Goal: Information Seeking & Learning: Learn about a topic

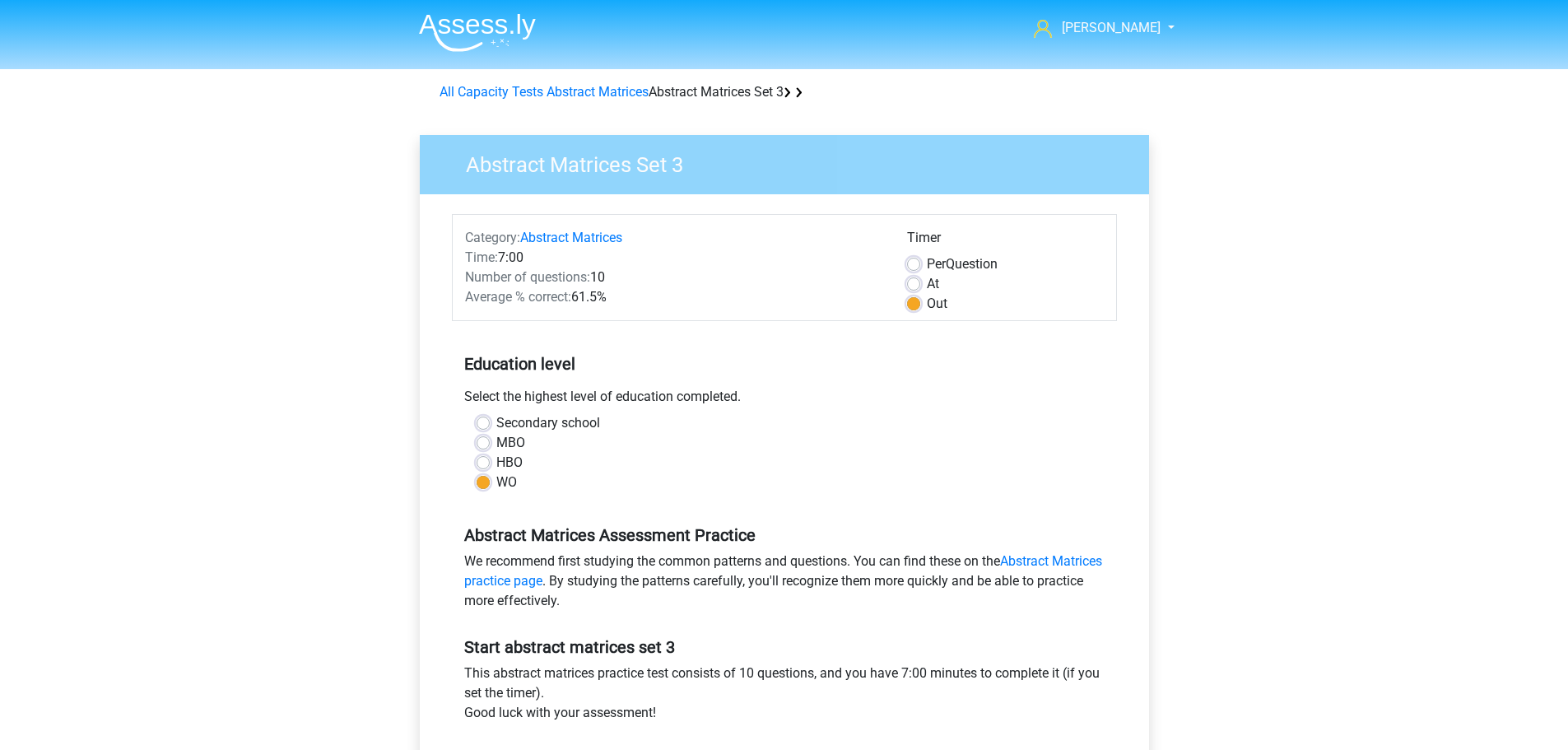
scroll to position [494, 0]
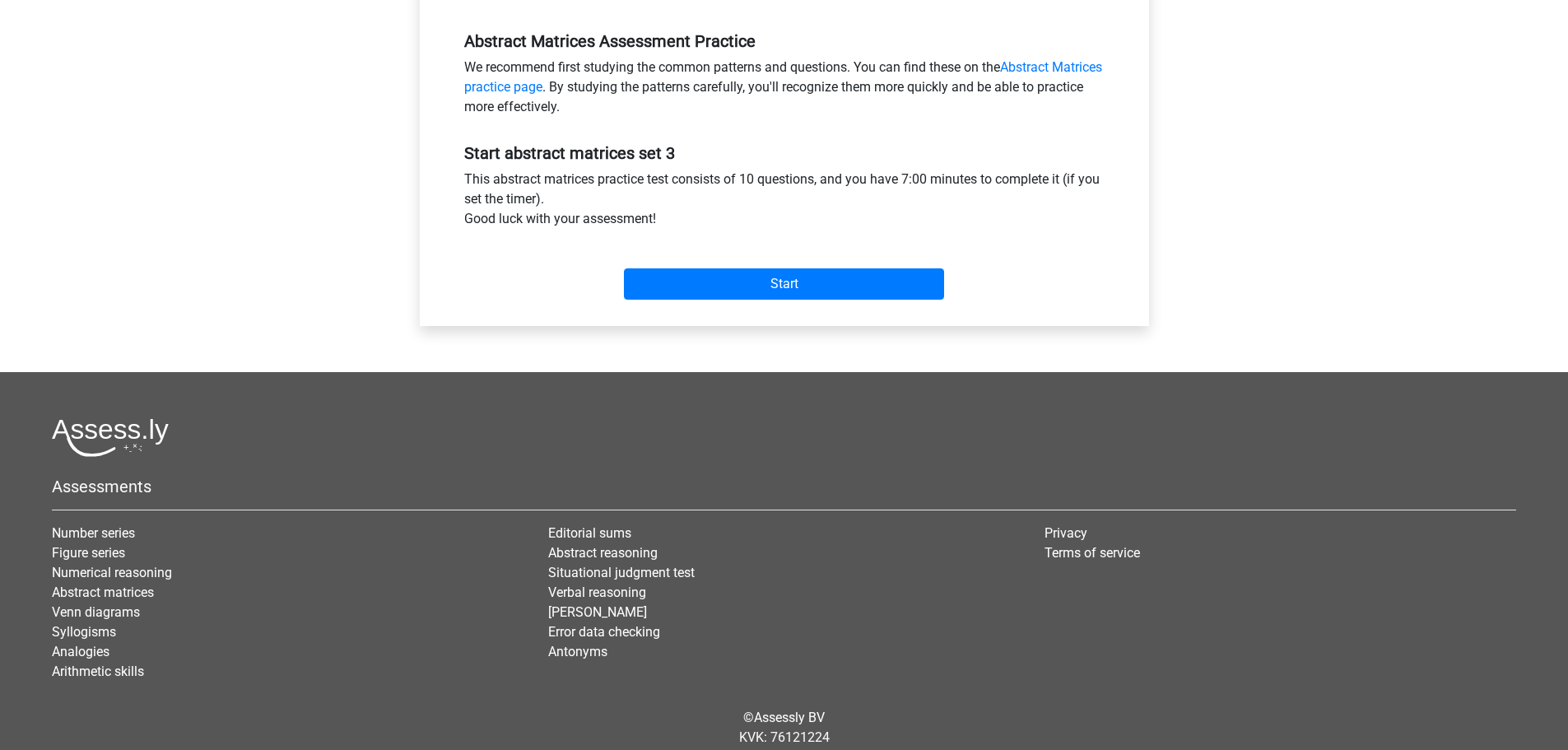
click at [800, 265] on div "Start" at bounding box center [784, 270] width 665 height 58
click at [791, 276] on input "Start" at bounding box center [784, 284] width 320 height 31
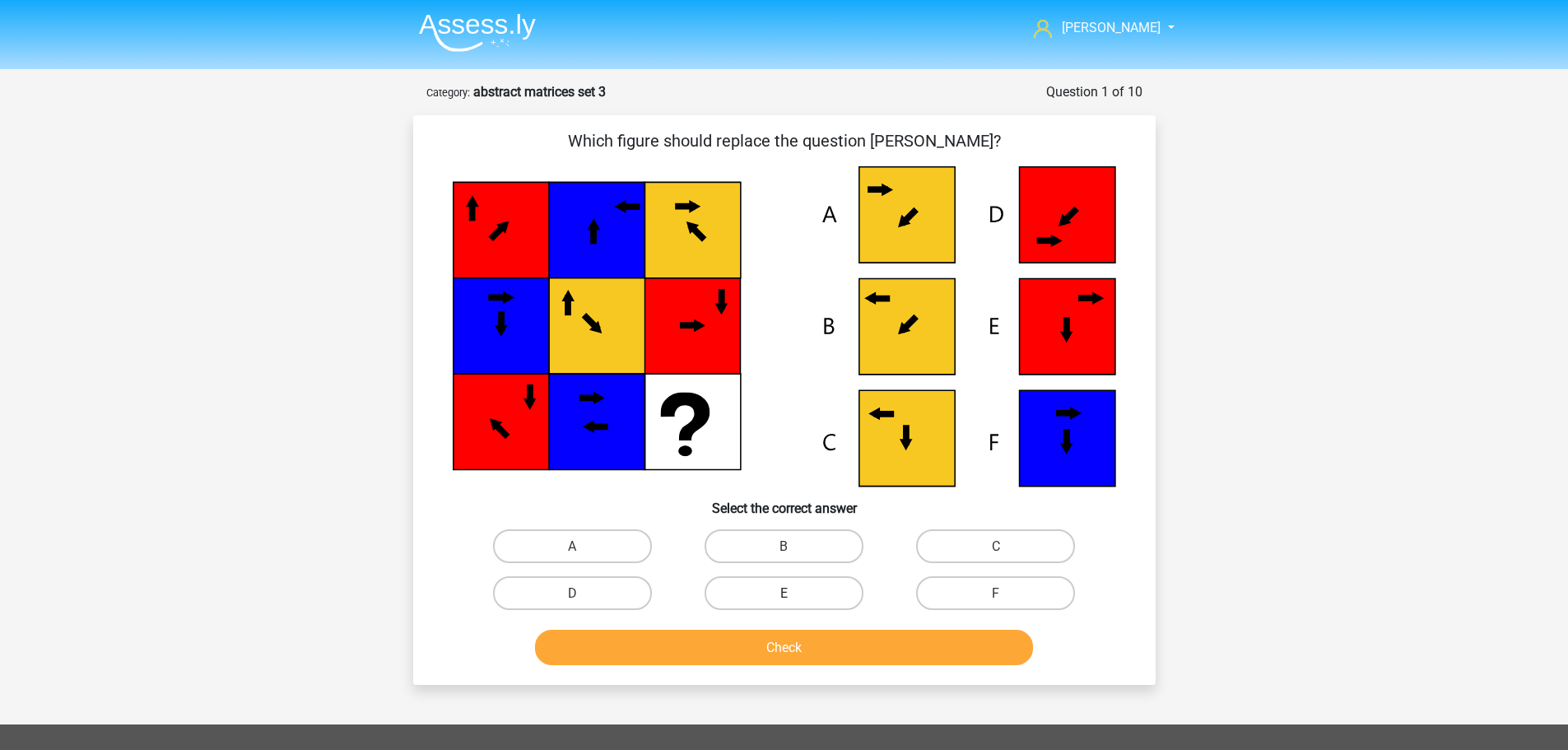
drag, startPoint x: 800, startPoint y: 548, endPoint x: 804, endPoint y: 592, distance: 44.2
click at [802, 548] on label "B" at bounding box center [784, 547] width 159 height 33
click at [795, 548] on input "B" at bounding box center [789, 551] width 11 height 11
radio input "true"
click at [804, 648] on button "Check" at bounding box center [784, 648] width 498 height 35
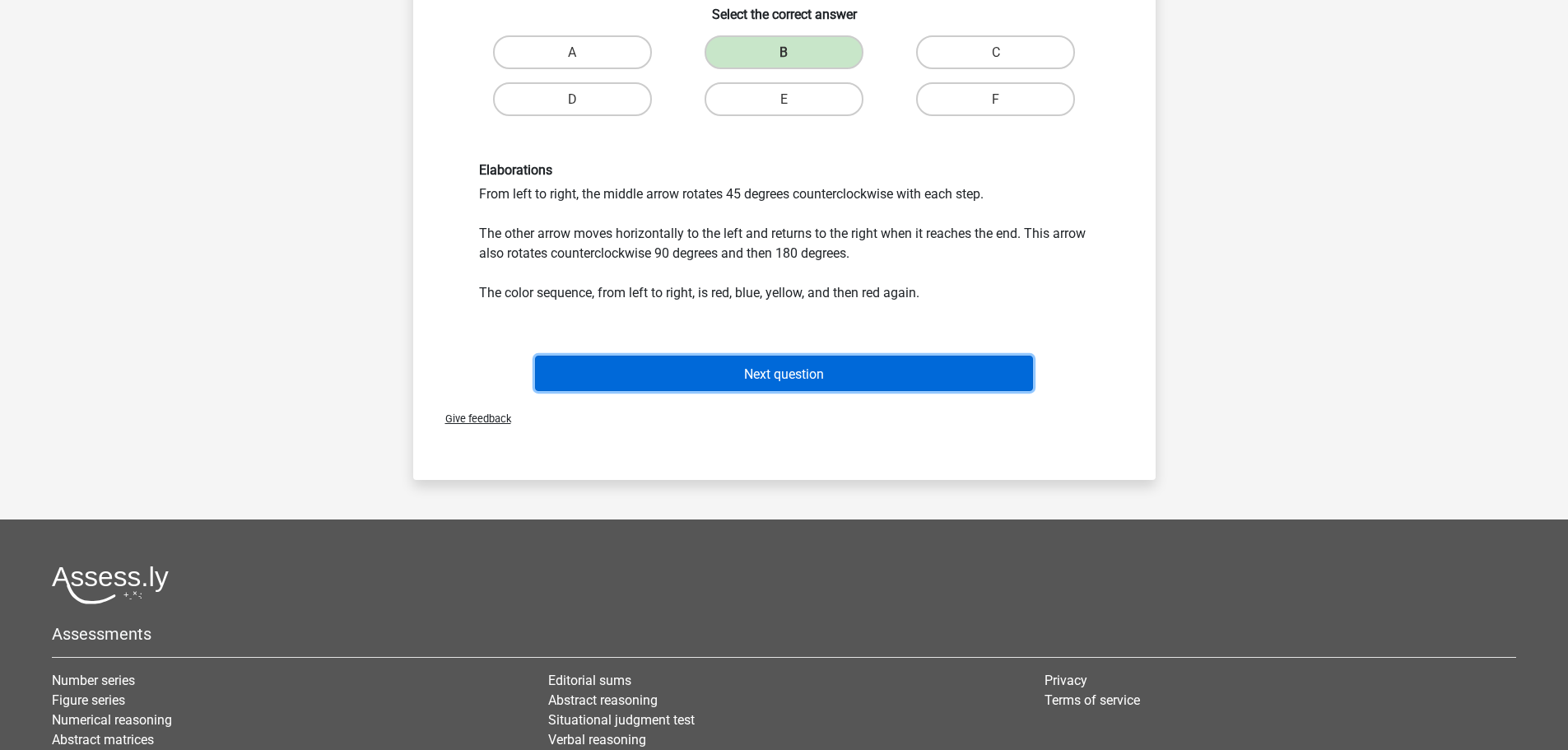
click at [795, 374] on font "Next question" at bounding box center [783, 374] width 80 height 16
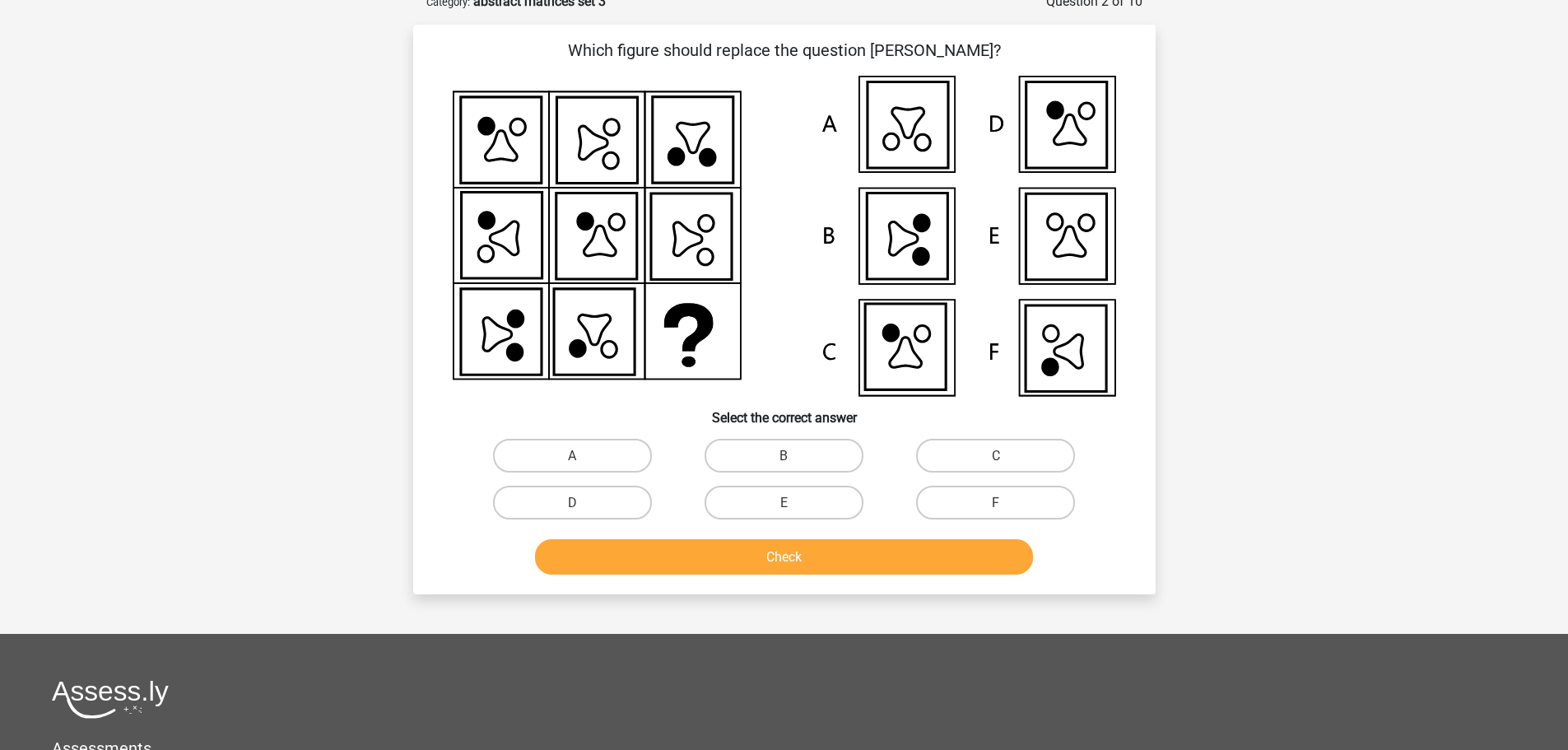
scroll to position [83, 0]
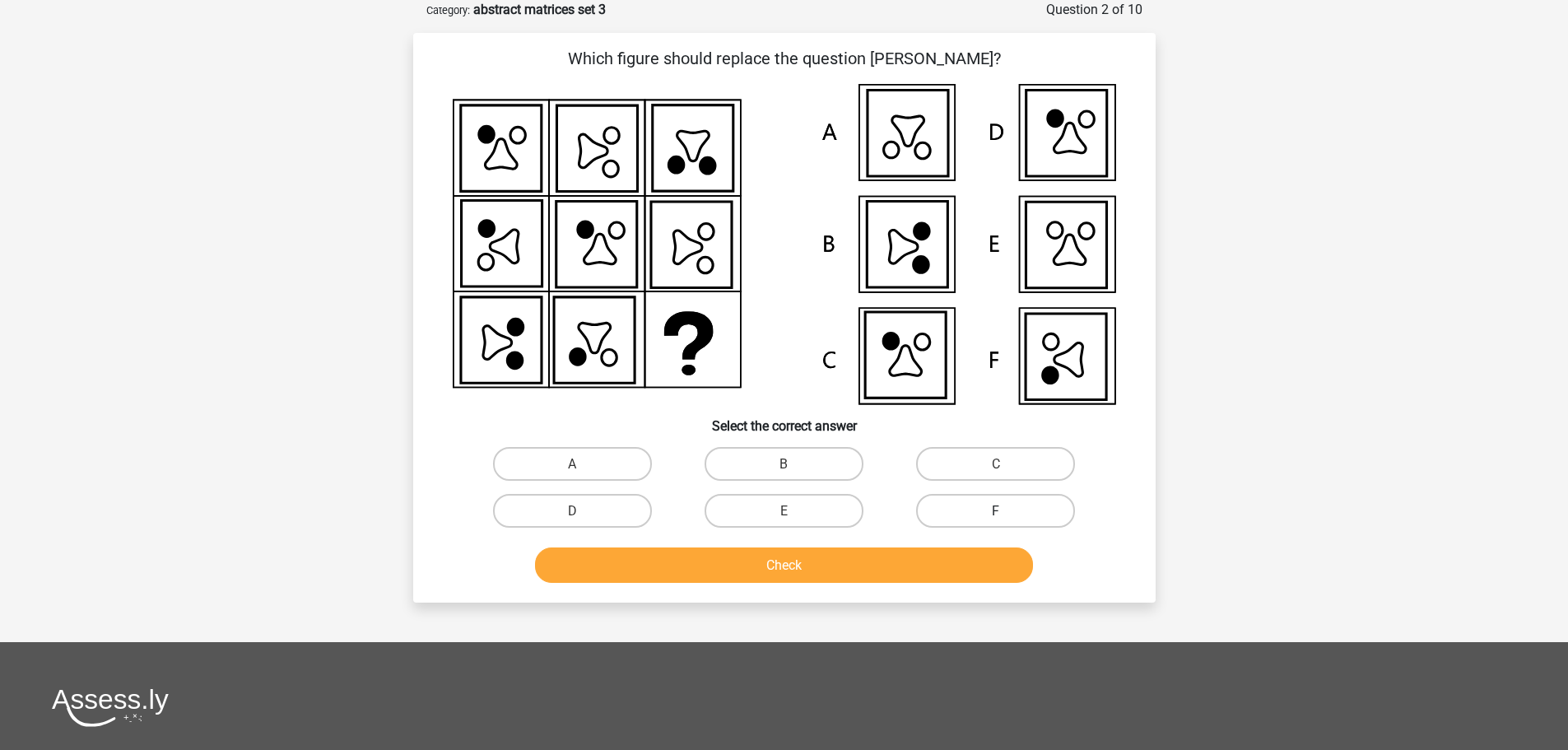
click at [975, 507] on label "F" at bounding box center [996, 511] width 159 height 33
click at [996, 510] on input "F" at bounding box center [1001, 515] width 11 height 11
radio input "true"
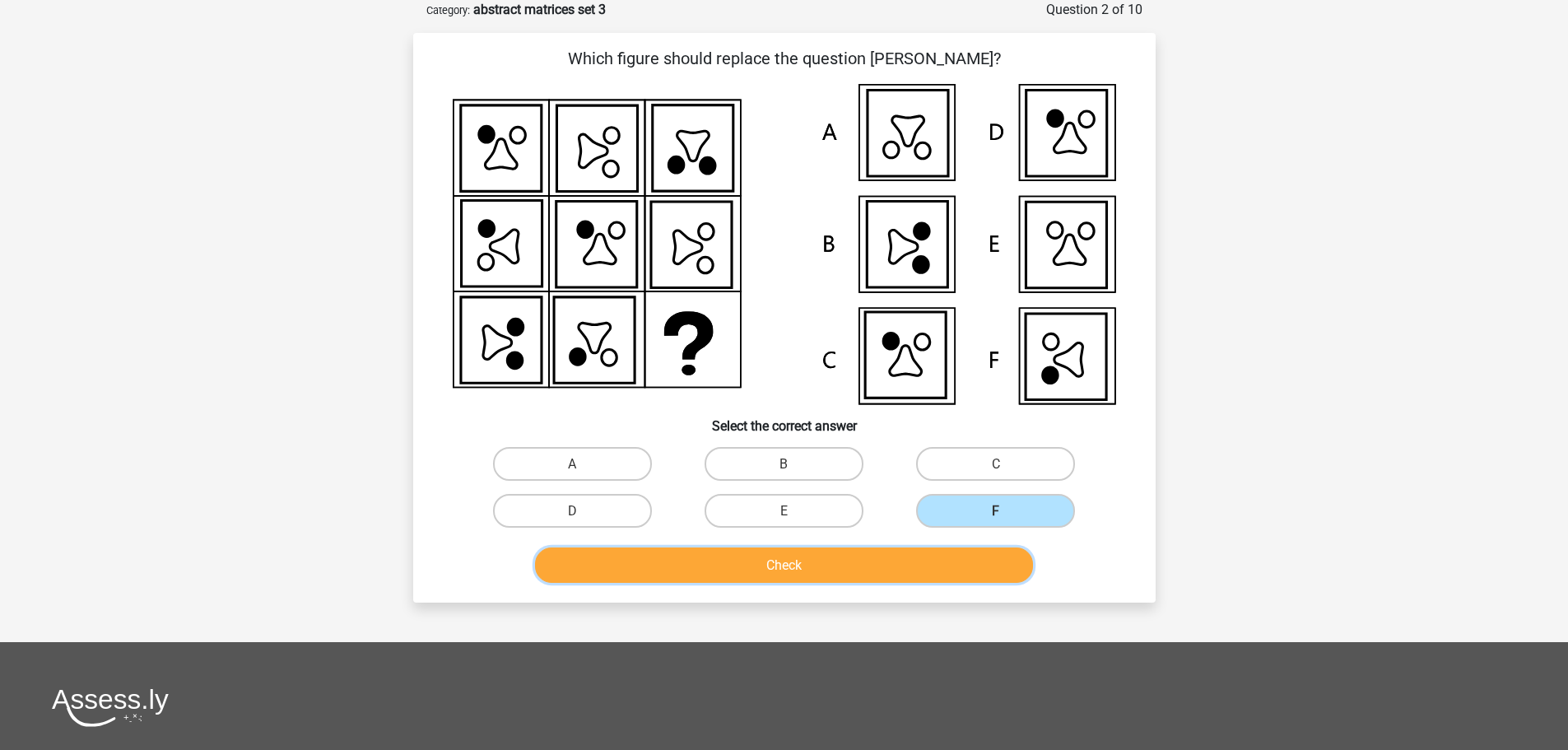
click at [912, 559] on button "Check" at bounding box center [784, 565] width 498 height 35
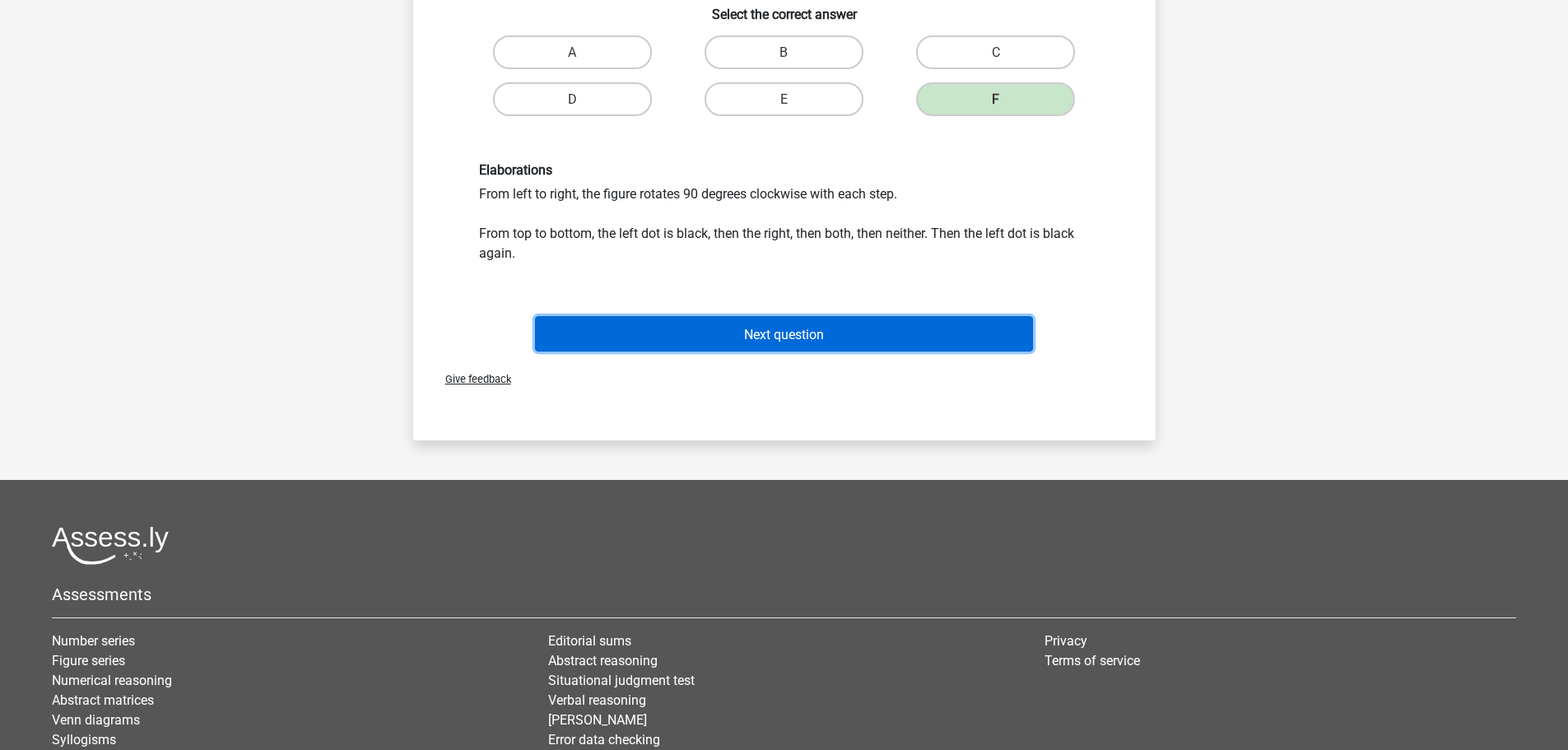
click at [806, 330] on font "Next question" at bounding box center [783, 334] width 80 height 16
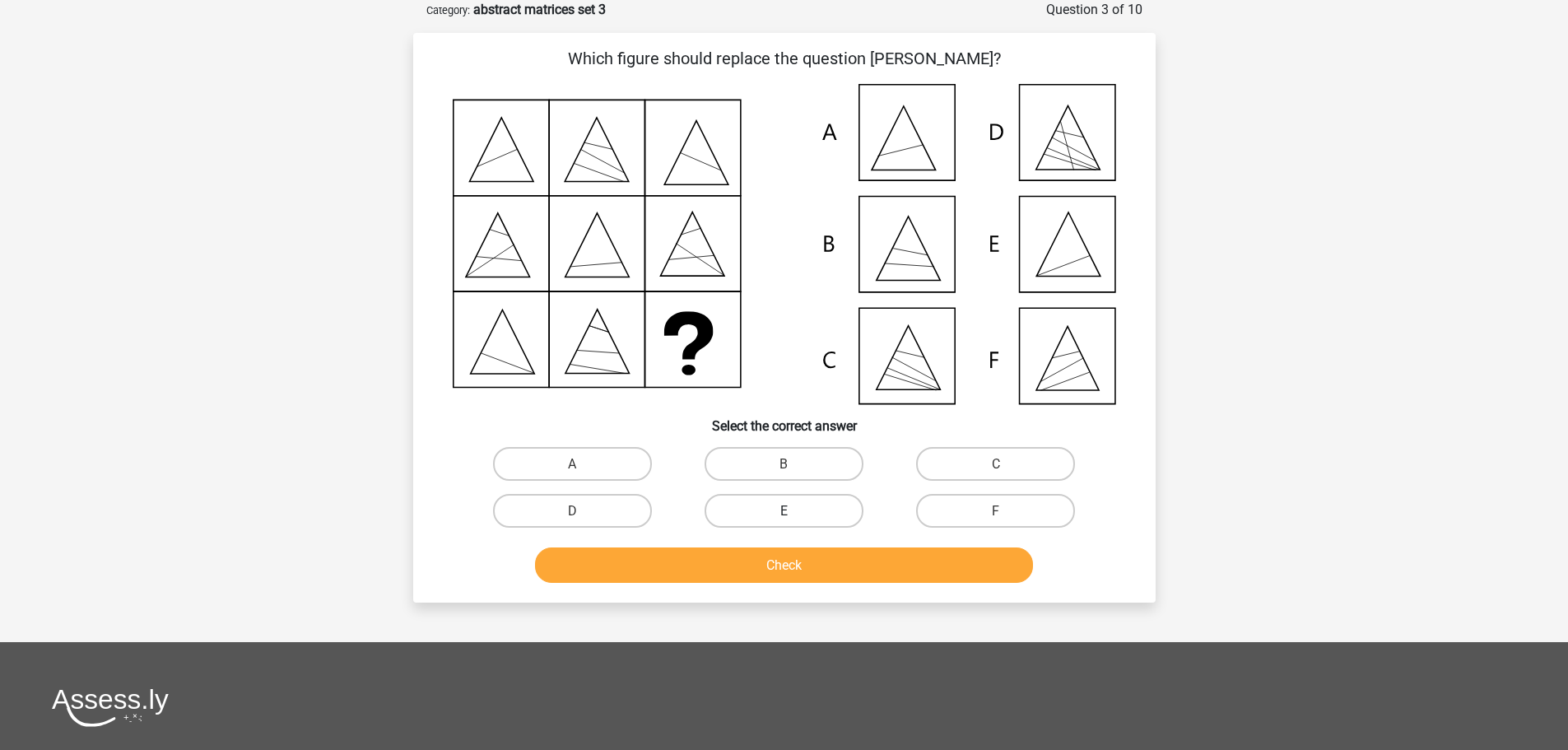
click at [816, 505] on label "E" at bounding box center [784, 511] width 159 height 33
click at [795, 510] on input "E" at bounding box center [789, 515] width 11 height 11
radio input "true"
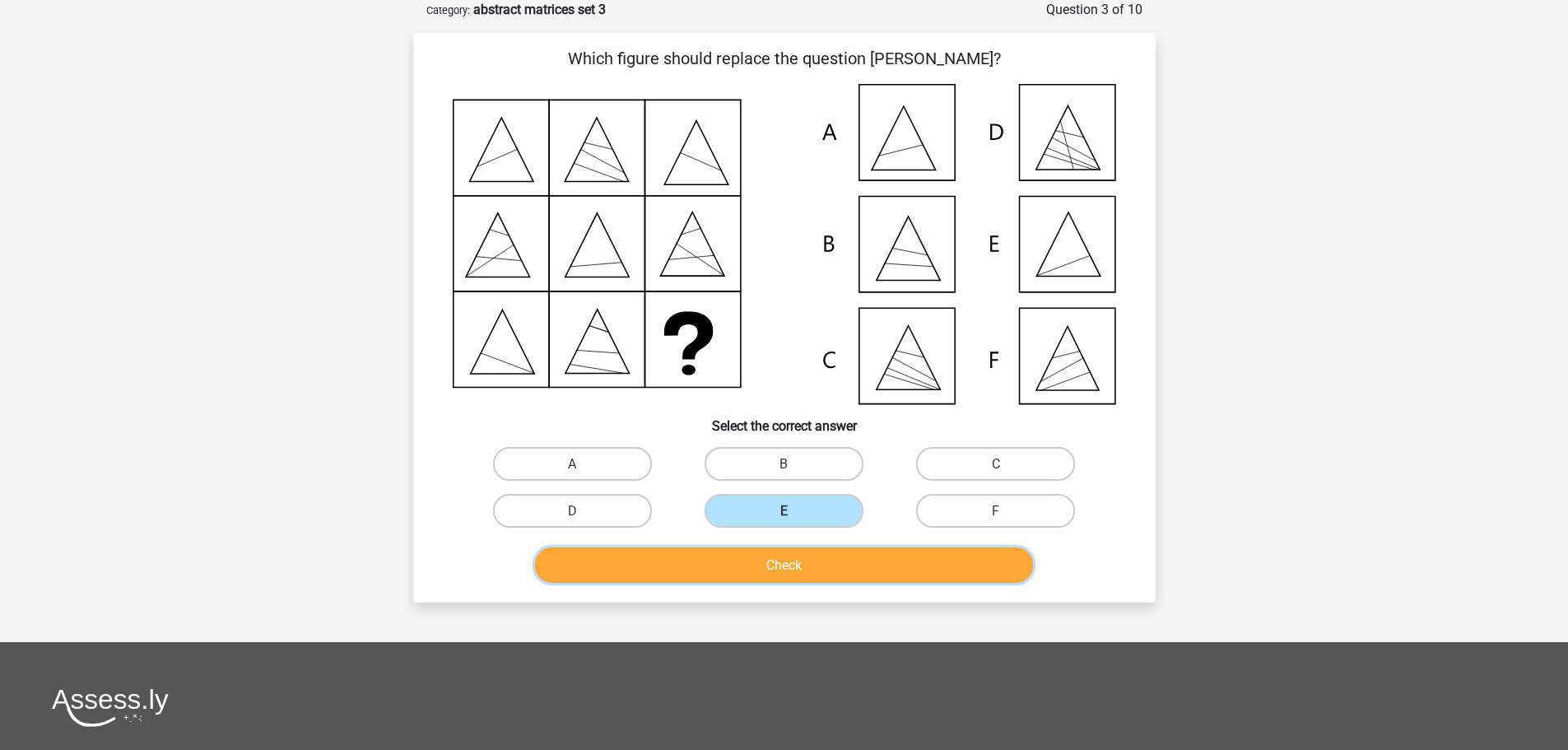
click at [804, 565] on button "Check" at bounding box center [784, 565] width 498 height 35
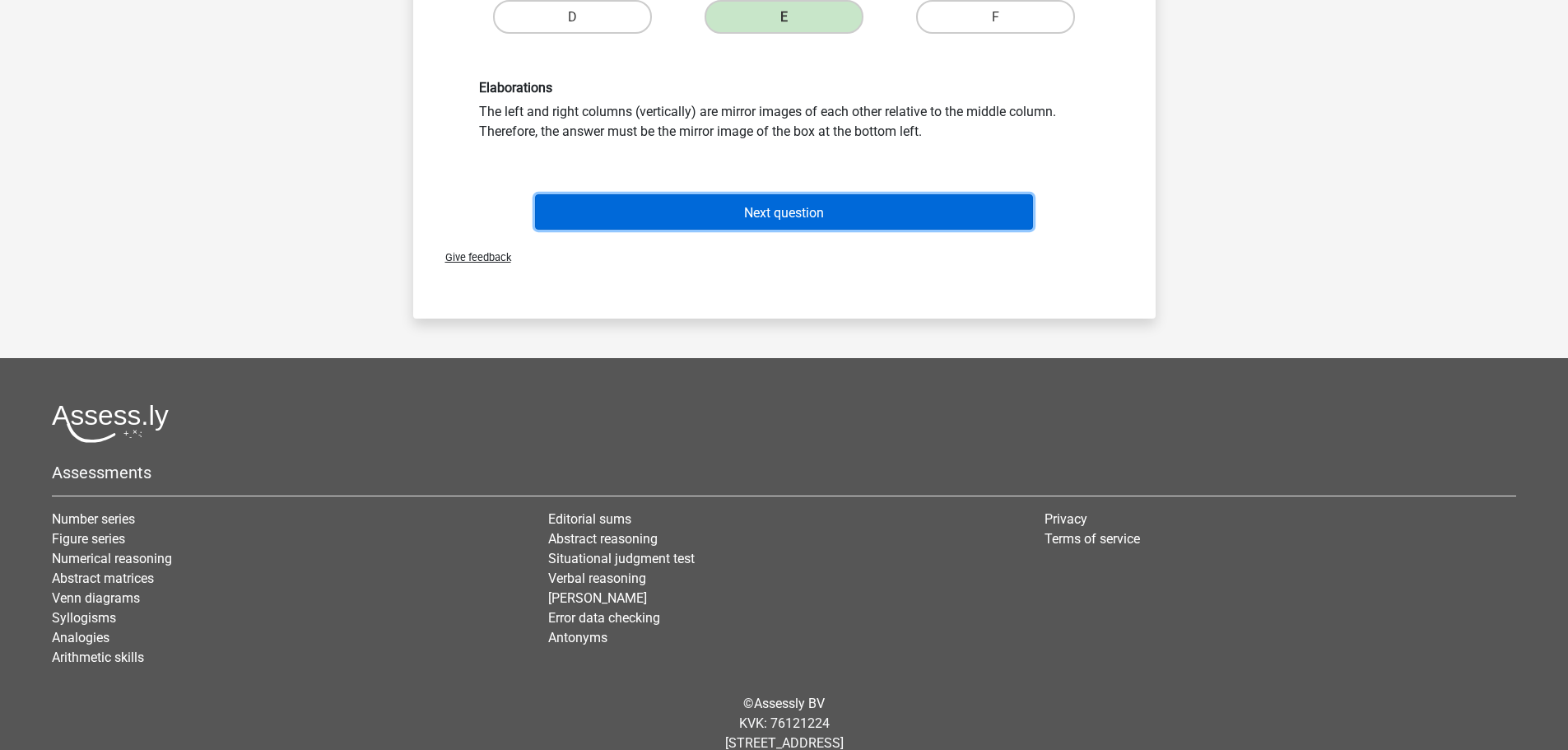
click at [785, 210] on font "Next question" at bounding box center [783, 212] width 80 height 16
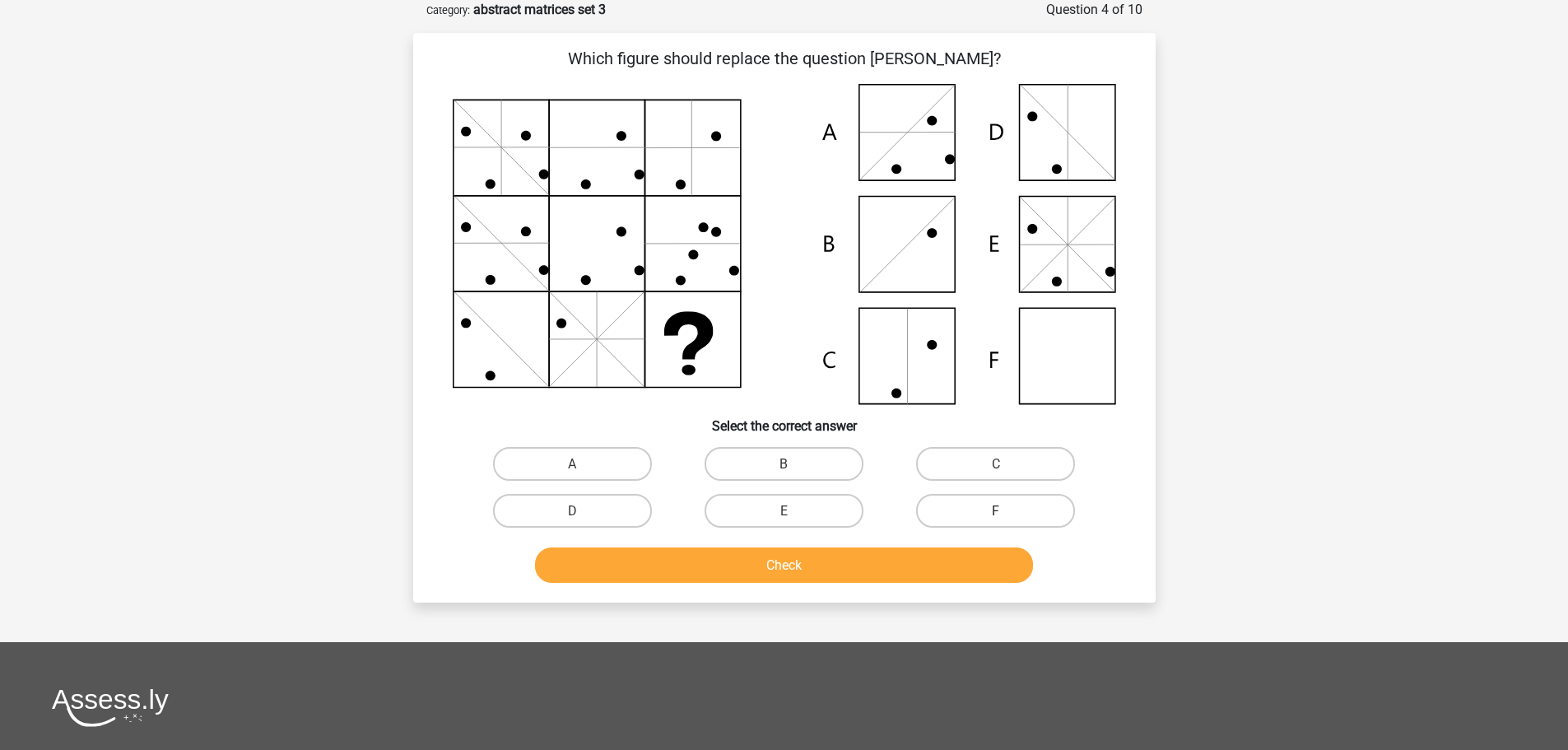
click at [968, 510] on label "F" at bounding box center [996, 511] width 159 height 33
click at [996, 510] on input "F" at bounding box center [1001, 515] width 11 height 11
radio input "true"
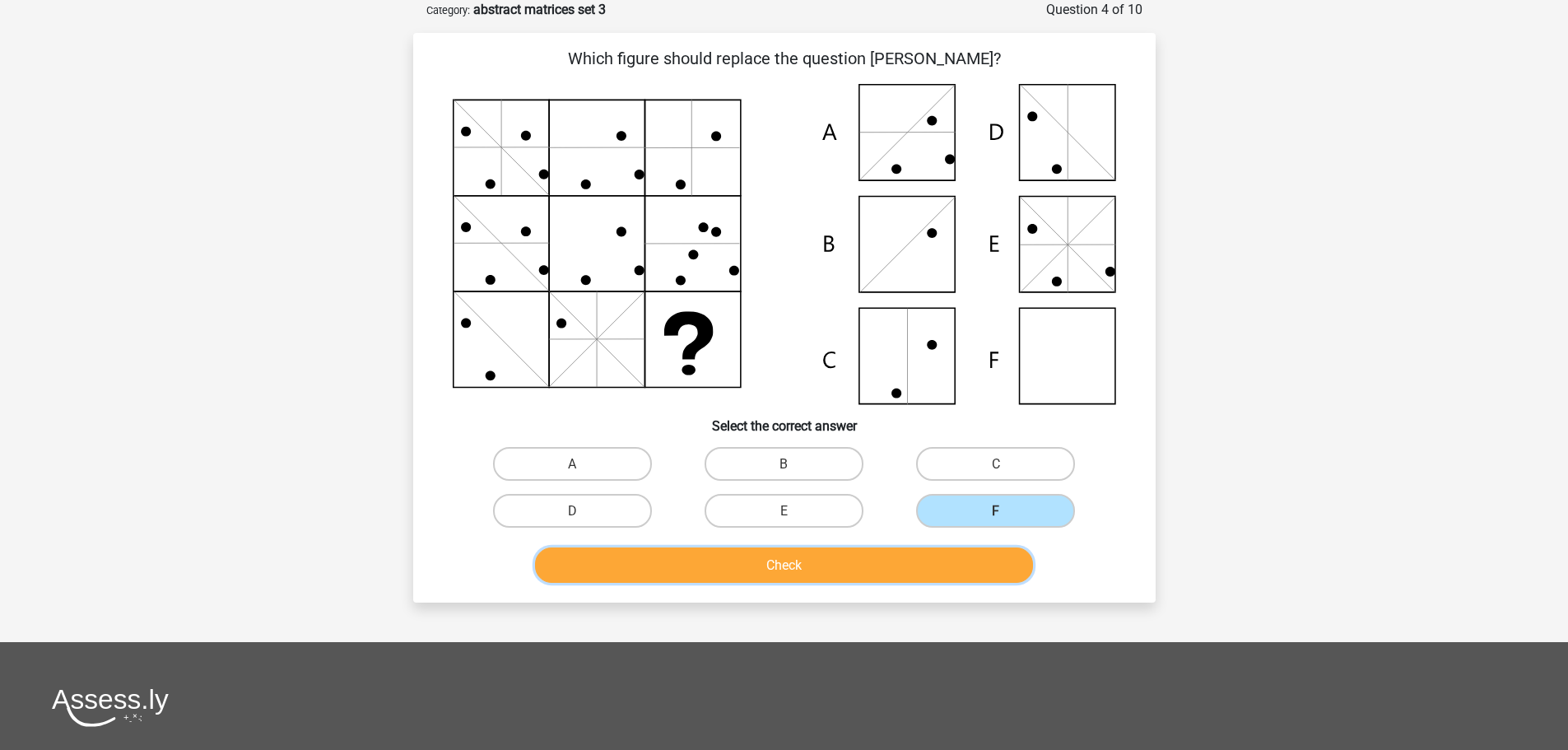
click at [848, 581] on button "Check" at bounding box center [784, 565] width 498 height 35
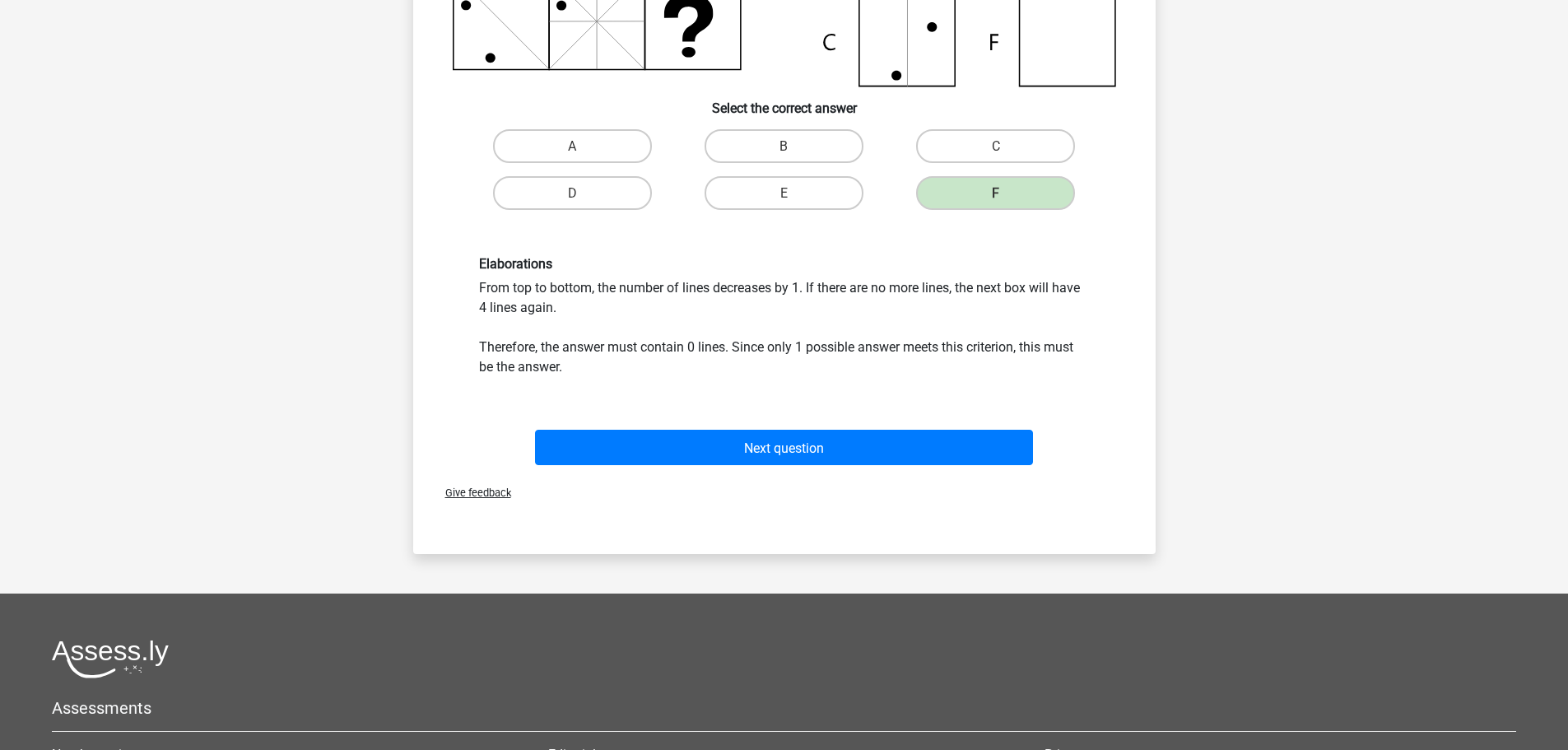
scroll to position [412, 0]
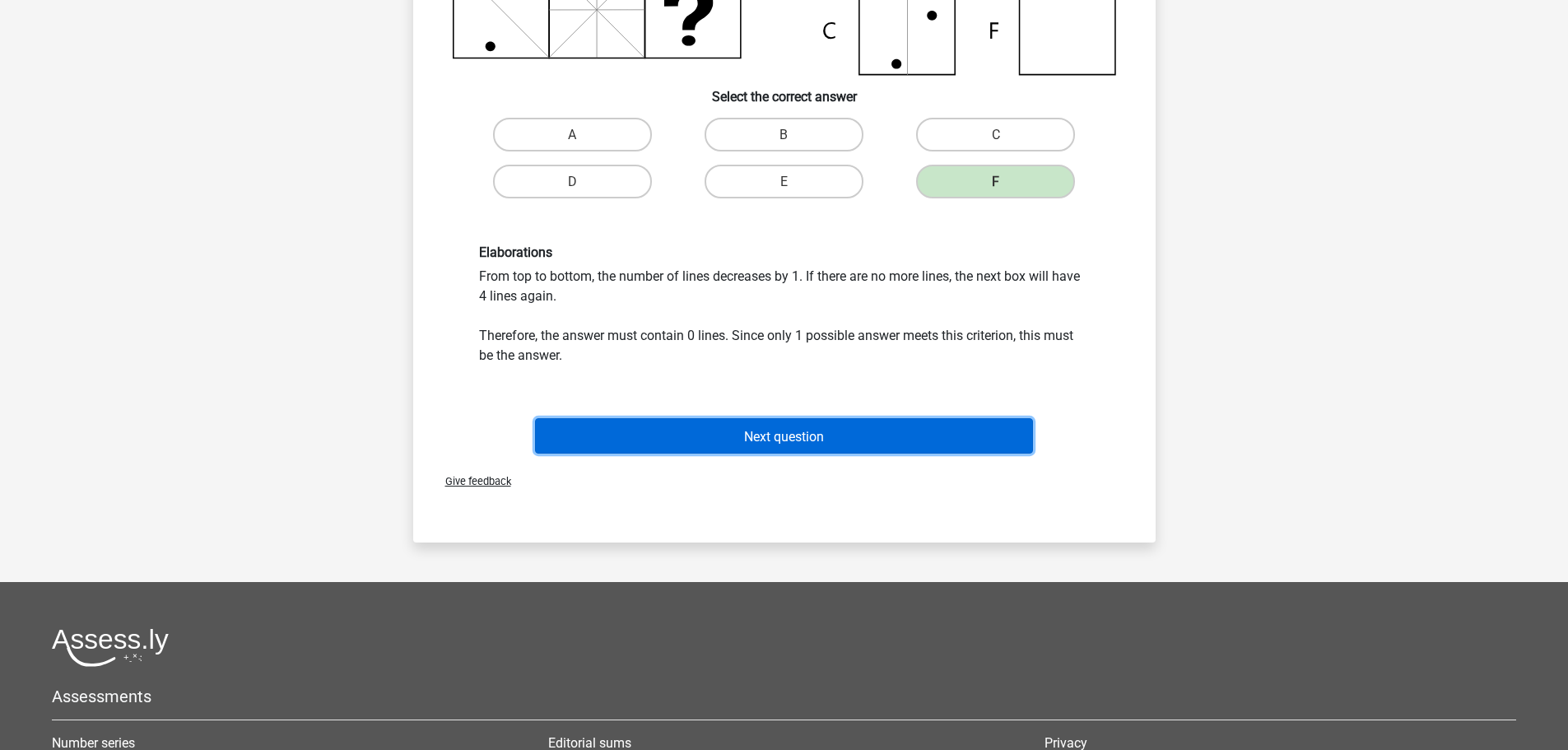
click at [790, 435] on font "Next question" at bounding box center [783, 436] width 80 height 16
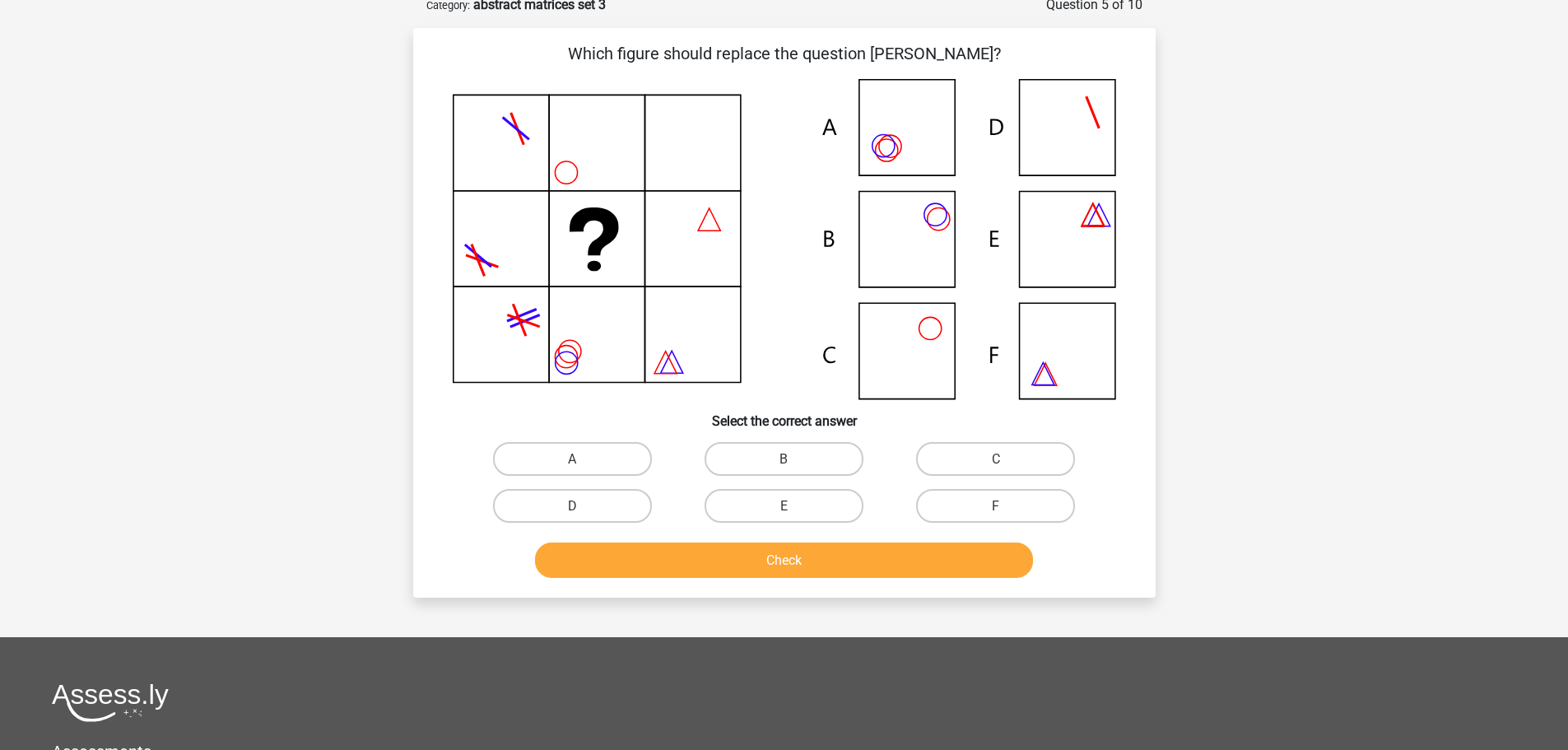
scroll to position [83, 0]
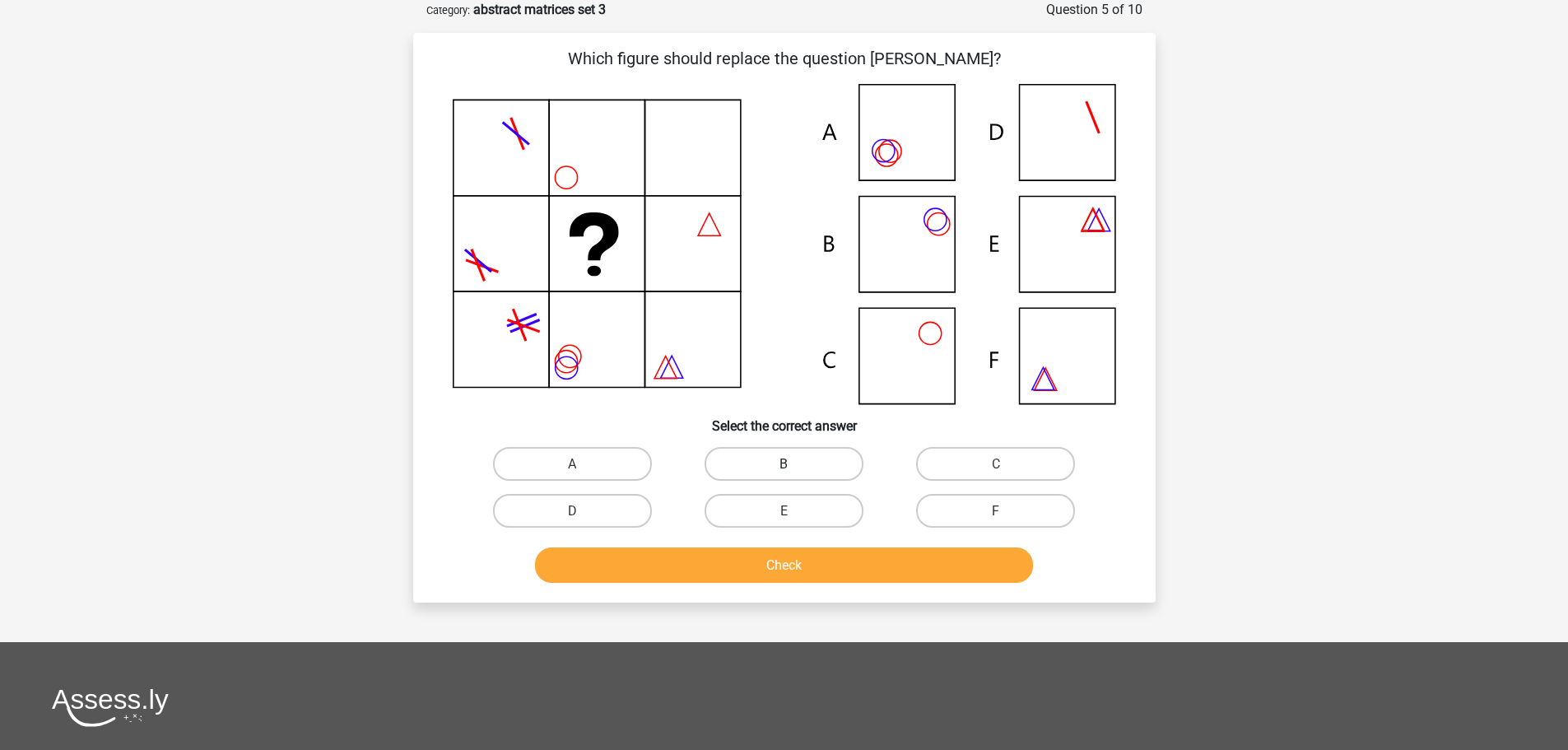
click at [823, 455] on label "B" at bounding box center [784, 464] width 159 height 33
click at [795, 464] on input "B" at bounding box center [789, 469] width 11 height 11
radio input "true"
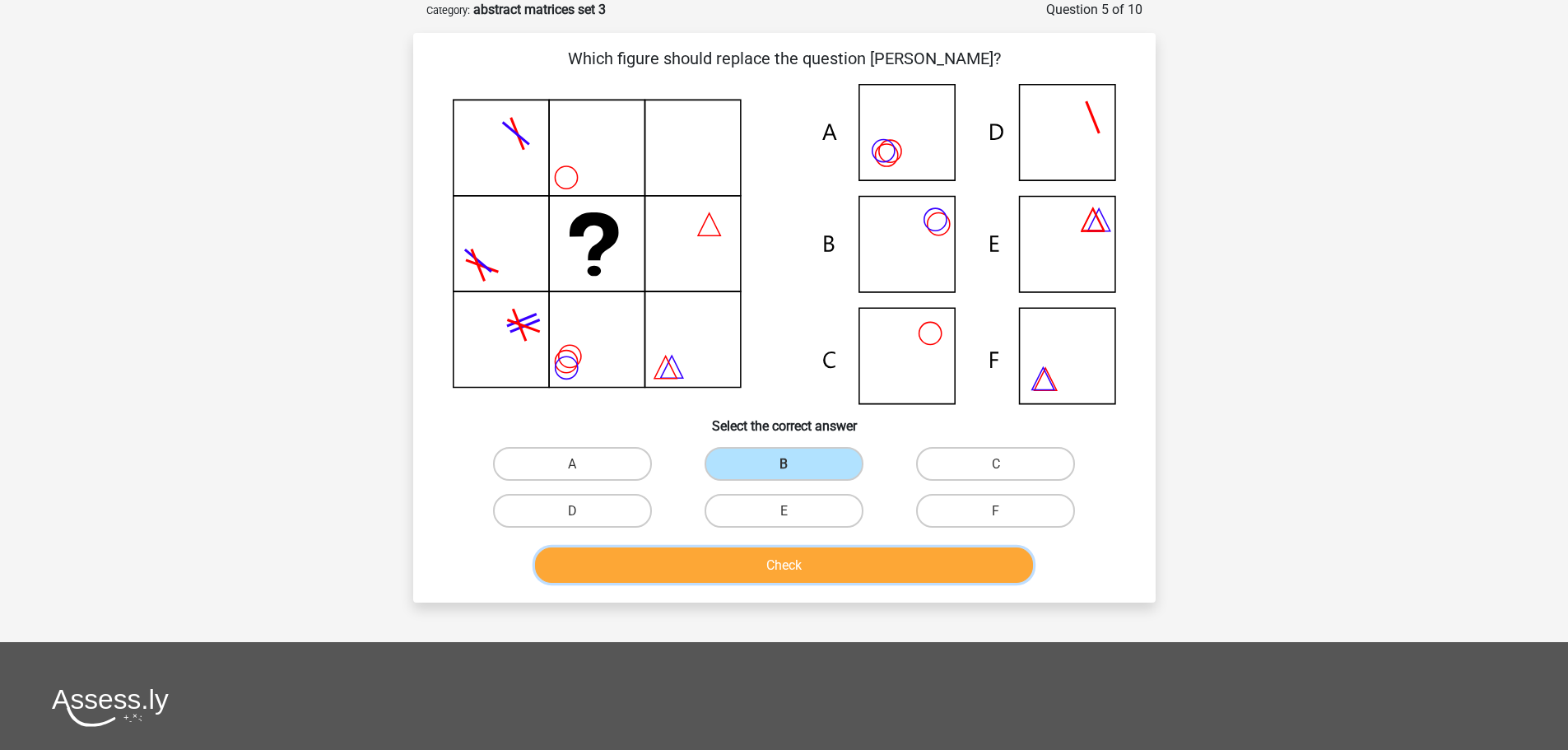
click at [770, 569] on font "Check" at bounding box center [784, 565] width 35 height 16
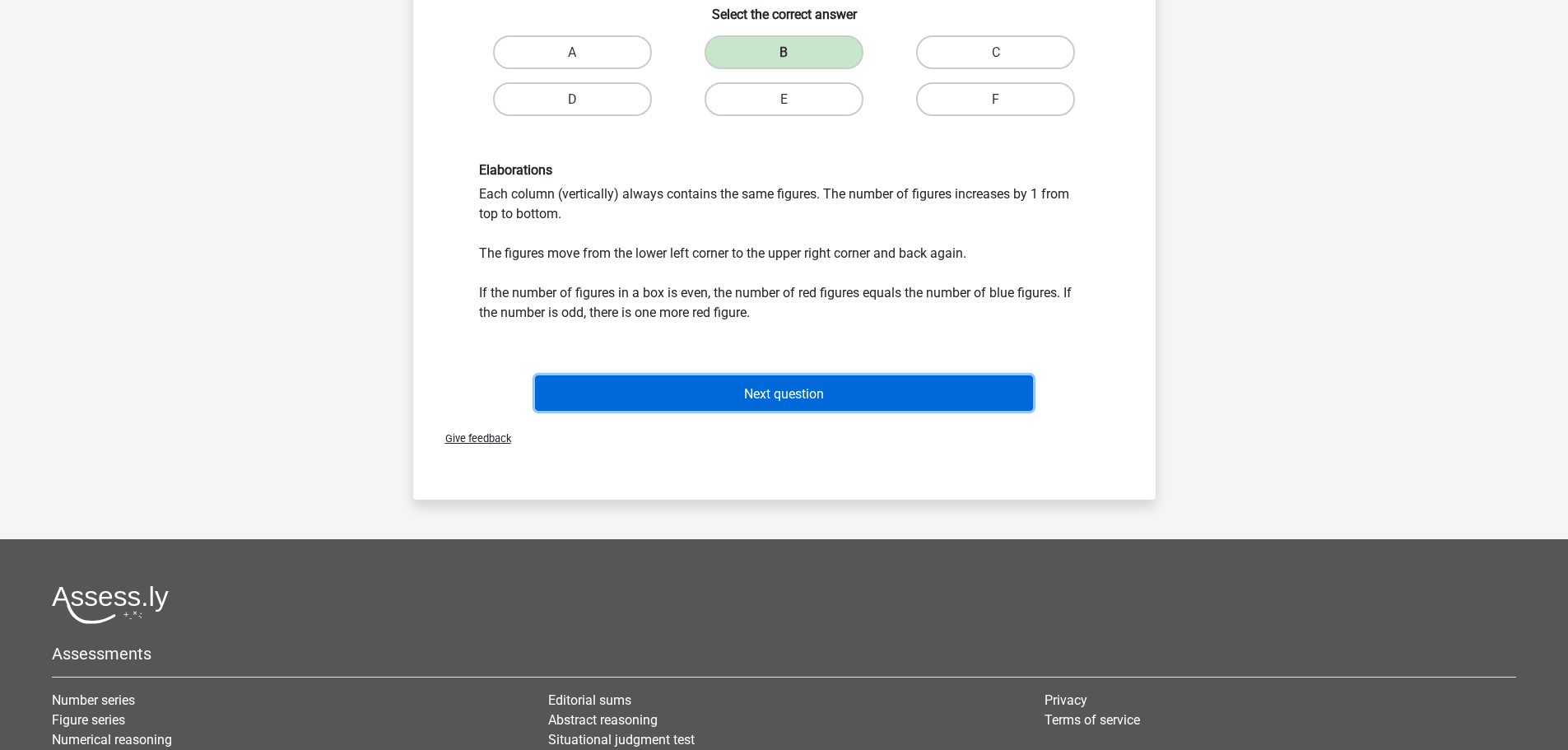
click at [807, 388] on font "Next question" at bounding box center [783, 393] width 80 height 16
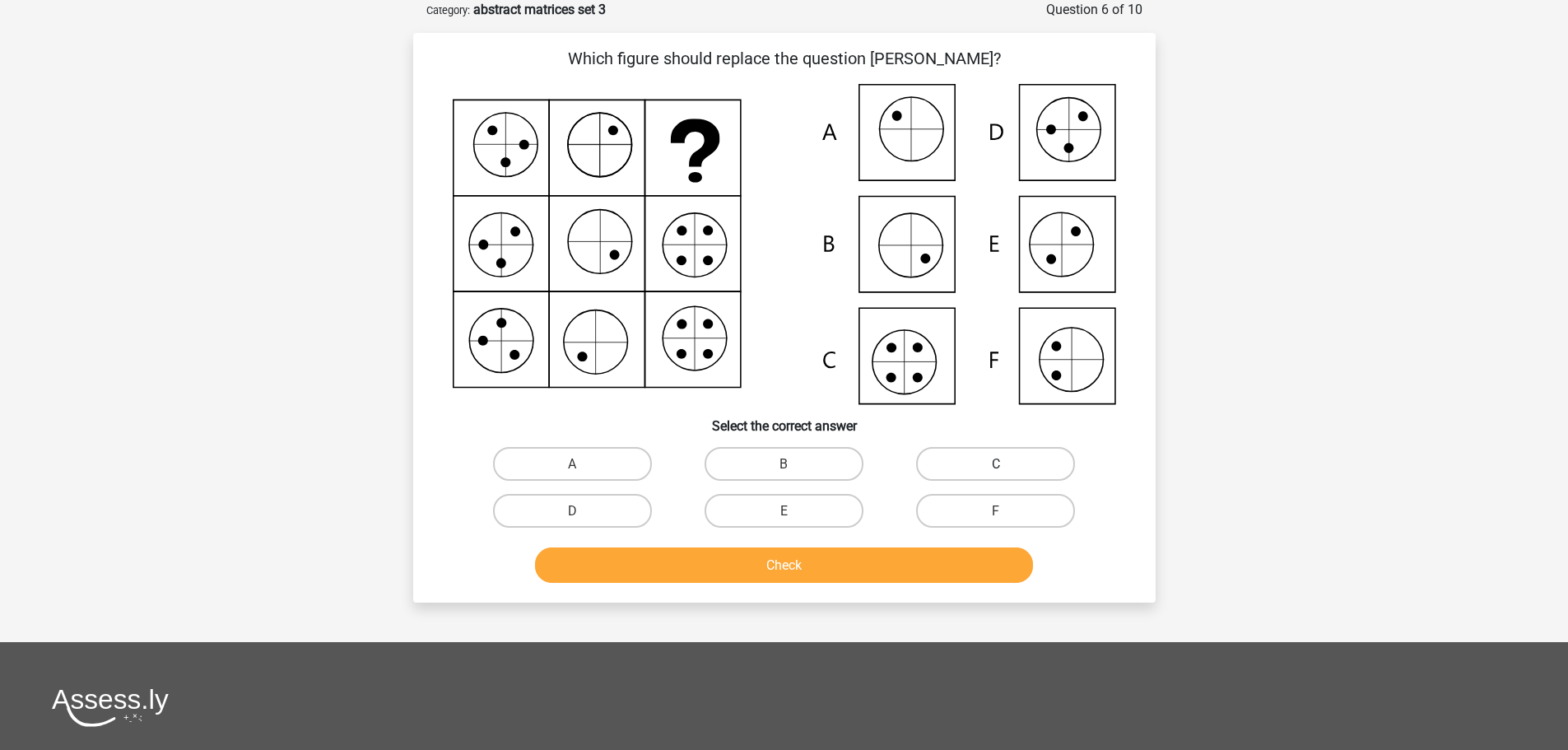
click at [976, 457] on label "C" at bounding box center [996, 464] width 159 height 33
click at [996, 464] on input "C" at bounding box center [1001, 469] width 11 height 11
radio input "true"
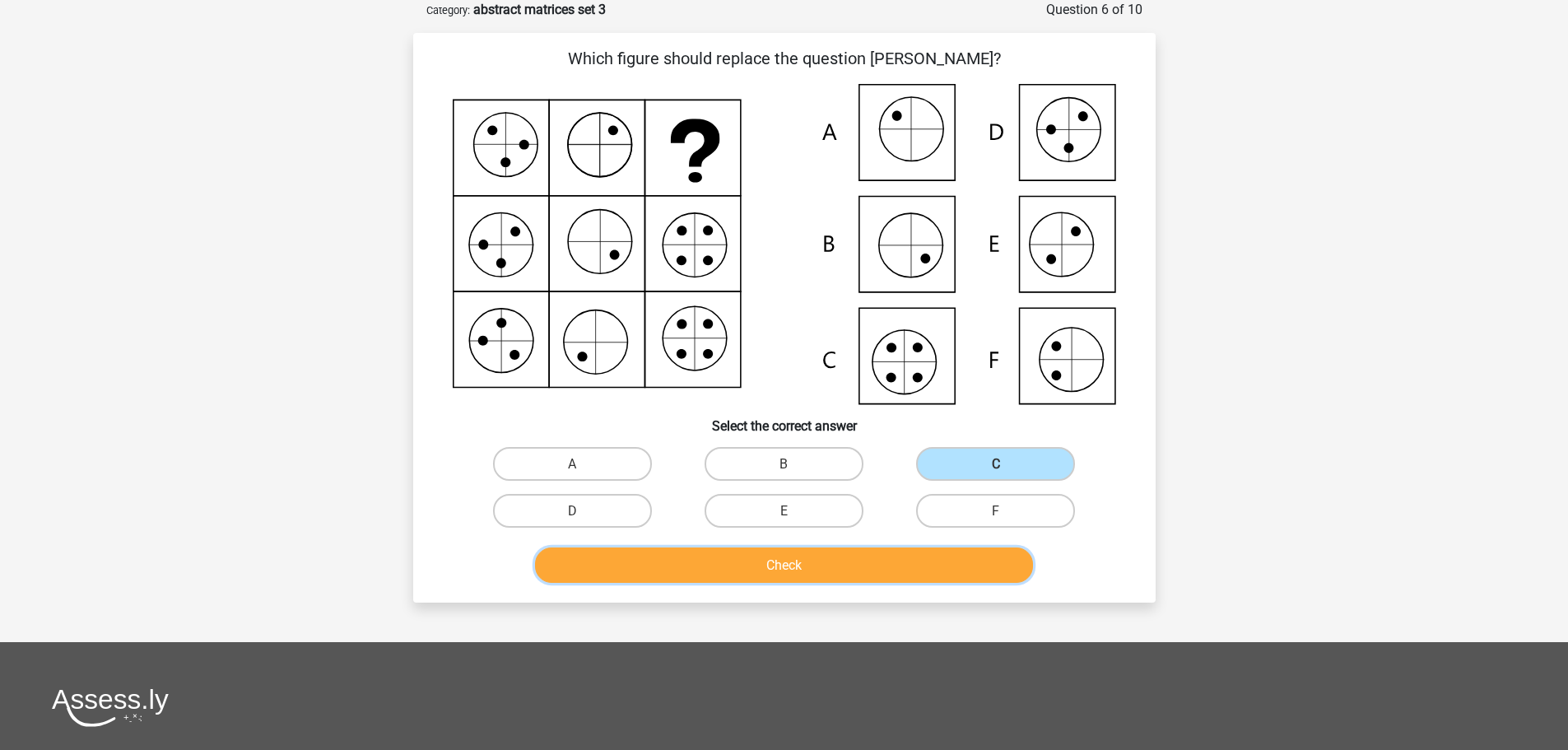
click at [820, 556] on button "Check" at bounding box center [784, 565] width 498 height 35
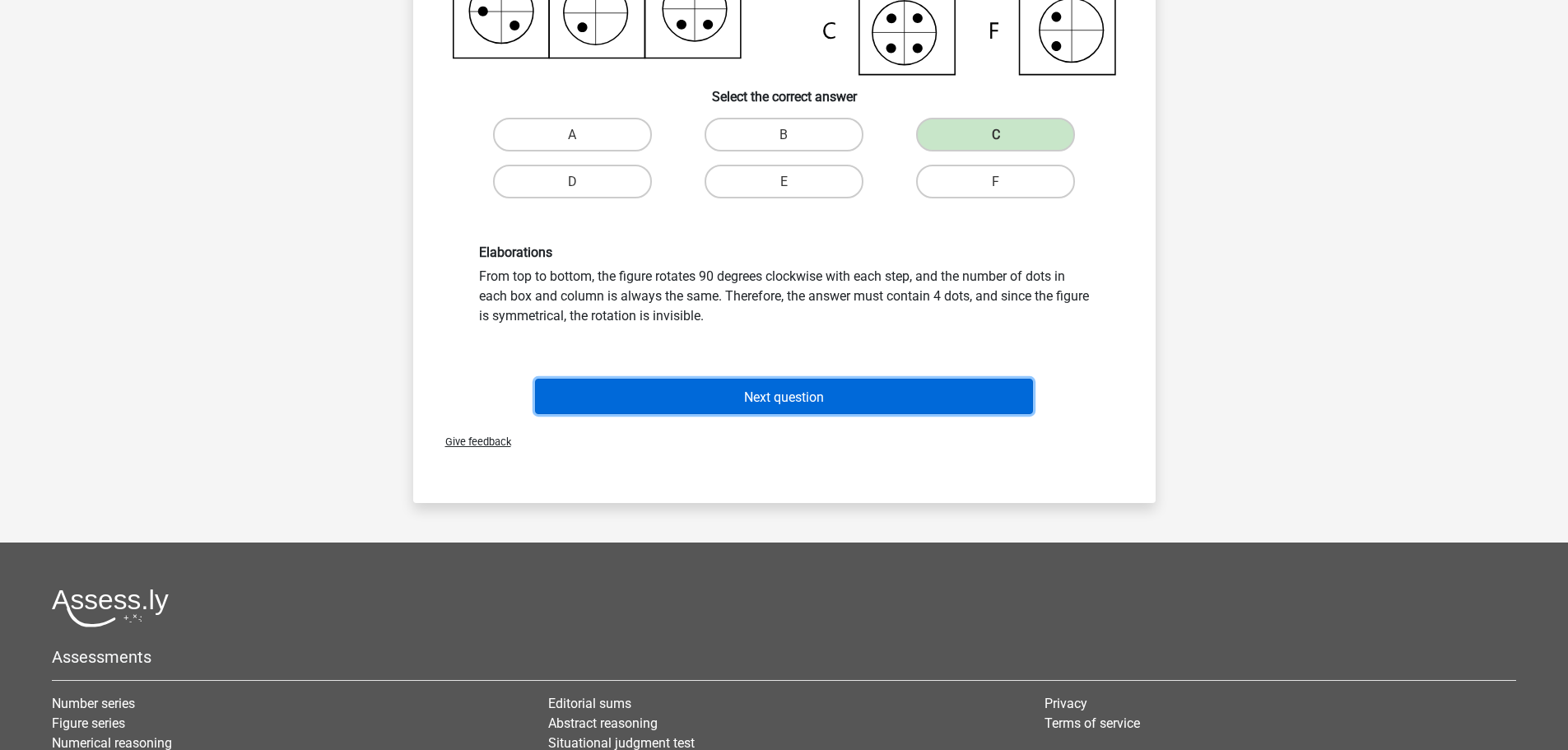
click at [767, 395] on font "Next question" at bounding box center [783, 396] width 80 height 16
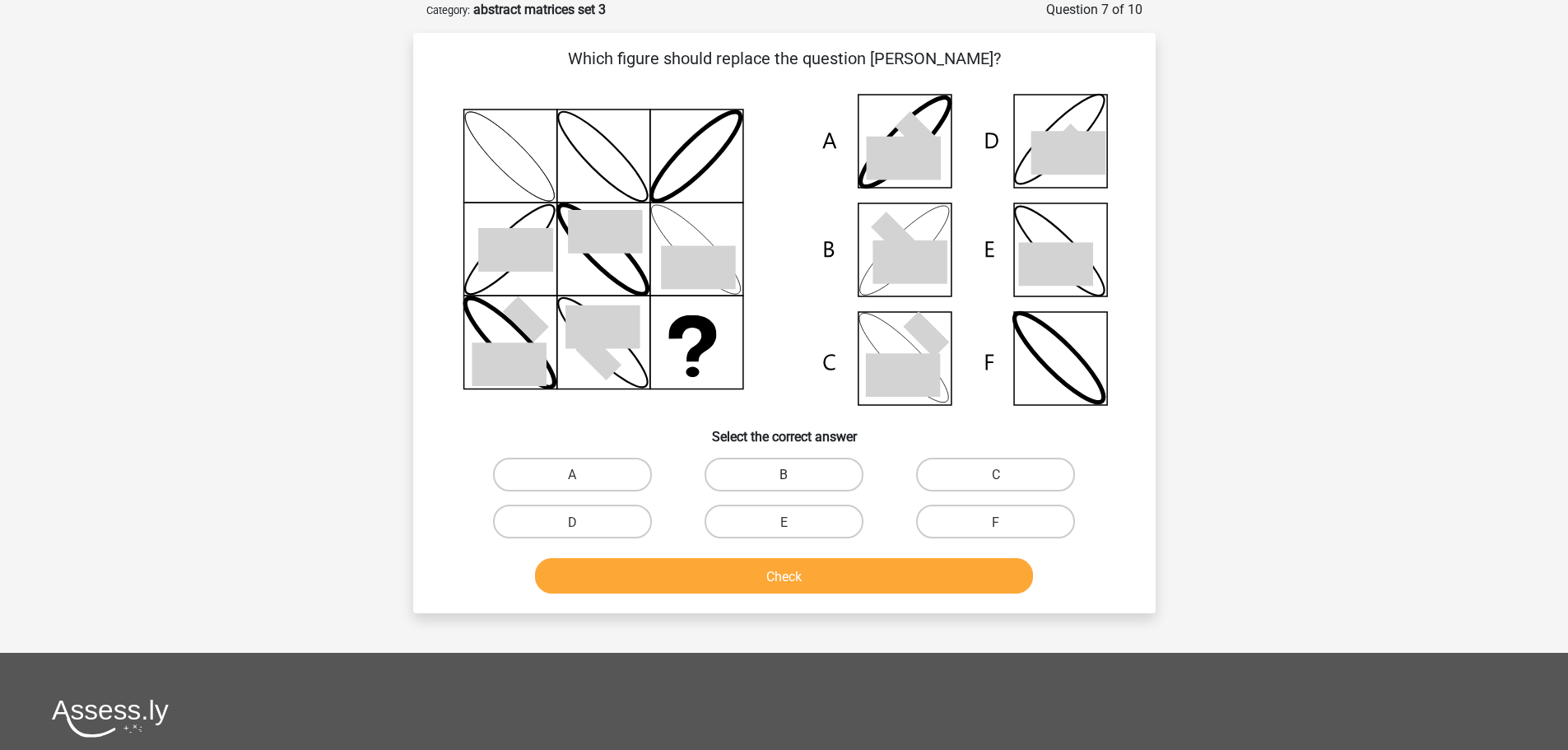
click at [761, 475] on label "B" at bounding box center [784, 475] width 159 height 33
click at [784, 475] on input "B" at bounding box center [789, 480] width 11 height 11
radio input "true"
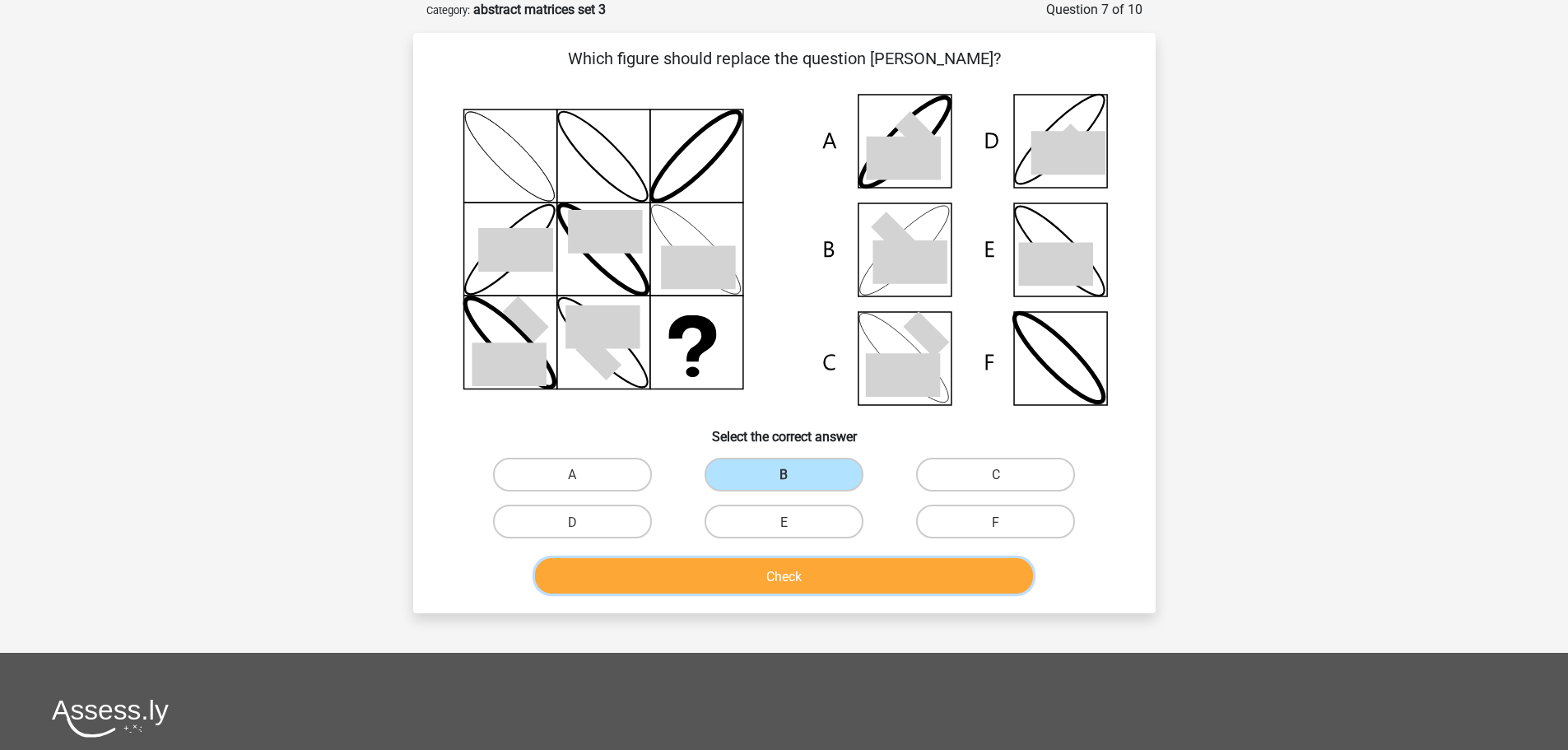
click at [779, 574] on font "Check" at bounding box center [784, 576] width 35 height 16
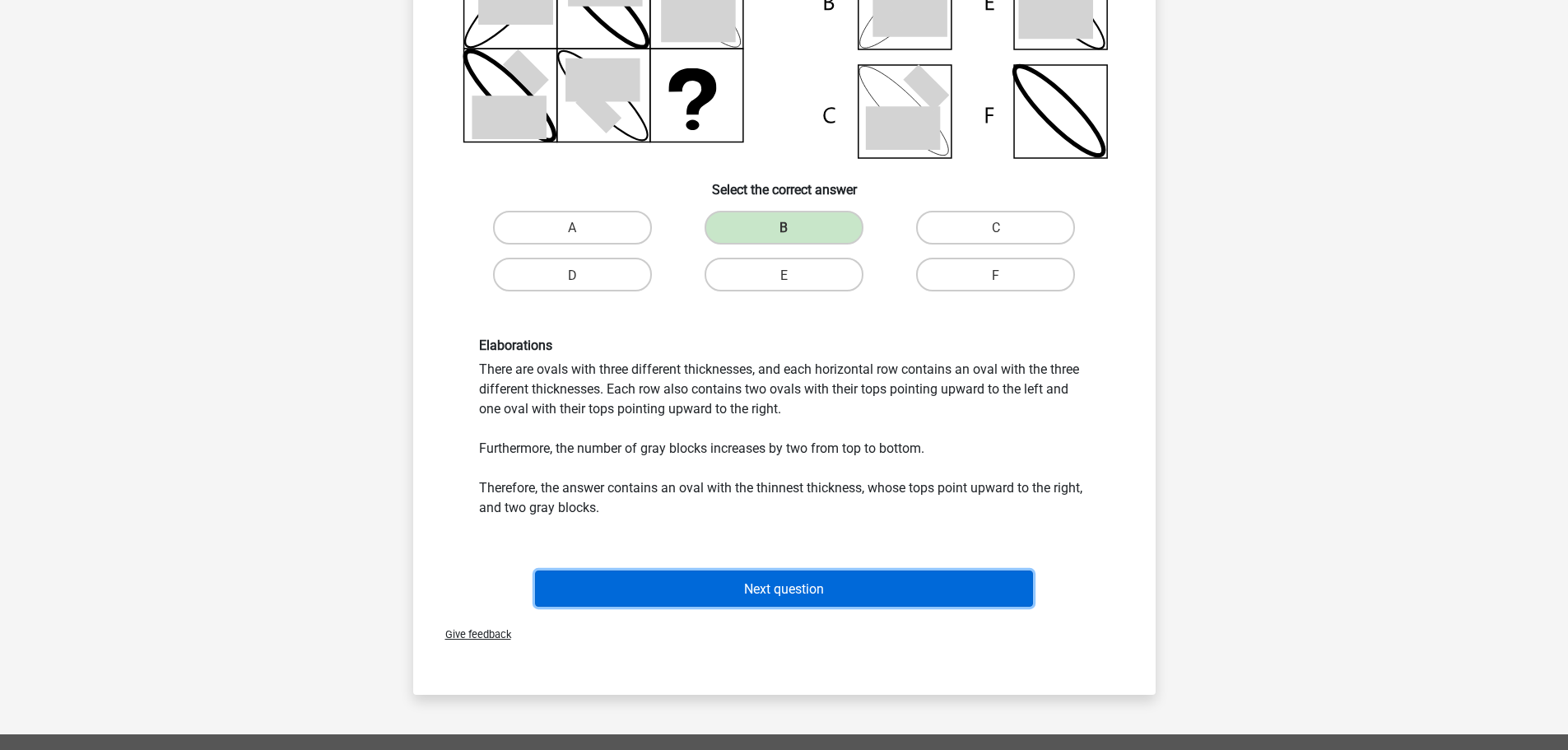
click at [769, 575] on button "Next question" at bounding box center [784, 589] width 498 height 35
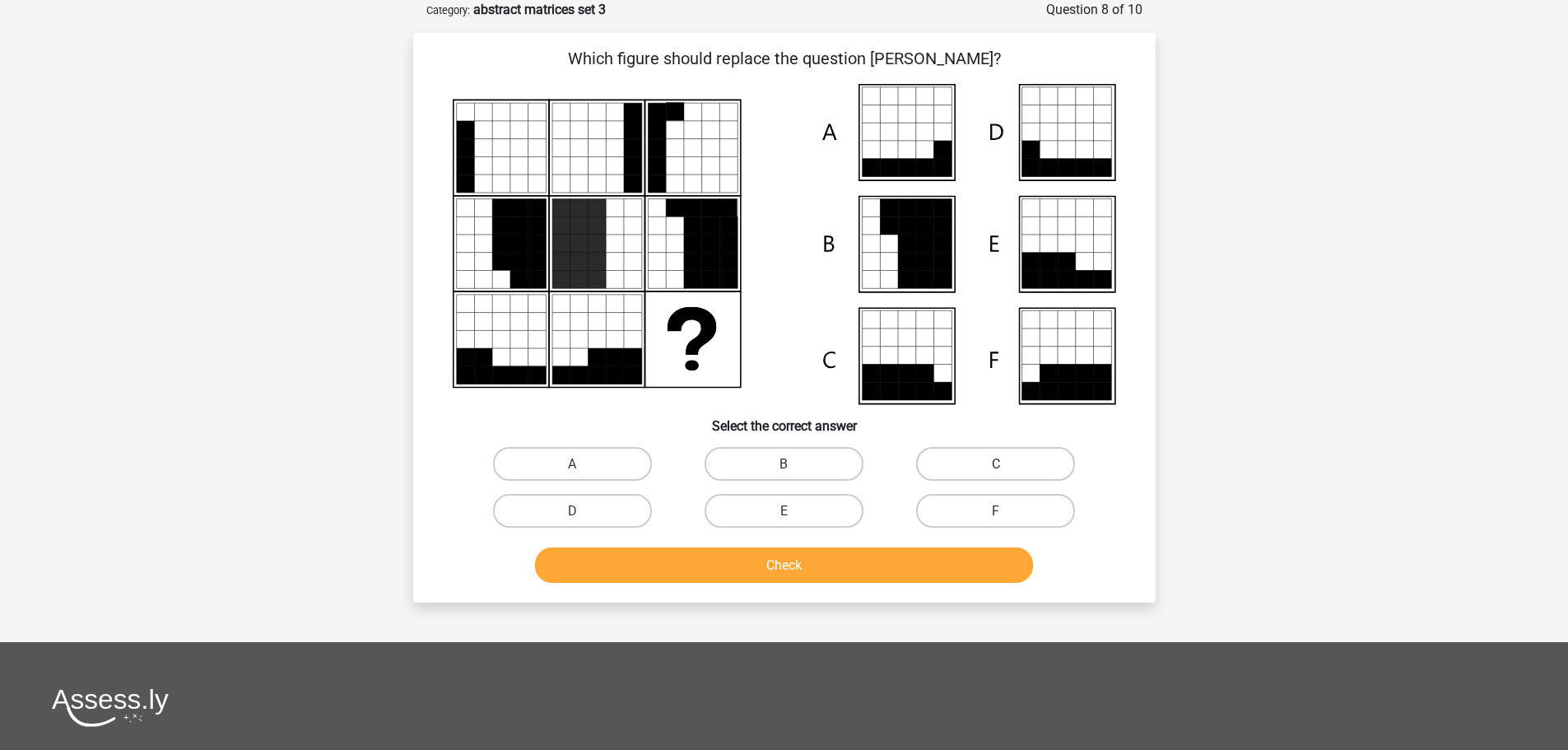
click at [951, 476] on label "C" at bounding box center [996, 464] width 159 height 33
click at [996, 475] on input "C" at bounding box center [1001, 469] width 11 height 11
radio input "true"
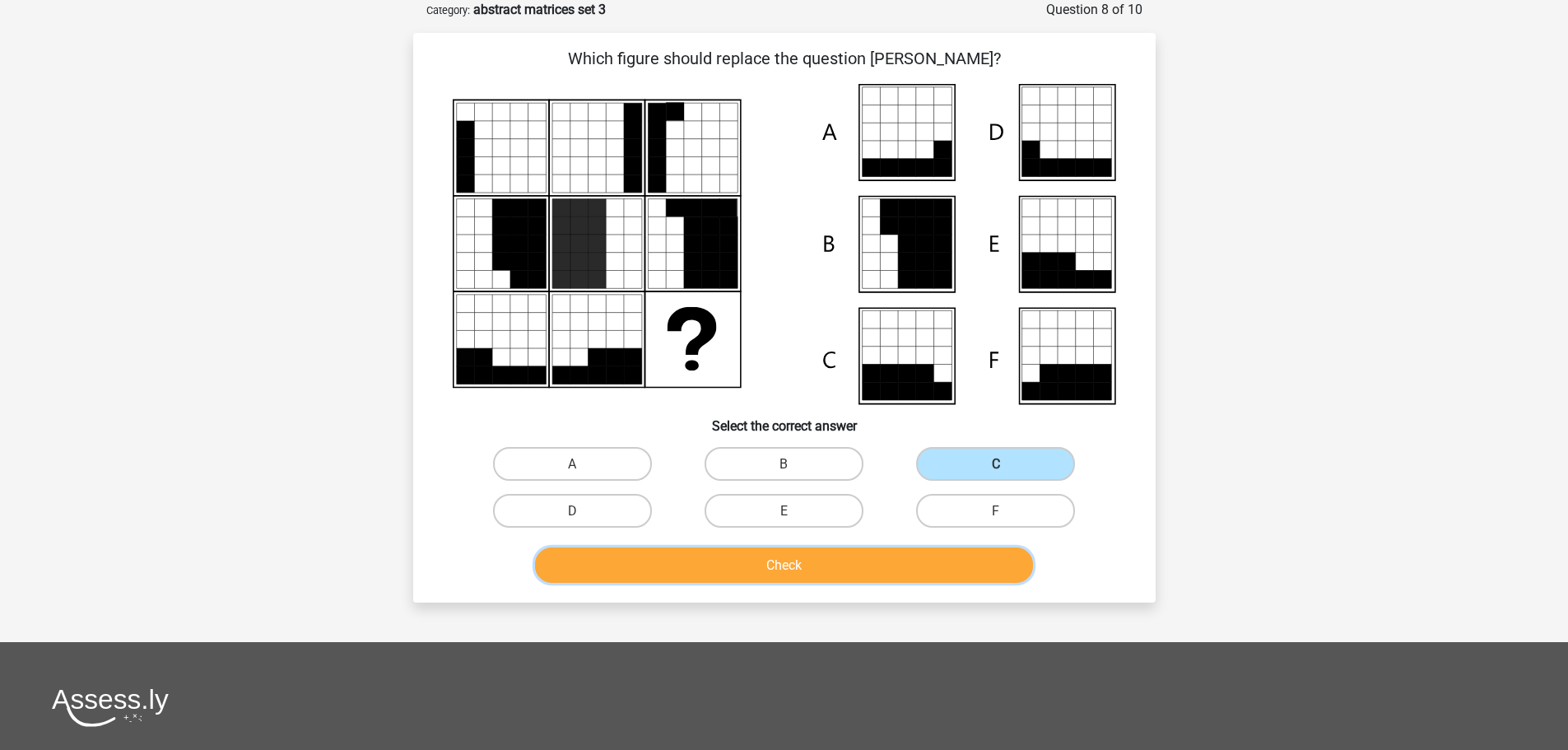
click at [871, 560] on button "Check" at bounding box center [784, 565] width 498 height 35
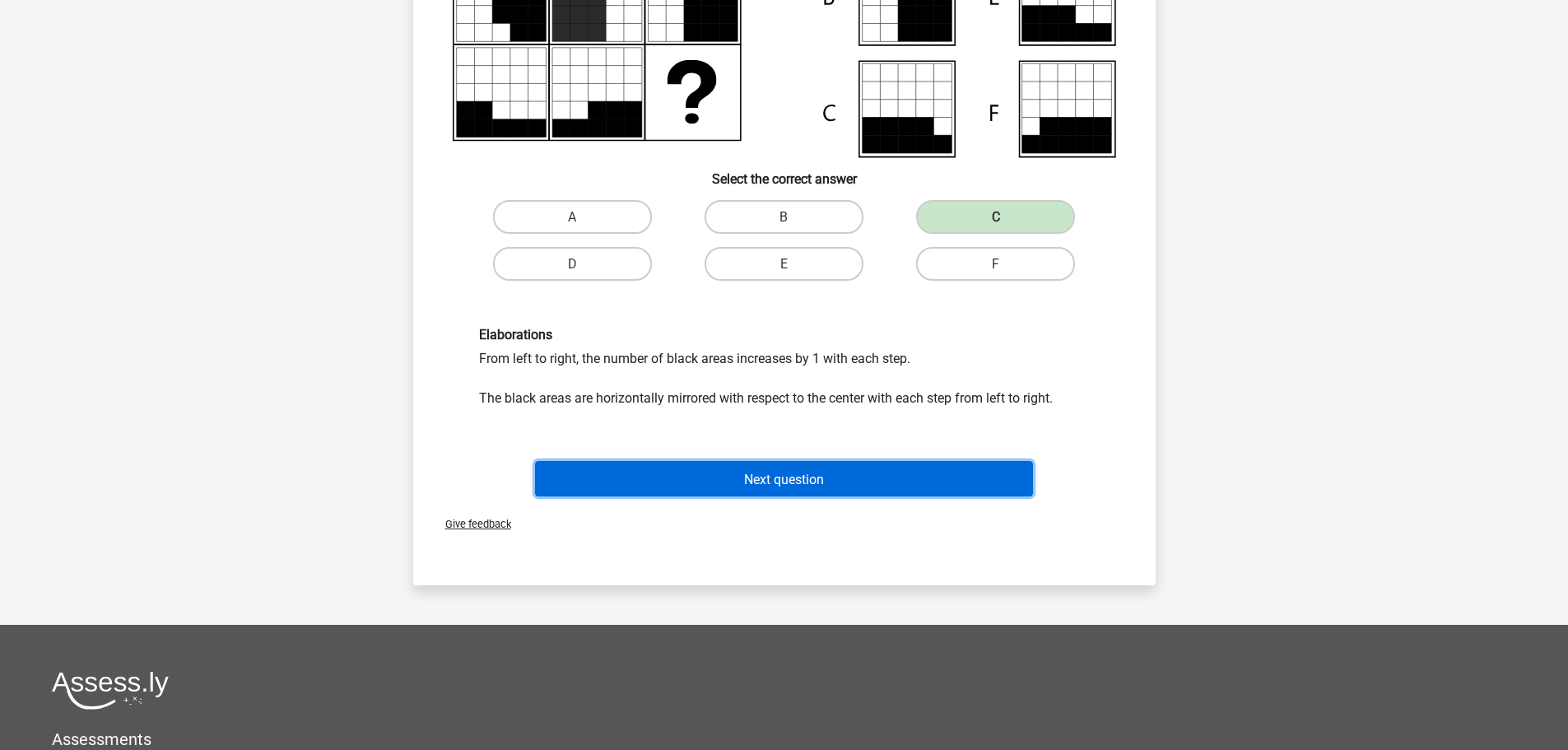
click at [774, 485] on font "Next question" at bounding box center [783, 479] width 80 height 16
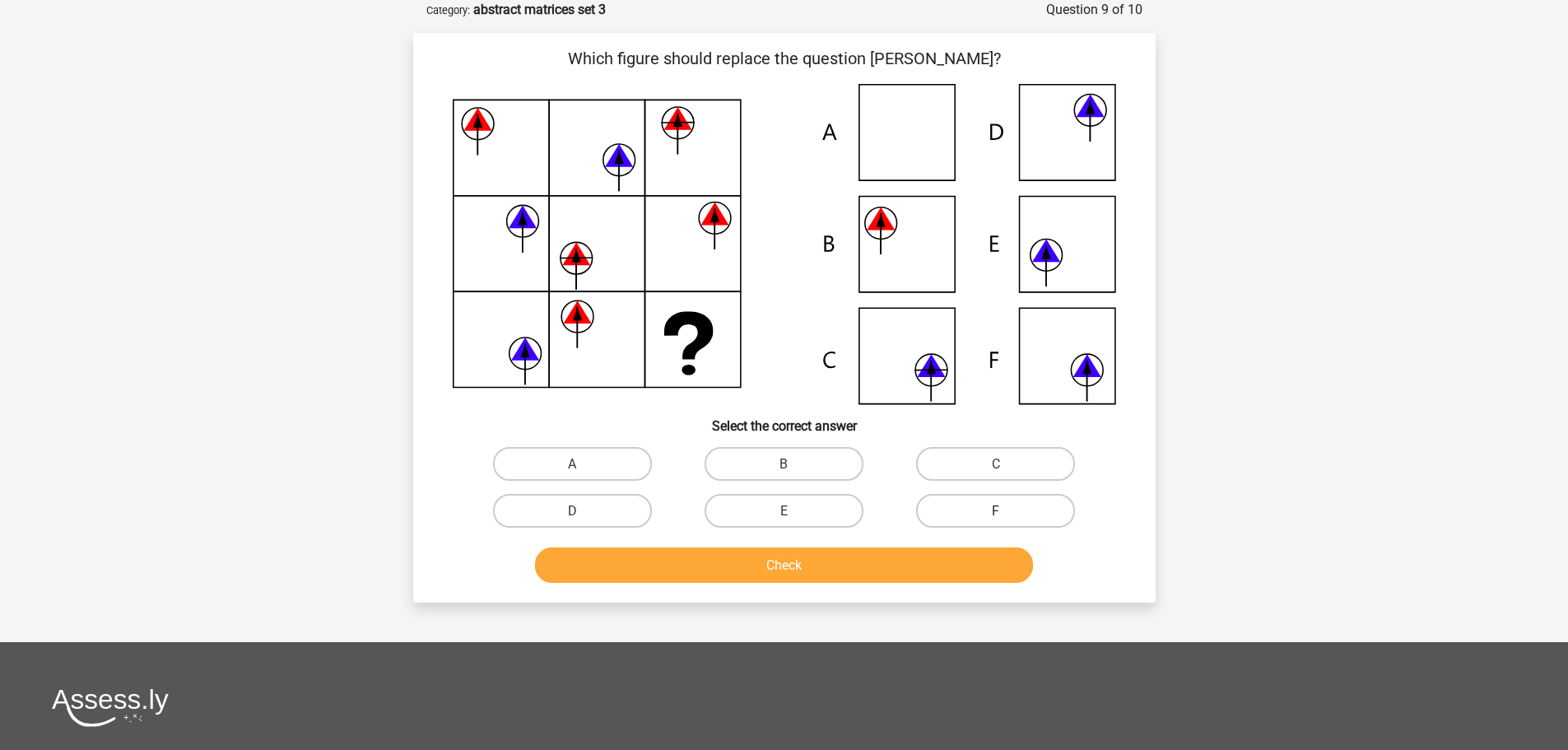
drag, startPoint x: 980, startPoint y: 502, endPoint x: 963, endPoint y: 522, distance: 26.2
click at [981, 504] on label "F" at bounding box center [996, 511] width 159 height 33
click at [996, 510] on input "F" at bounding box center [1001, 515] width 11 height 11
radio input "true"
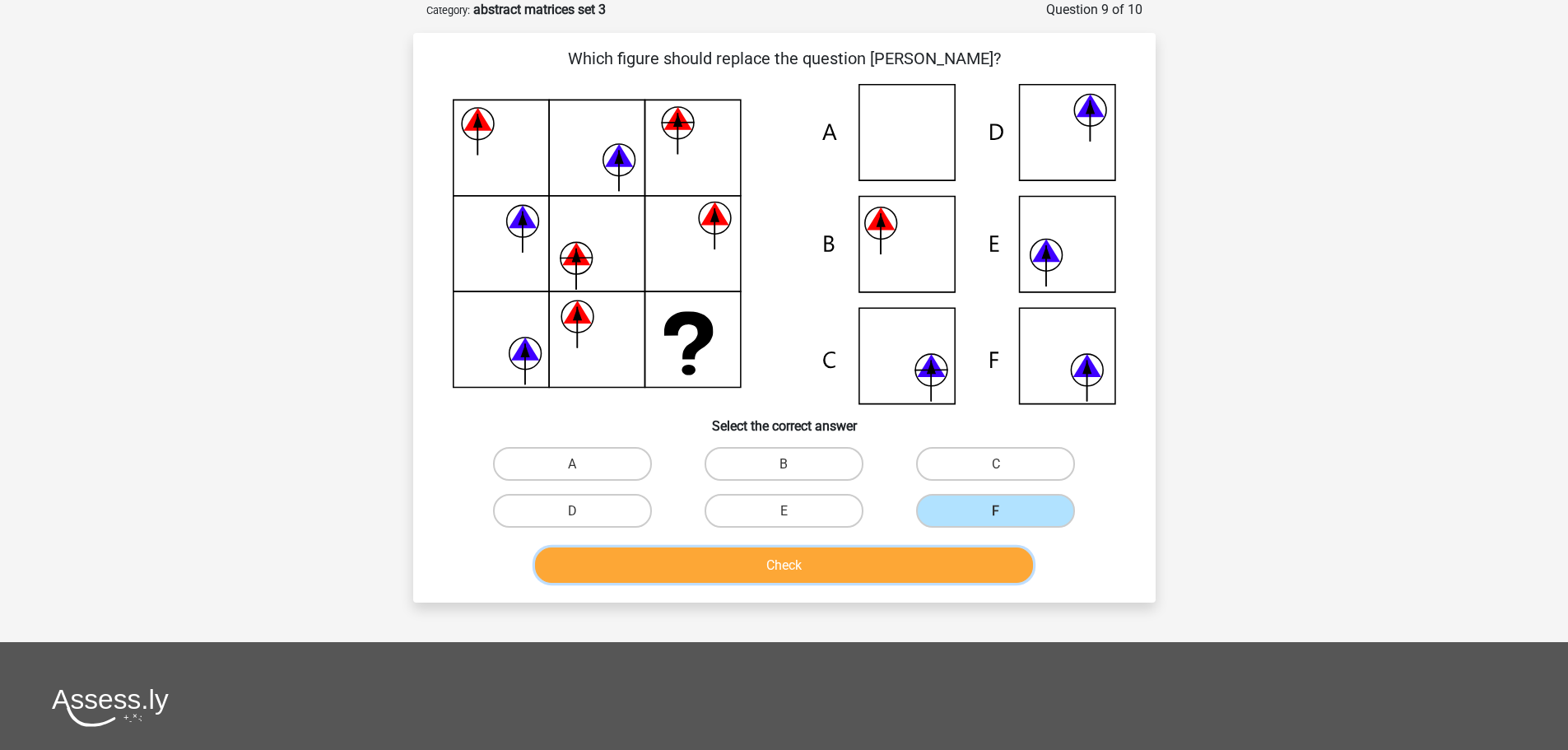
click at [849, 567] on button "Check" at bounding box center [784, 565] width 498 height 35
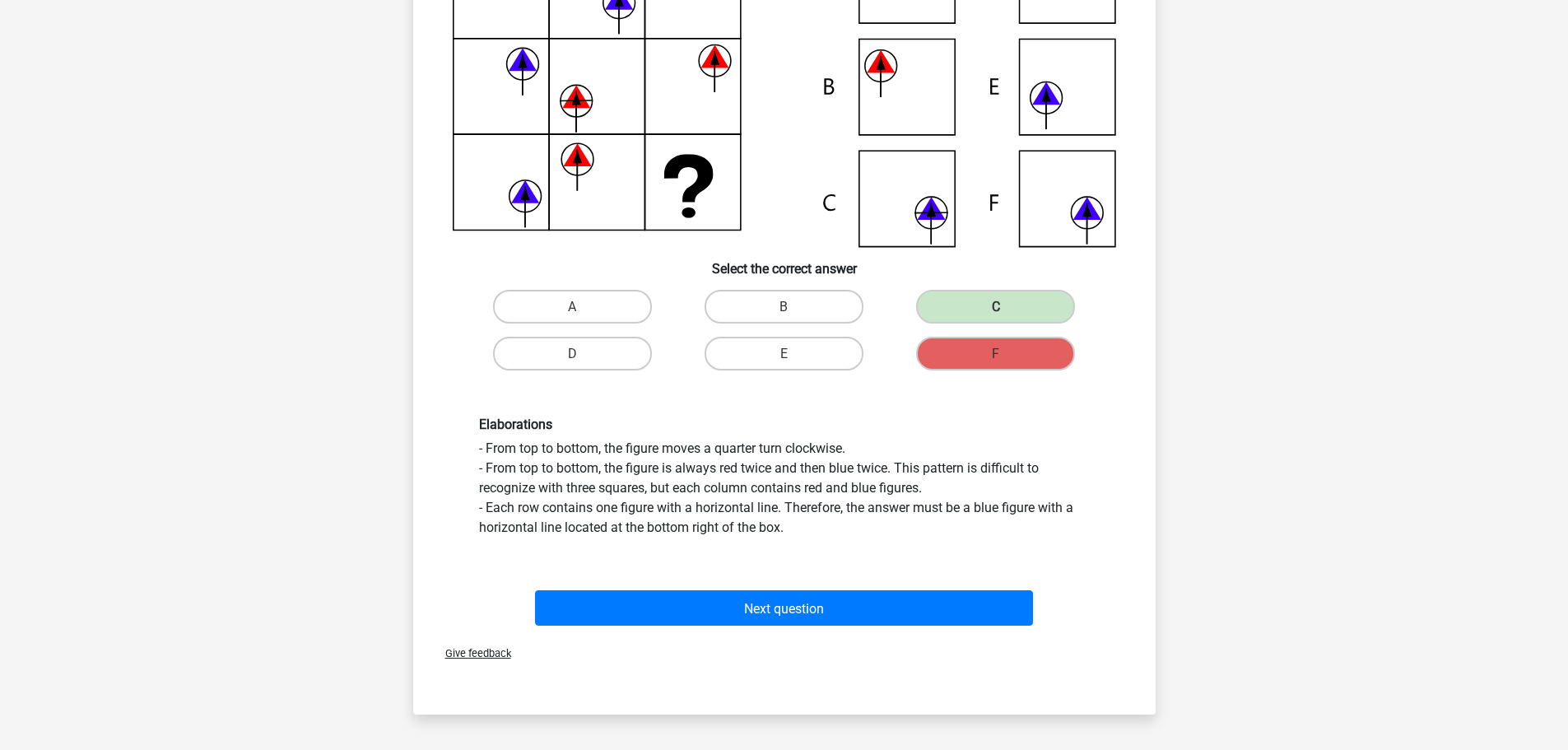
scroll to position [247, 0]
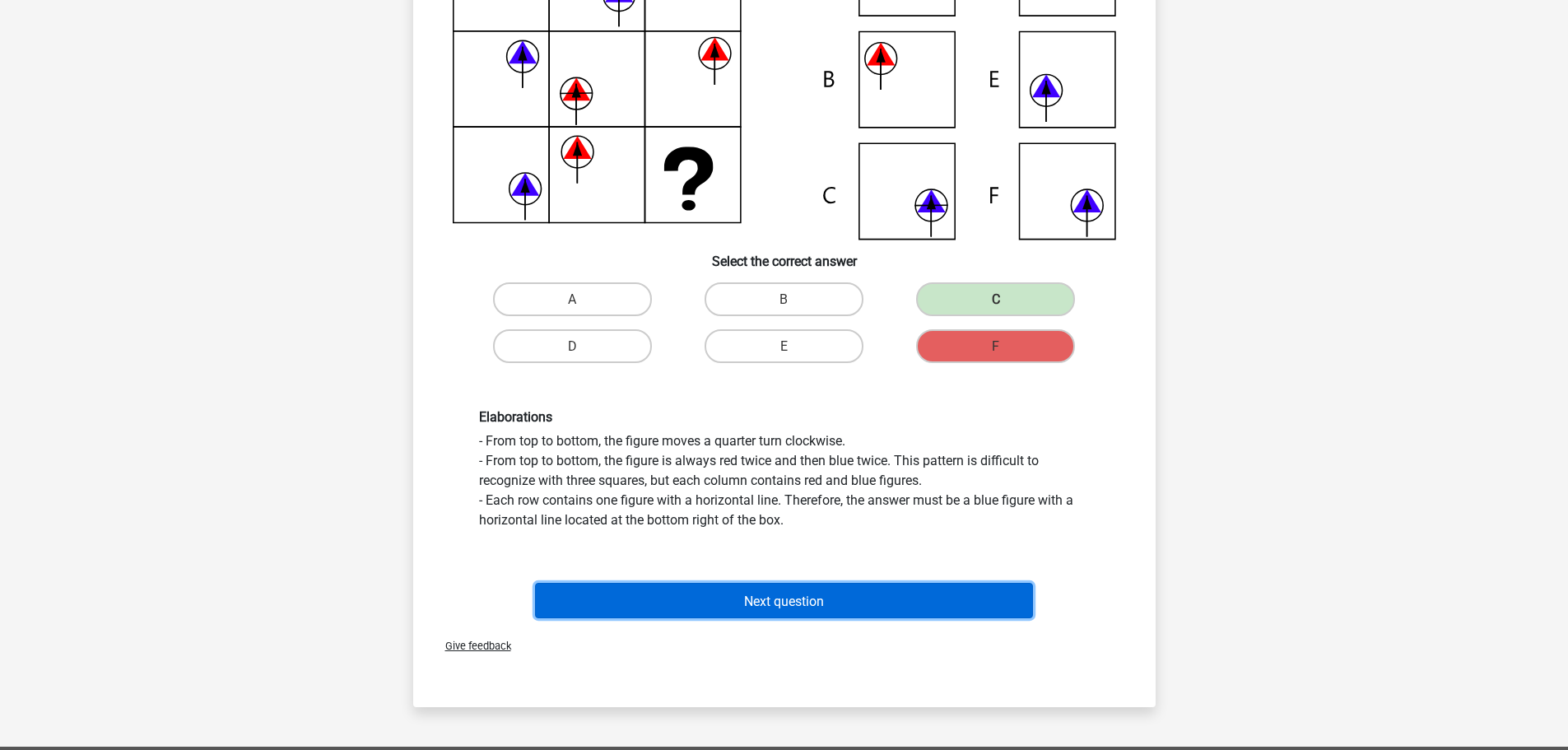
click at [772, 595] on font "Next question" at bounding box center [783, 601] width 80 height 16
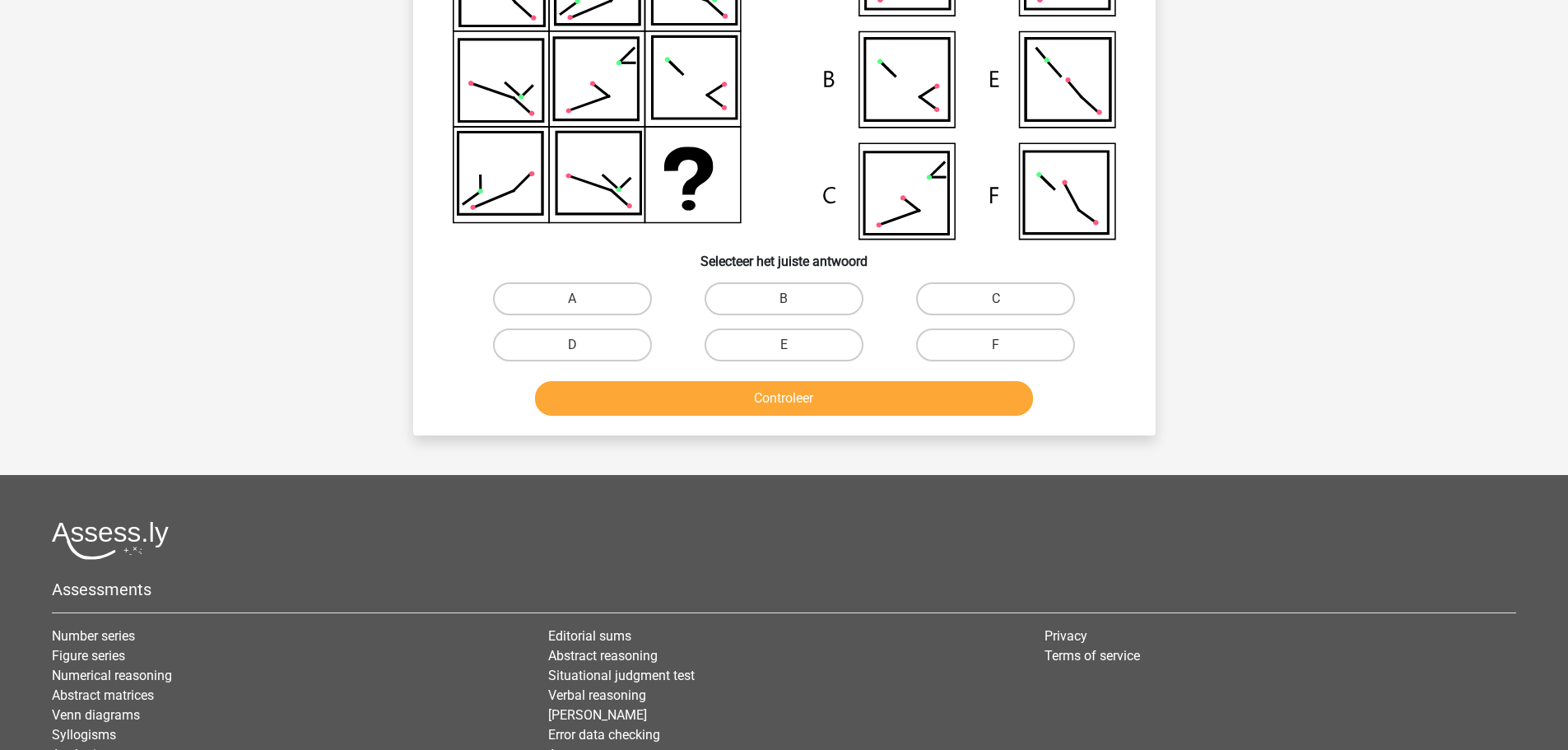
scroll to position [83, 0]
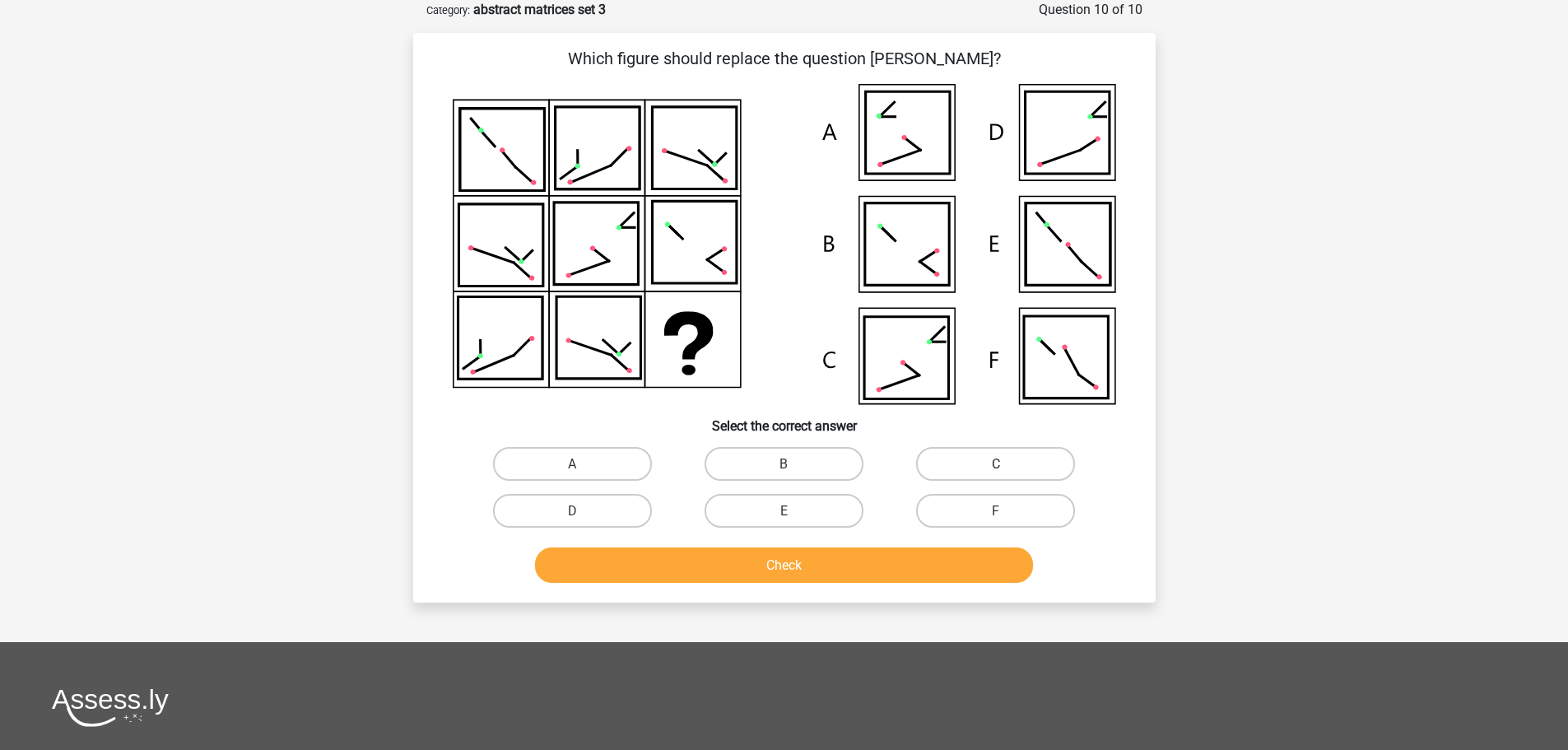
click at [988, 455] on label "C" at bounding box center [996, 464] width 159 height 33
click at [996, 464] on input "C" at bounding box center [1001, 469] width 11 height 11
radio input "true"
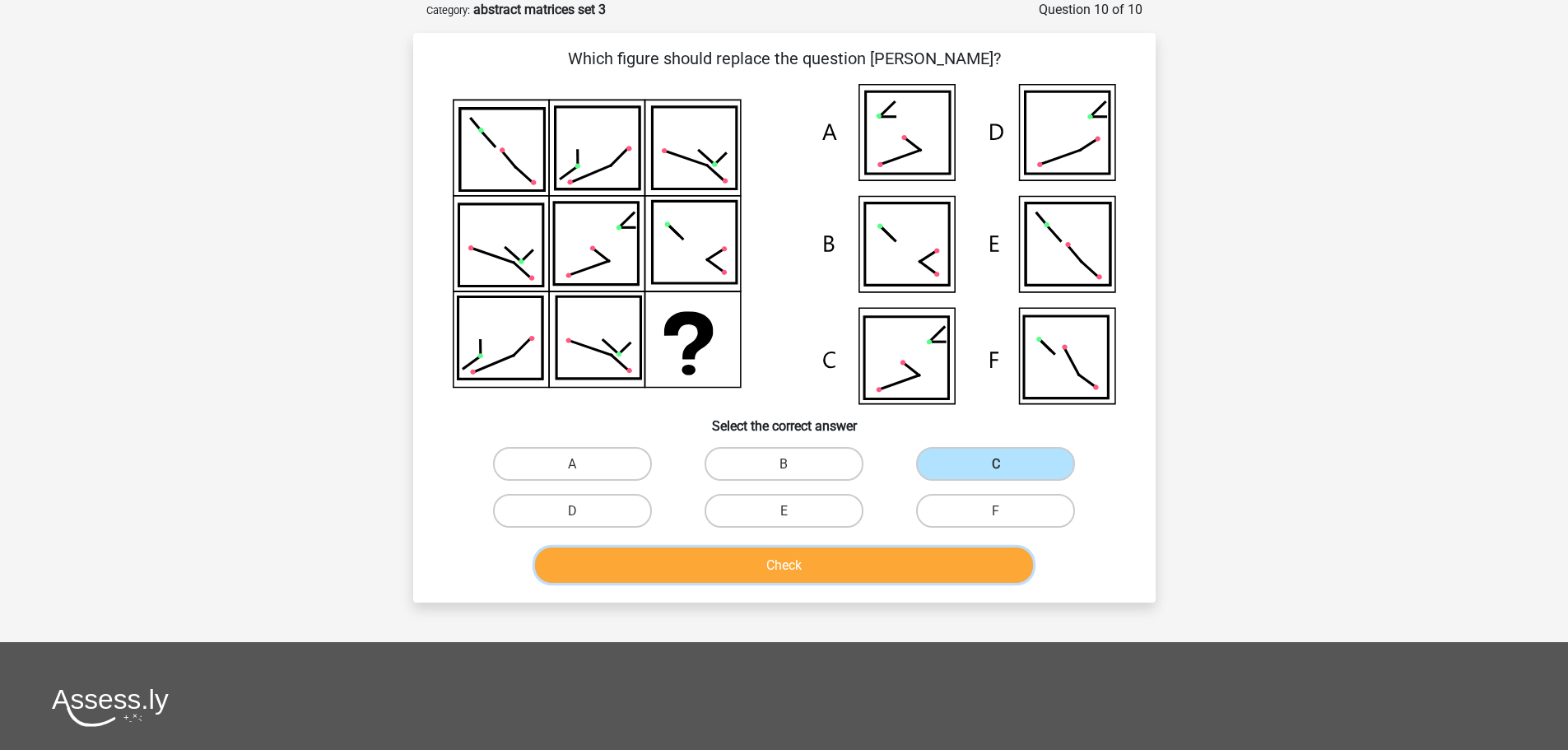
click at [833, 554] on button "Check" at bounding box center [784, 565] width 498 height 35
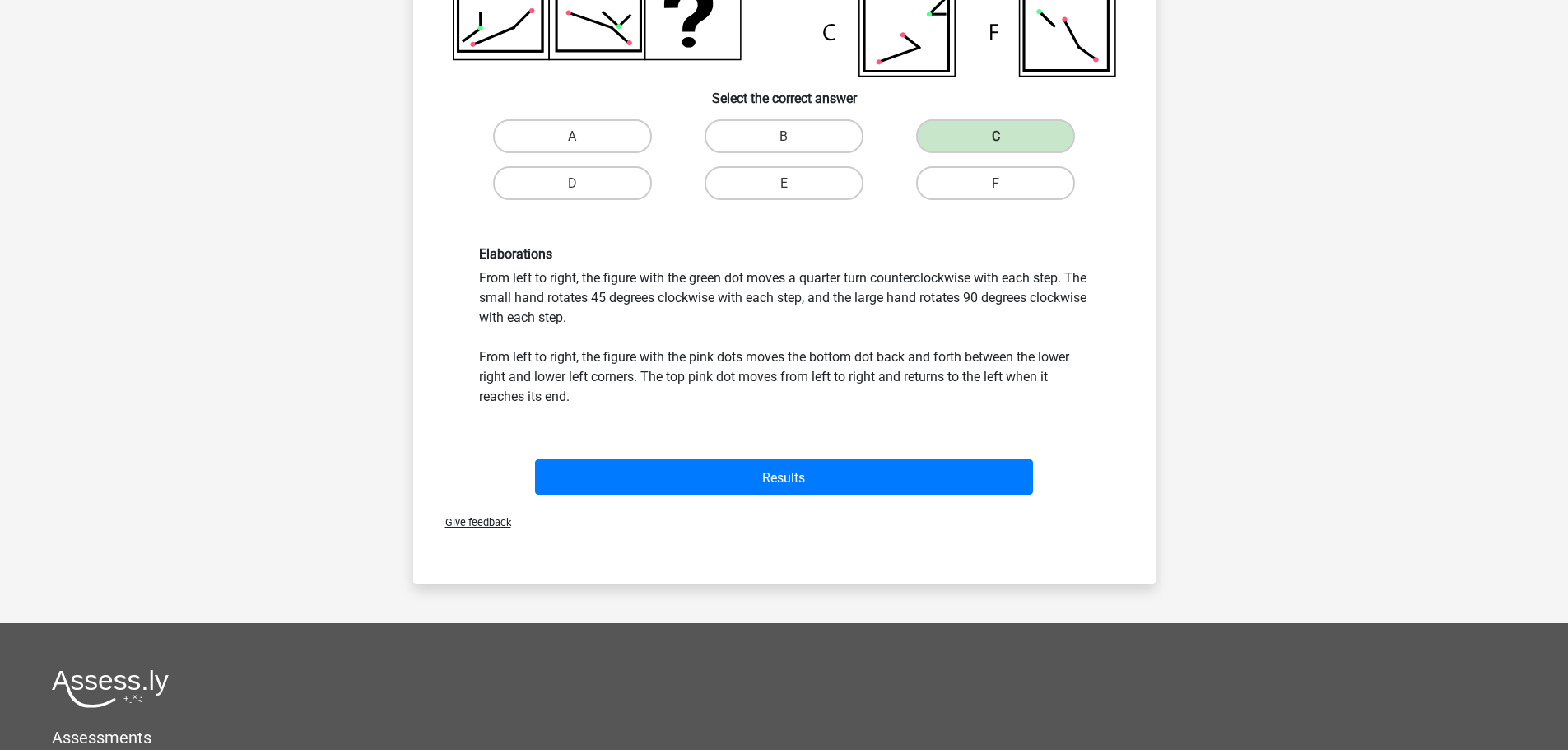
scroll to position [412, 0]
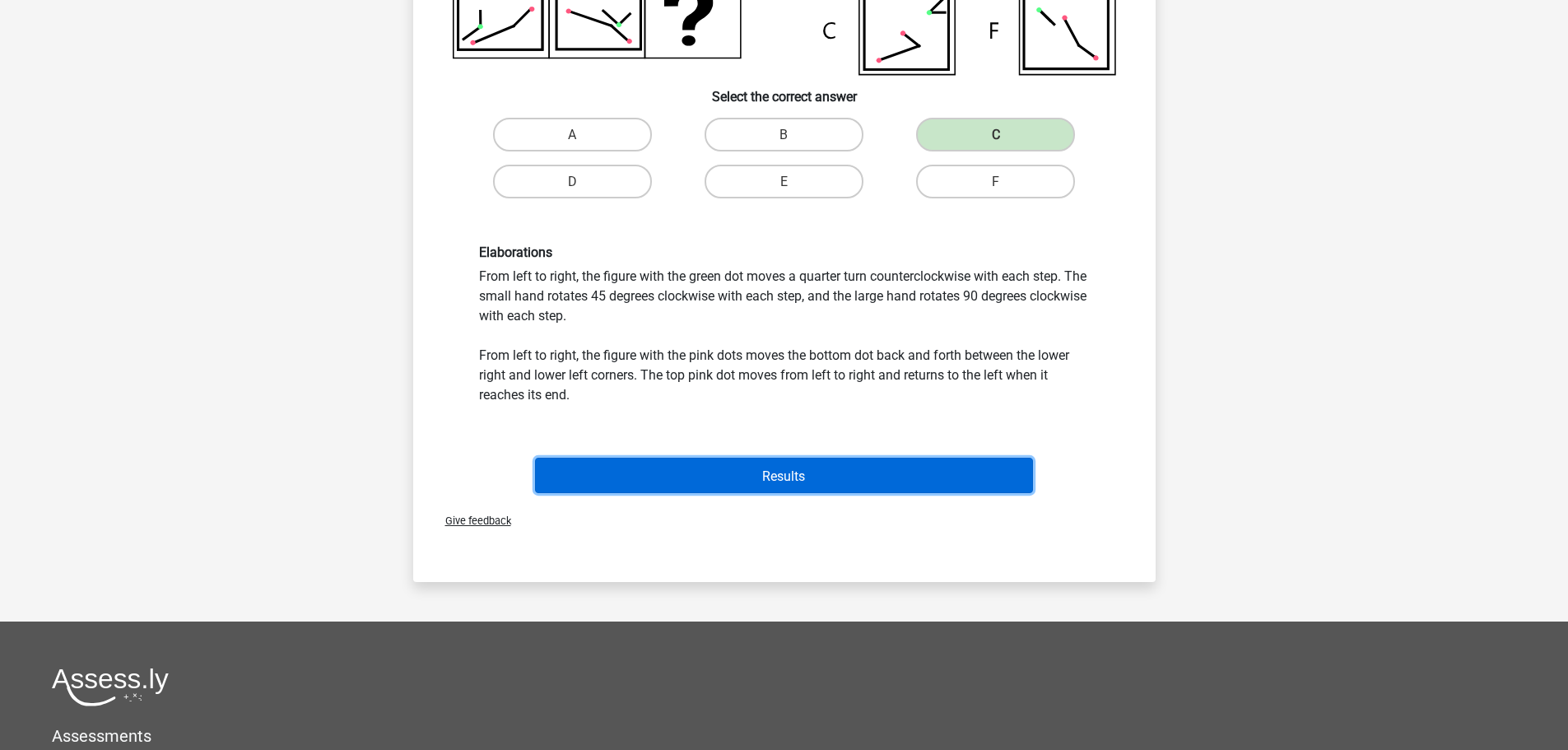
click at [769, 480] on font "Results" at bounding box center [784, 476] width 43 height 16
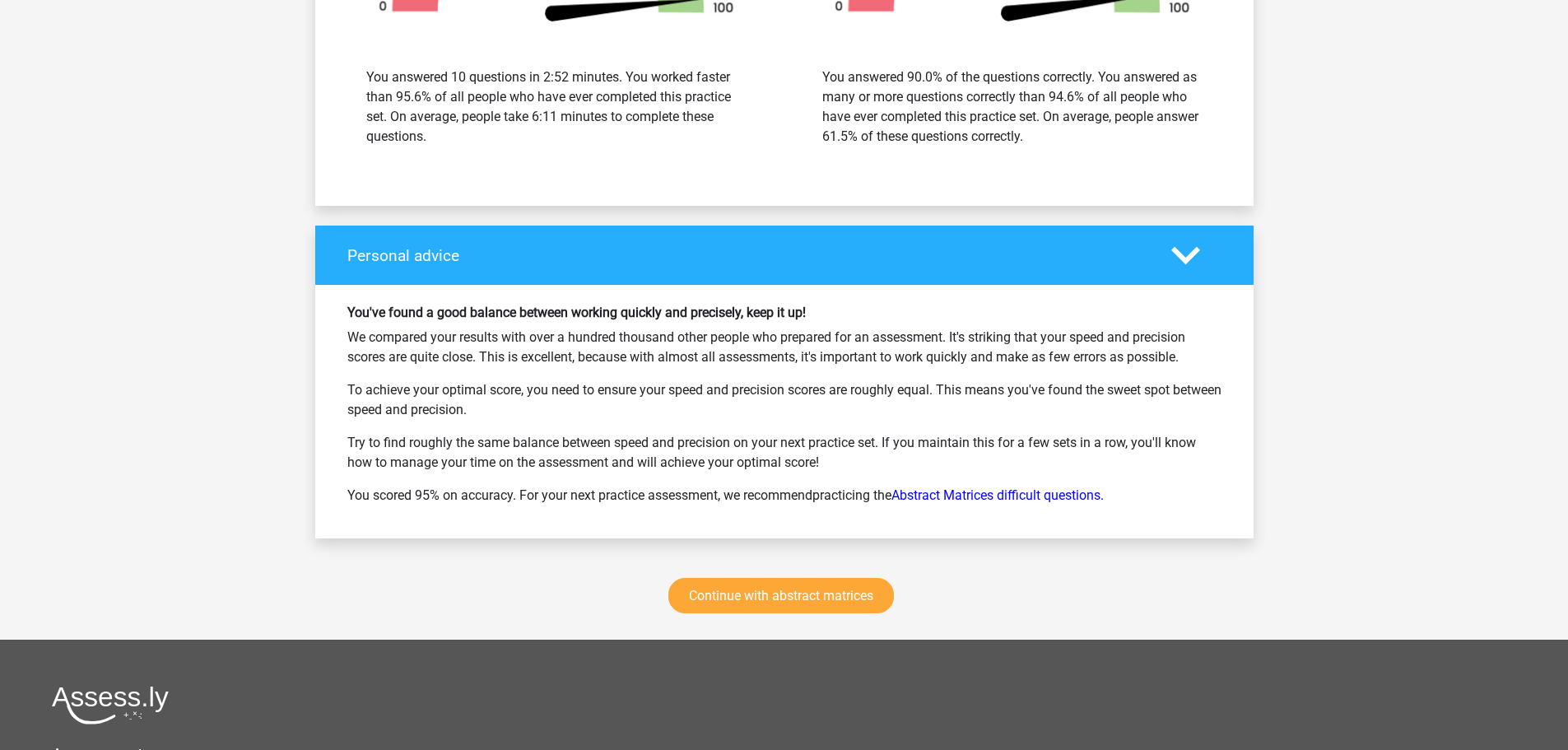
scroll to position [2223, 0]
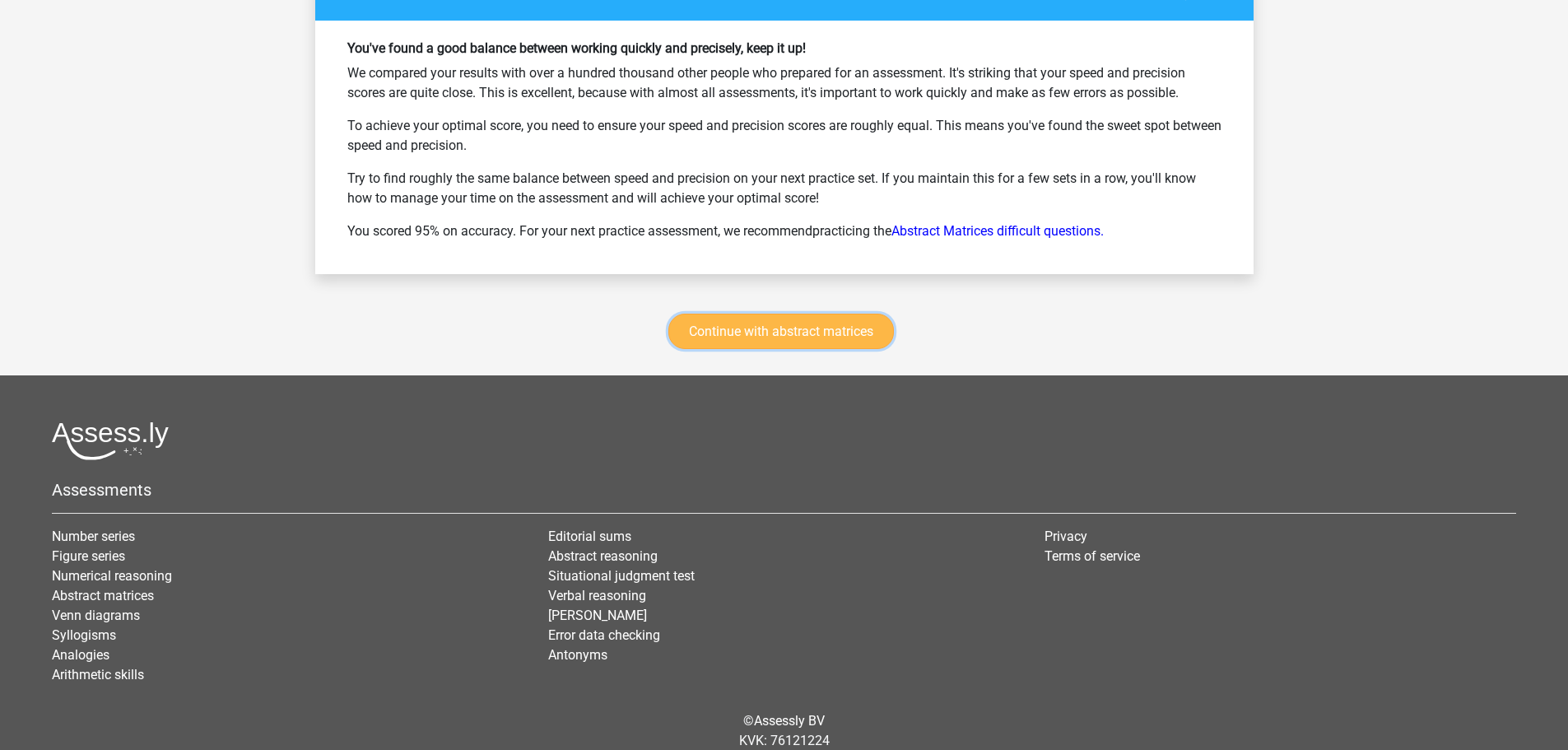
click at [769, 329] on font "Continue with abstract matrices" at bounding box center [781, 331] width 185 height 16
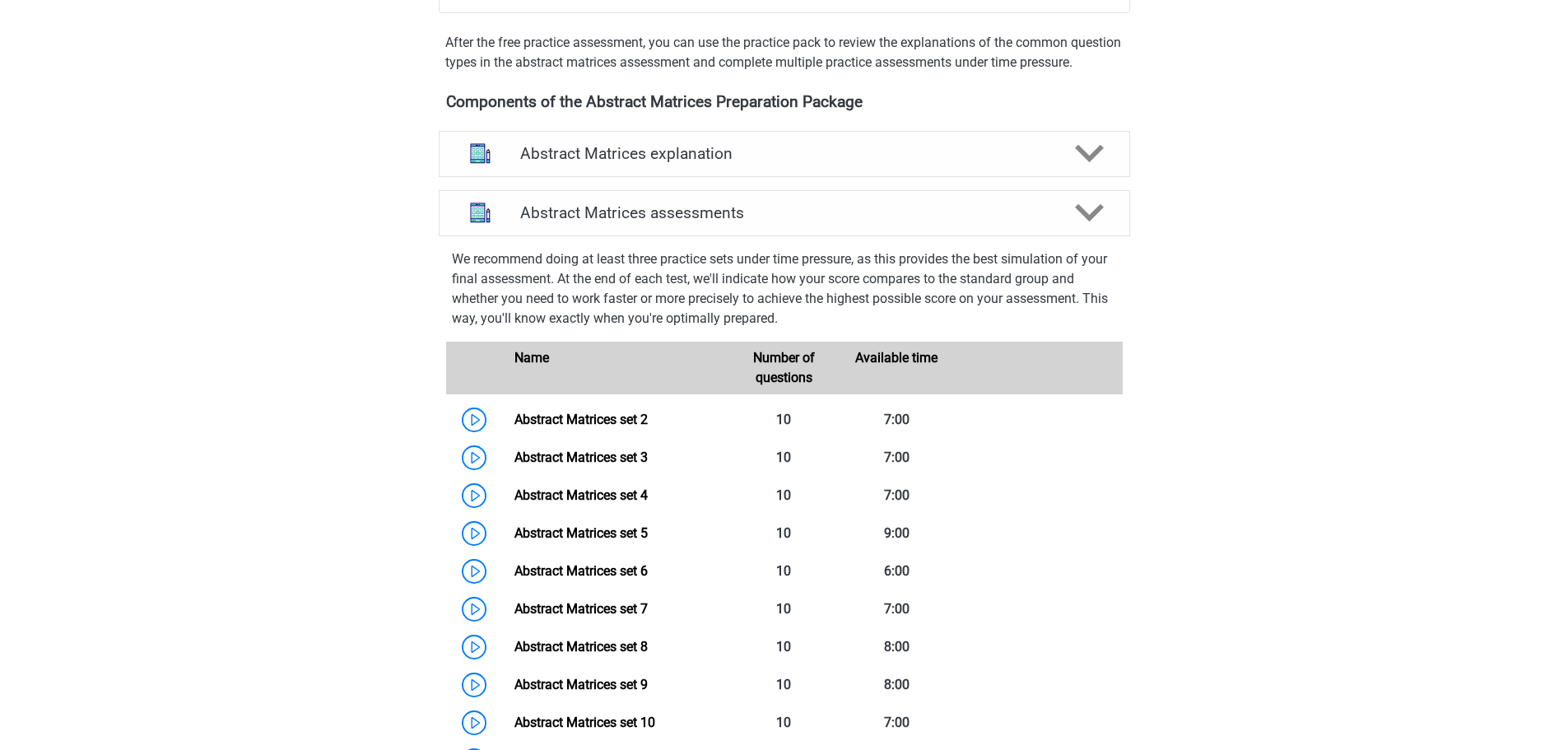
scroll to position [490, 0]
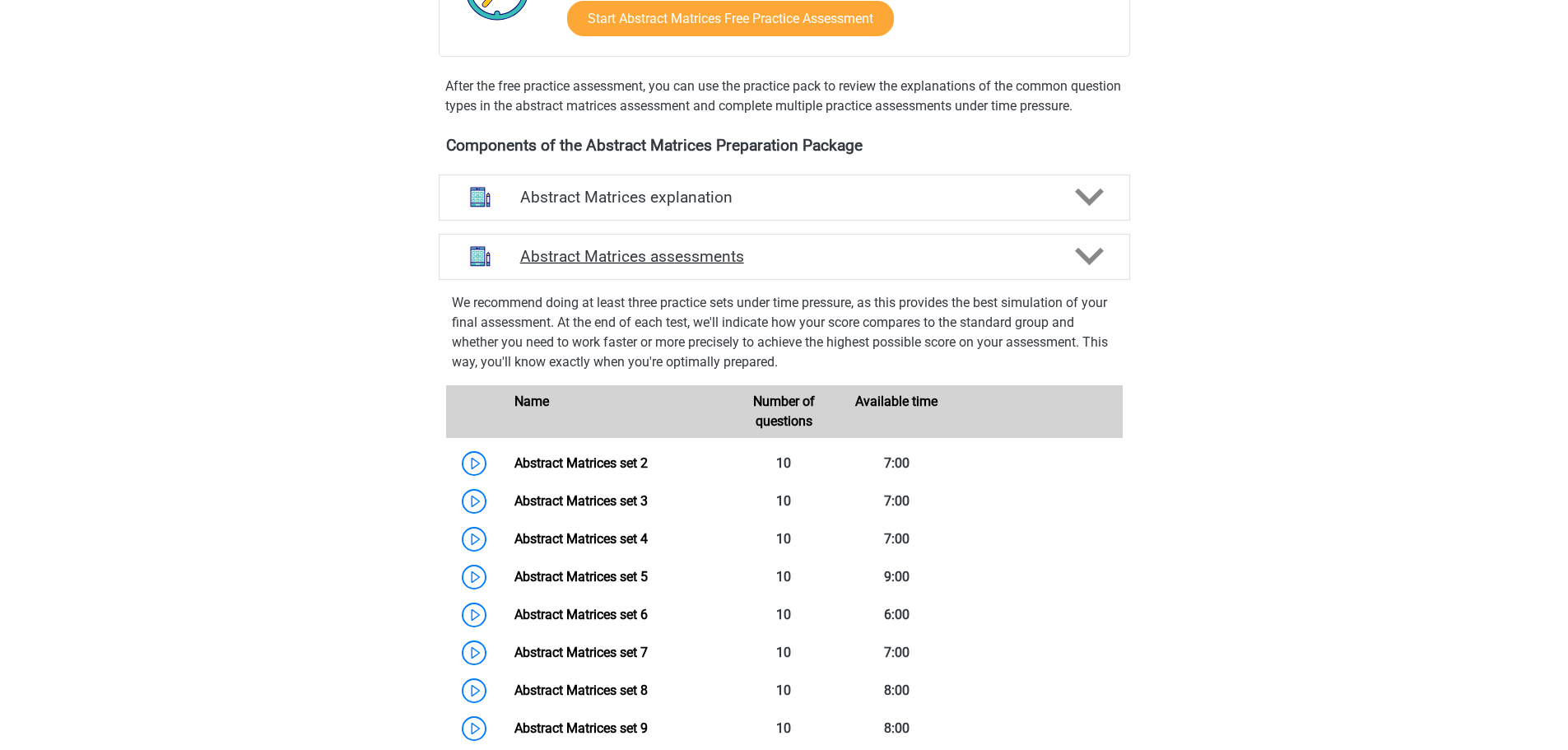
click at [1094, 271] on icon at bounding box center [1089, 256] width 28 height 29
click at [1091, 266] on polygon at bounding box center [1089, 257] width 28 height 18
drag, startPoint x: 1091, startPoint y: 276, endPoint x: 1087, endPoint y: 258, distance: 18.4
click at [1091, 271] on icon at bounding box center [1089, 256] width 28 height 29
click at [1072, 200] on div "Abstract Matrices explanation" at bounding box center [785, 198] width 692 height 46
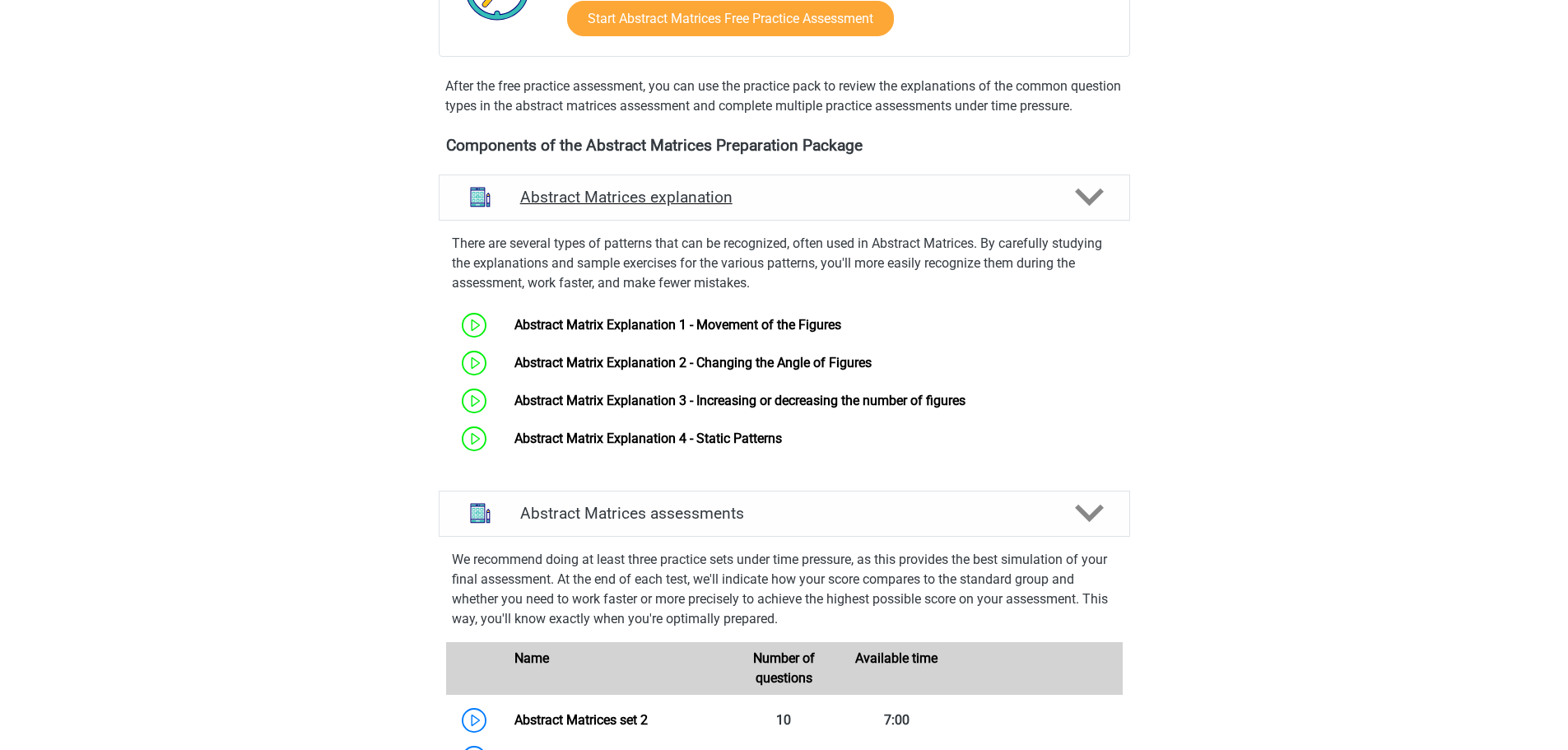
click at [1085, 206] on polygon at bounding box center [1089, 198] width 28 height 18
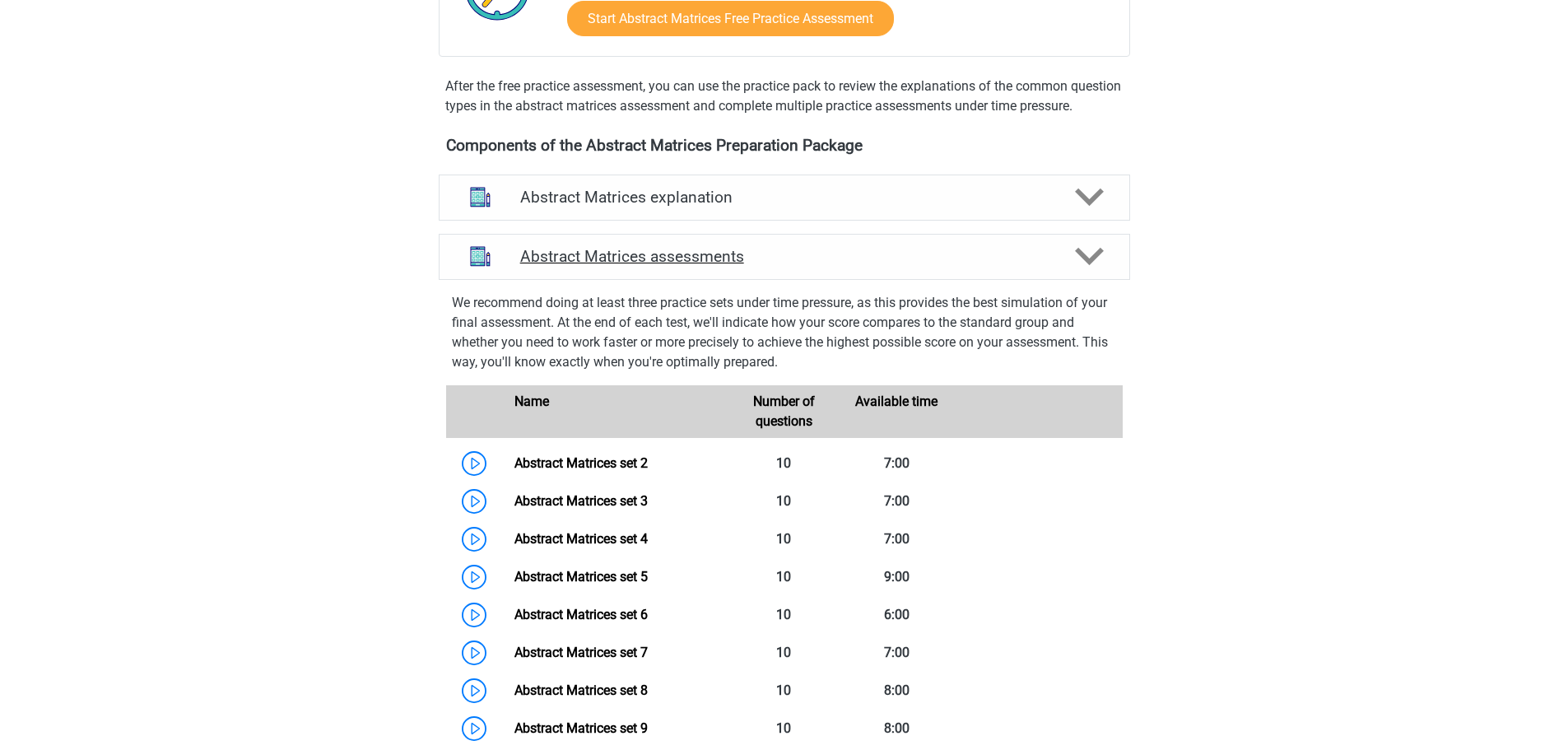
click at [1085, 266] on polygon at bounding box center [1089, 257] width 28 height 18
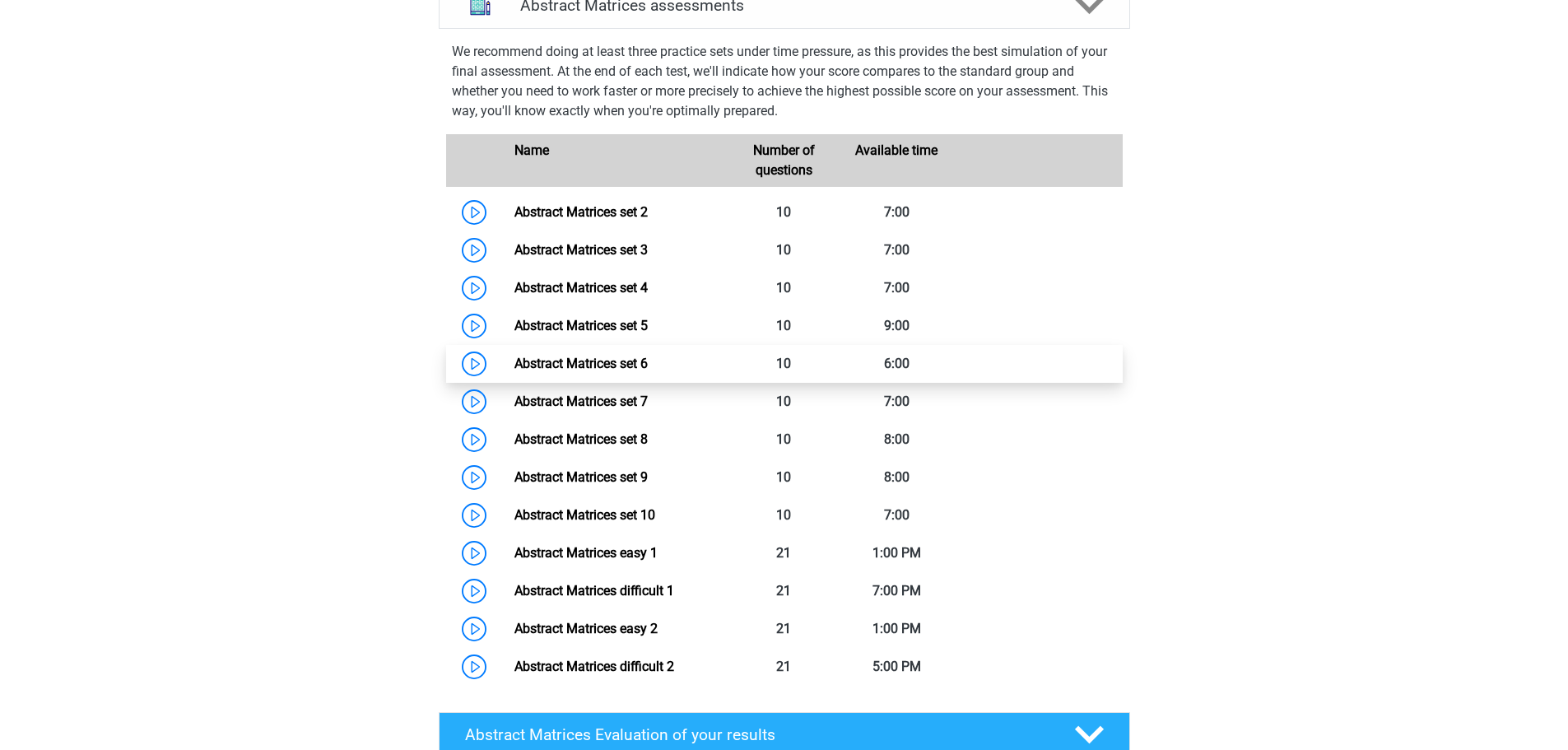
scroll to position [741, 0]
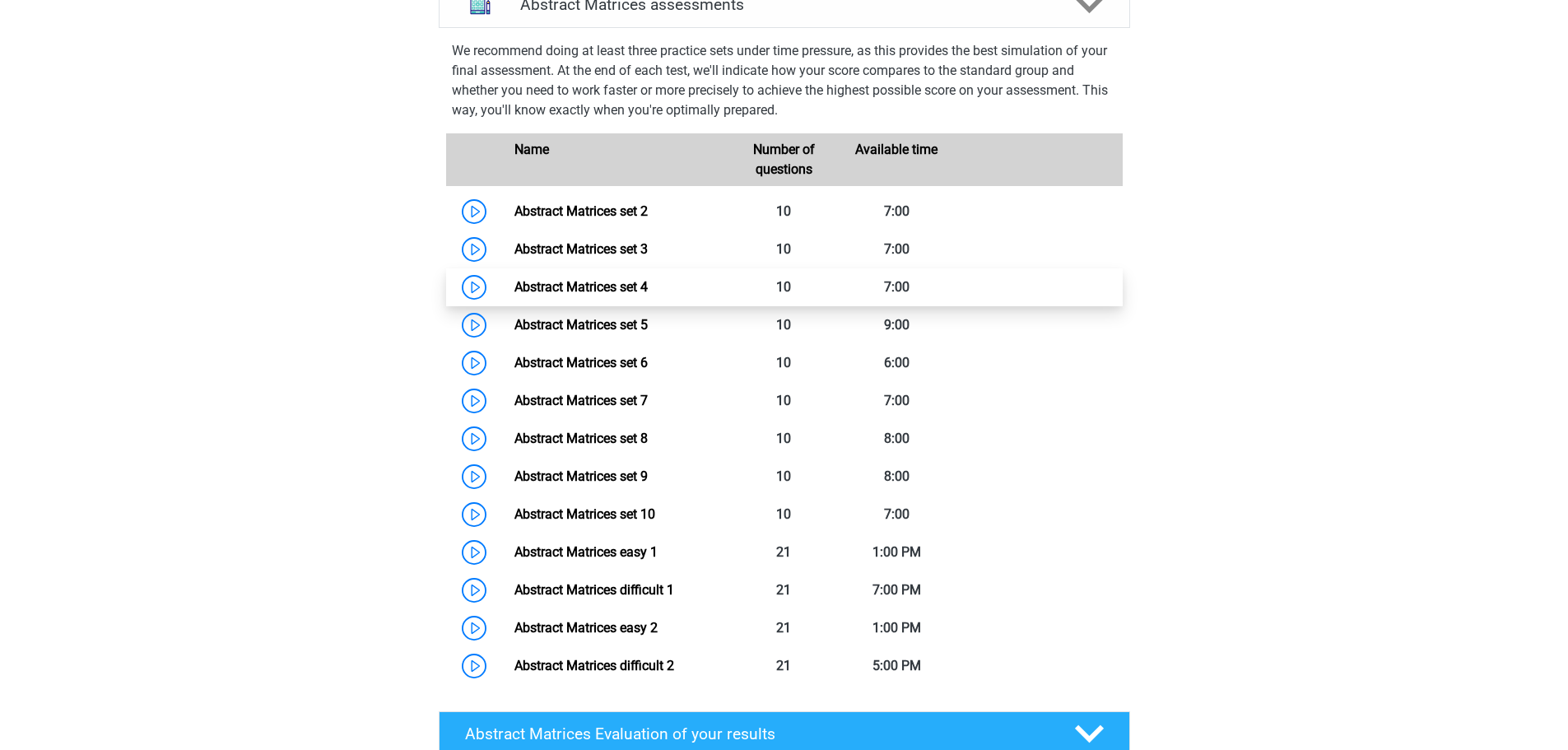
click at [598, 295] on link "Abstract Matrices set 4" at bounding box center [582, 287] width 134 height 16
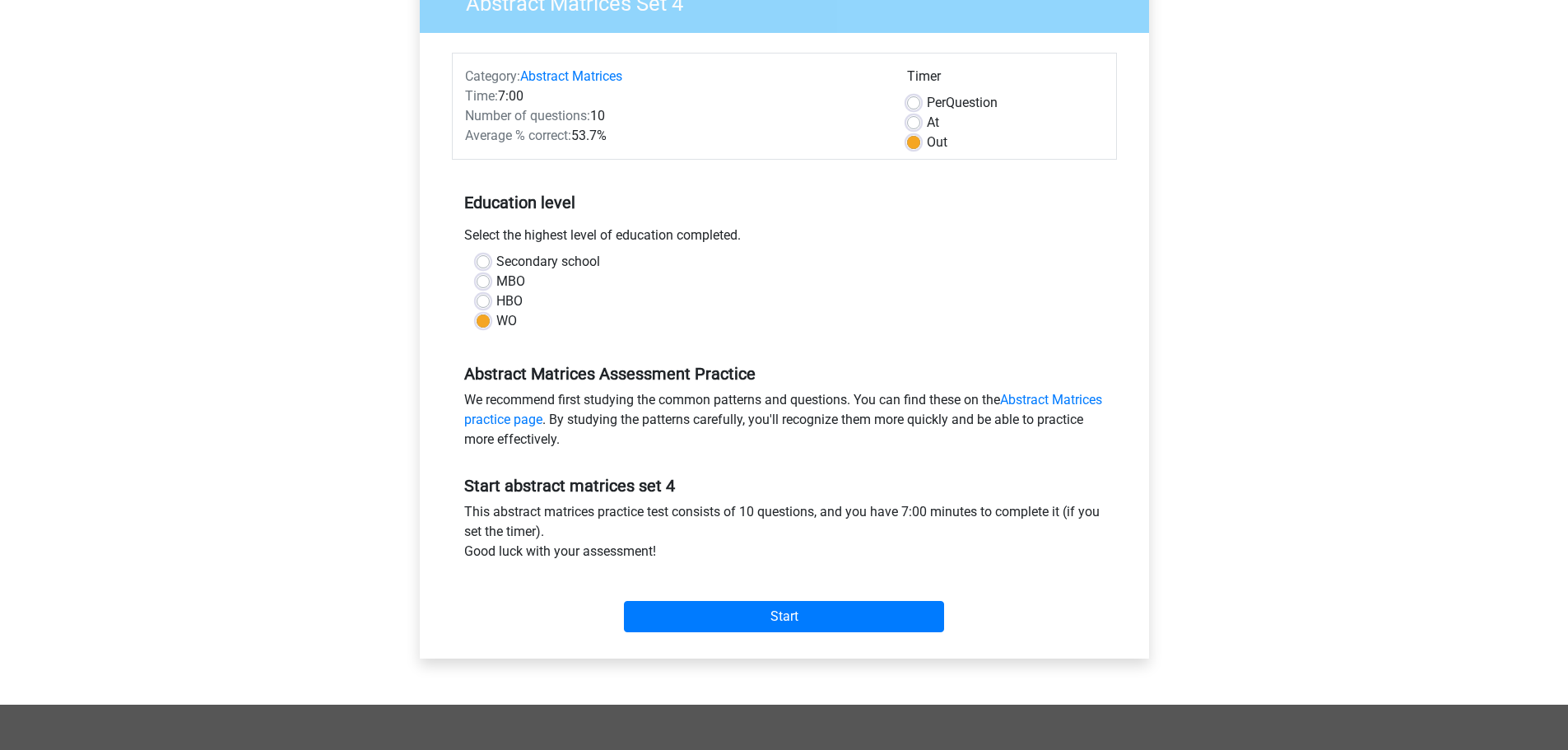
scroll to position [494, 0]
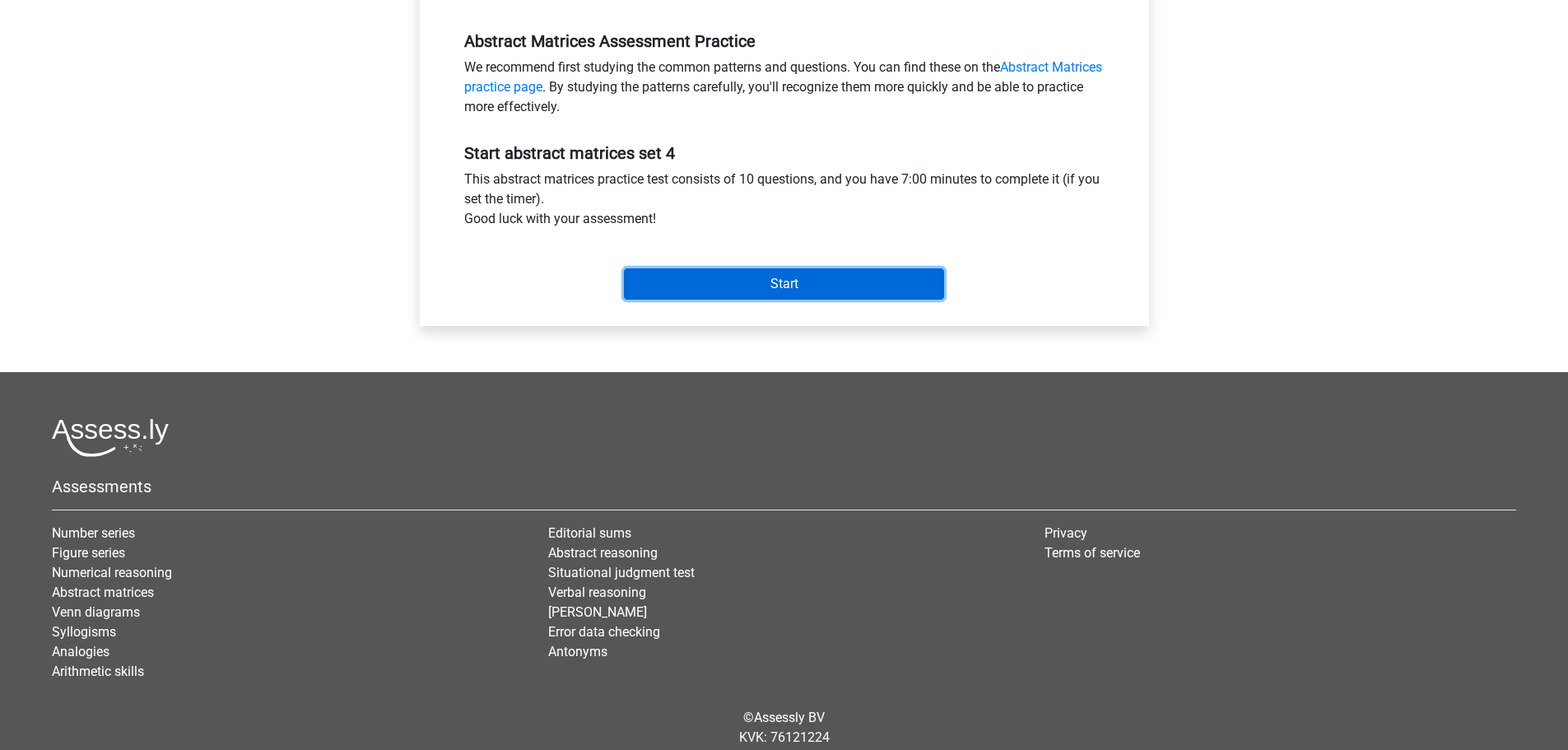
click at [779, 284] on input "Start" at bounding box center [784, 284] width 320 height 31
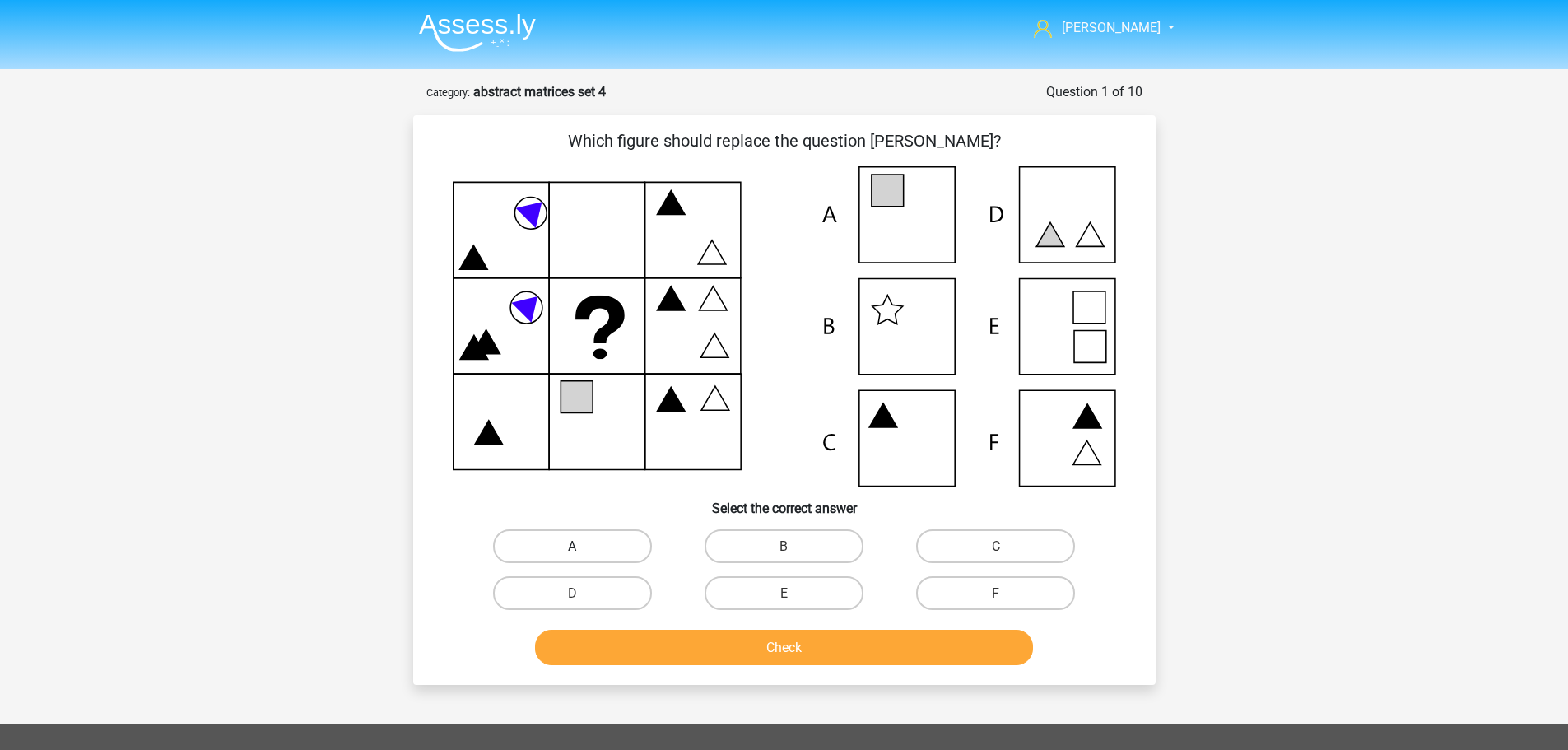
click at [560, 544] on label "A" at bounding box center [573, 547] width 159 height 33
click at [572, 547] on input "A" at bounding box center [577, 551] width 11 height 11
radio input "true"
click at [774, 638] on button "Check" at bounding box center [784, 648] width 498 height 35
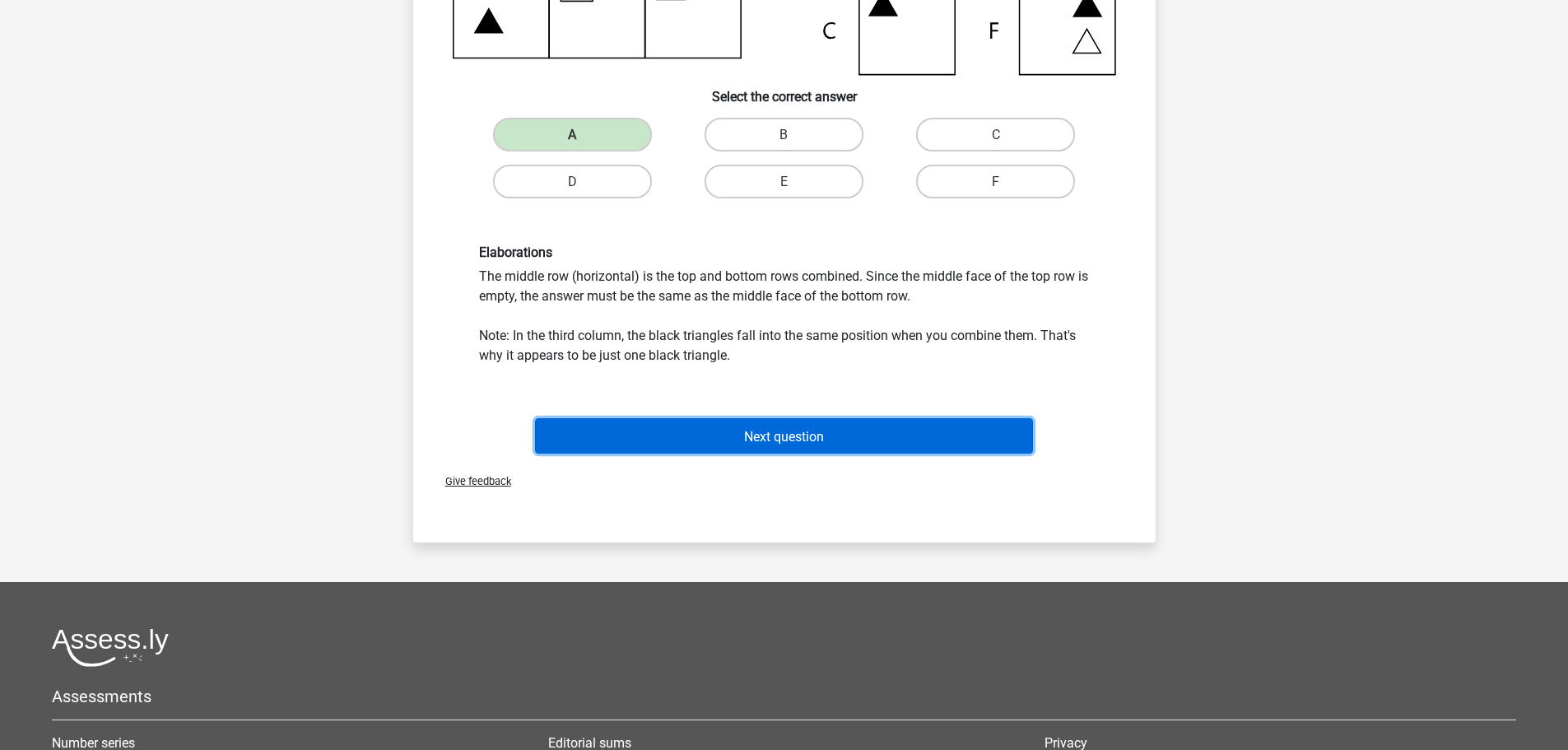
click at [784, 425] on button "Next question" at bounding box center [784, 436] width 498 height 35
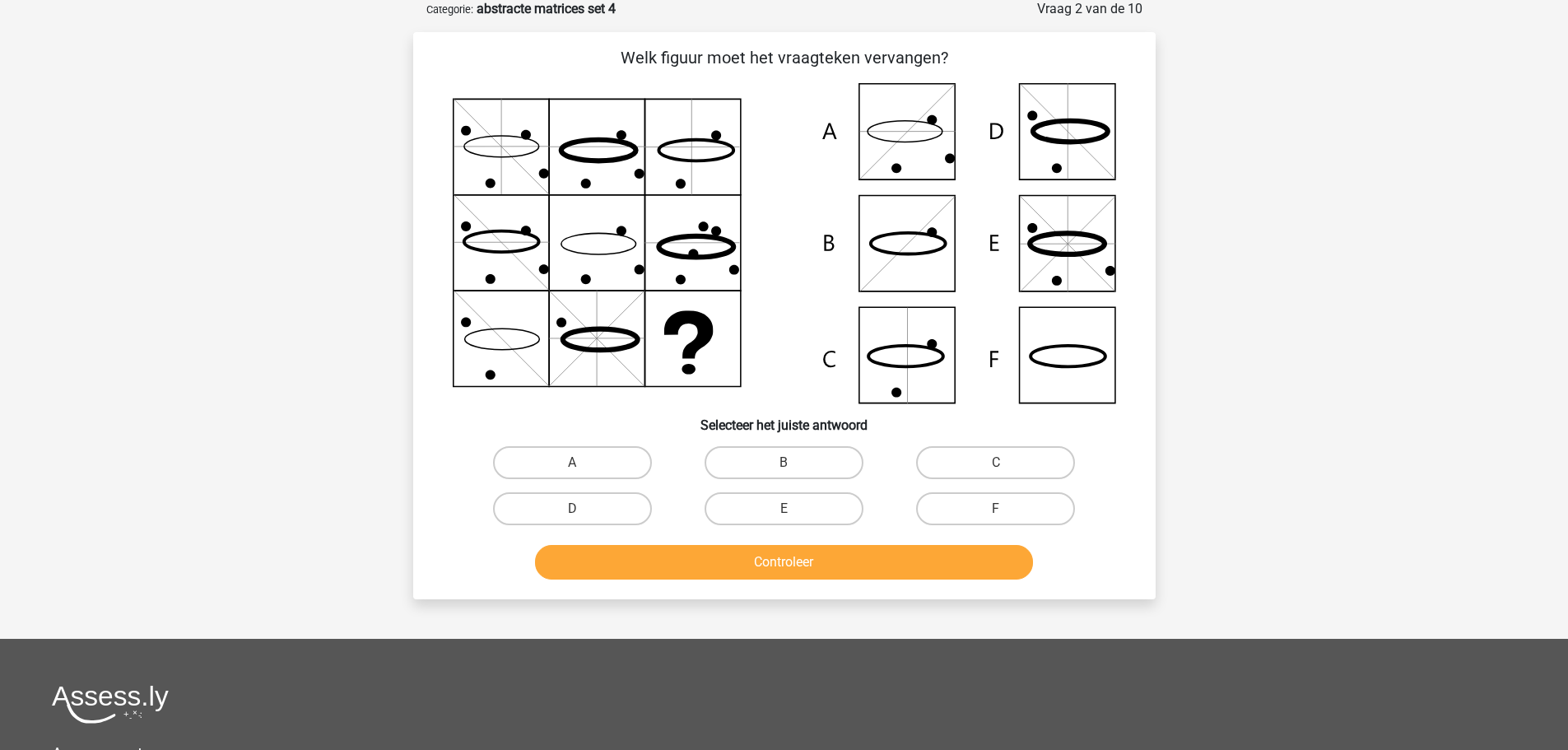
scroll to position [83, 0]
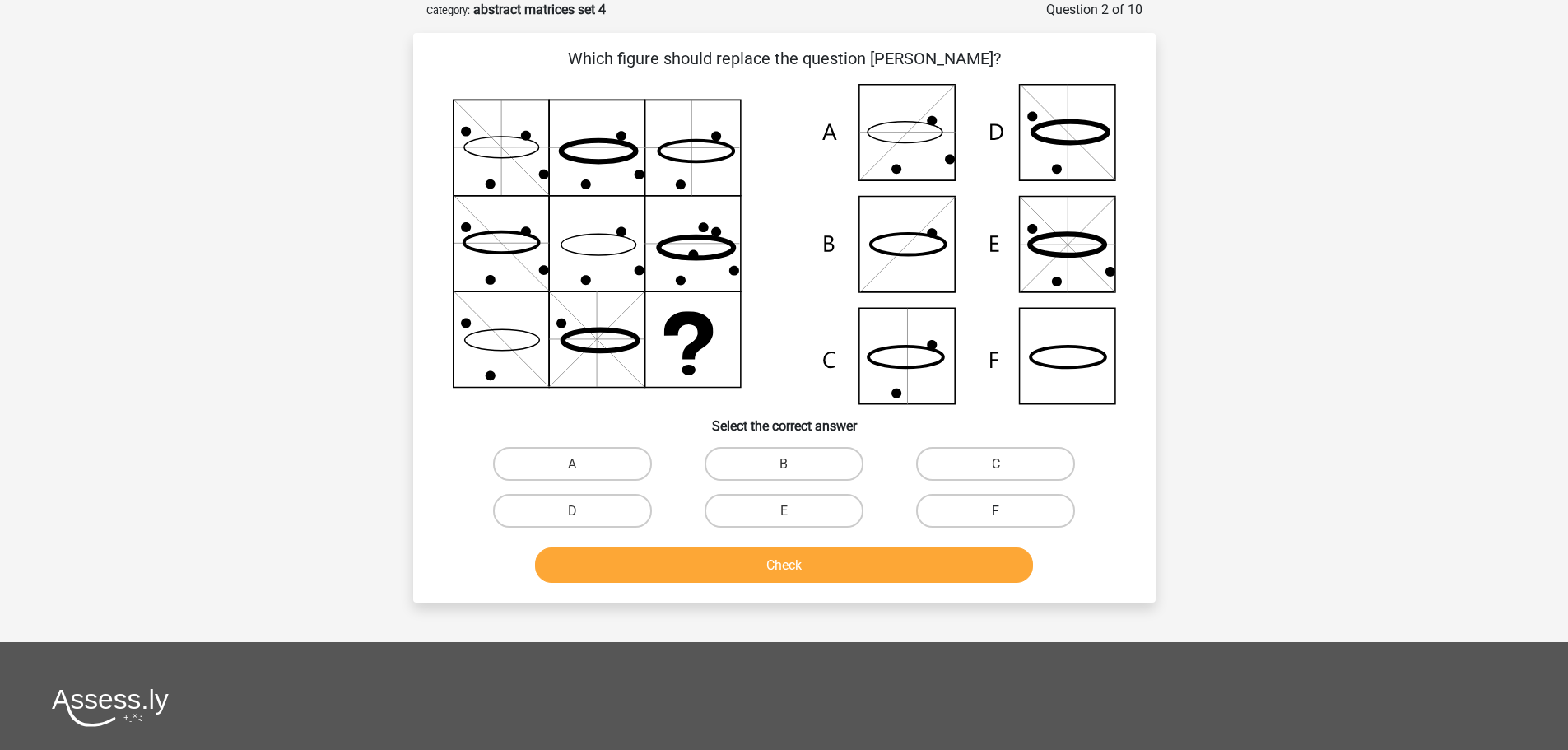
click at [955, 521] on label "F" at bounding box center [996, 511] width 159 height 33
click at [996, 521] on input "F" at bounding box center [1001, 515] width 11 height 11
radio input "true"
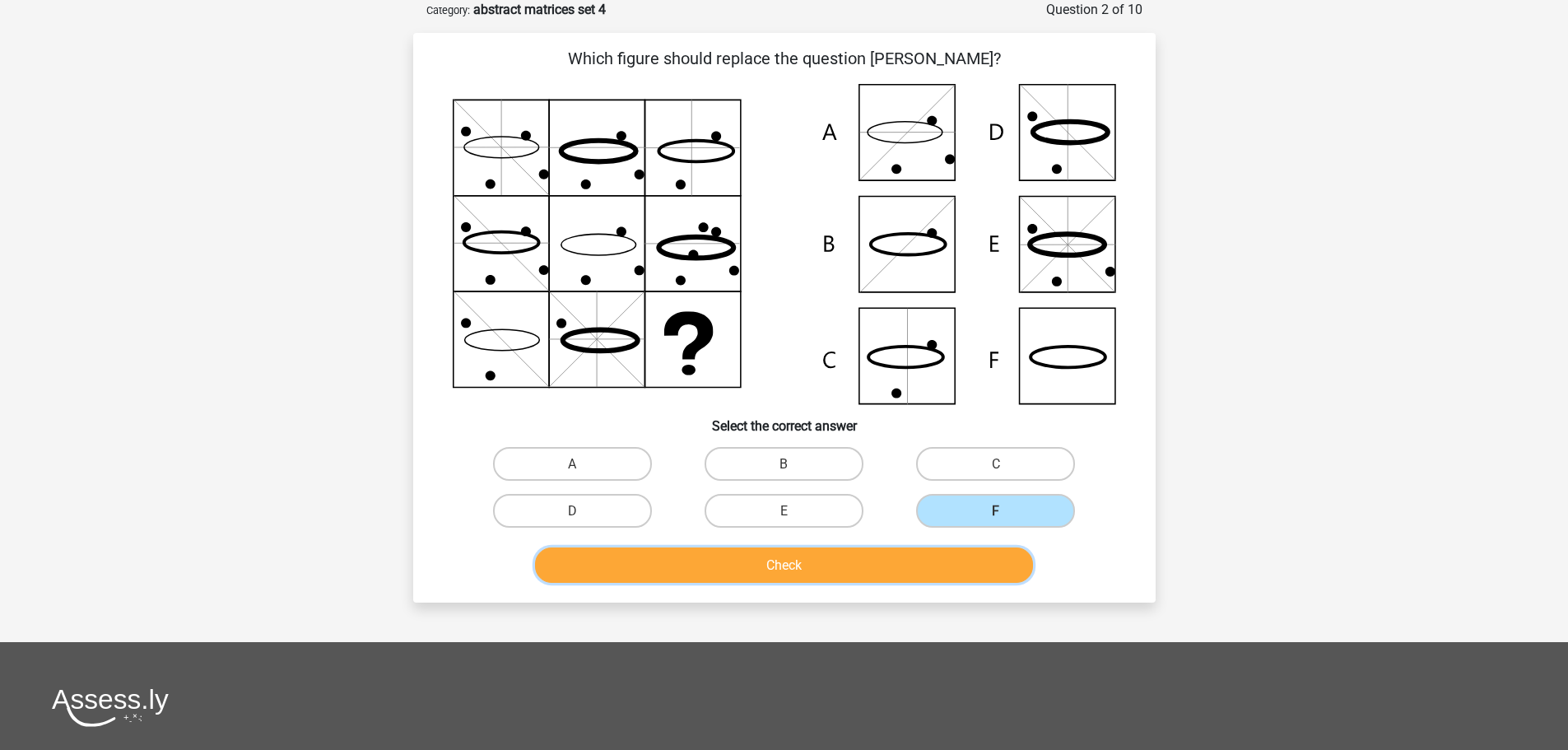
click at [868, 568] on button "Check" at bounding box center [784, 565] width 498 height 35
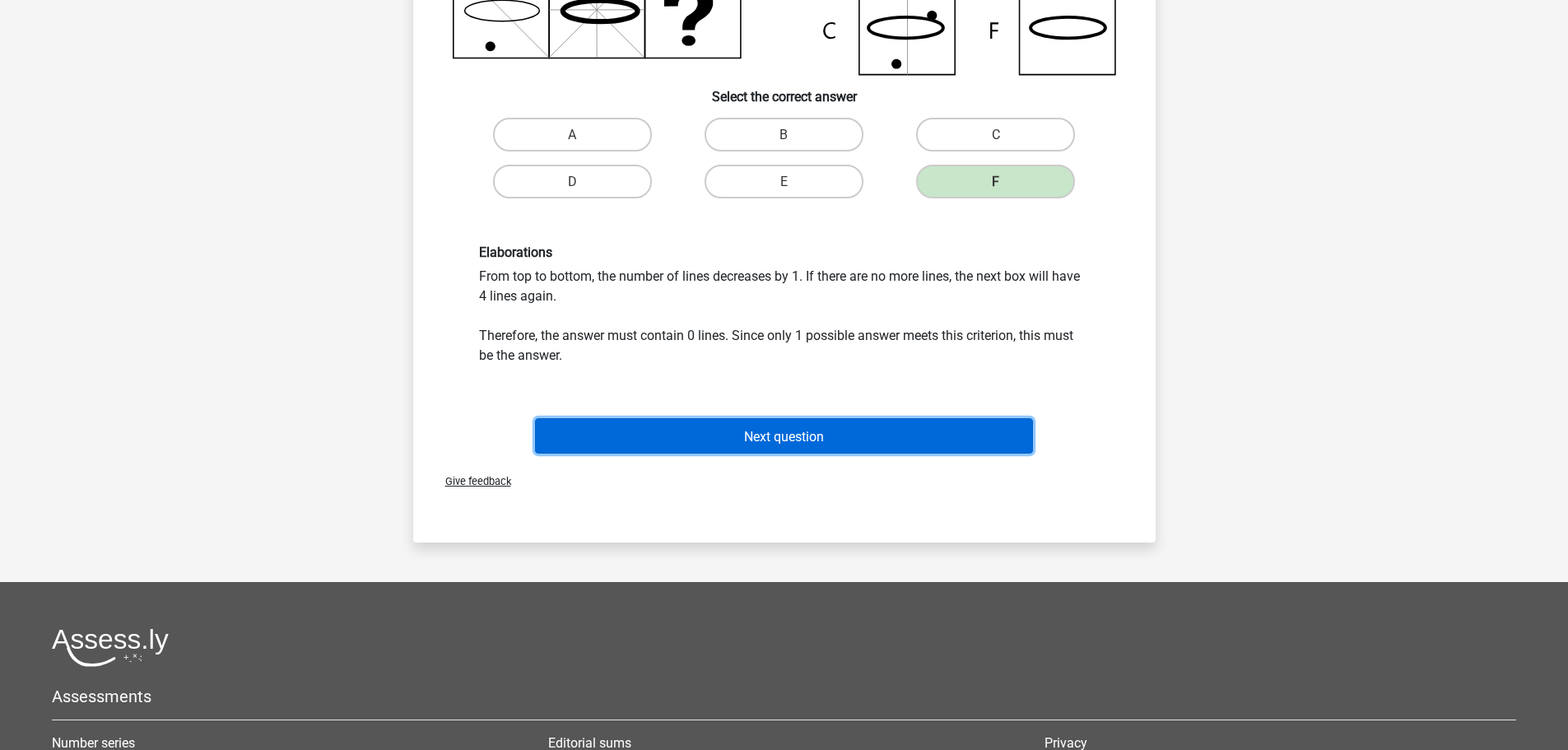
click at [762, 439] on font "Next question" at bounding box center [783, 436] width 80 height 16
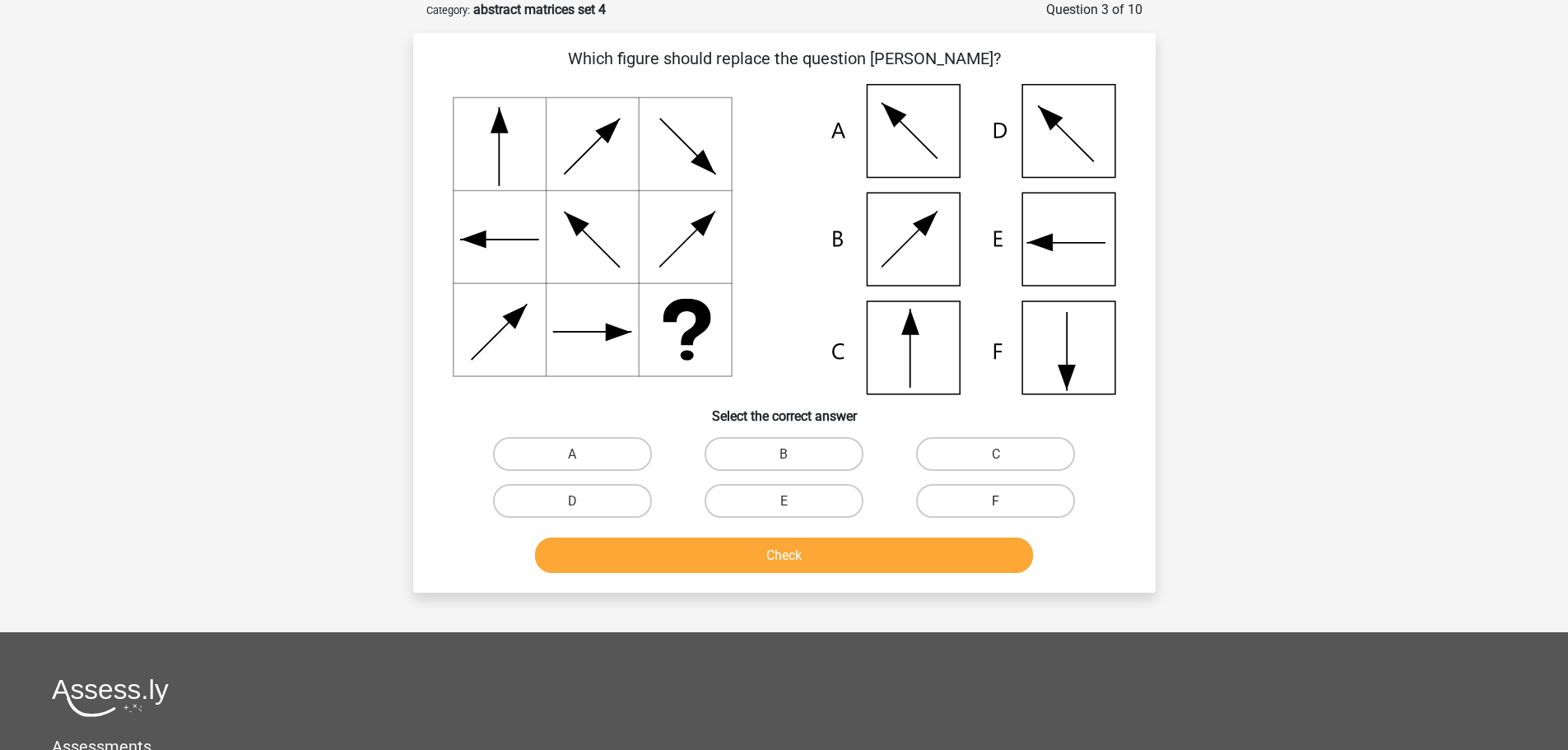
drag, startPoint x: 1034, startPoint y: 502, endPoint x: 1000, endPoint y: 510, distance: 34.9
click at [1034, 500] on label "F" at bounding box center [996, 501] width 159 height 33
click at [1007, 500] on input "F" at bounding box center [1001, 505] width 11 height 11
radio input "true"
click at [844, 551] on button "Check" at bounding box center [784, 555] width 498 height 35
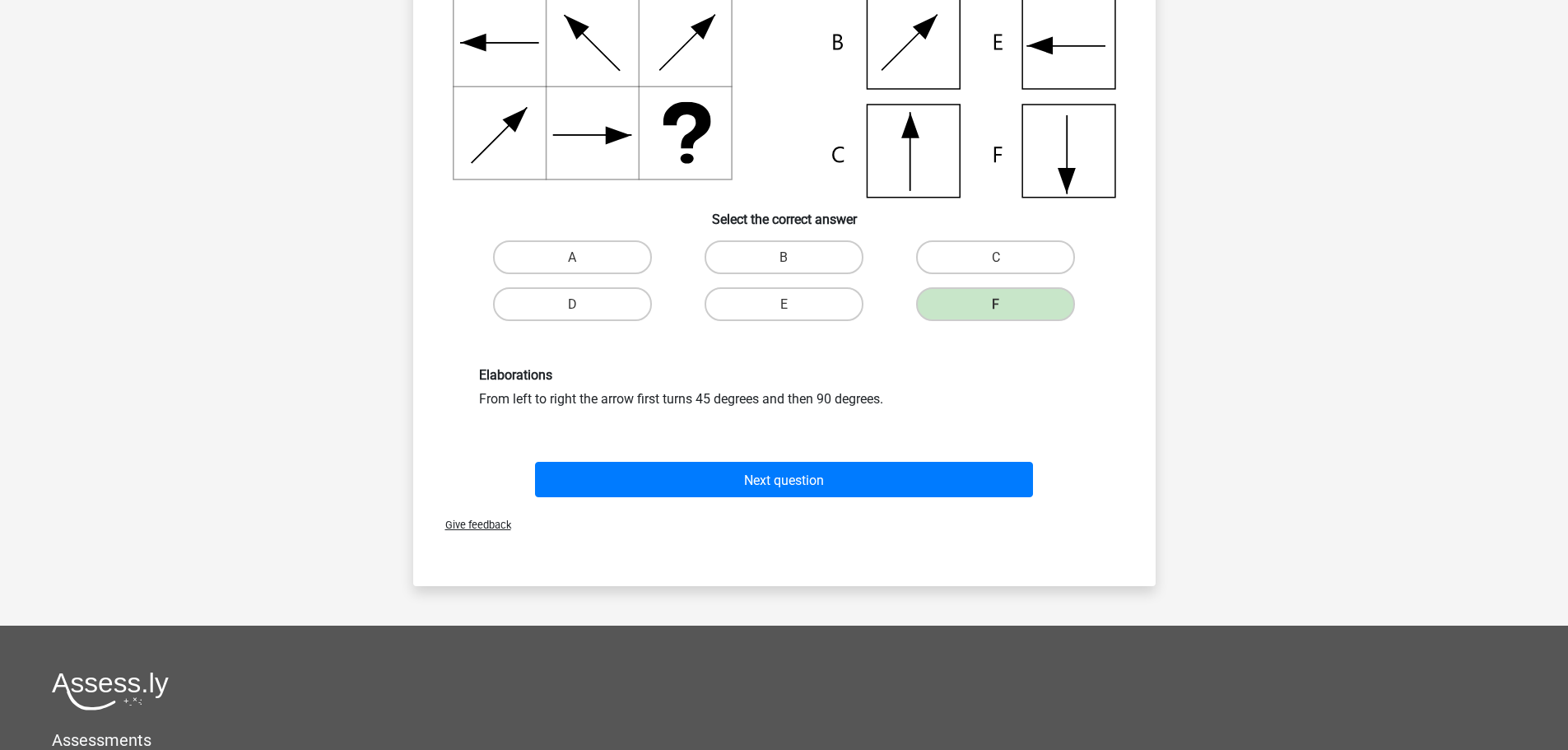
scroll to position [165, 0]
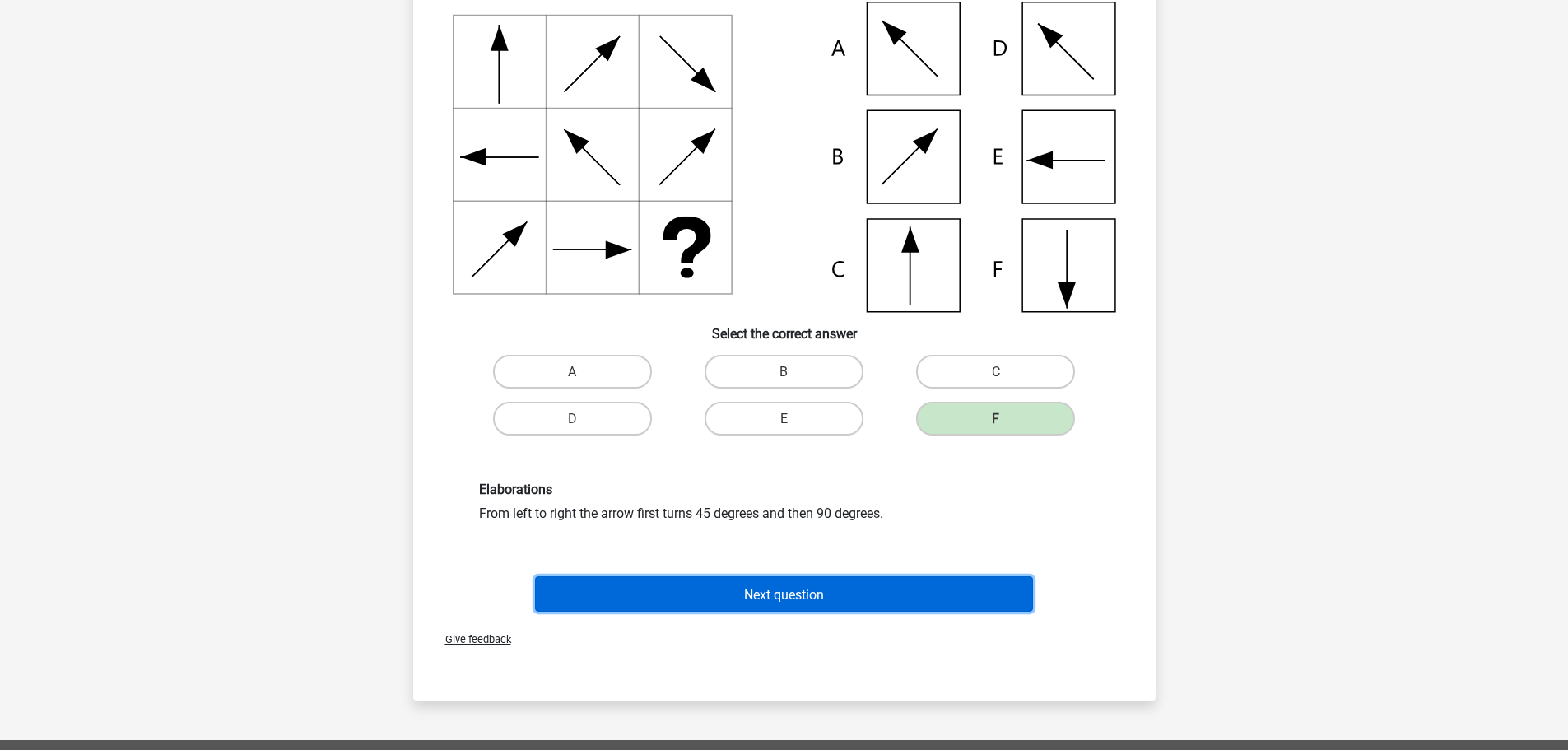
click at [801, 588] on font "Next question" at bounding box center [783, 595] width 80 height 16
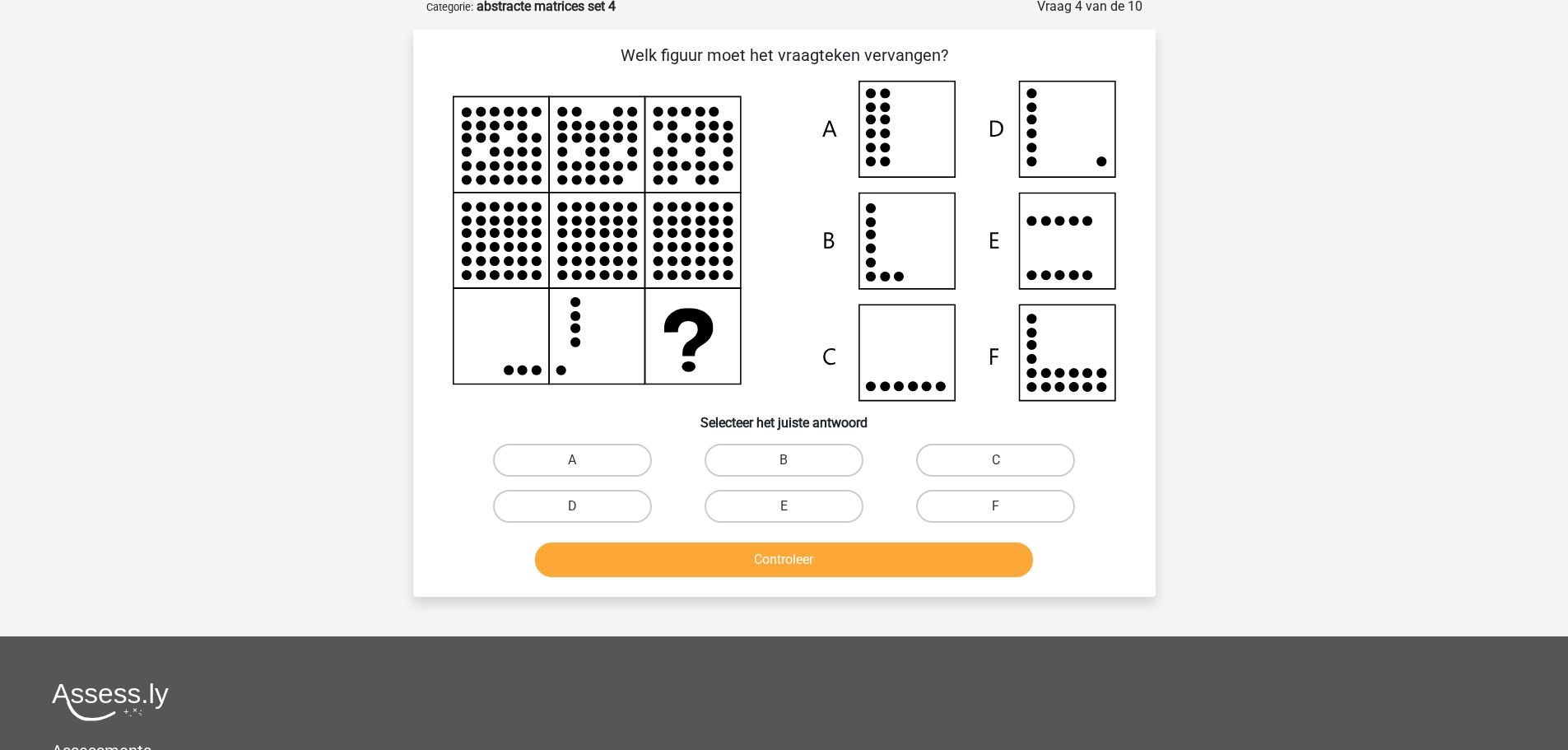
scroll to position [83, 0]
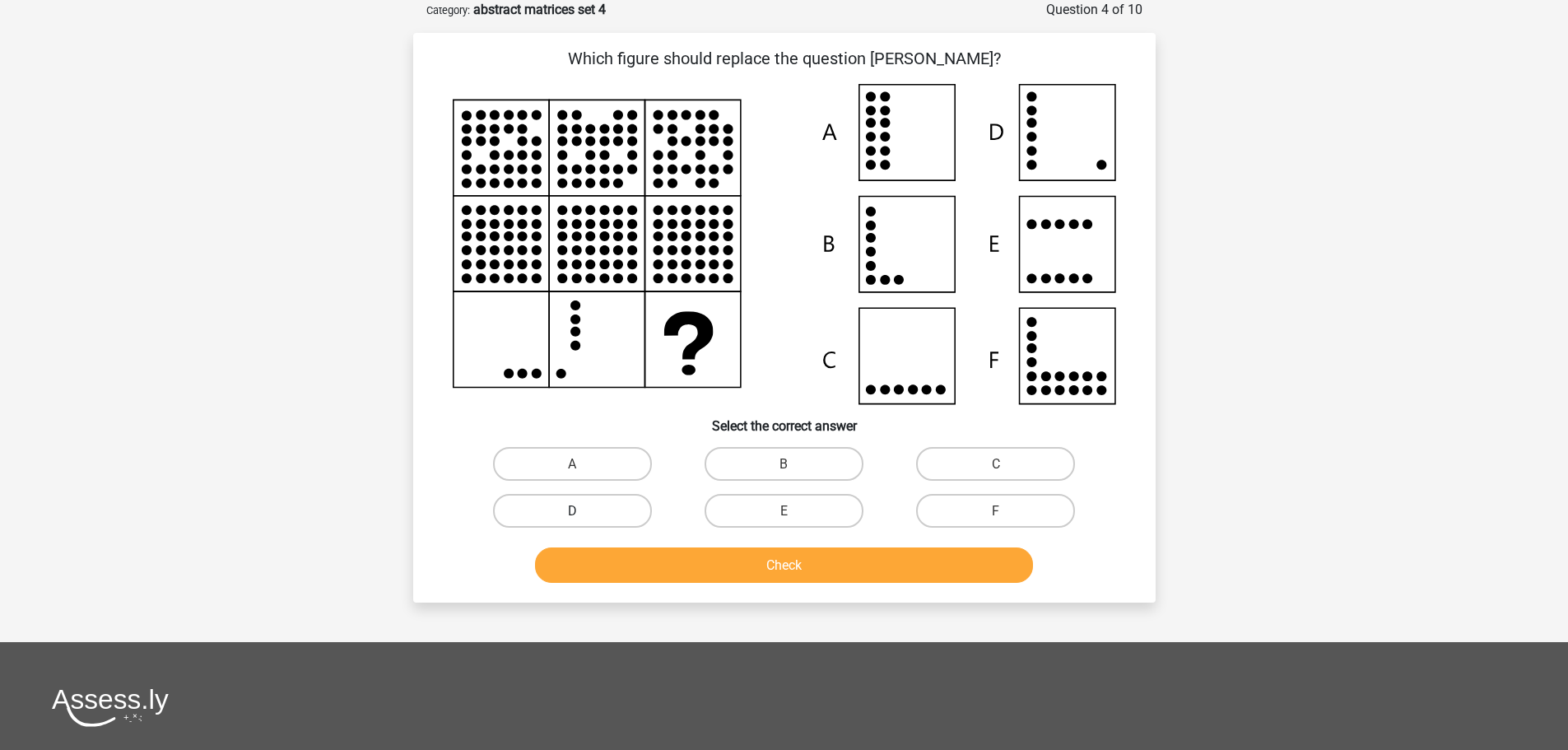
click at [587, 505] on label "D" at bounding box center [573, 511] width 159 height 33
click at [583, 510] on input "D" at bounding box center [577, 515] width 11 height 11
radio input "true"
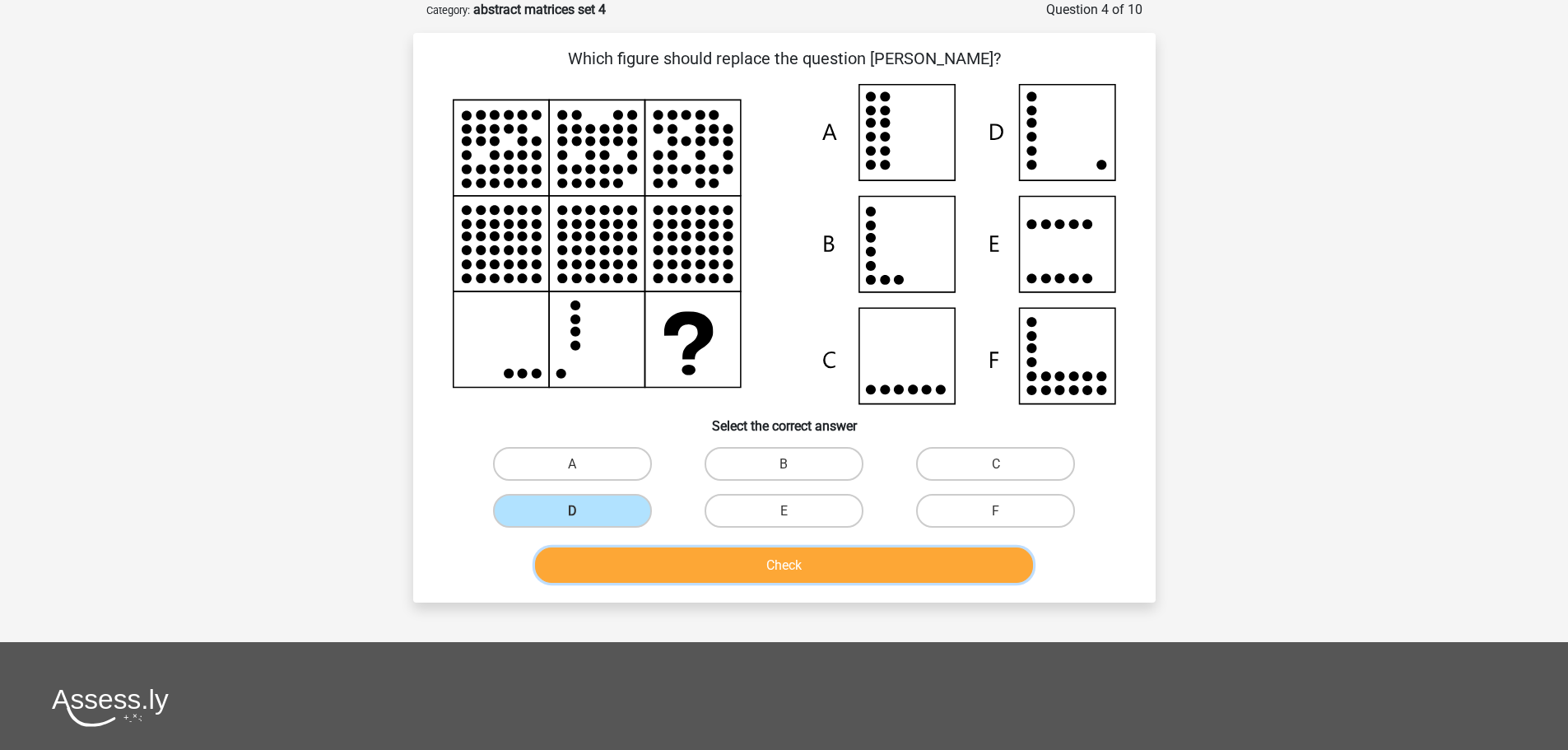
click at [790, 558] on font "Check" at bounding box center [784, 565] width 35 height 16
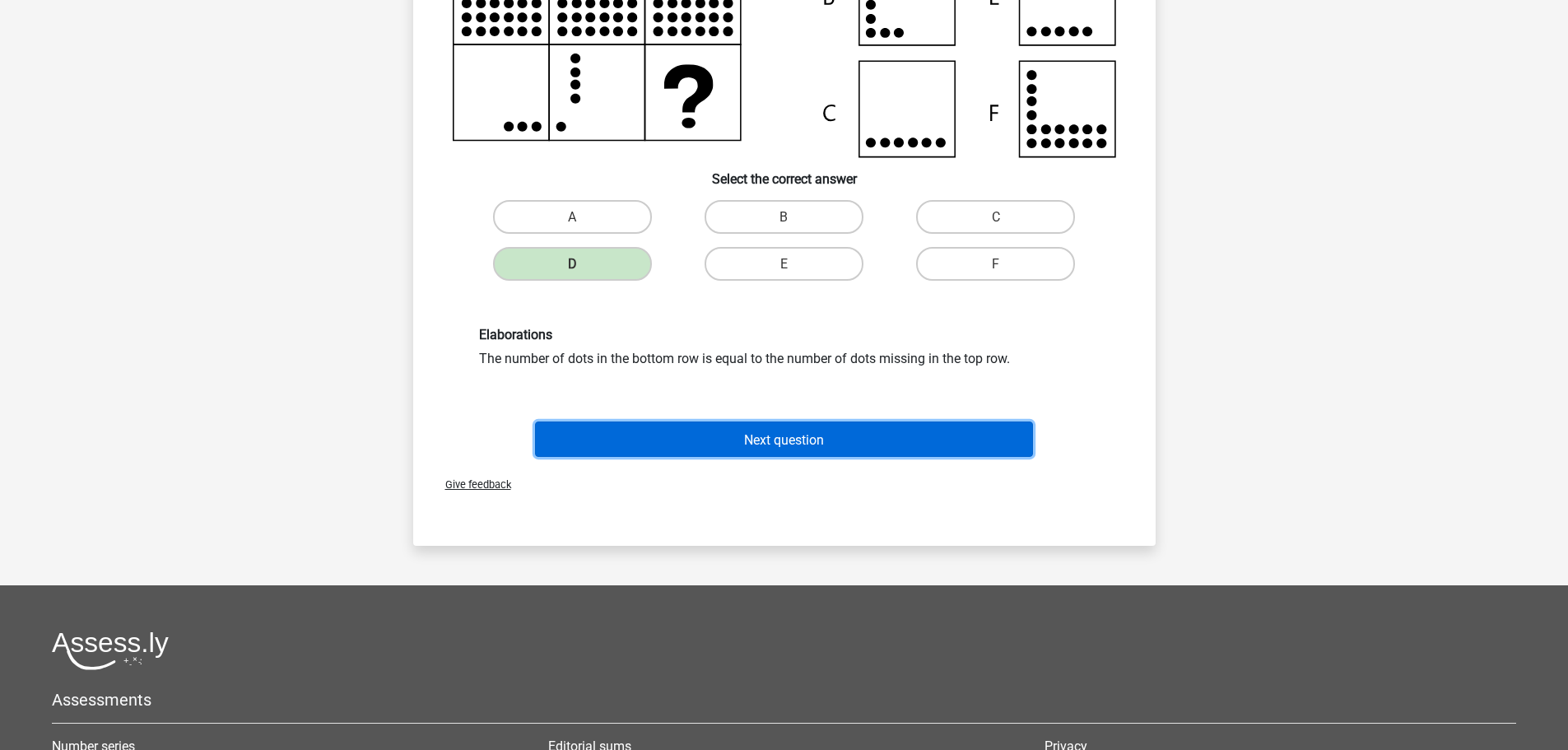
click at [828, 447] on button "Next question" at bounding box center [784, 439] width 498 height 35
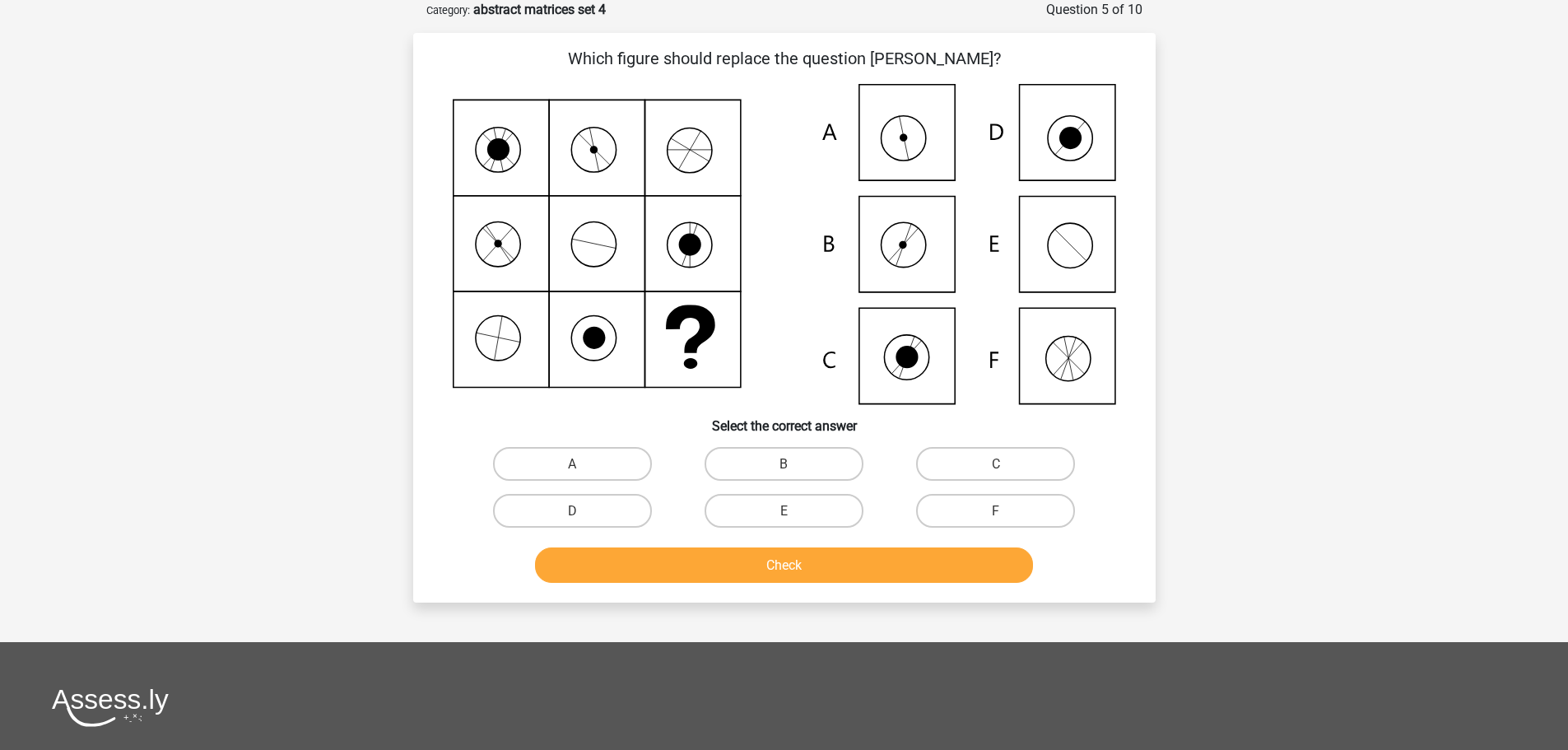
click at [580, 473] on input "A" at bounding box center [577, 469] width 11 height 11
radio input "true"
click at [722, 540] on div "Check" at bounding box center [784, 562] width 690 height 55
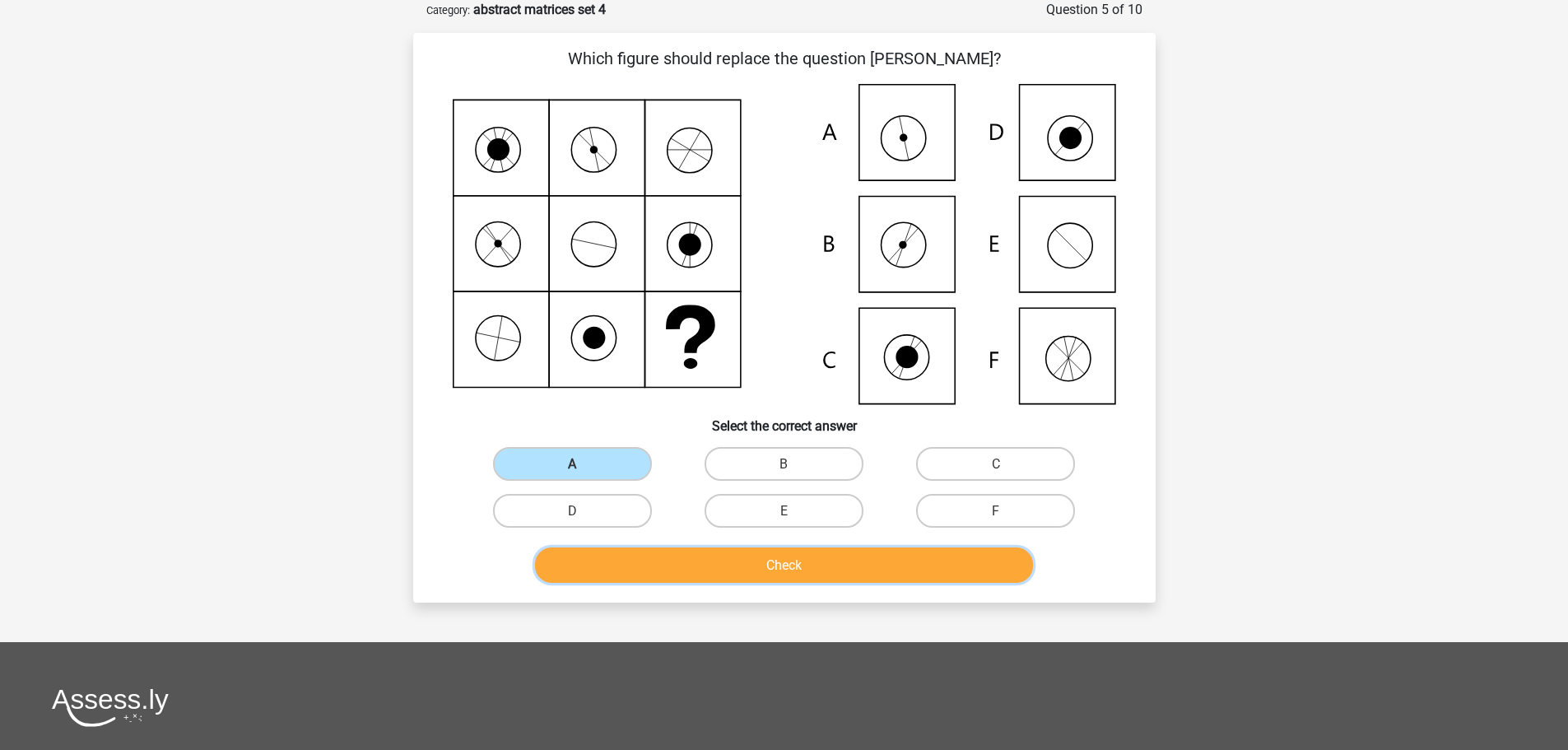
click at [732, 552] on button "Check" at bounding box center [784, 565] width 498 height 35
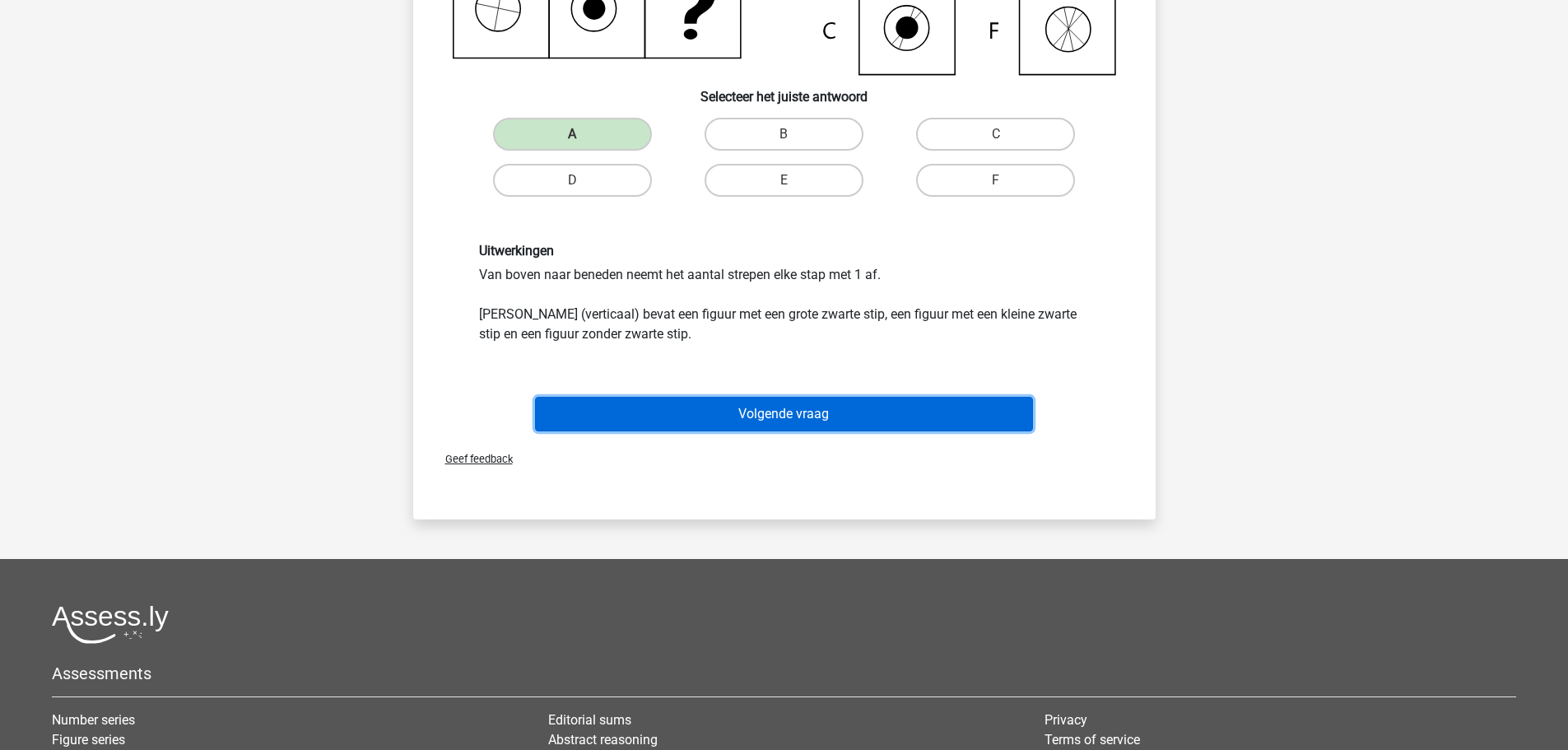
click at [832, 422] on button "Volgende vraag" at bounding box center [784, 414] width 498 height 34
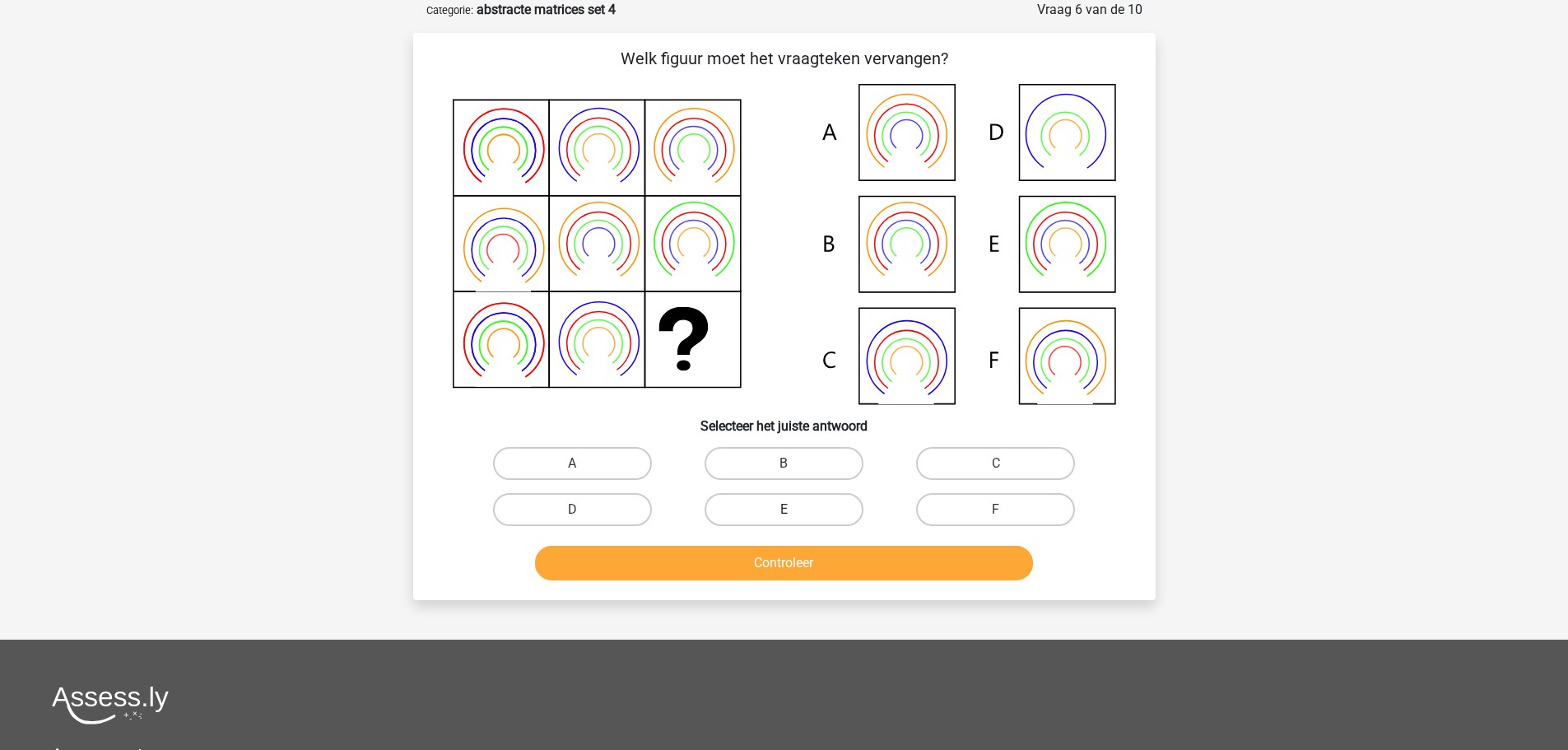
drag, startPoint x: 812, startPoint y: 465, endPoint x: 812, endPoint y: 495, distance: 30.0
click at [812, 464] on label "B" at bounding box center [784, 464] width 159 height 33
click at [795, 464] on input "B" at bounding box center [789, 469] width 11 height 11
radio input "true"
drag, startPoint x: 793, startPoint y: 583, endPoint x: 793, endPoint y: 563, distance: 20.0
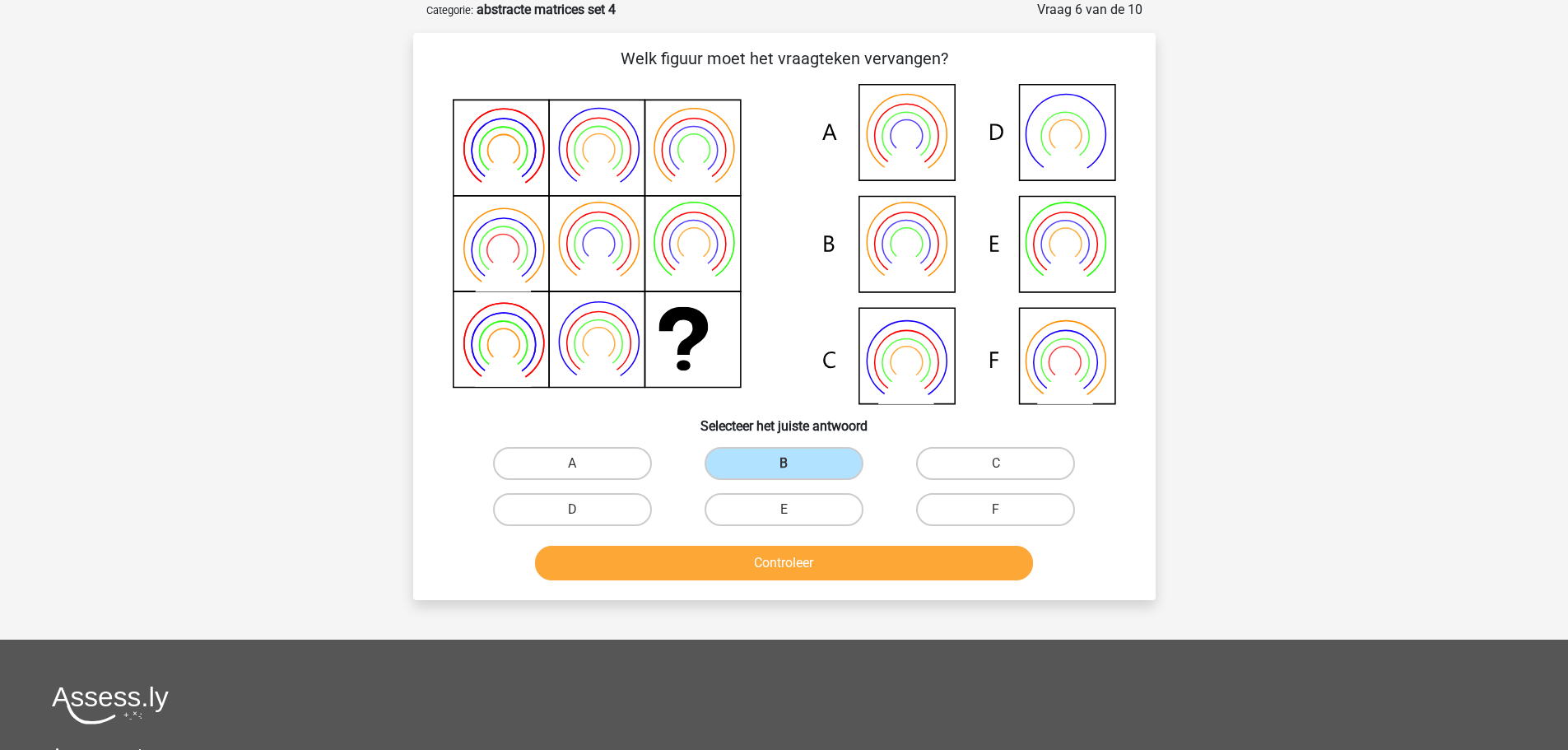
click at [793, 582] on div "Controleer" at bounding box center [784, 567] width 636 height 41
click at [795, 562] on button "Controleer" at bounding box center [784, 563] width 498 height 34
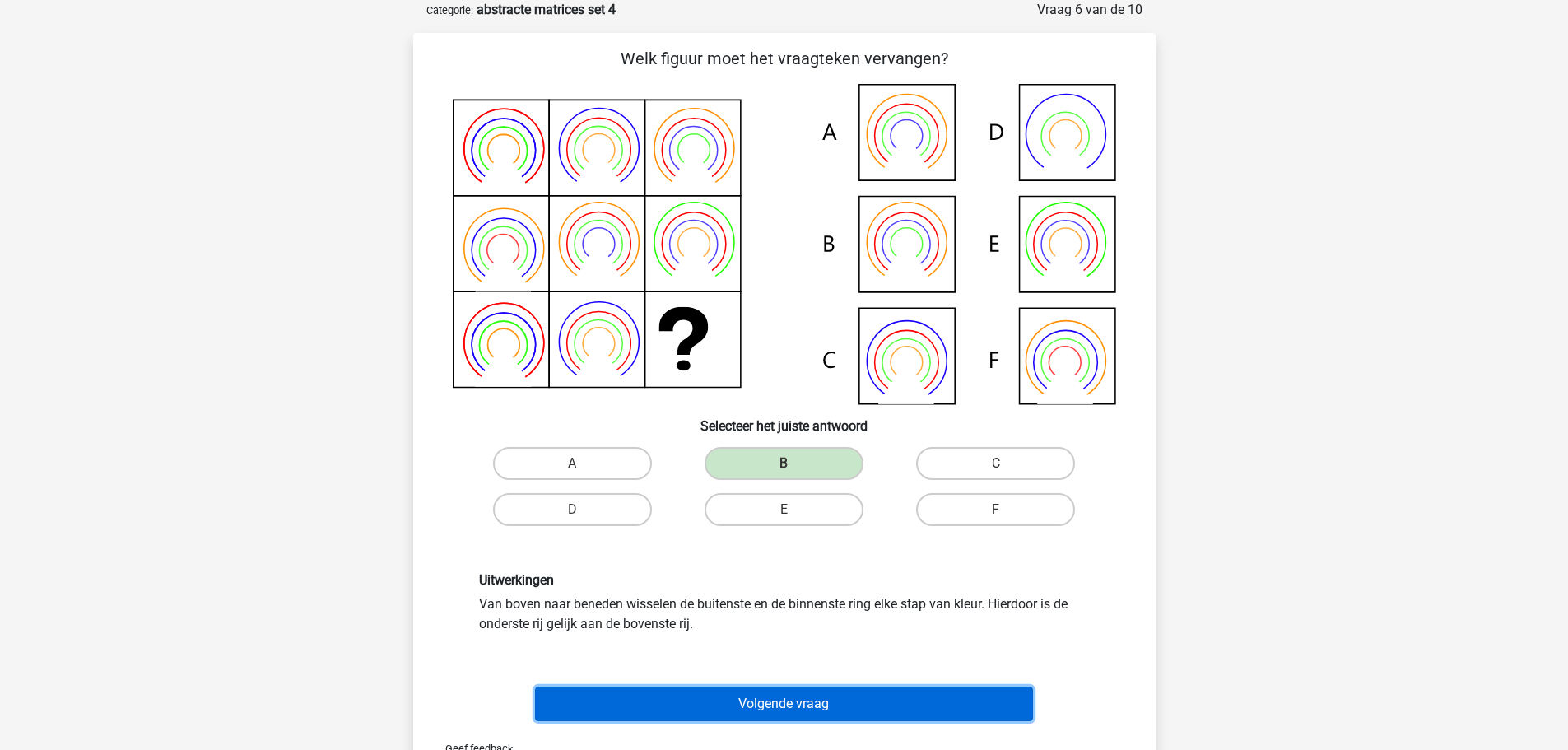
click at [790, 698] on button "Volgende vraag" at bounding box center [784, 704] width 498 height 34
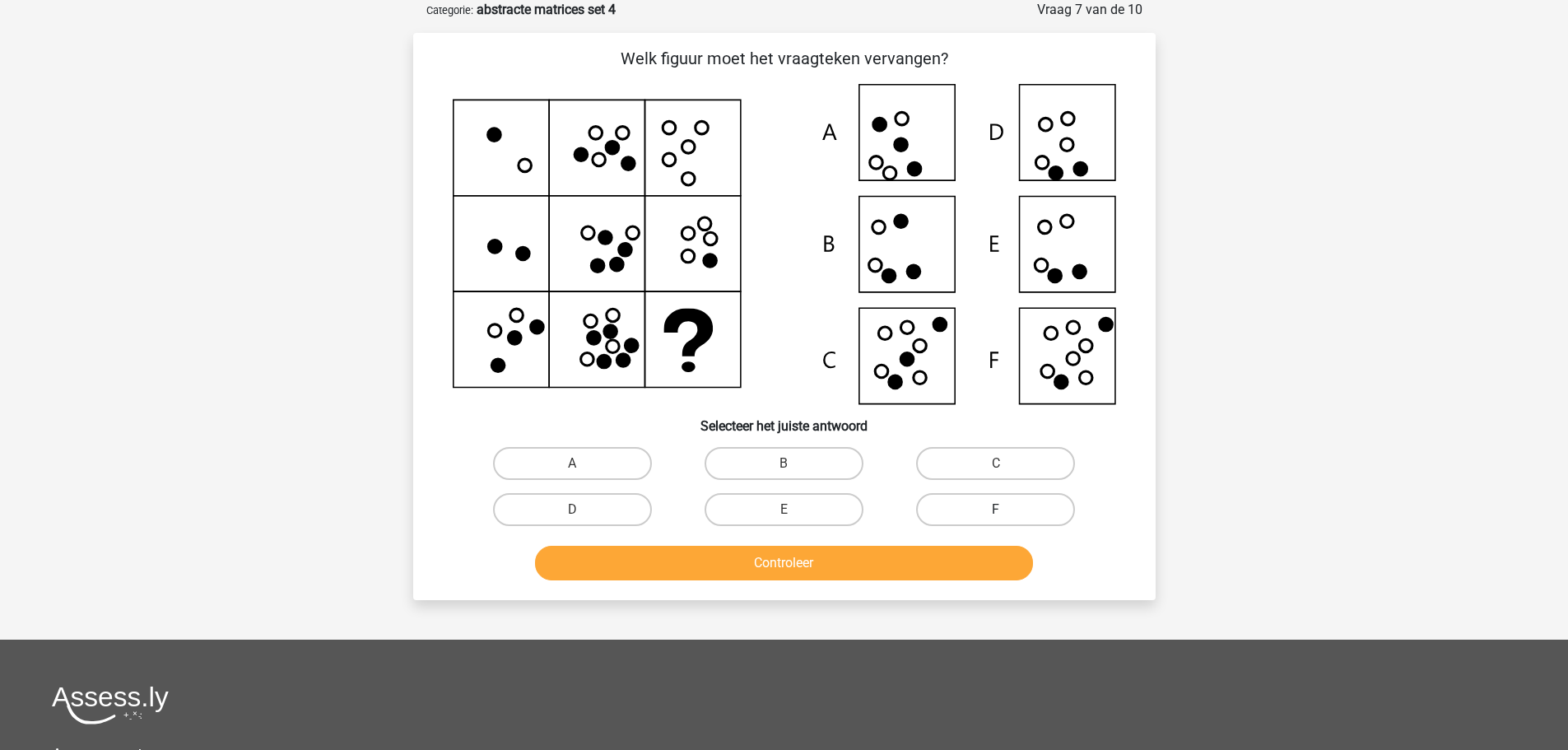
click at [961, 496] on label "F" at bounding box center [996, 510] width 159 height 33
click at [996, 510] on input "F" at bounding box center [1001, 515] width 11 height 11
radio input "true"
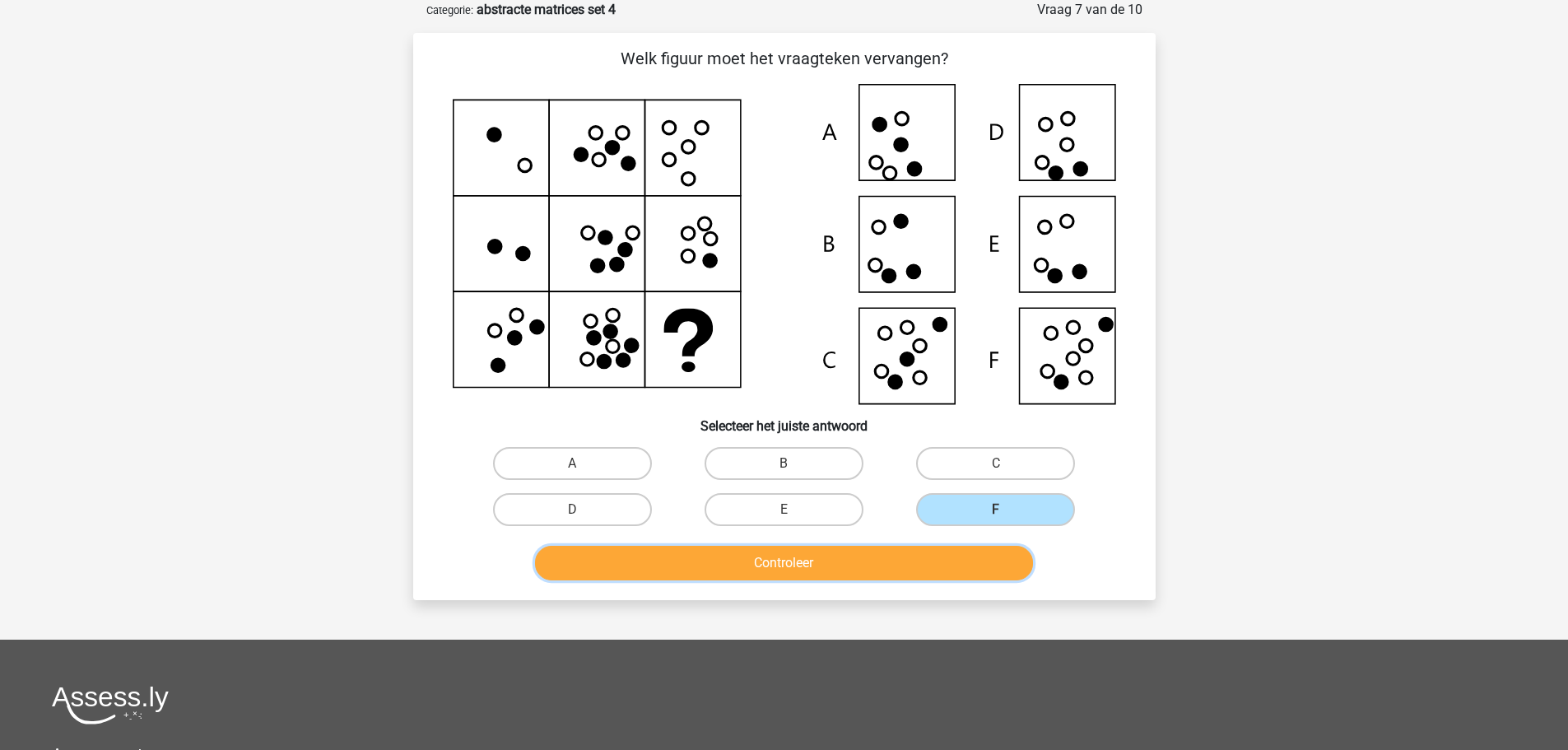
click at [911, 558] on button "Controleer" at bounding box center [784, 563] width 498 height 34
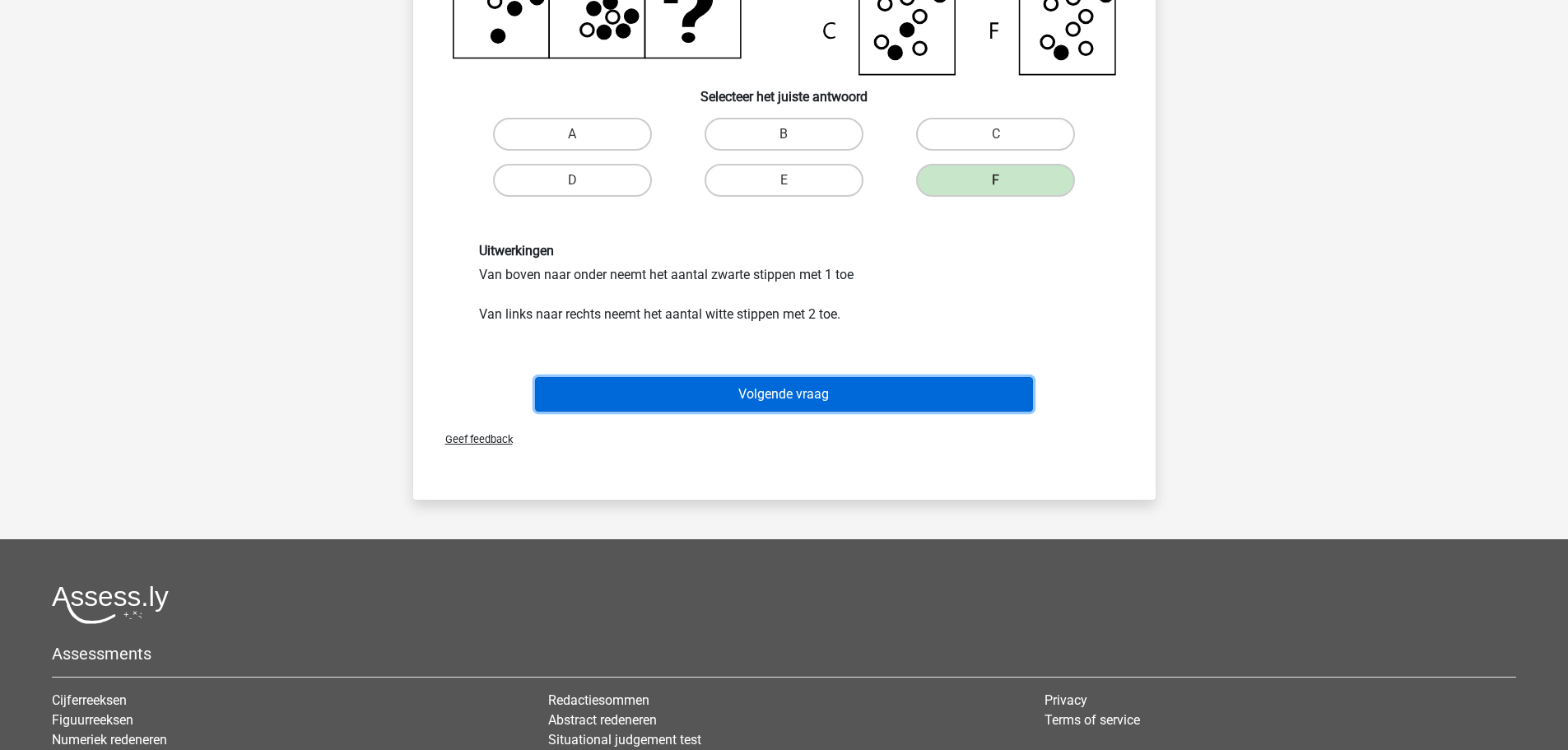
click at [787, 395] on button "Volgende vraag" at bounding box center [784, 394] width 498 height 34
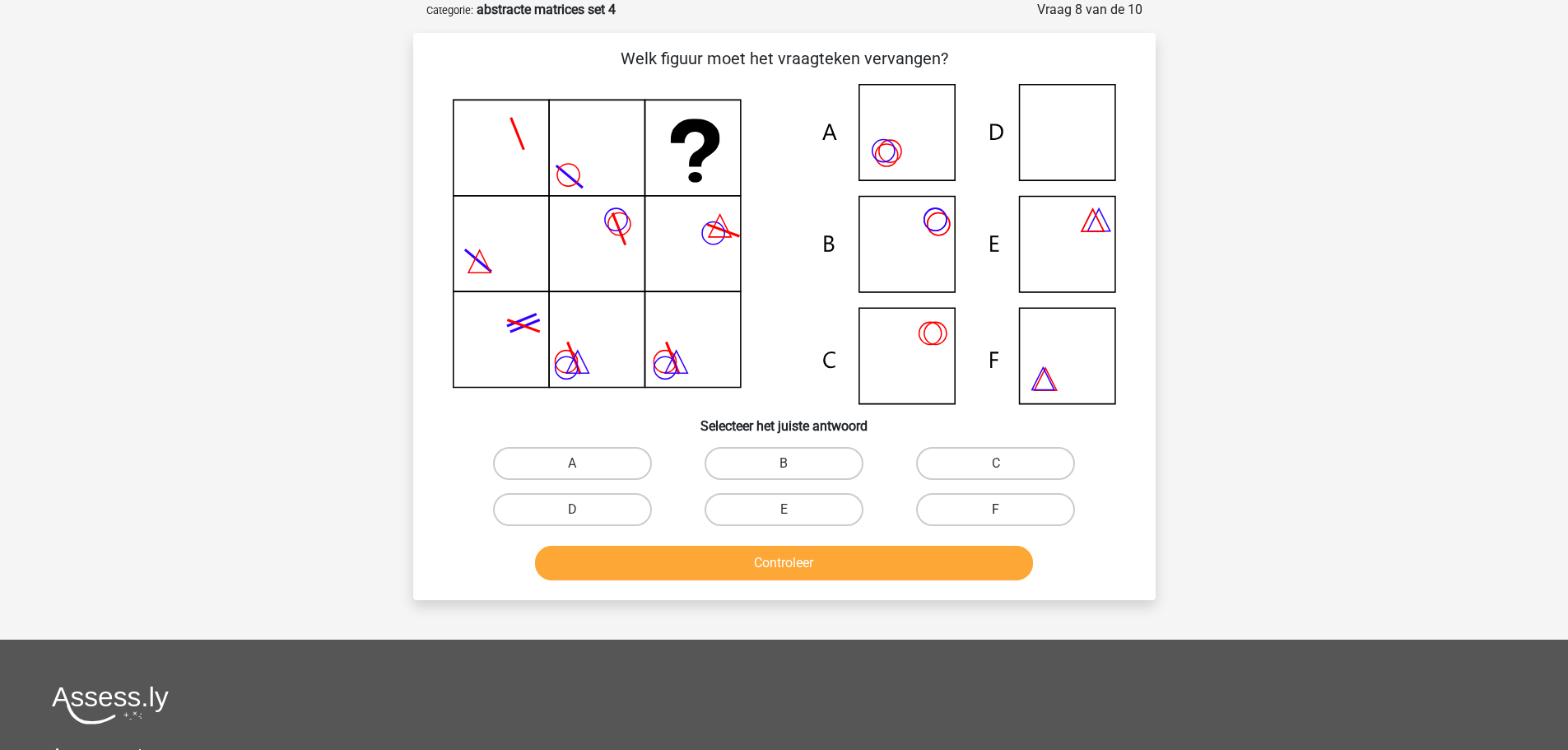
click at [934, 498] on label "F" at bounding box center [996, 510] width 159 height 33
click at [996, 510] on input "F" at bounding box center [1001, 515] width 11 height 11
radio input "true"
click at [753, 581] on div "Controleer" at bounding box center [784, 567] width 636 height 41
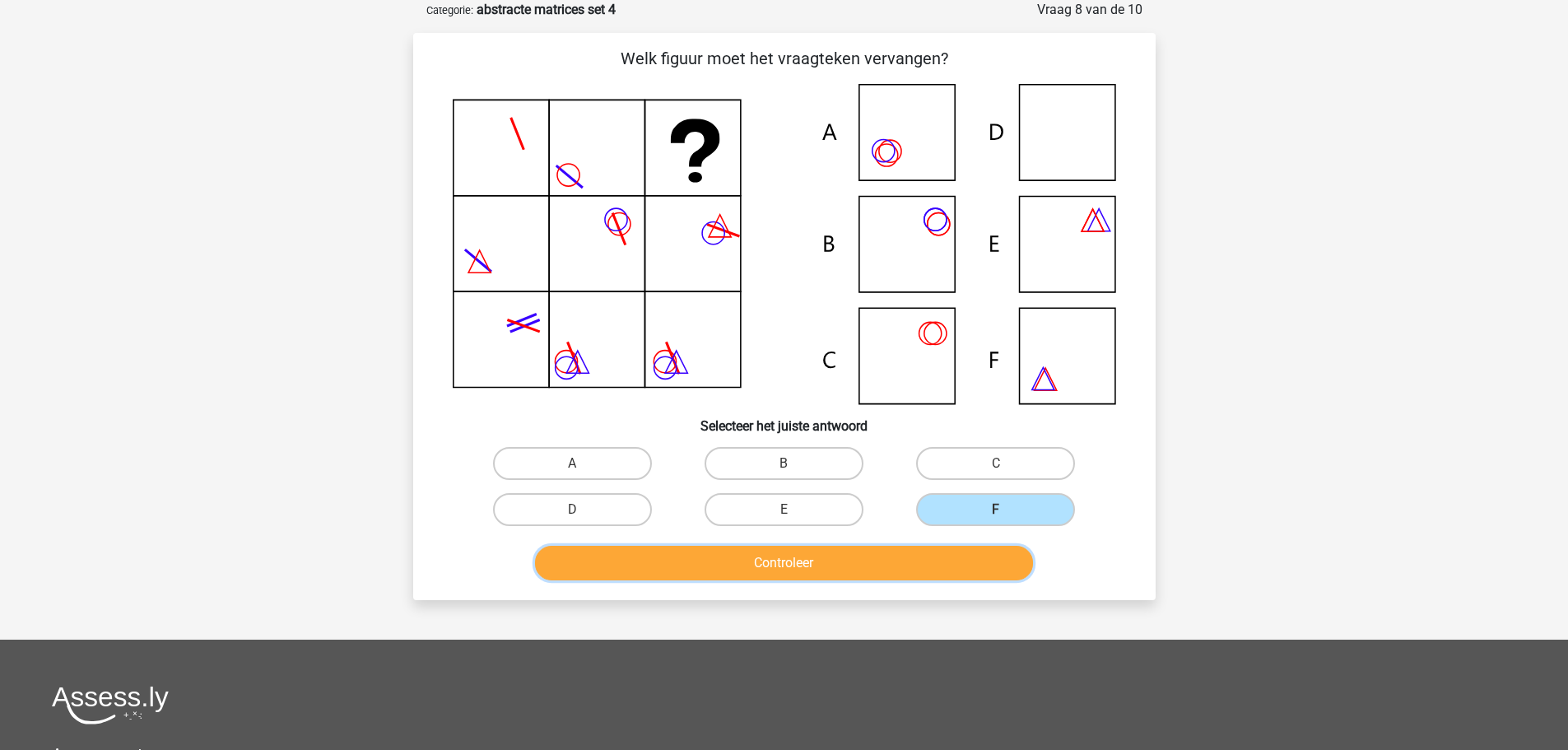
click at [753, 569] on button "Controleer" at bounding box center [784, 563] width 498 height 34
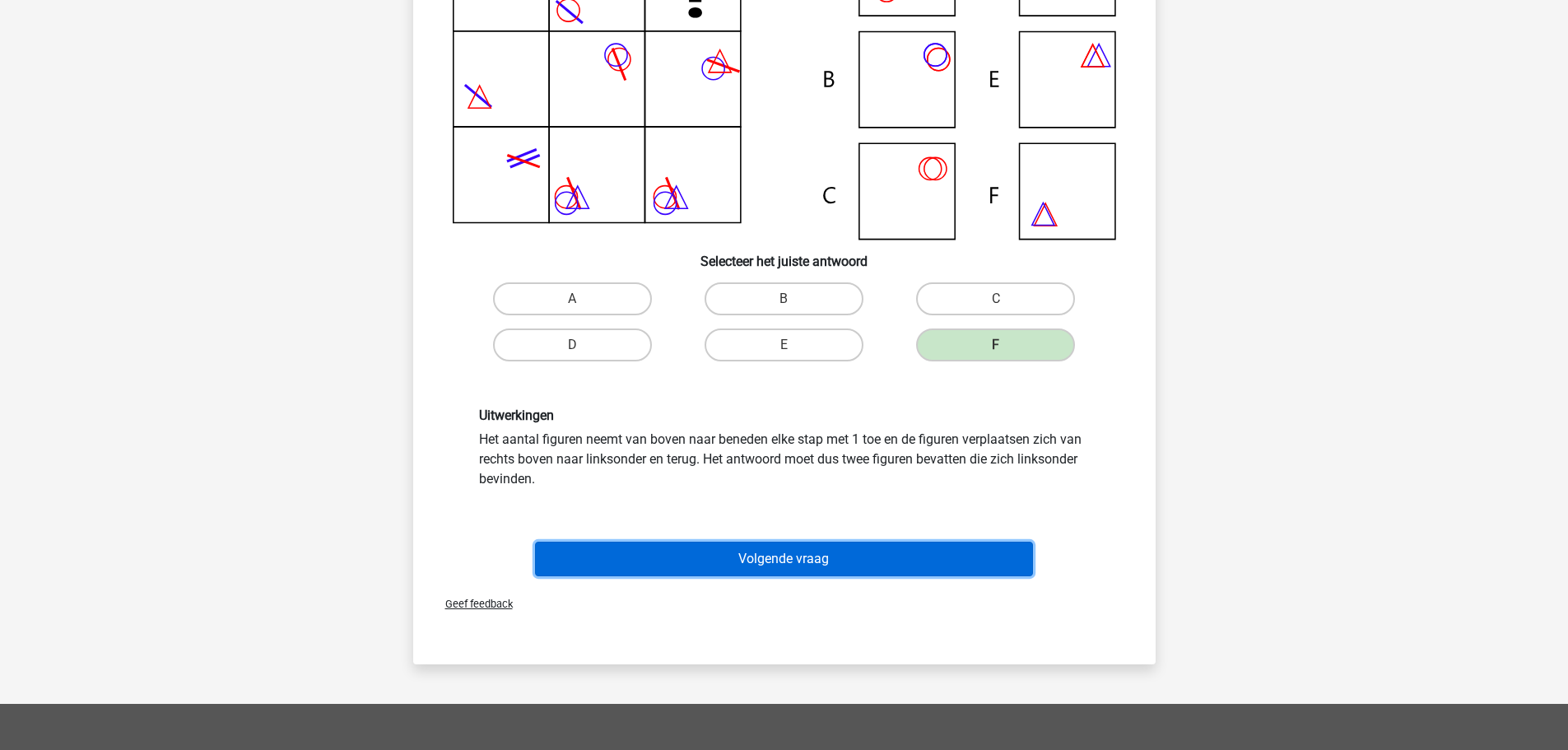
click at [769, 551] on button "Volgende vraag" at bounding box center [784, 558] width 498 height 34
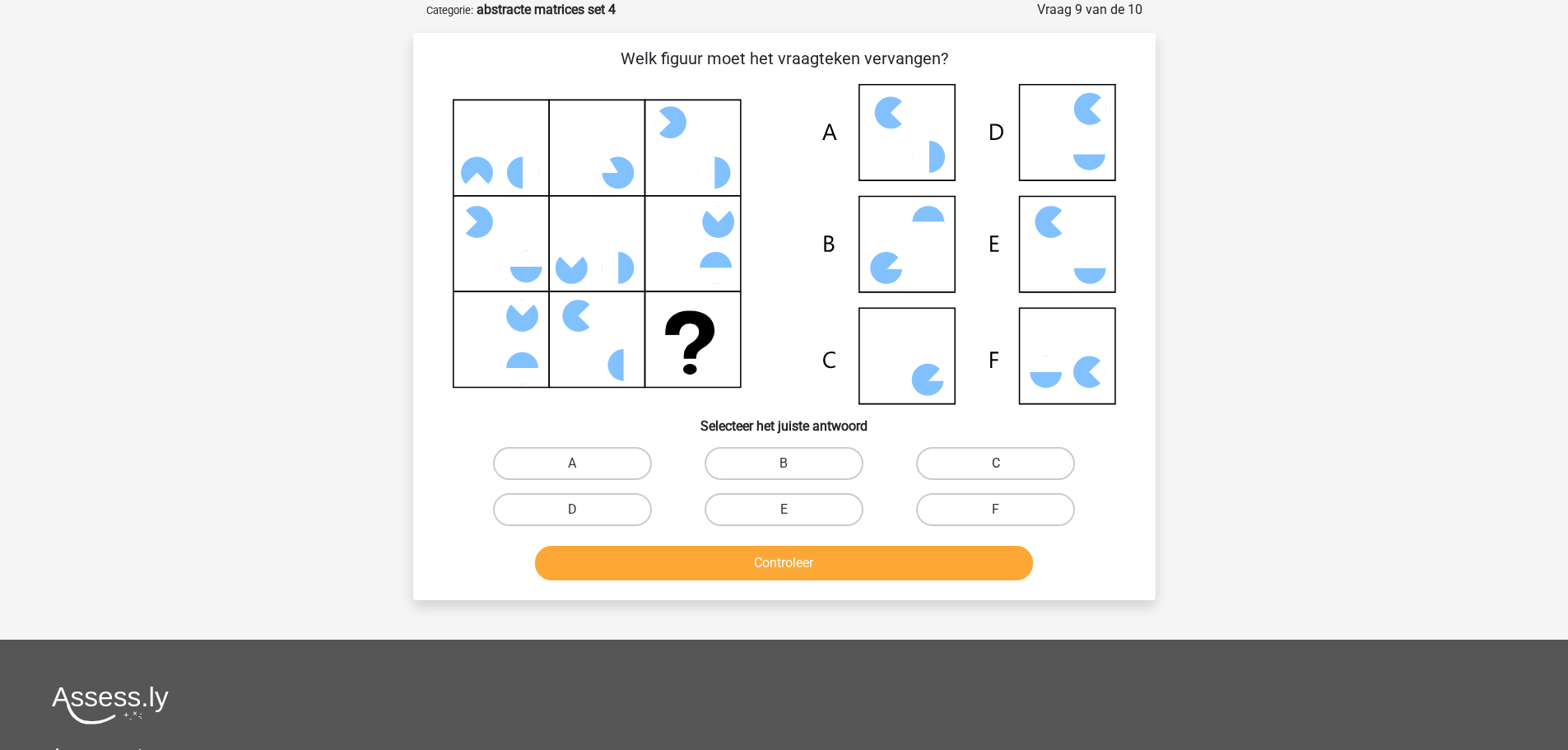
click at [949, 456] on label "C" at bounding box center [996, 464] width 159 height 33
click at [996, 464] on input "C" at bounding box center [1001, 469] width 11 height 11
radio input "true"
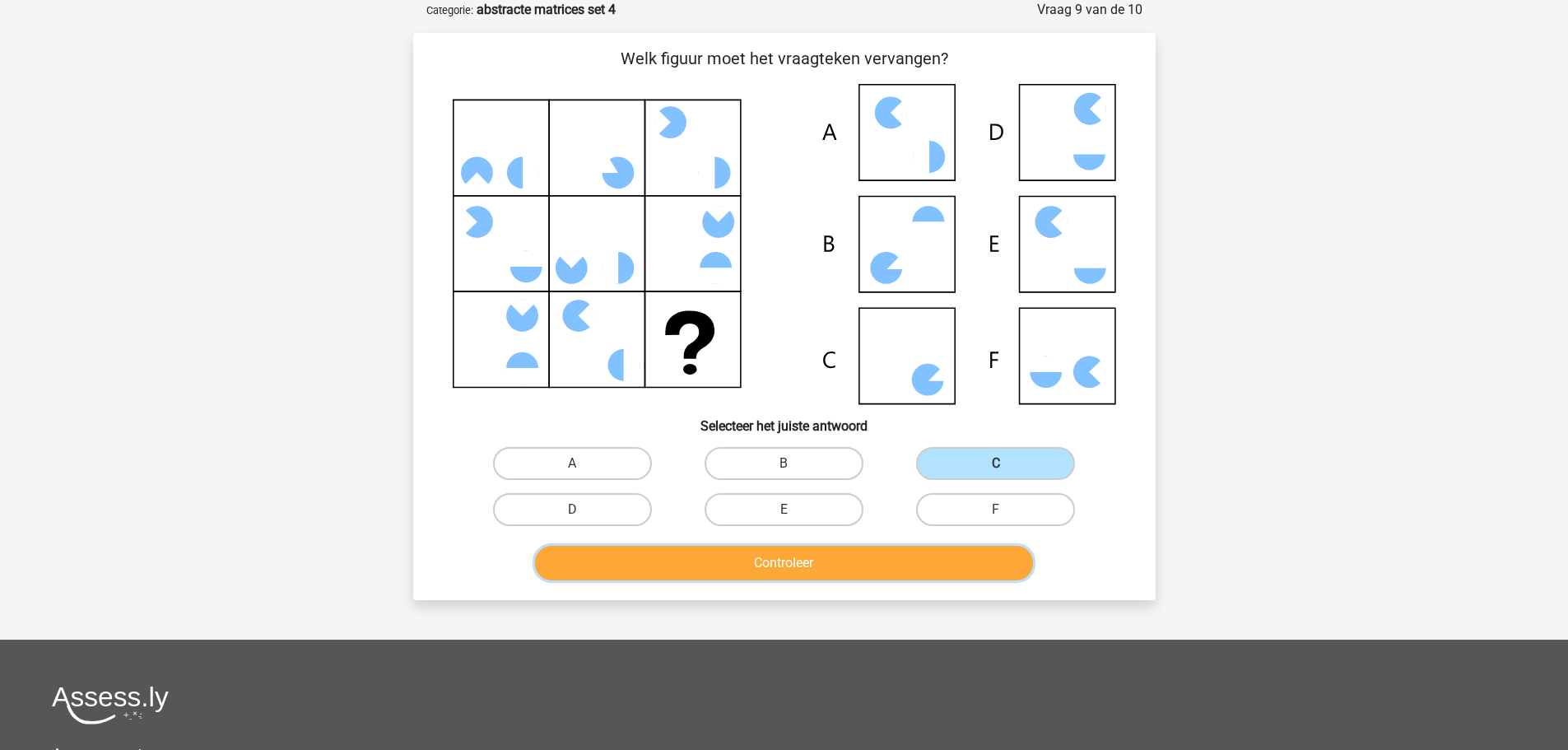
click at [870, 551] on button "Controleer" at bounding box center [784, 563] width 498 height 34
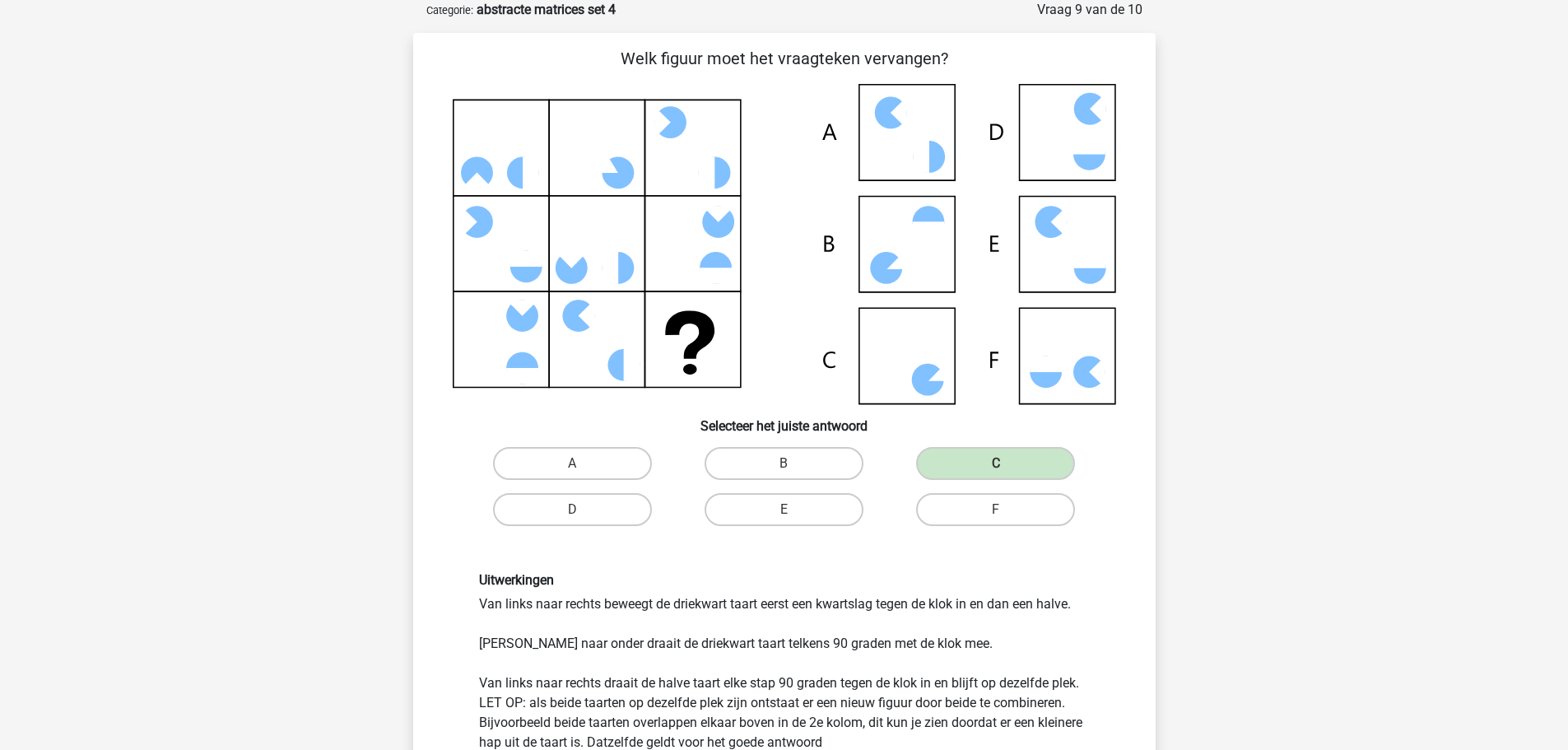
scroll to position [412, 0]
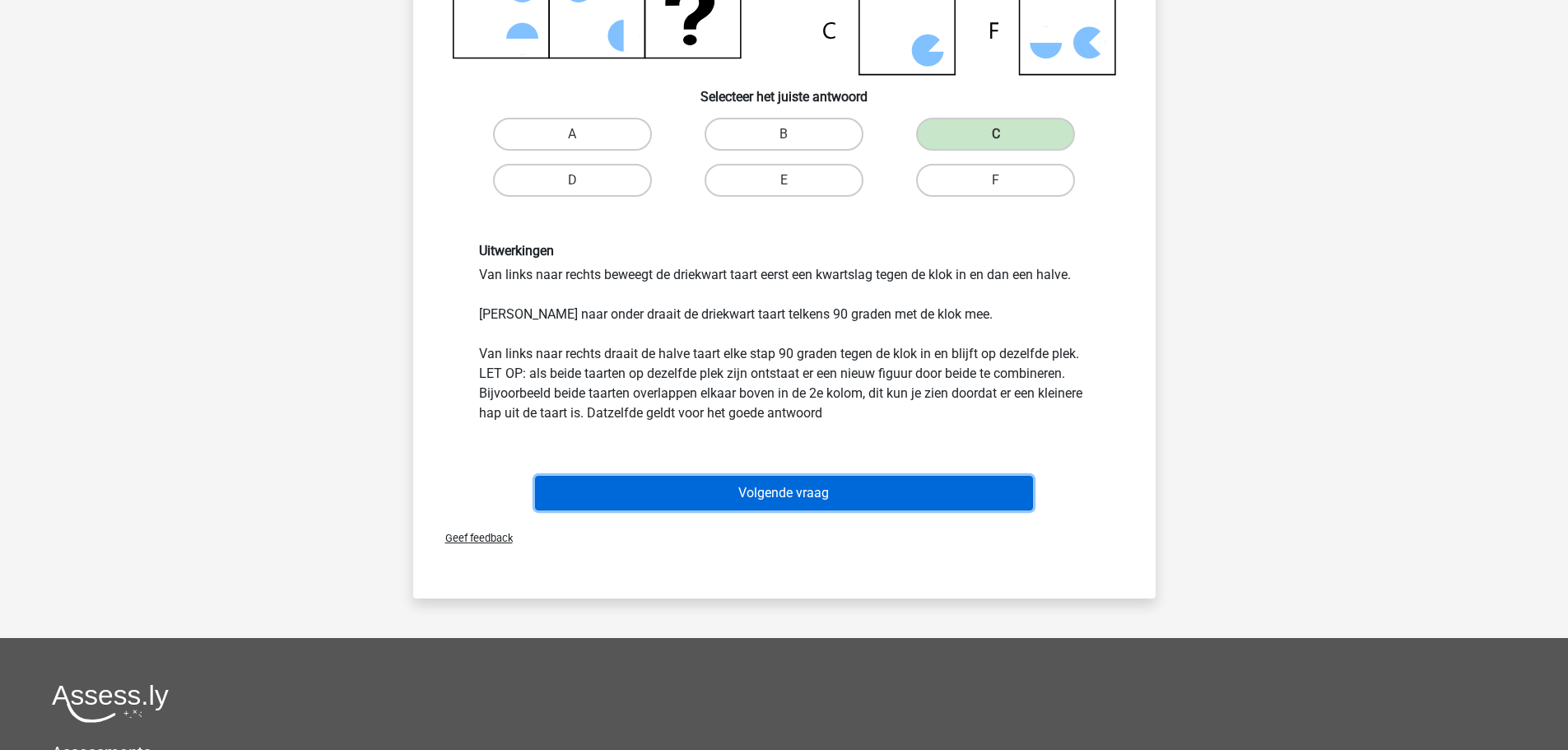
click at [830, 484] on button "Volgende vraag" at bounding box center [784, 492] width 498 height 34
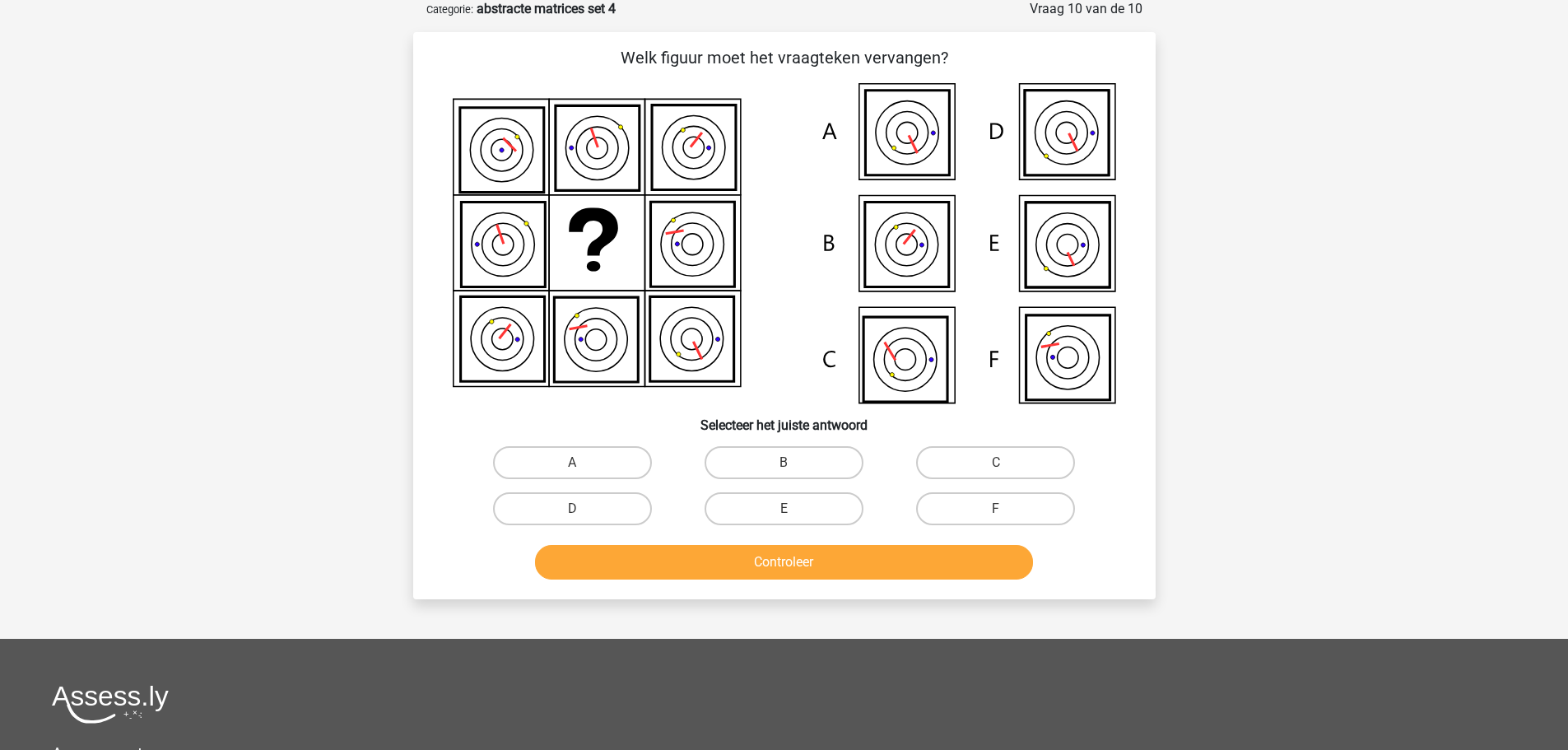
scroll to position [83, 0]
click at [811, 460] on label "B" at bounding box center [784, 464] width 159 height 33
click at [795, 464] on input "B" at bounding box center [789, 469] width 11 height 11
radio input "true"
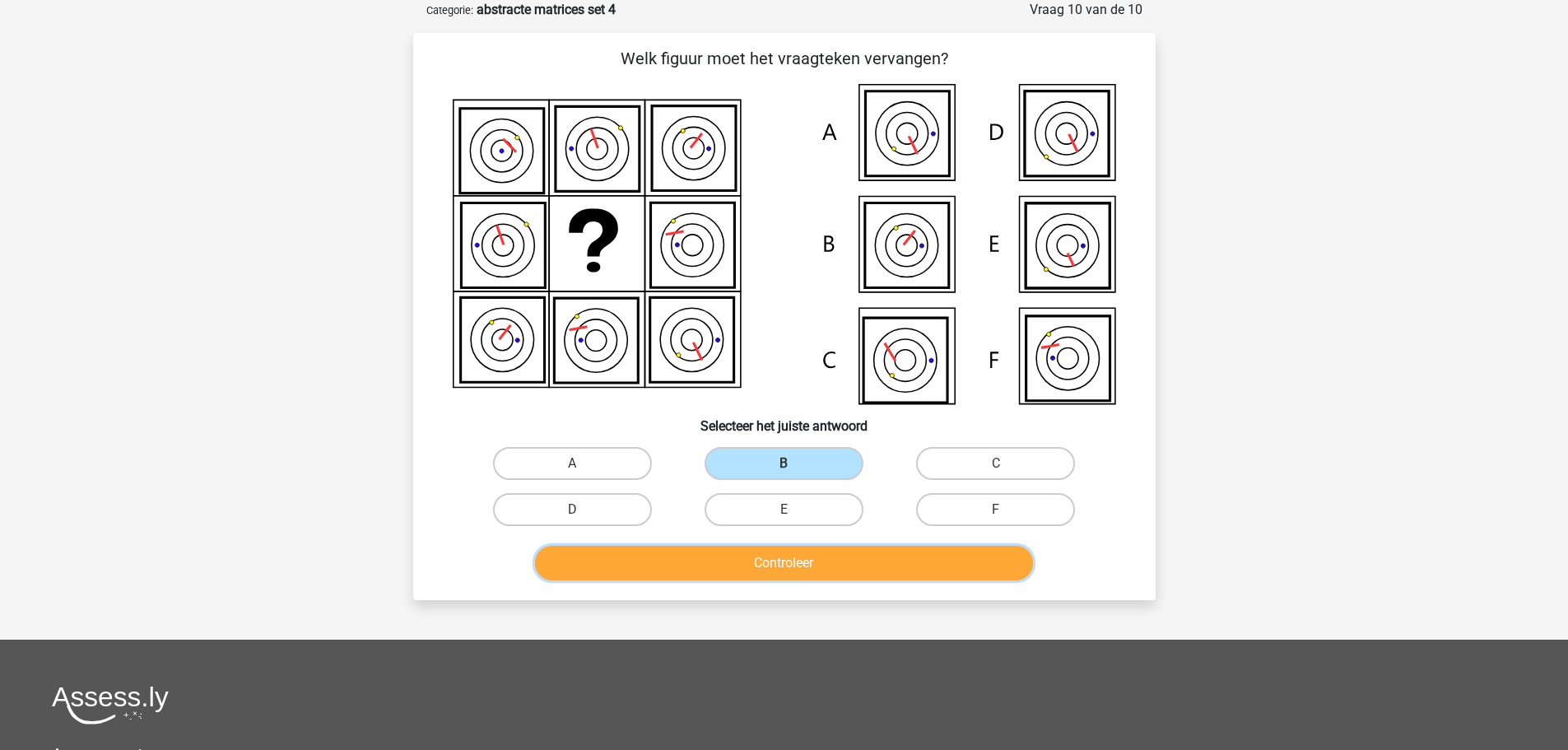
click at [794, 556] on button "Controleer" at bounding box center [784, 563] width 498 height 34
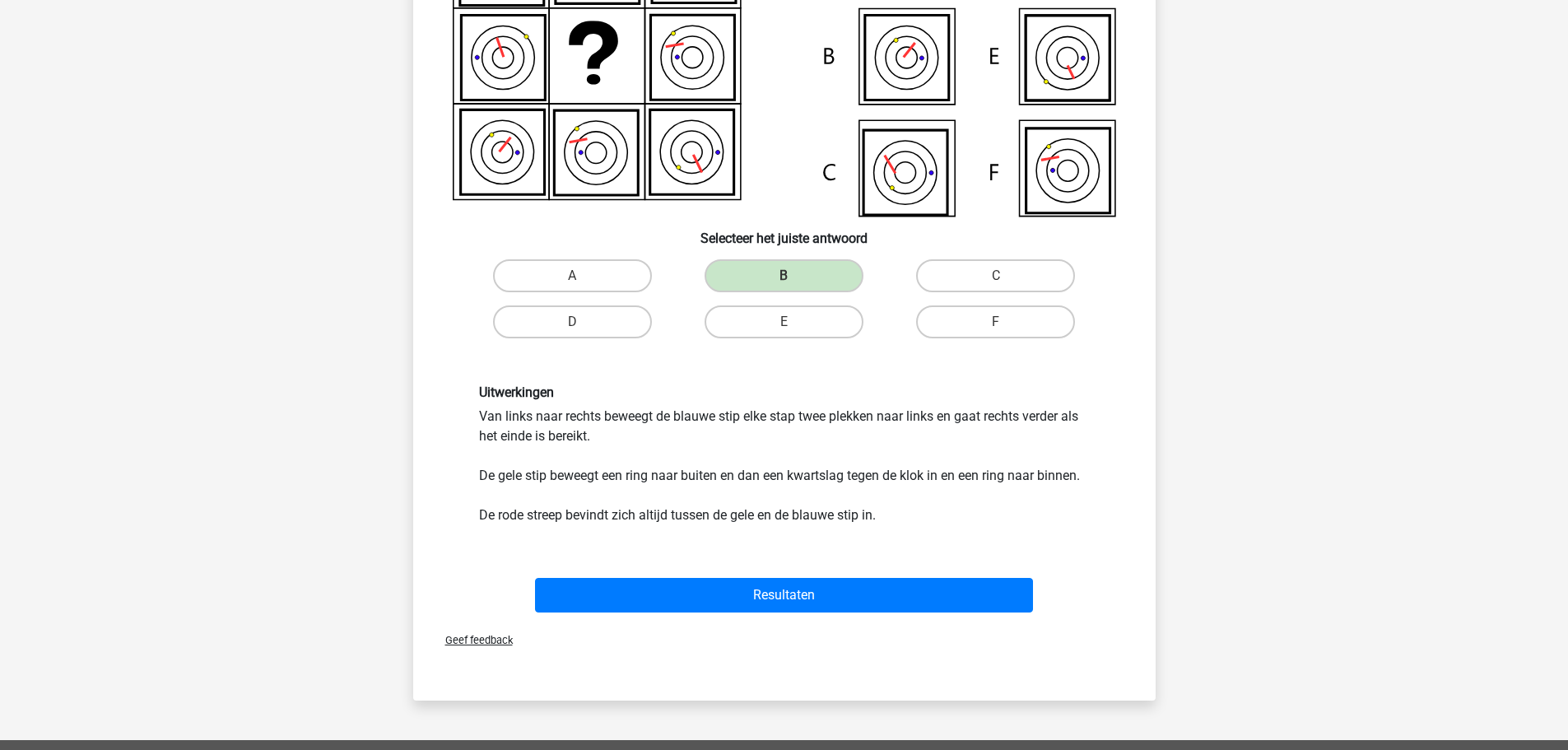
scroll to position [494, 0]
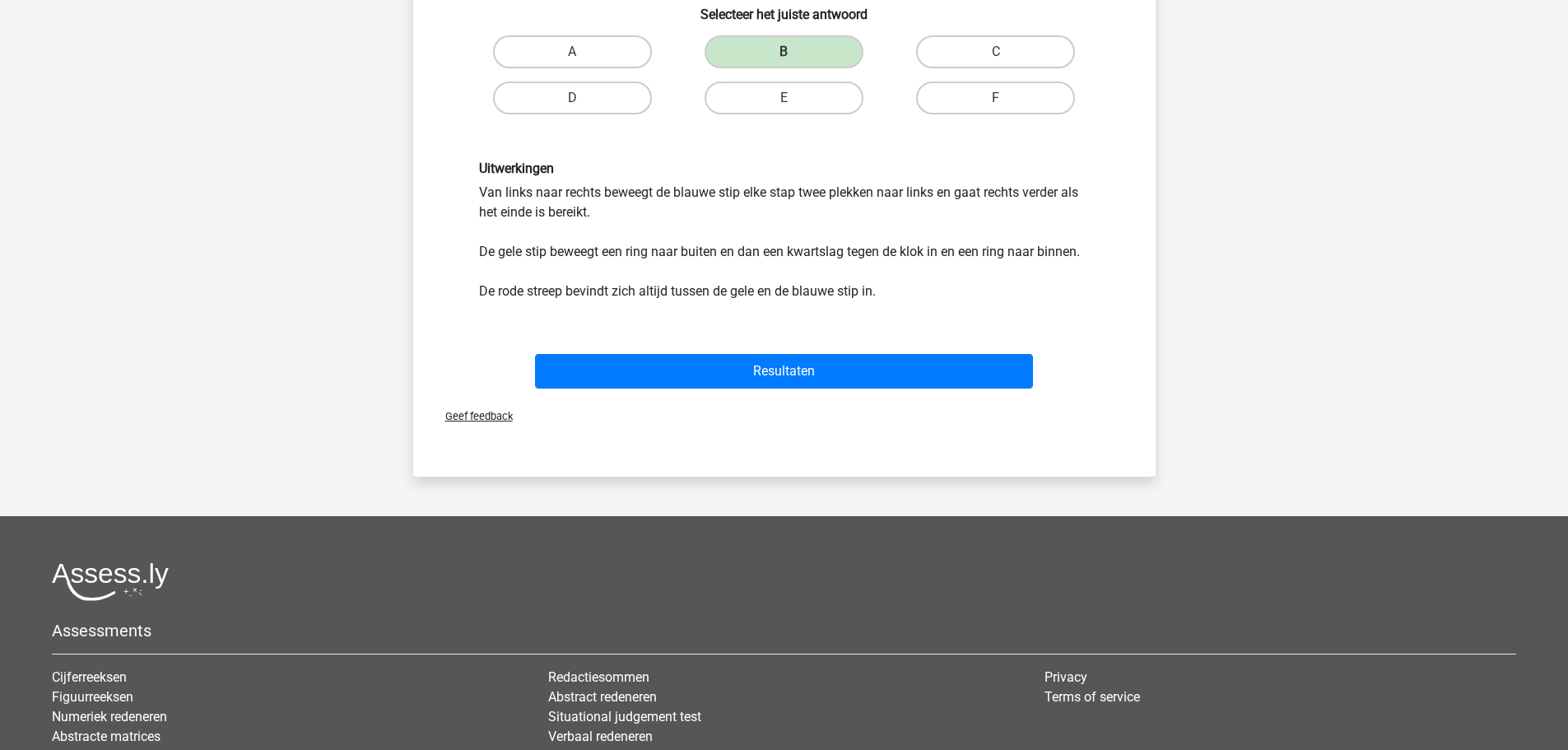
click at [800, 348] on div "Resultaten" at bounding box center [784, 368] width 690 height 54
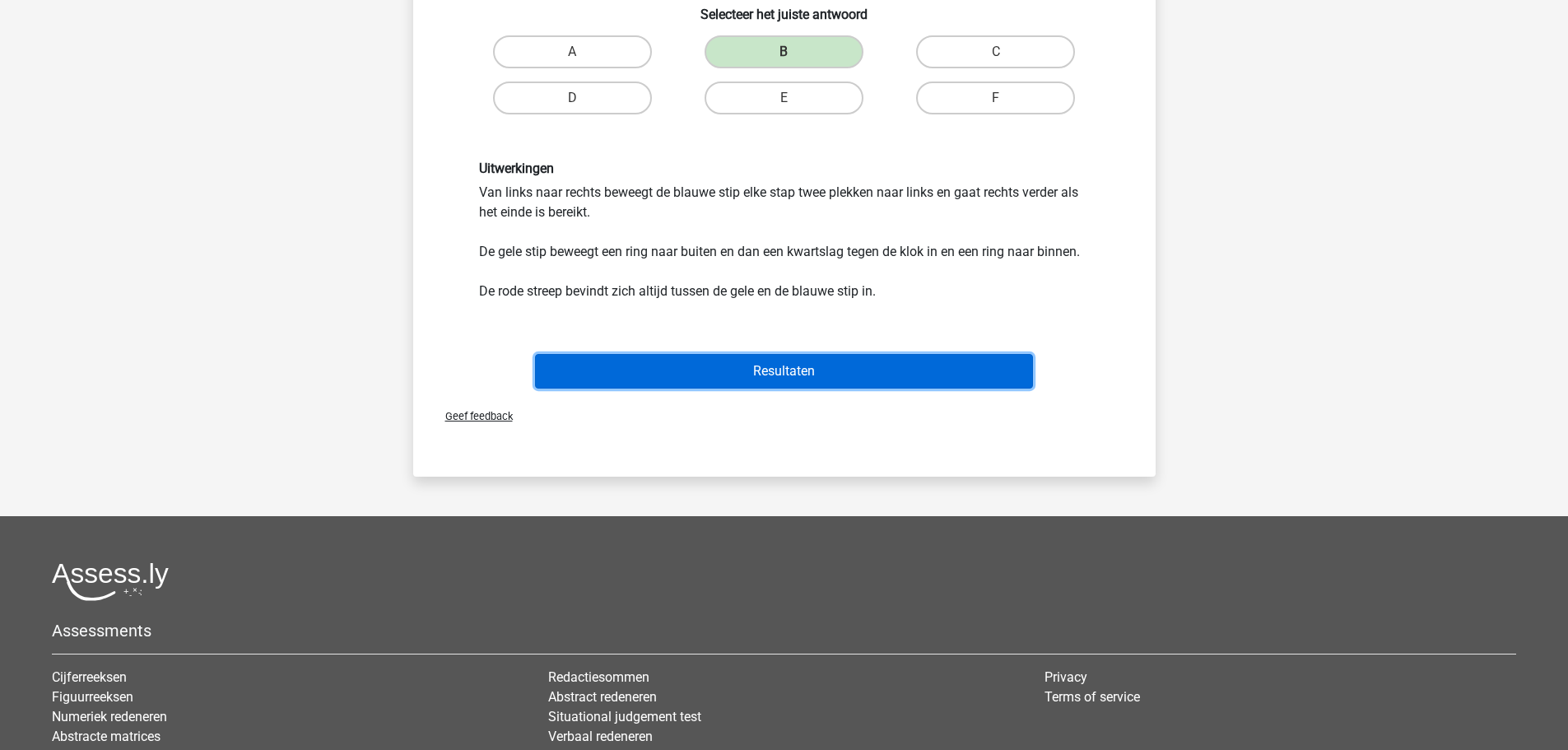
click at [799, 368] on button "Resultaten" at bounding box center [784, 371] width 498 height 34
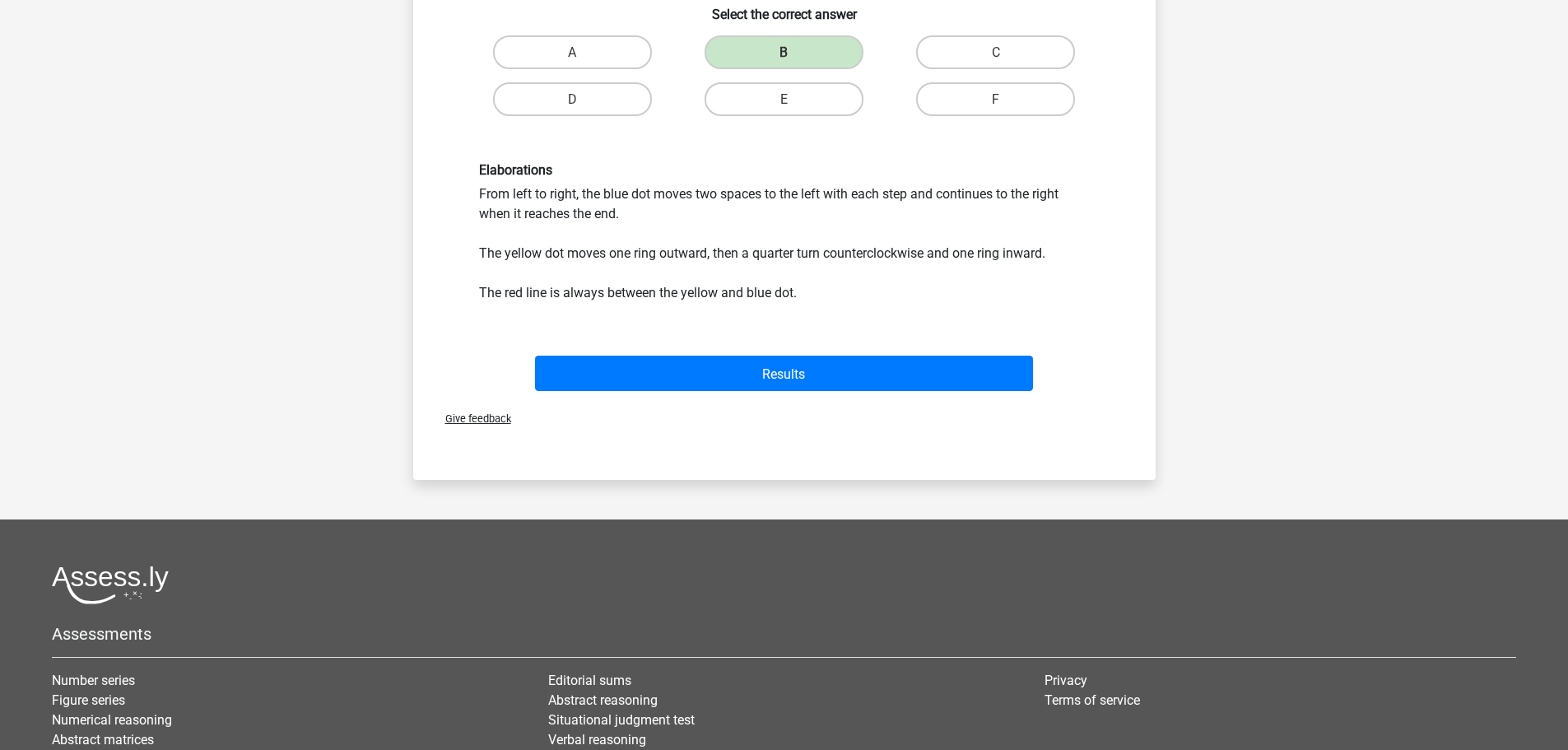
drag, startPoint x: 498, startPoint y: 209, endPoint x: 322, endPoint y: 414, distance: 270.2
click at [291, 426] on div "Martin msbothact@gmail.com Dutch English" at bounding box center [784, 230] width 1568 height 1449
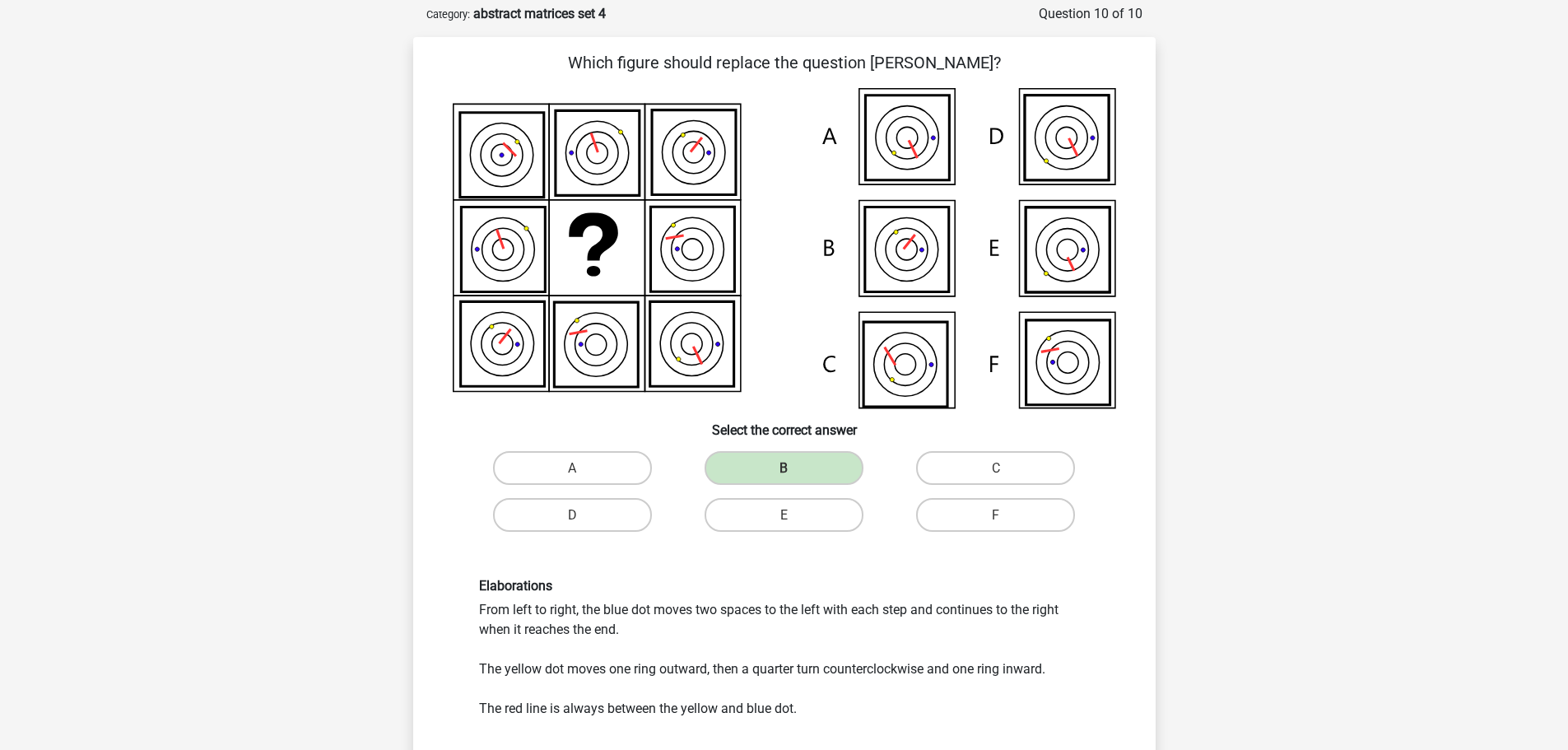
scroll to position [0, 0]
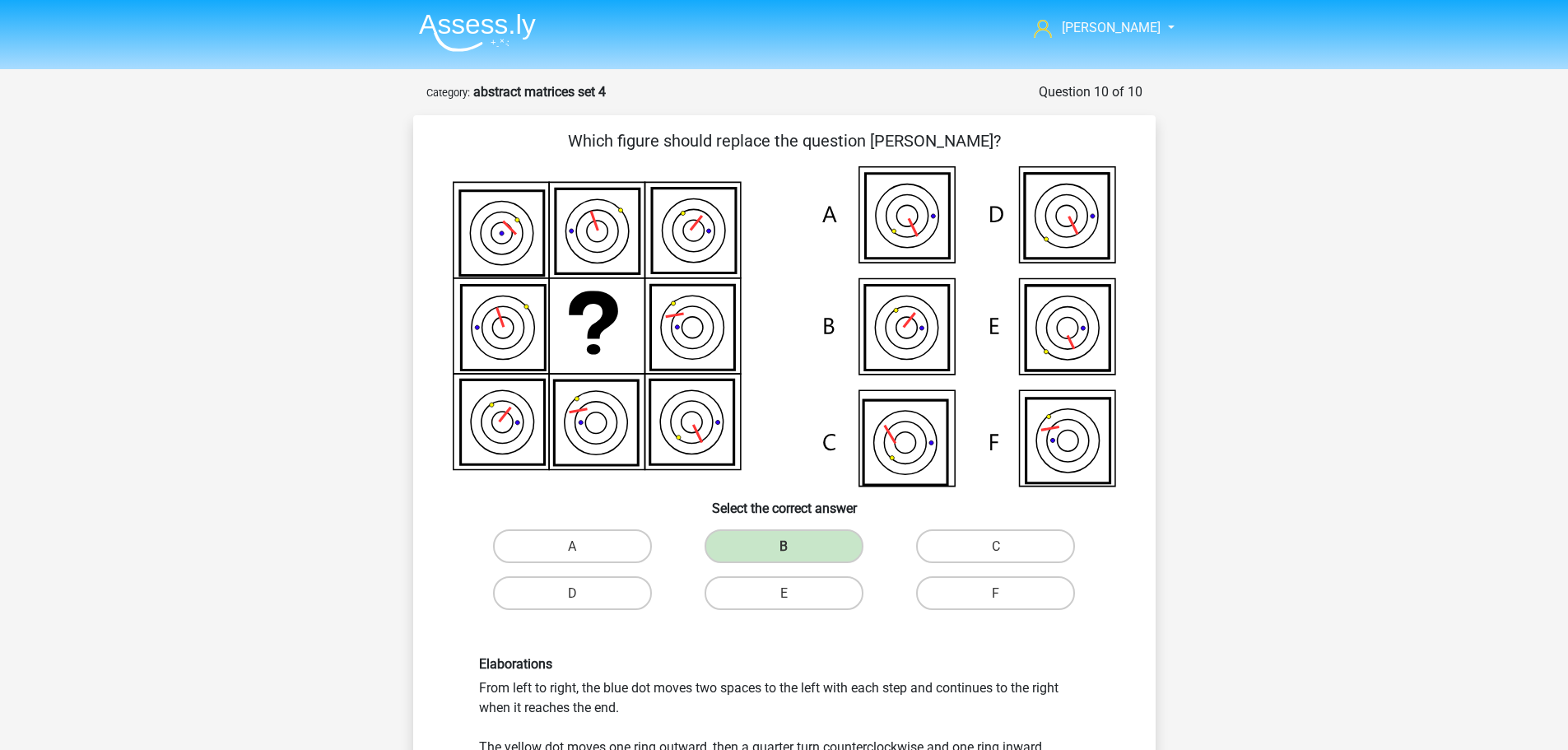
click at [495, 32] on img at bounding box center [476, 31] width 117 height 38
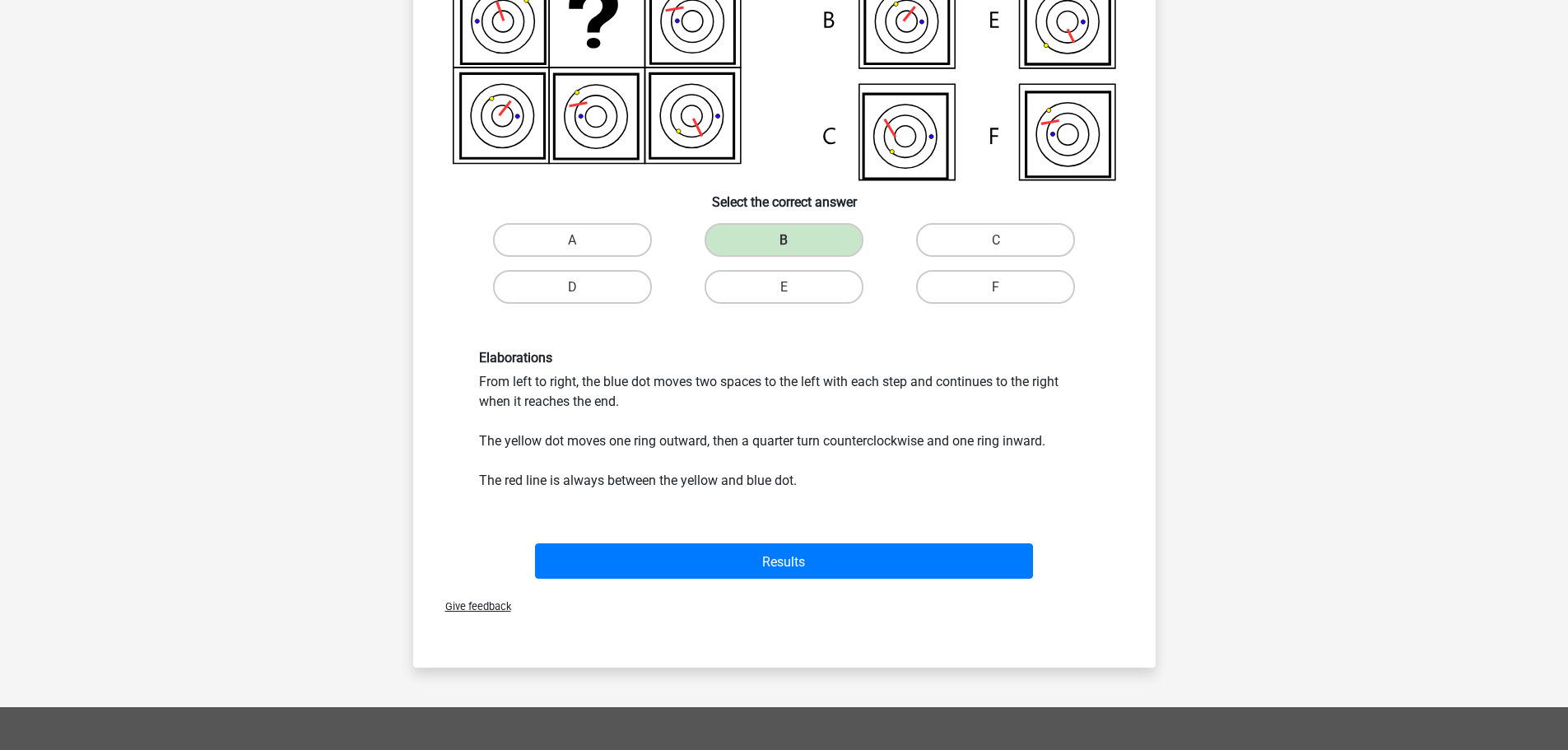
scroll to position [494, 0]
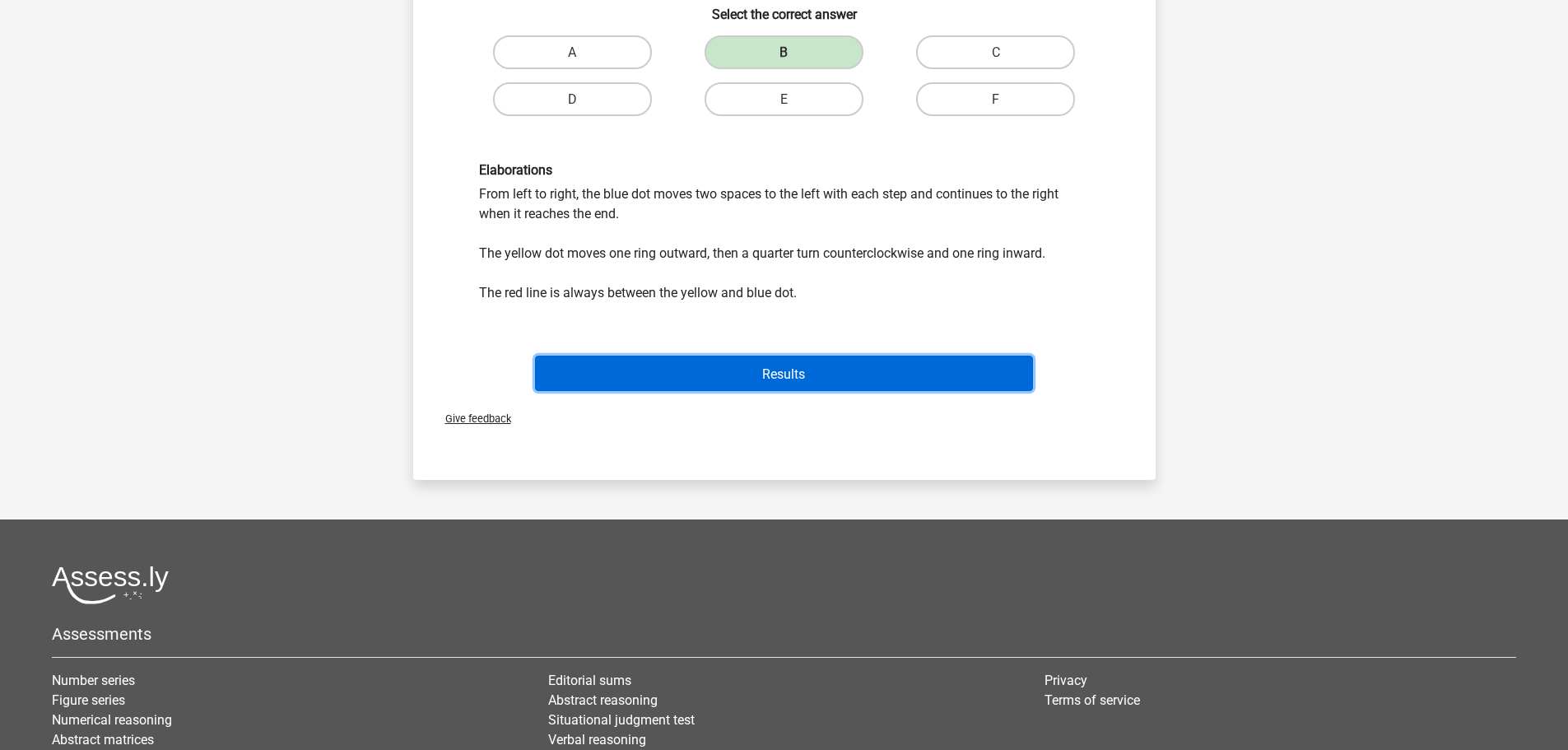
click at [718, 369] on button "Results" at bounding box center [784, 374] width 498 height 35
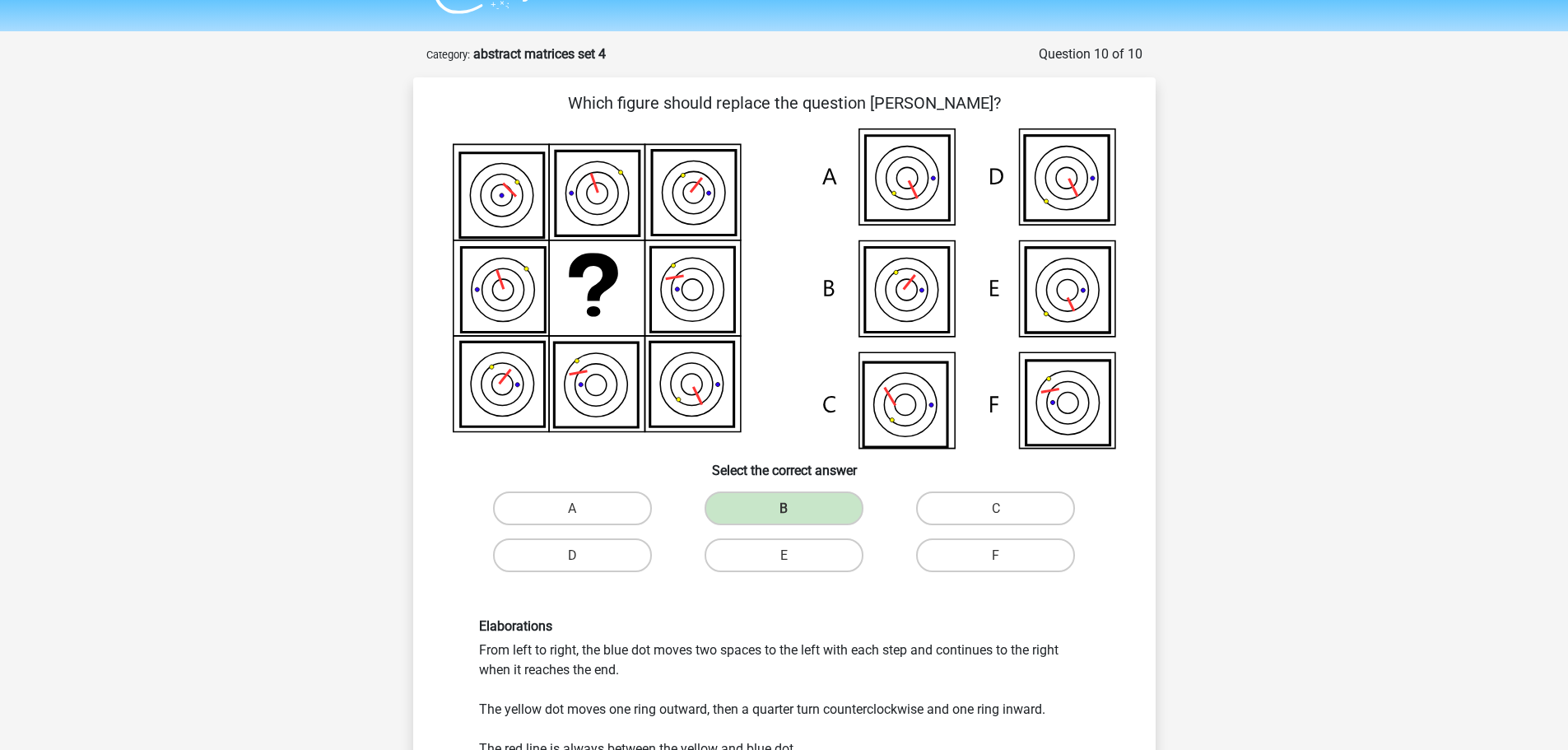
scroll to position [0, 0]
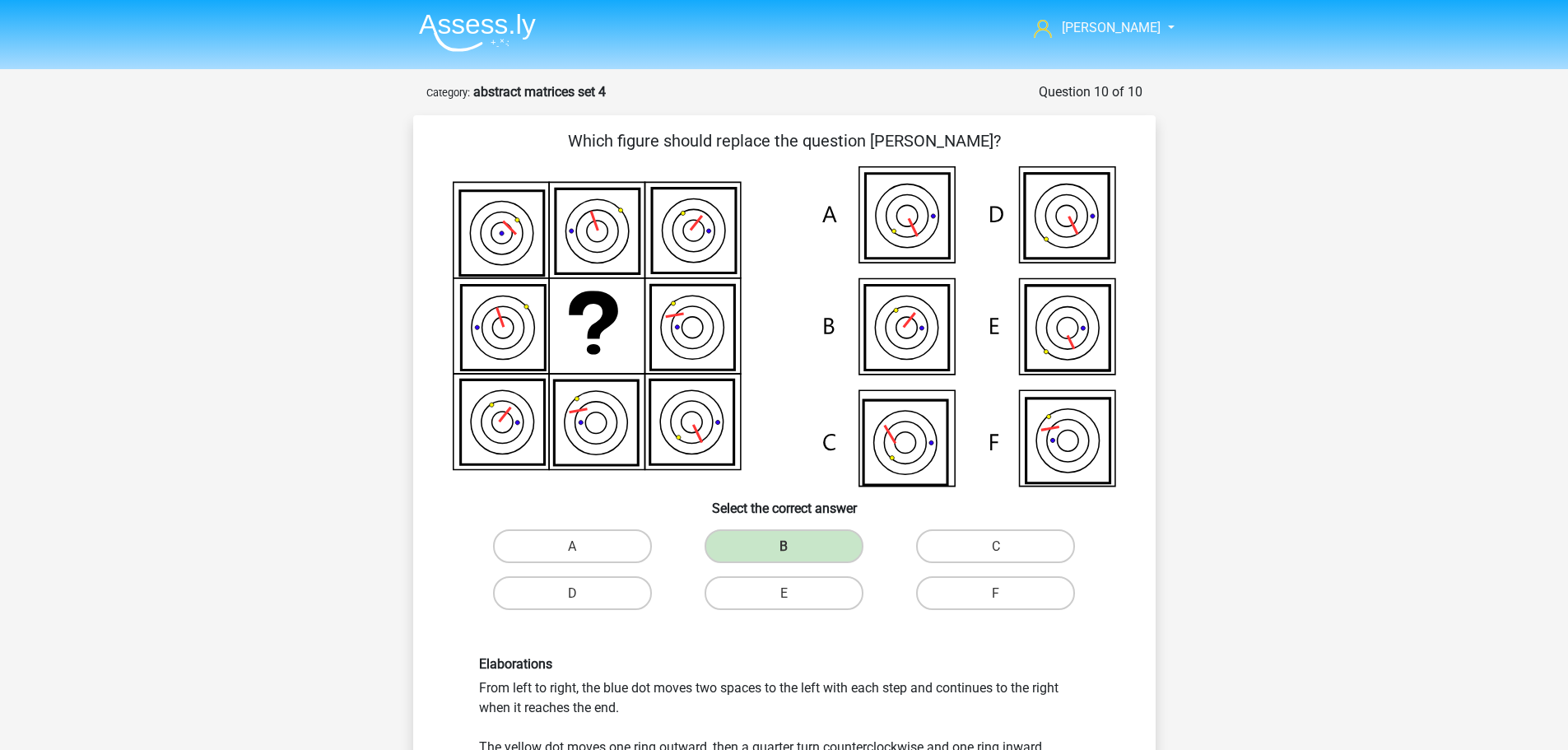
click at [552, 99] on font "abstract matrices set 4" at bounding box center [539, 91] width 133 height 16
click at [525, 99] on font "abstract matrices set 4" at bounding box center [539, 91] width 133 height 16
click at [446, 99] on font "Category:" at bounding box center [448, 92] width 43 height 13
click at [460, 36] on img at bounding box center [476, 31] width 117 height 38
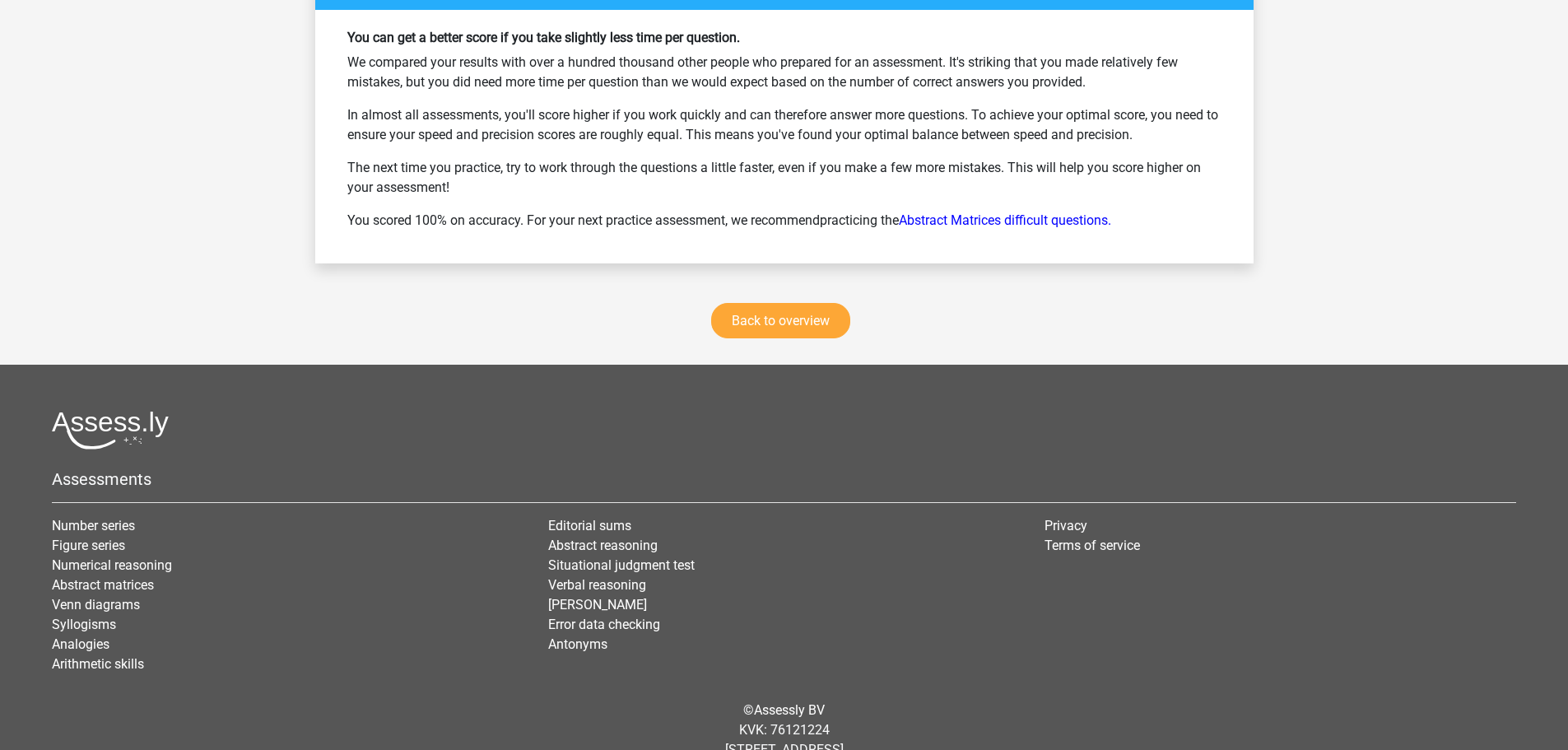
scroll to position [2223, 0]
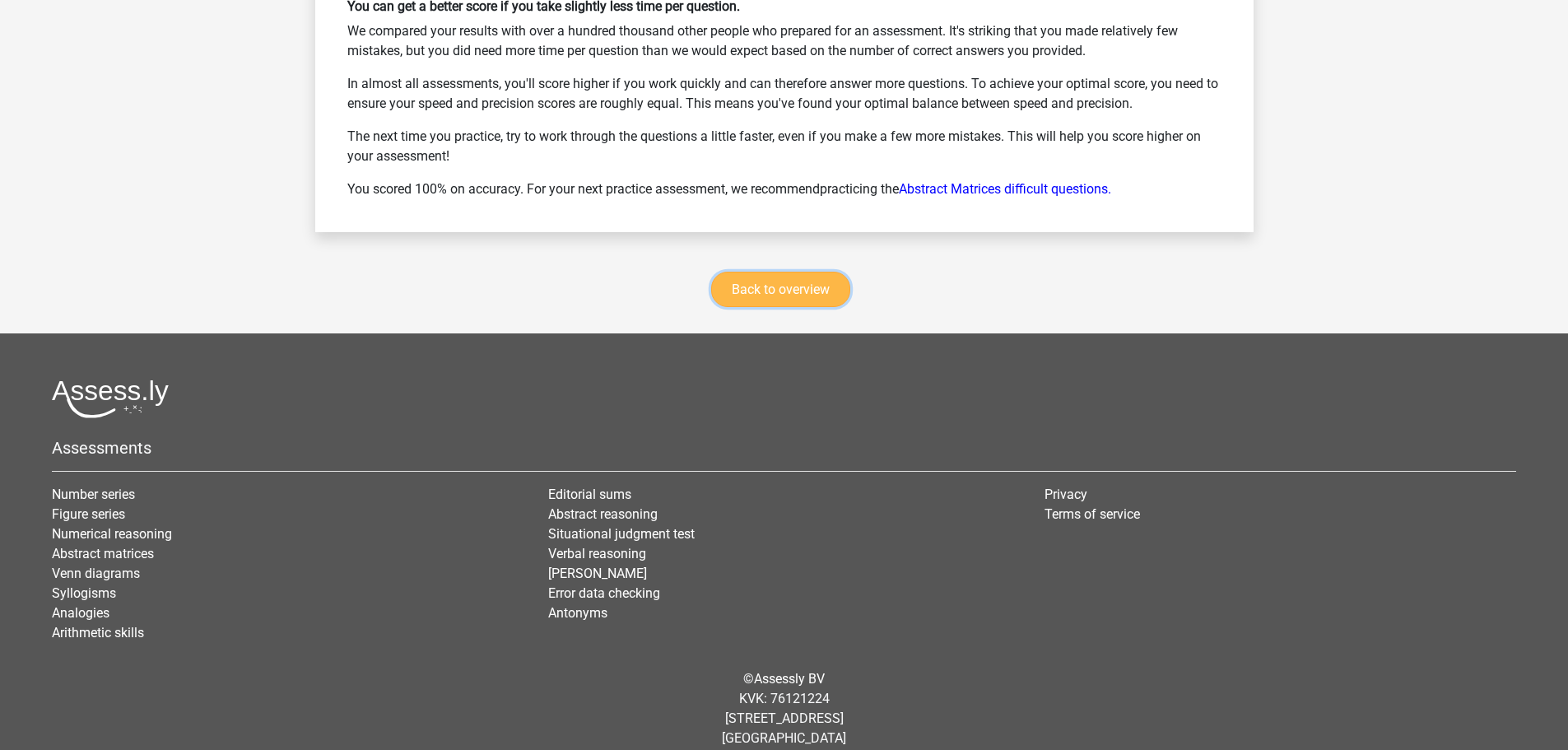
click at [773, 284] on font "Back to overview" at bounding box center [781, 290] width 98 height 16
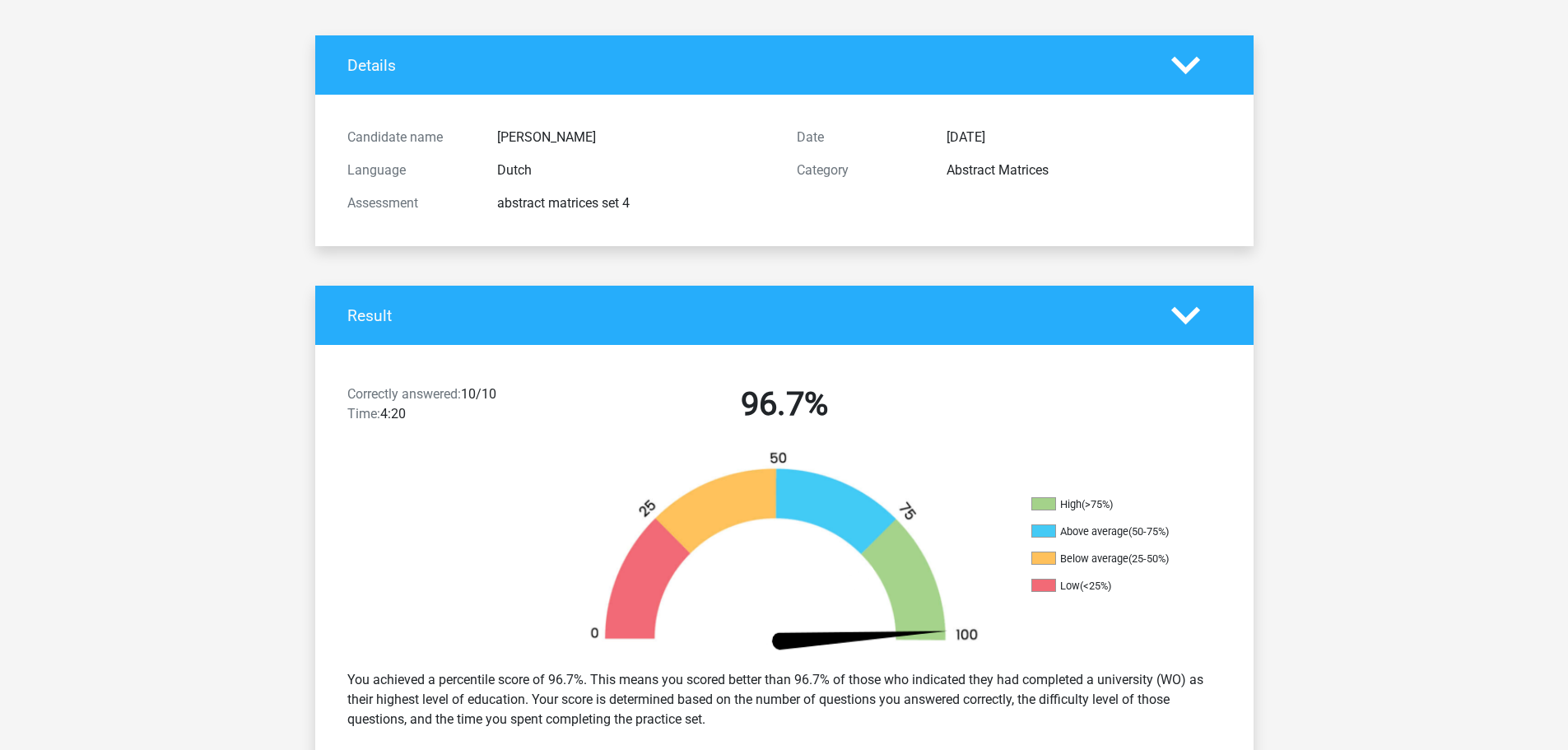
scroll to position [0, 0]
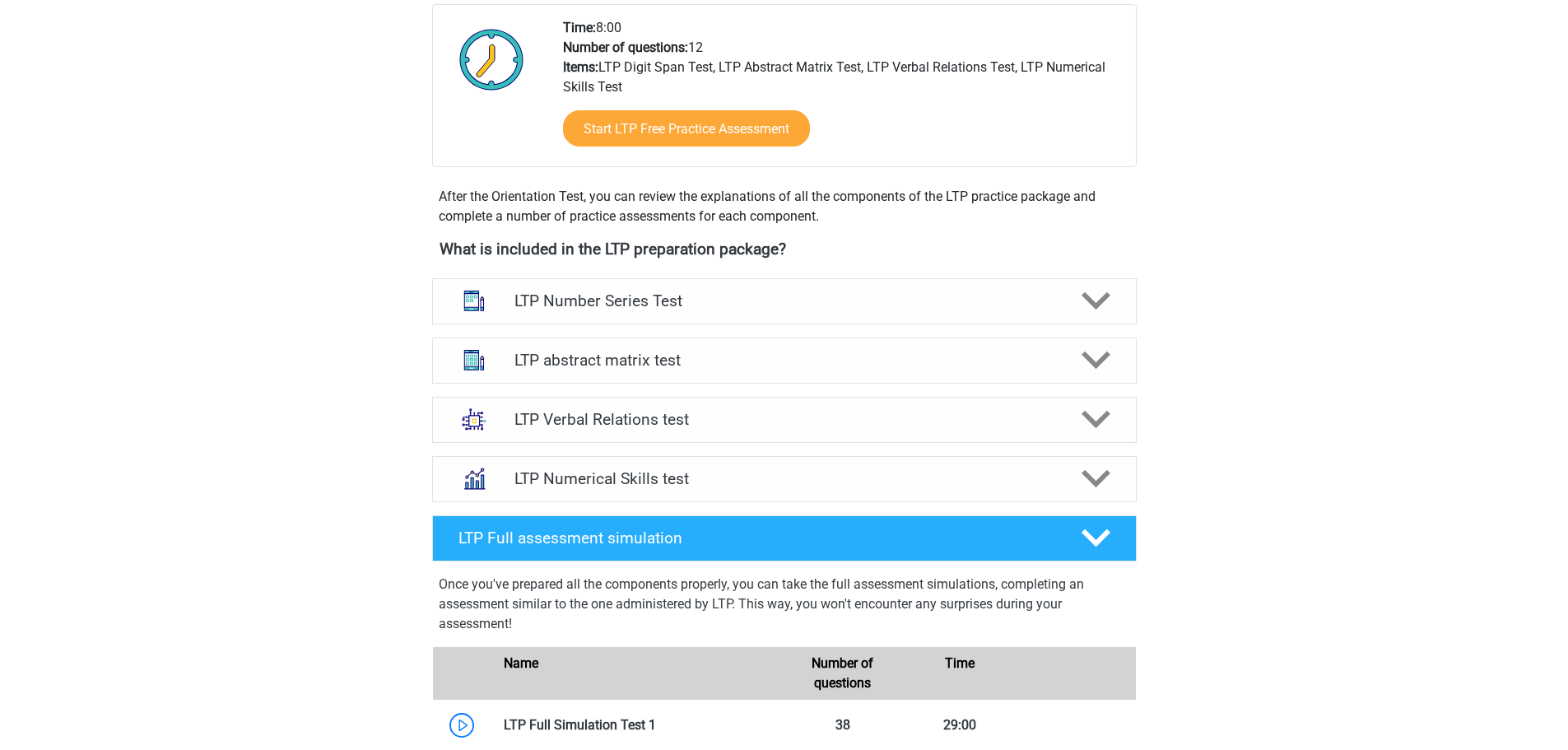
scroll to position [165, 0]
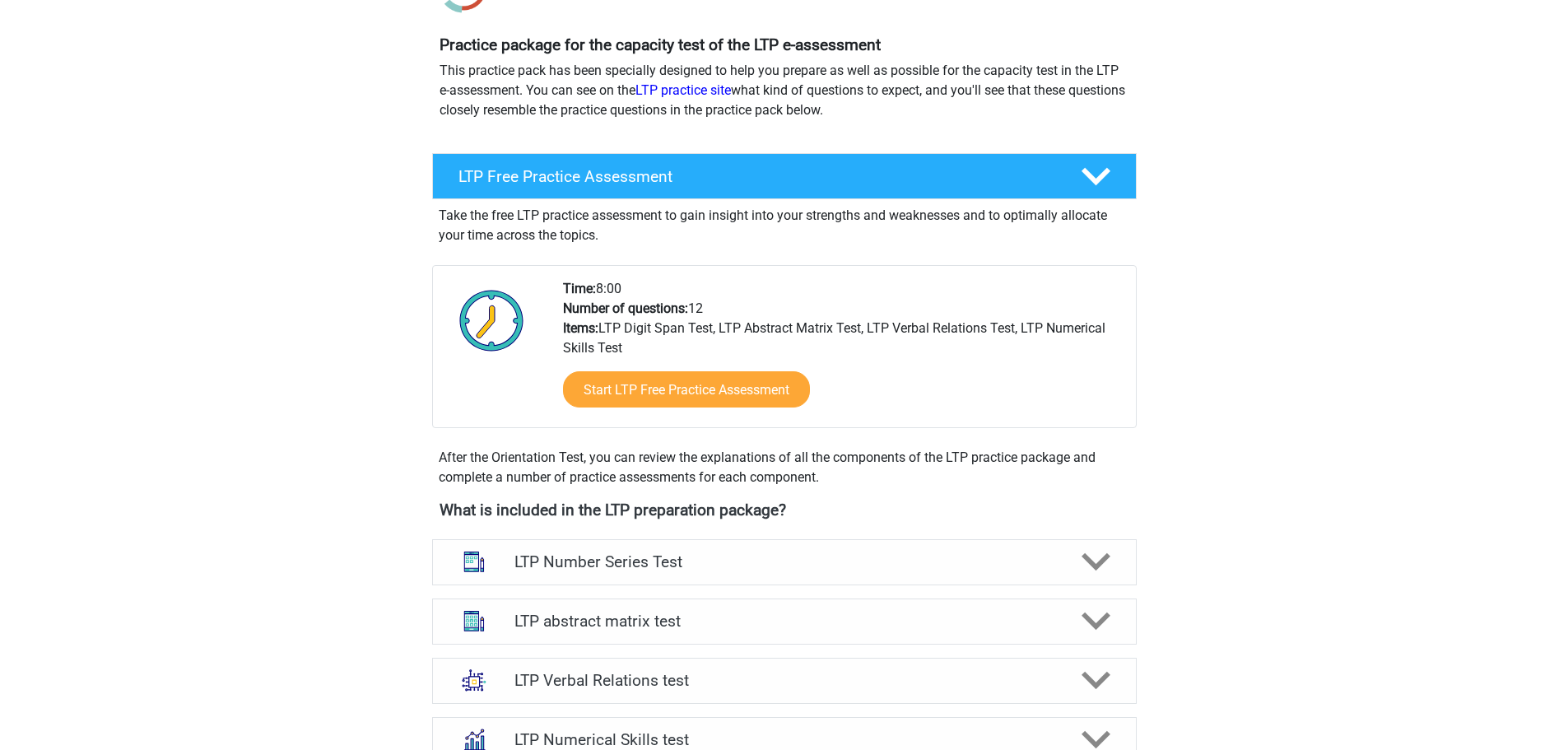
drag, startPoint x: 259, startPoint y: 16, endPoint x: 226, endPoint y: 546, distance: 531.0
click at [226, 548] on div "Martin msbothact@gmail.com Dutch" at bounding box center [784, 726] width 1568 height 1783
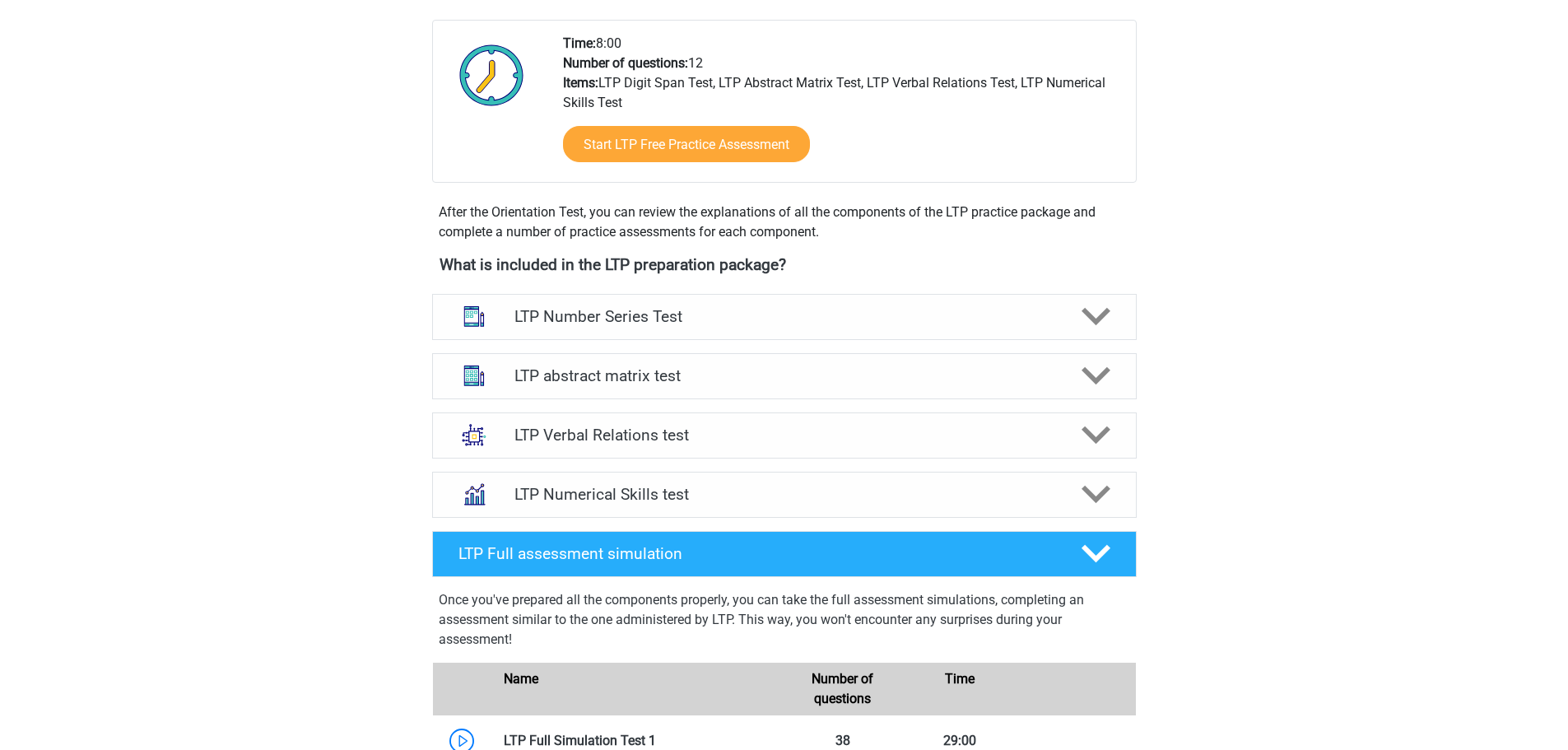
scroll to position [412, 0]
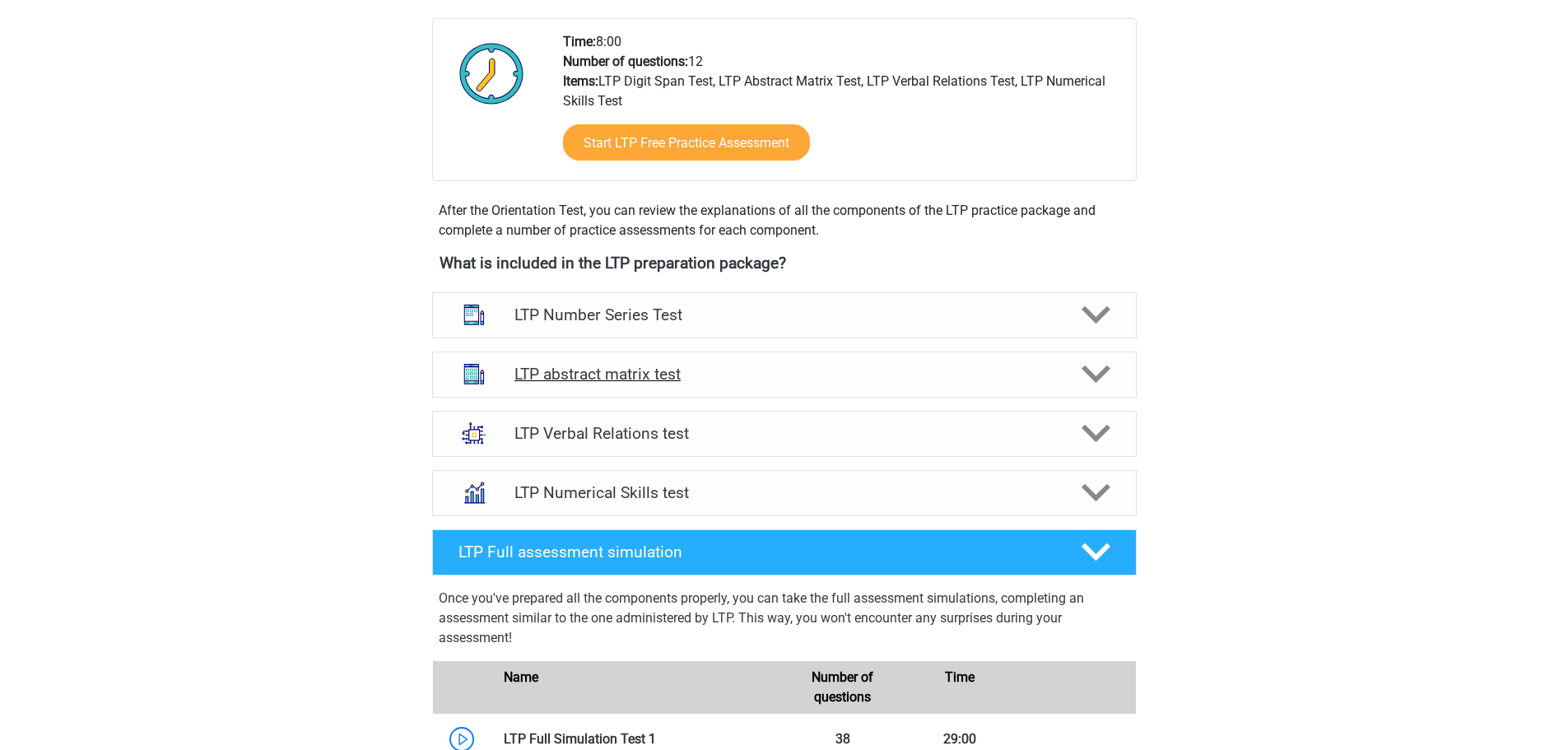
drag, startPoint x: 1107, startPoint y: 355, endPoint x: 1094, endPoint y: 358, distance: 13.3
click at [1107, 356] on div "LTP abstract matrix test" at bounding box center [784, 375] width 704 height 46
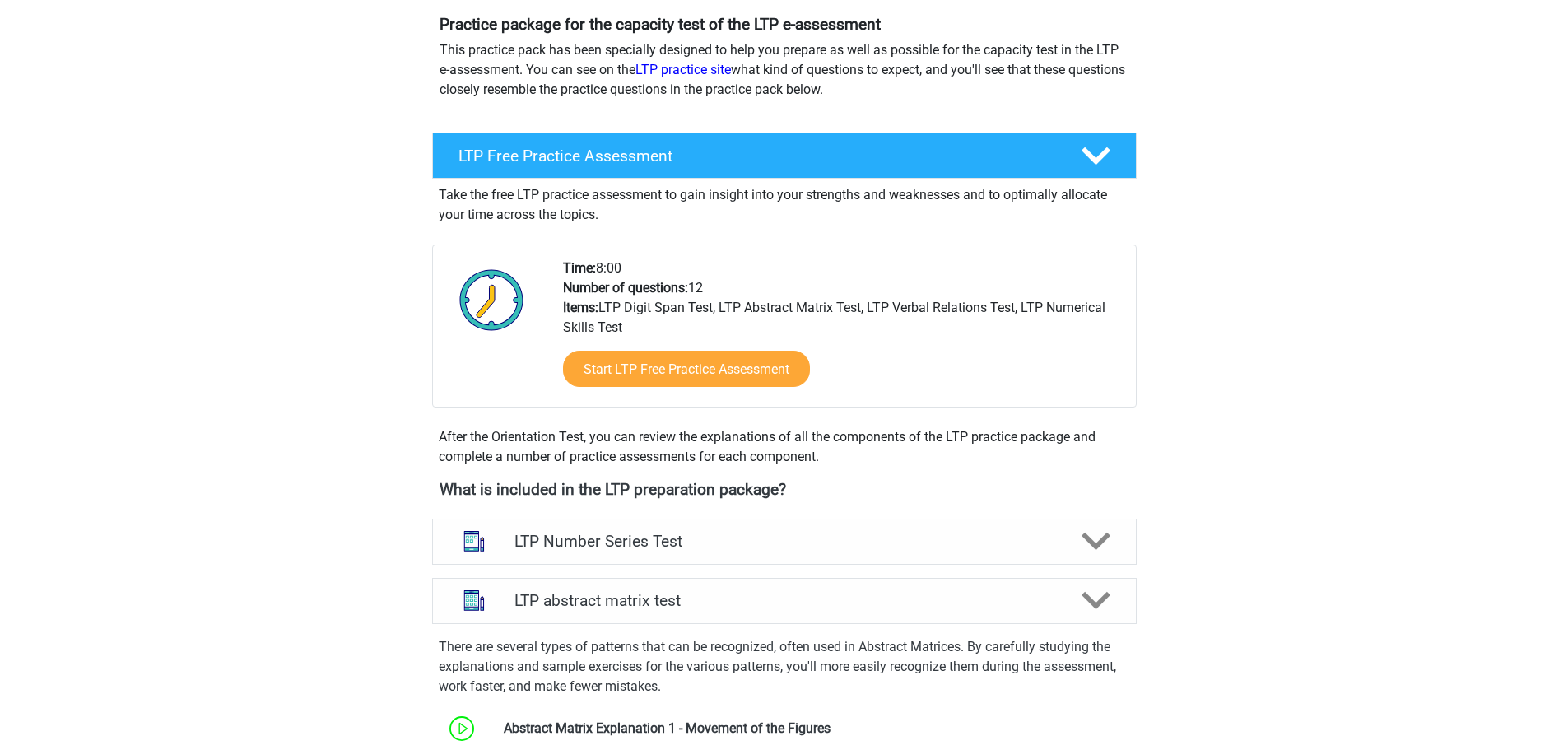
scroll to position [0, 0]
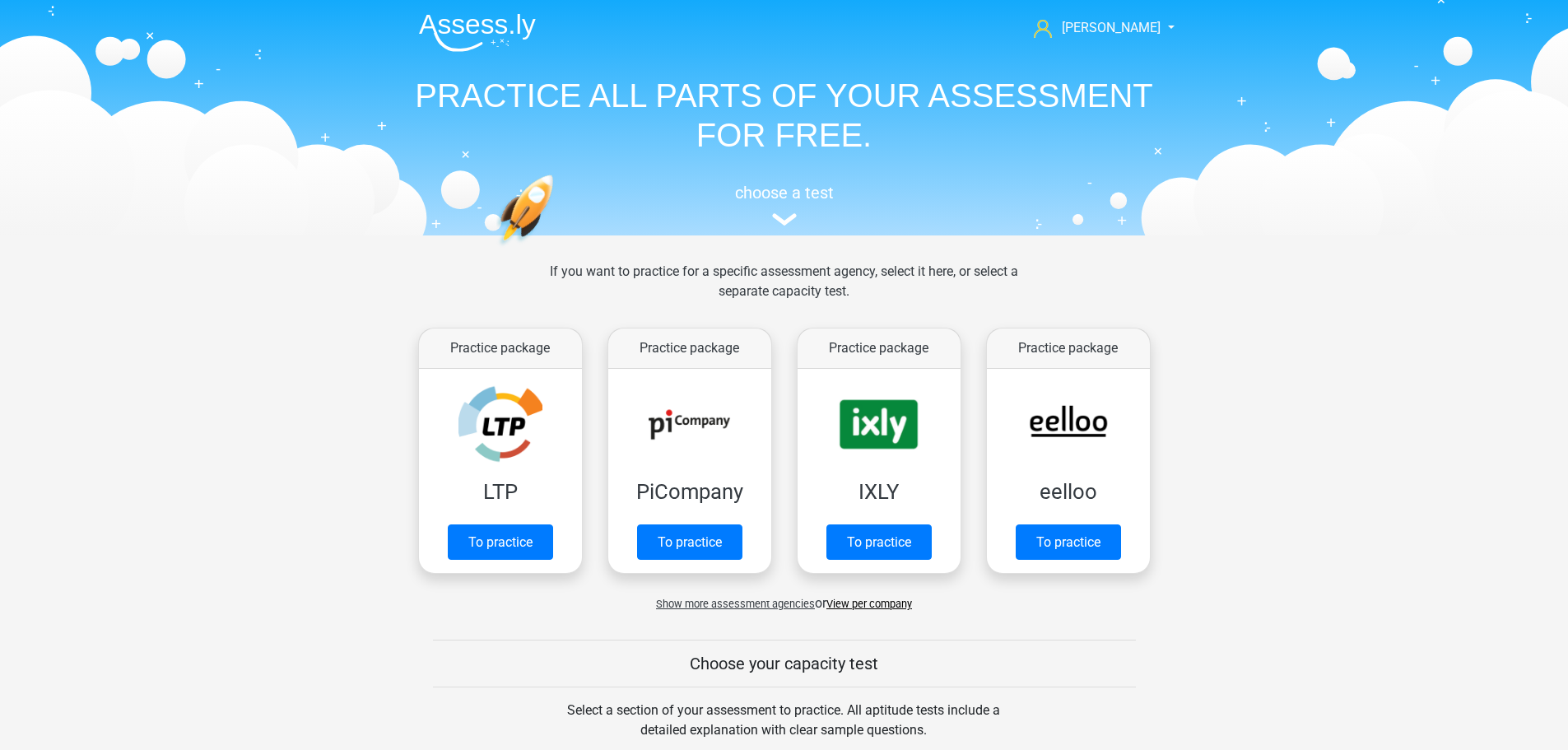
click at [1170, 25] on div "Martin msbothact@gmail.com Dutch English" at bounding box center [785, 116] width 782 height 226
click at [1135, 27] on font "[PERSON_NAME]" at bounding box center [1111, 28] width 99 height 16
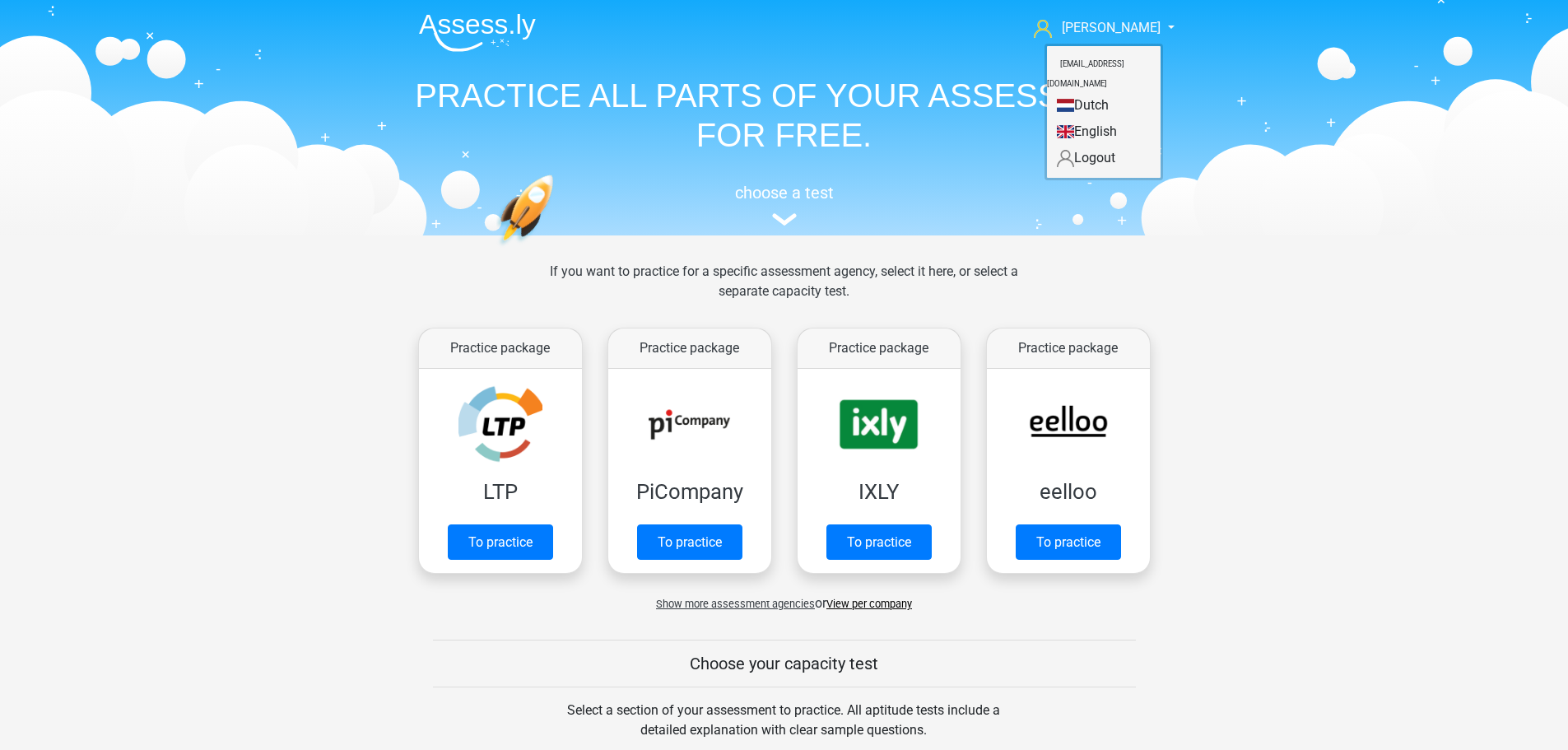
click at [1094, 124] on font "English" at bounding box center [1095, 132] width 43 height 16
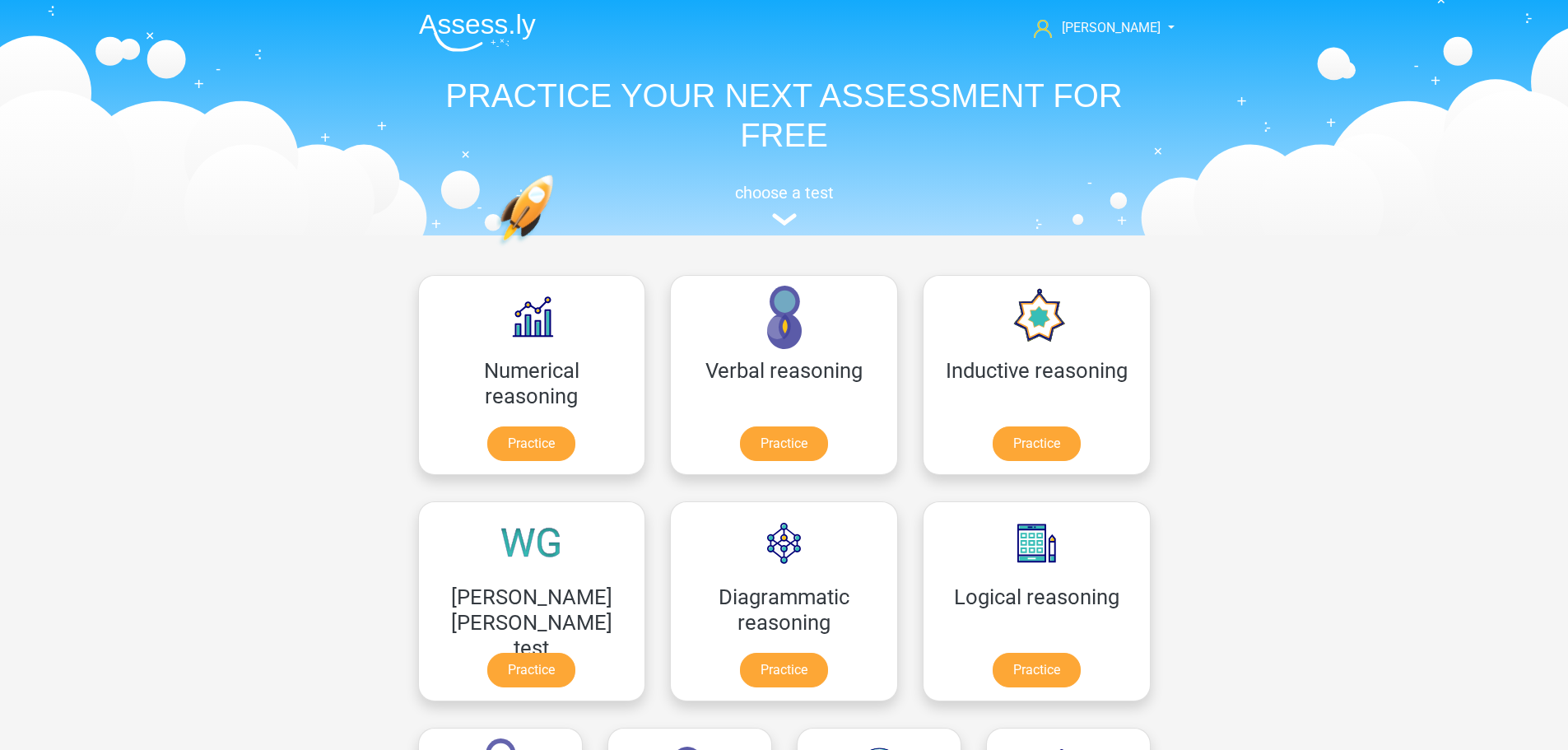
click at [512, 29] on img at bounding box center [476, 31] width 117 height 38
click at [799, 223] on div "choose a test" at bounding box center [784, 202] width 757 height 54
click at [785, 218] on img at bounding box center [784, 219] width 25 height 13
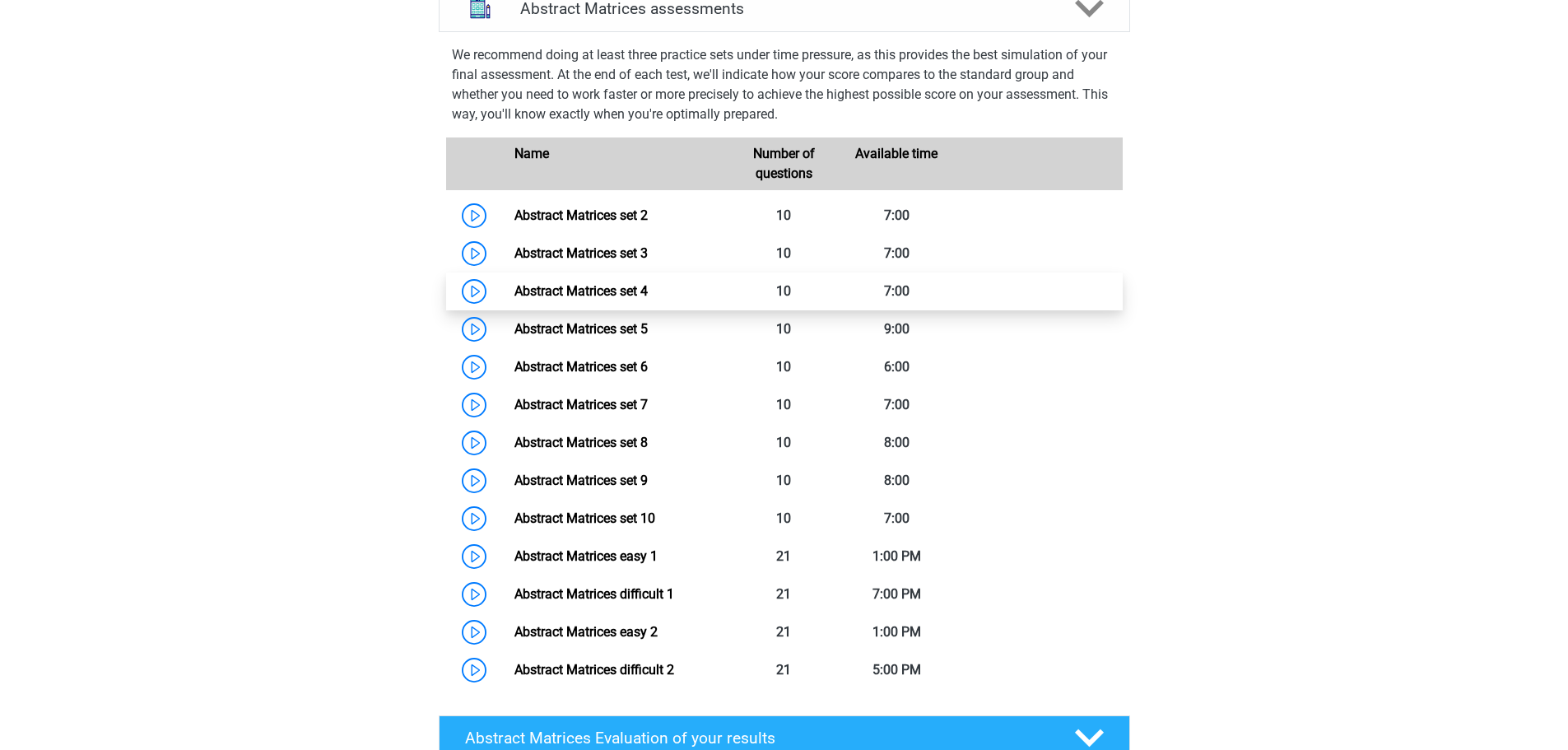
scroll to position [736, 0]
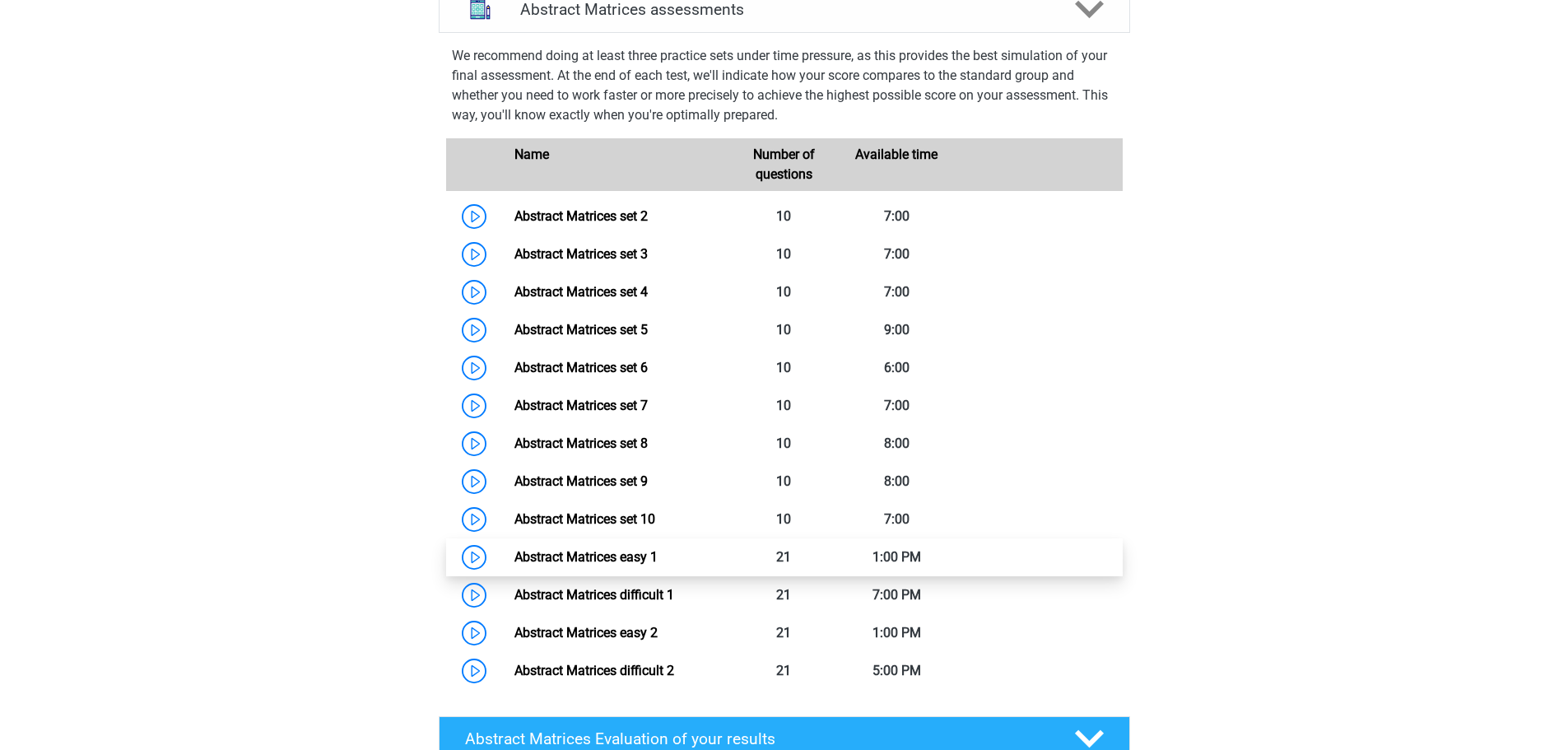
click at [630, 565] on link "Abstract Matrices easy 1" at bounding box center [587, 557] width 143 height 16
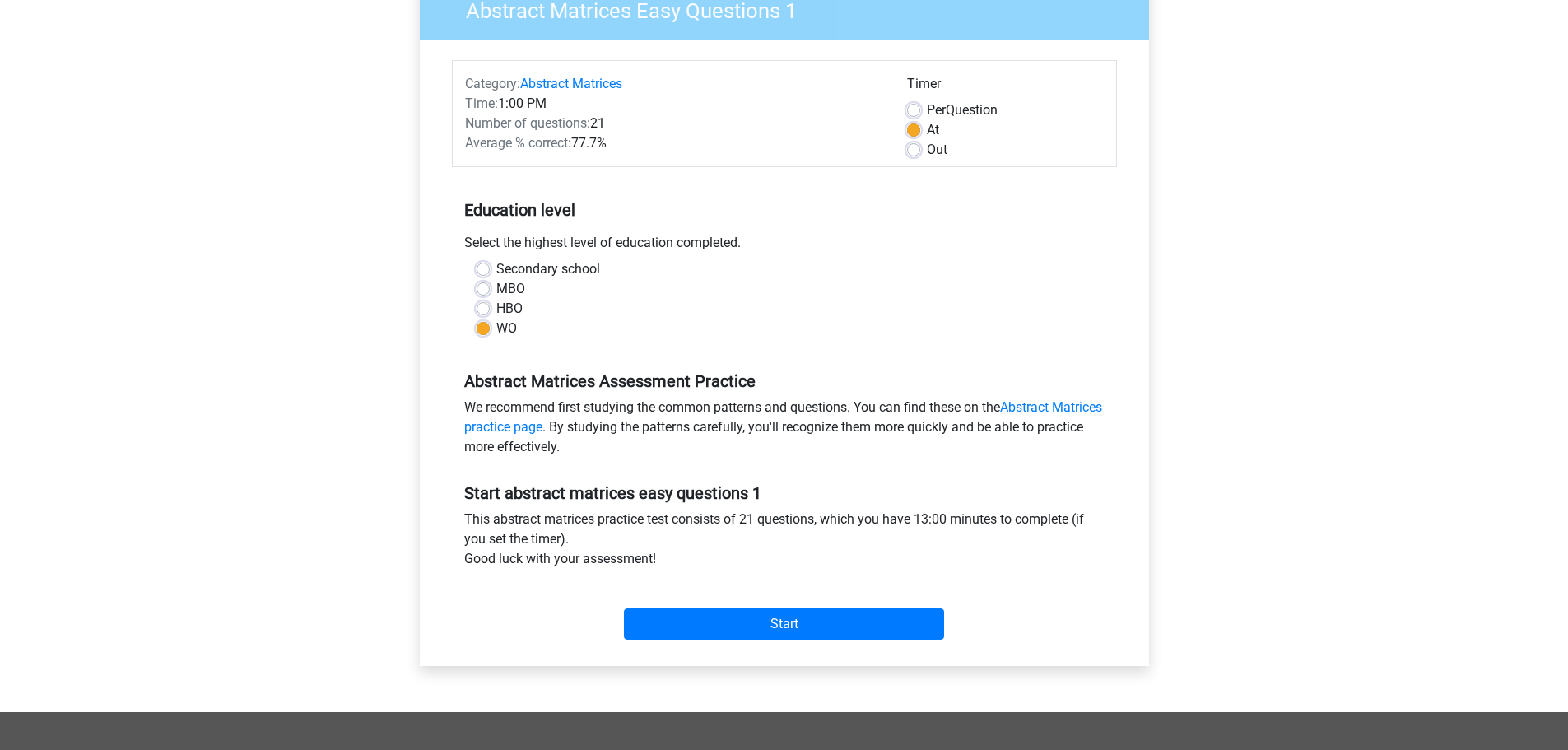
scroll to position [165, 0]
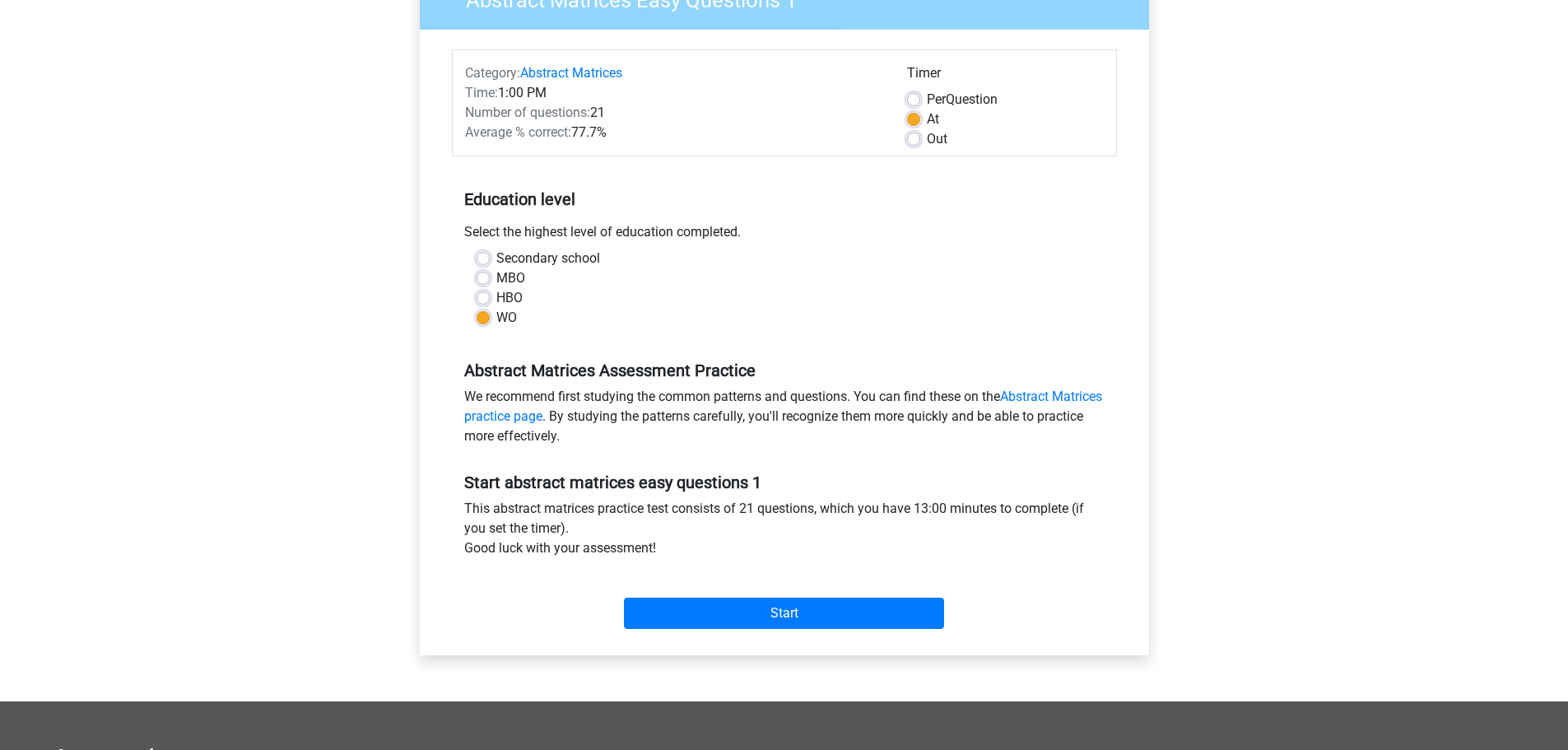
click at [926, 140] on label "Out" at bounding box center [936, 140] width 21 height 20
click at [920, 140] on input "Out" at bounding box center [913, 138] width 13 height 17
radio input "true"
click at [792, 613] on input "Start" at bounding box center [784, 613] width 320 height 31
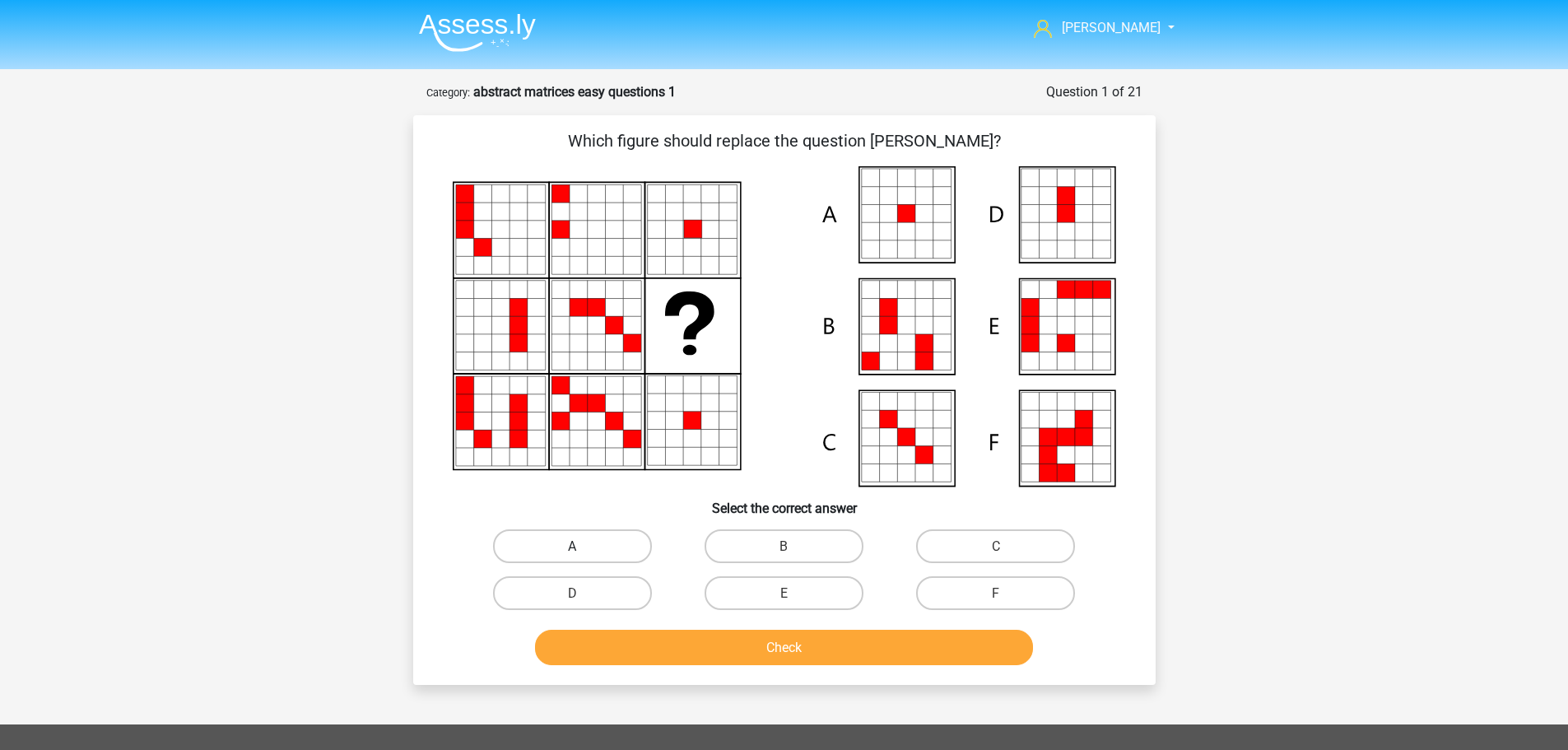
click at [577, 530] on label "A" at bounding box center [573, 547] width 159 height 33
click at [577, 547] on input "A" at bounding box center [577, 551] width 11 height 11
radio input "true"
click at [821, 647] on button "Check" at bounding box center [784, 648] width 498 height 35
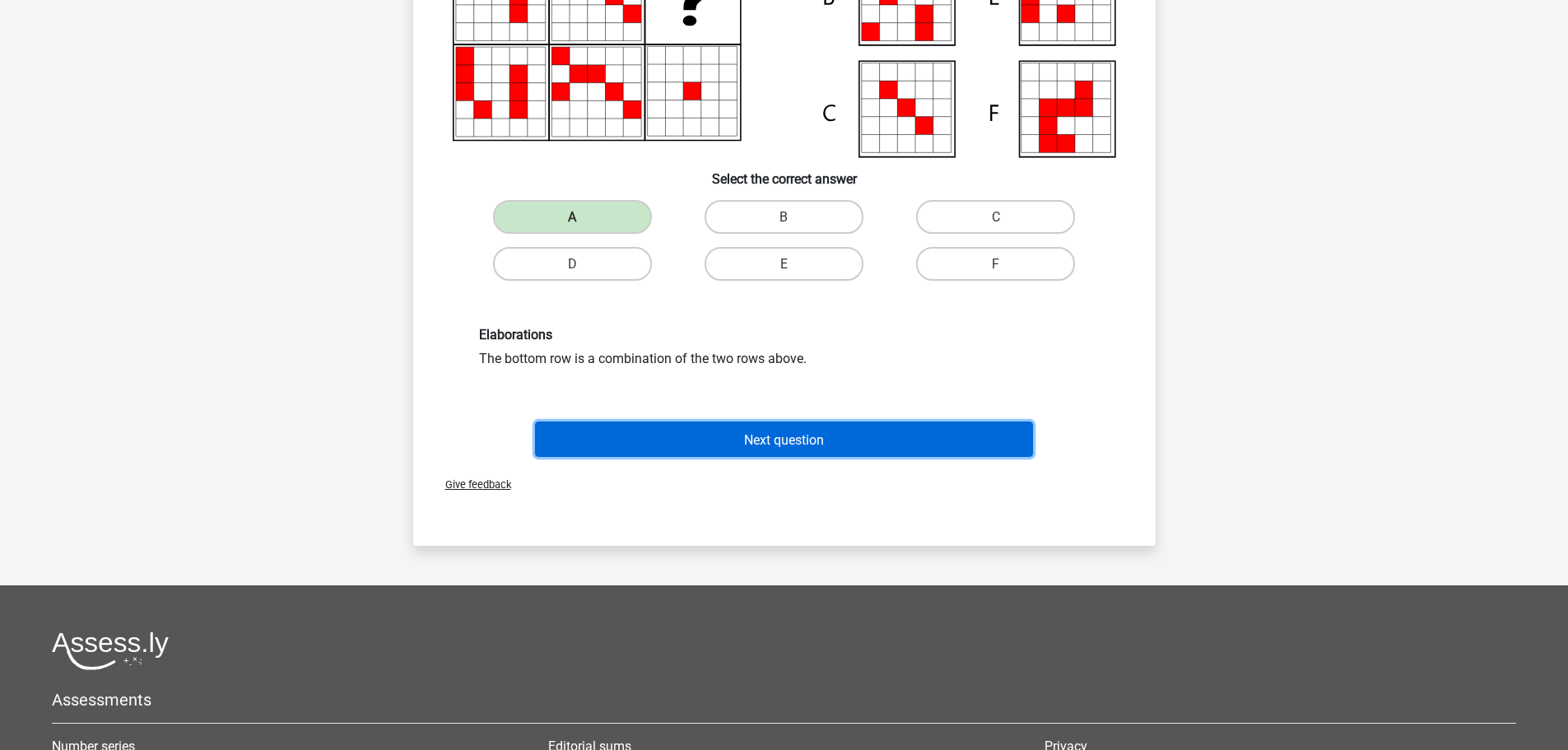
click at [736, 443] on button "Next question" at bounding box center [784, 439] width 498 height 35
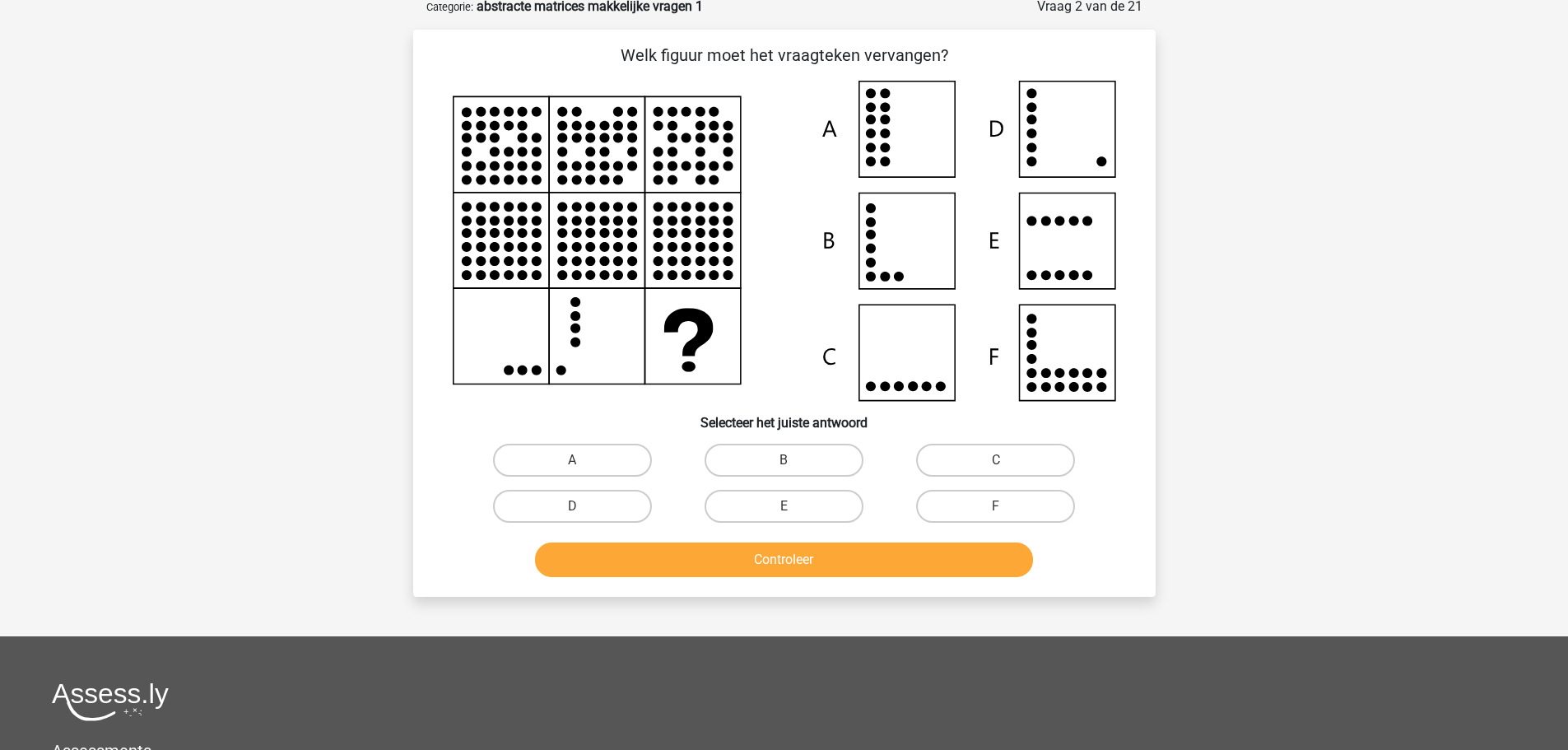
scroll to position [83, 0]
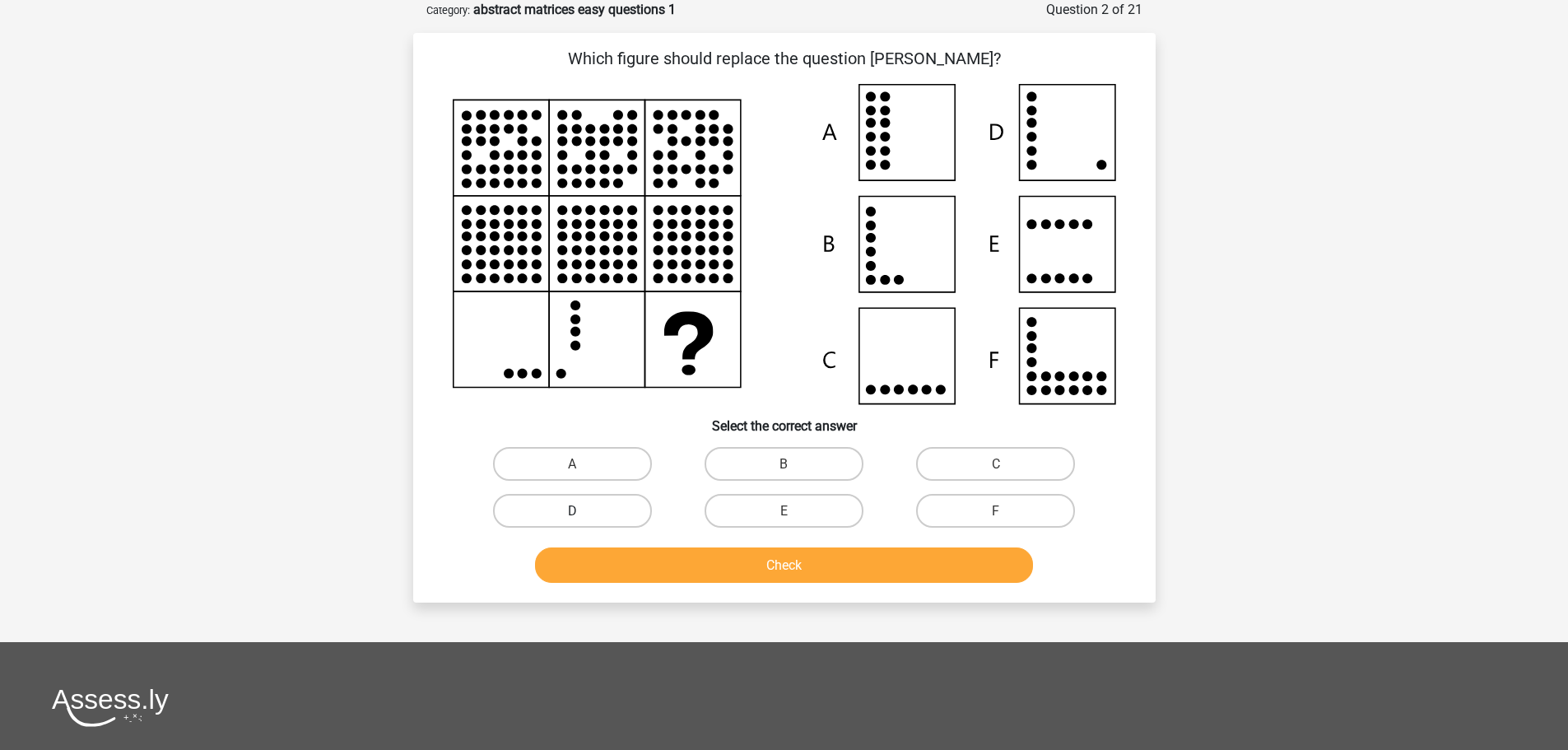
click at [592, 505] on label "D" at bounding box center [573, 511] width 159 height 33
click at [583, 510] on input "D" at bounding box center [577, 515] width 11 height 11
radio input "true"
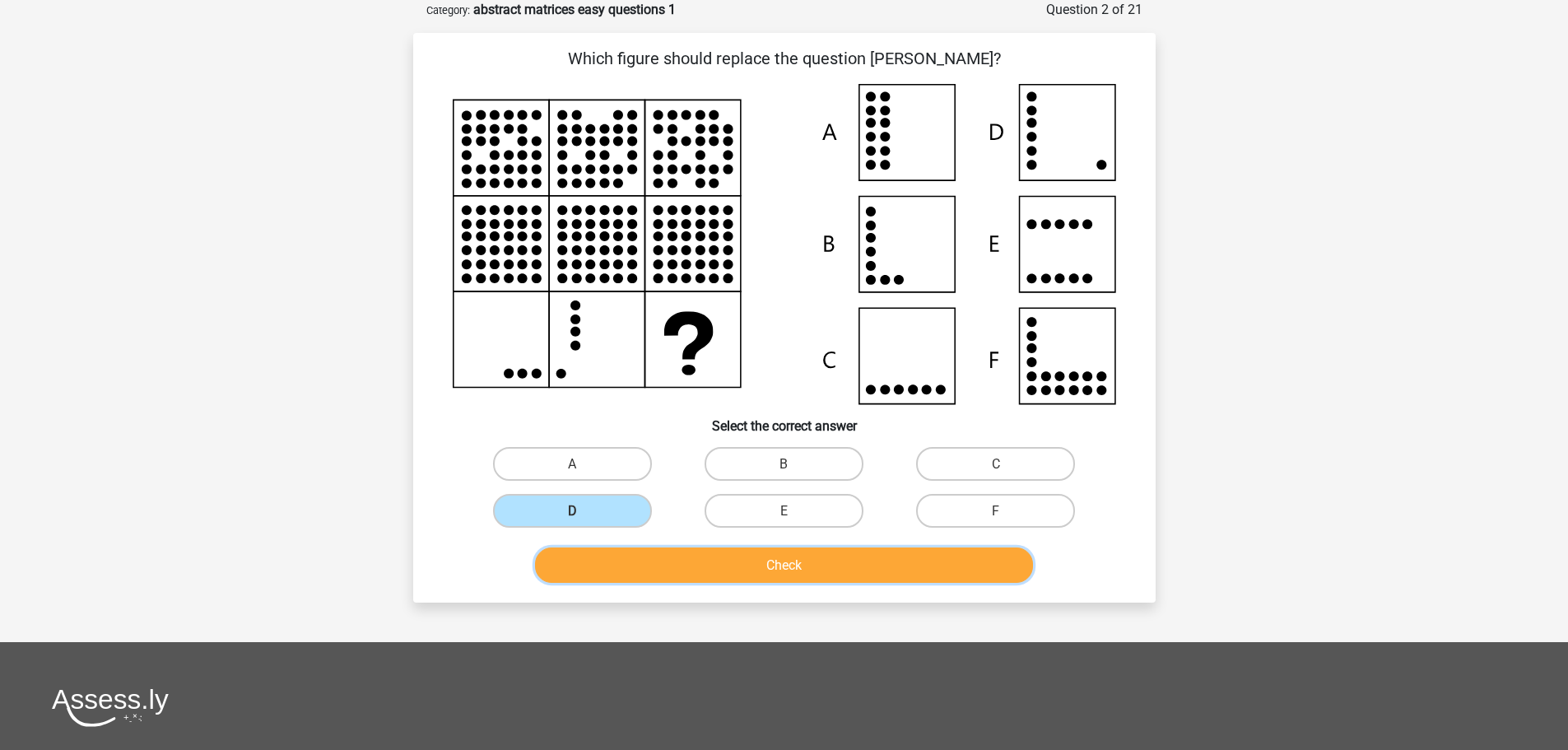
click at [830, 571] on button "Check" at bounding box center [784, 565] width 498 height 35
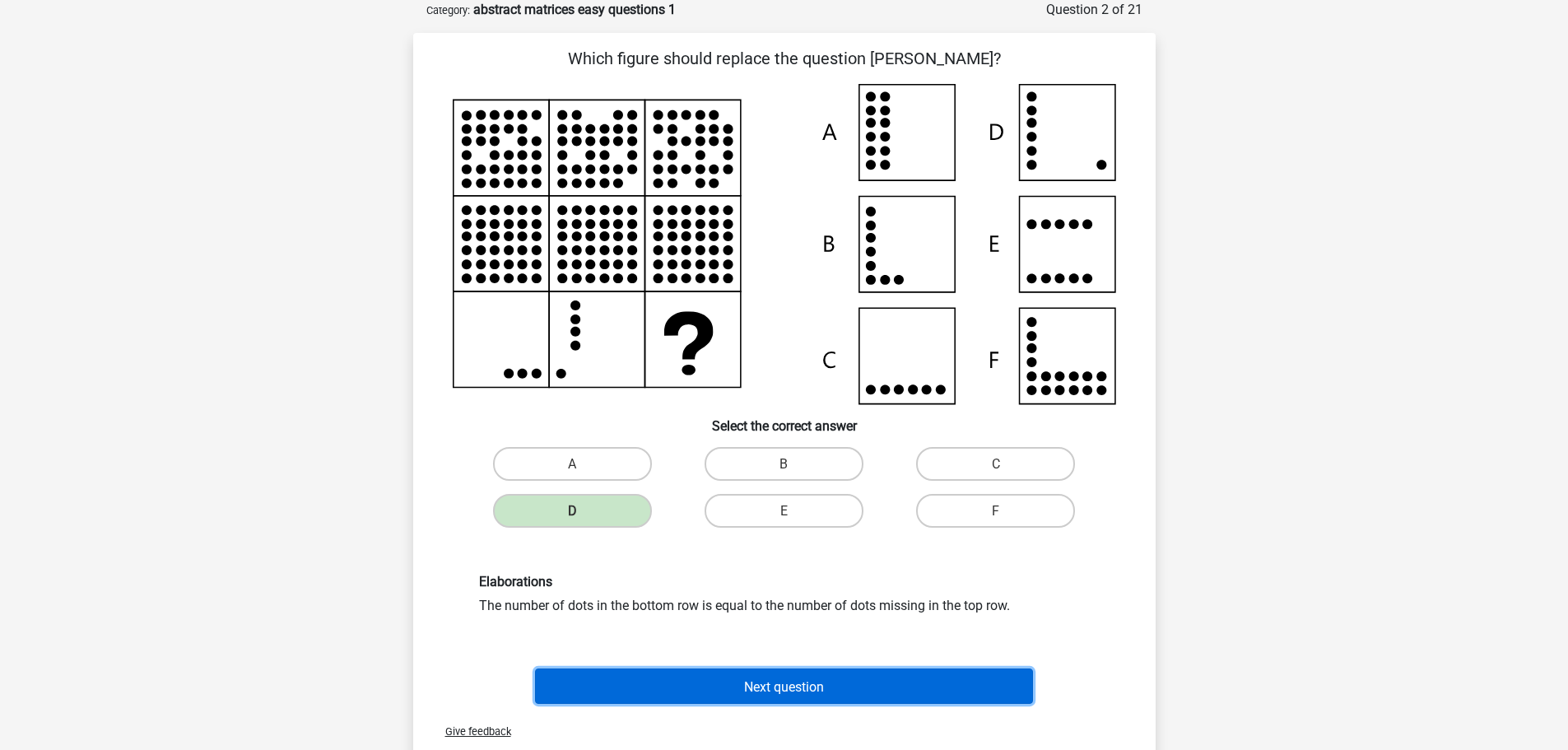
click at [784, 695] on button "Next question" at bounding box center [784, 686] width 498 height 35
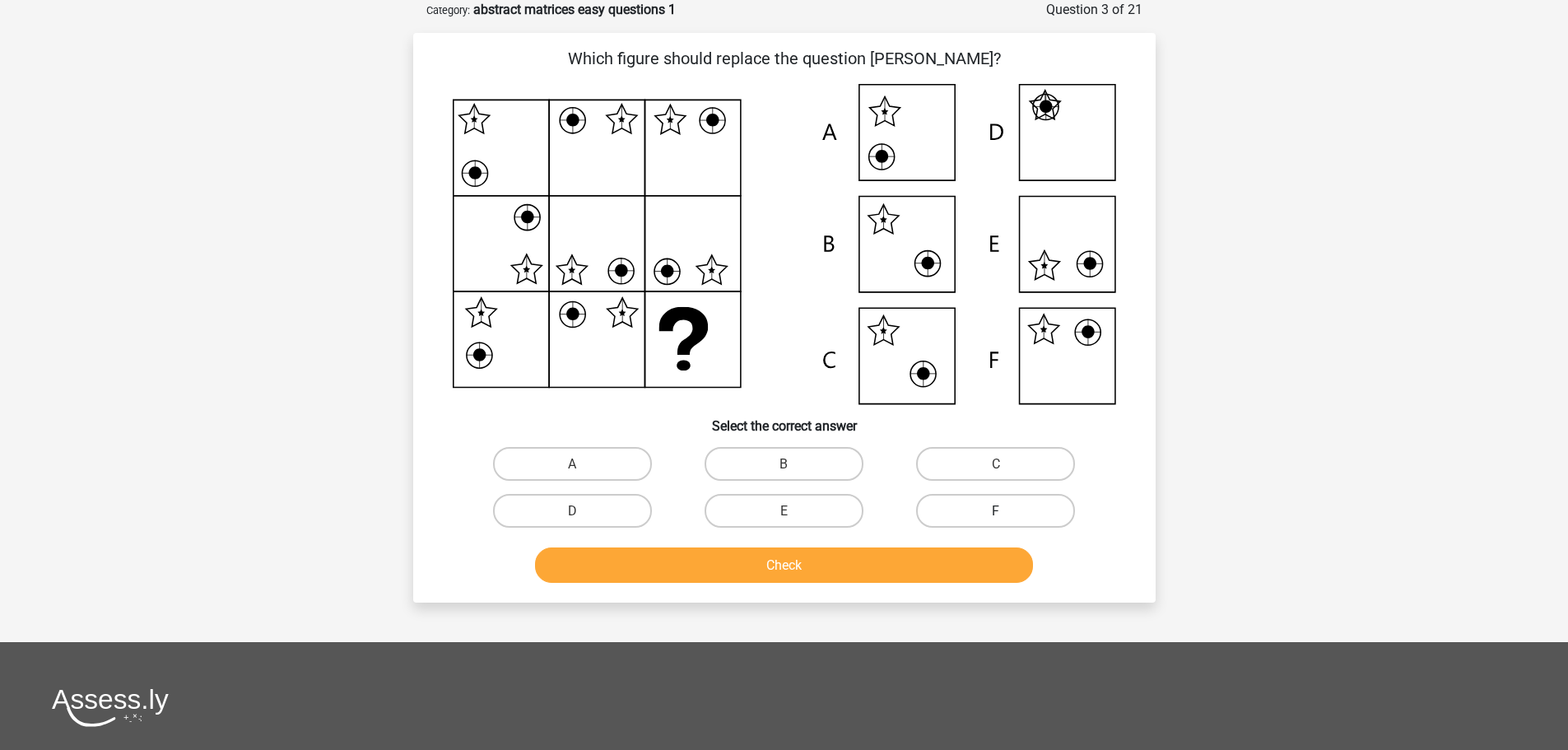
click at [938, 504] on label "F" at bounding box center [996, 511] width 159 height 33
click at [996, 510] on input "F" at bounding box center [1001, 515] width 11 height 11
radio input "true"
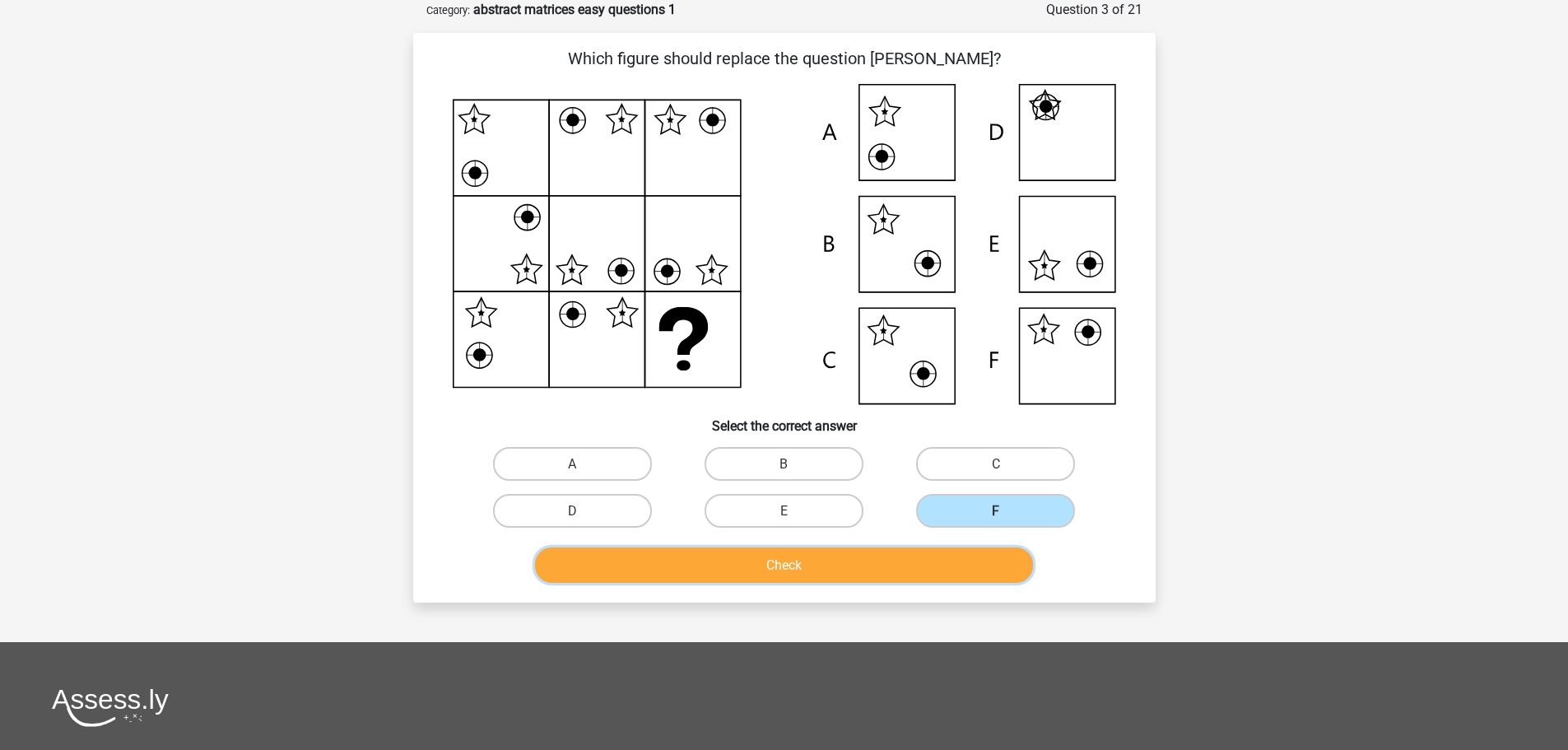
click at [906, 564] on button "Check" at bounding box center [784, 565] width 498 height 35
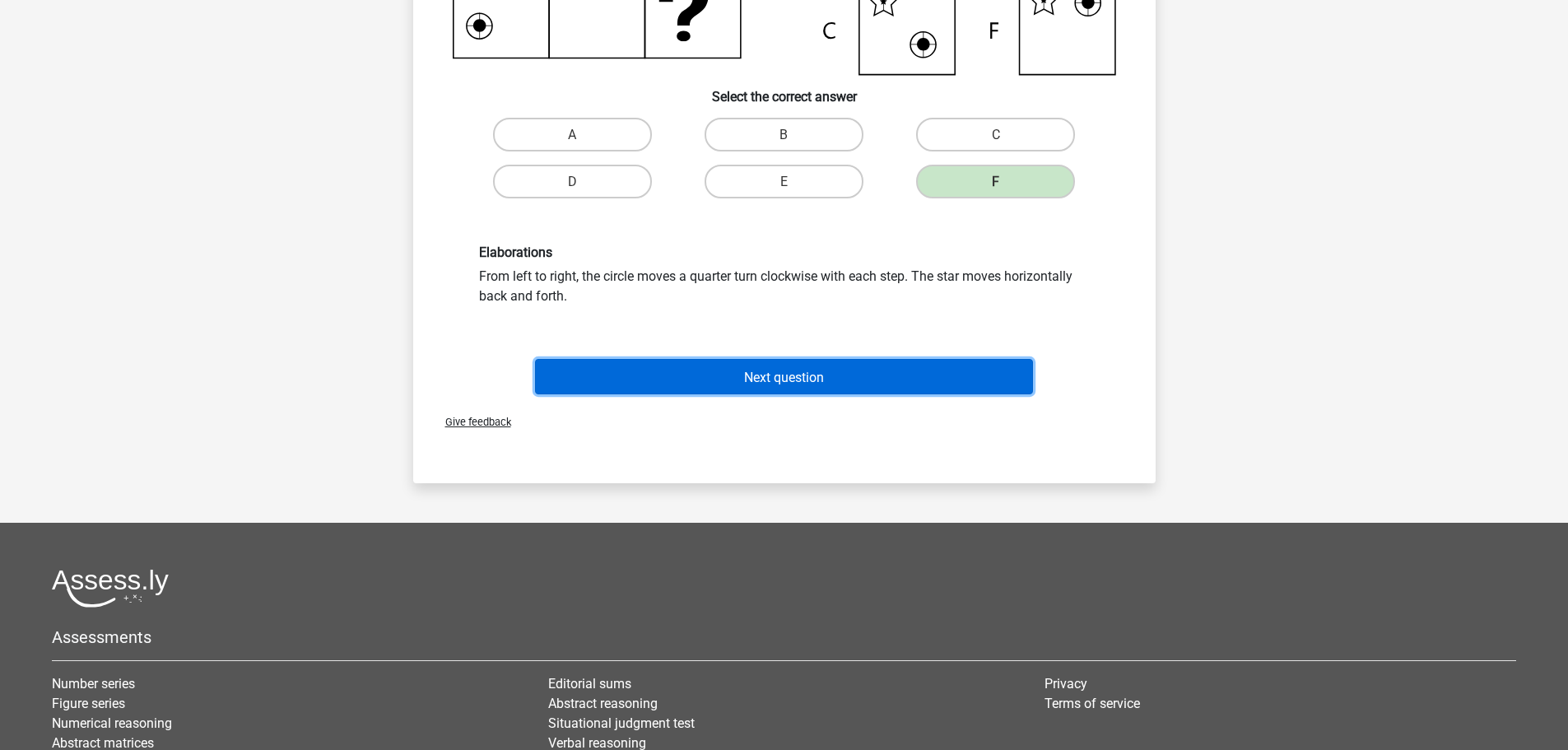
click at [763, 367] on button "Next question" at bounding box center [784, 376] width 498 height 35
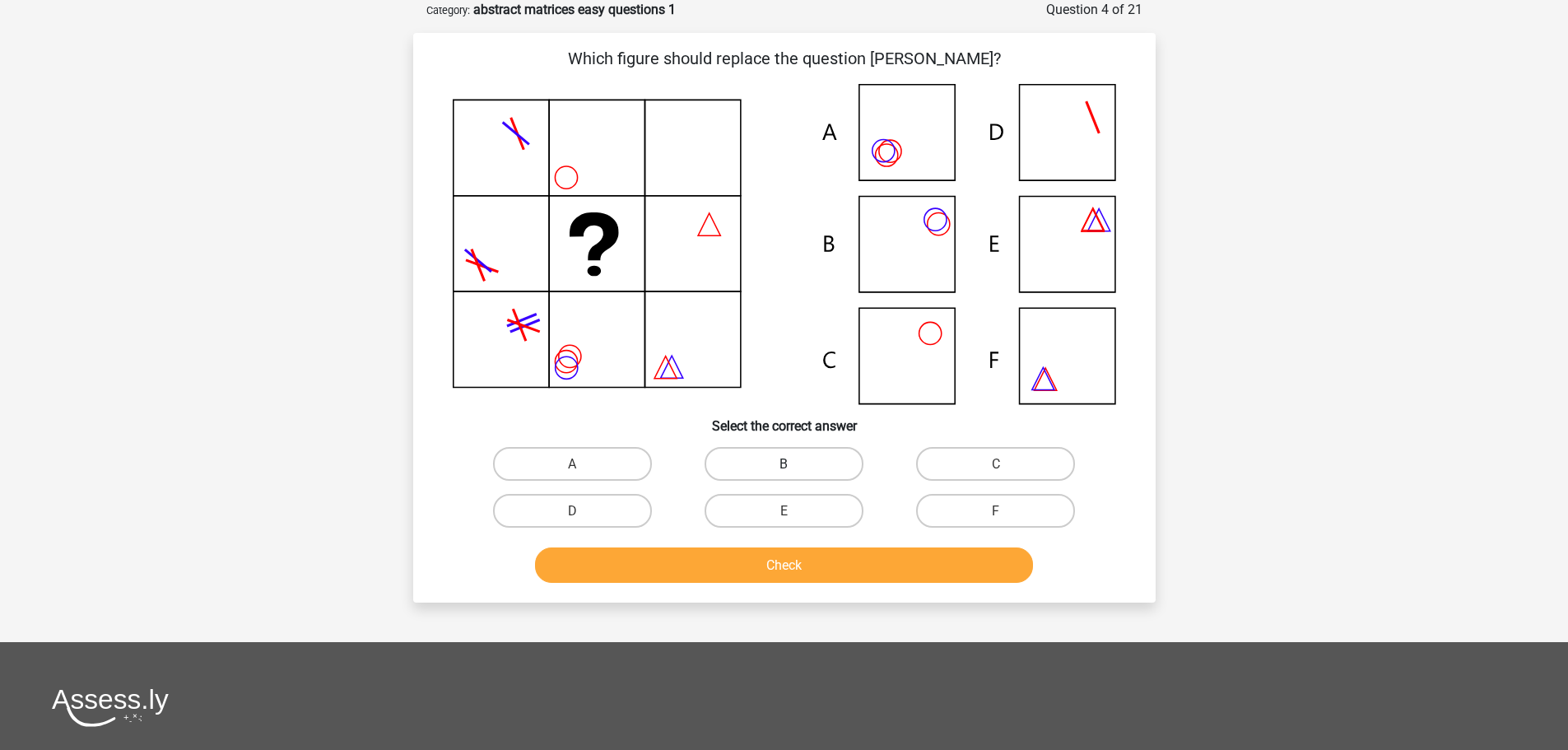
click at [774, 455] on label "B" at bounding box center [784, 464] width 159 height 33
click at [784, 464] on input "B" at bounding box center [789, 469] width 11 height 11
radio input "true"
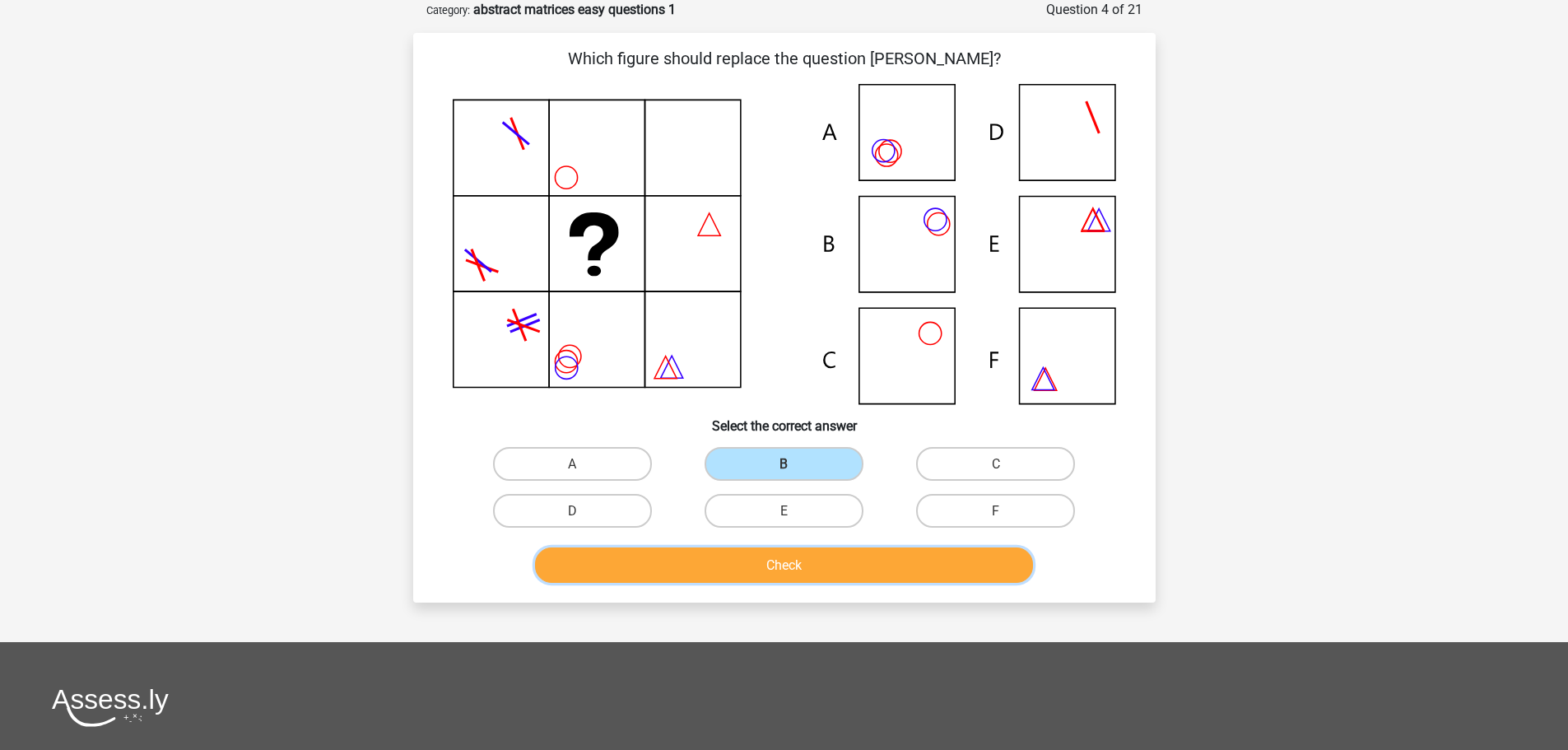
click at [774, 563] on font "Check" at bounding box center [784, 565] width 35 height 16
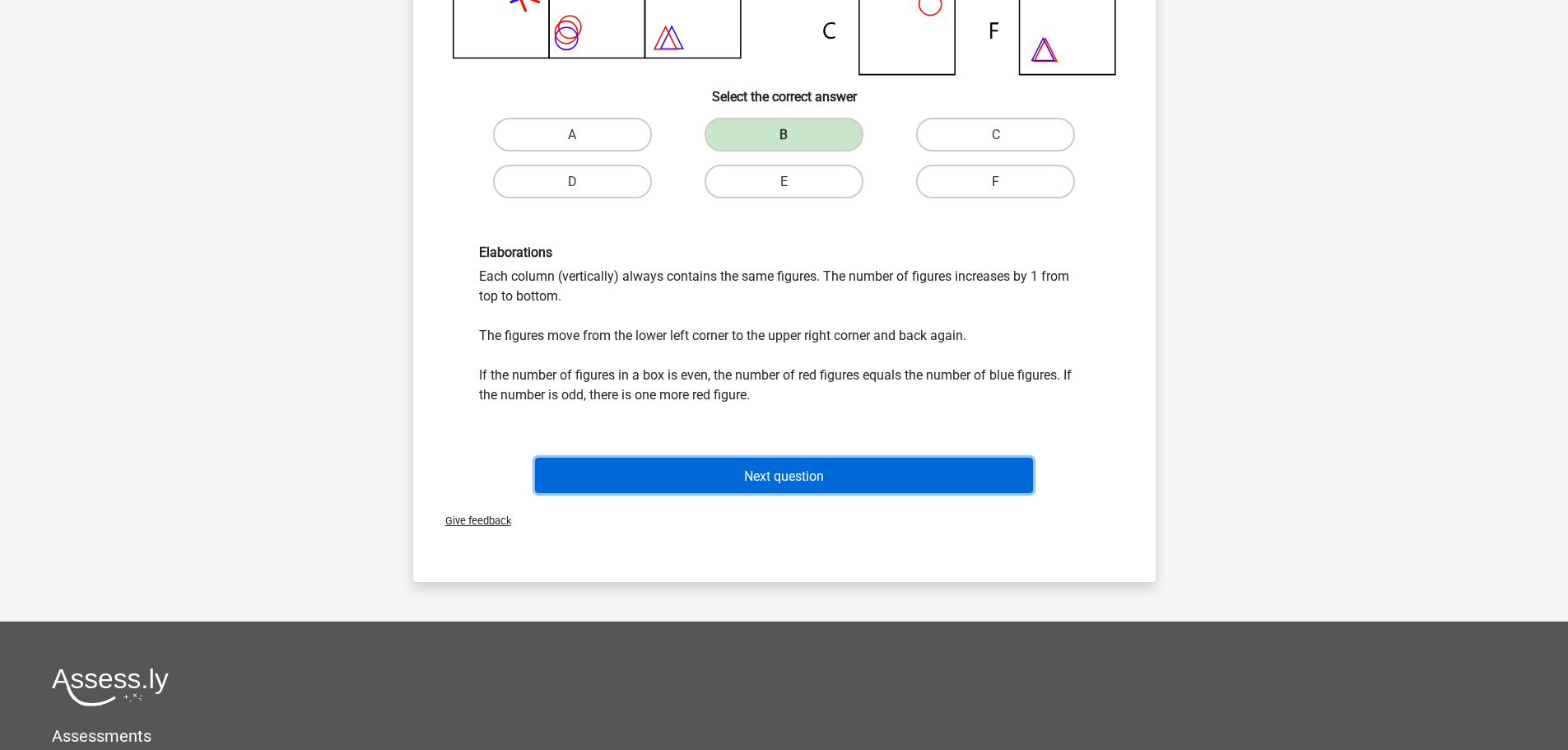
click at [767, 459] on button "Next question" at bounding box center [784, 476] width 498 height 35
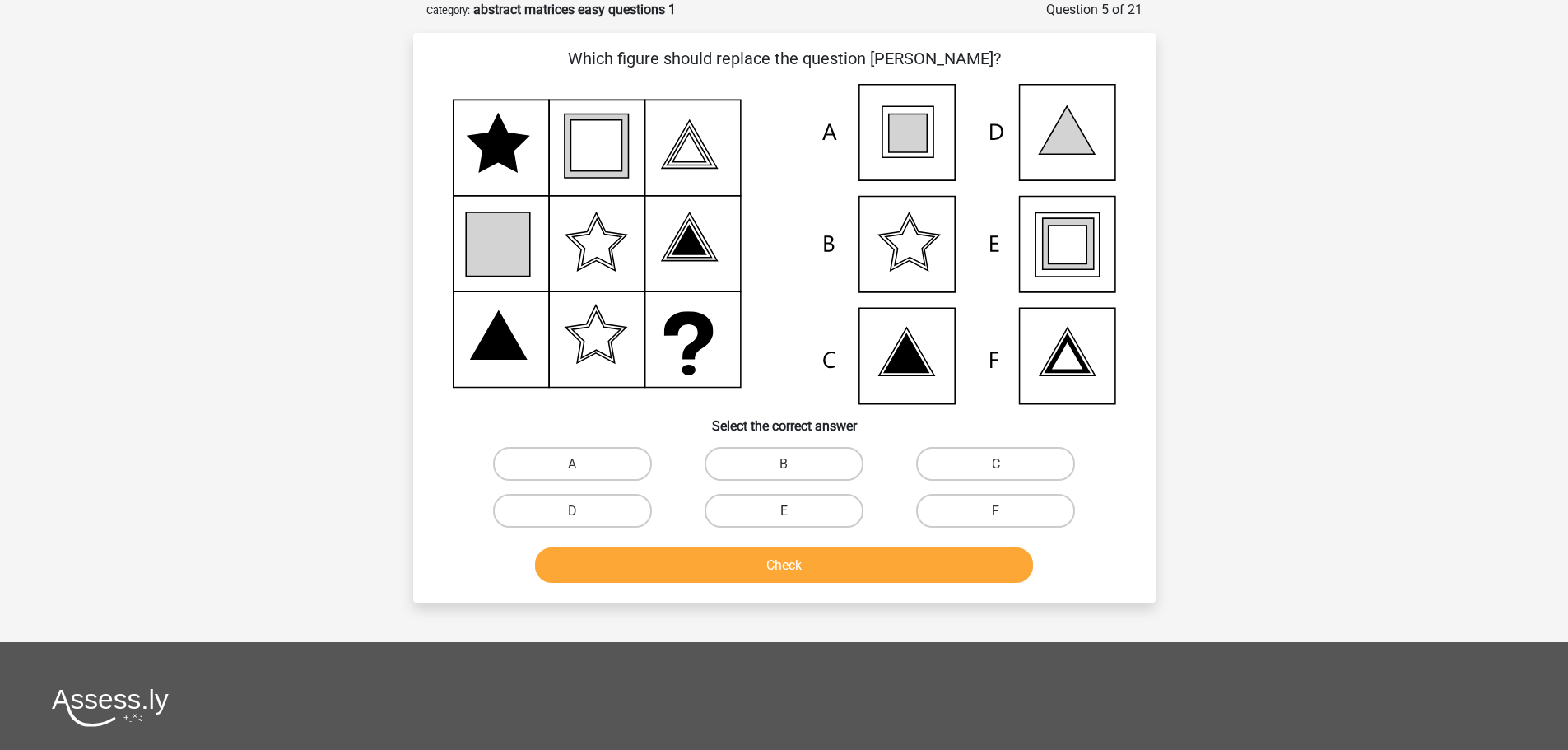
click at [844, 503] on label "E" at bounding box center [784, 511] width 159 height 33
click at [795, 510] on input "E" at bounding box center [789, 515] width 11 height 11
radio input "true"
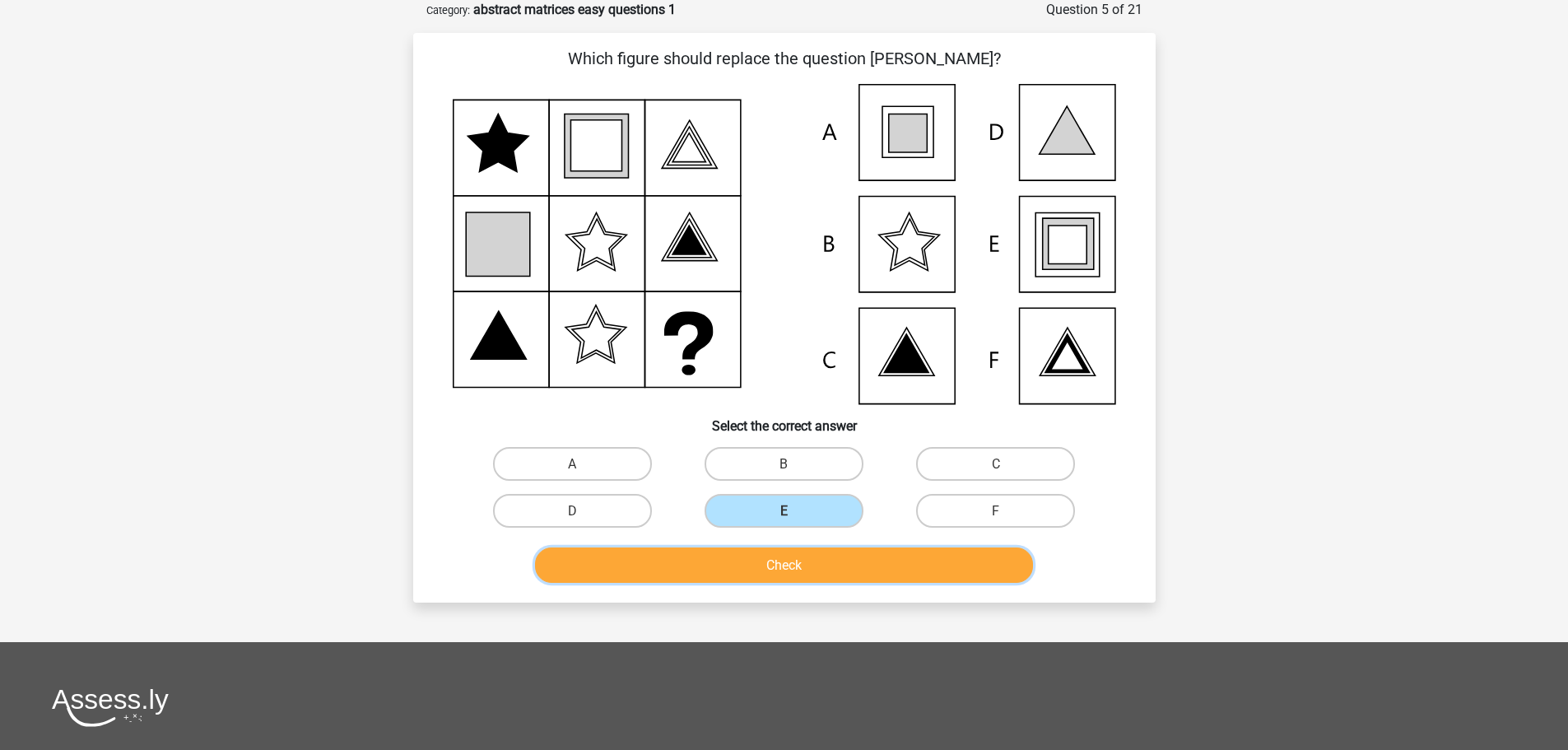
click at [800, 574] on button "Check" at bounding box center [784, 565] width 498 height 35
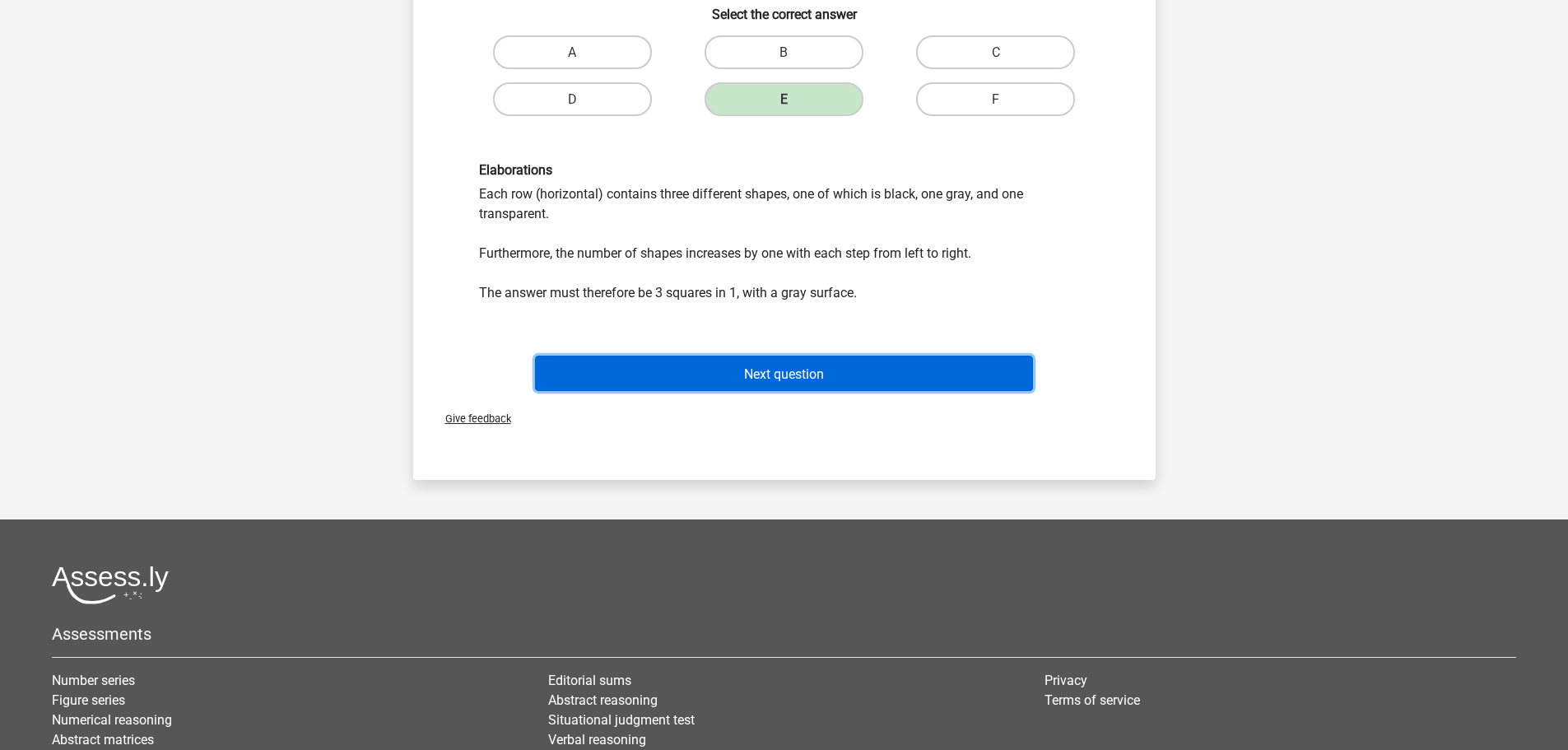
click at [778, 379] on font "Next question" at bounding box center [783, 374] width 80 height 16
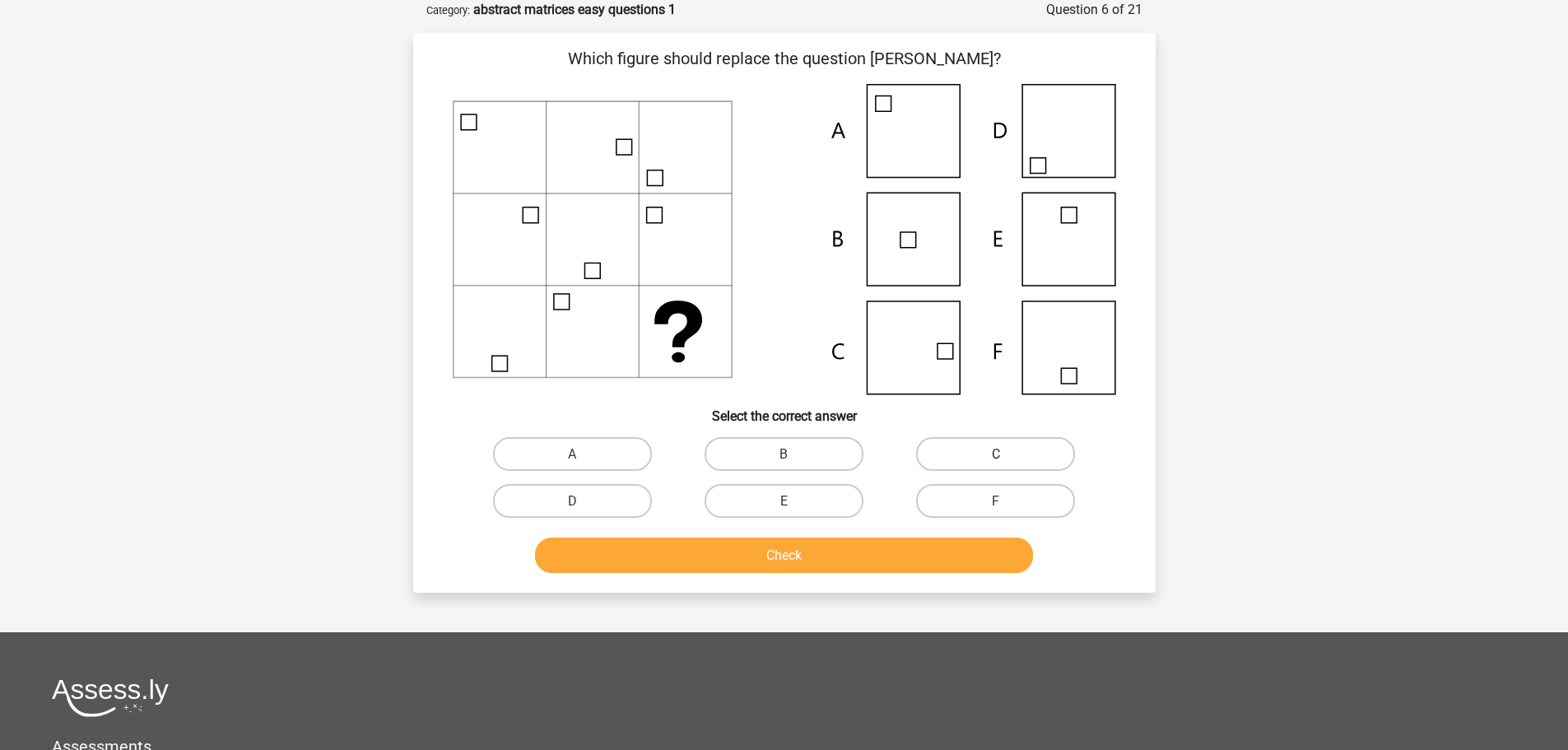
click at [940, 455] on label "C" at bounding box center [996, 454] width 159 height 33
click at [996, 455] on input "C" at bounding box center [1001, 459] width 11 height 11
radio input "true"
click at [836, 550] on button "Check" at bounding box center [784, 555] width 498 height 35
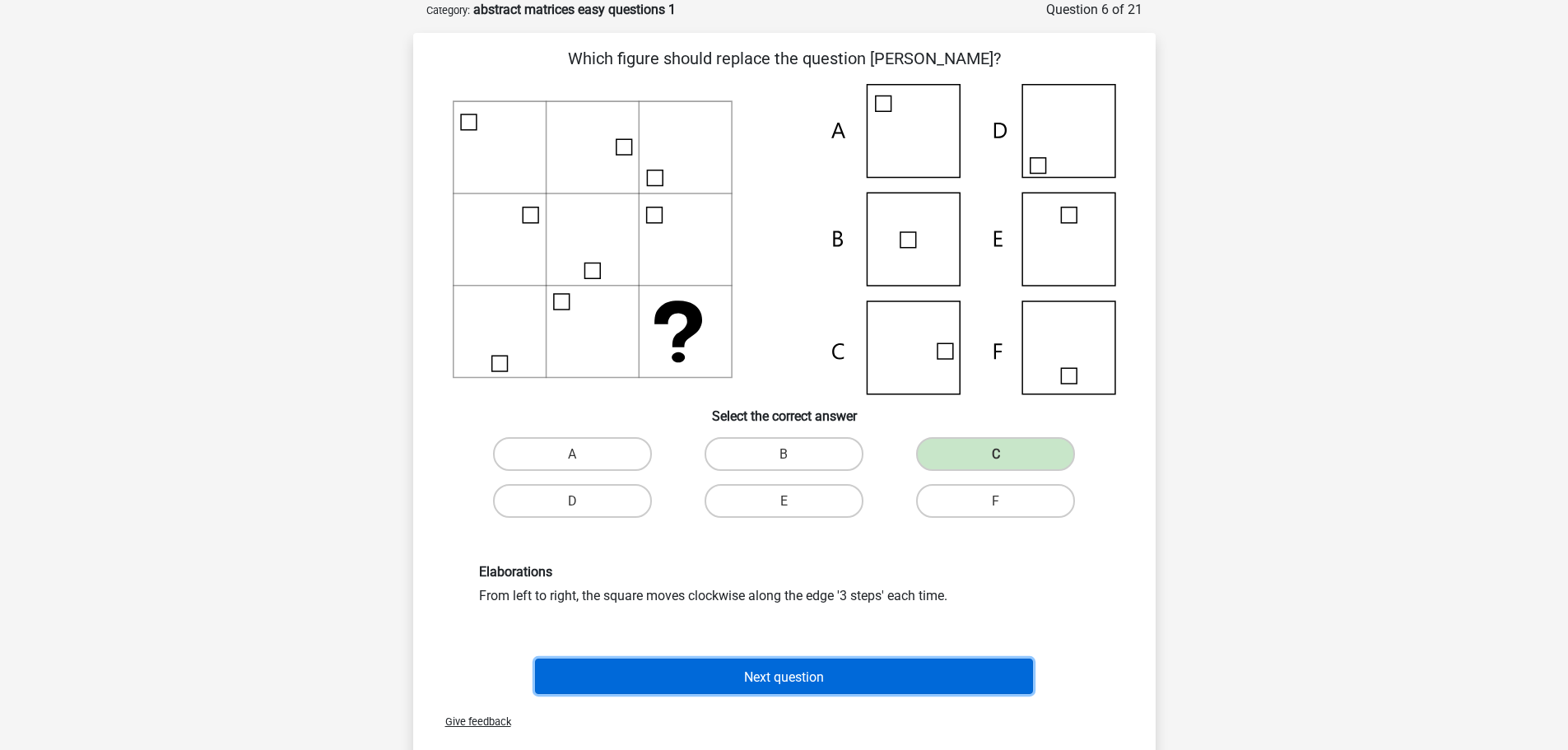
click at [752, 675] on font "Next question" at bounding box center [783, 676] width 80 height 16
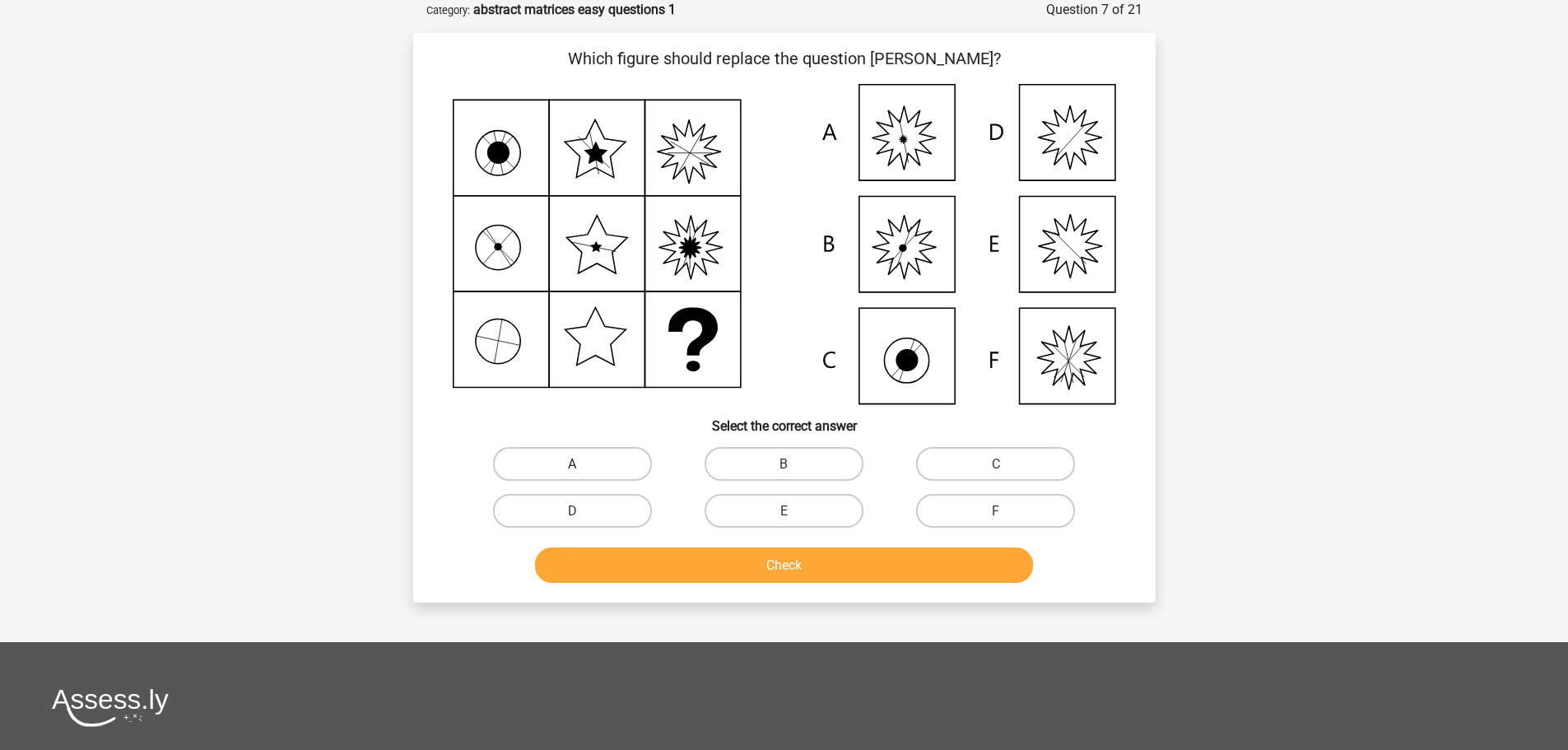
click at [545, 461] on label "A" at bounding box center [573, 464] width 159 height 33
click at [572, 464] on input "A" at bounding box center [577, 469] width 11 height 11
radio input "true"
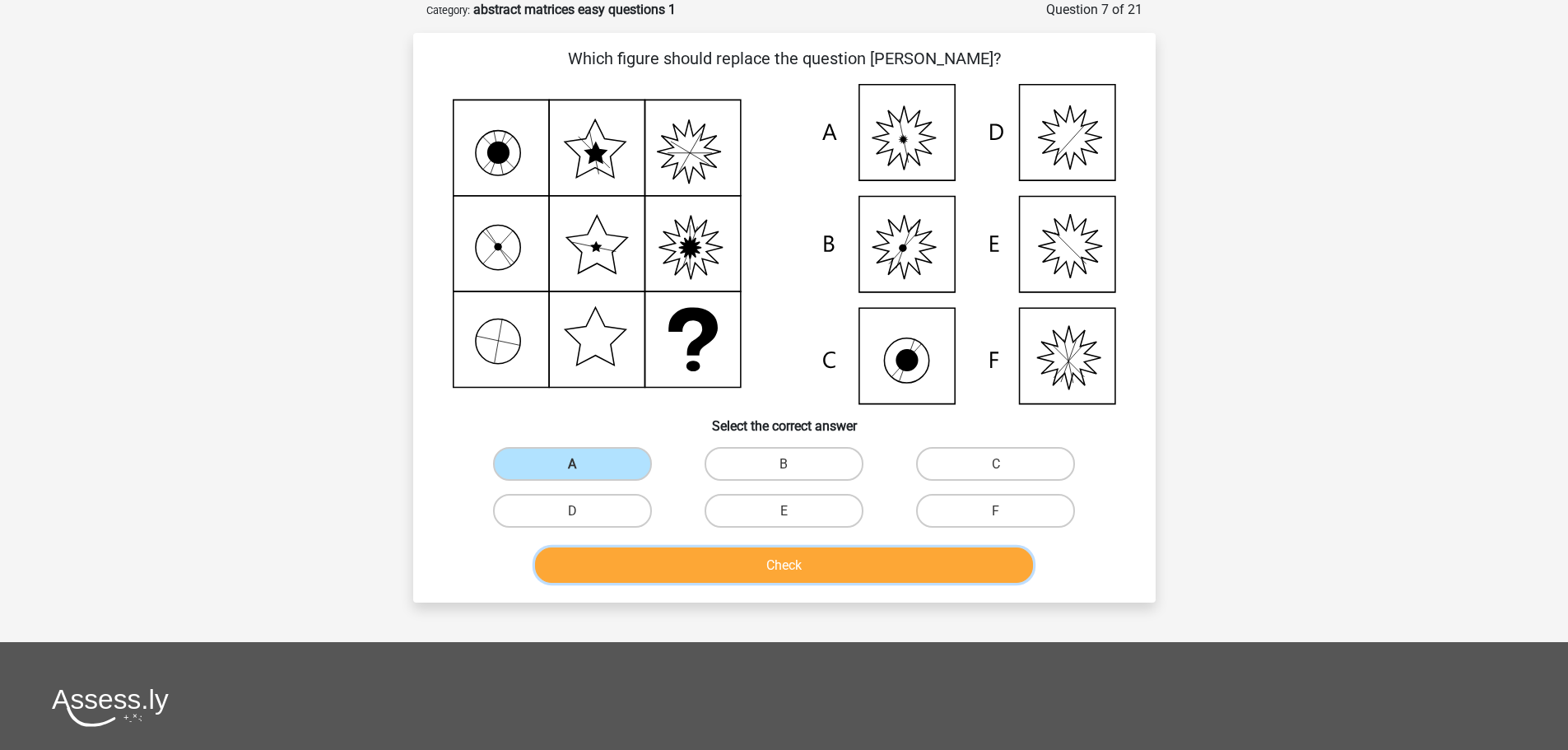
click at [783, 570] on font "Check" at bounding box center [784, 565] width 35 height 16
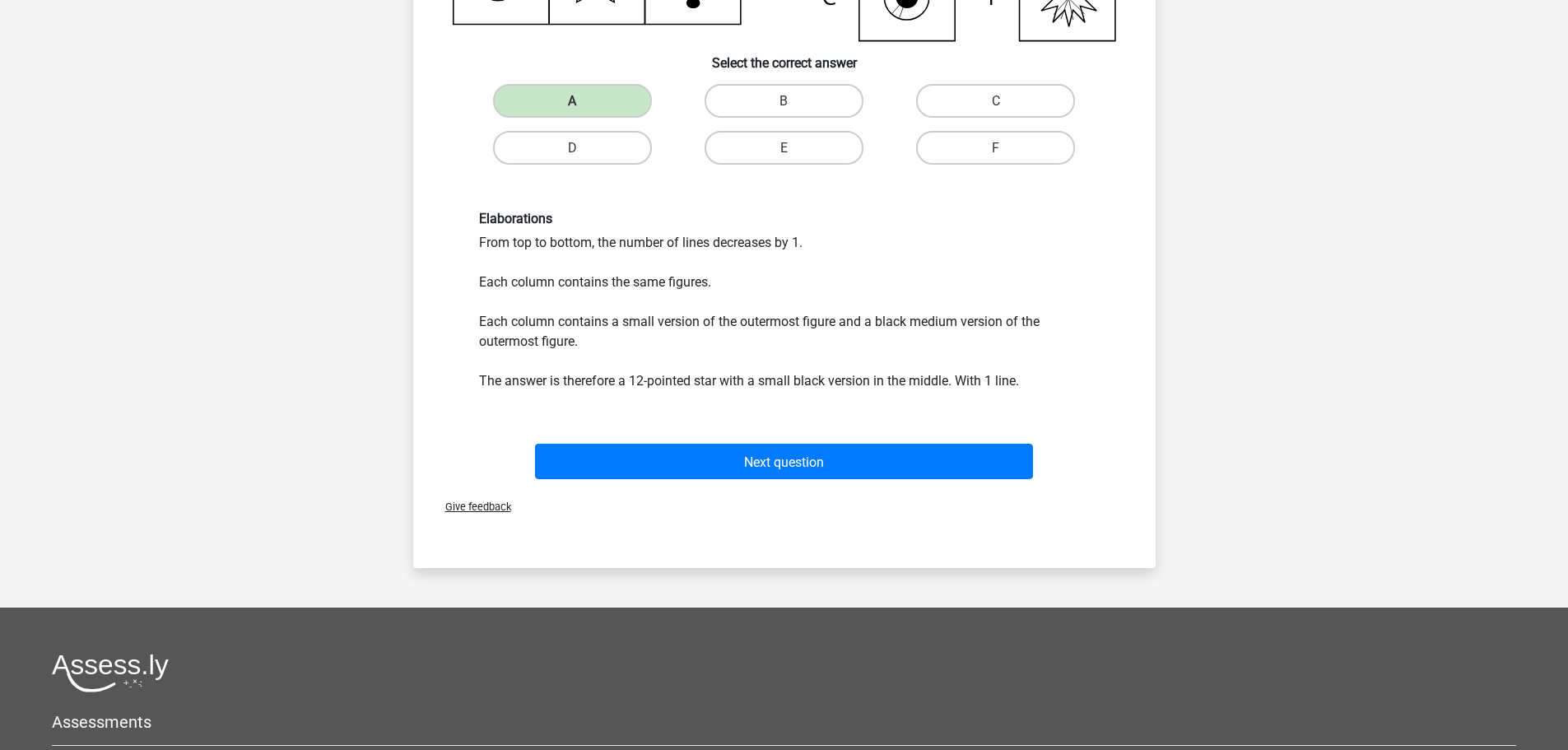
scroll to position [494, 0]
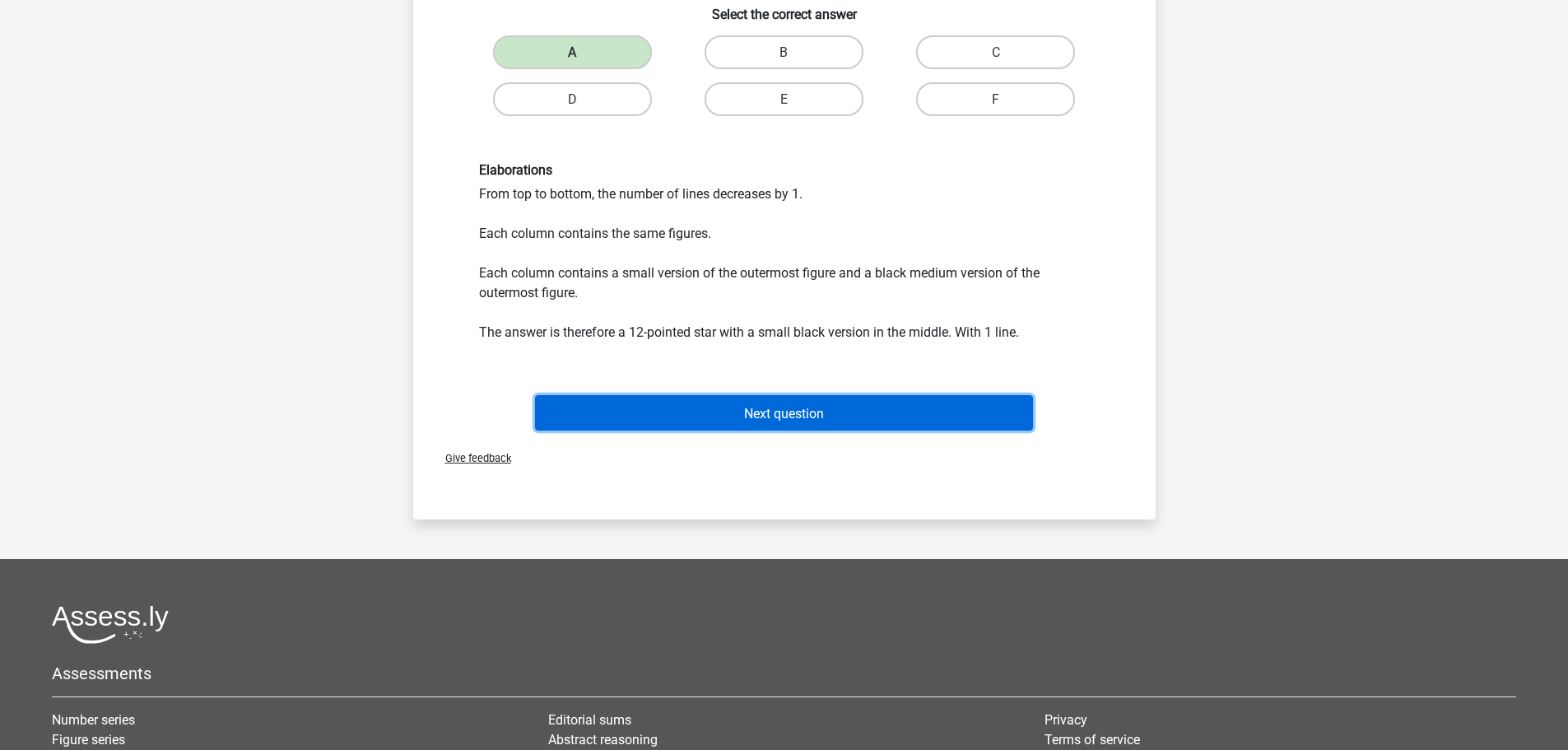
click at [791, 414] on font "Next question" at bounding box center [783, 413] width 80 height 16
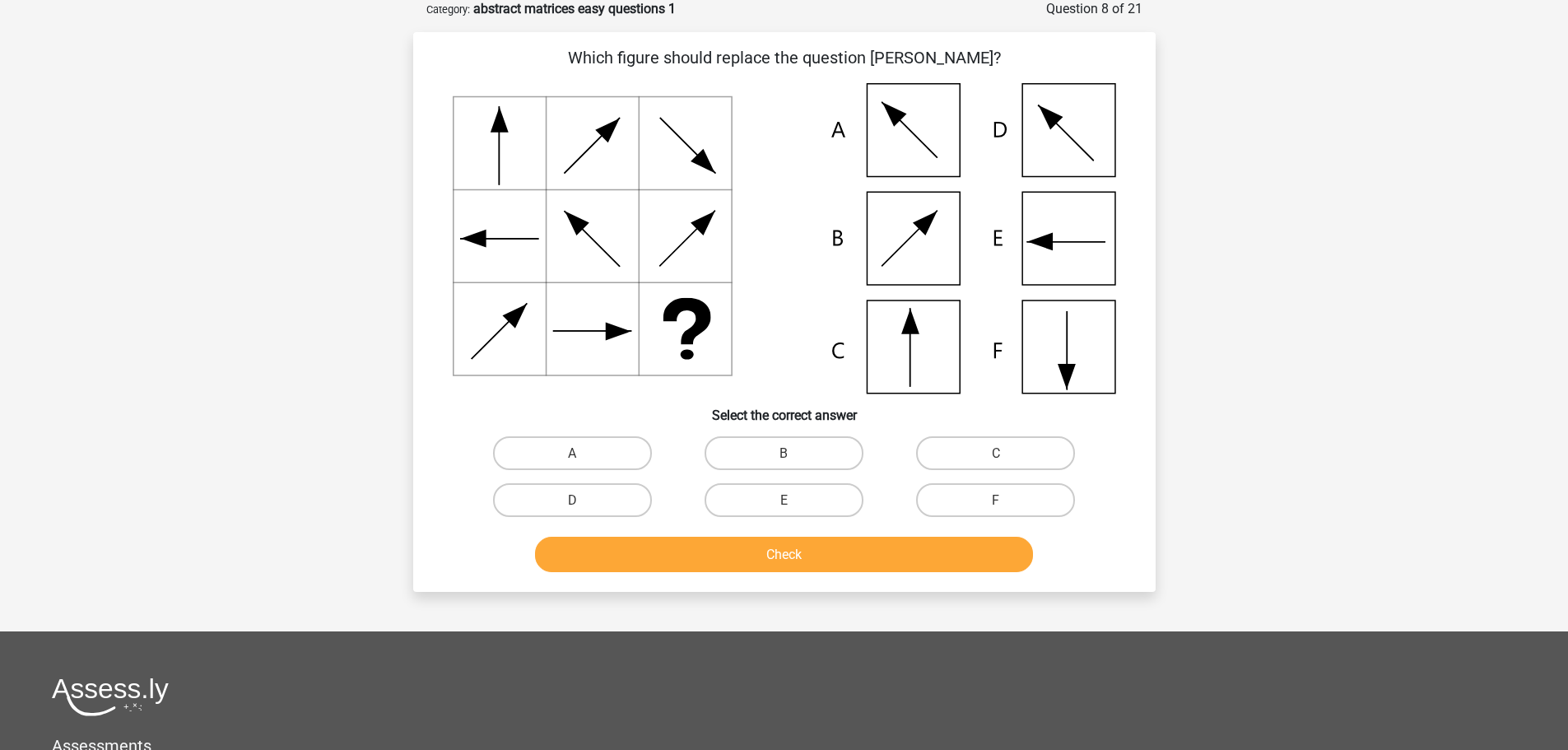
scroll to position [83, 0]
click at [969, 494] on label "F" at bounding box center [996, 501] width 159 height 33
click at [996, 500] on input "F" at bounding box center [1001, 505] width 11 height 11
radio input "true"
click at [779, 552] on font "Check" at bounding box center [784, 555] width 35 height 16
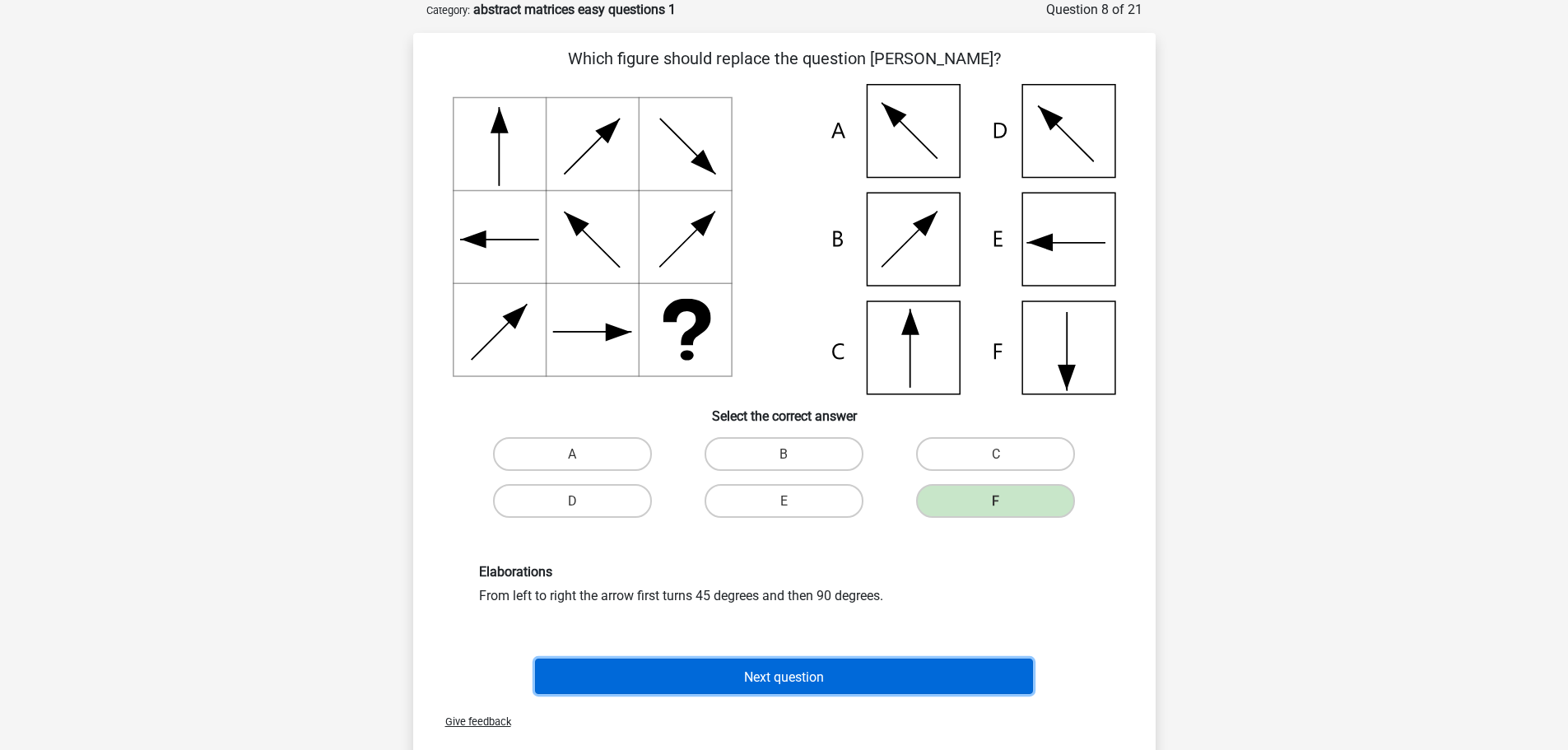
click at [768, 674] on font "Next question" at bounding box center [783, 676] width 80 height 16
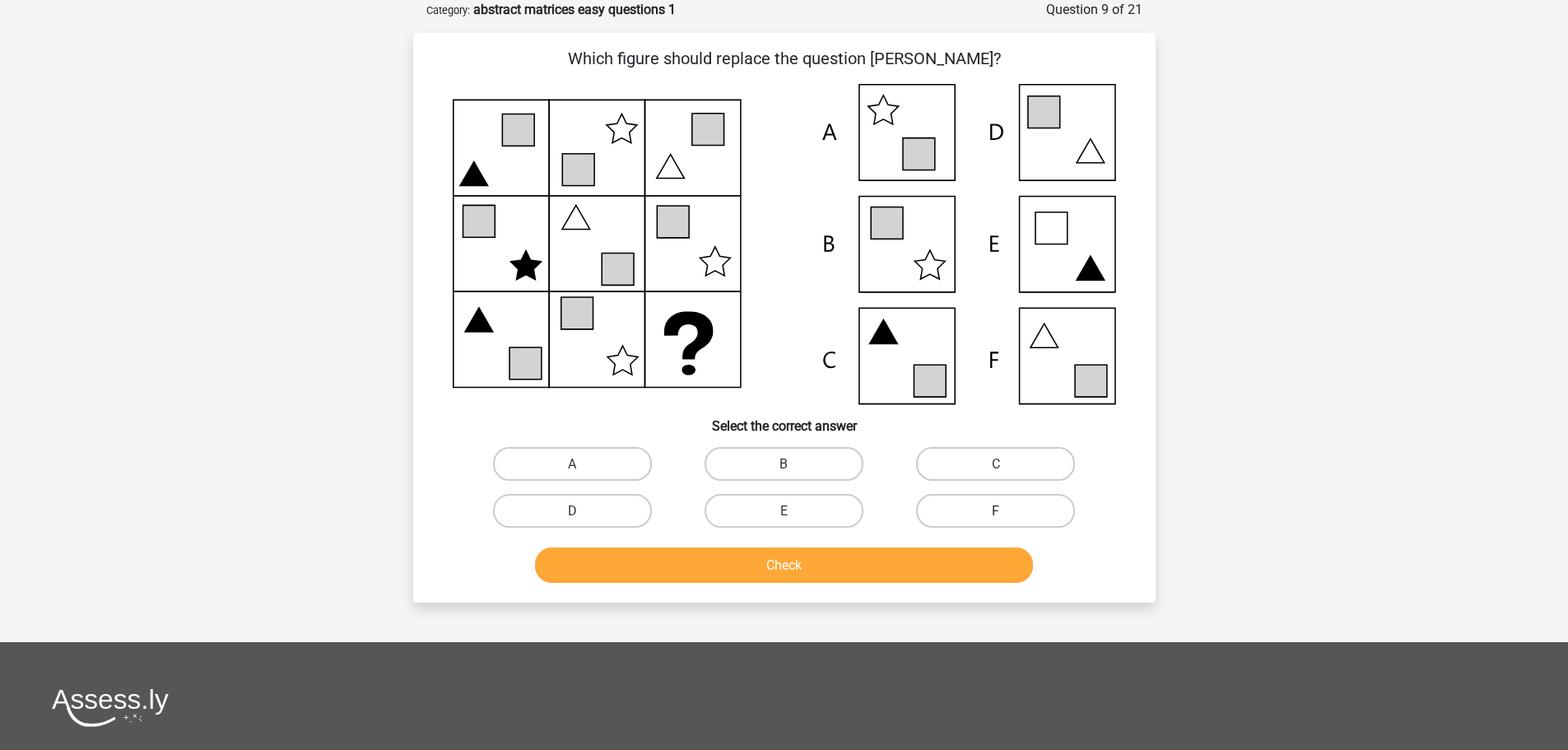
click at [947, 524] on label "F" at bounding box center [996, 511] width 159 height 33
click at [996, 521] on input "F" at bounding box center [1001, 515] width 11 height 11
radio input "true"
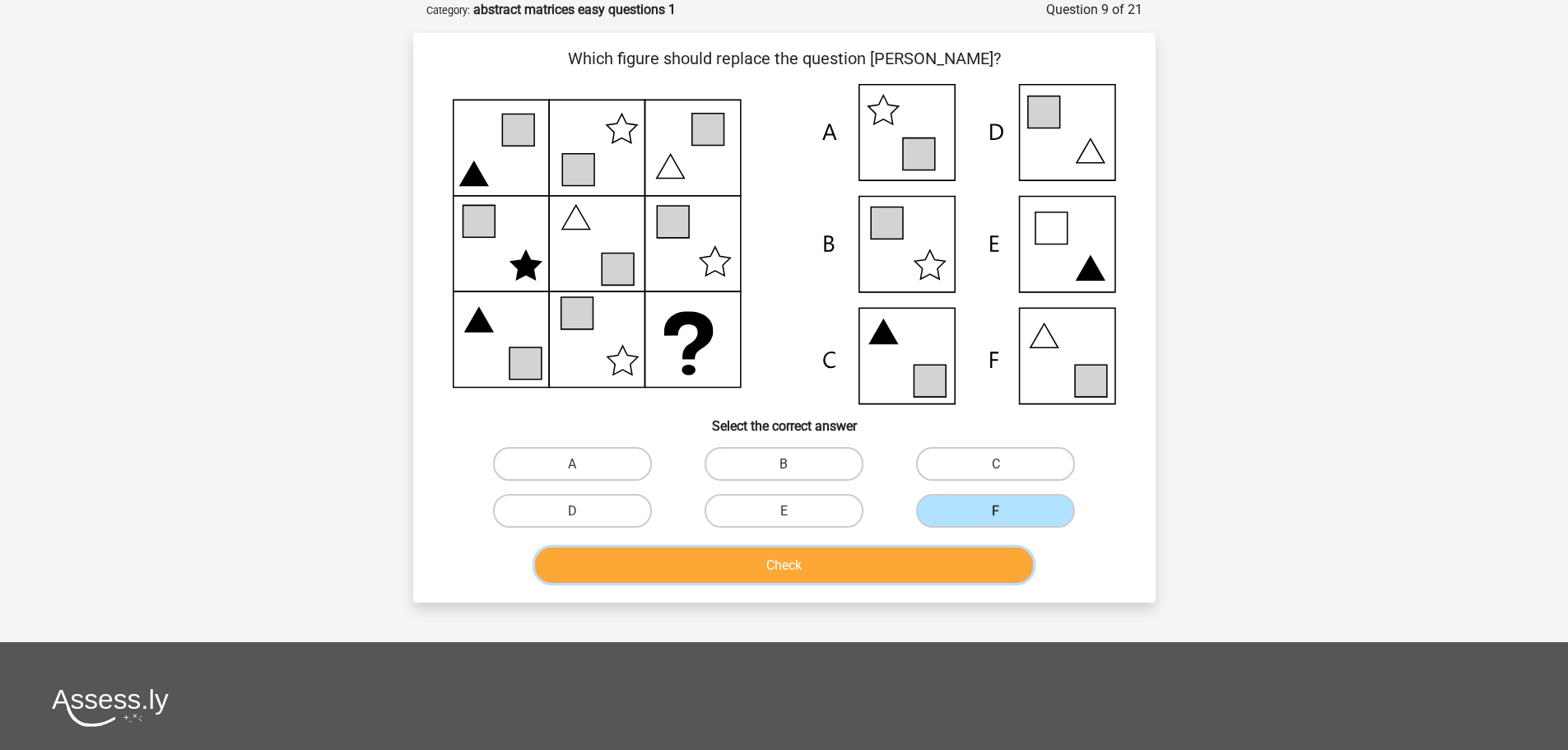
click at [901, 582] on button "Check" at bounding box center [784, 565] width 498 height 35
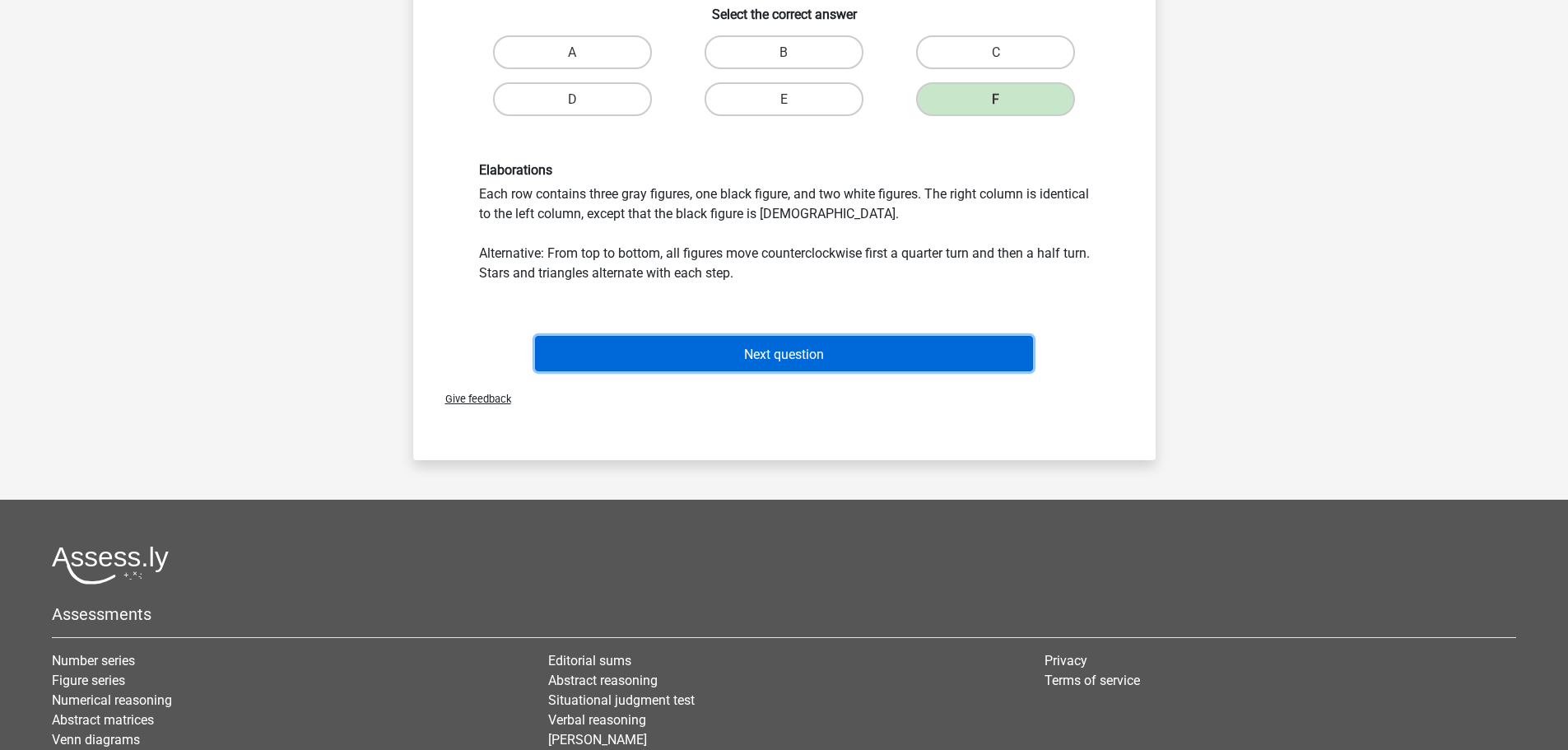
click at [830, 364] on button "Next question" at bounding box center [784, 354] width 498 height 35
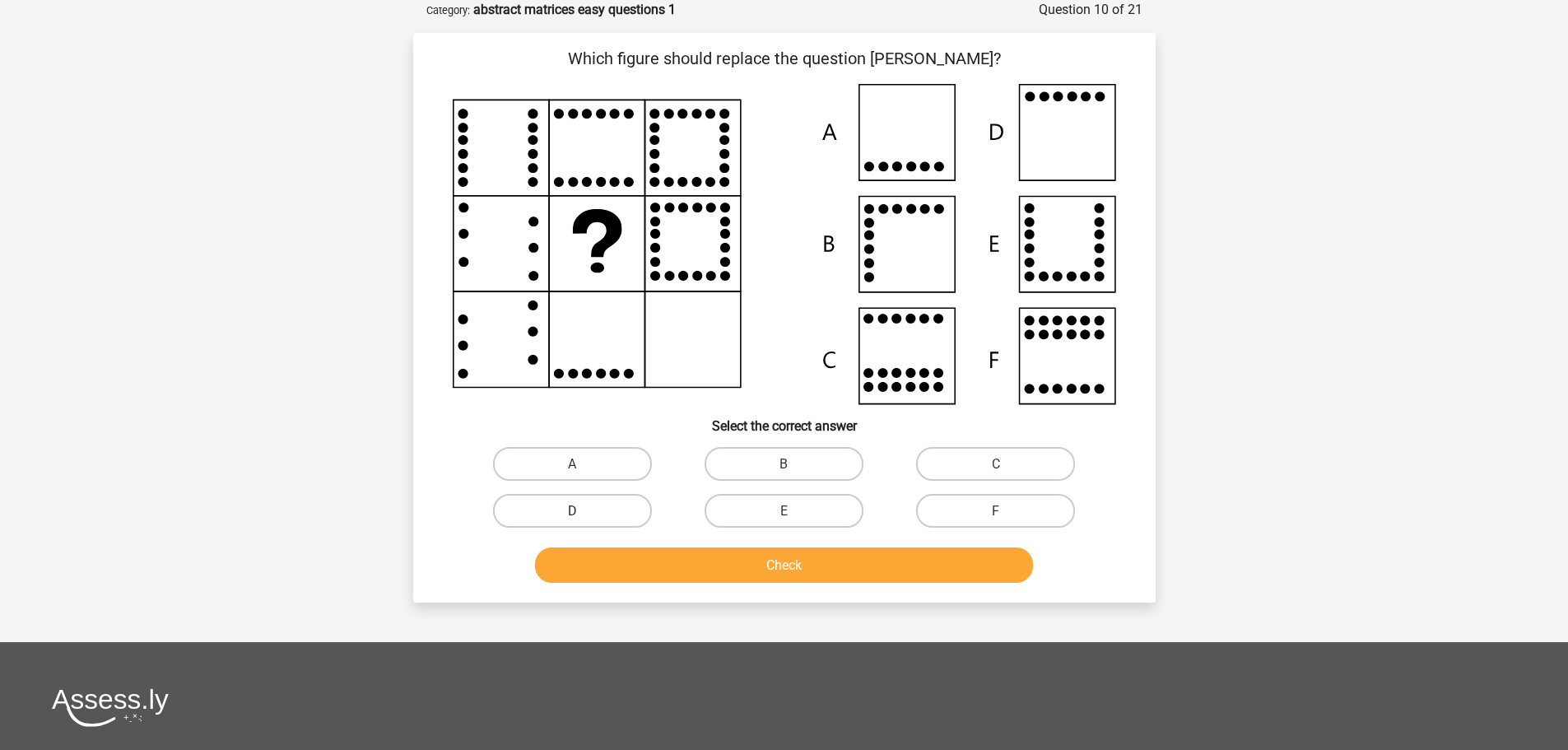
click at [561, 516] on label "D" at bounding box center [573, 511] width 159 height 33
click at [572, 516] on input "D" at bounding box center [577, 515] width 11 height 11
radio input "true"
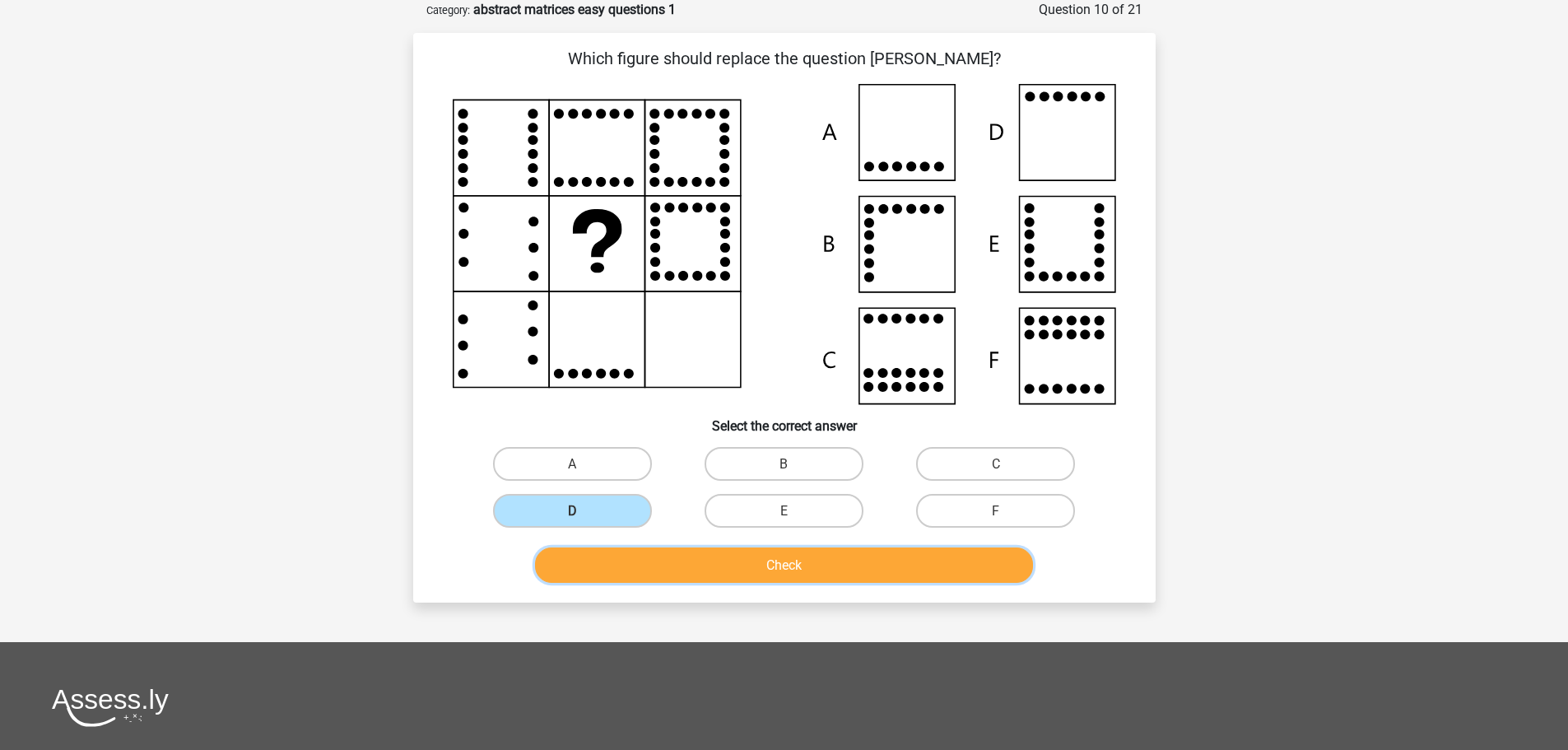
click at [792, 564] on font "Check" at bounding box center [784, 565] width 35 height 16
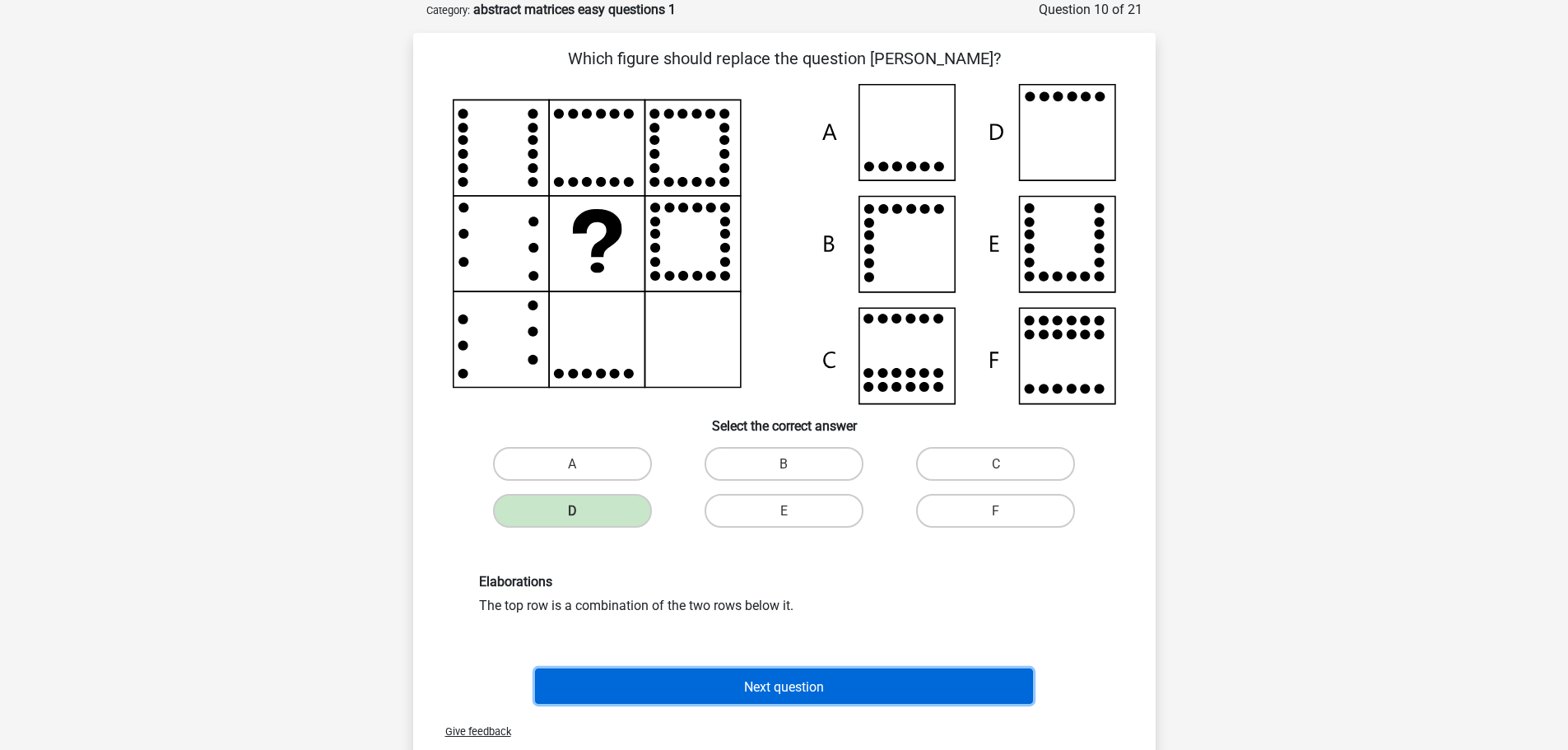
click at [806, 688] on font "Next question" at bounding box center [783, 686] width 80 height 16
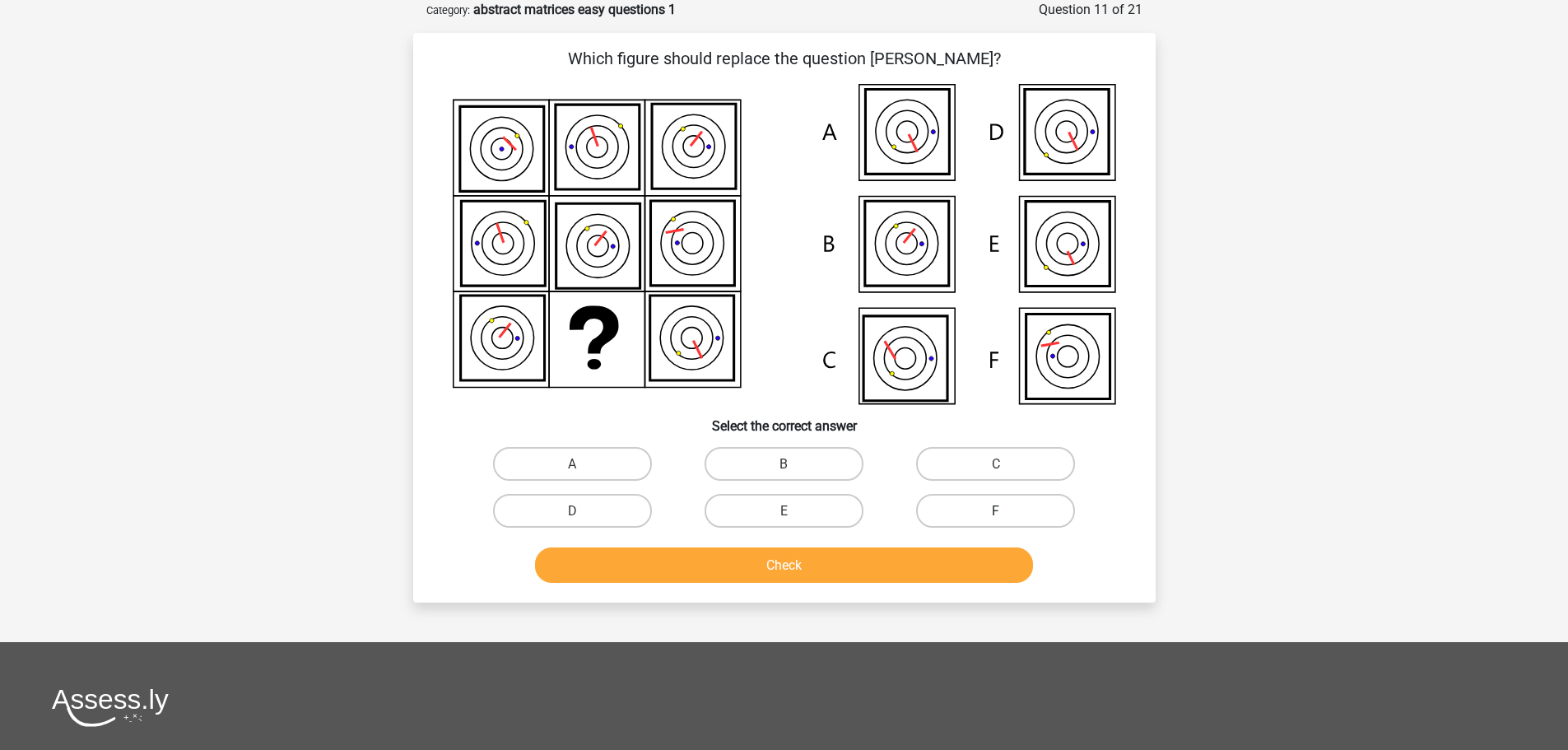
click at [955, 506] on label "F" at bounding box center [996, 511] width 159 height 33
click at [996, 510] on input "F" at bounding box center [1001, 515] width 11 height 11
radio input "true"
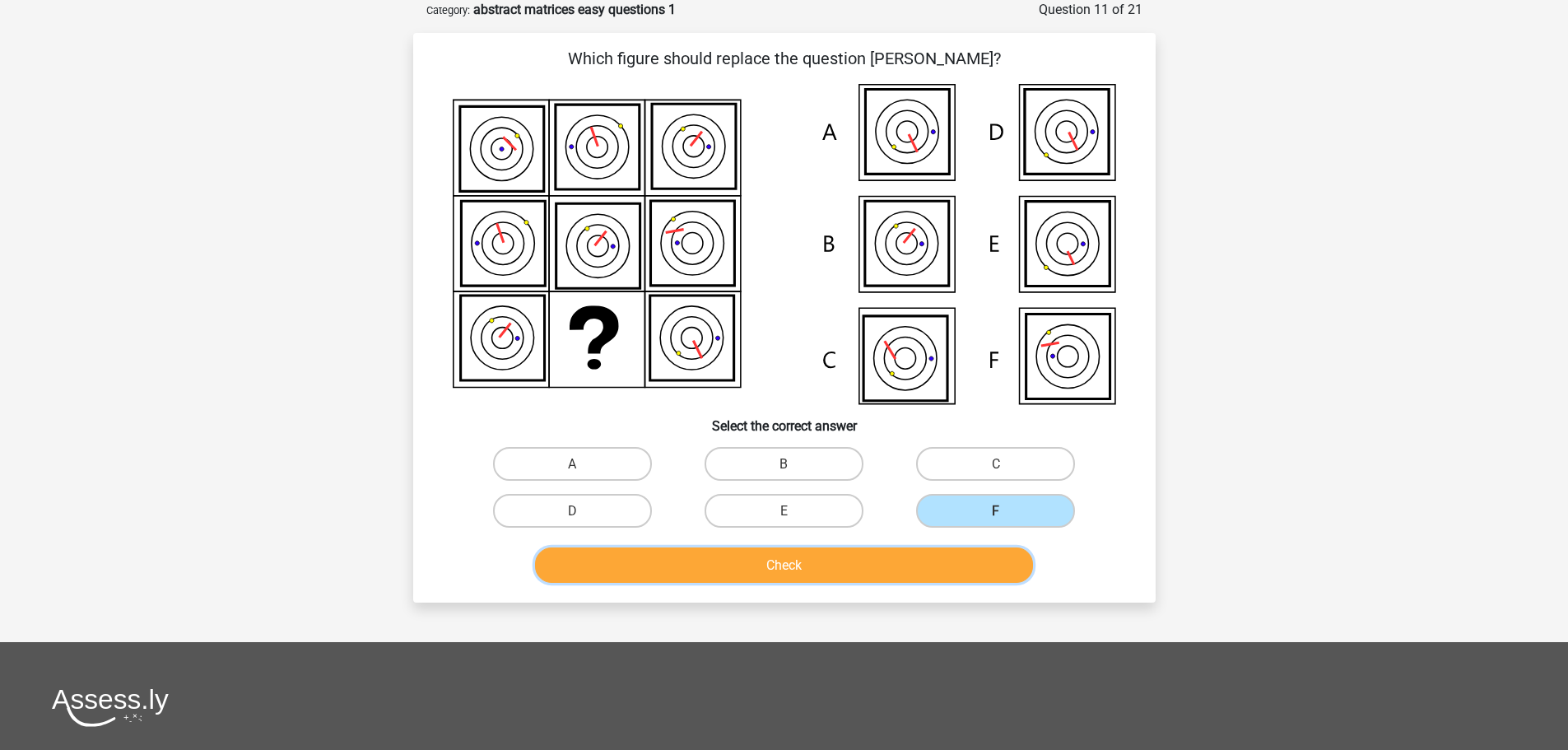
click at [911, 559] on button "Check" at bounding box center [784, 565] width 498 height 35
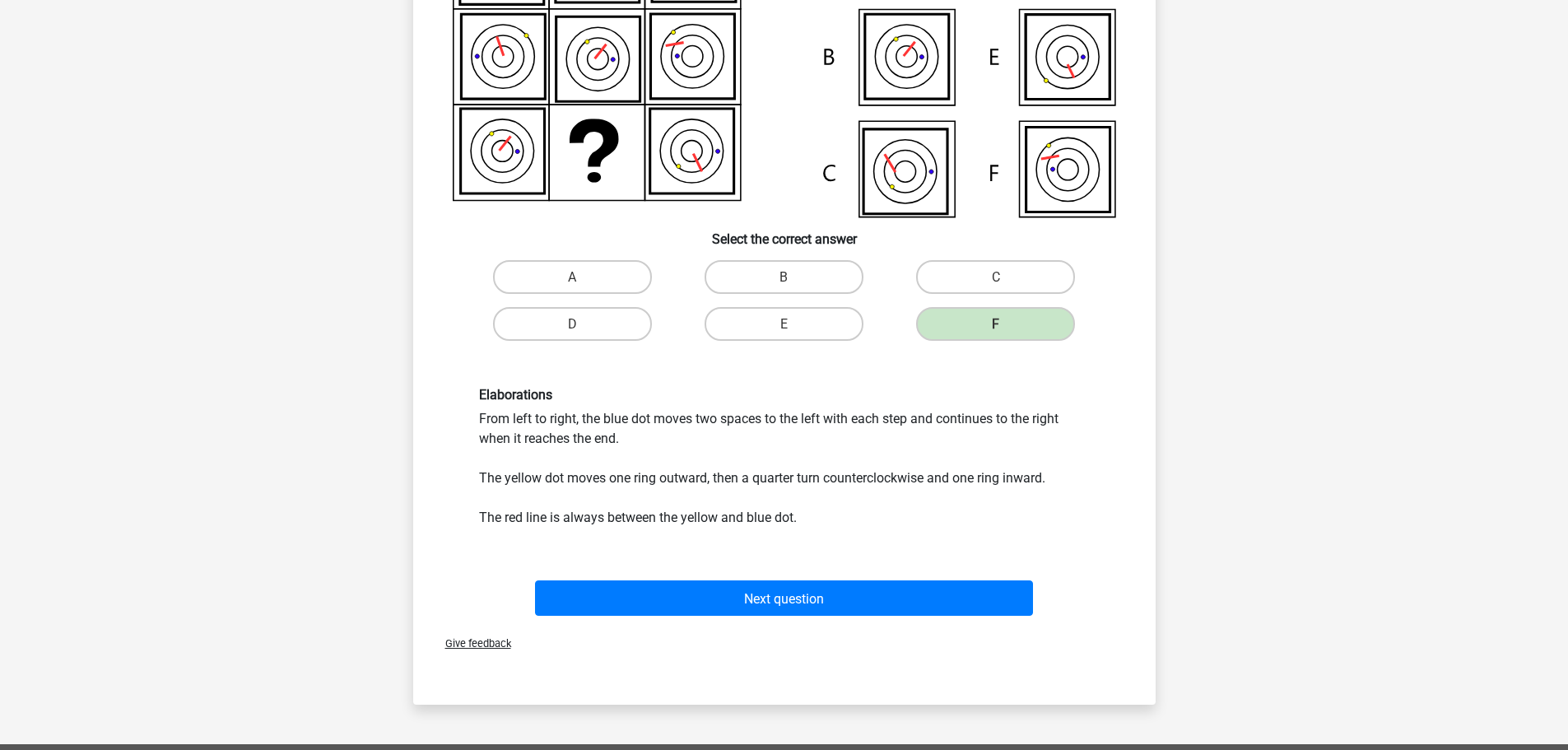
scroll to position [577, 0]
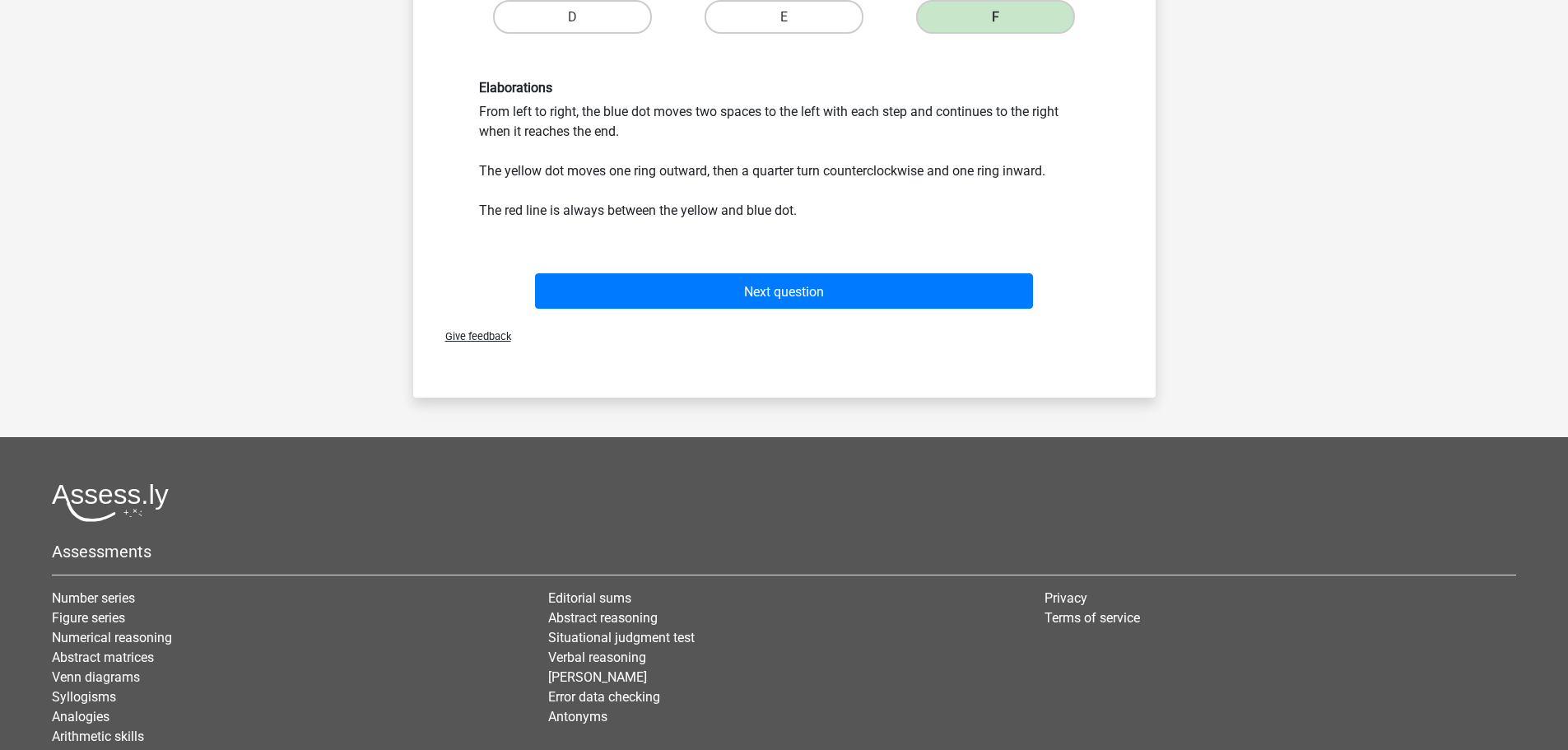
click at [790, 312] on div "Next question" at bounding box center [784, 294] width 636 height 42
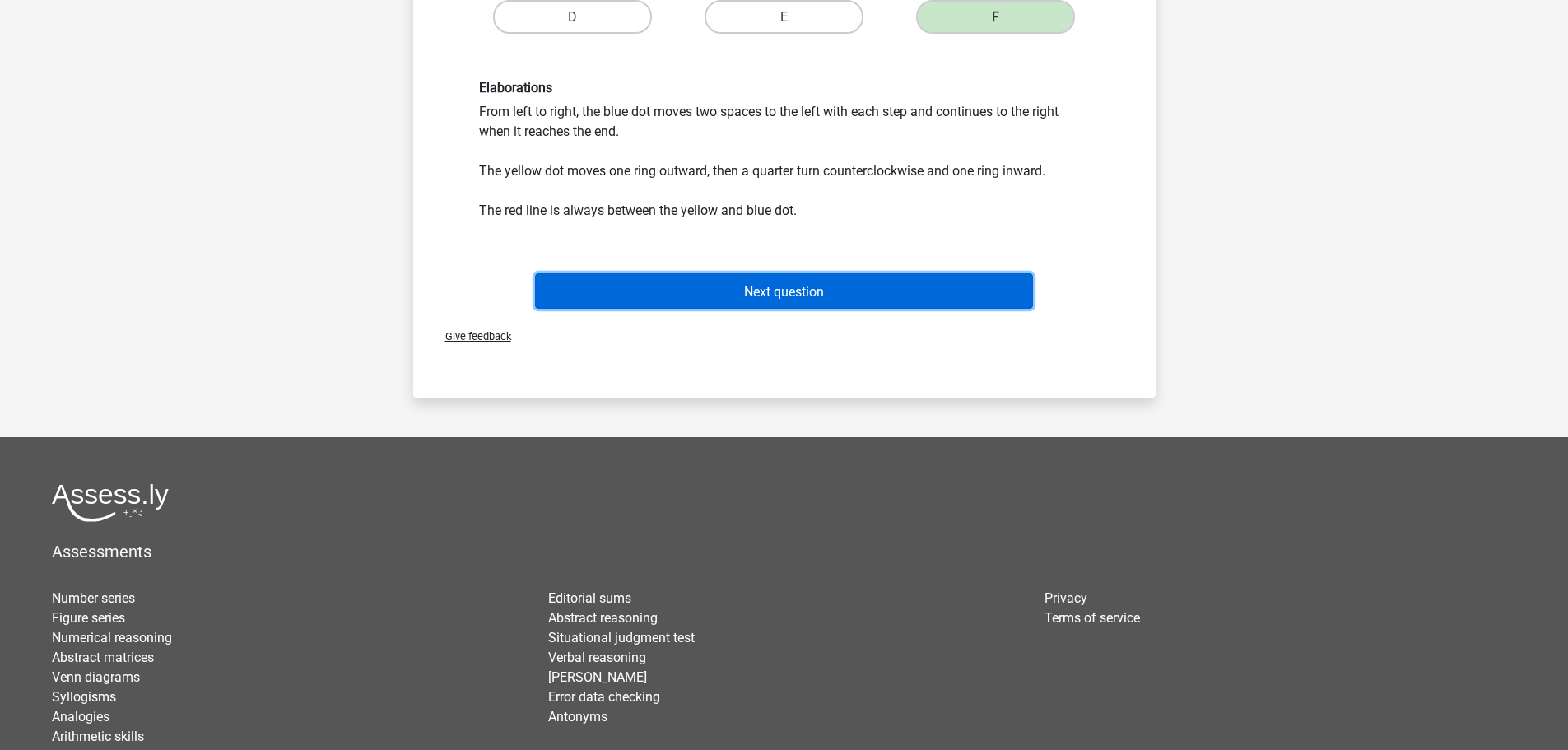
click at [787, 305] on button "Next question" at bounding box center [784, 291] width 498 height 35
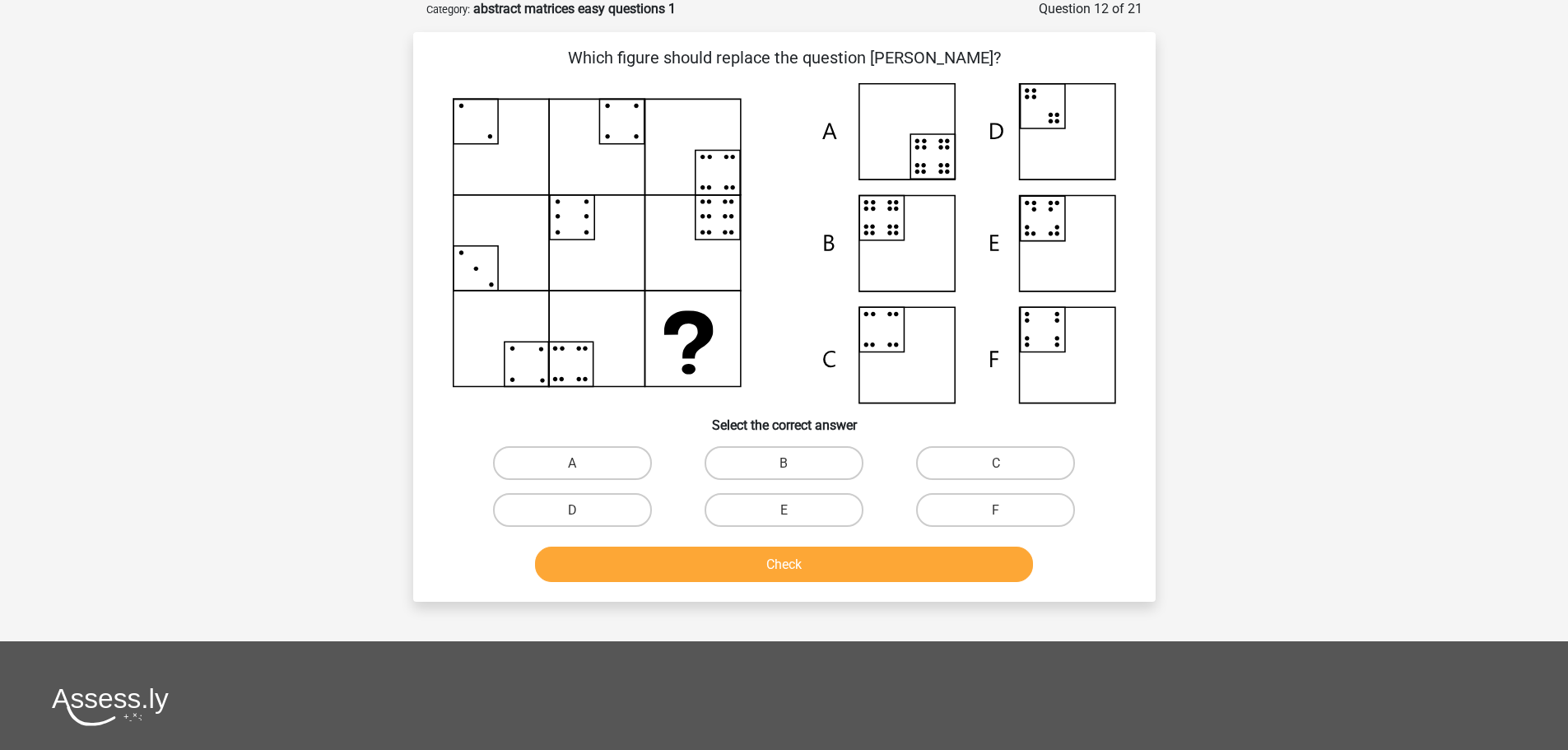
scroll to position [83, 0]
click at [812, 461] on label "B" at bounding box center [784, 464] width 159 height 33
click at [795, 464] on input "B" at bounding box center [789, 469] width 11 height 11
radio input "true"
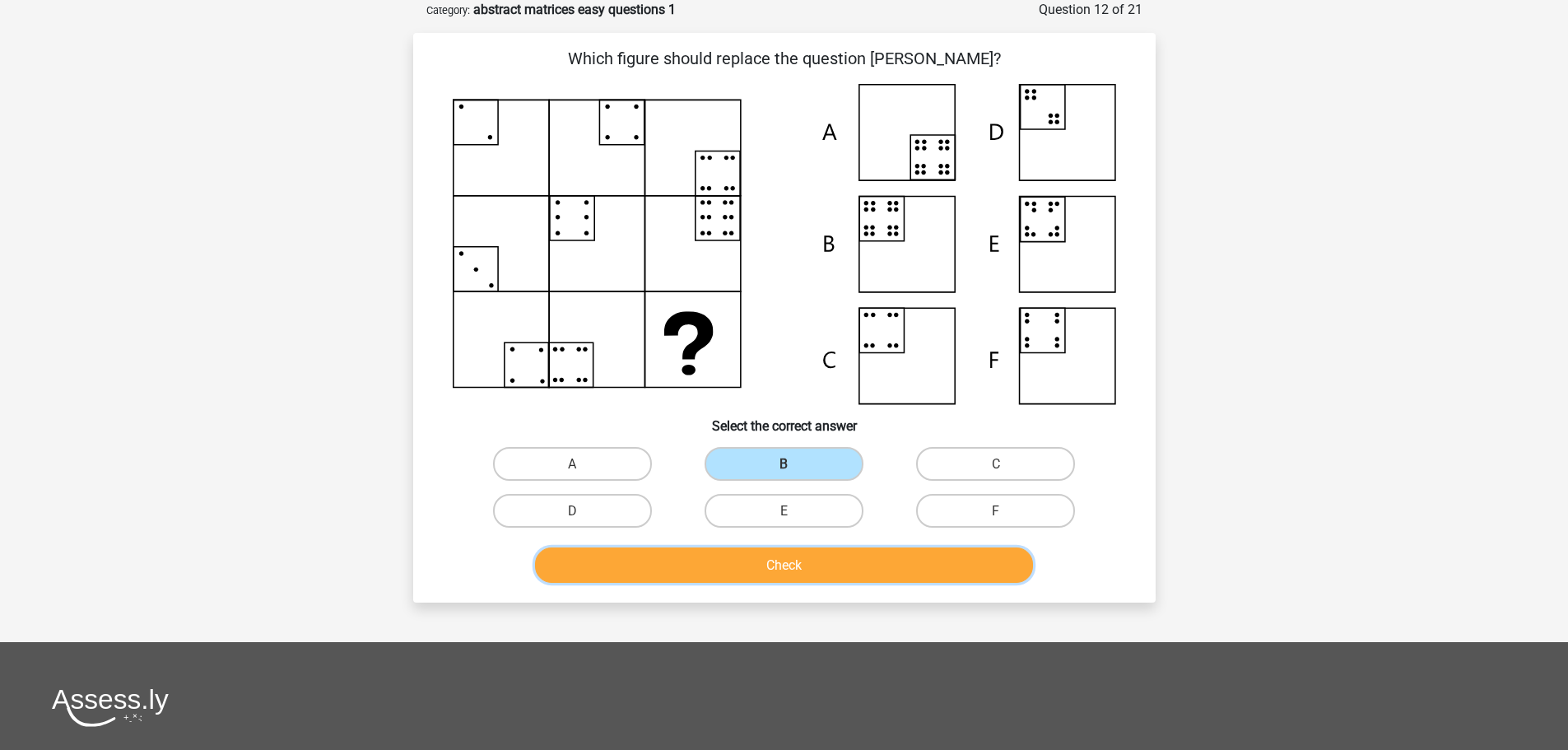
click at [790, 561] on font "Check" at bounding box center [784, 565] width 35 height 16
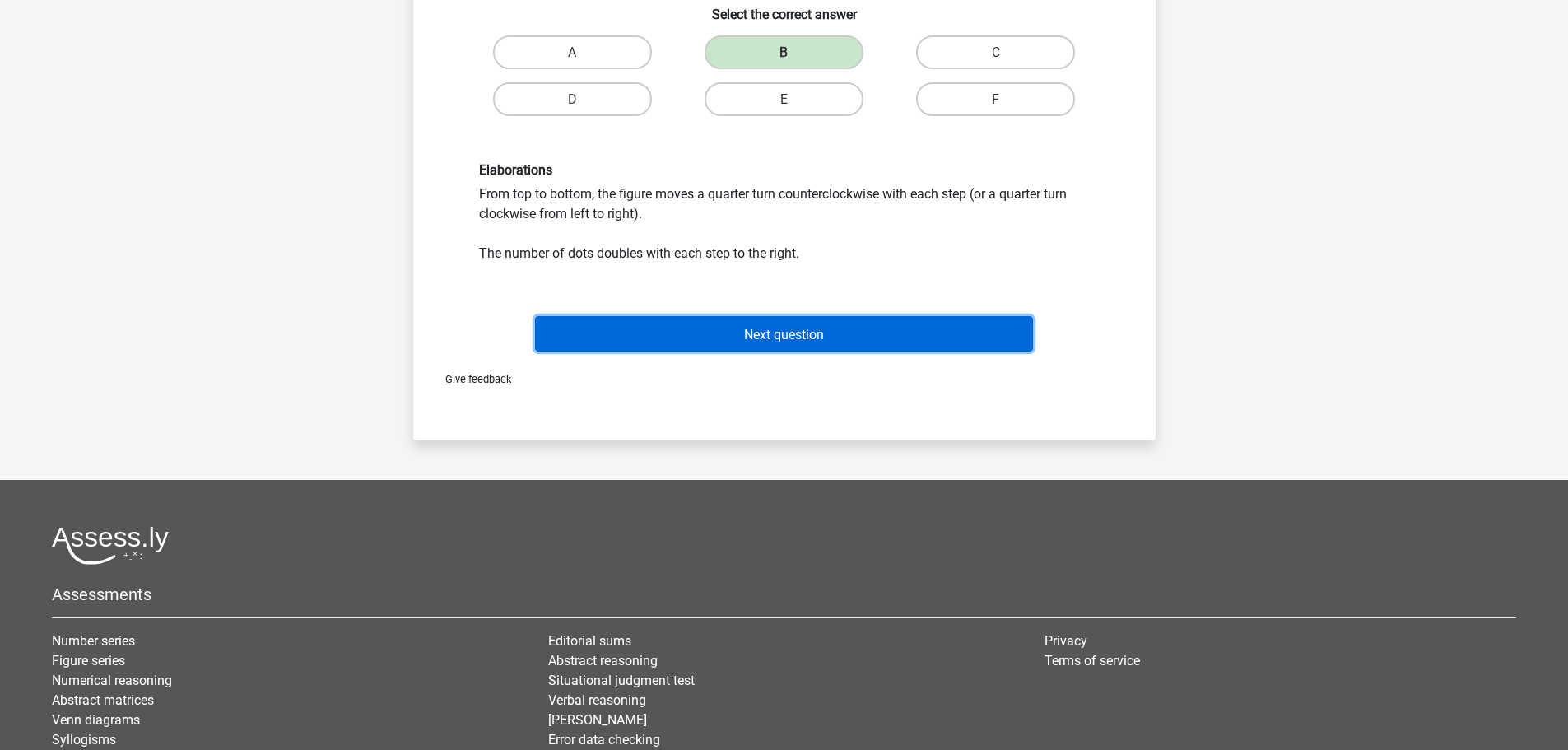
click at [737, 327] on button "Next question" at bounding box center [784, 334] width 498 height 35
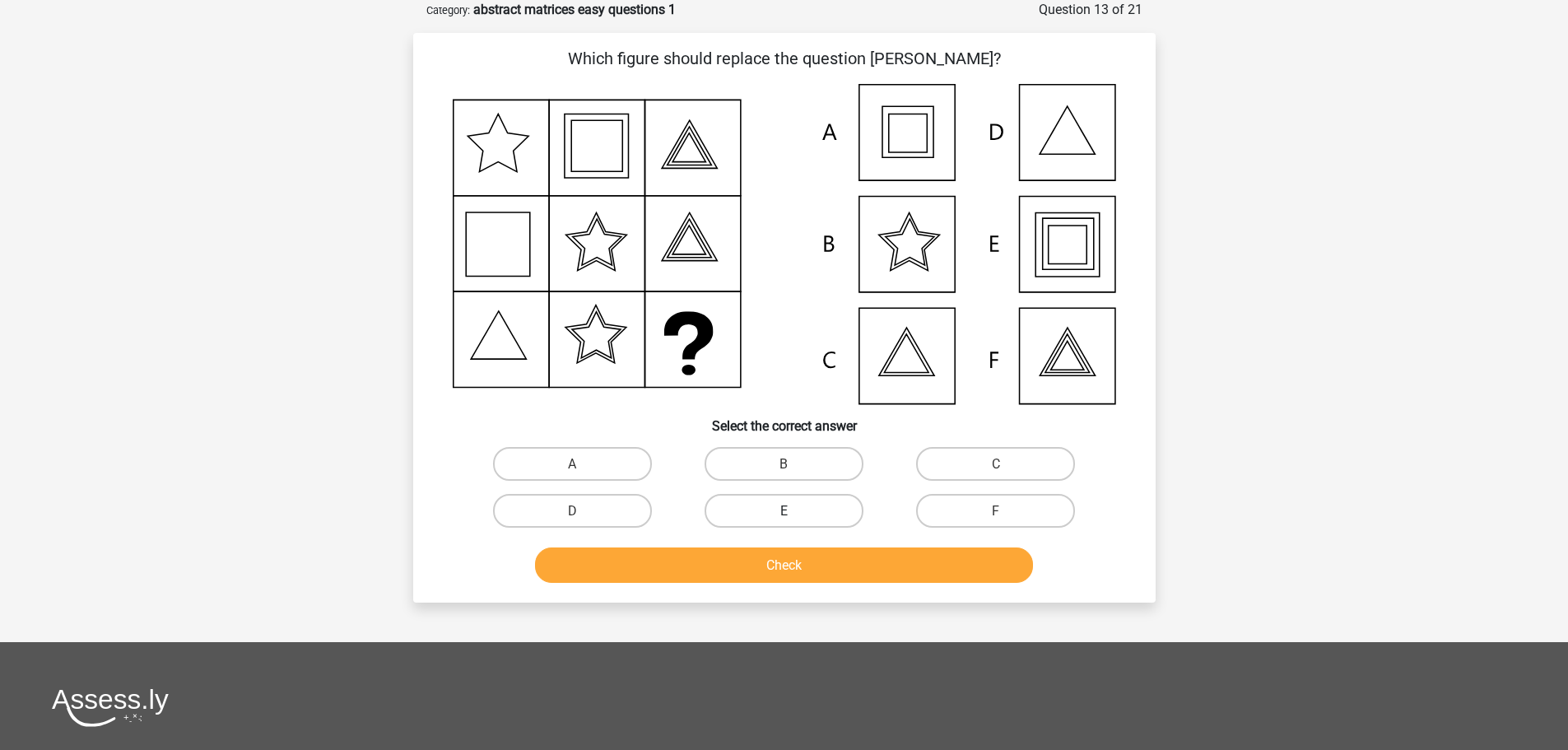
click at [804, 515] on label "E" at bounding box center [784, 511] width 159 height 33
click at [795, 515] on input "E" at bounding box center [789, 515] width 11 height 11
radio input "true"
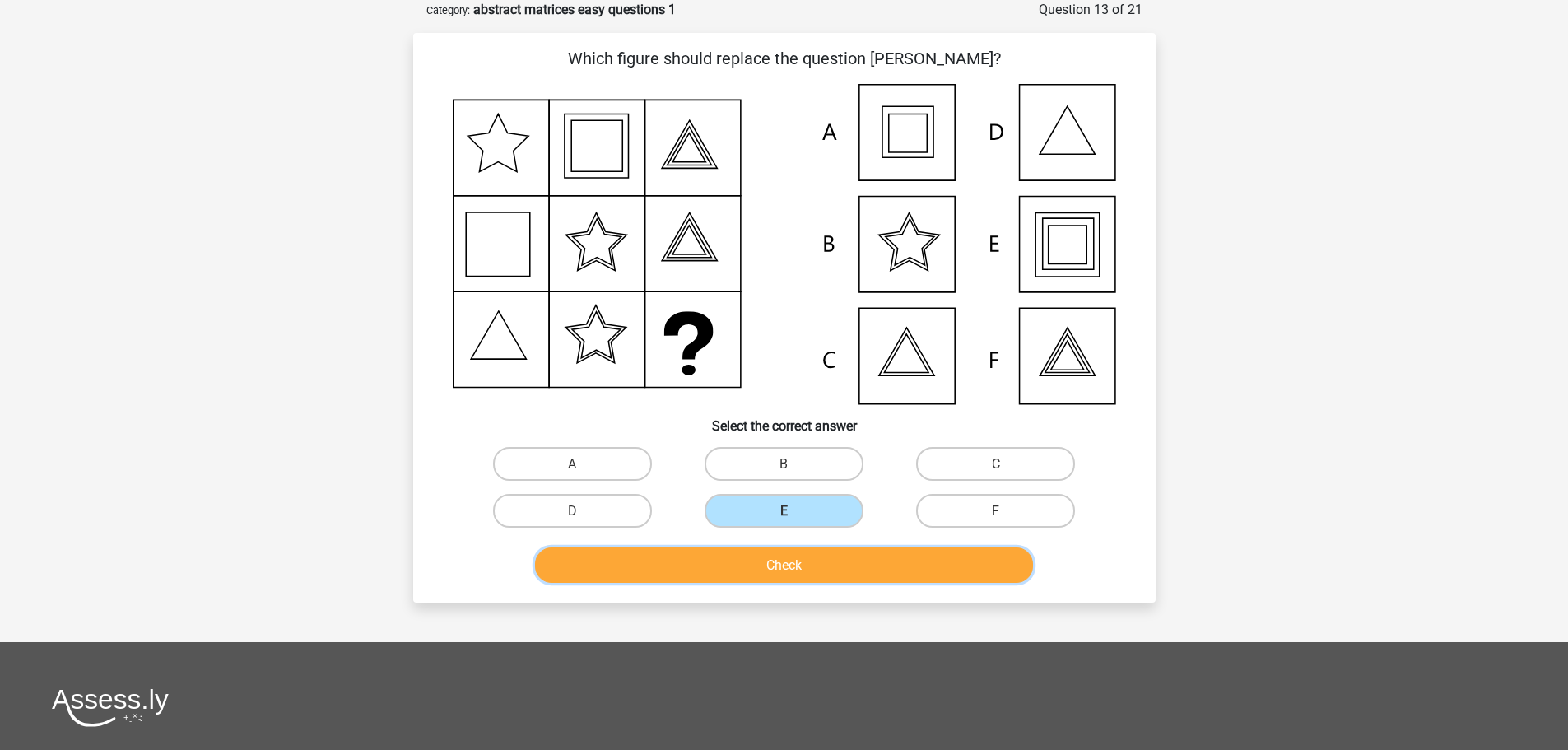
click at [807, 563] on button "Check" at bounding box center [784, 565] width 498 height 35
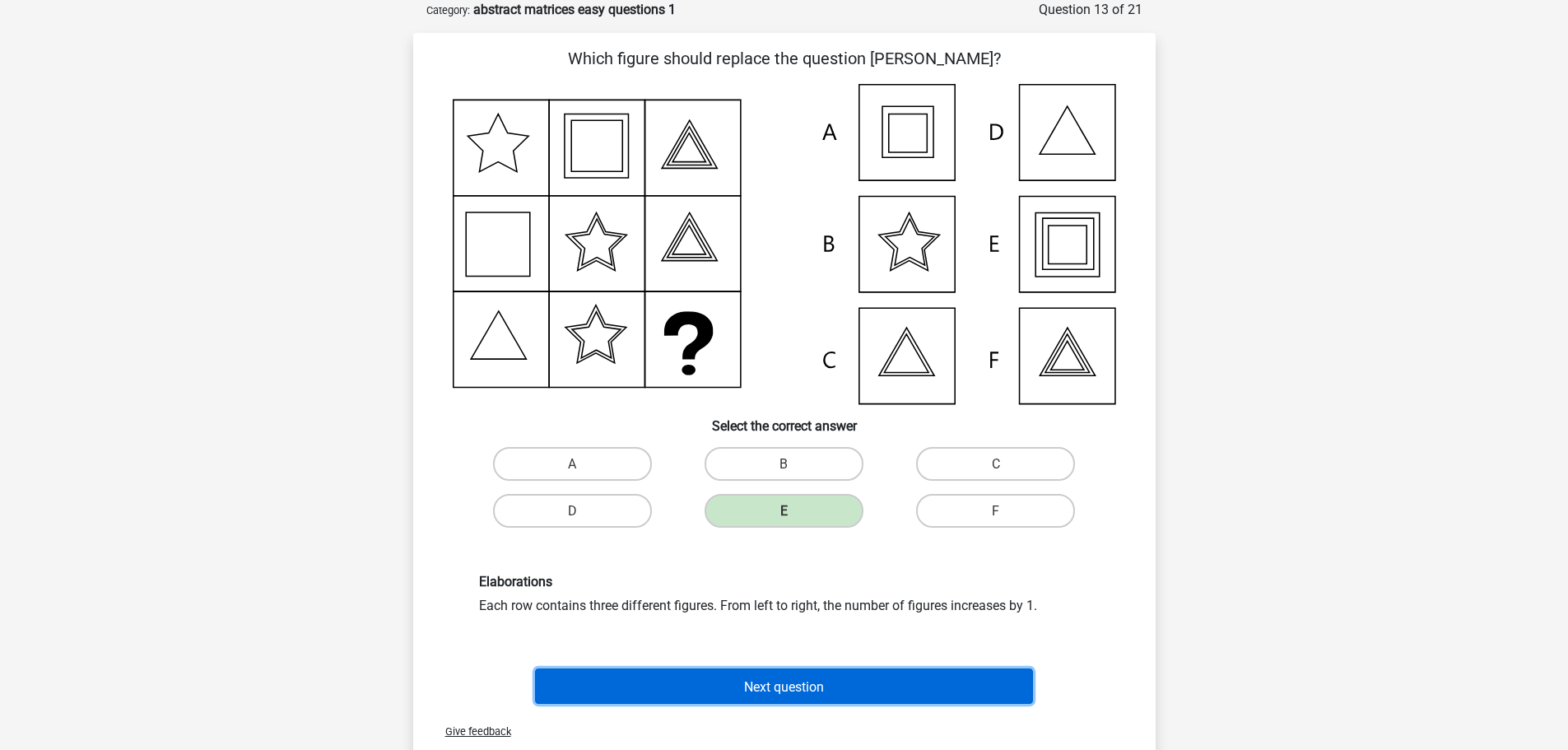
click at [774, 688] on font "Next question" at bounding box center [783, 686] width 80 height 16
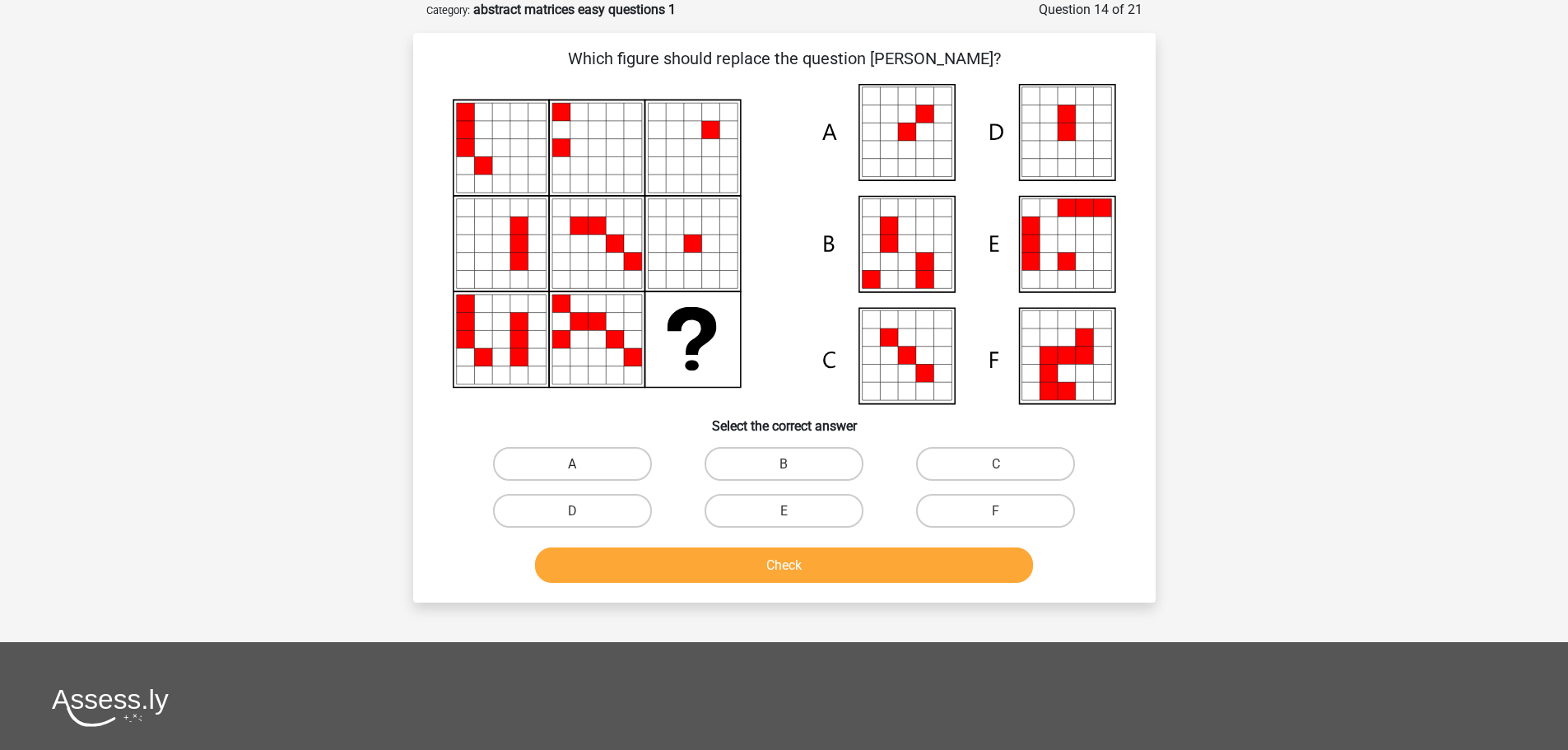
drag, startPoint x: 526, startPoint y: 449, endPoint x: 540, endPoint y: 461, distance: 18.4
click at [525, 449] on label "A" at bounding box center [573, 464] width 159 height 33
click at [572, 464] on input "A" at bounding box center [577, 469] width 11 height 11
radio input "true"
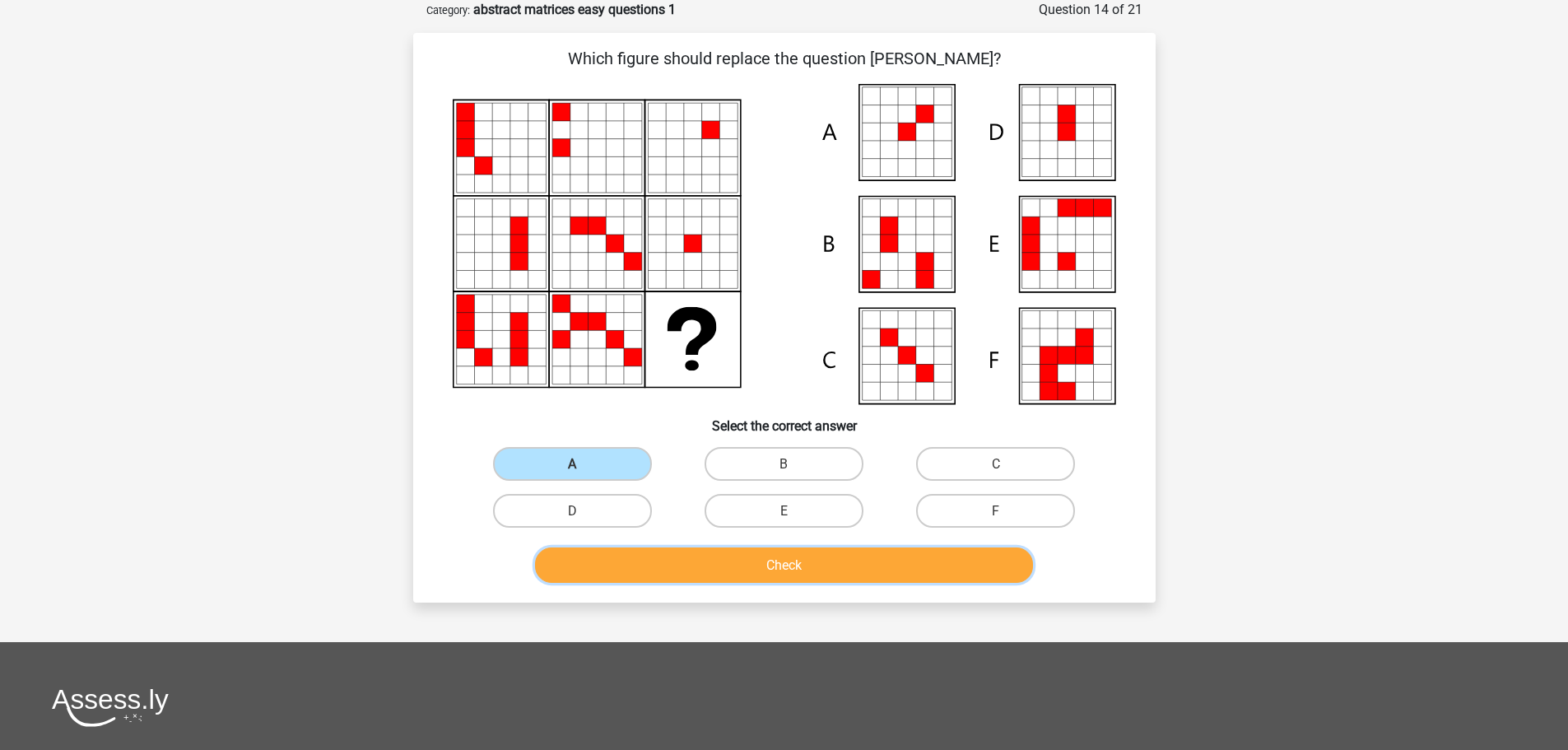
click at [684, 560] on button "Check" at bounding box center [784, 565] width 498 height 35
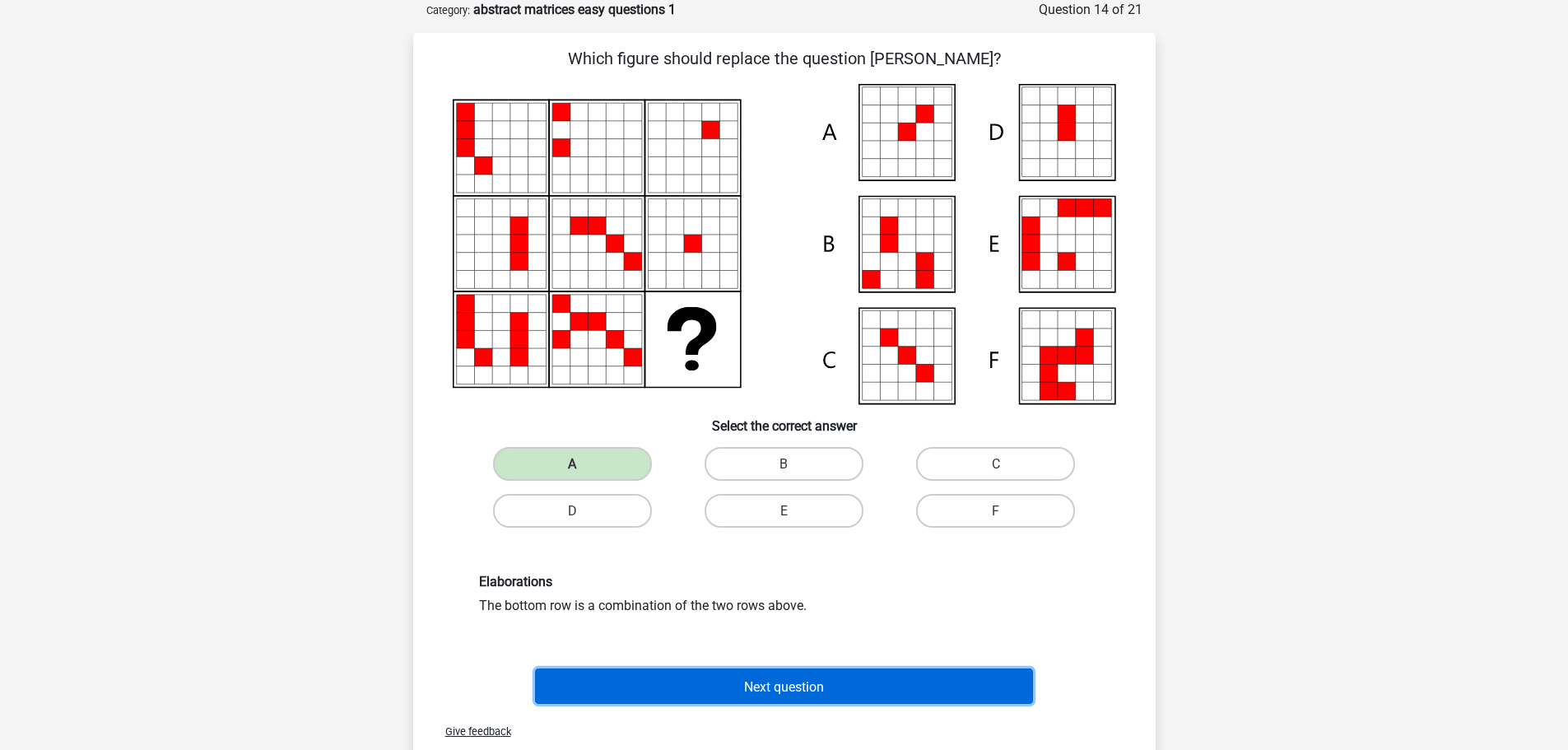
click at [794, 683] on font "Next question" at bounding box center [783, 686] width 80 height 16
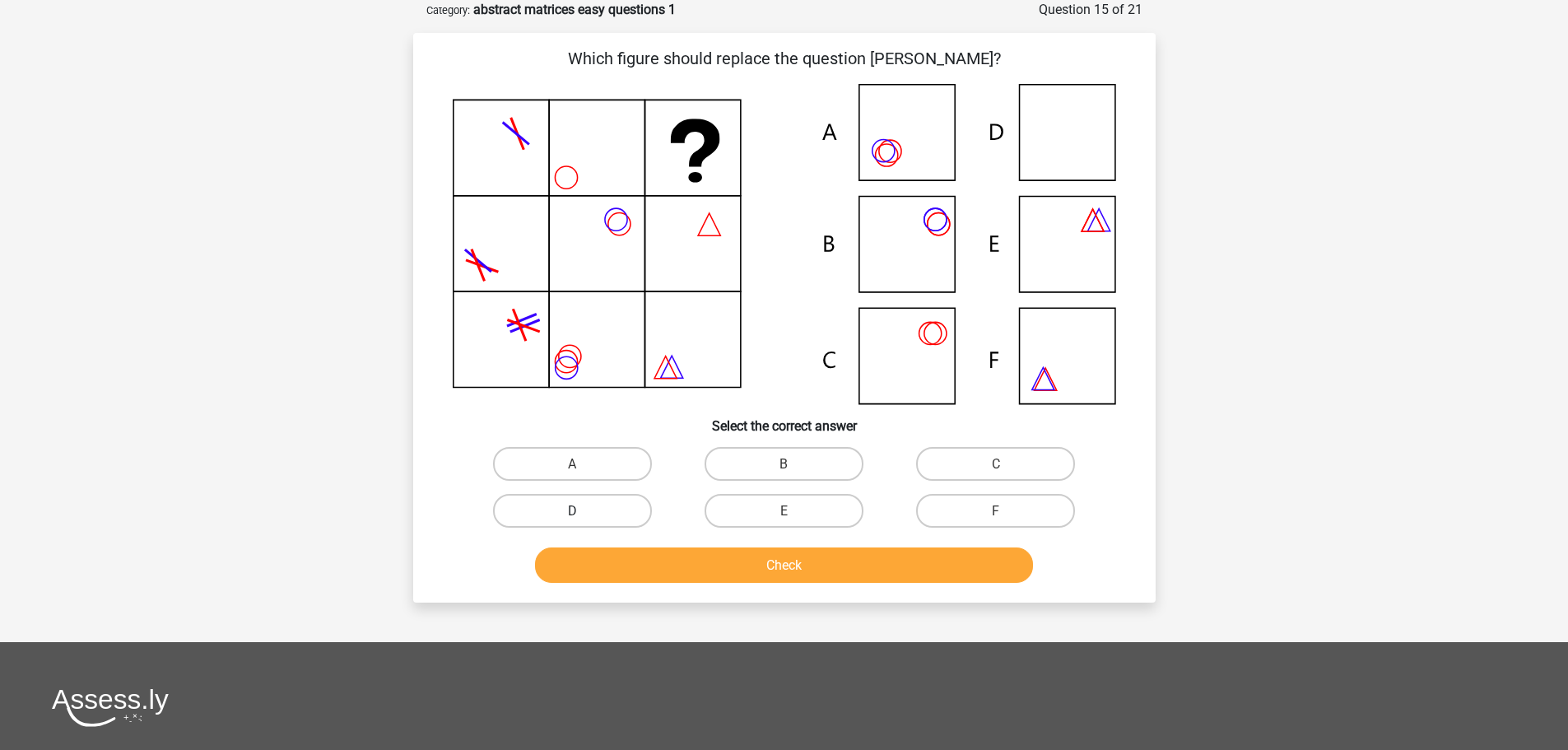
click at [621, 515] on label "D" at bounding box center [573, 511] width 159 height 33
click at [583, 515] on input "D" at bounding box center [577, 515] width 11 height 11
radio input "true"
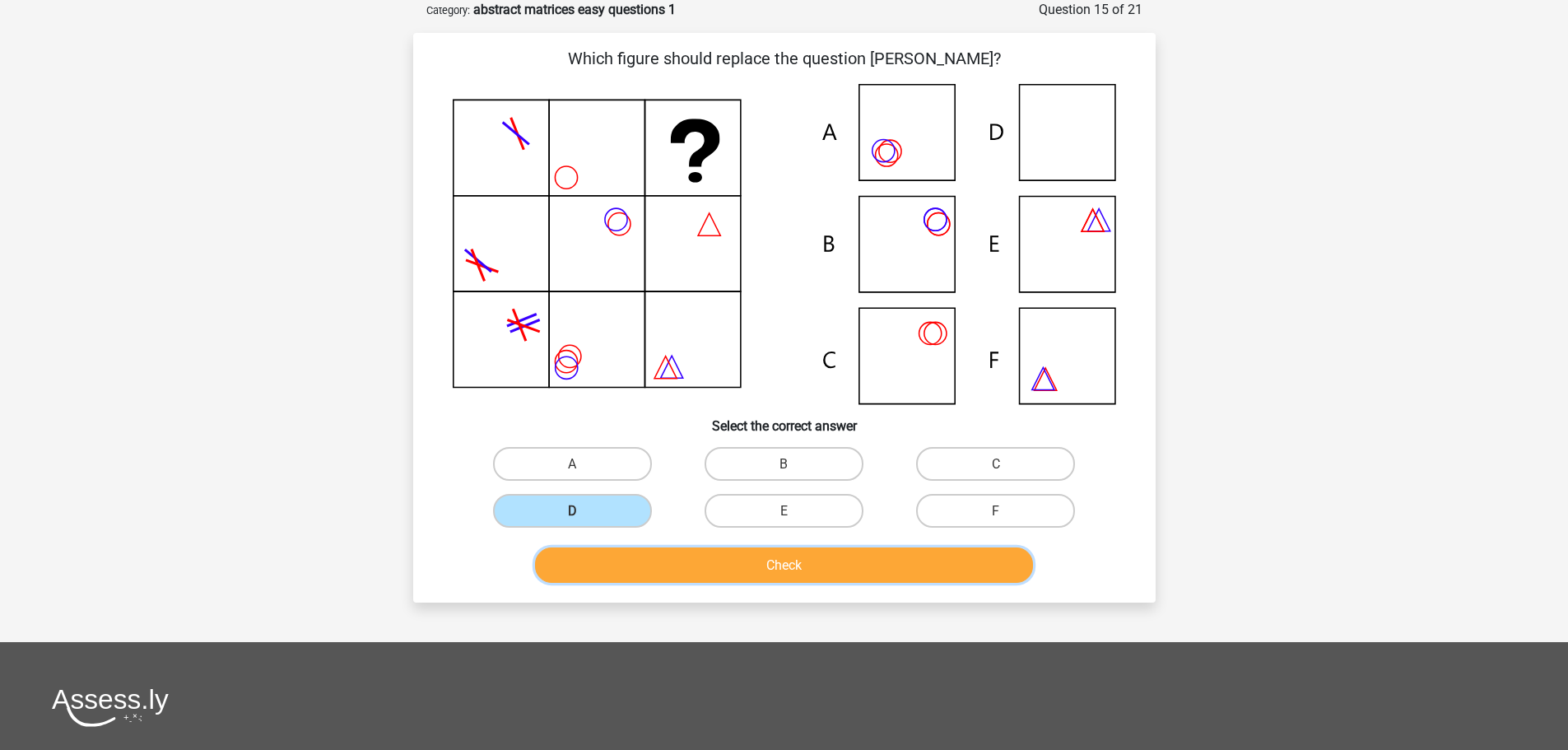
click at [838, 563] on button "Check" at bounding box center [784, 565] width 498 height 35
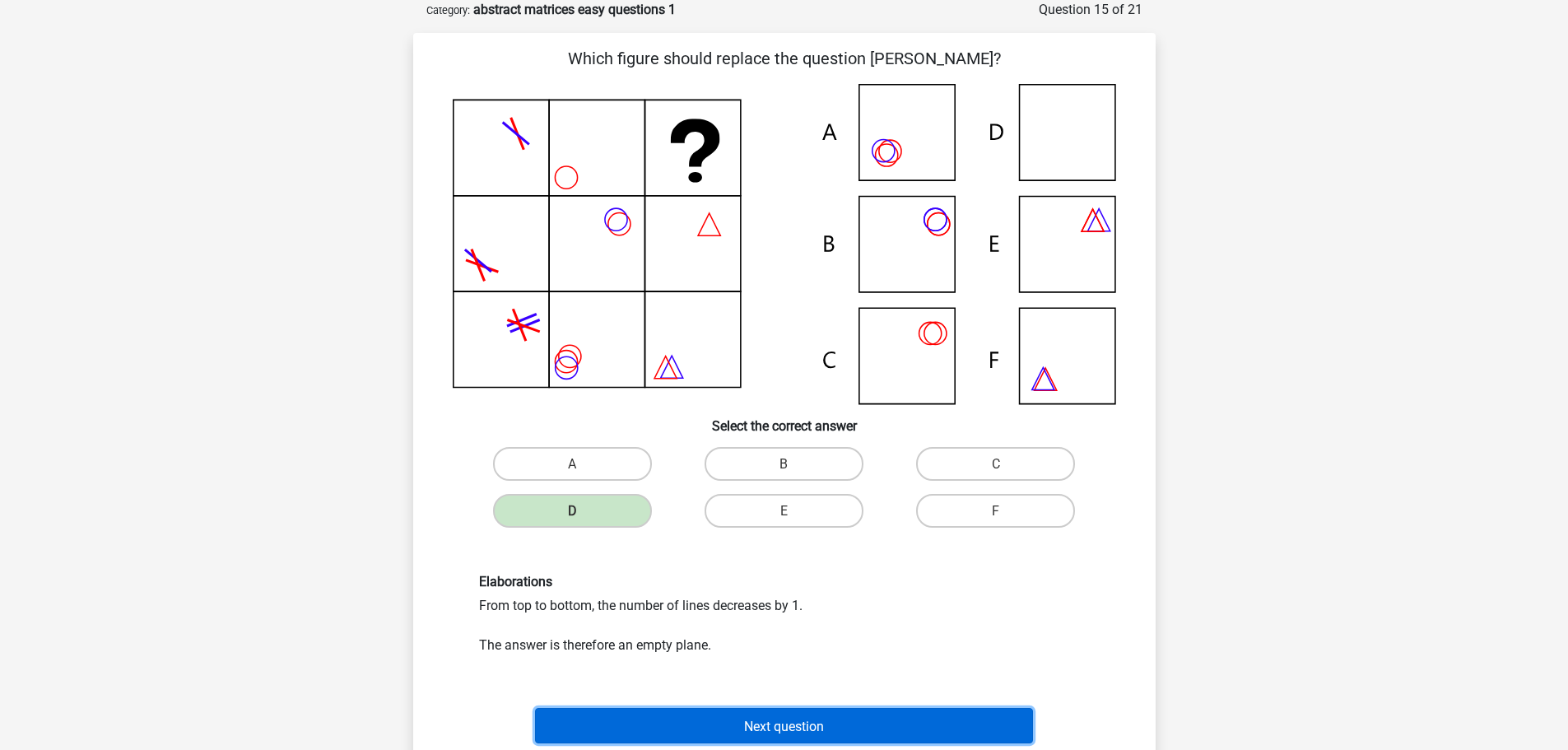
click at [782, 726] on font "Next question" at bounding box center [783, 726] width 80 height 16
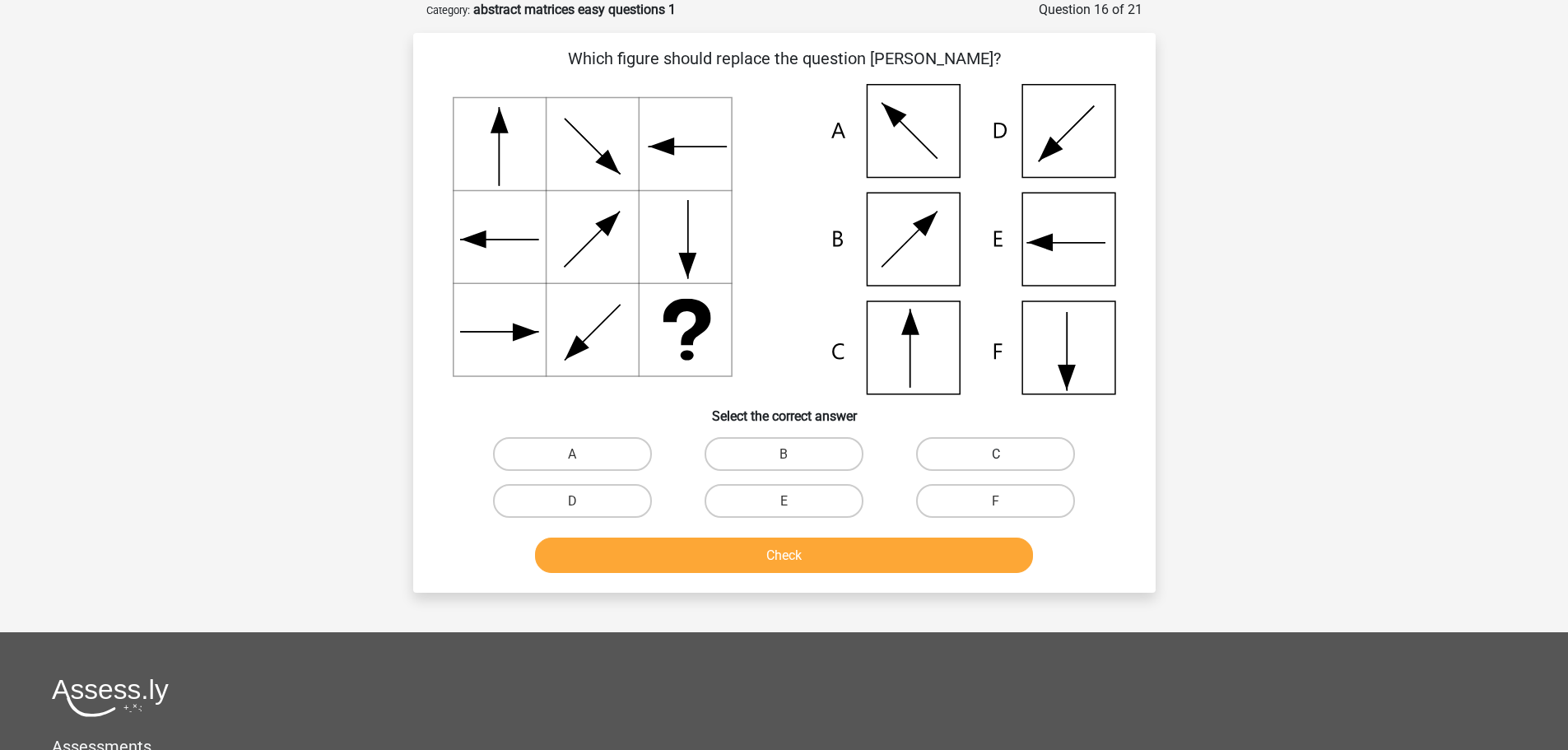
click at [953, 453] on label "C" at bounding box center [996, 454] width 159 height 33
click at [996, 454] on input "C" at bounding box center [1001, 459] width 11 height 11
radio input "true"
click at [845, 556] on button "Check" at bounding box center [784, 555] width 498 height 35
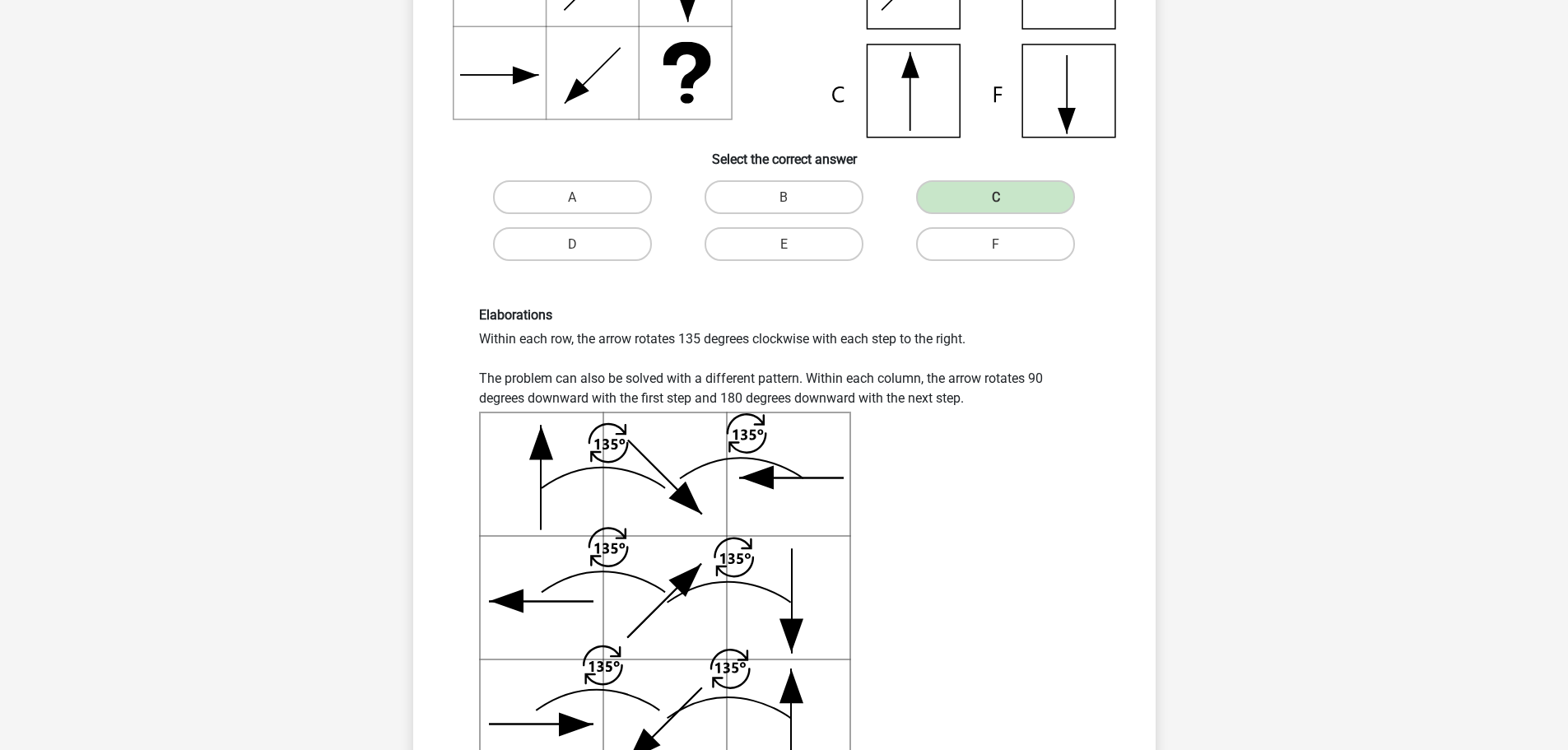
scroll to position [577, 0]
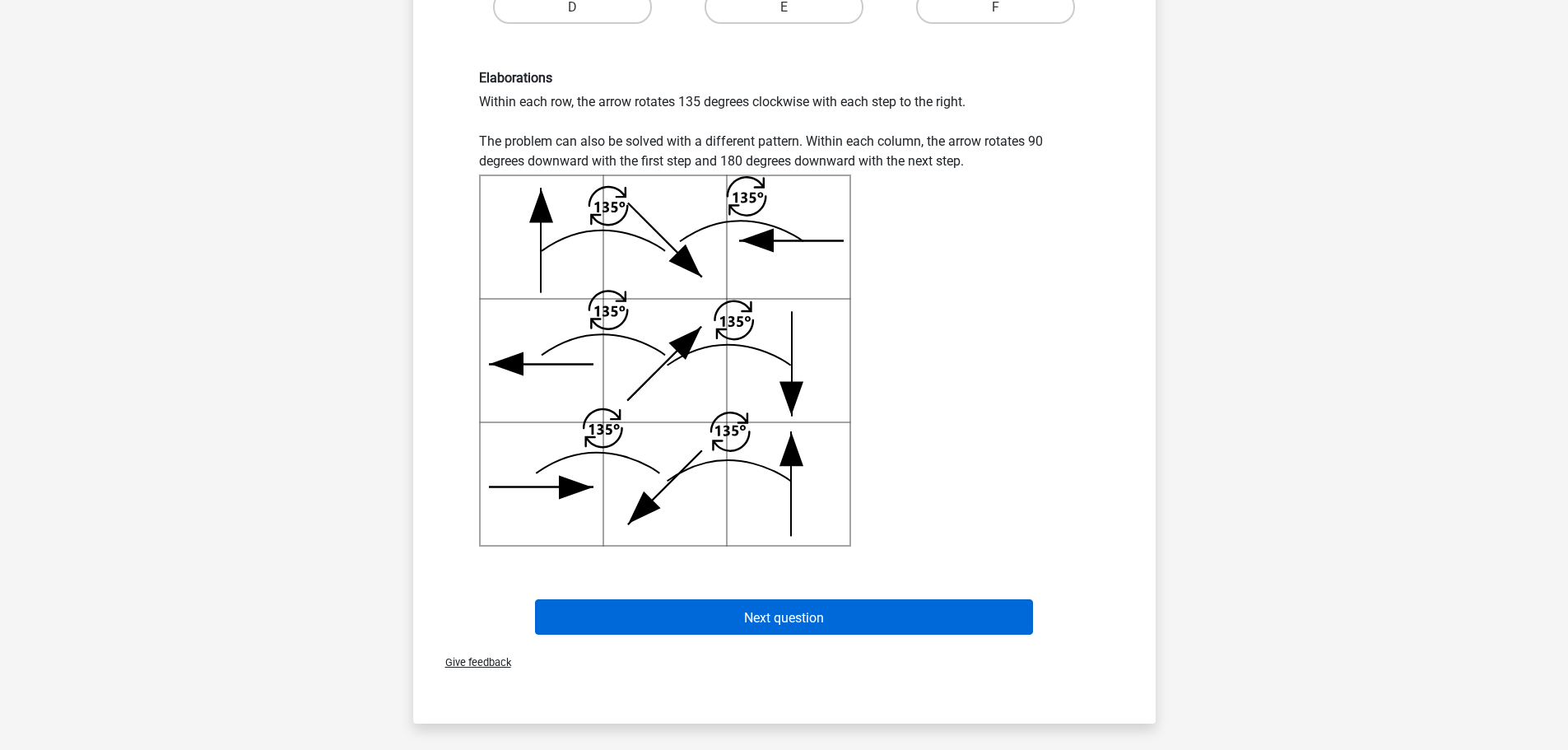
click at [741, 615] on button "Next question" at bounding box center [784, 617] width 498 height 35
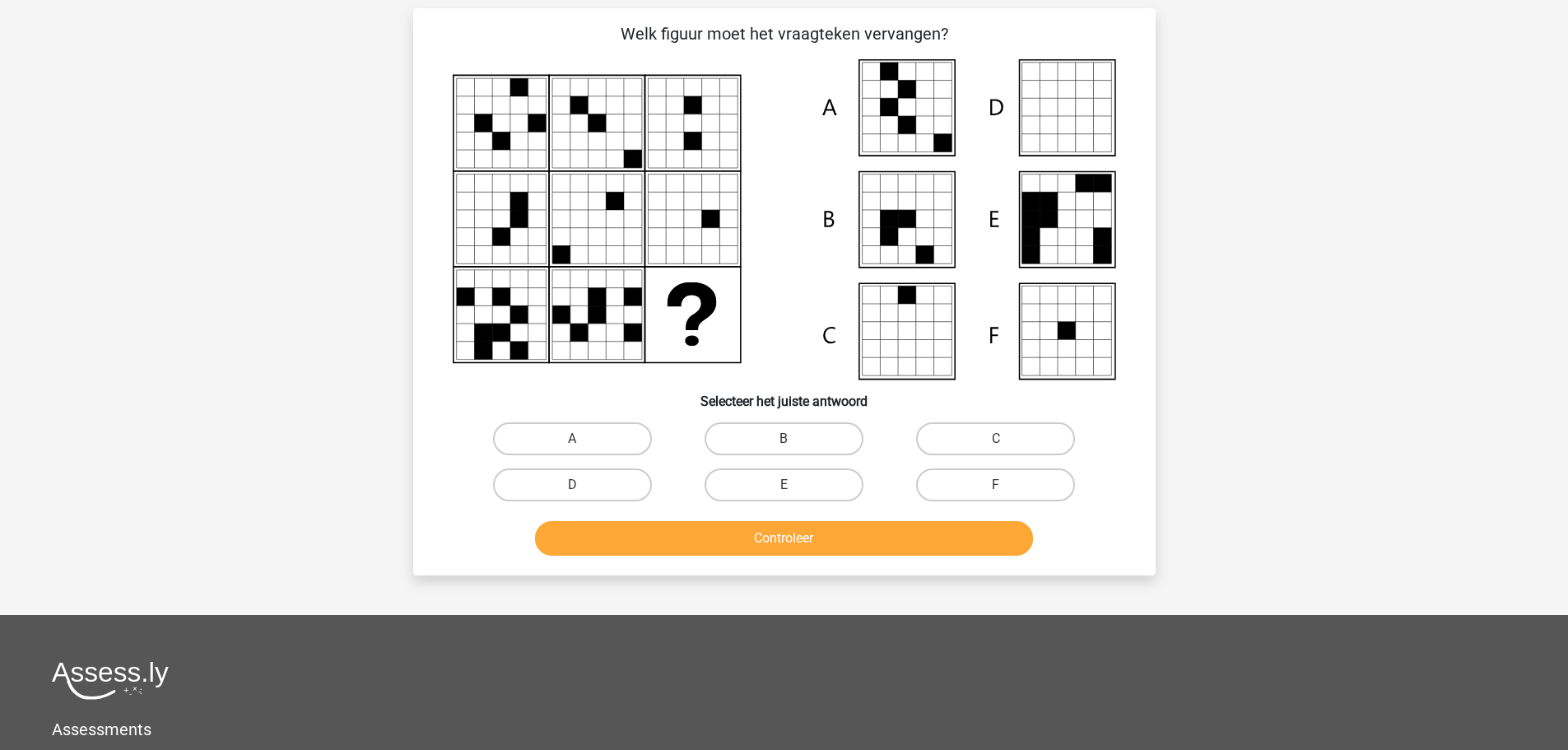
scroll to position [83, 0]
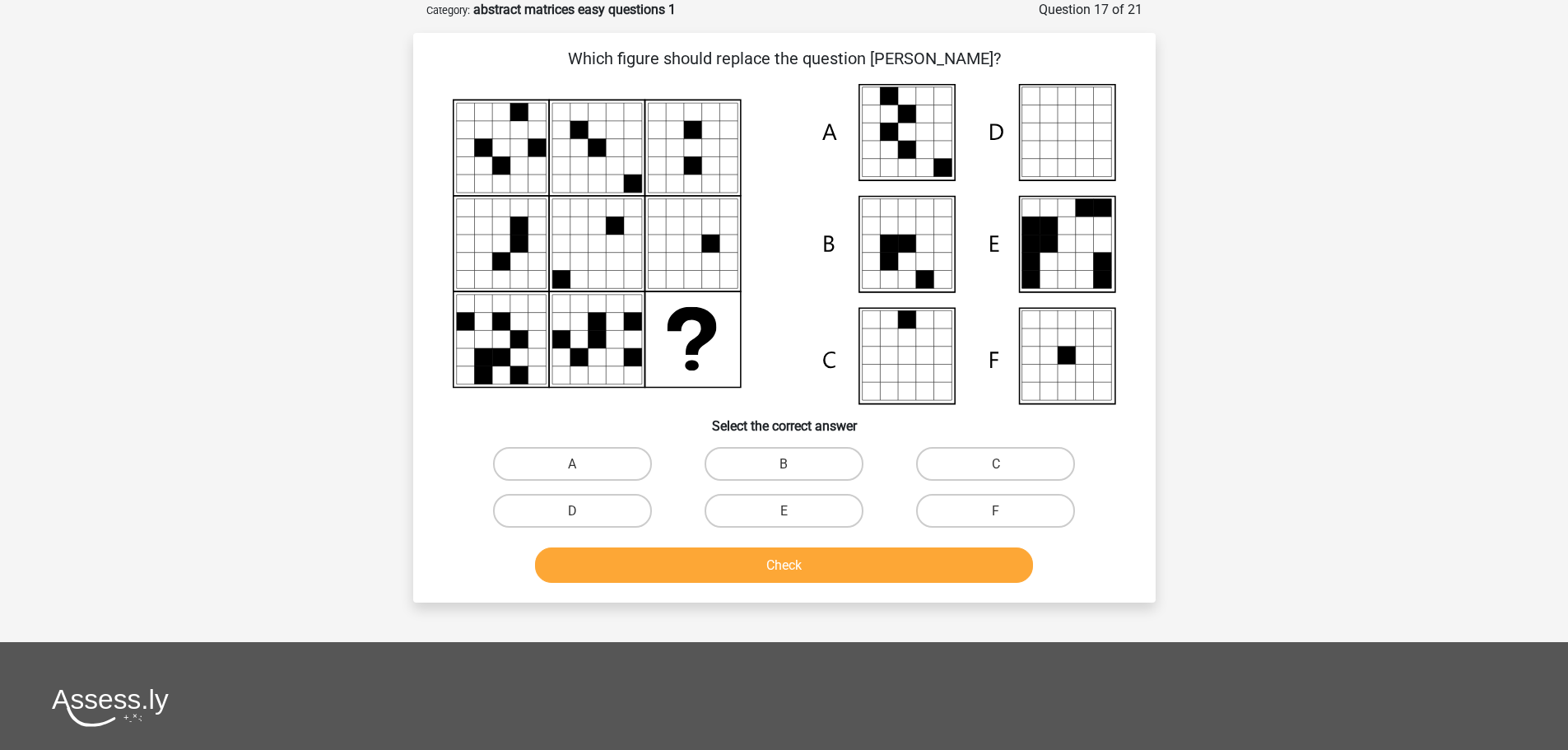
click at [582, 464] on input "A" at bounding box center [577, 469] width 11 height 11
radio input "true"
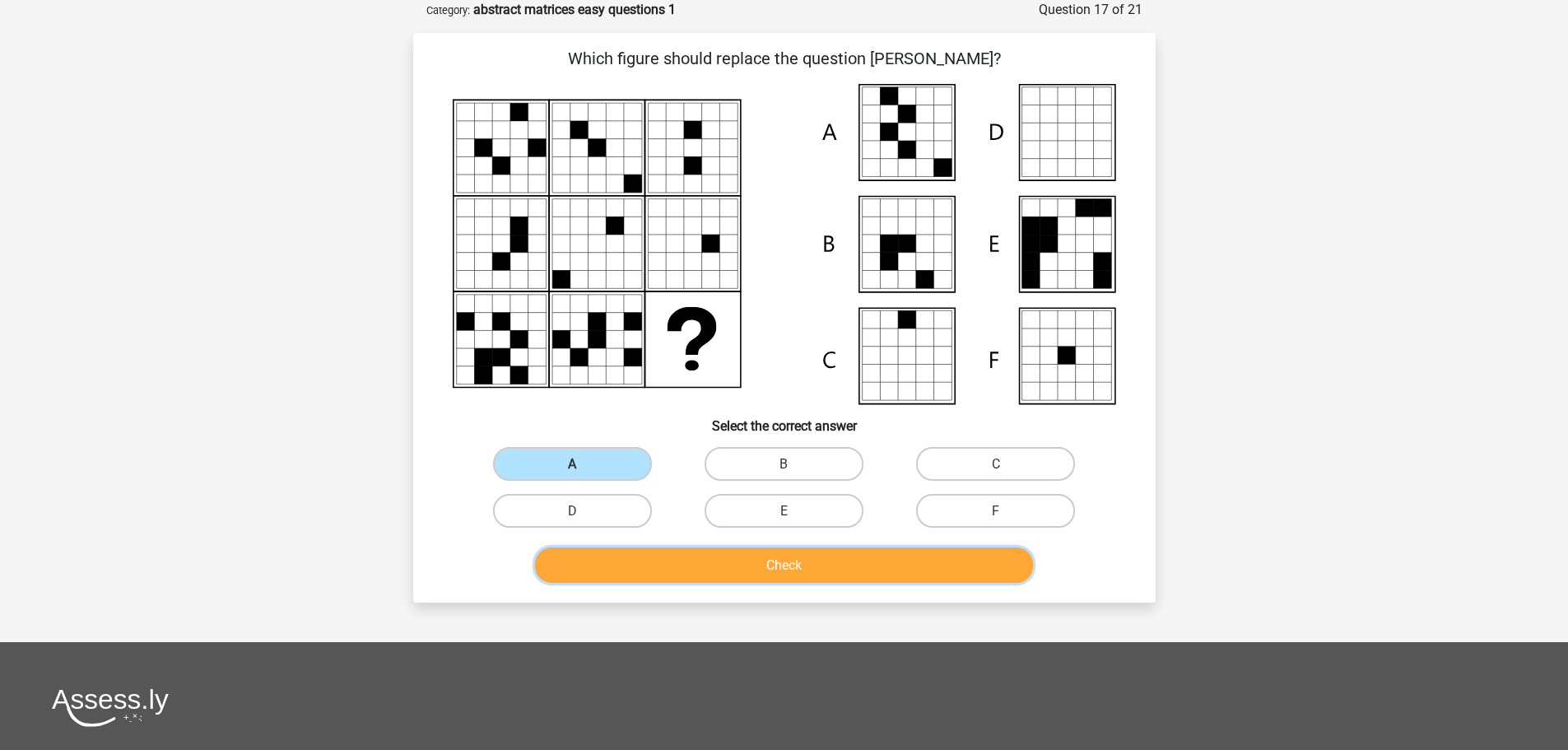
click at [710, 567] on button "Check" at bounding box center [784, 565] width 498 height 35
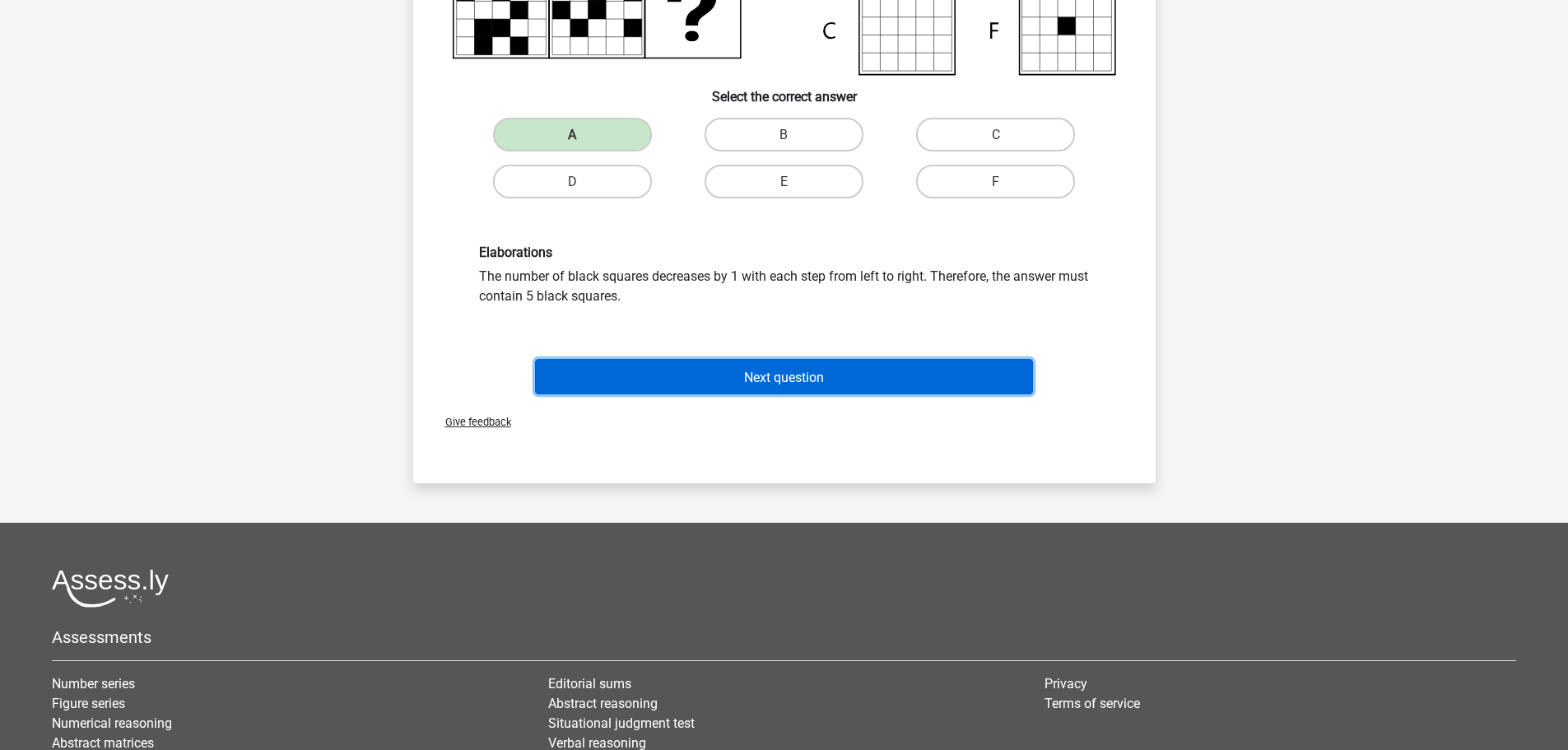
click at [785, 375] on font "Next question" at bounding box center [783, 376] width 80 height 16
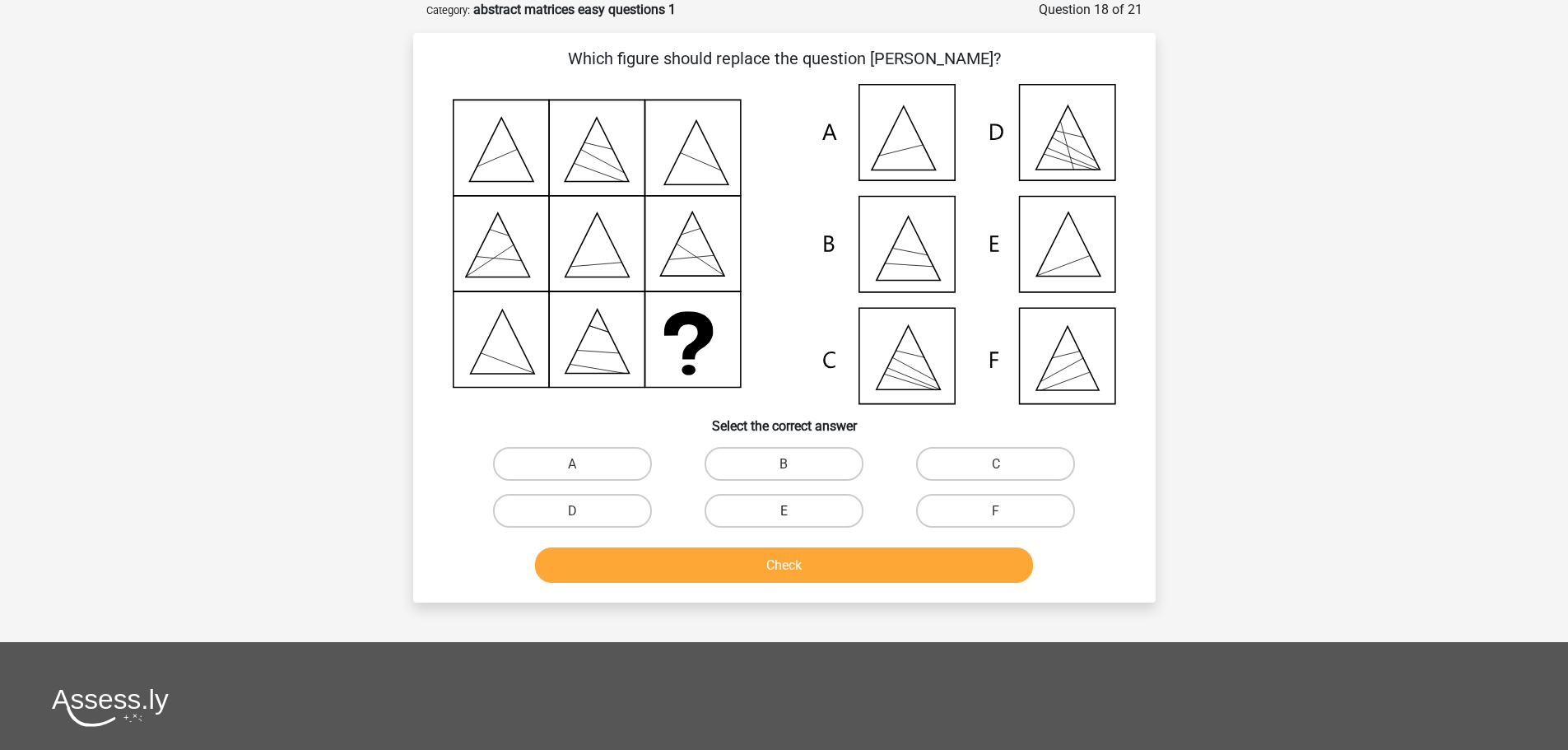
click at [780, 510] on font "E" at bounding box center [784, 511] width 8 height 16
click at [784, 510] on input "E" at bounding box center [789, 515] width 11 height 11
radio input "true"
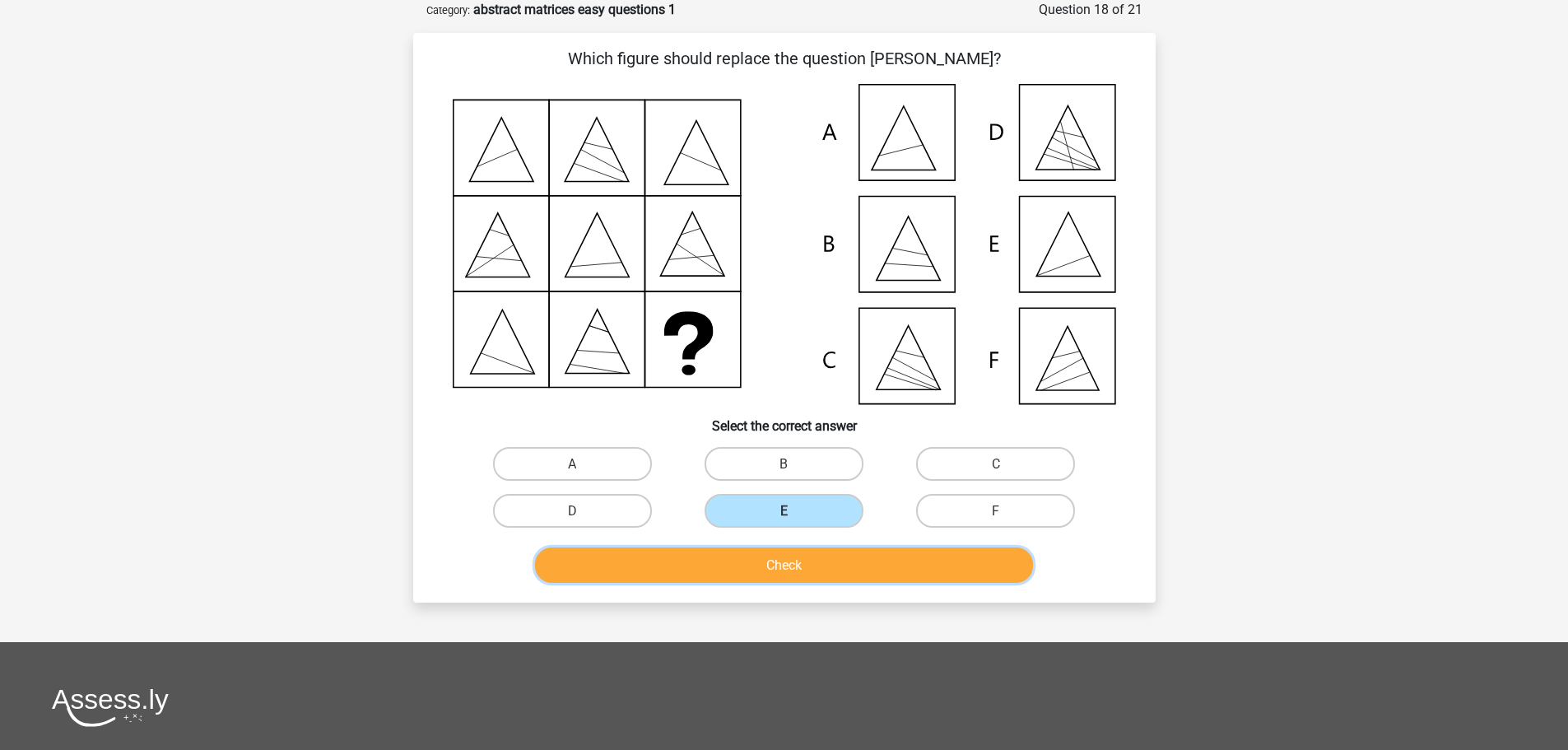
click at [779, 557] on button "Check" at bounding box center [784, 565] width 498 height 35
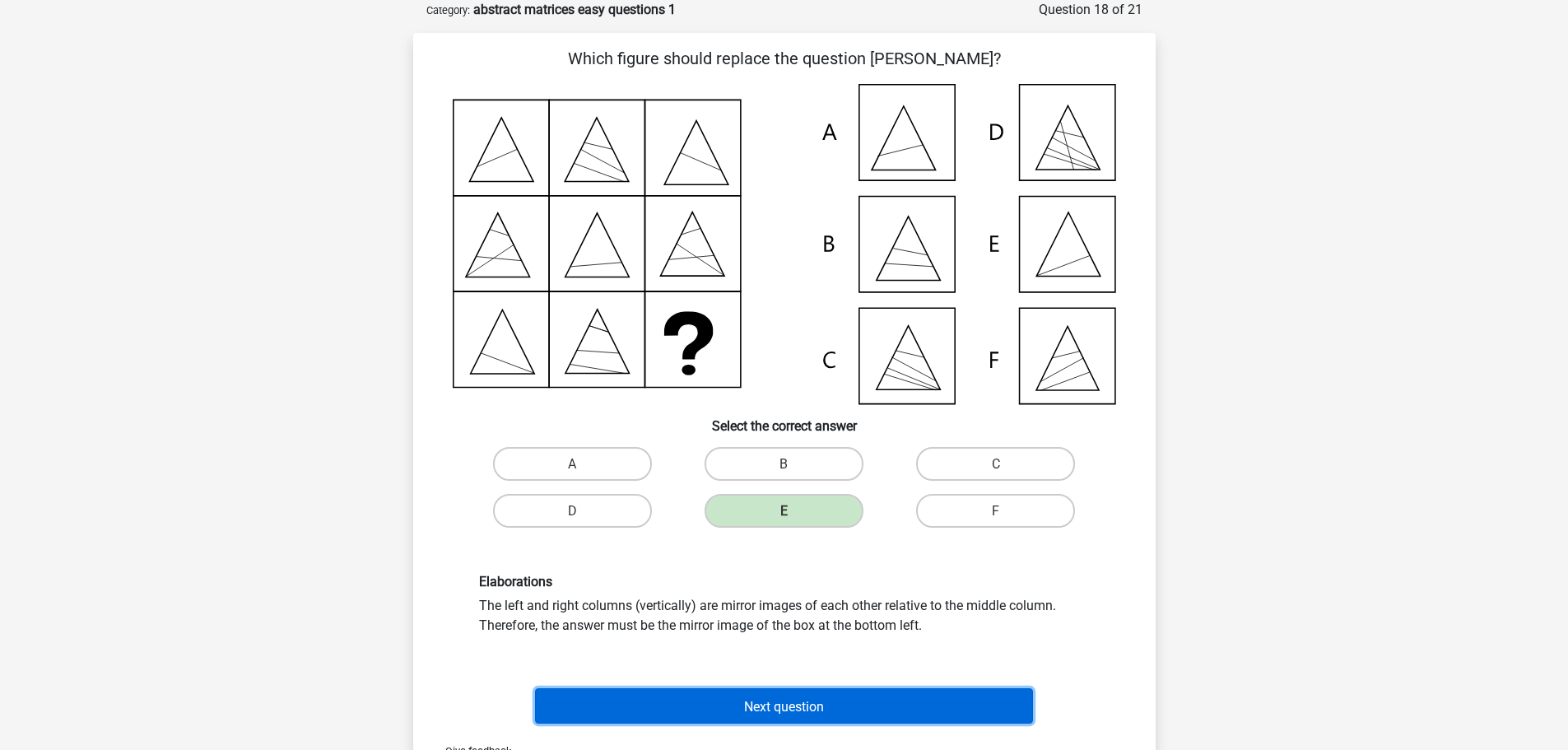
click at [749, 707] on font "Next question" at bounding box center [783, 707] width 80 height 16
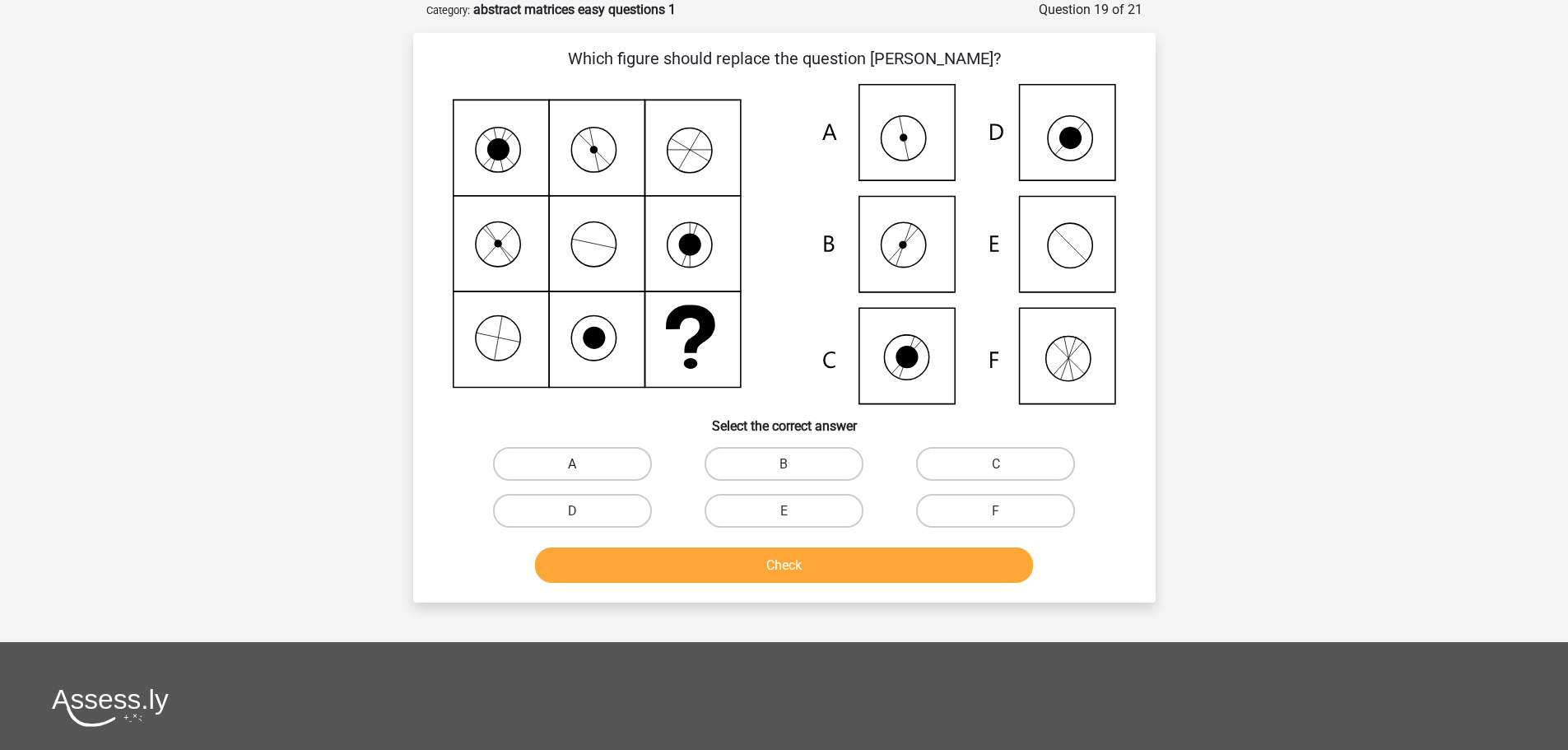
click at [556, 465] on label "A" at bounding box center [573, 464] width 159 height 33
click at [572, 465] on input "A" at bounding box center [577, 469] width 11 height 11
radio input "true"
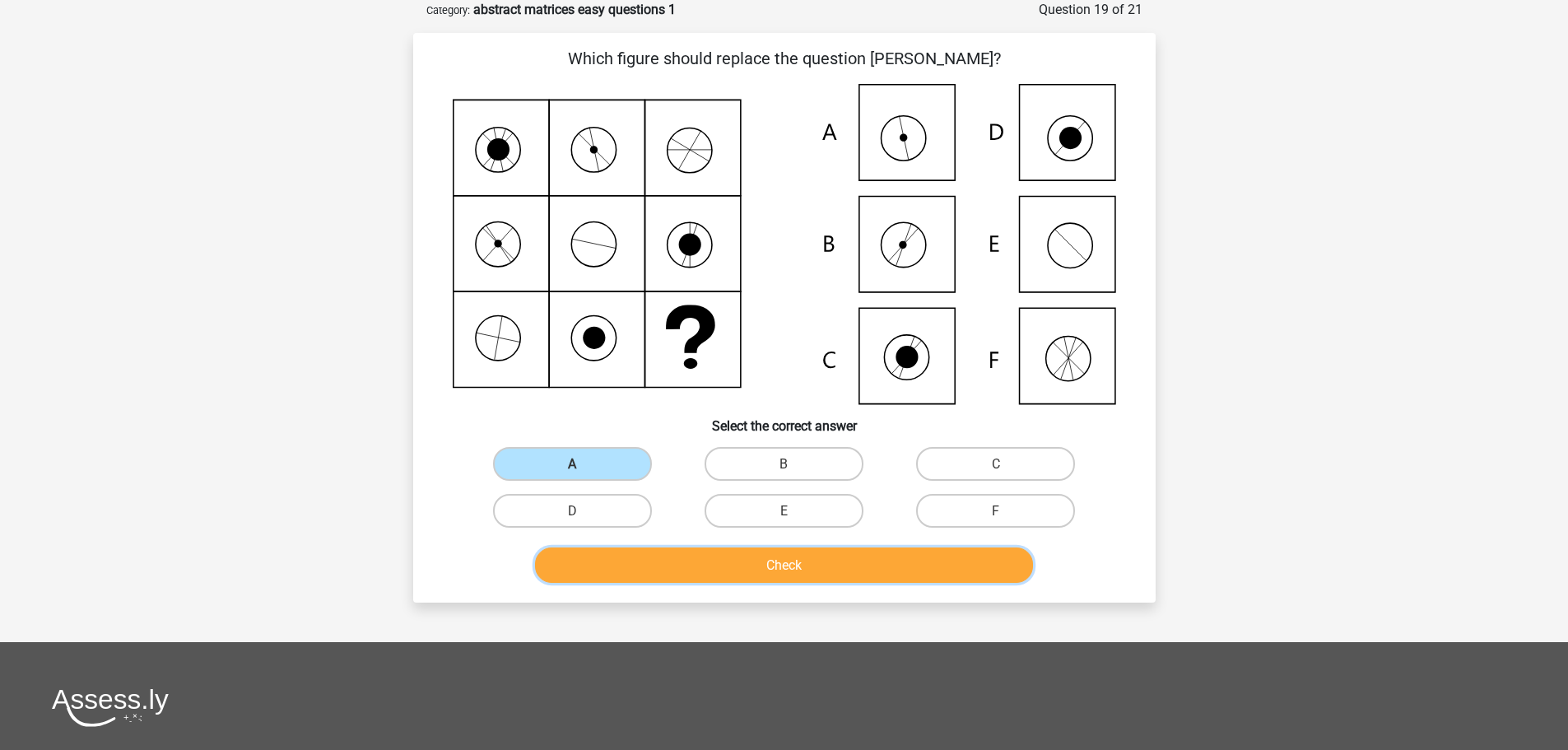
click at [810, 551] on button "Check" at bounding box center [784, 565] width 498 height 35
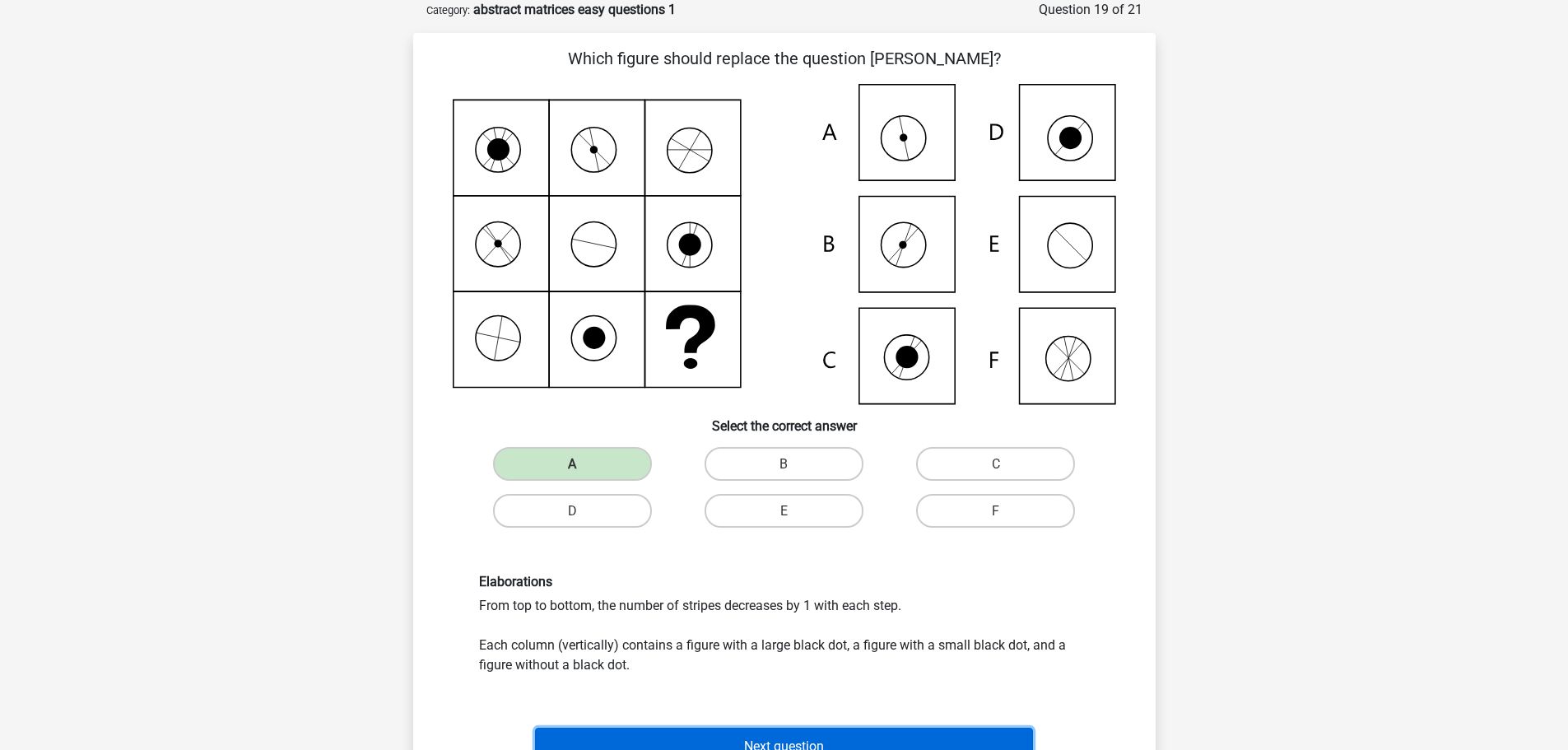
click at [775, 742] on font "Next question" at bounding box center [783, 746] width 80 height 16
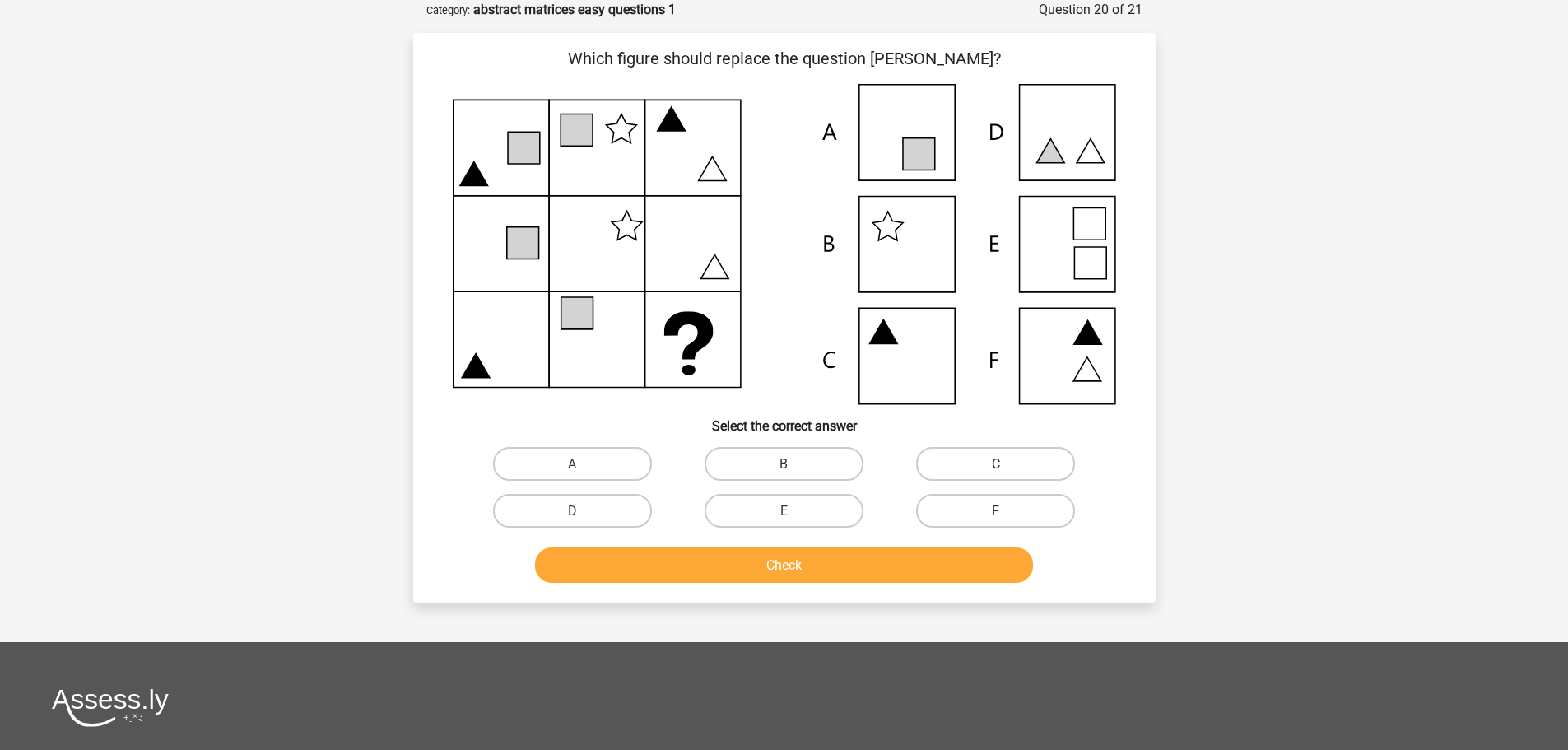
click at [990, 465] on label "C" at bounding box center [996, 464] width 159 height 33
click at [996, 465] on input "C" at bounding box center [1001, 469] width 11 height 11
radio input "true"
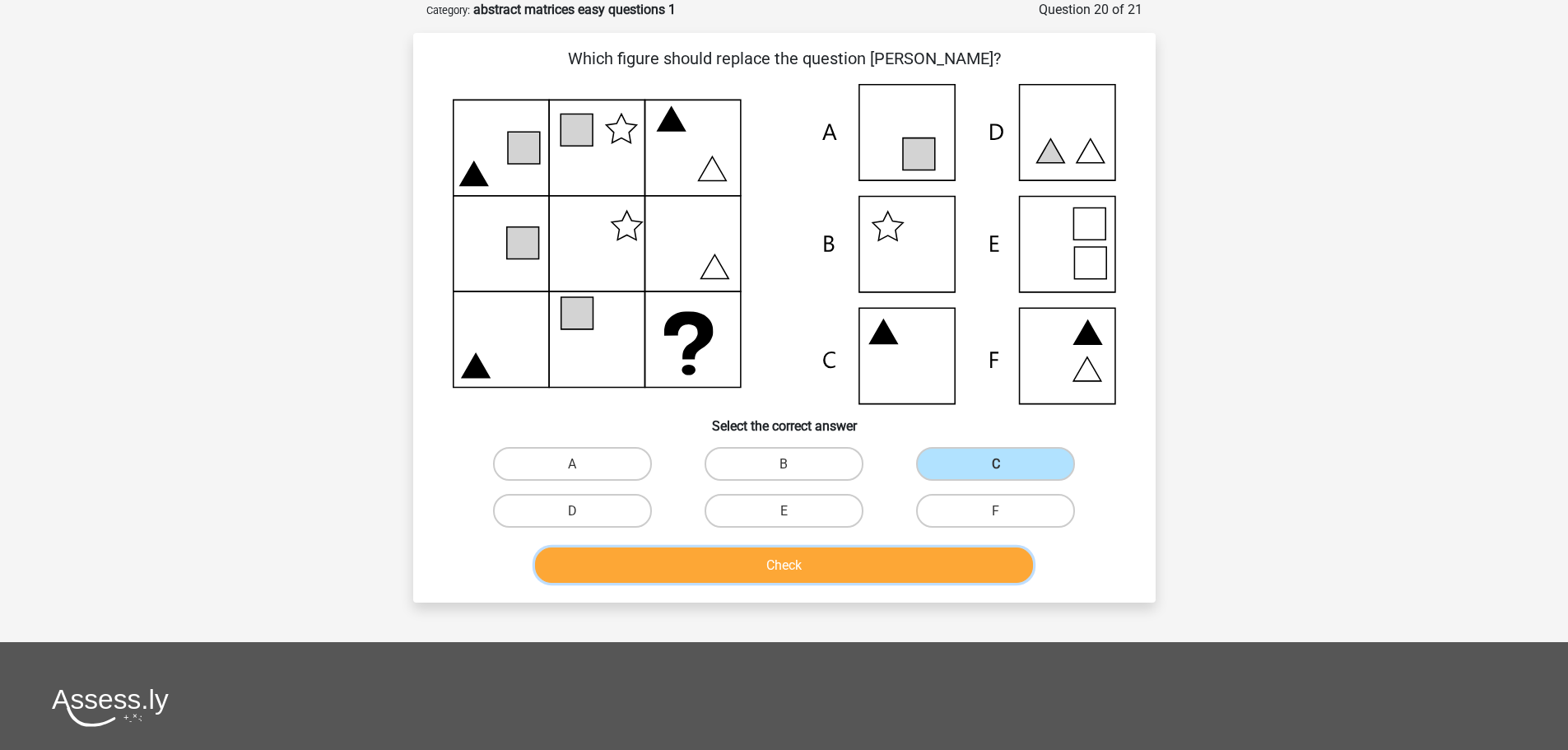
click at [747, 568] on button "Check" at bounding box center [784, 565] width 498 height 35
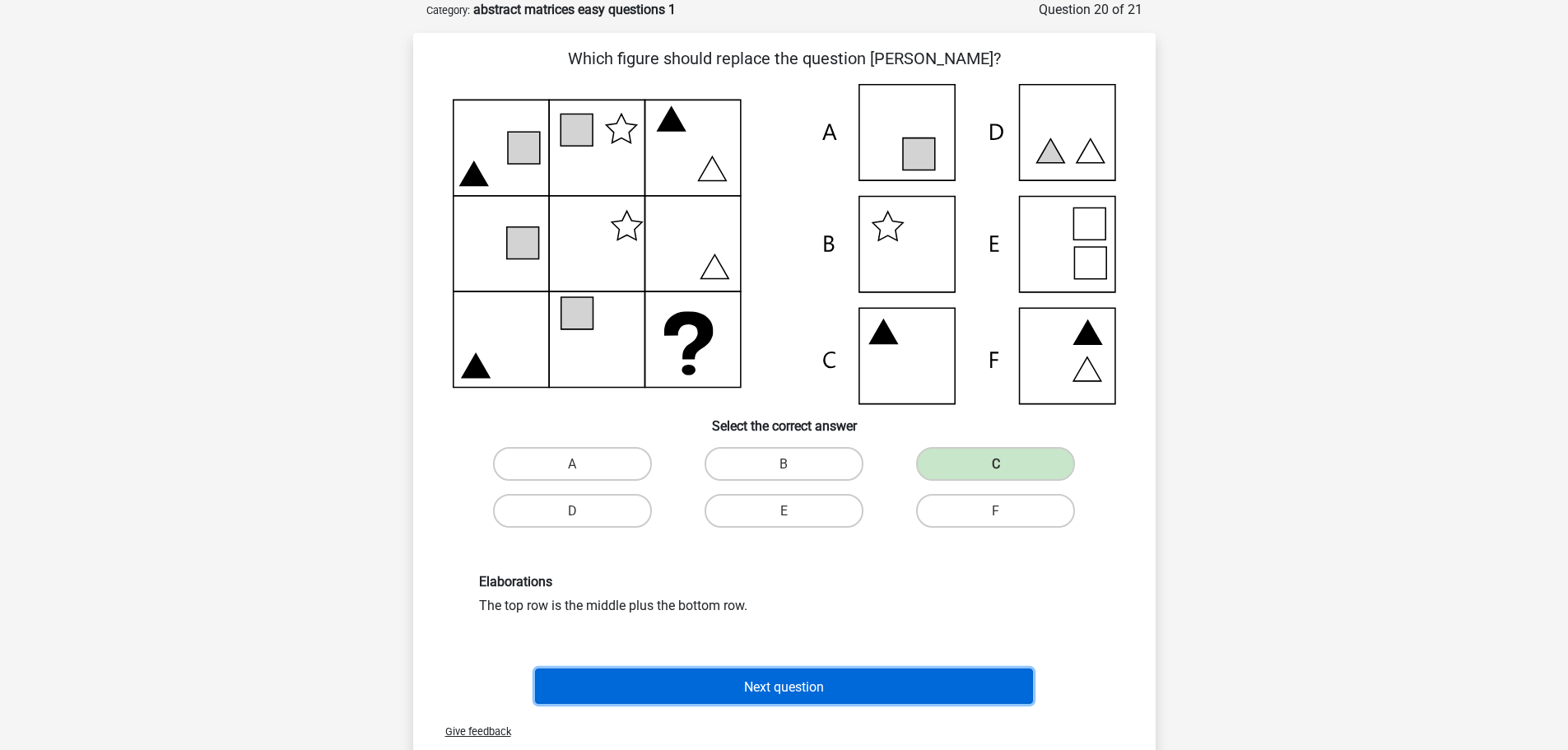
click at [763, 688] on font "Next question" at bounding box center [783, 686] width 80 height 16
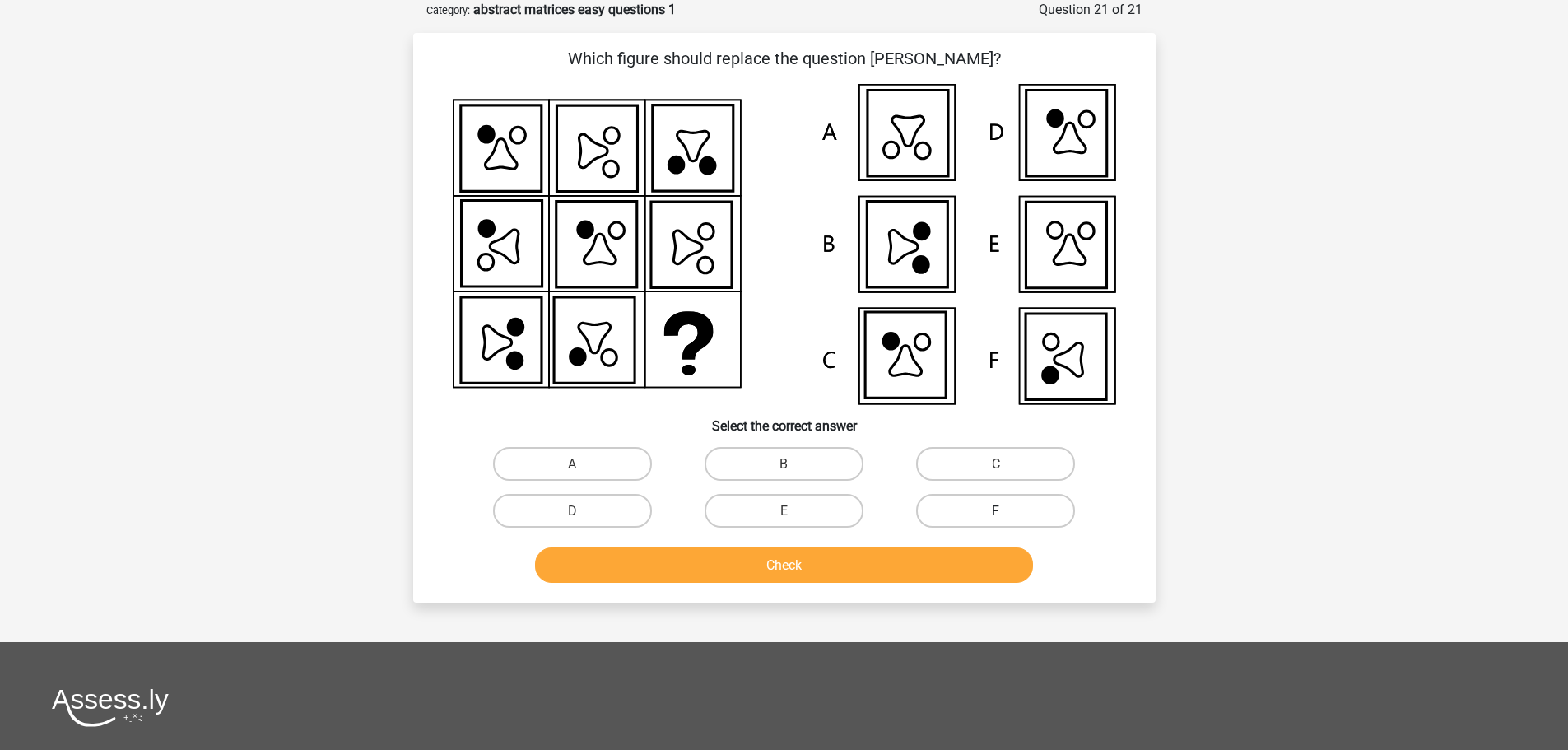
click at [956, 512] on label "F" at bounding box center [996, 511] width 159 height 33
click at [996, 512] on input "F" at bounding box center [1001, 515] width 11 height 11
radio input "true"
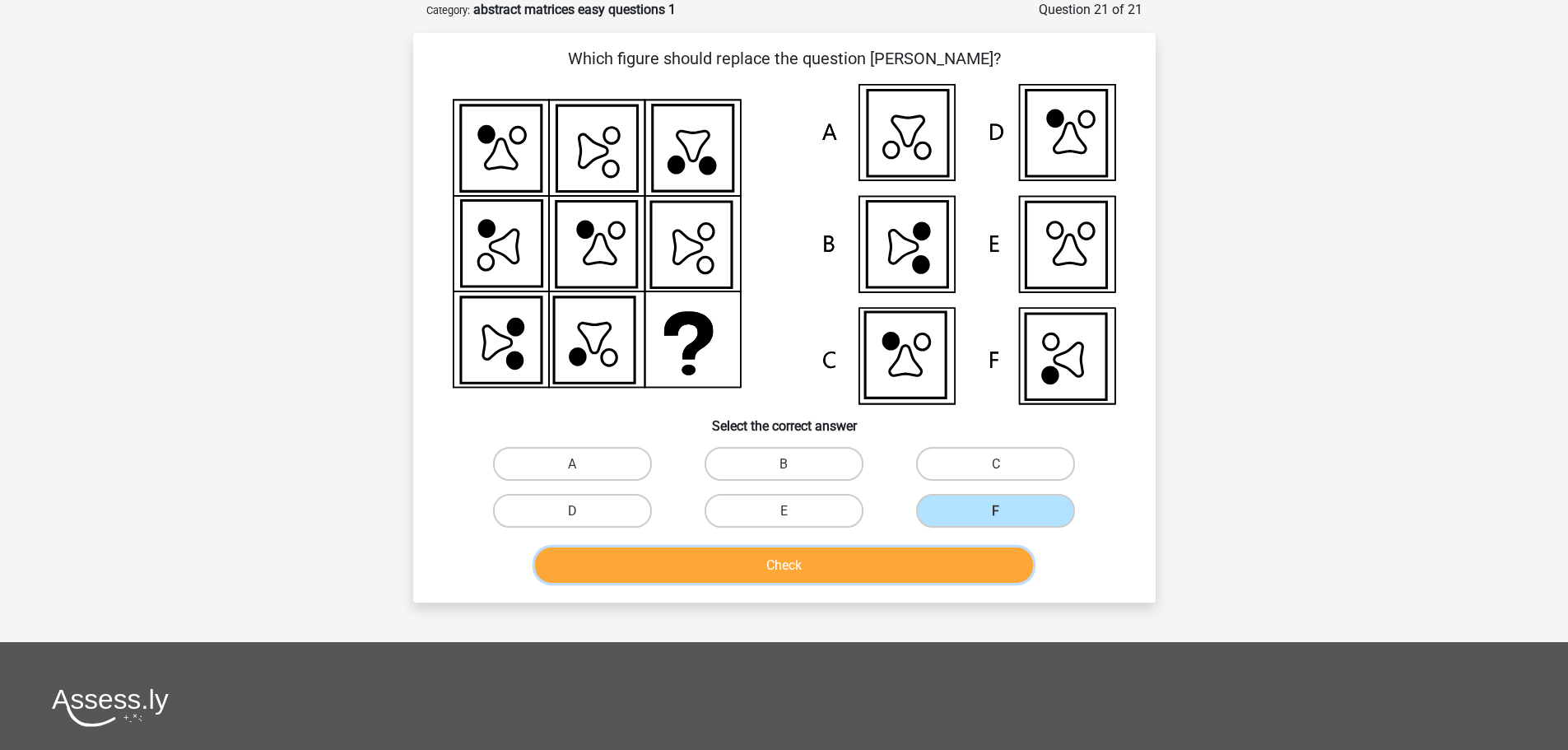
click at [879, 562] on button "Check" at bounding box center [784, 565] width 498 height 35
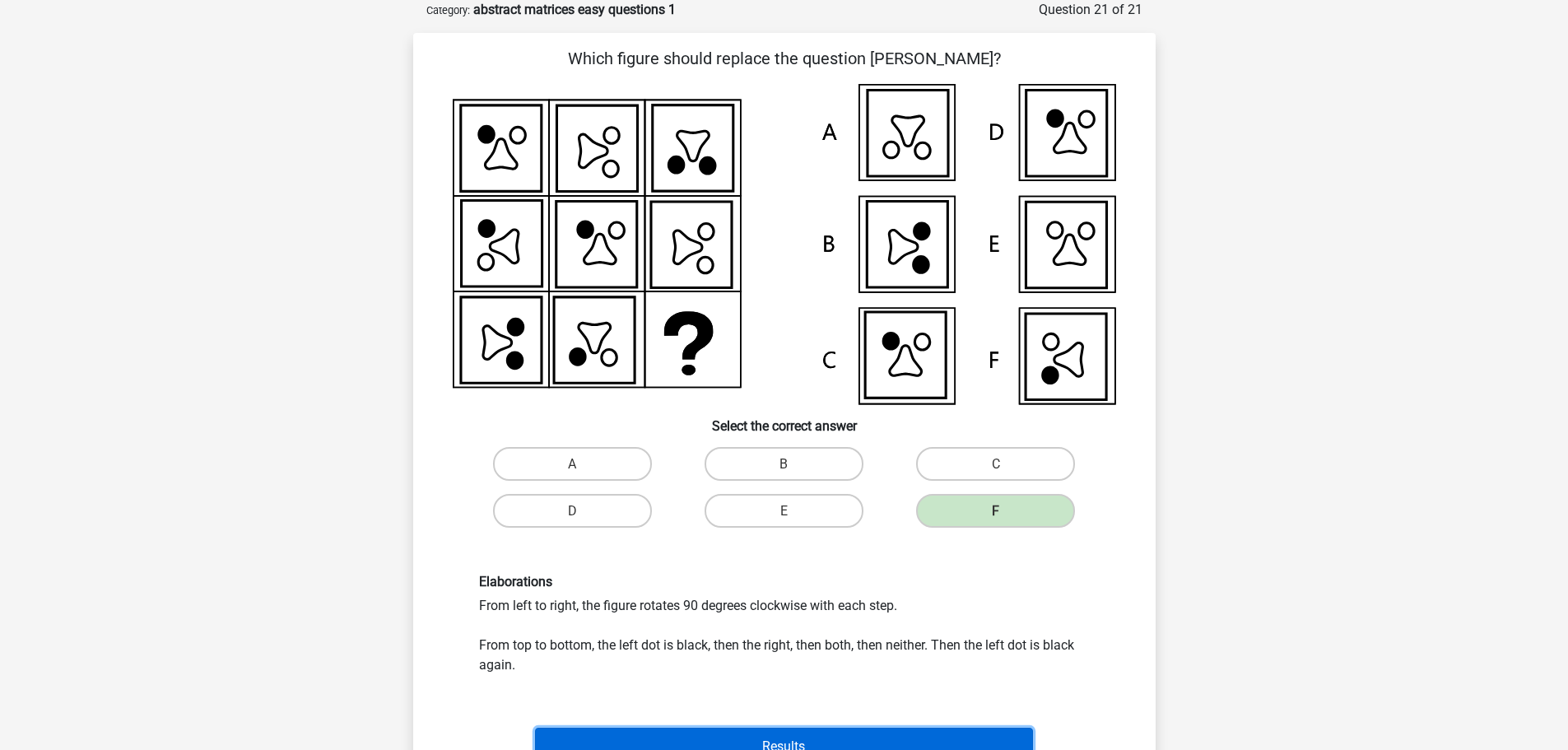
click at [776, 735] on button "Results" at bounding box center [784, 746] width 498 height 35
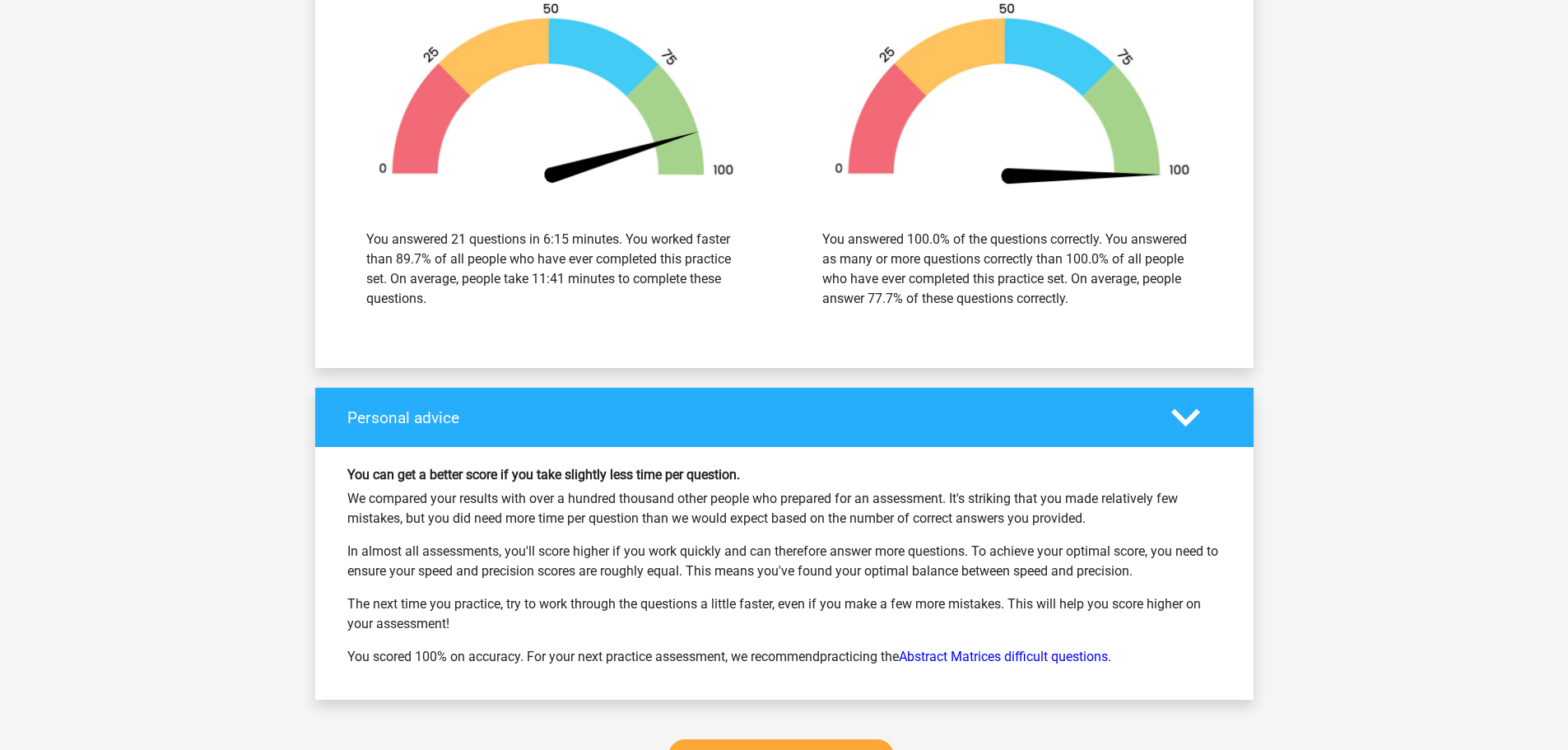
scroll to position [2718, 0]
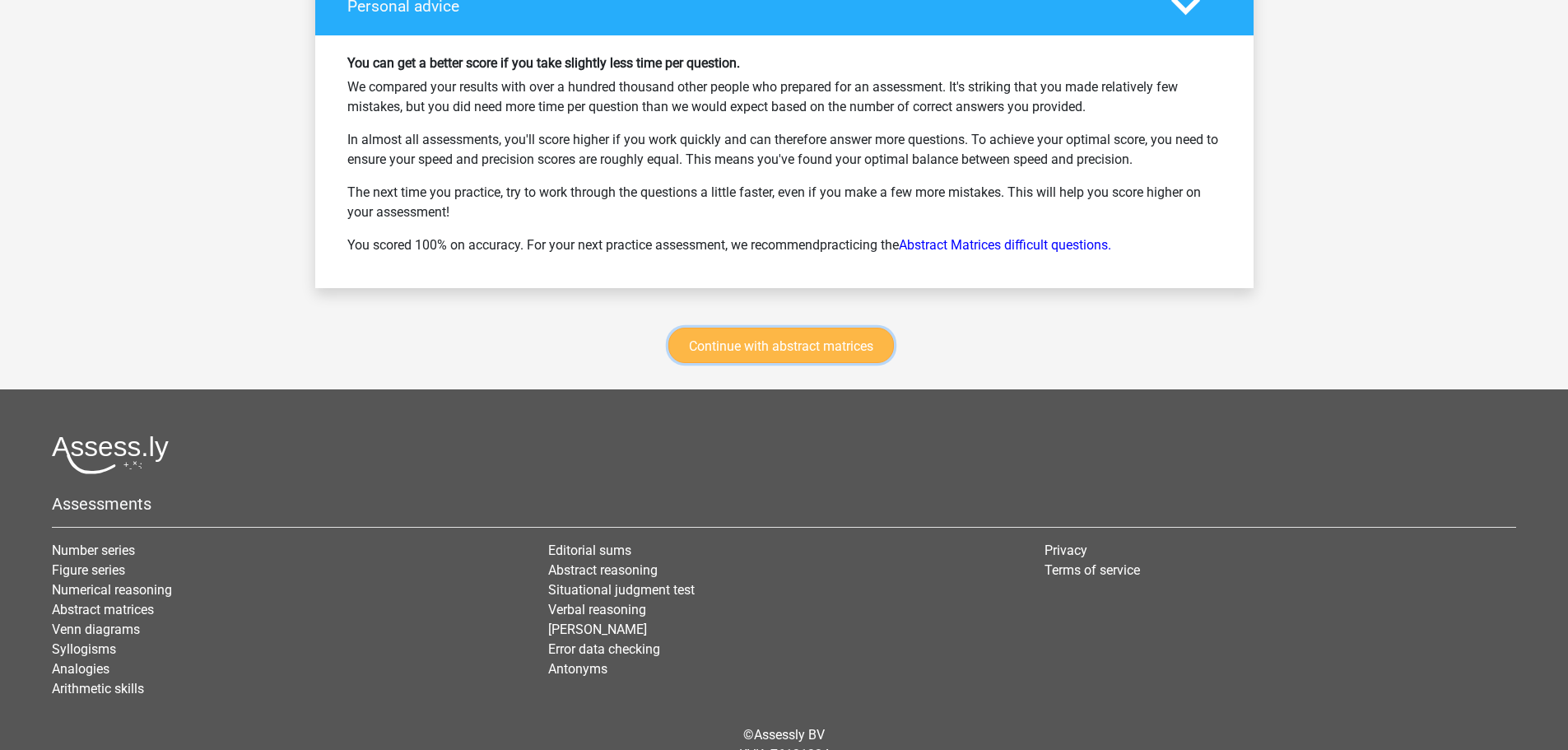
click at [751, 334] on link "Continue with abstract matrices" at bounding box center [781, 345] width 226 height 35
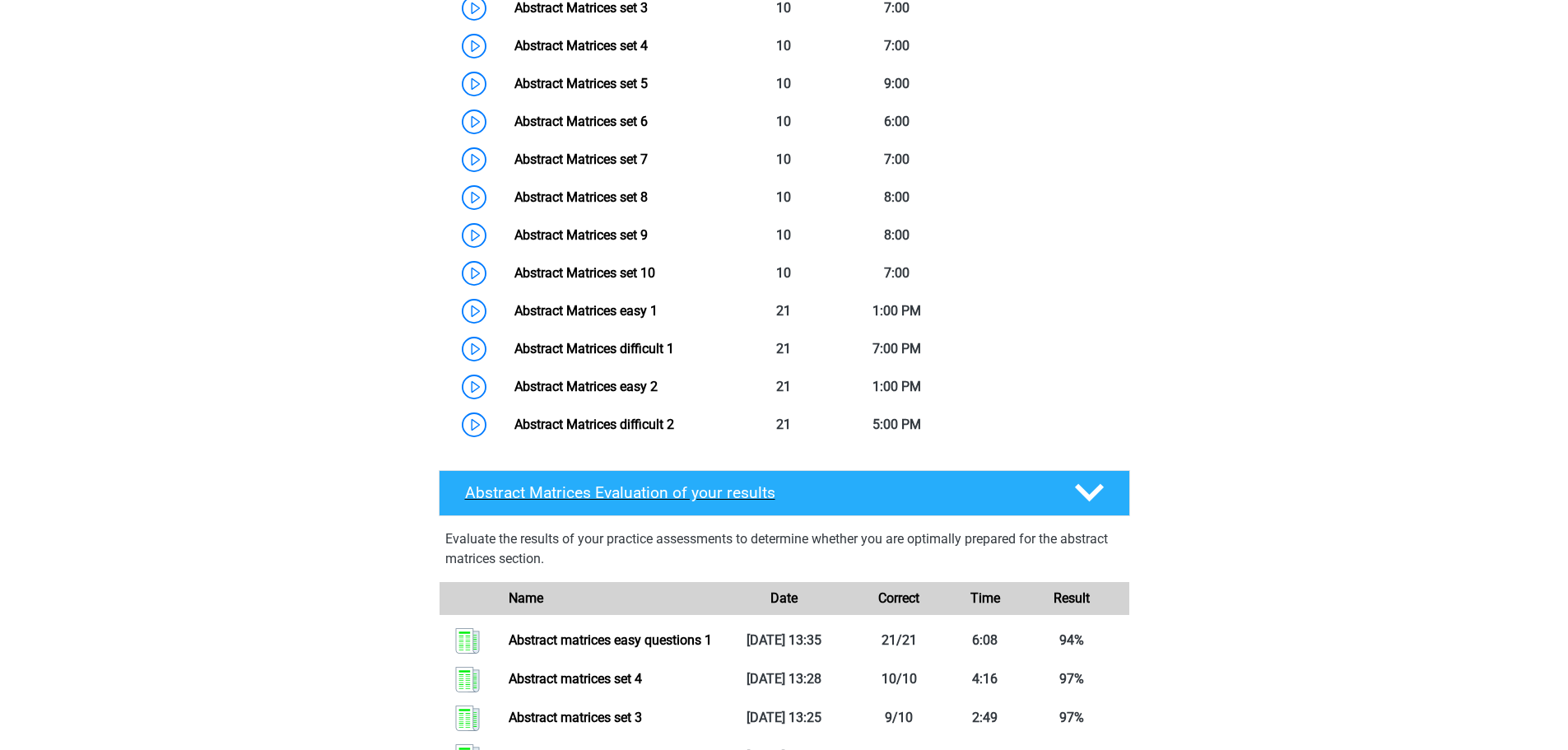
scroll to position [983, 0]
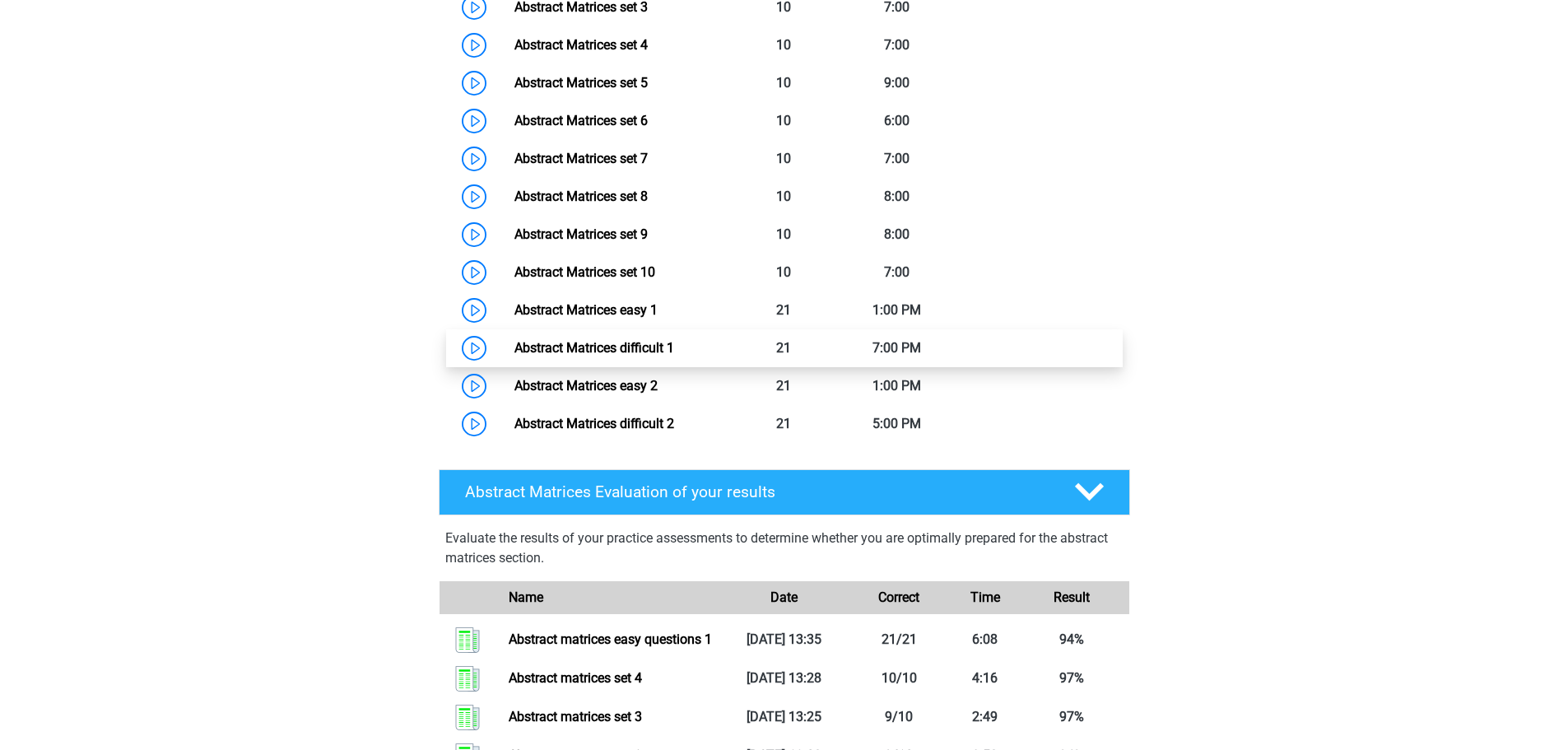
click at [608, 356] on link "Abstract Matrices difficult 1" at bounding box center [594, 348] width 160 height 16
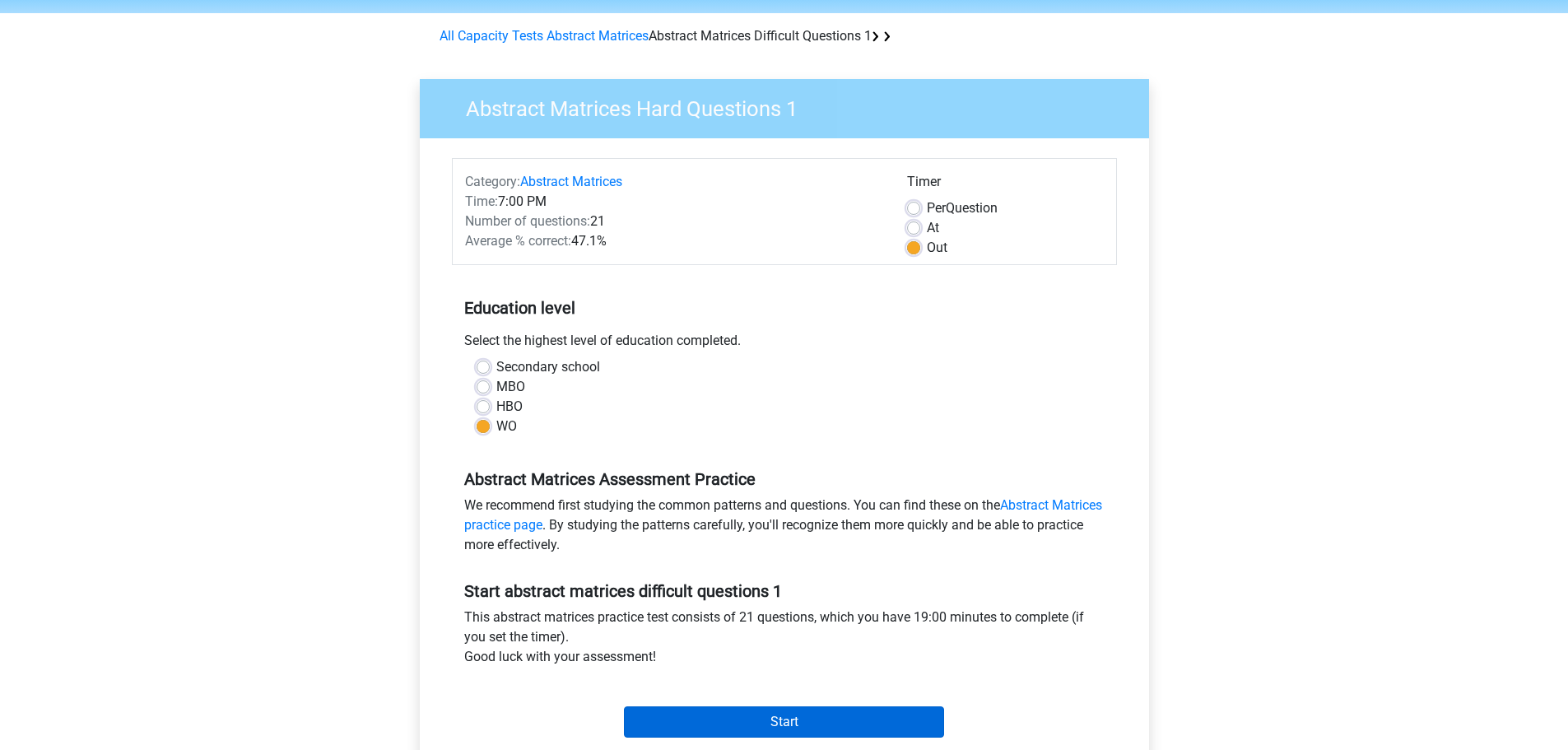
scroll to position [329, 0]
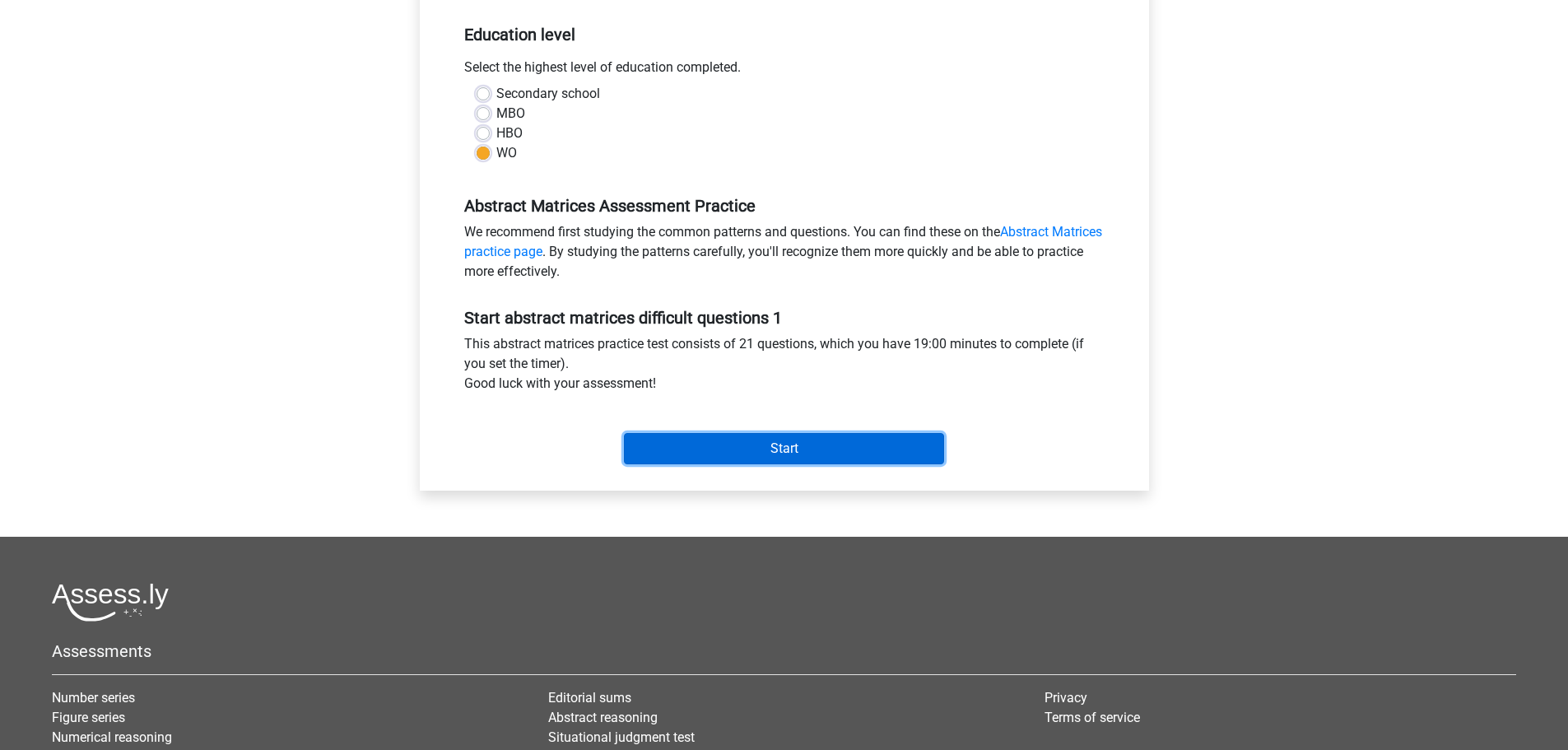
click at [754, 453] on input "Start" at bounding box center [784, 449] width 320 height 31
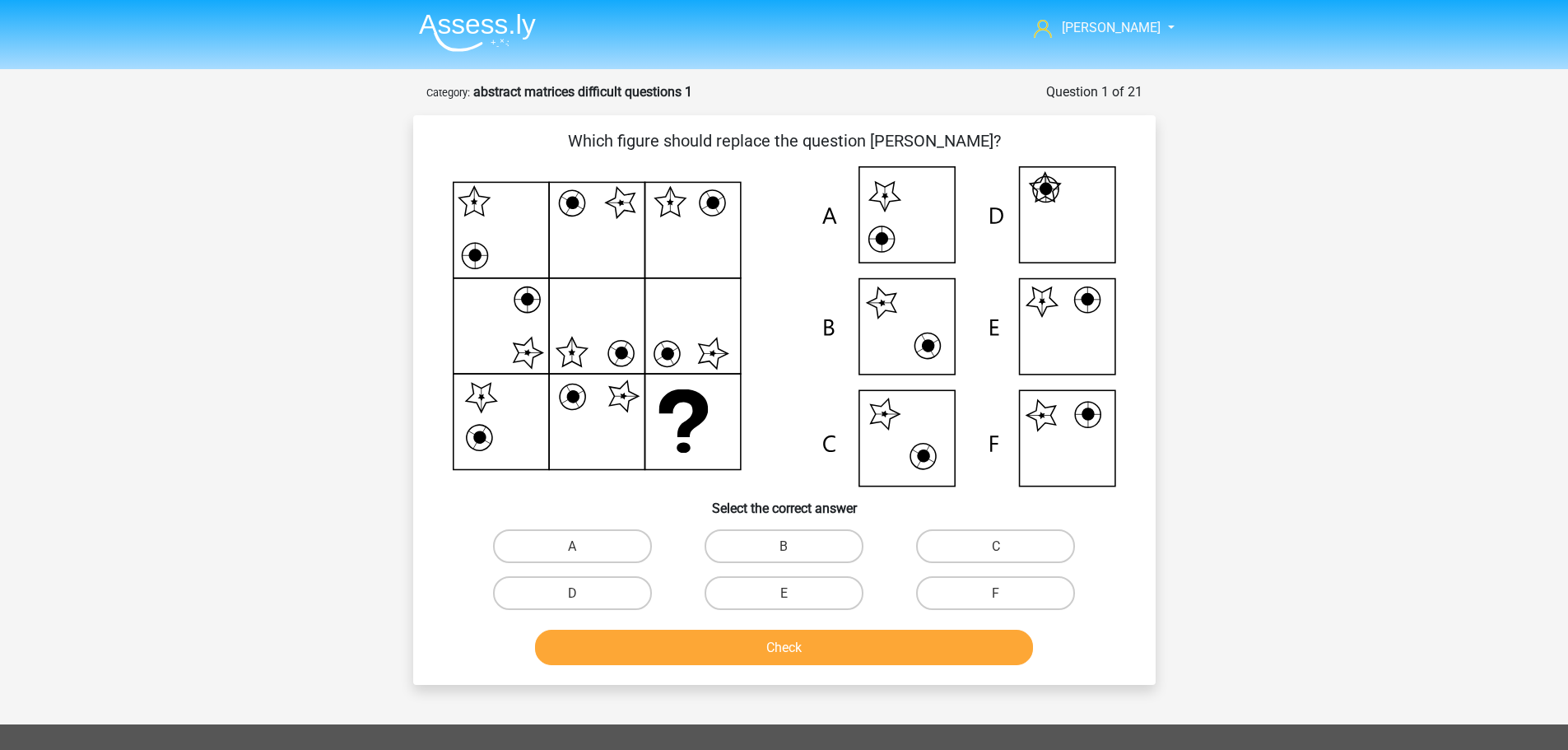
click at [790, 593] on input "E" at bounding box center [789, 598] width 11 height 11
radio input "true"
click at [798, 661] on button "Check" at bounding box center [784, 648] width 498 height 35
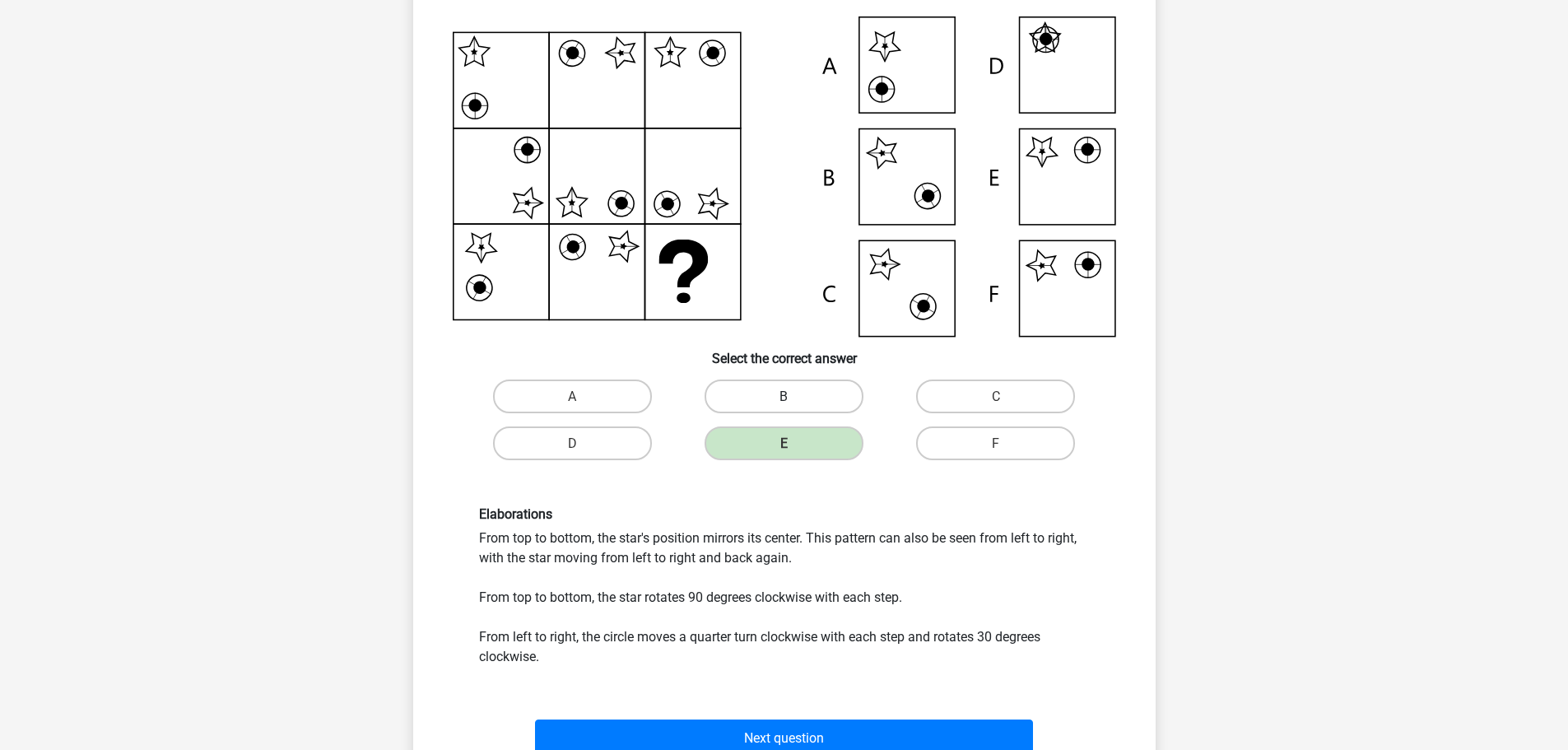
scroll to position [165, 0]
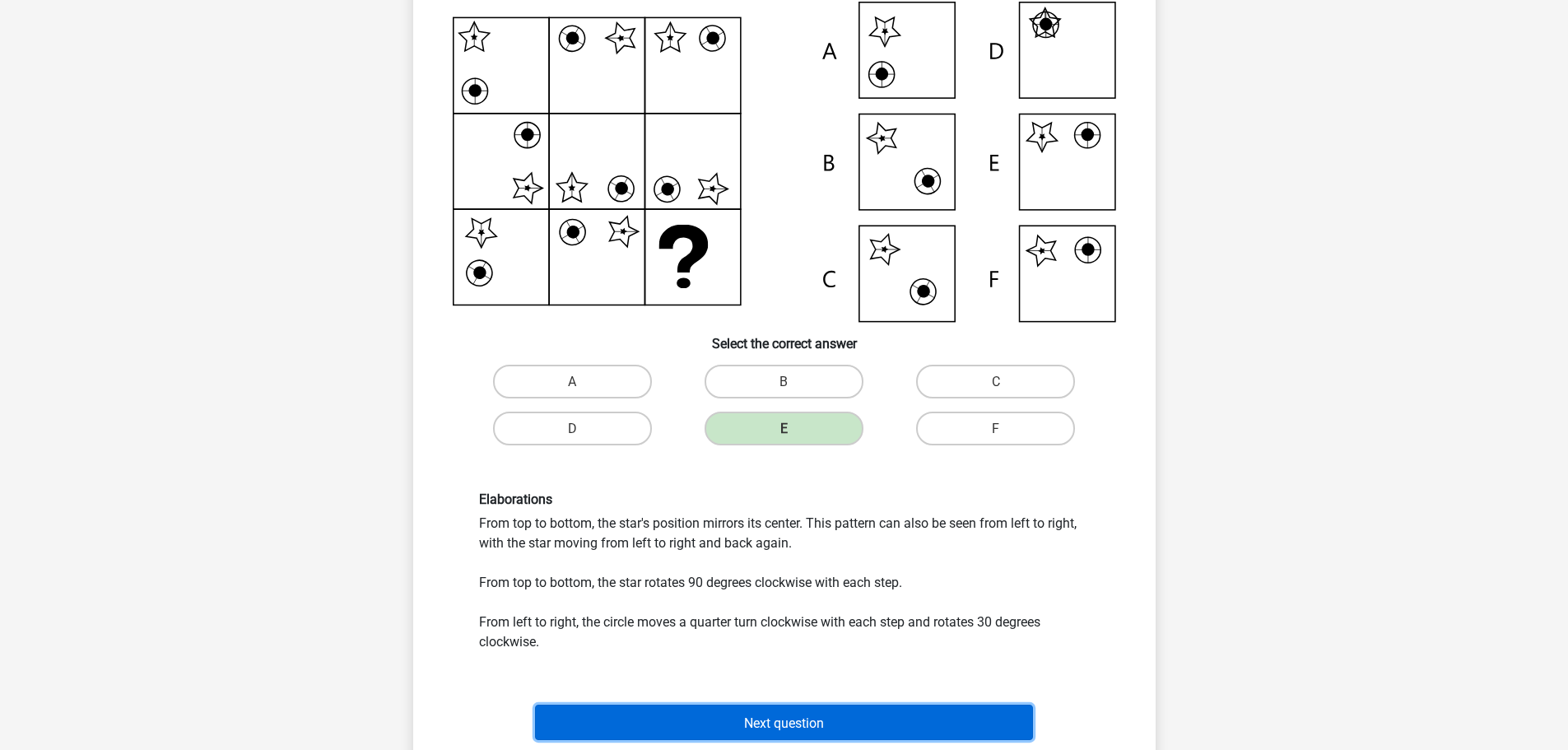
click at [773, 718] on font "Next question" at bounding box center [783, 722] width 80 height 16
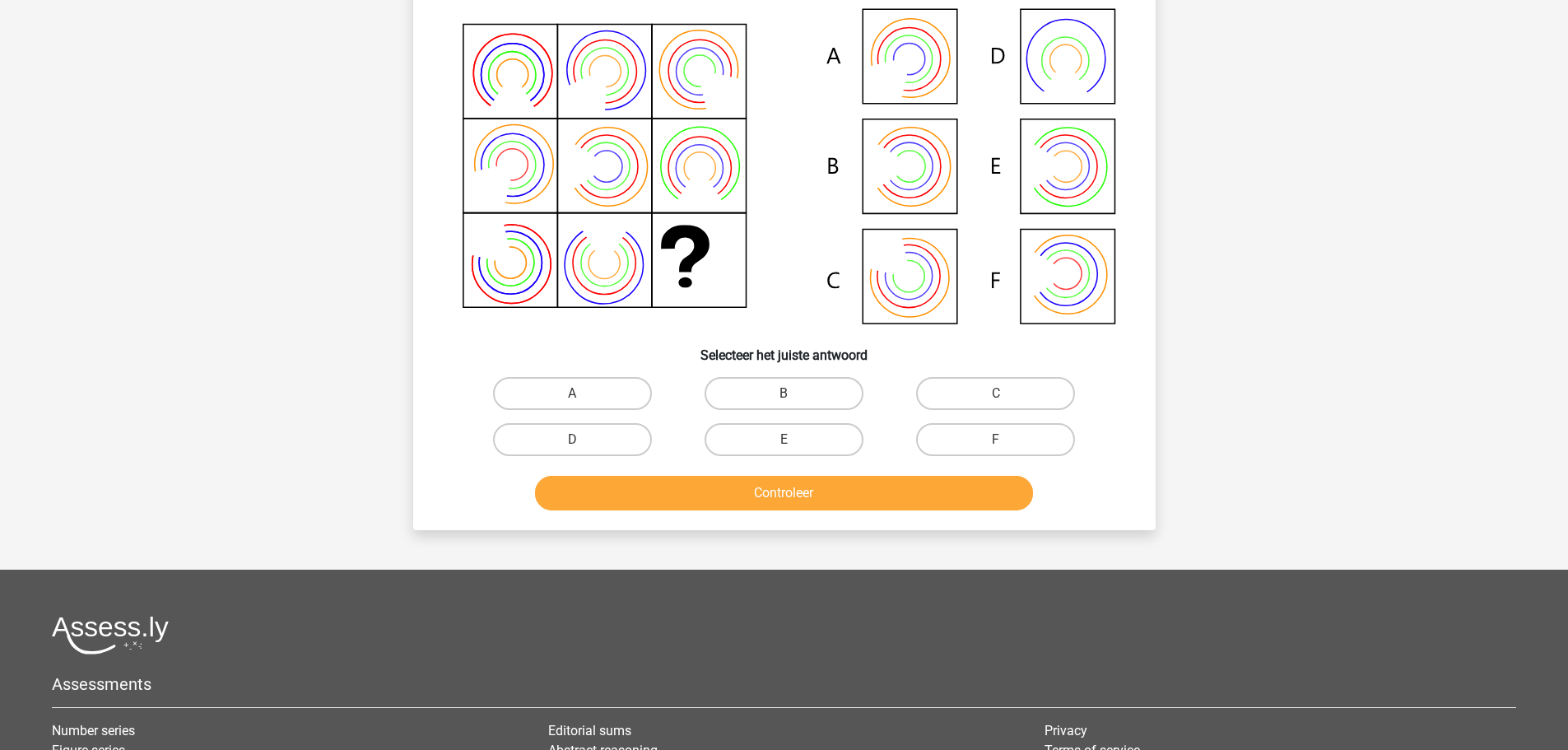
scroll to position [83, 0]
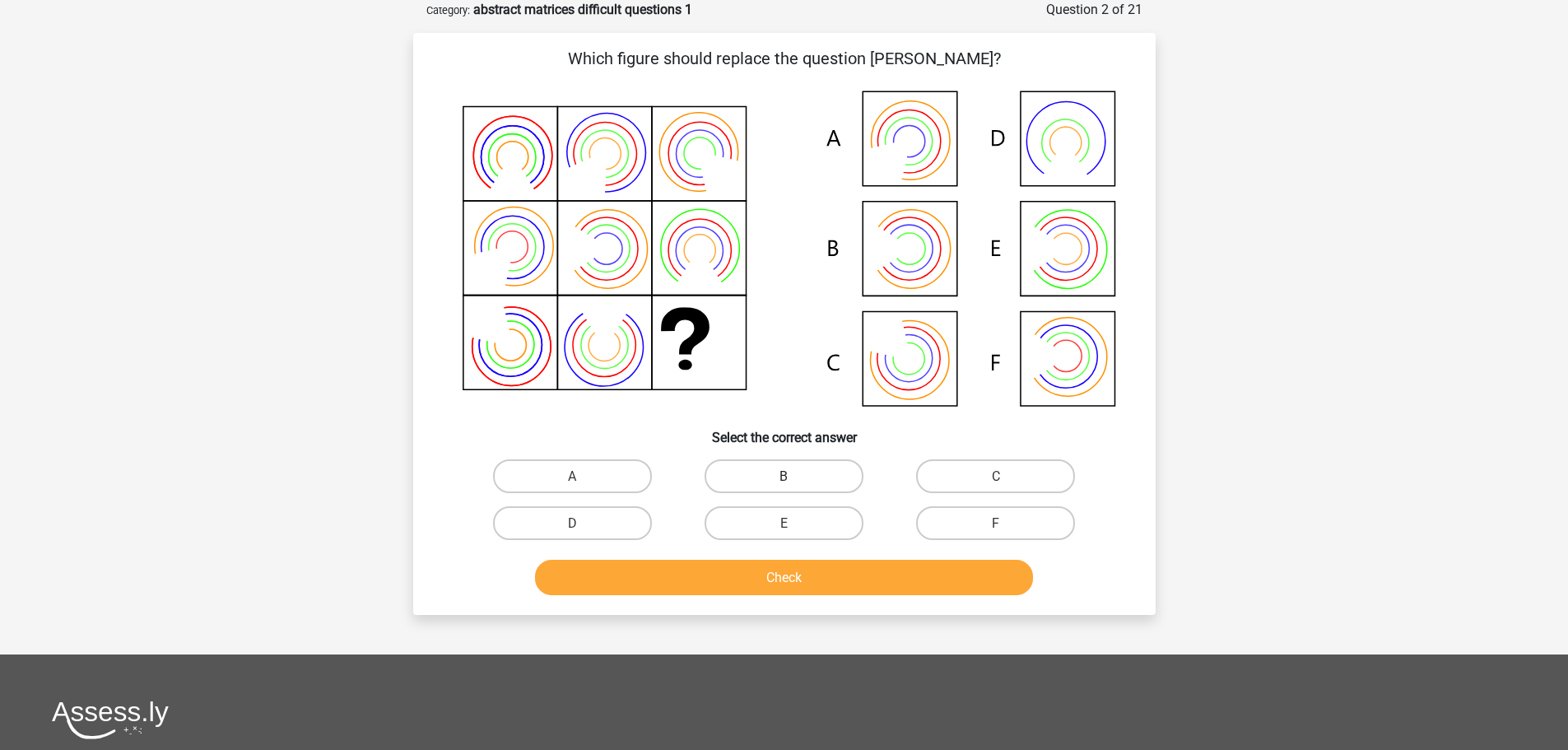
click at [816, 465] on label "B" at bounding box center [784, 477] width 159 height 33
click at [795, 476] on input "B" at bounding box center [789, 481] width 11 height 11
radio input "true"
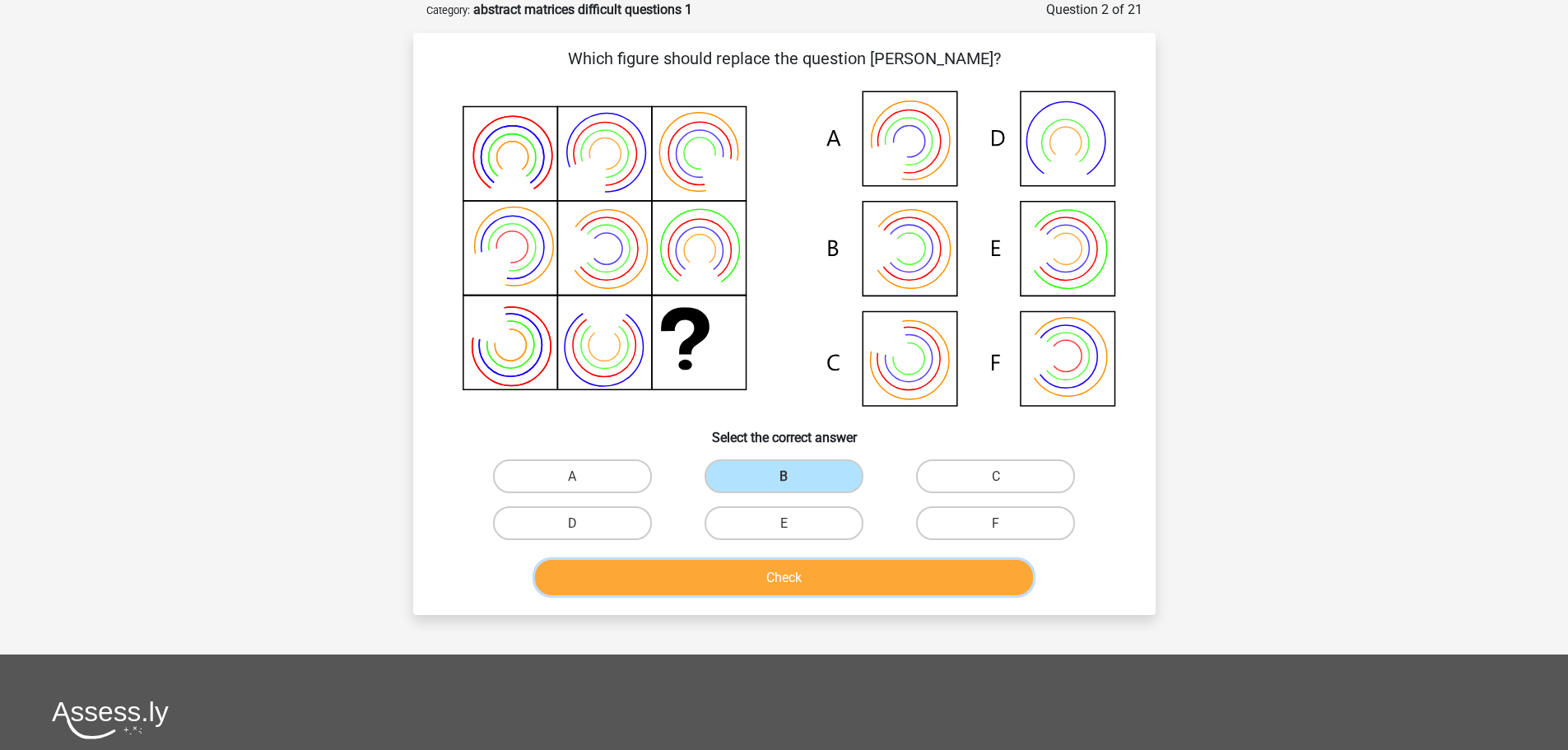
click at [763, 573] on button "Check" at bounding box center [784, 578] width 498 height 35
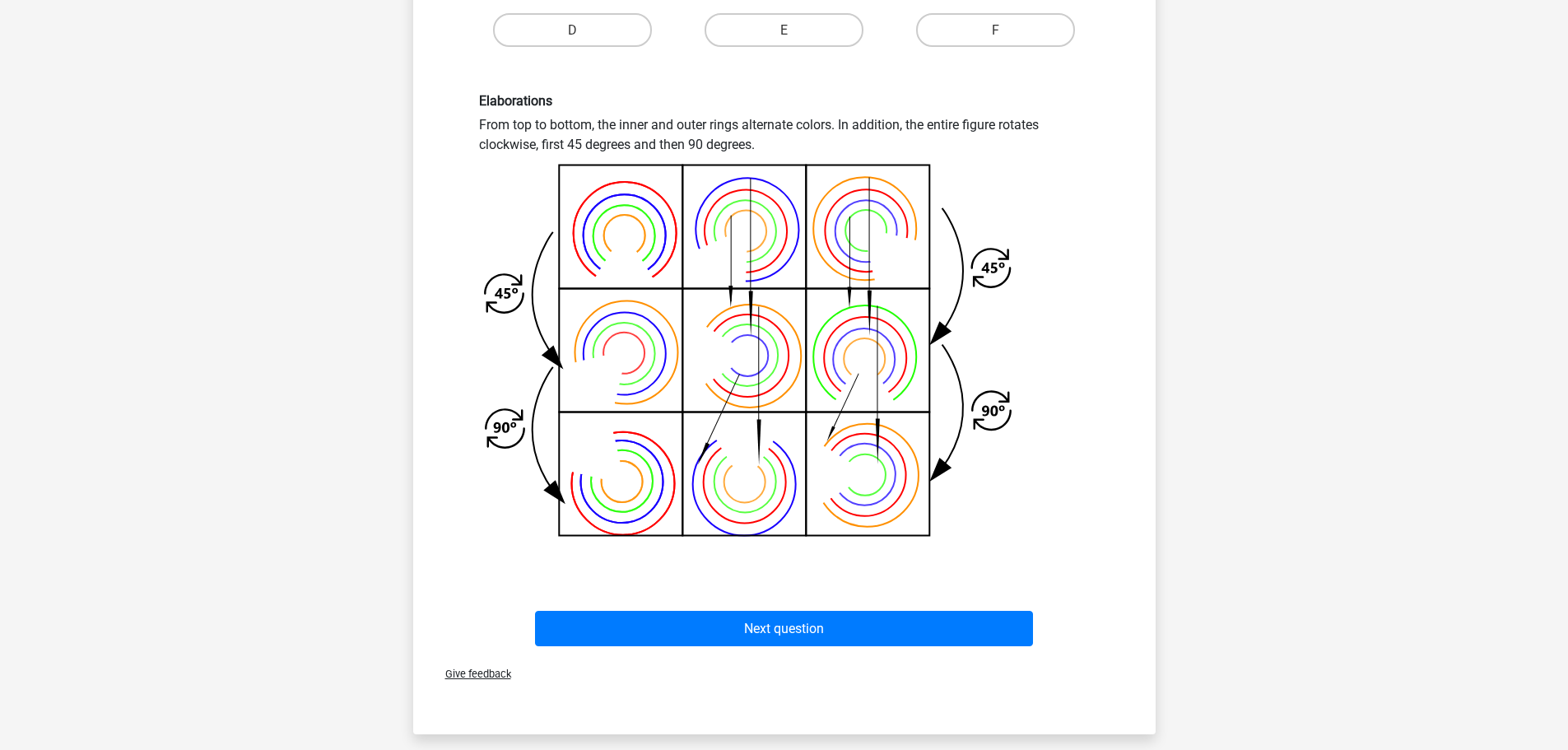
scroll to position [577, 0]
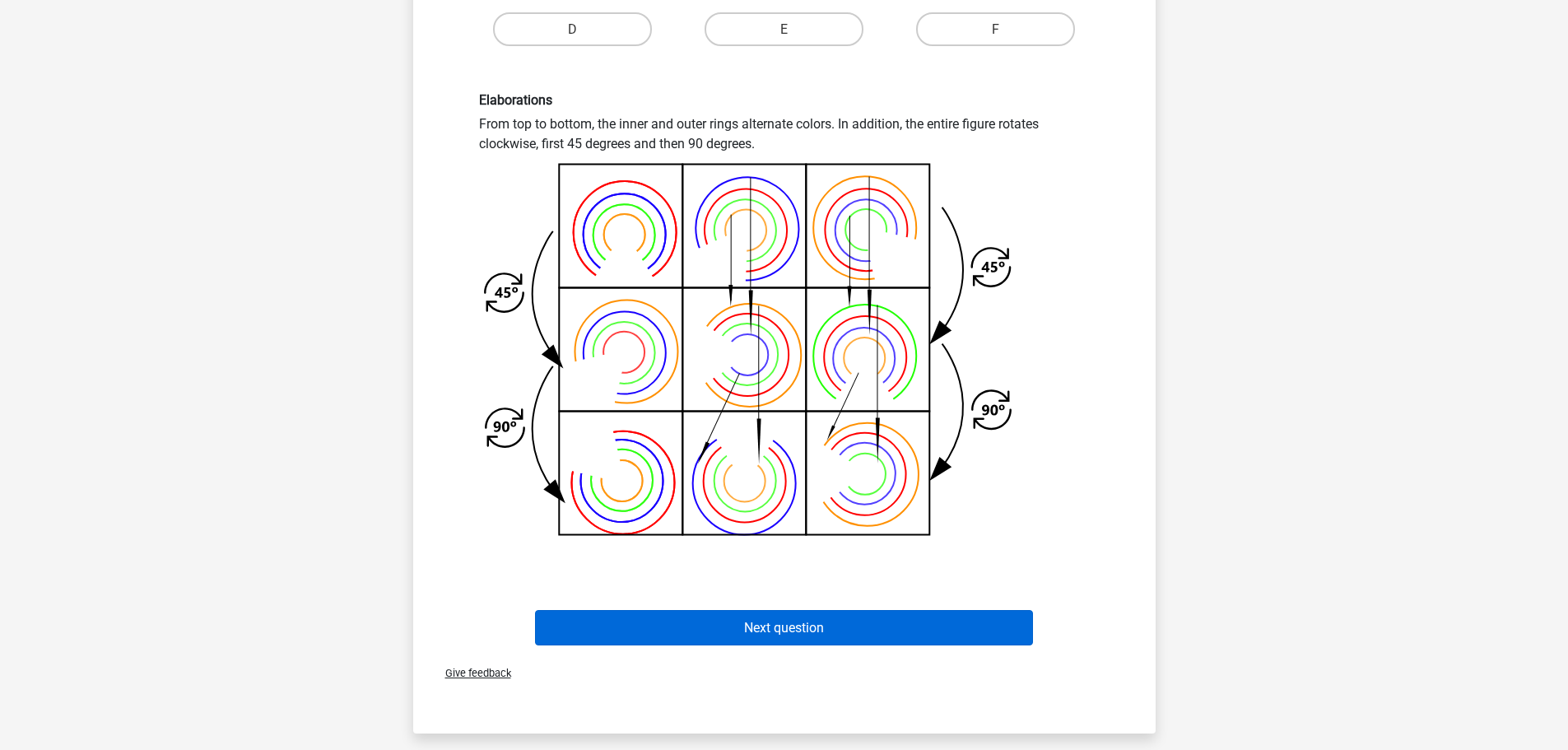
click at [811, 616] on button "Next question" at bounding box center [784, 628] width 498 height 35
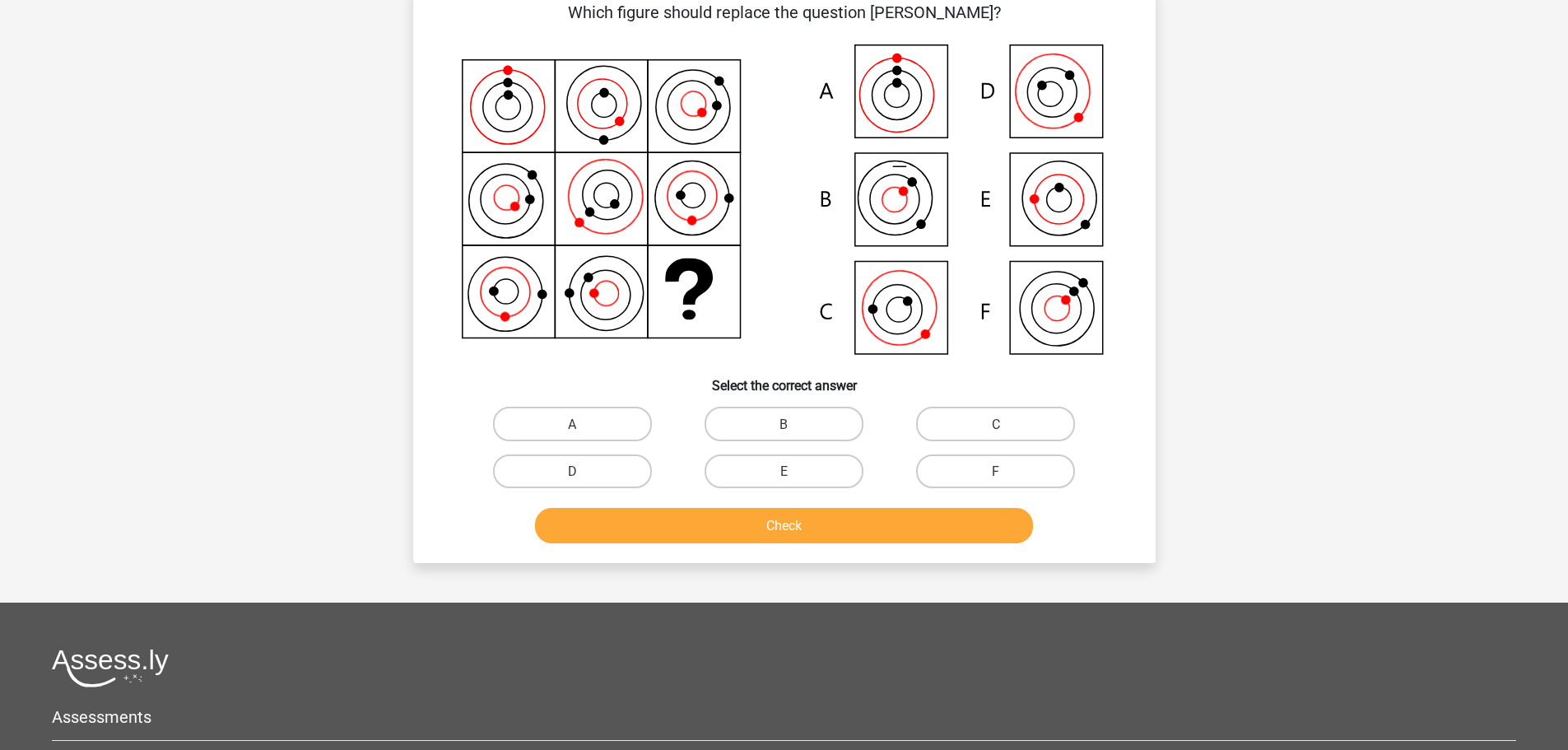
scroll to position [83, 0]
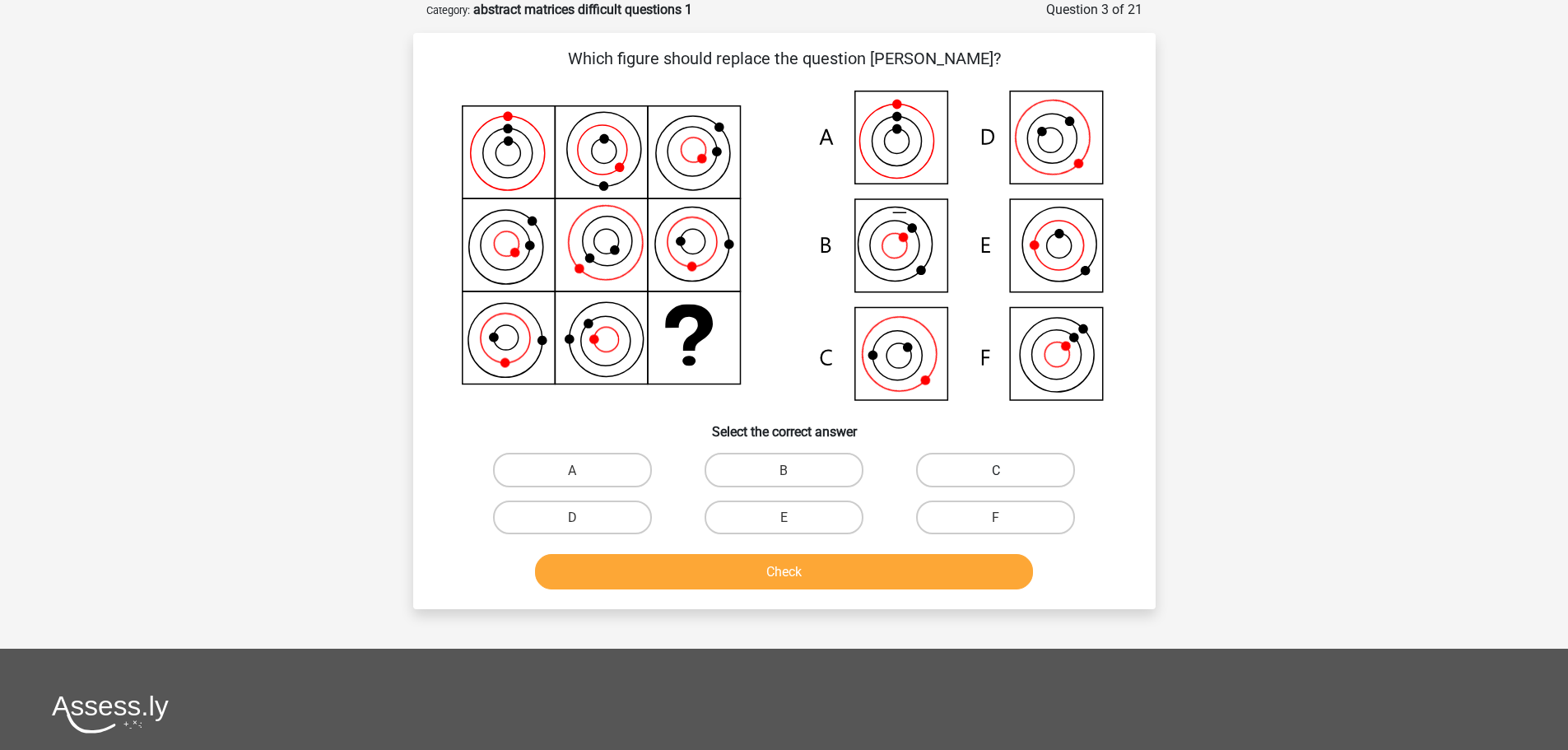
click at [979, 462] on label "C" at bounding box center [996, 470] width 159 height 33
click at [996, 470] on input "C" at bounding box center [1001, 475] width 11 height 11
radio input "true"
click at [817, 567] on button "Check" at bounding box center [784, 572] width 498 height 35
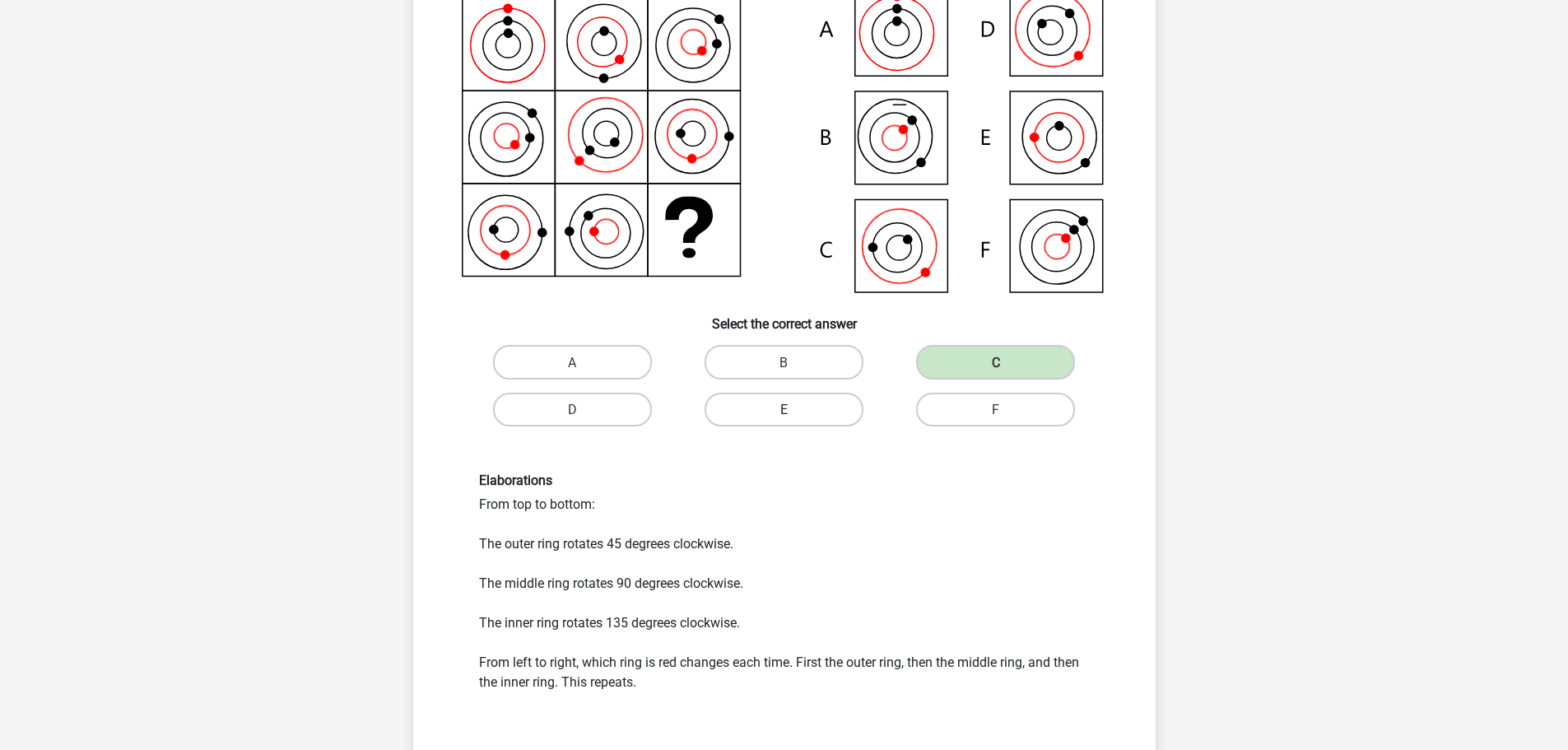
scroll to position [412, 0]
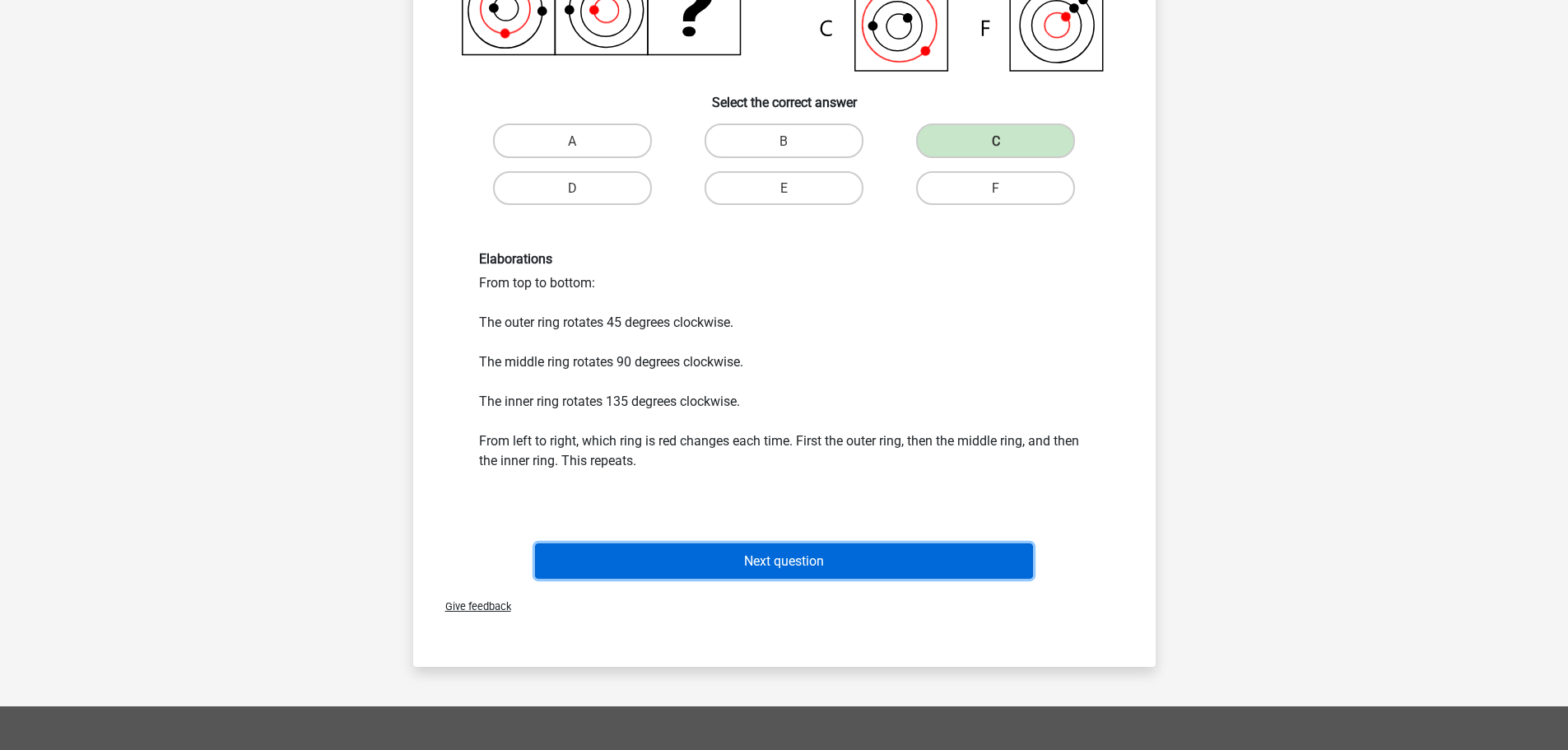
click at [833, 560] on button "Next question" at bounding box center [784, 561] width 498 height 35
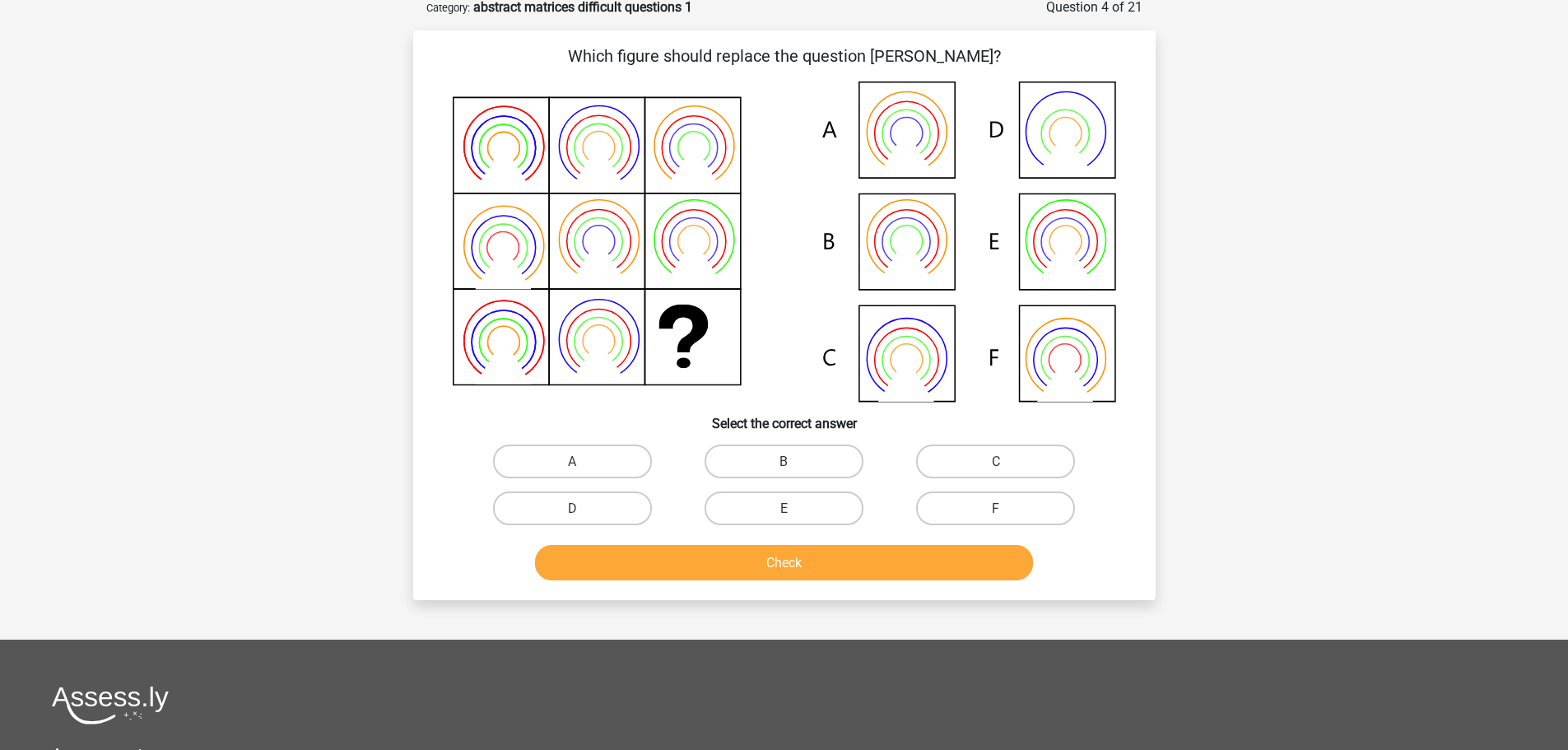
scroll to position [83, 0]
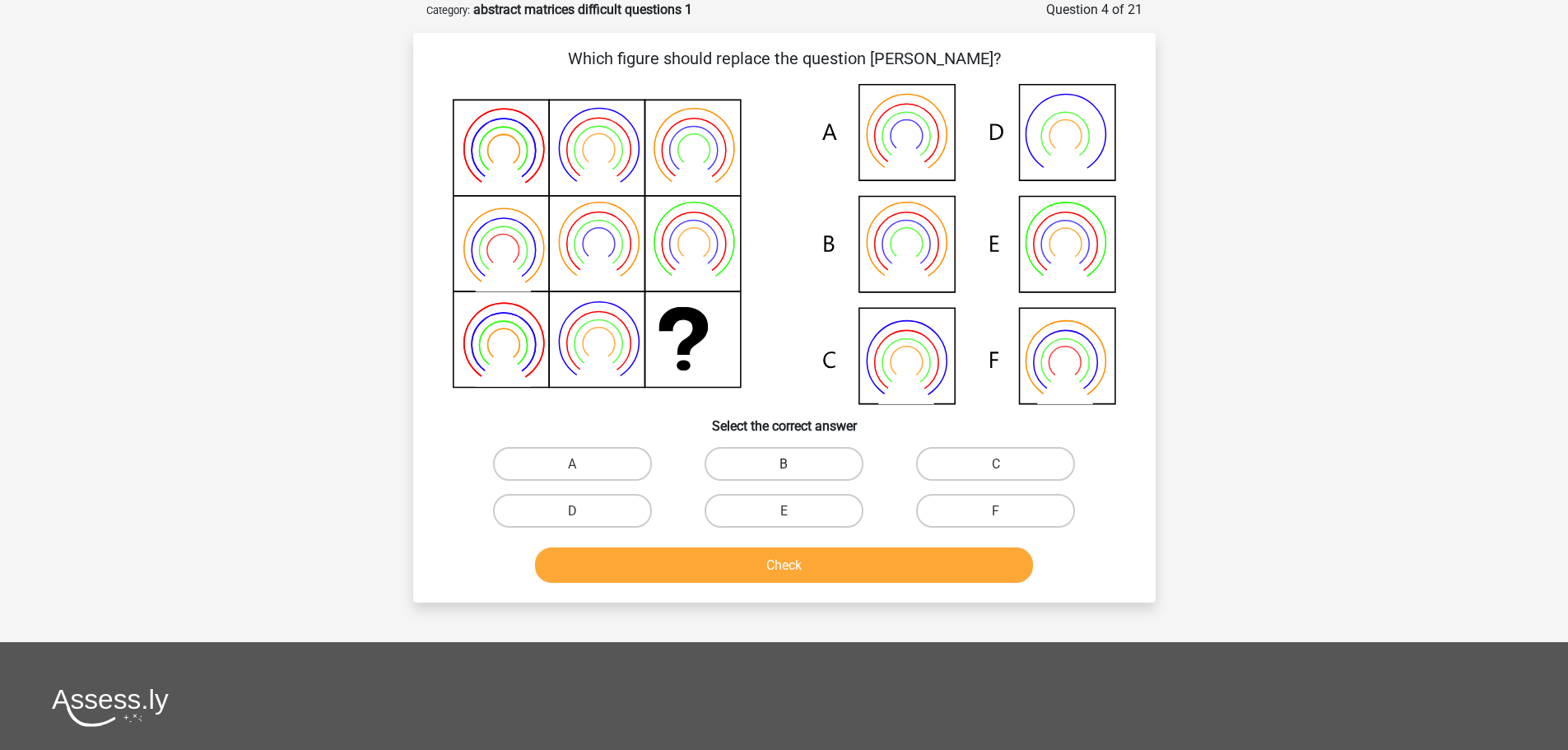
click at [816, 449] on label "B" at bounding box center [784, 464] width 159 height 33
click at [795, 464] on input "B" at bounding box center [789, 469] width 11 height 11
radio input "true"
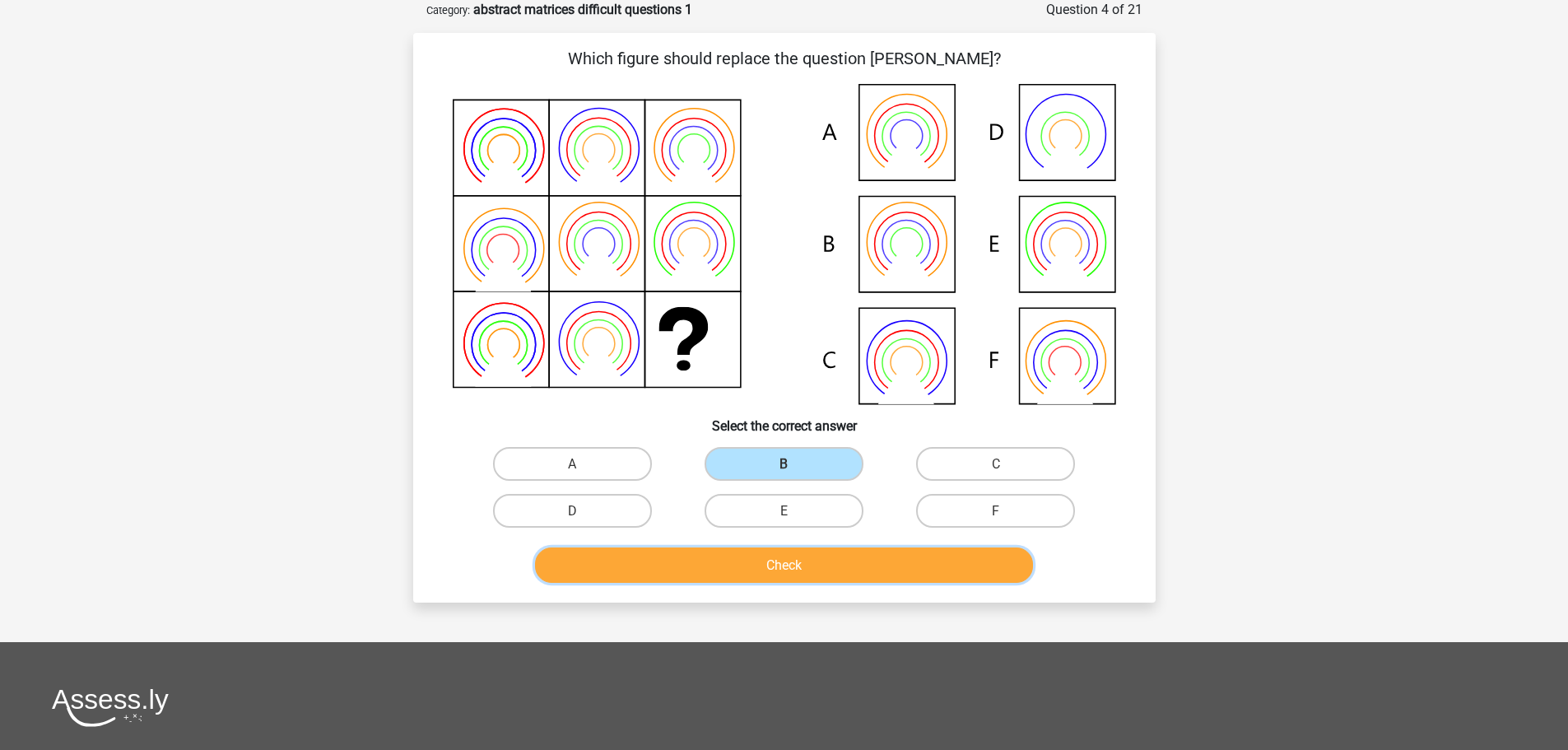
click at [814, 571] on button "Check" at bounding box center [784, 565] width 498 height 35
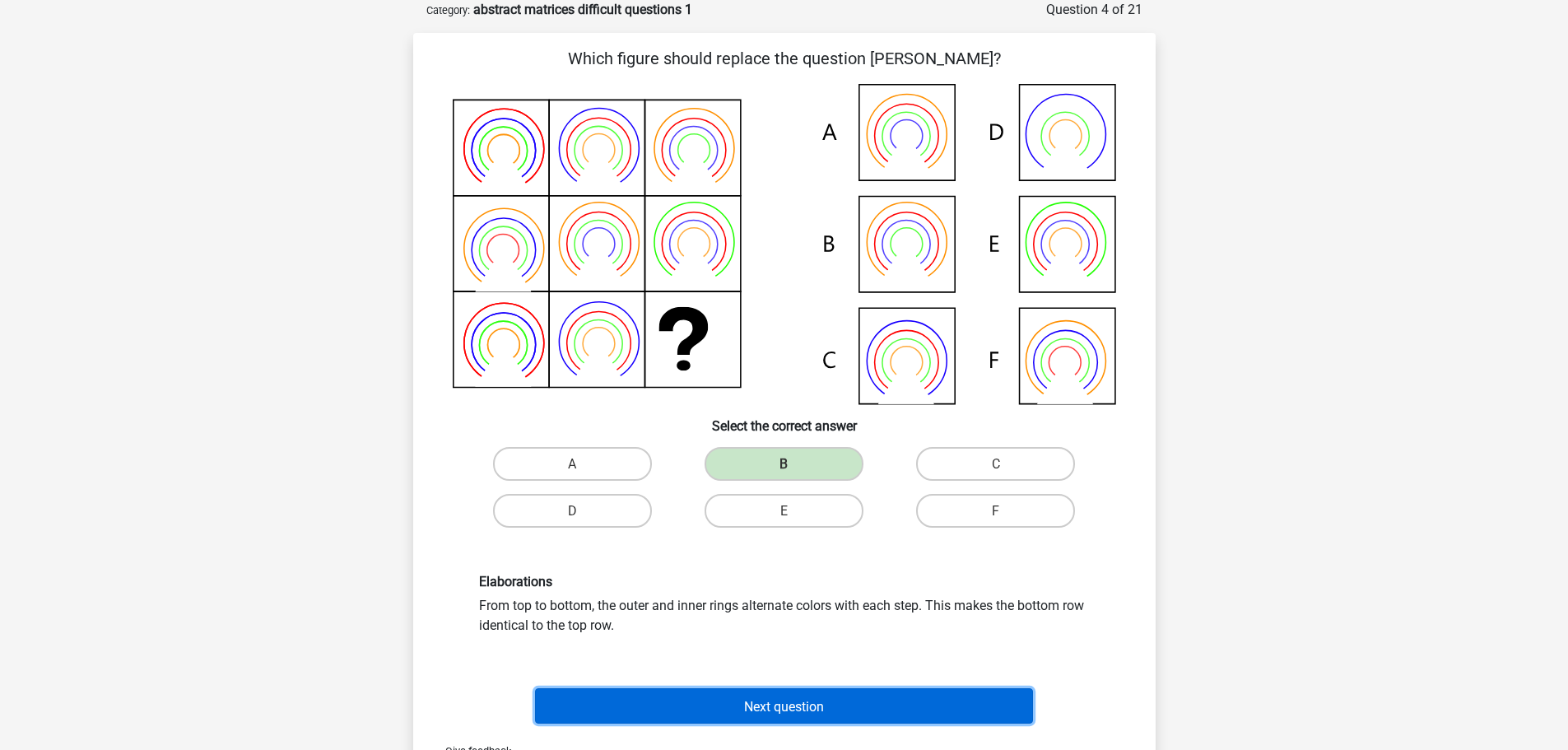
click at [768, 699] on font "Next question" at bounding box center [783, 707] width 80 height 16
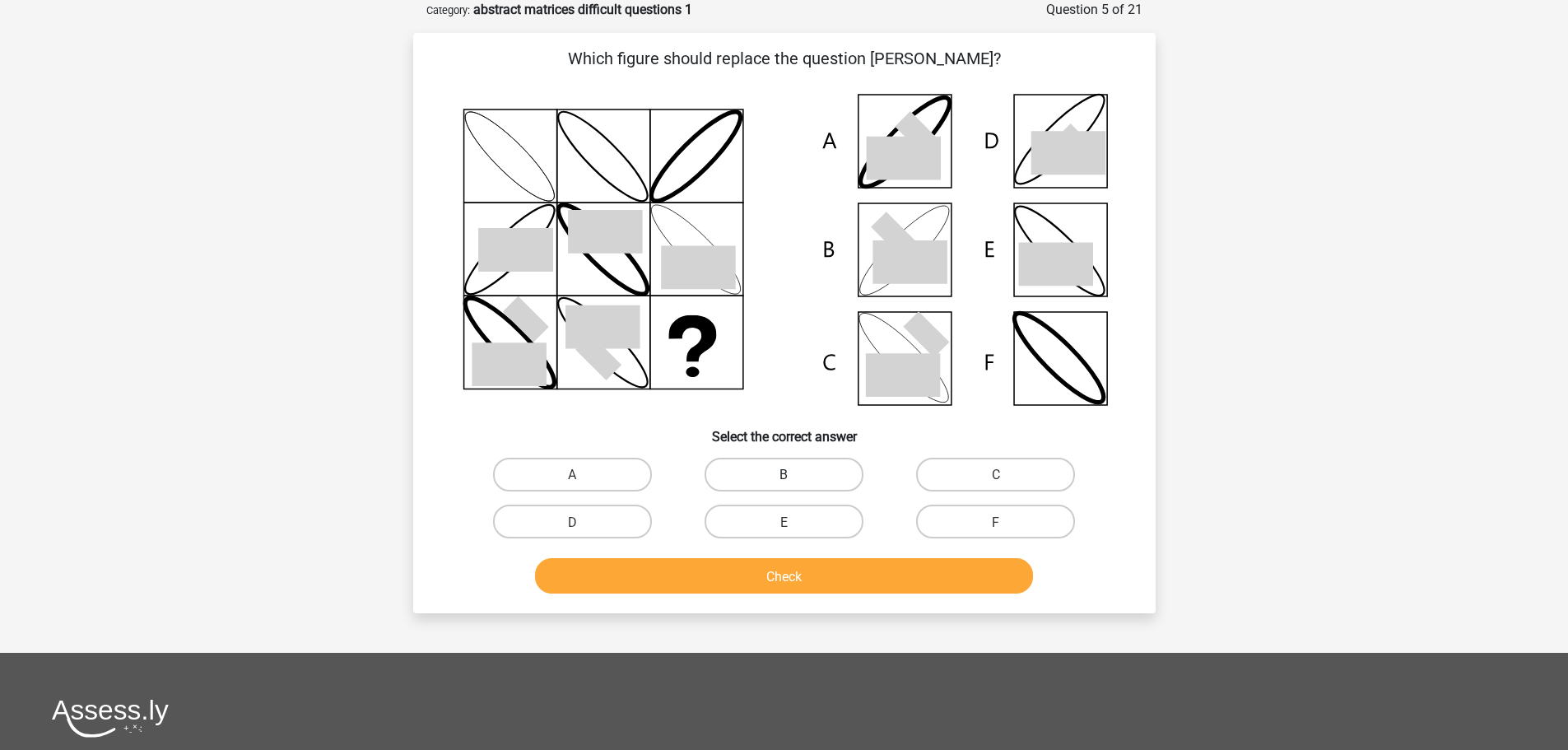
click at [812, 481] on label "B" at bounding box center [784, 475] width 159 height 33
click at [795, 481] on input "B" at bounding box center [789, 480] width 11 height 11
radio input "true"
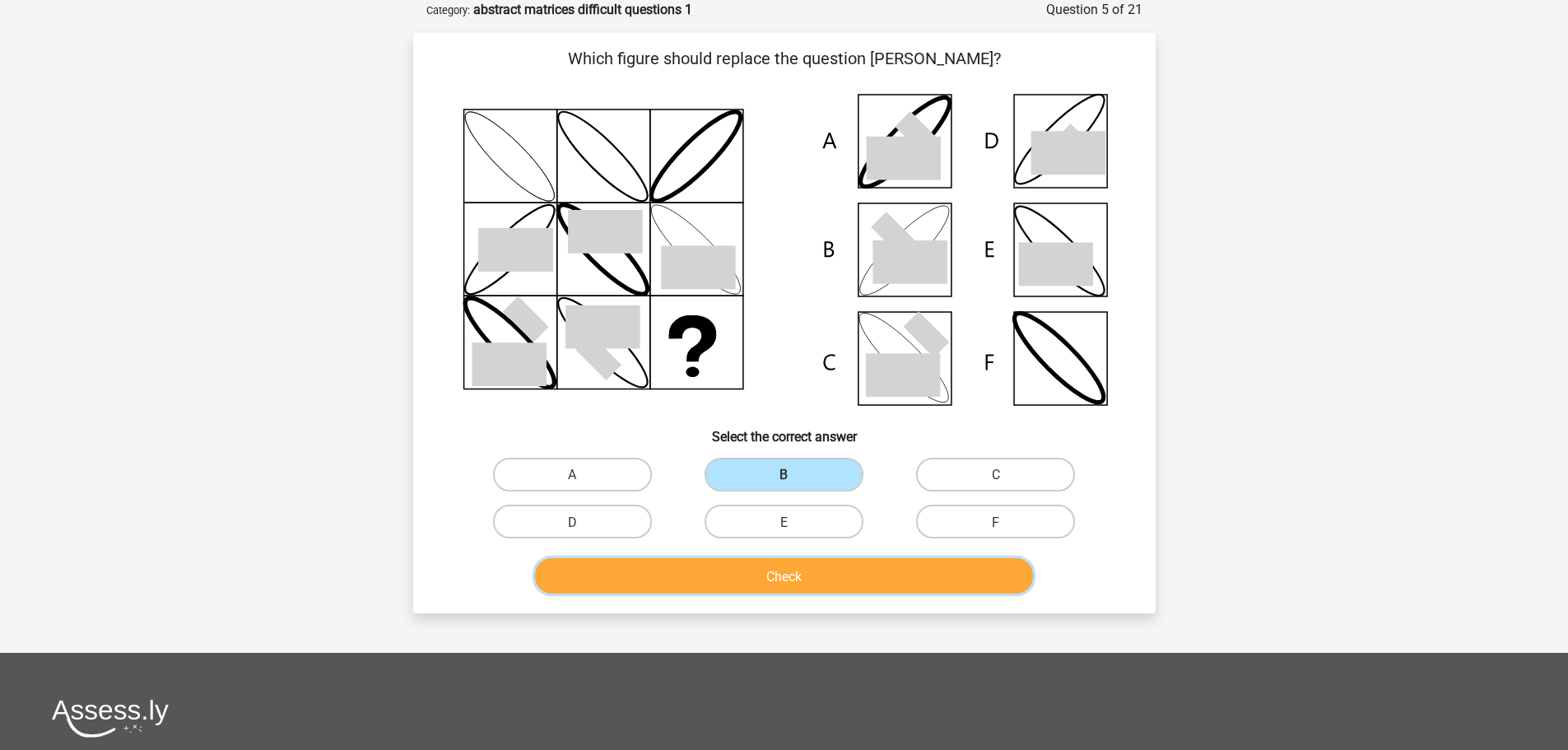
click at [808, 572] on button "Check" at bounding box center [784, 576] width 498 height 35
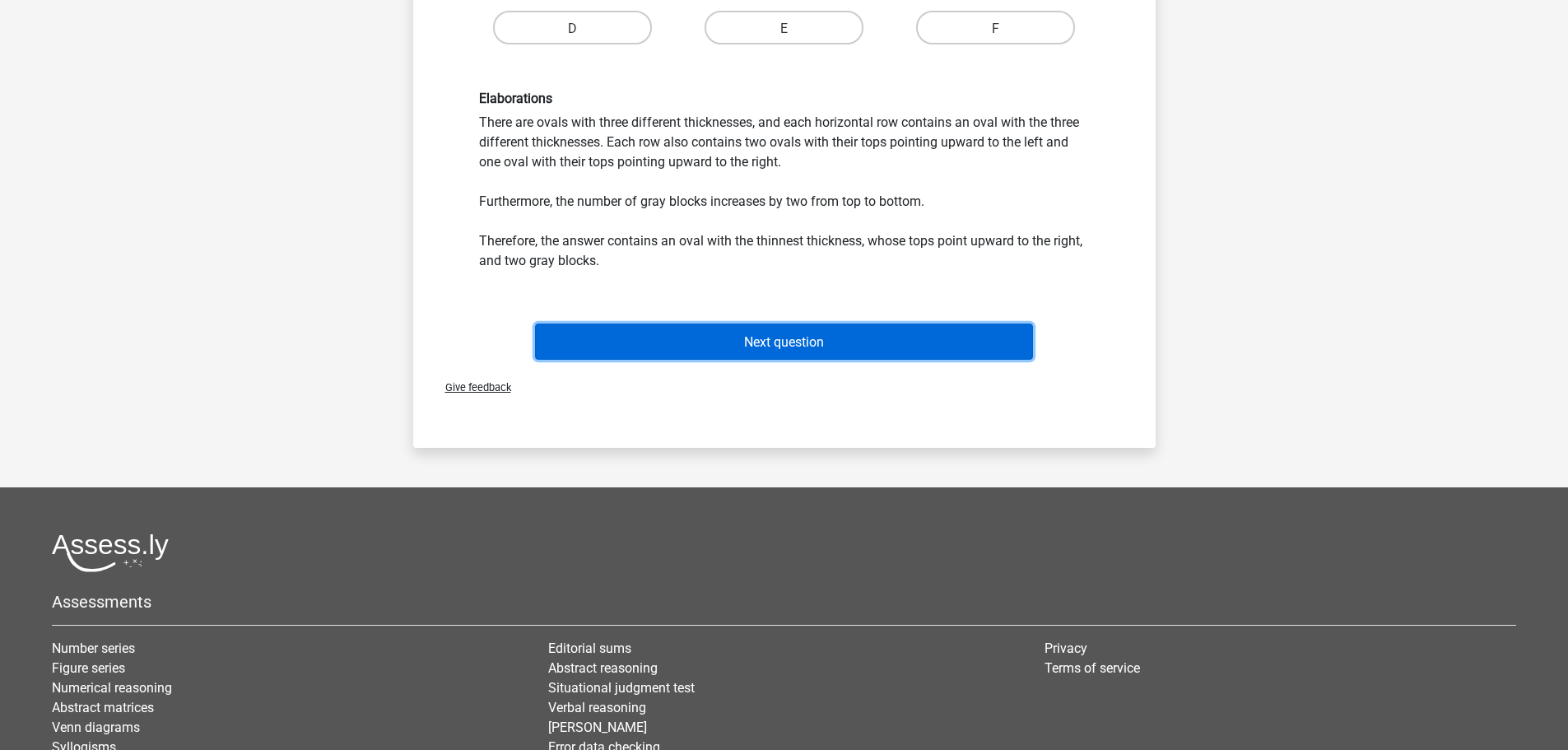
click at [779, 338] on font "Next question" at bounding box center [783, 342] width 80 height 16
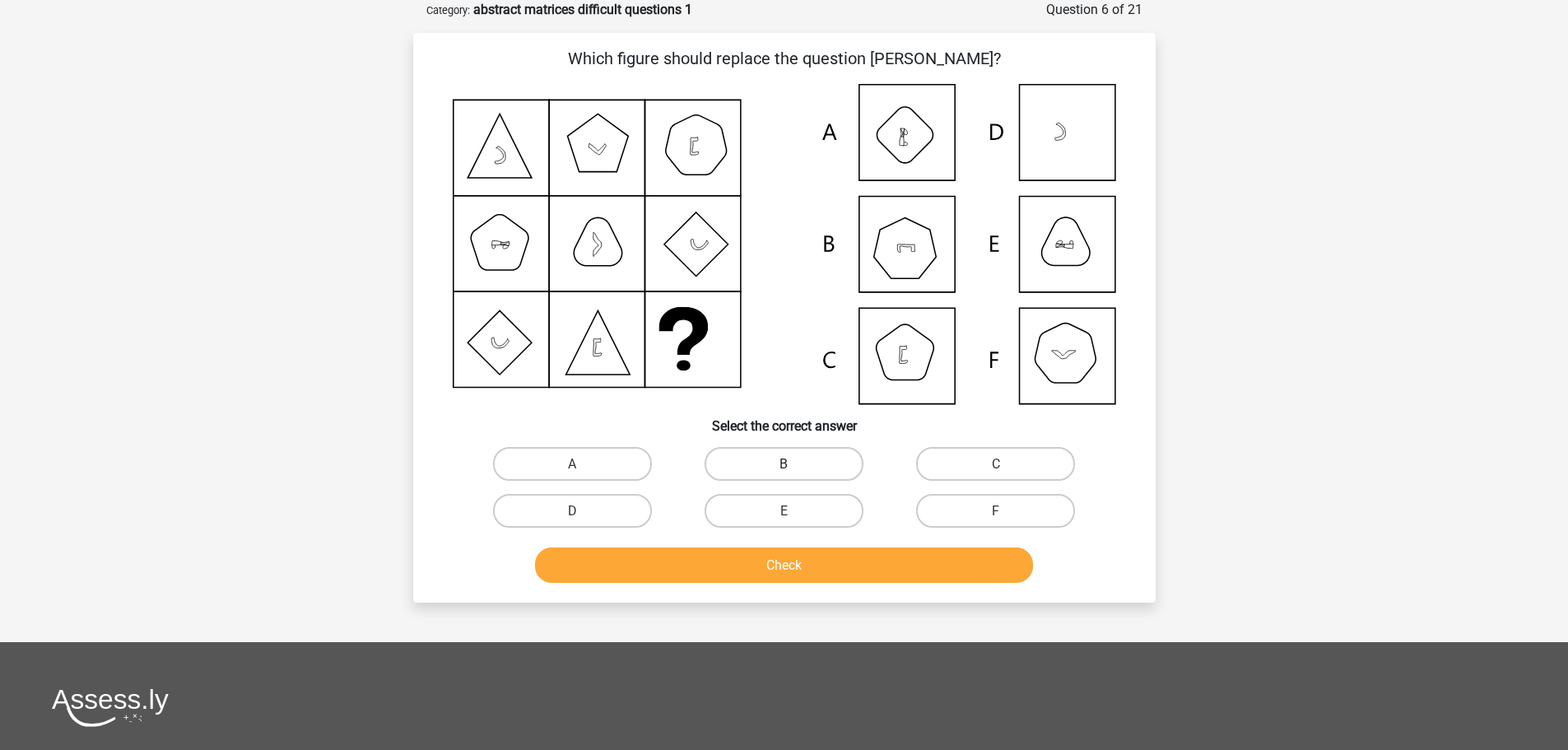
click at [805, 473] on label "B" at bounding box center [784, 464] width 159 height 33
click at [795, 473] on input "B" at bounding box center [789, 469] width 11 height 11
radio input "true"
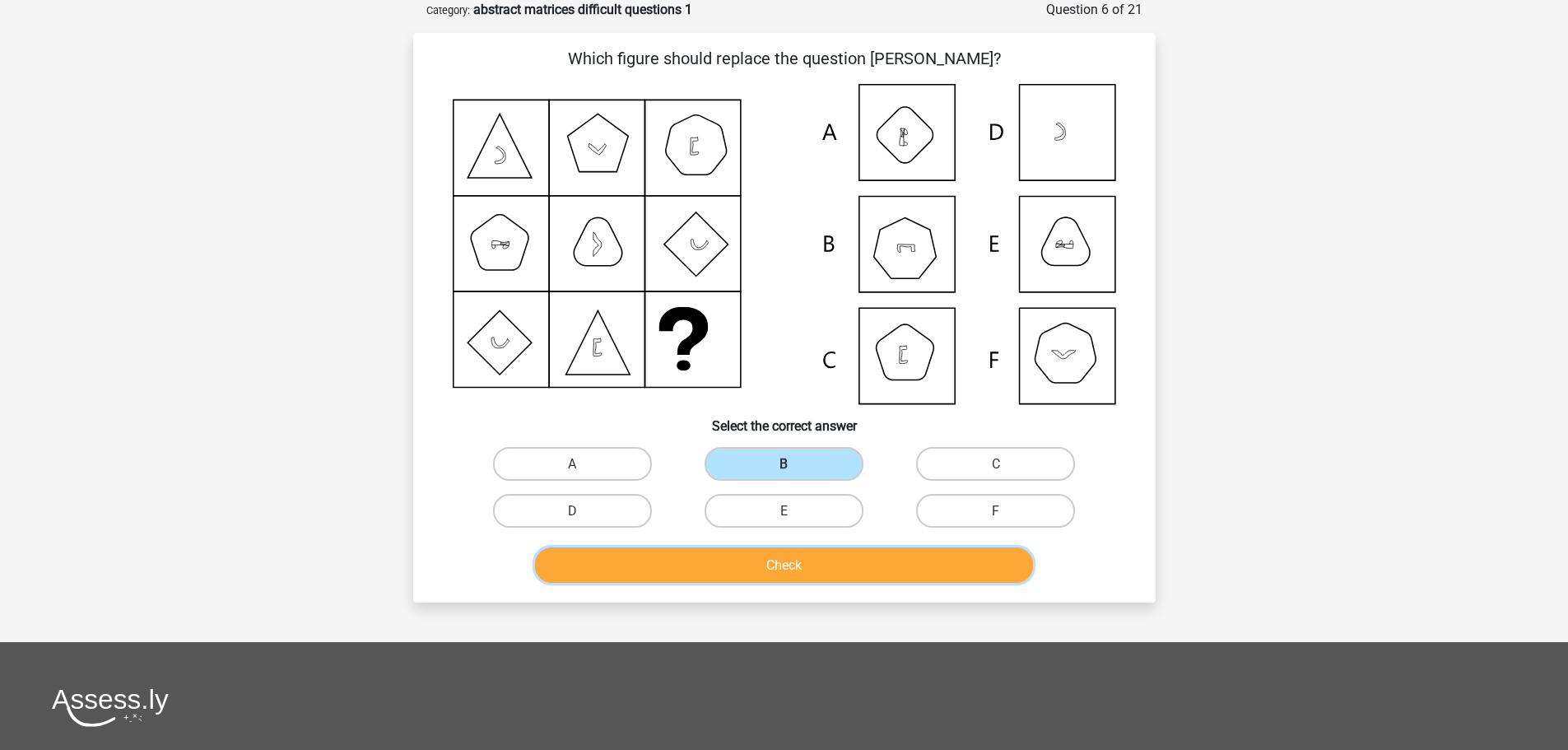
click at [784, 580] on button "Check" at bounding box center [784, 565] width 498 height 35
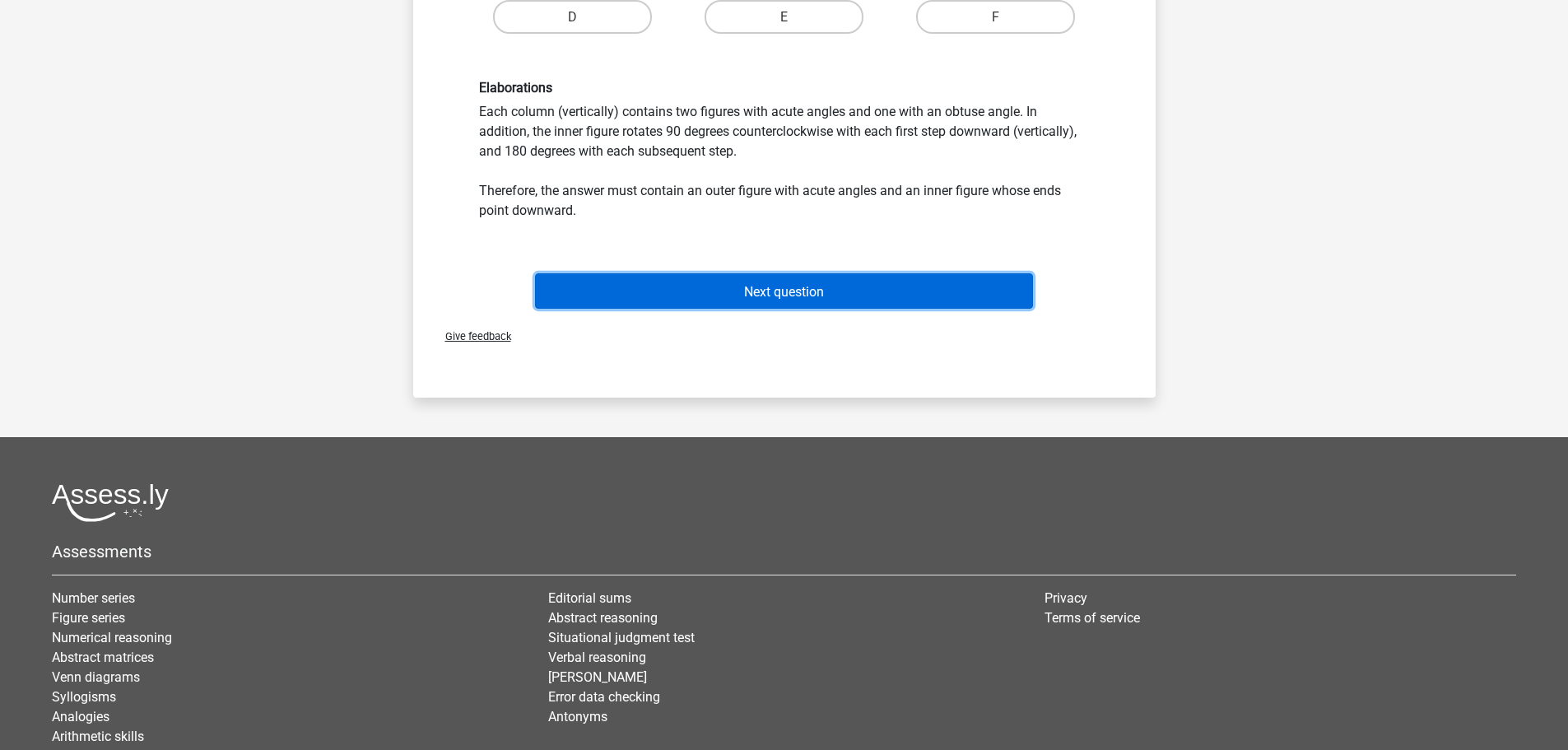
click at [736, 291] on button "Next question" at bounding box center [784, 291] width 498 height 35
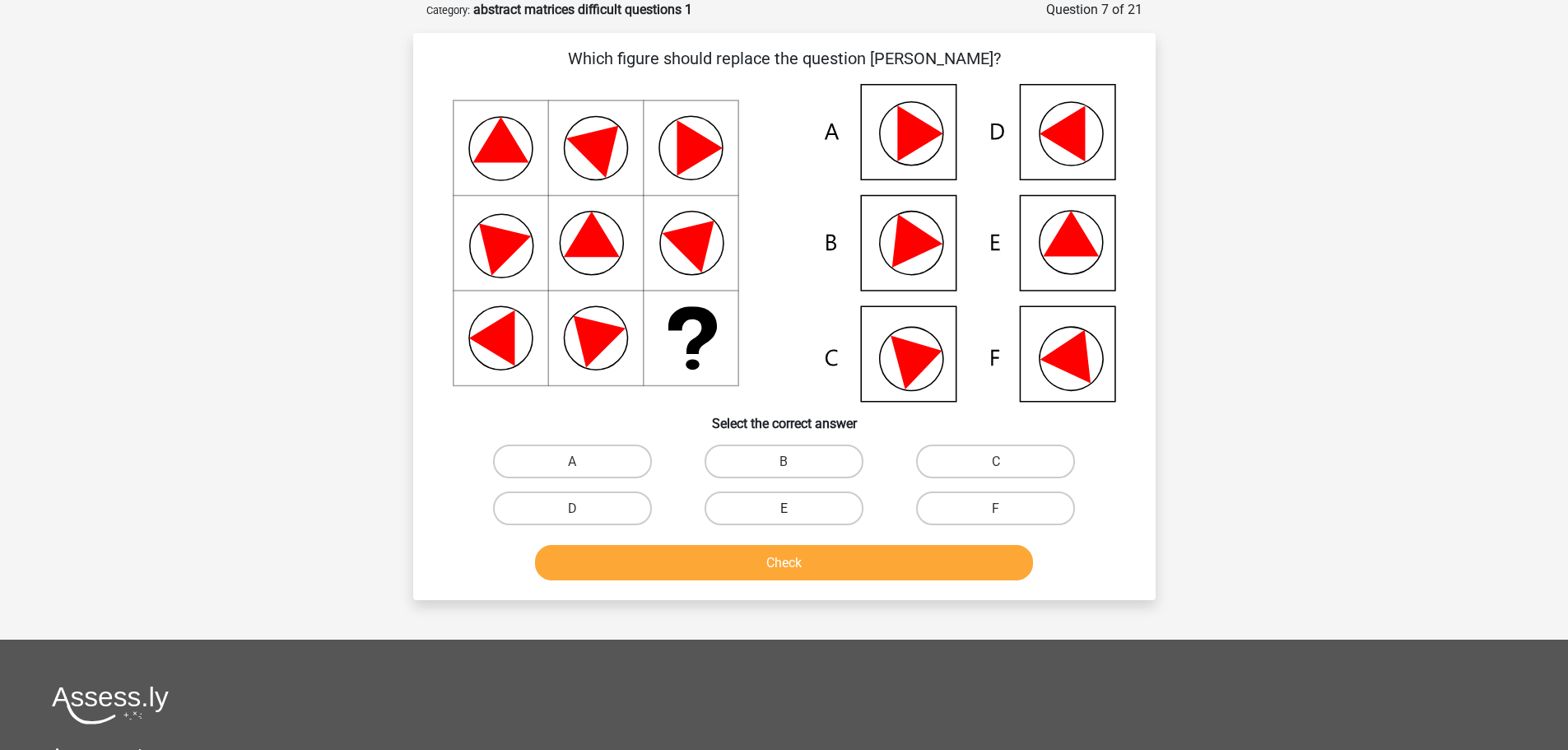
click at [805, 506] on label "E" at bounding box center [784, 508] width 159 height 33
click at [795, 508] on input "E" at bounding box center [789, 513] width 11 height 11
radio input "true"
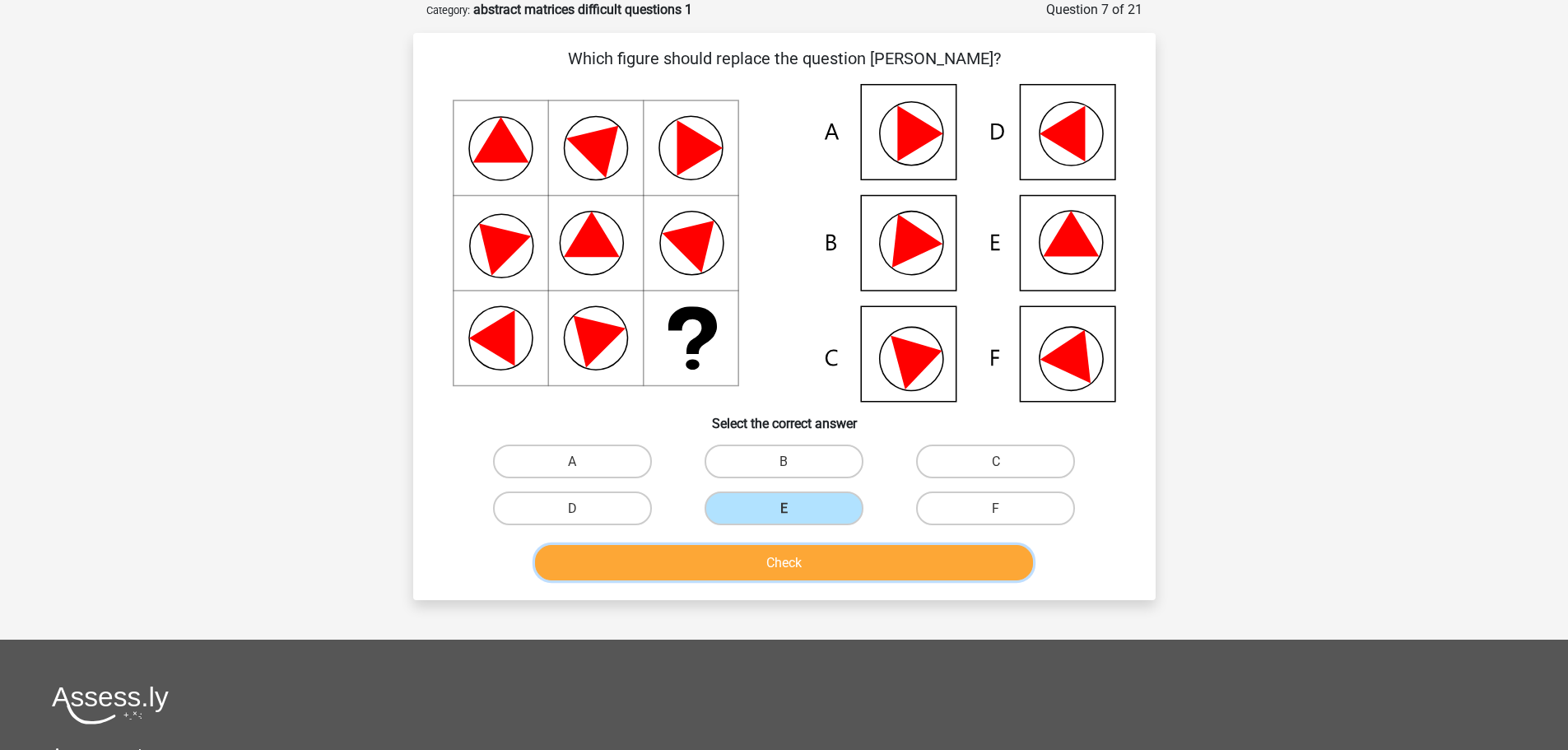
click at [795, 558] on font "Check" at bounding box center [784, 563] width 35 height 16
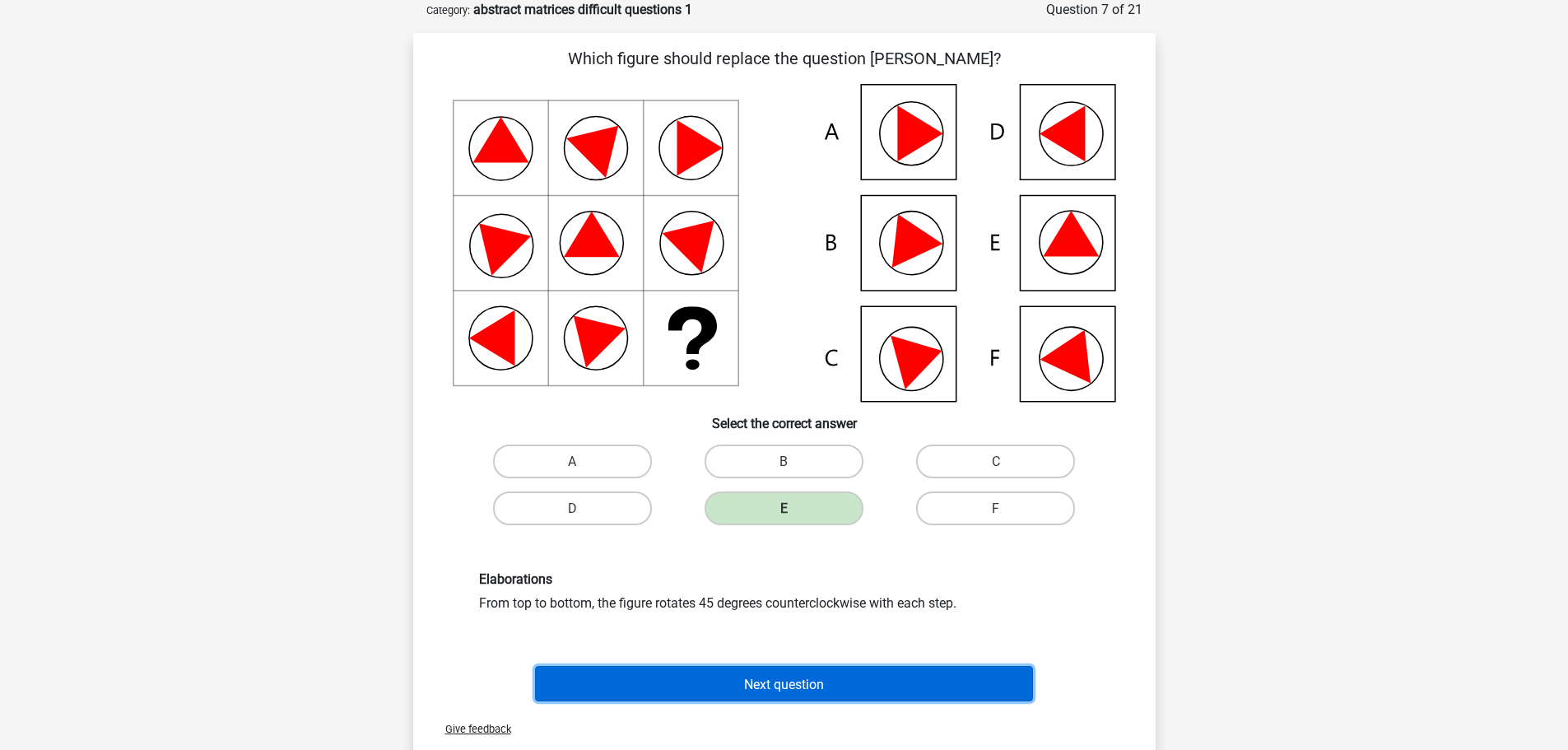
click at [767, 670] on button "Next question" at bounding box center [784, 684] width 498 height 35
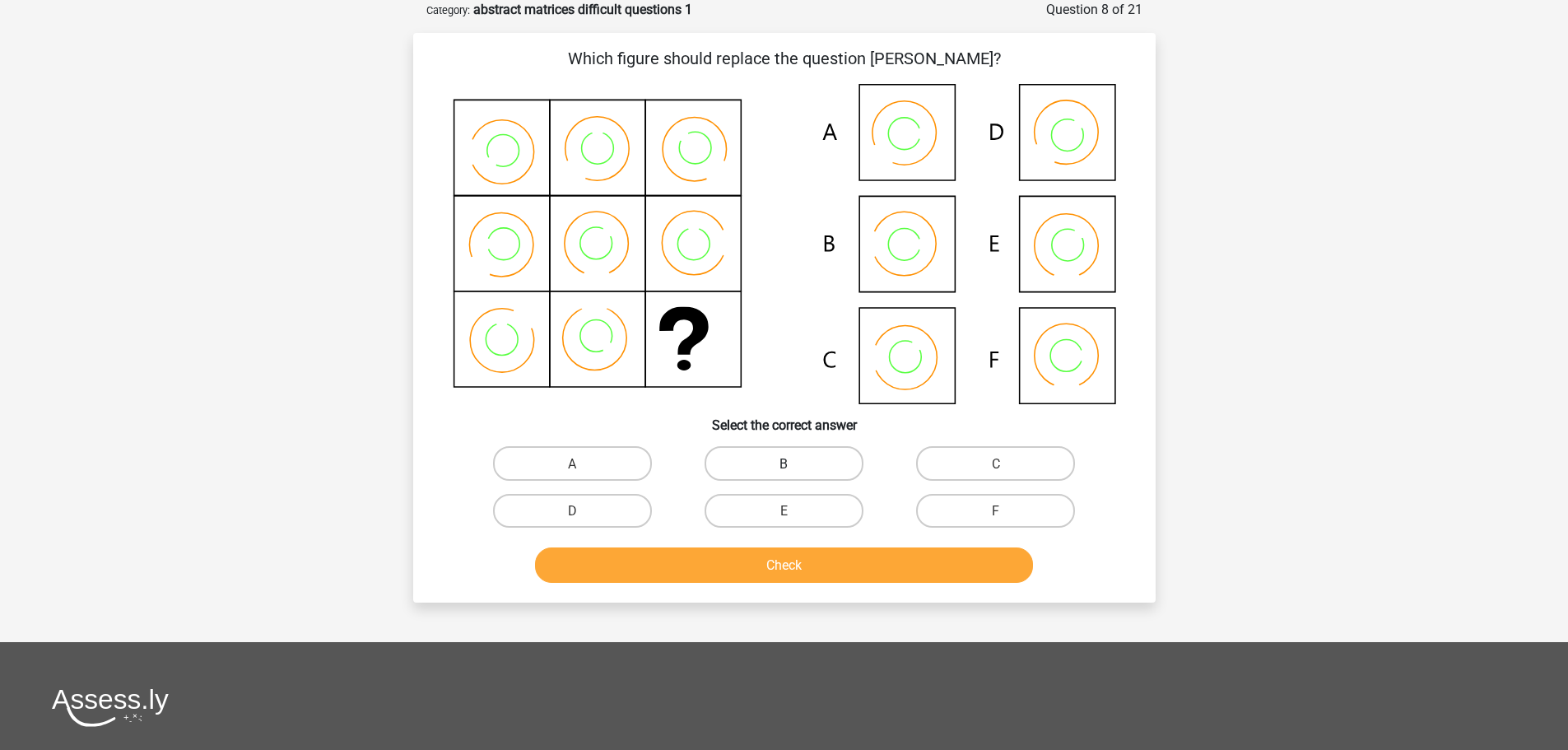
click at [806, 453] on label "B" at bounding box center [784, 463] width 159 height 33
click at [795, 463] on input "B" at bounding box center [789, 468] width 11 height 11
radio input "true"
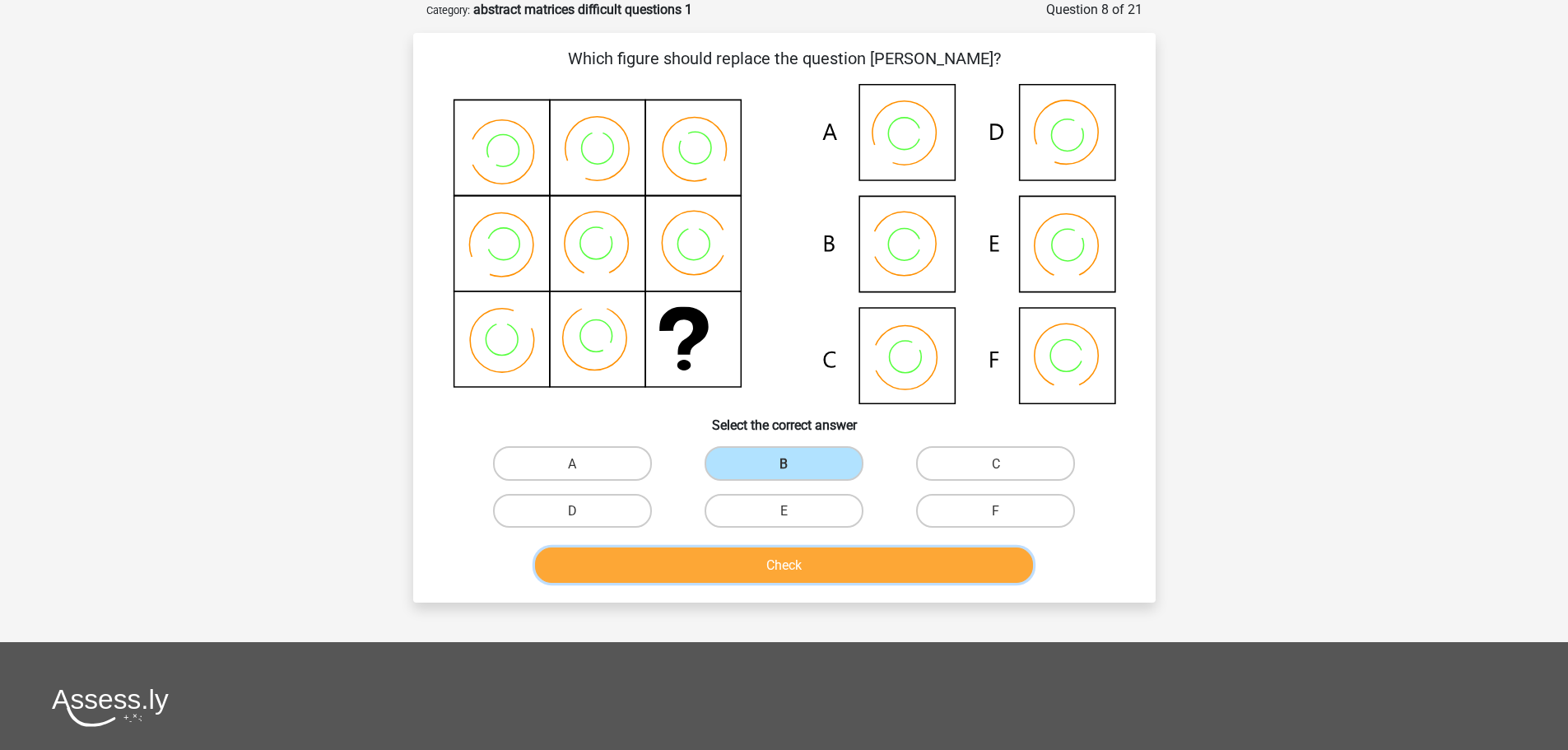
click at [830, 573] on button "Check" at bounding box center [784, 565] width 498 height 35
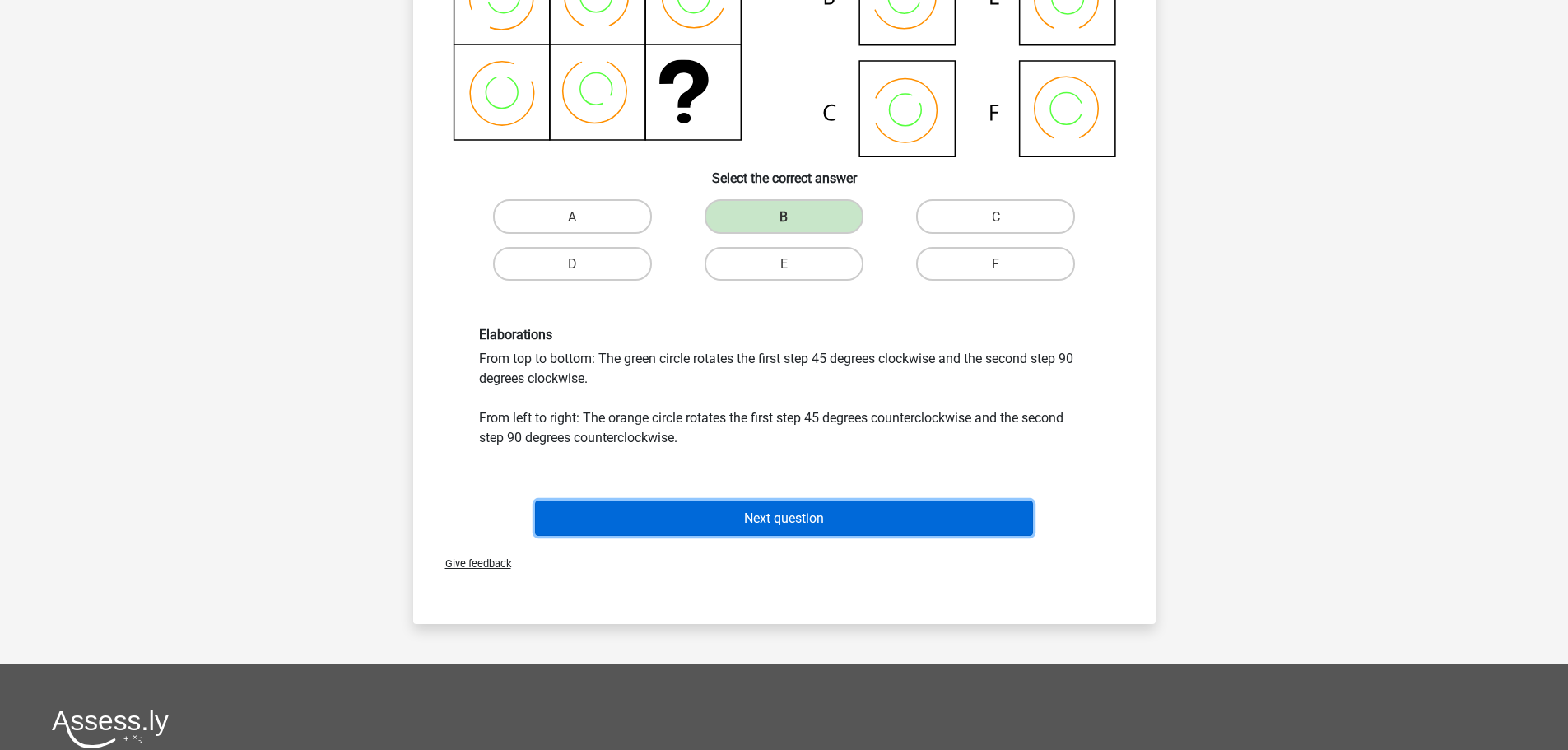
click at [798, 527] on button "Next question" at bounding box center [784, 518] width 498 height 35
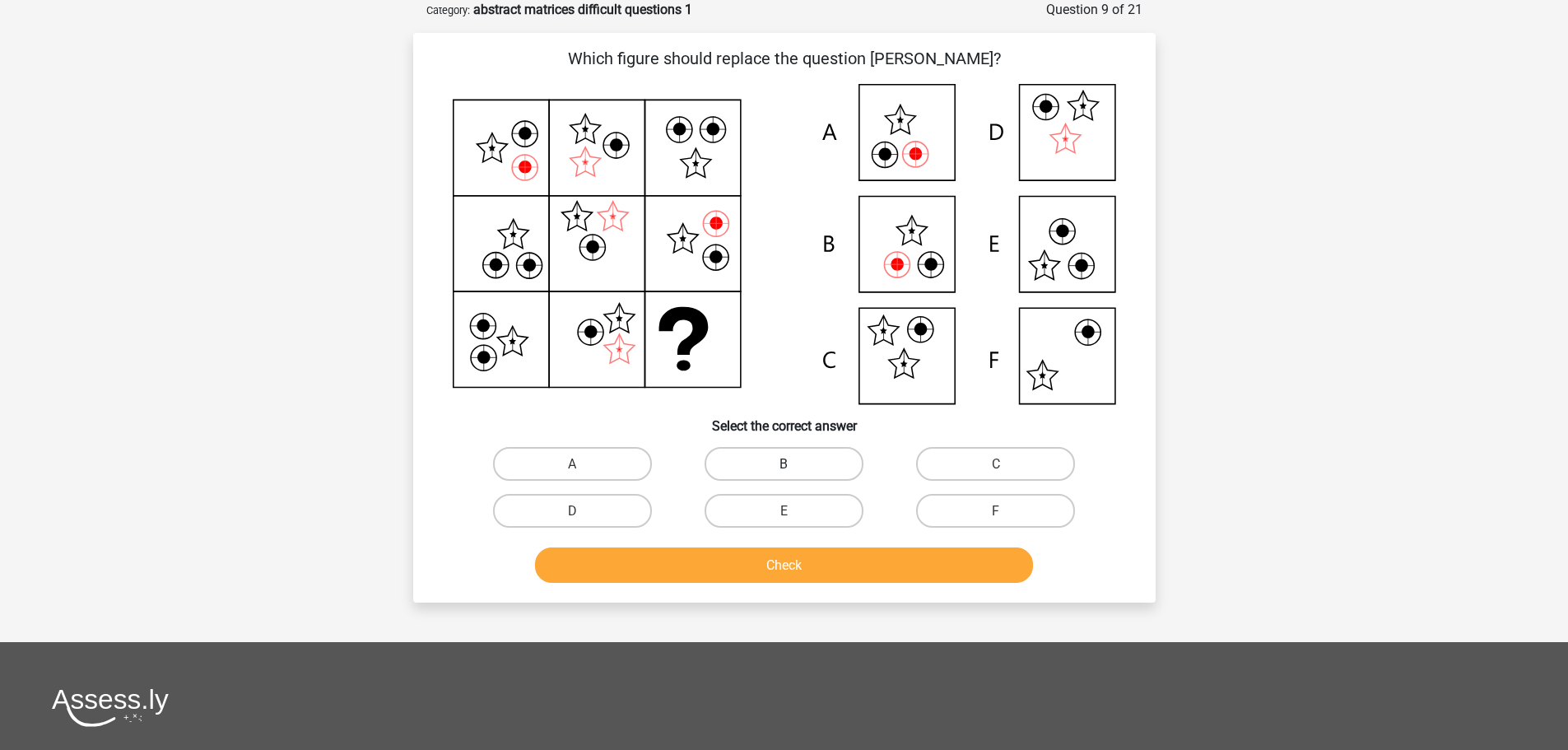
click at [749, 454] on label "B" at bounding box center [784, 464] width 159 height 33
click at [784, 464] on input "B" at bounding box center [789, 469] width 11 height 11
radio input "true"
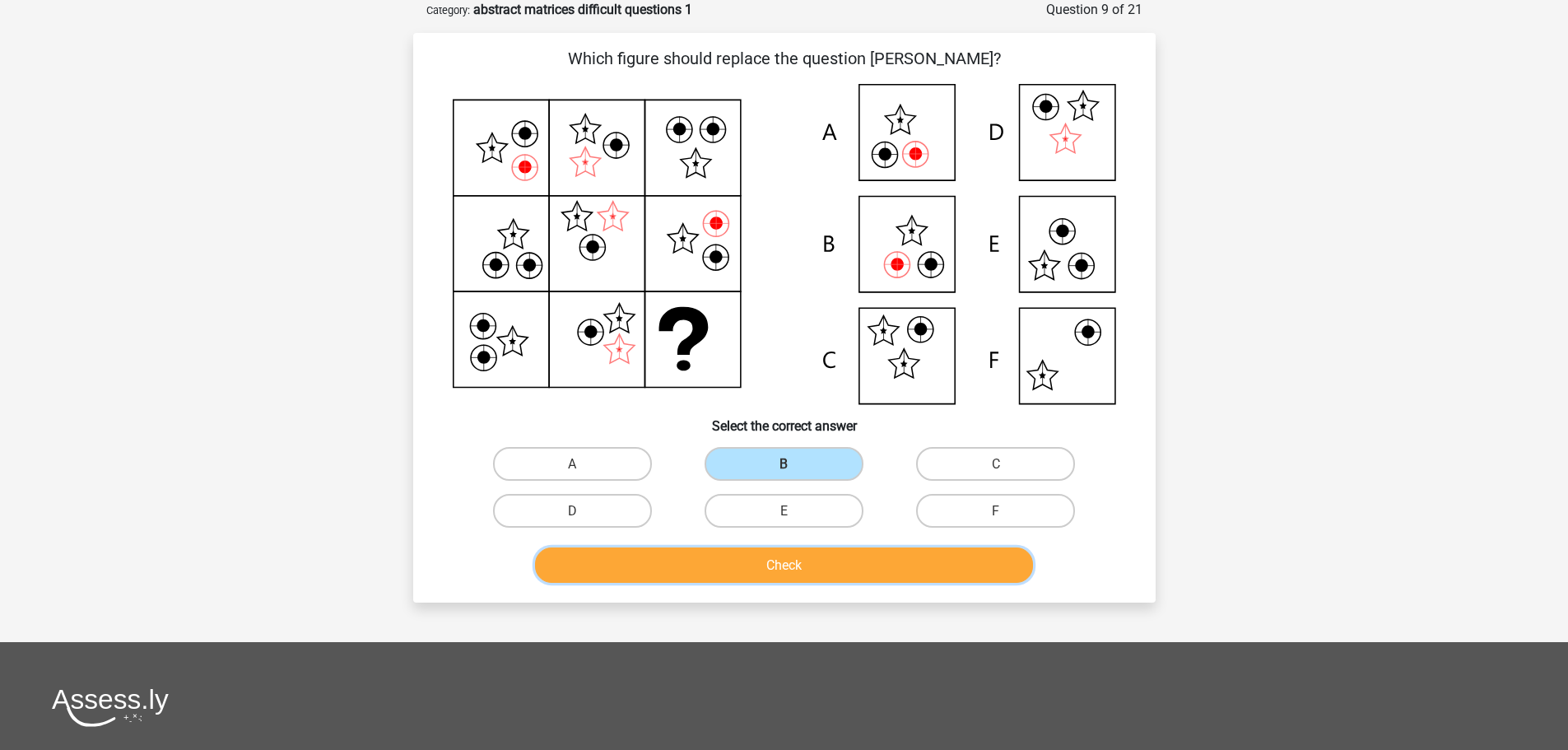
click at [814, 556] on button "Check" at bounding box center [784, 565] width 498 height 35
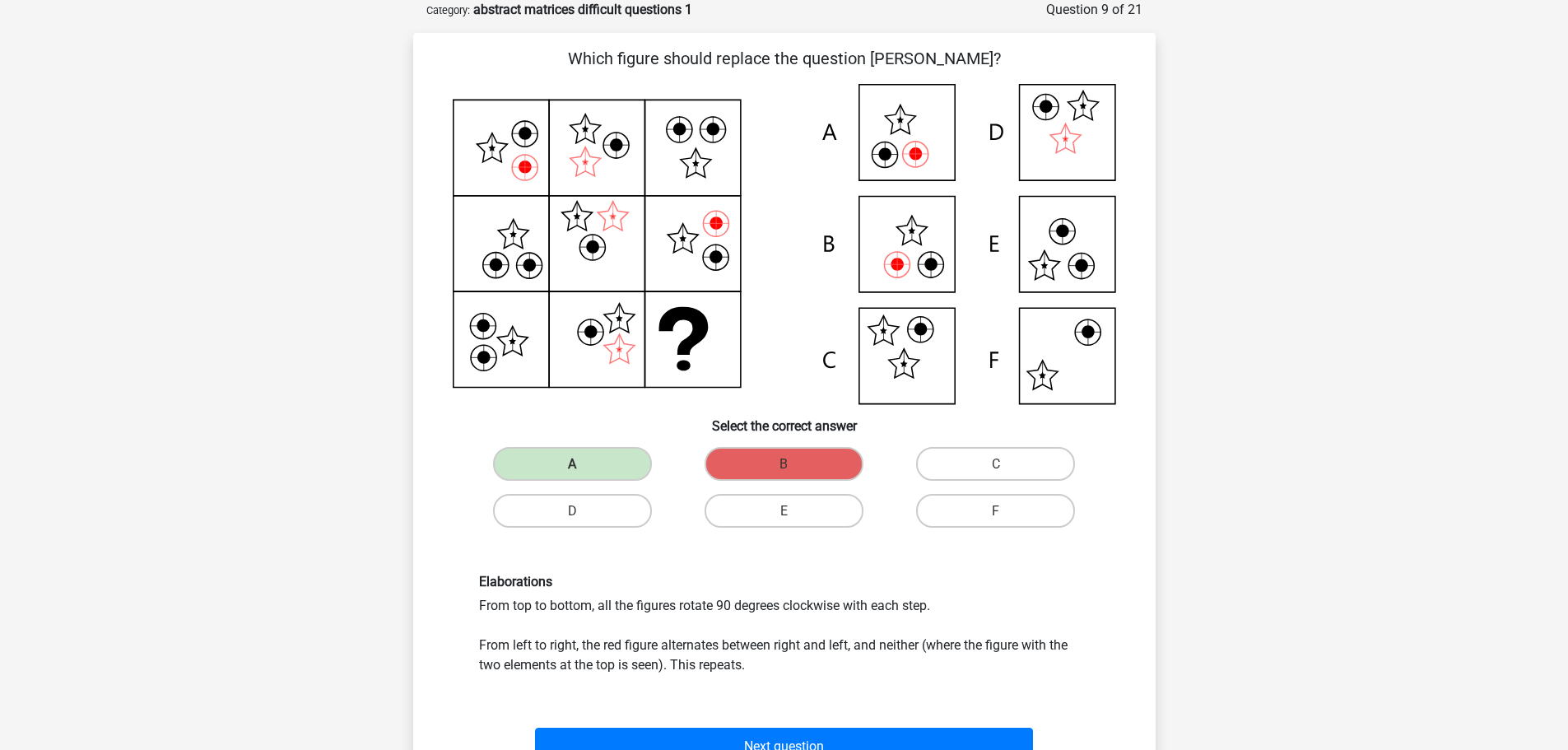
click at [843, 725] on div "Next question" at bounding box center [784, 742] width 690 height 55
click at [843, 736] on button "Next question" at bounding box center [784, 746] width 498 height 35
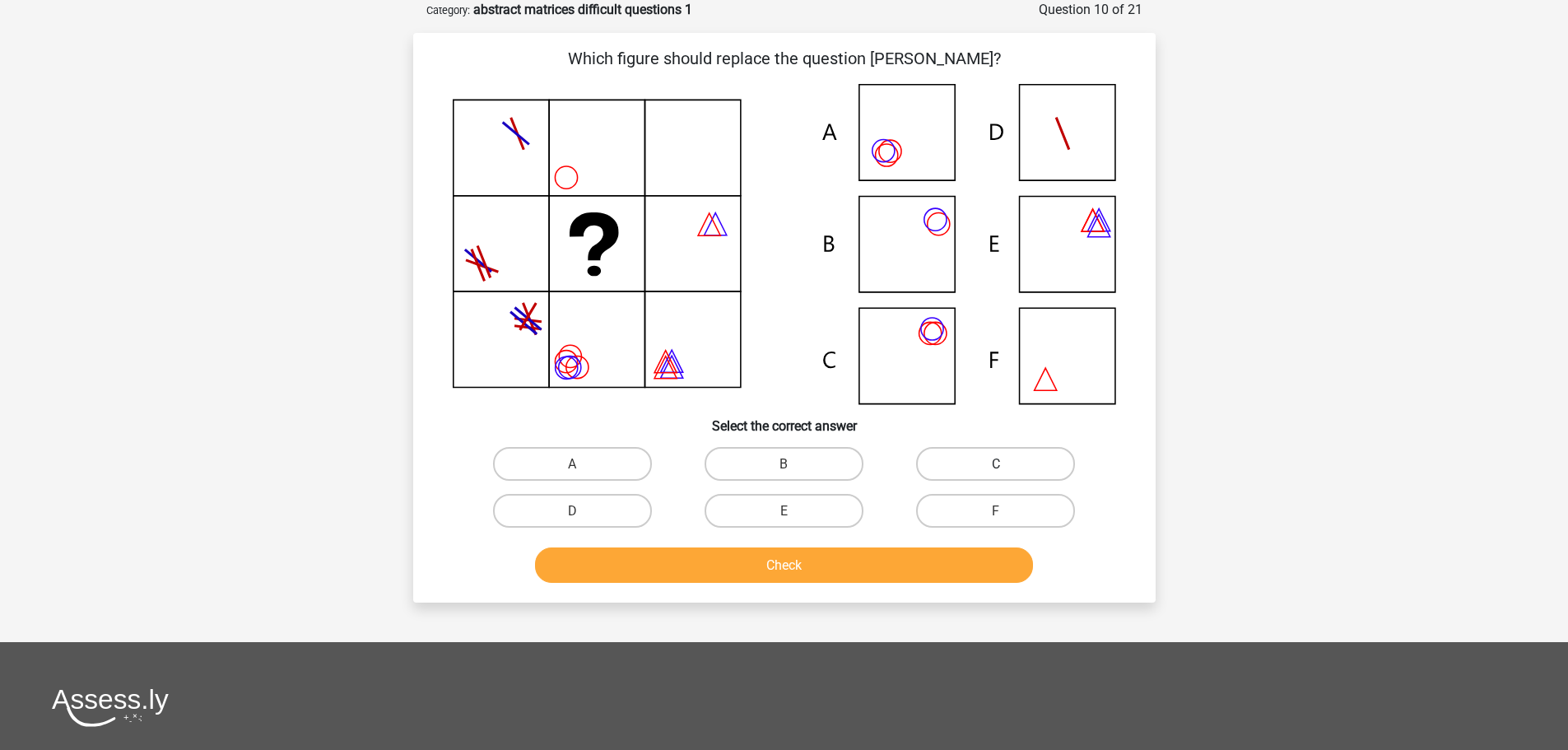
click at [1010, 468] on label "C" at bounding box center [996, 464] width 159 height 33
click at [1007, 468] on input "C" at bounding box center [1001, 469] width 11 height 11
radio input "true"
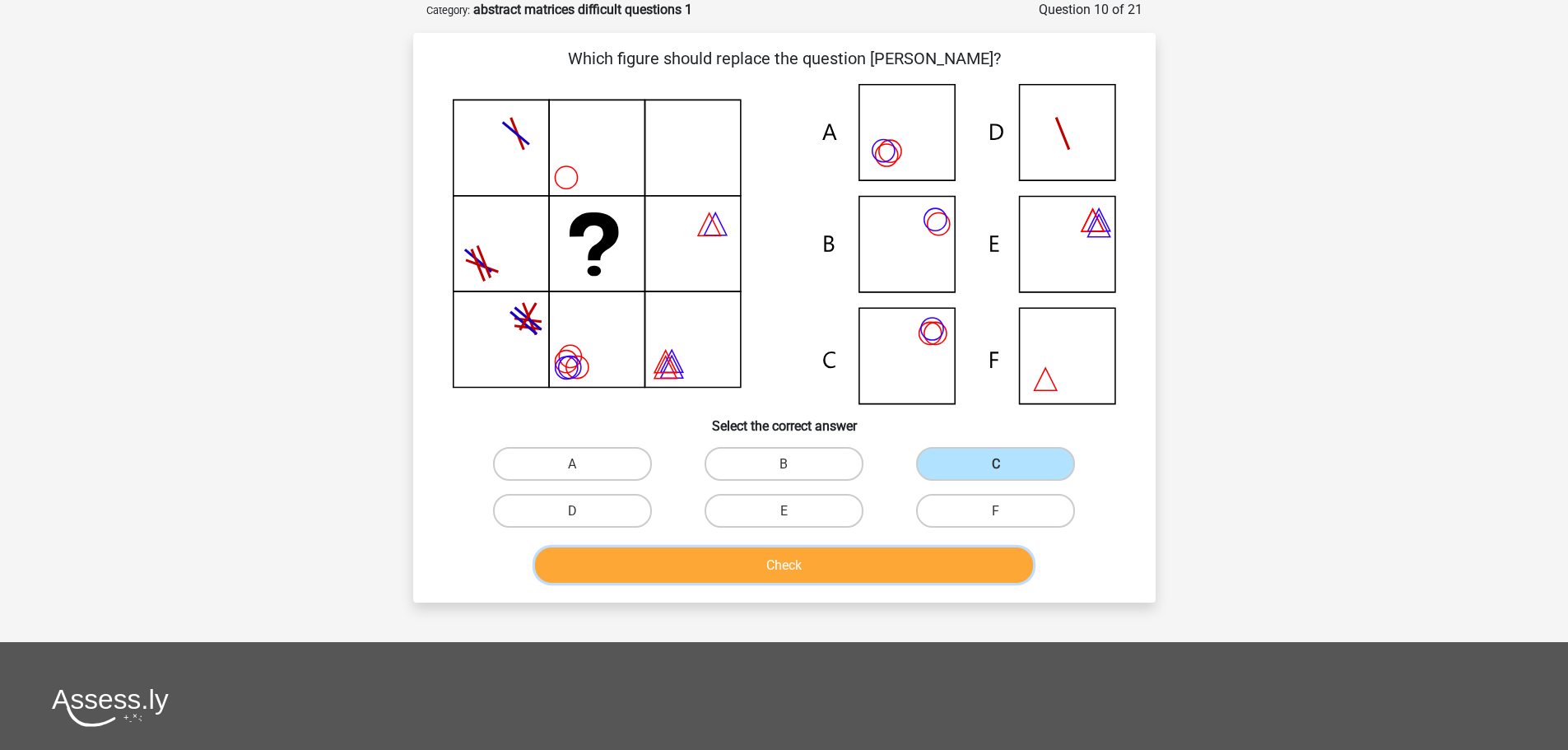
click at [871, 566] on button "Check" at bounding box center [784, 565] width 498 height 35
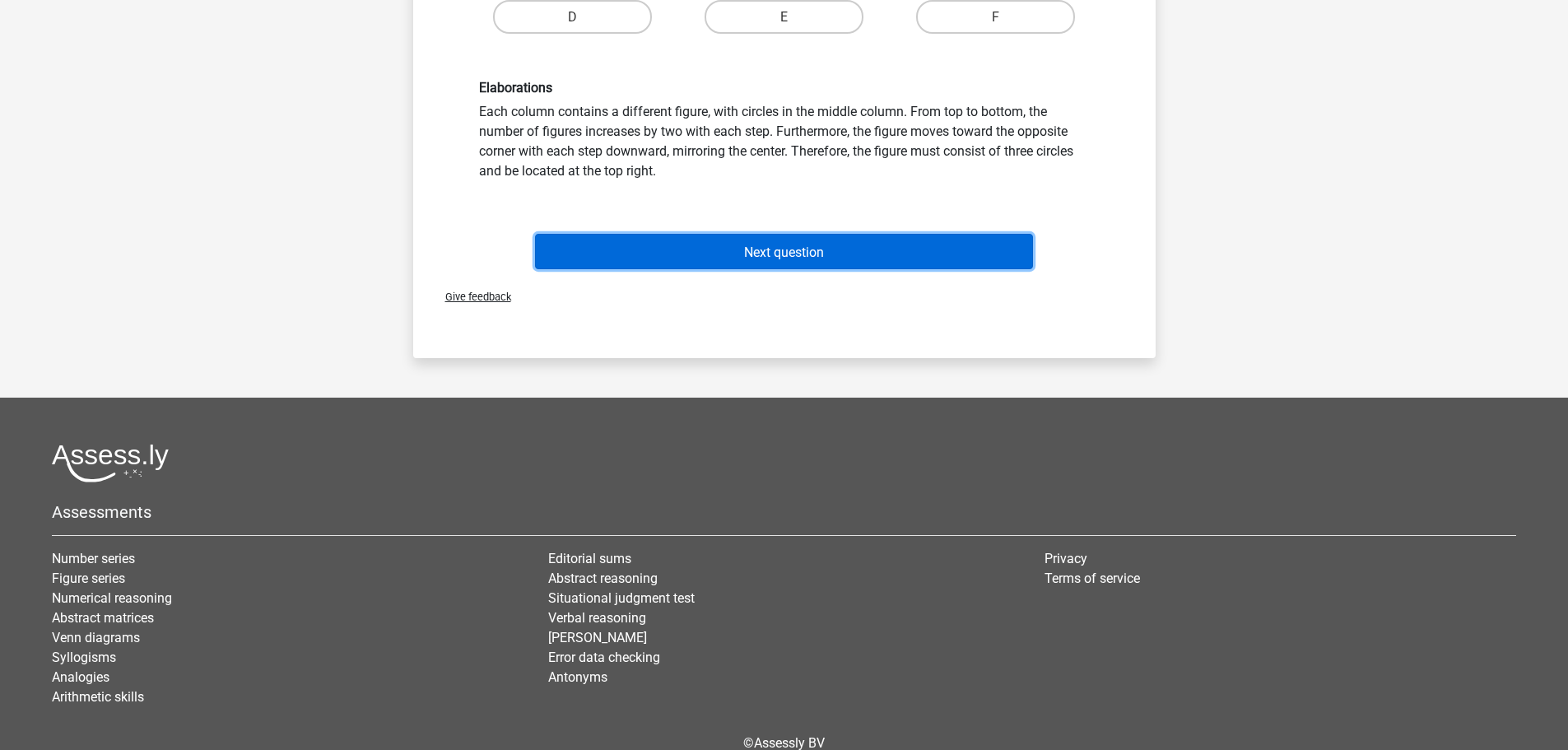
click at [811, 248] on font "Next question" at bounding box center [783, 252] width 80 height 16
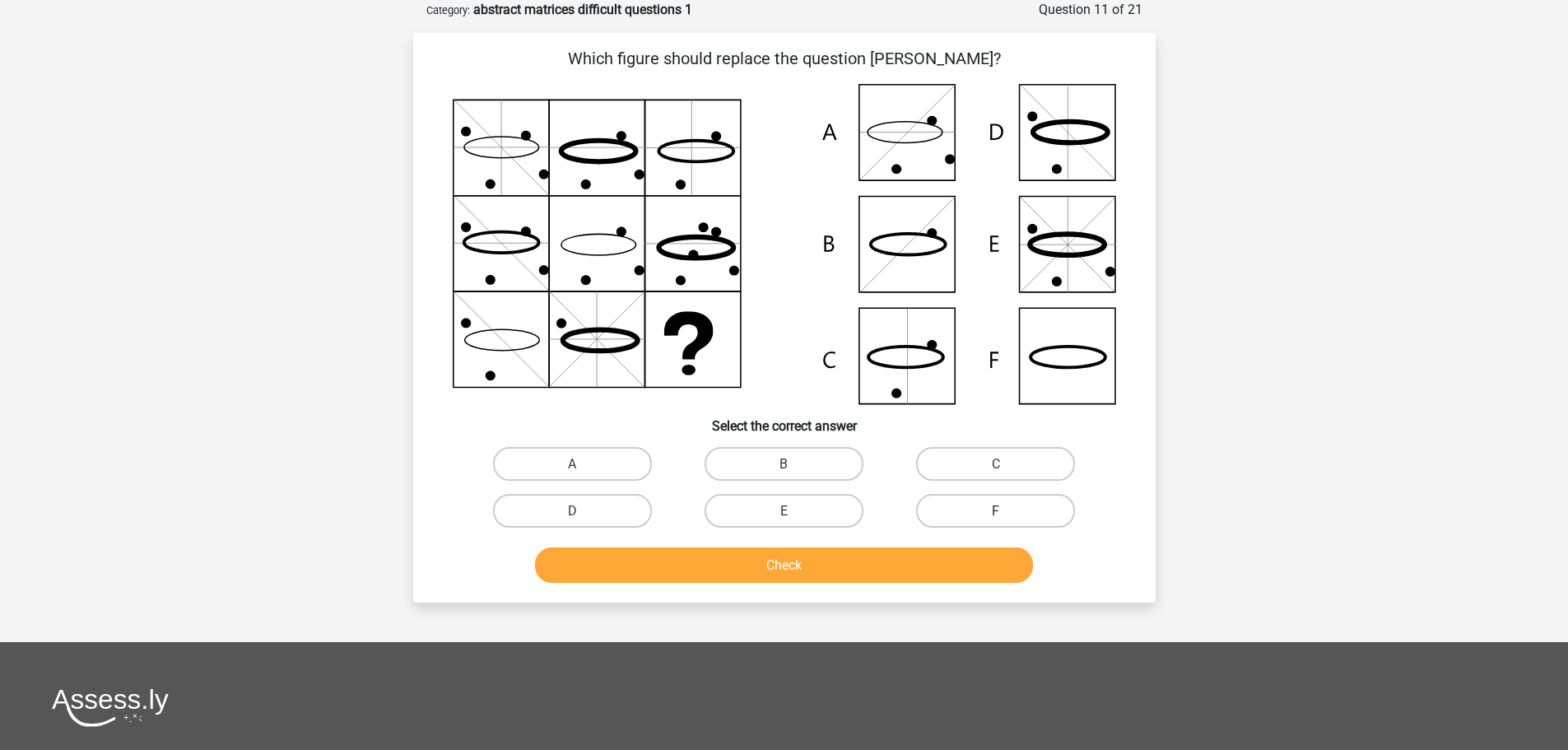
click at [980, 511] on label "F" at bounding box center [996, 511] width 159 height 33
click at [996, 511] on input "F" at bounding box center [1001, 515] width 11 height 11
radio input "true"
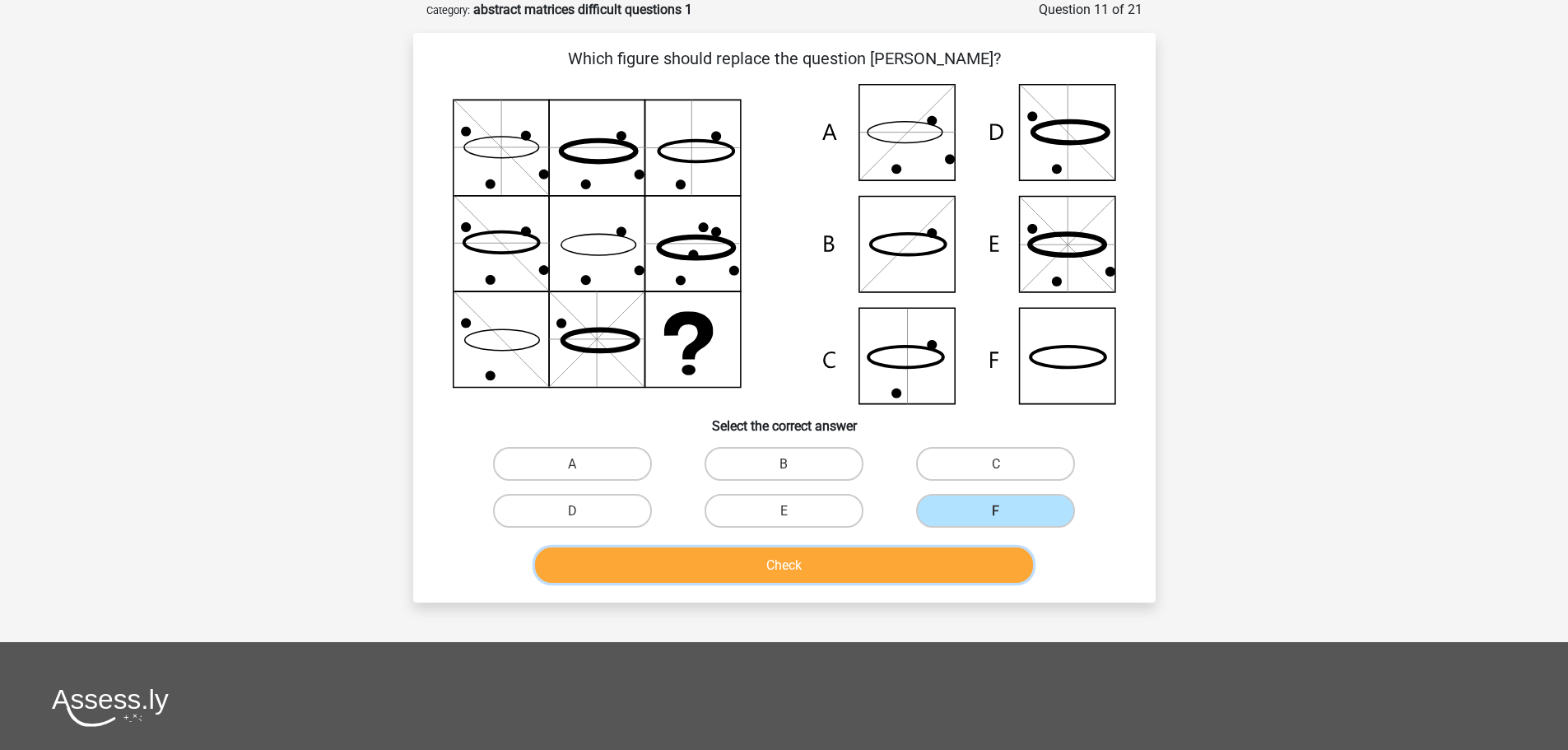
click at [913, 554] on button "Check" at bounding box center [784, 565] width 498 height 35
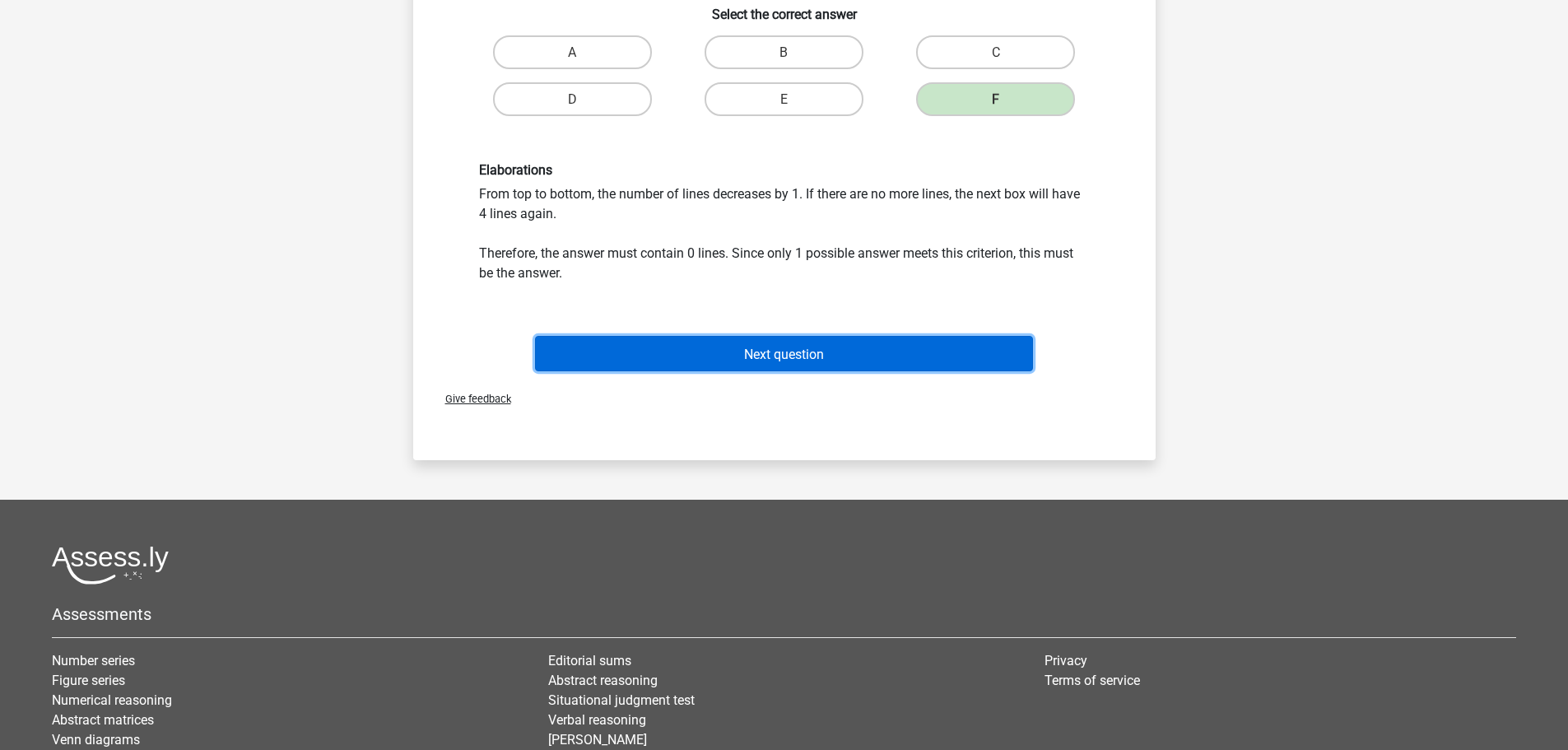
click at [851, 348] on button "Next question" at bounding box center [784, 354] width 498 height 35
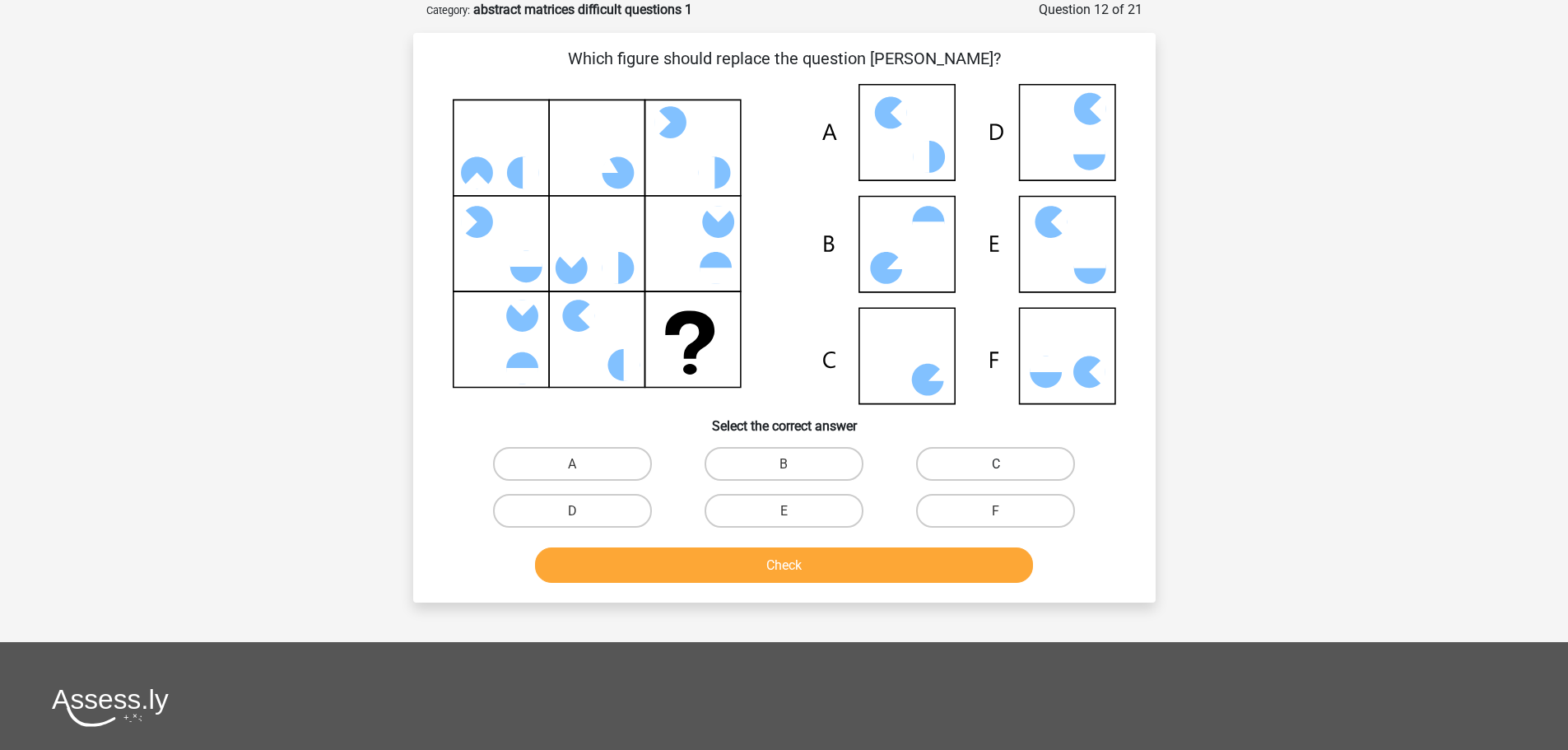
click at [952, 470] on label "C" at bounding box center [996, 464] width 159 height 33
click at [996, 470] on input "C" at bounding box center [1001, 469] width 11 height 11
radio input "true"
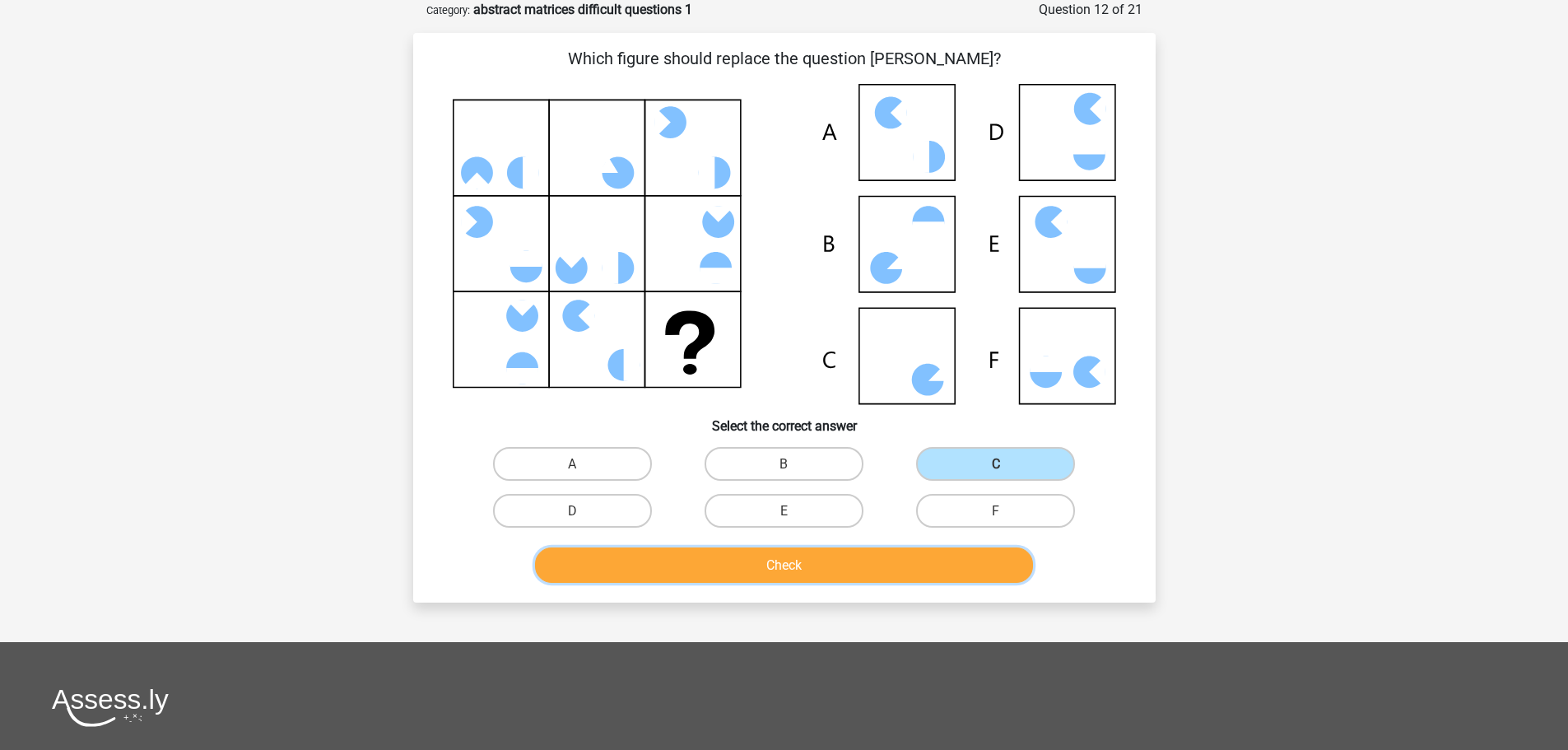
click at [875, 562] on button "Check" at bounding box center [784, 565] width 498 height 35
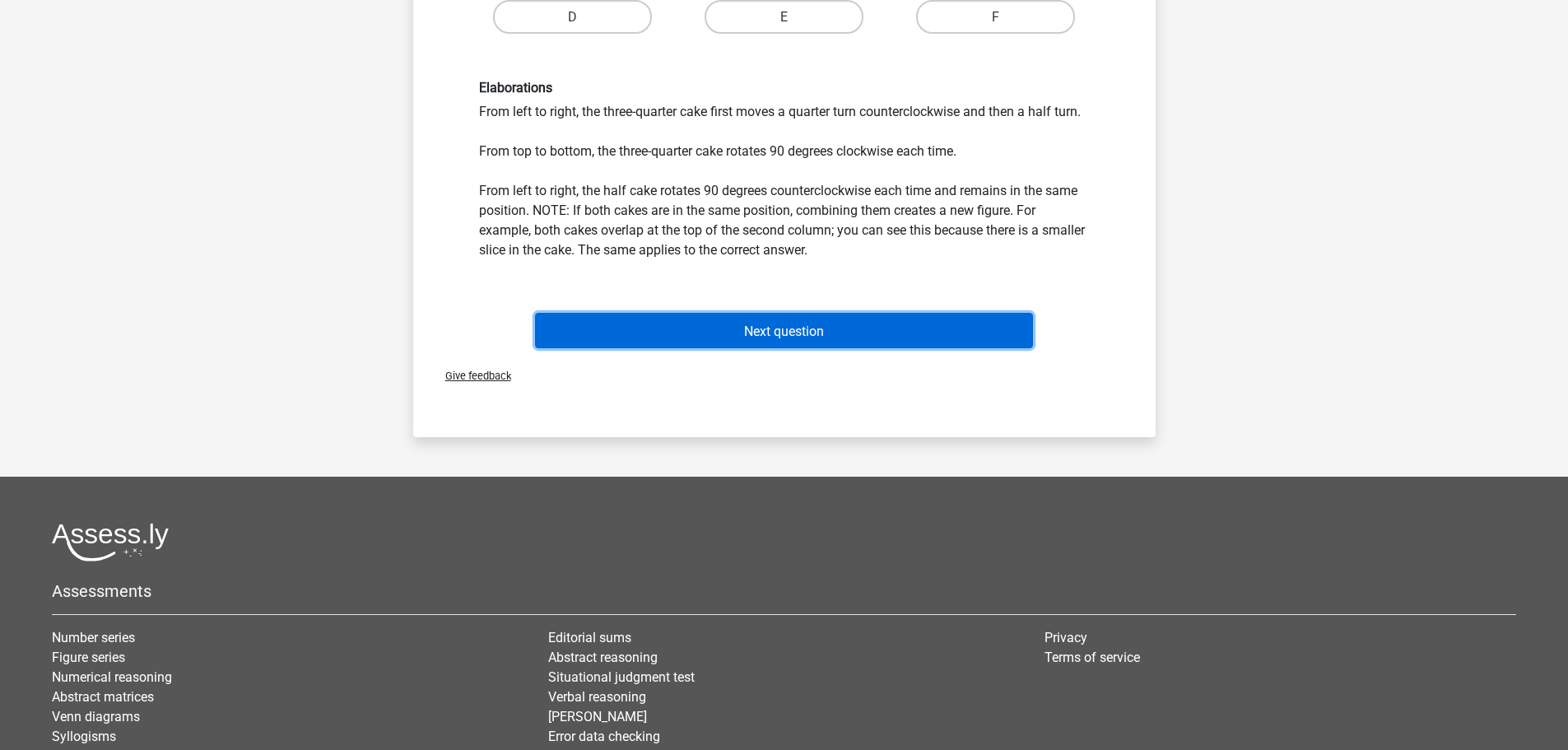
click at [805, 319] on button "Next question" at bounding box center [784, 330] width 498 height 35
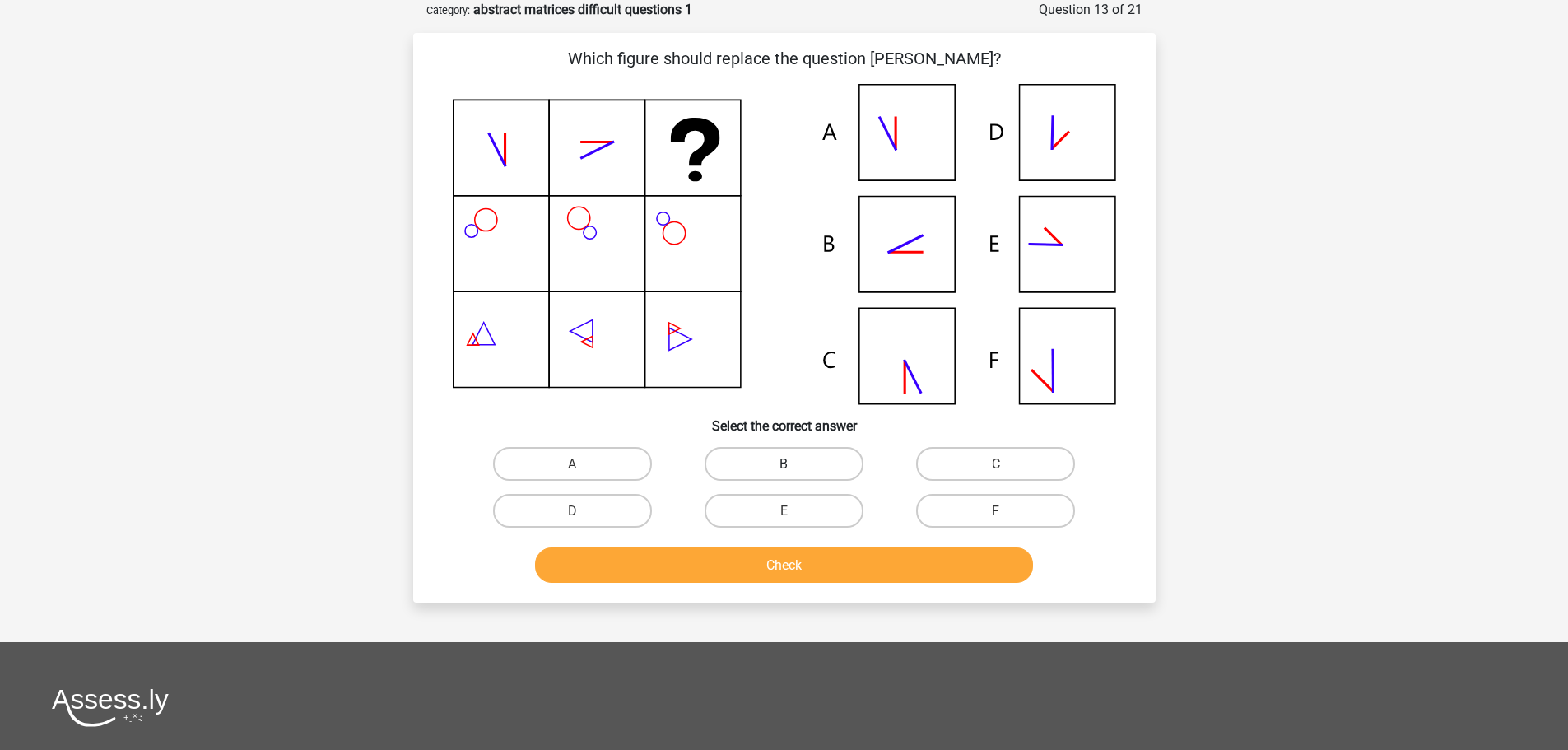
click at [825, 468] on label "B" at bounding box center [784, 464] width 159 height 33
click at [795, 468] on input "B" at bounding box center [789, 469] width 11 height 11
radio input "true"
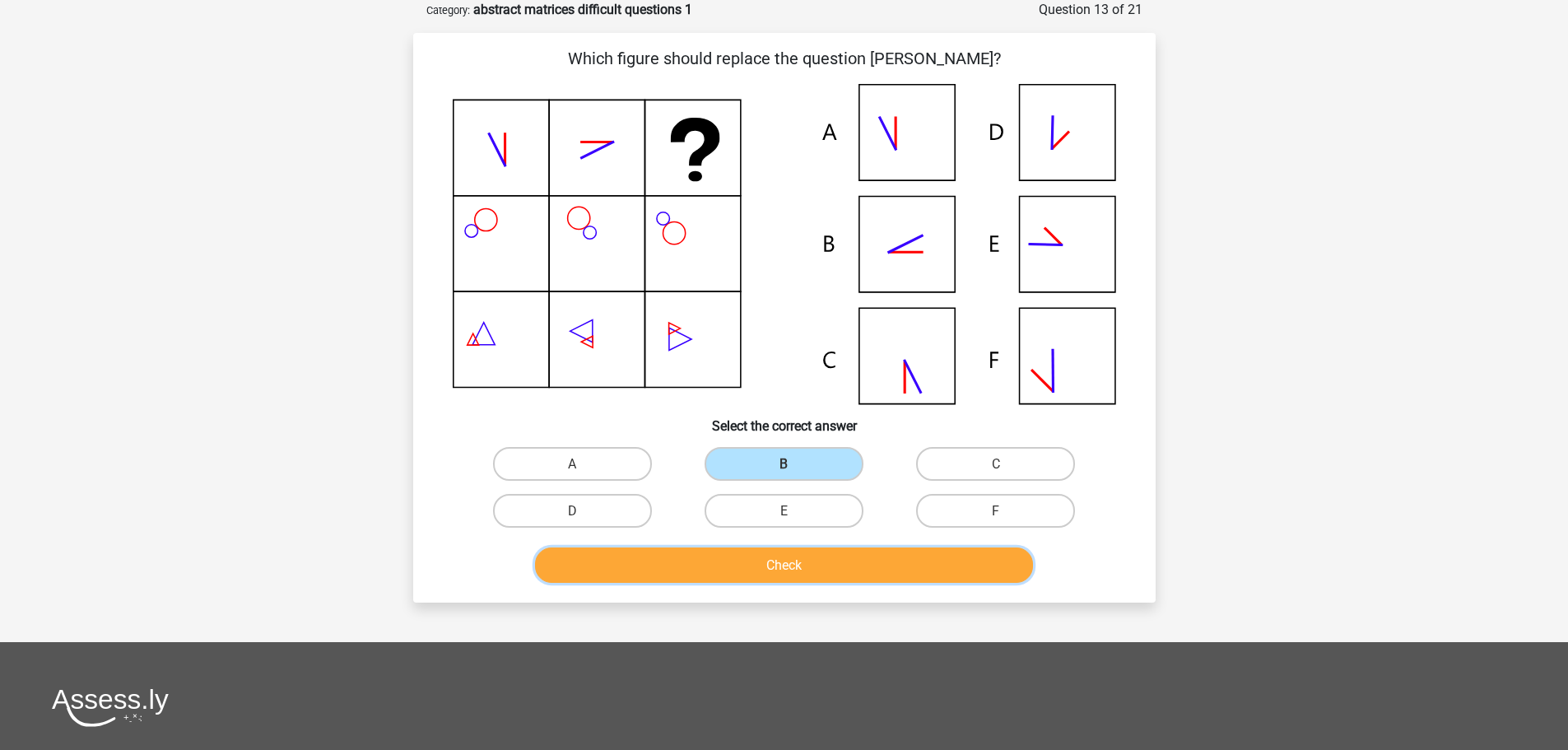
click at [833, 551] on button "Check" at bounding box center [784, 565] width 498 height 35
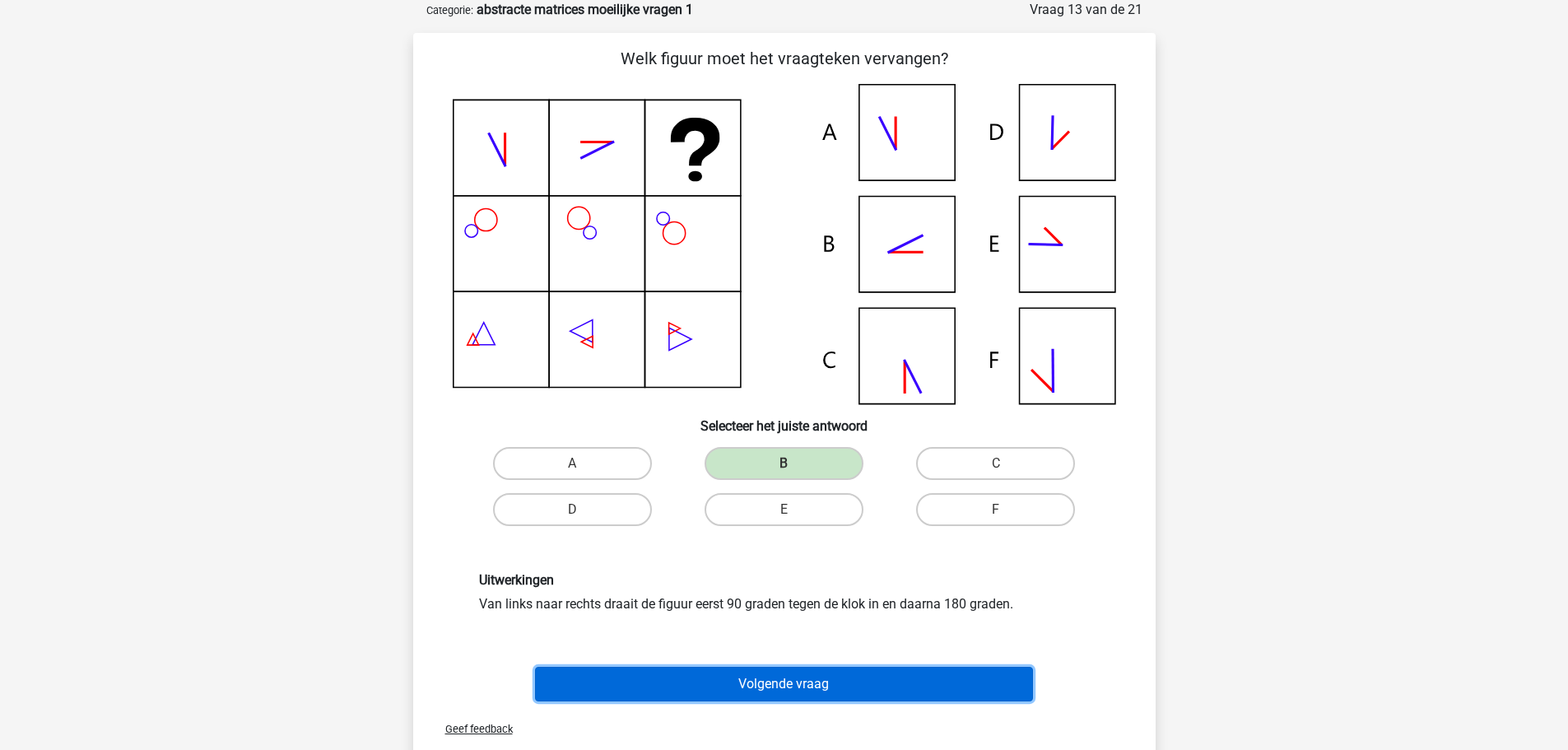
click at [784, 688] on button "Volgende vraag" at bounding box center [784, 684] width 498 height 34
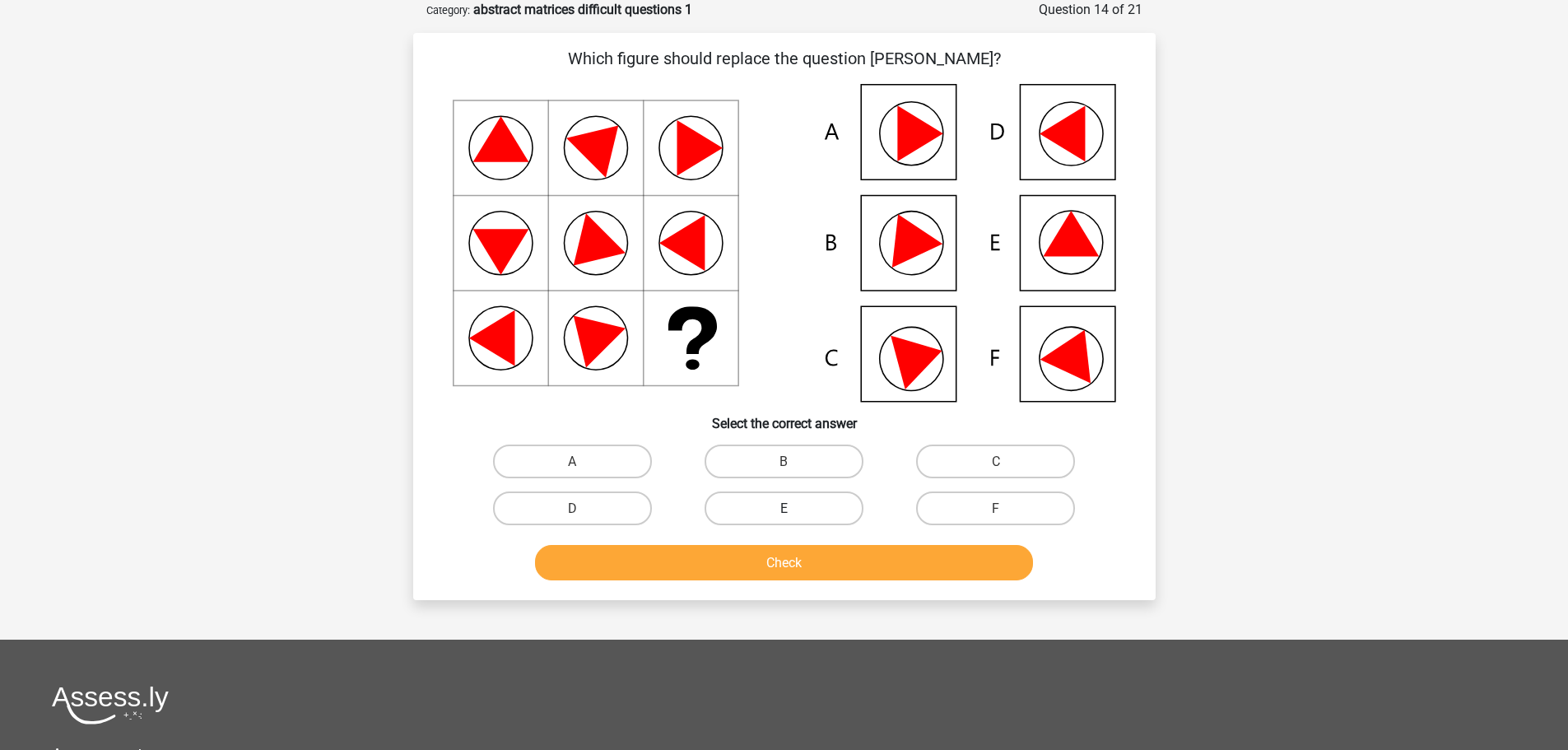
click at [826, 522] on label "E" at bounding box center [784, 508] width 159 height 33
click at [795, 519] on input "E" at bounding box center [789, 513] width 11 height 11
radio input "true"
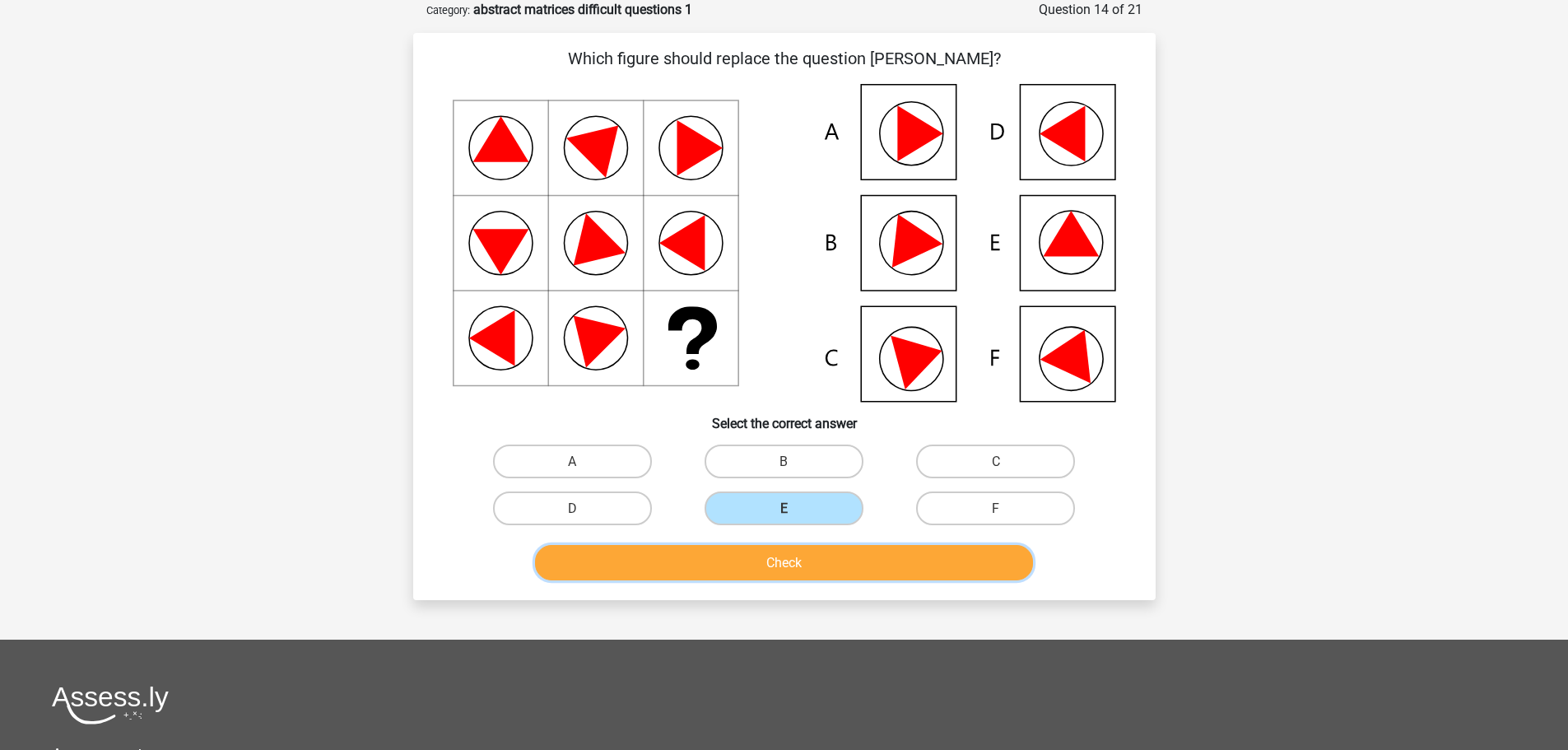
click at [806, 567] on button "Check" at bounding box center [784, 563] width 498 height 35
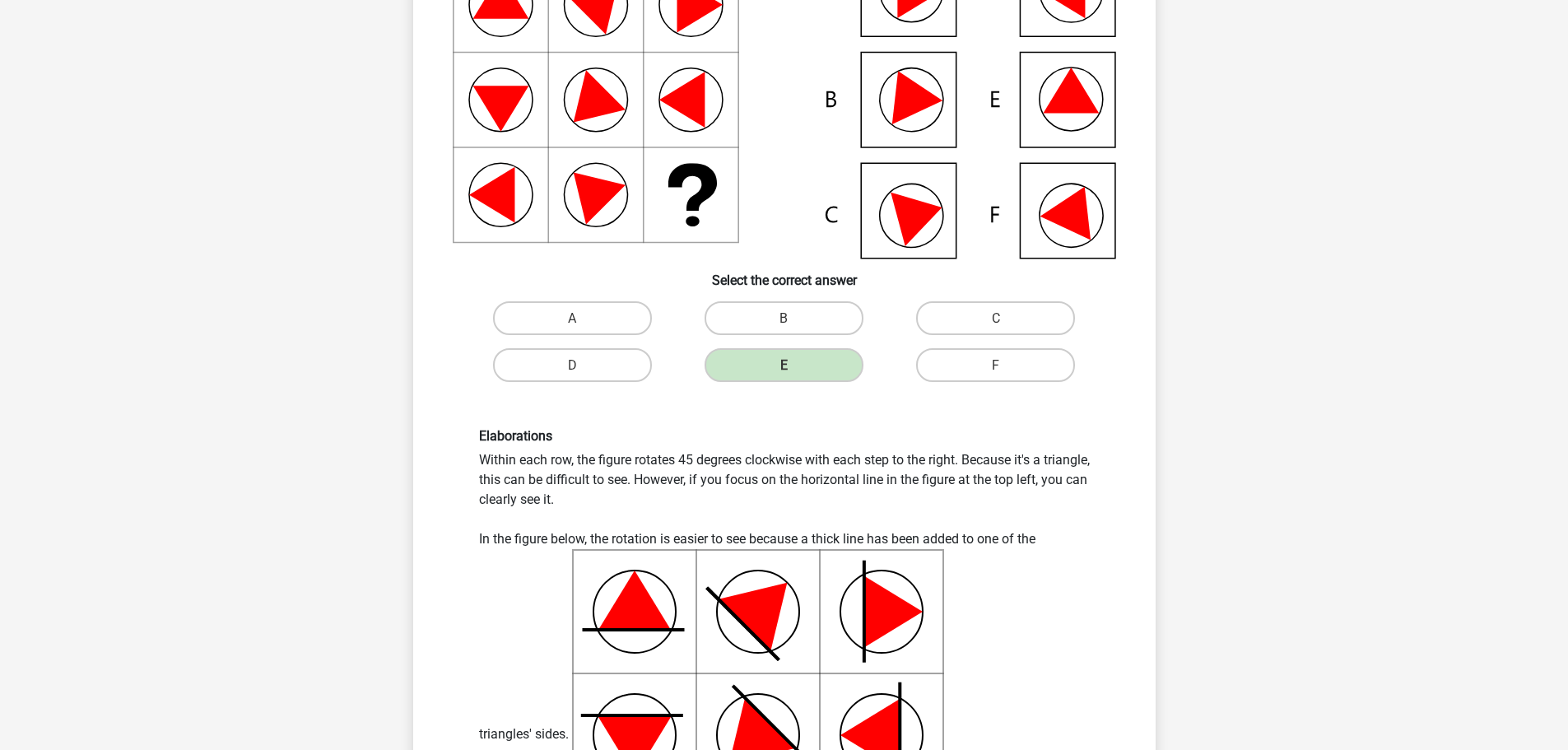
scroll to position [494, 0]
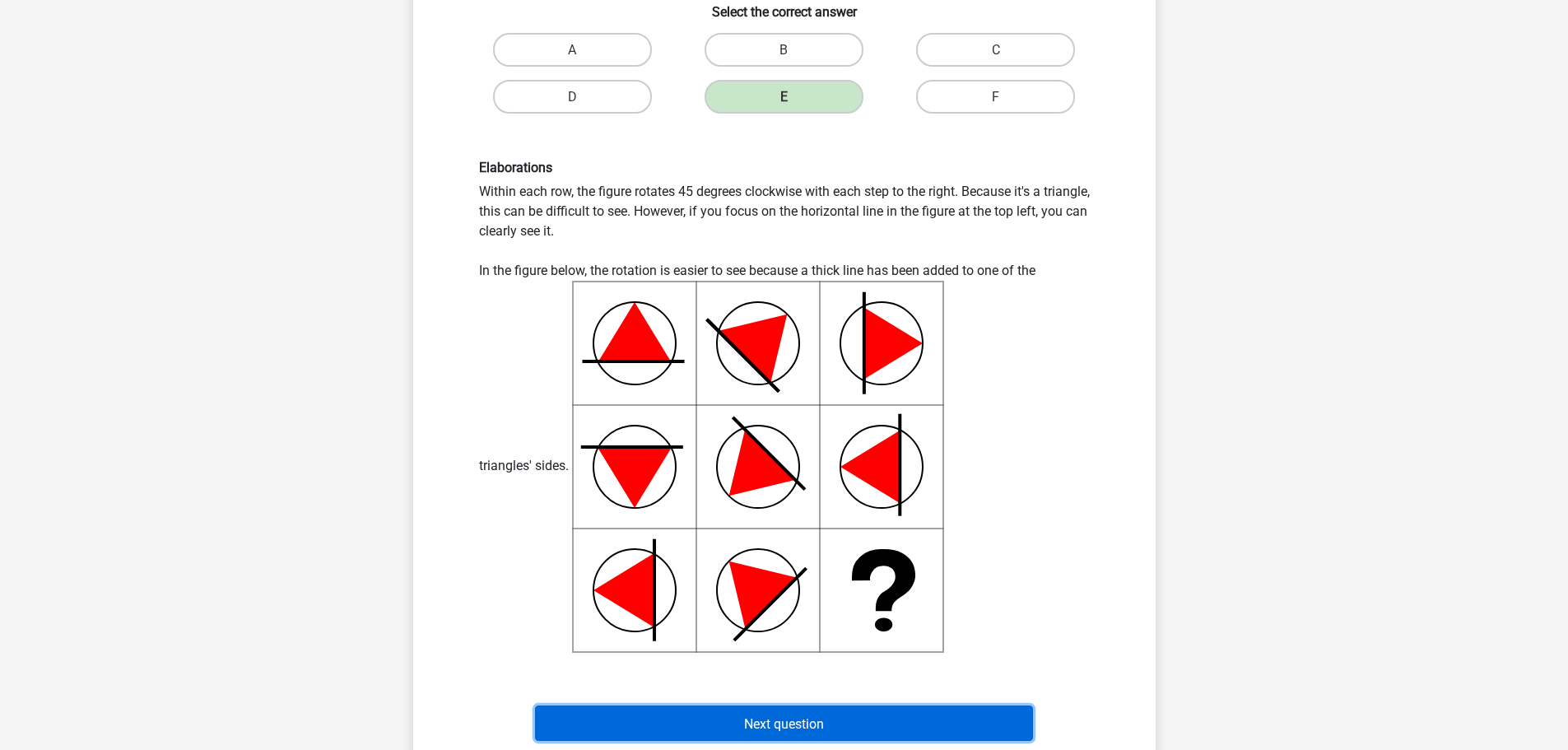
click at [770, 719] on font "Next question" at bounding box center [783, 723] width 80 height 16
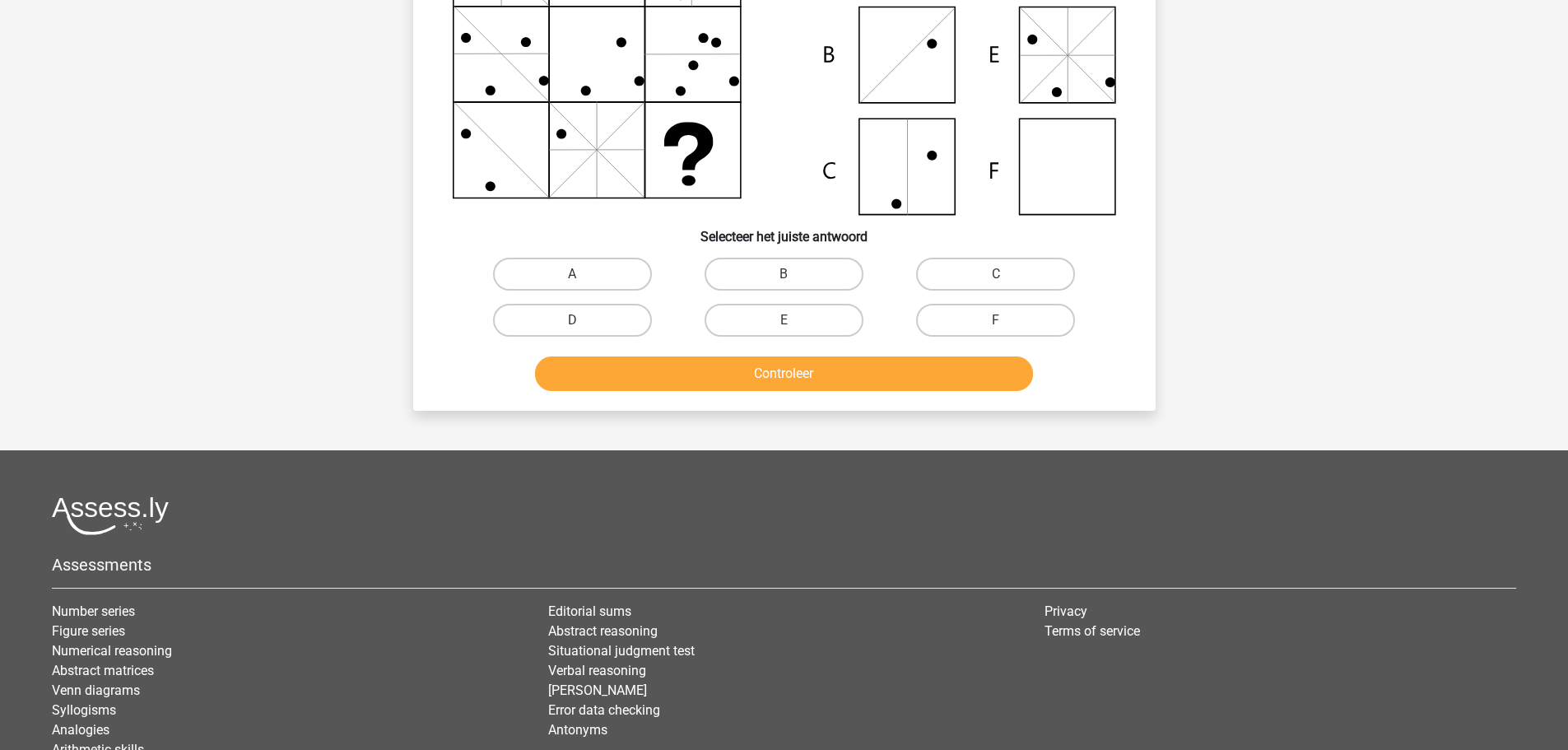
scroll to position [83, 0]
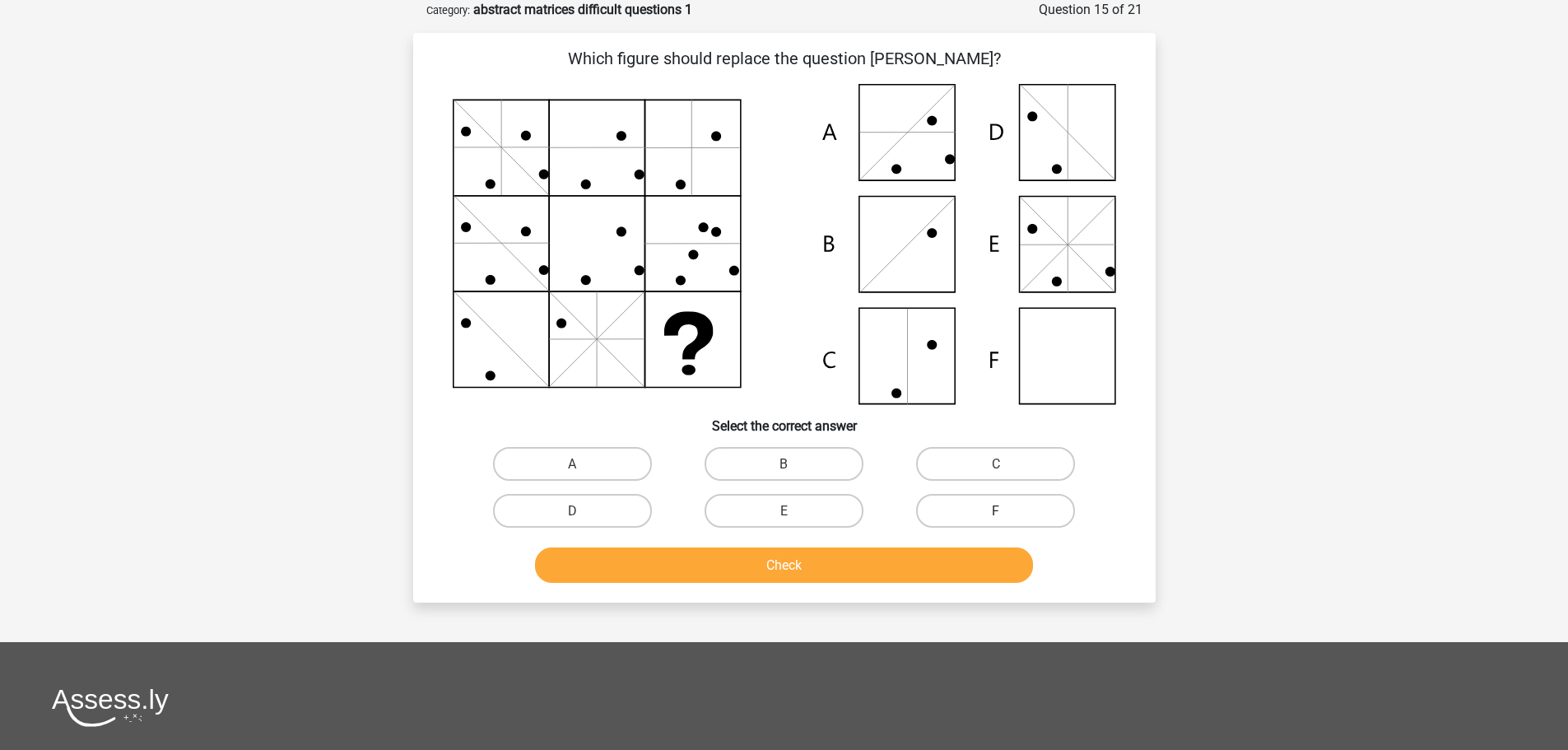
click at [940, 512] on label "F" at bounding box center [996, 511] width 159 height 33
click at [996, 512] on input "F" at bounding box center [1001, 515] width 11 height 11
radio input "true"
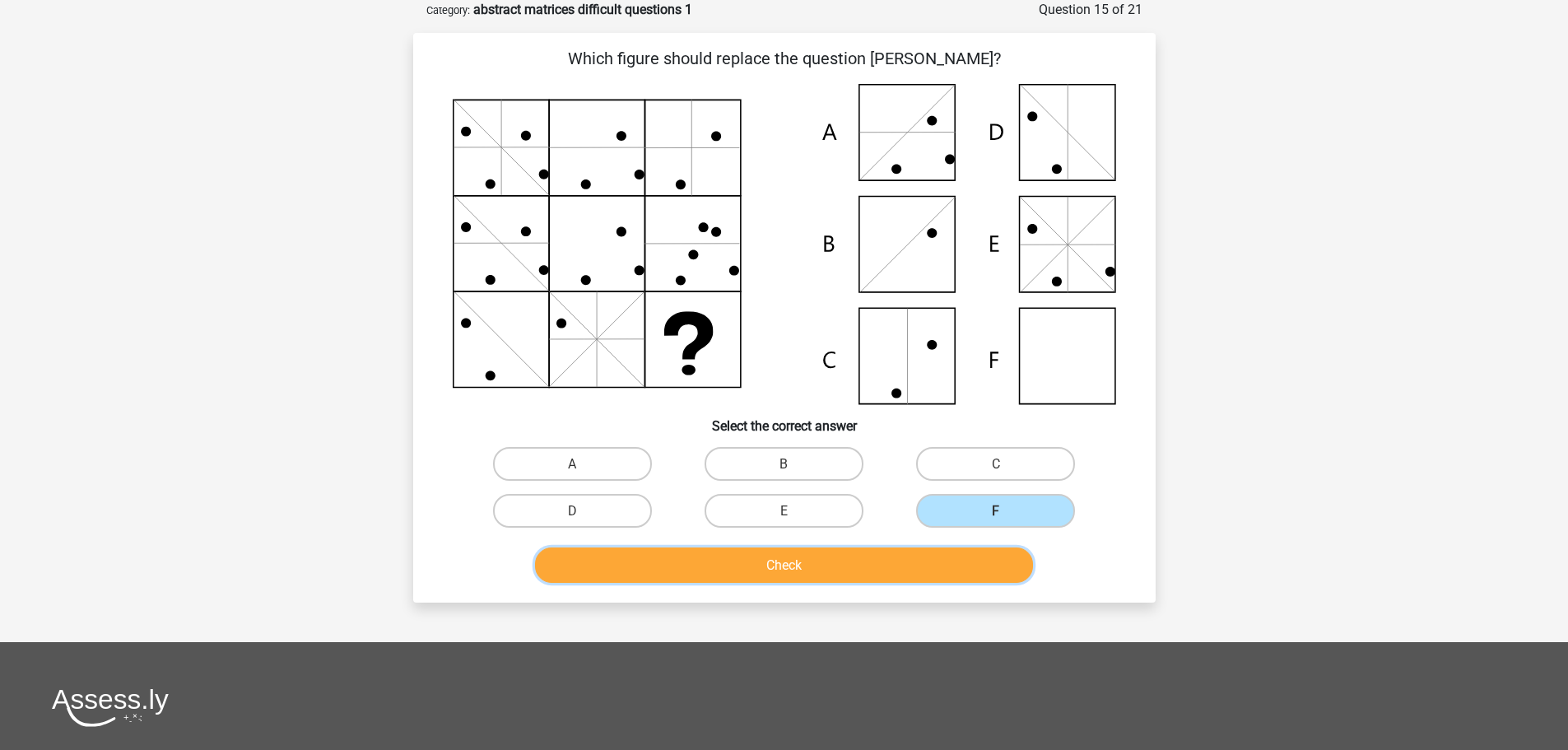
click at [889, 559] on button "Check" at bounding box center [784, 565] width 498 height 35
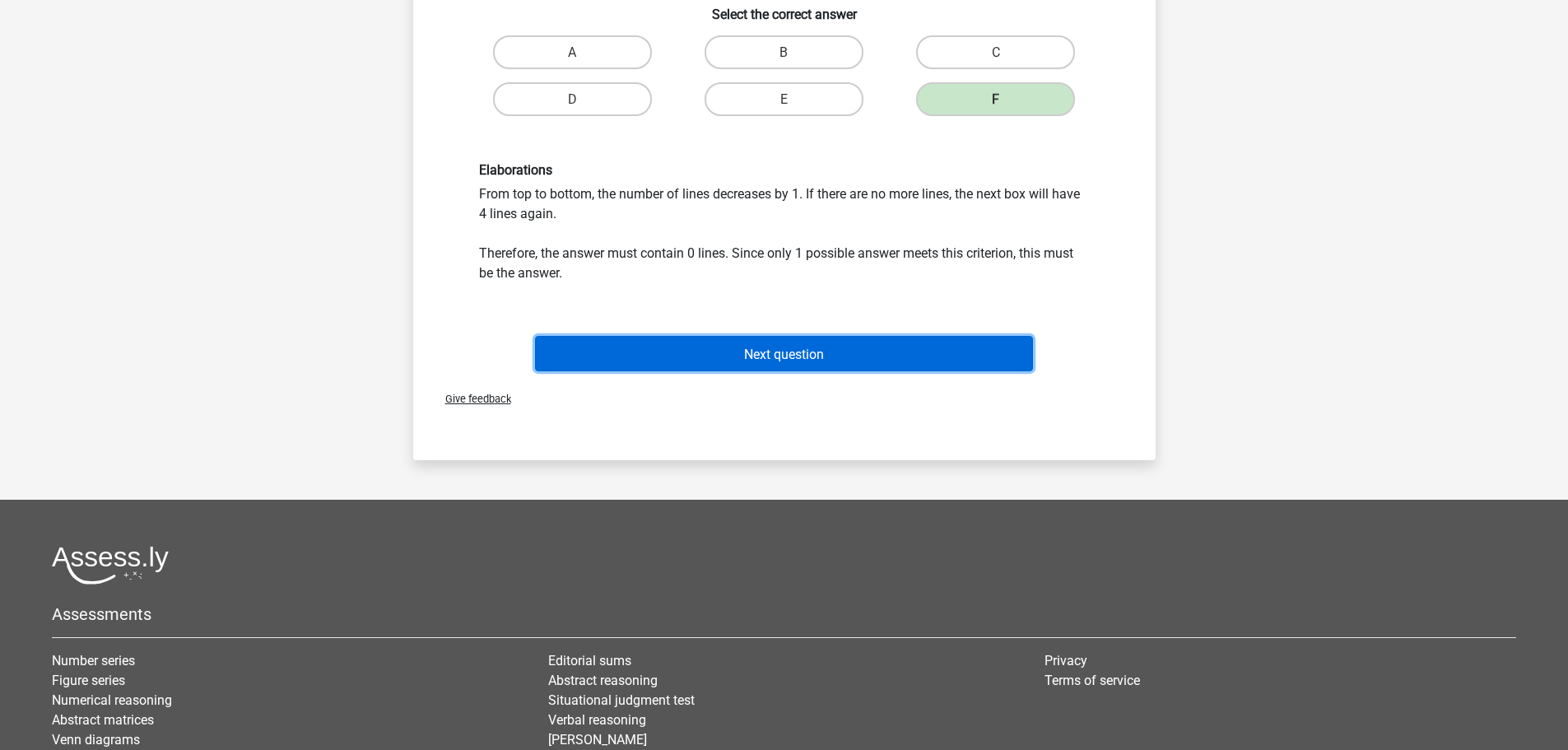
click at [810, 346] on font "Next question" at bounding box center [783, 354] width 80 height 16
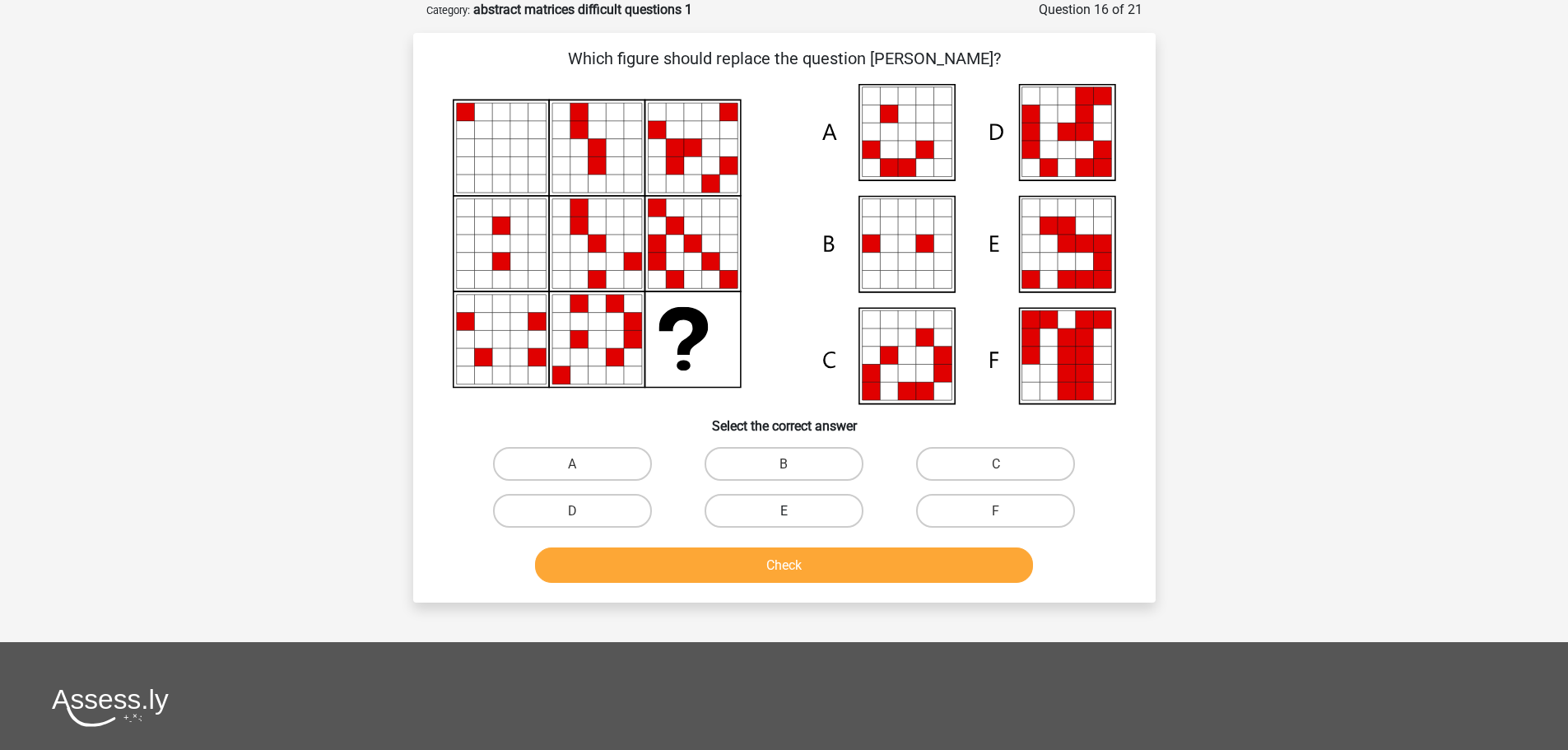
click at [823, 521] on label "E" at bounding box center [784, 511] width 159 height 33
click at [795, 521] on input "E" at bounding box center [789, 515] width 11 height 11
radio input "true"
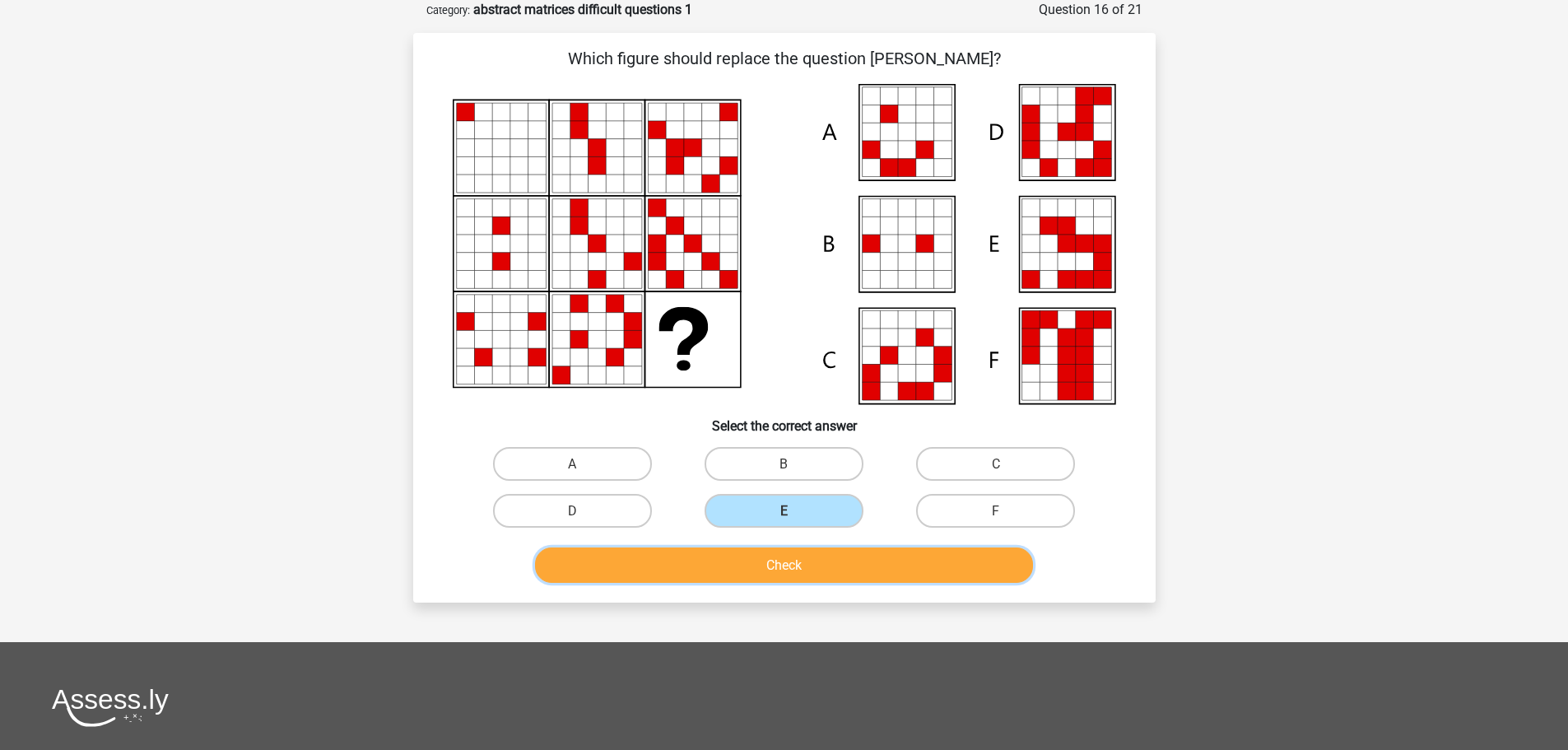
click at [816, 555] on button "Check" at bounding box center [784, 565] width 498 height 35
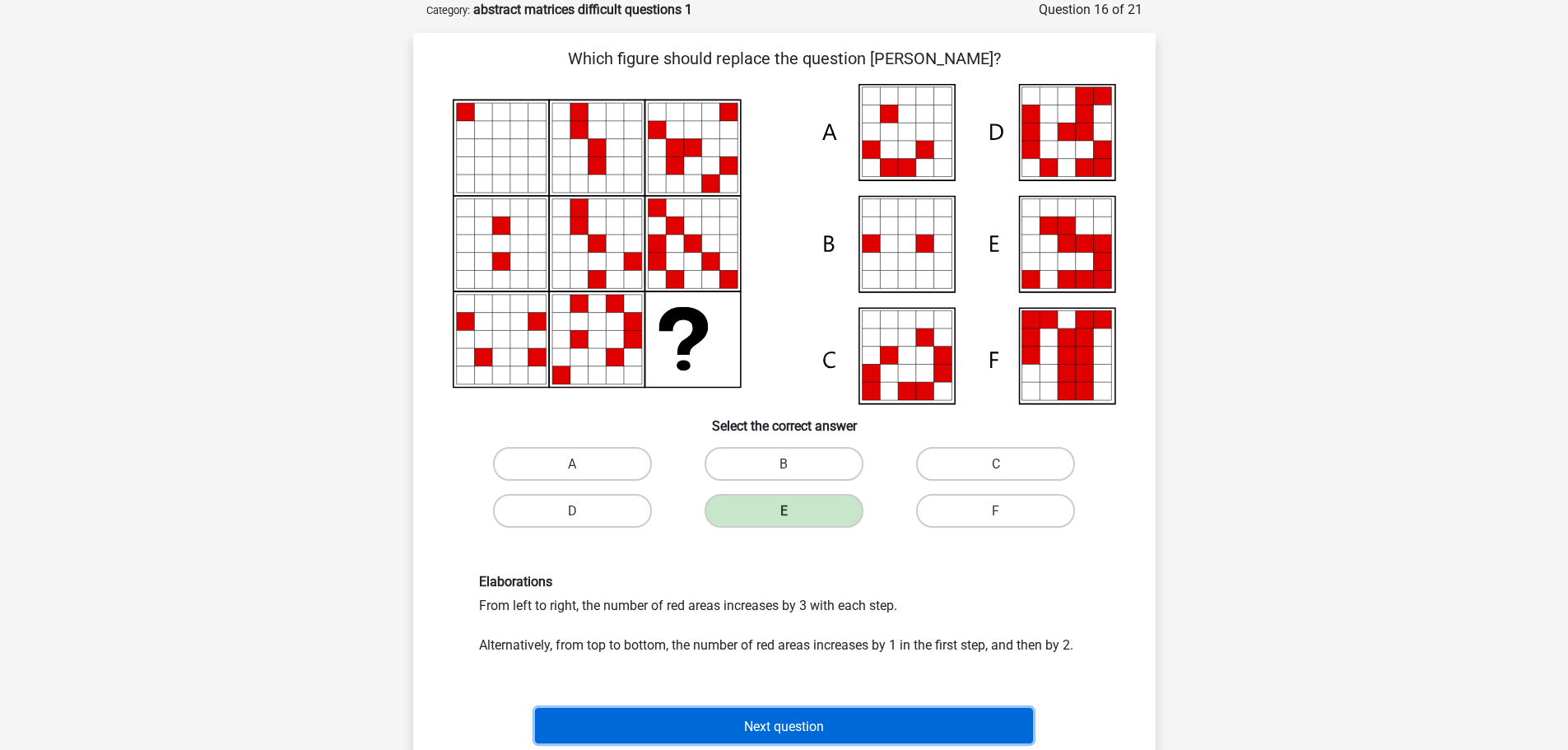
click at [812, 715] on button "Next question" at bounding box center [784, 726] width 498 height 35
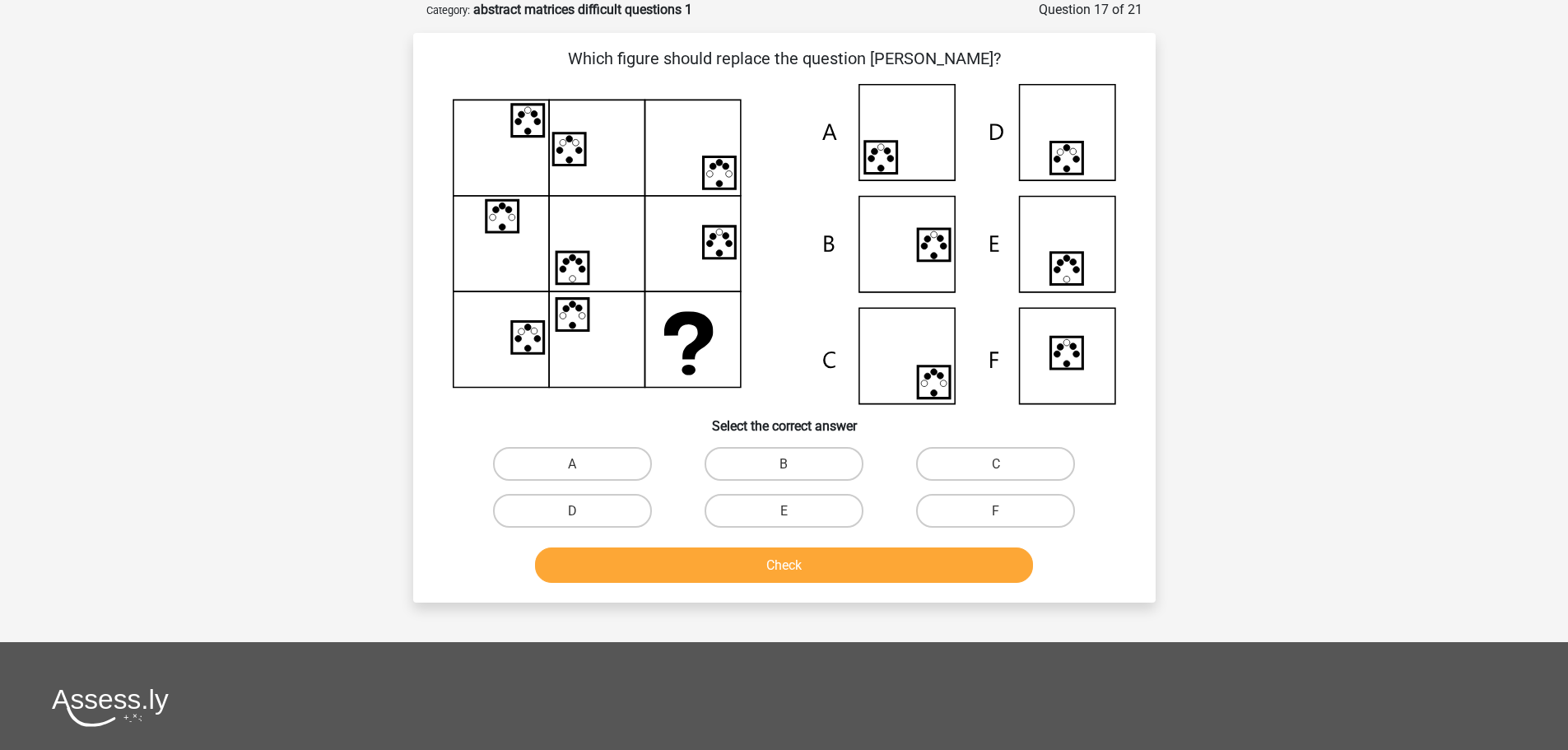
click at [784, 511] on input "E" at bounding box center [789, 515] width 11 height 11
radio input "true"
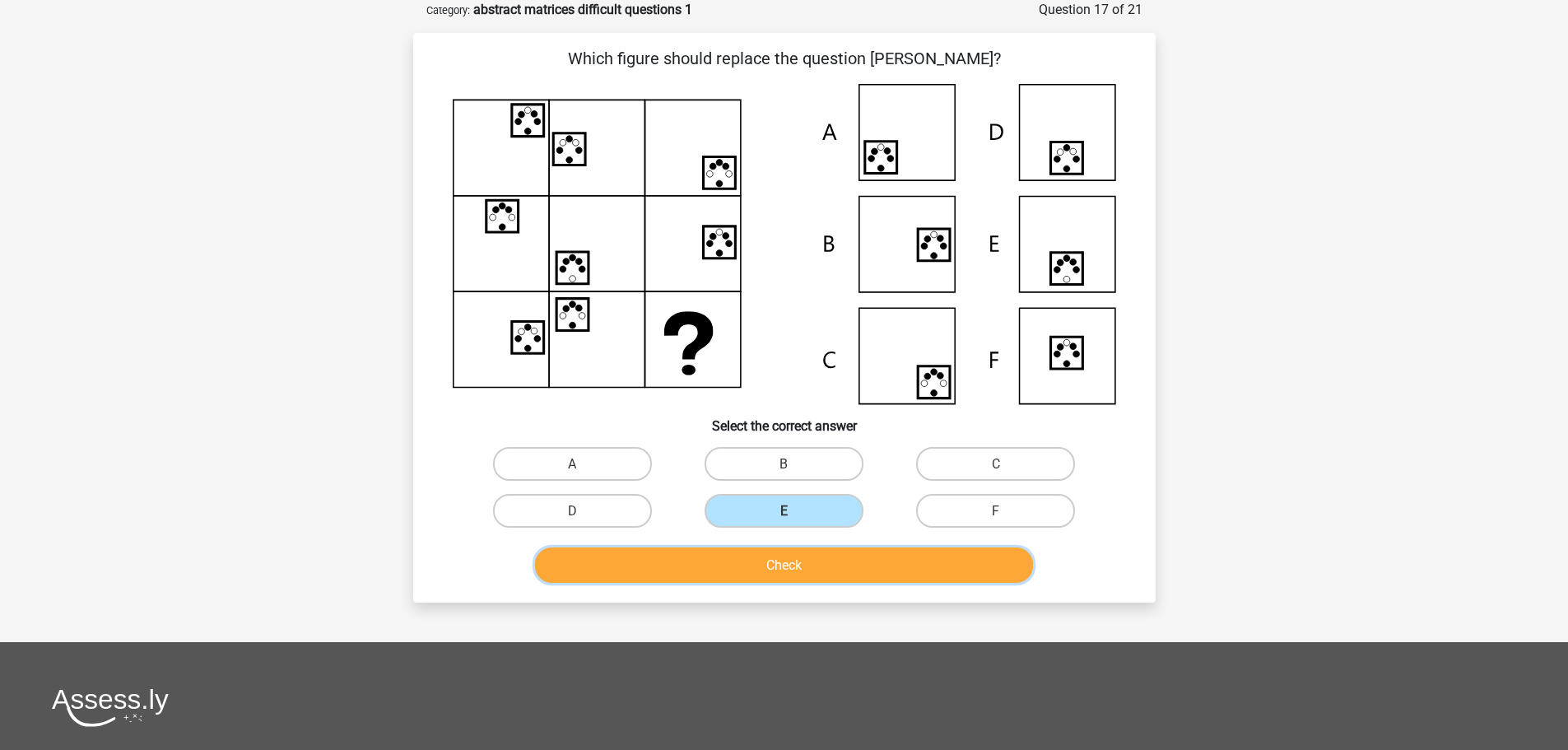
click at [824, 551] on button "Check" at bounding box center [784, 565] width 498 height 35
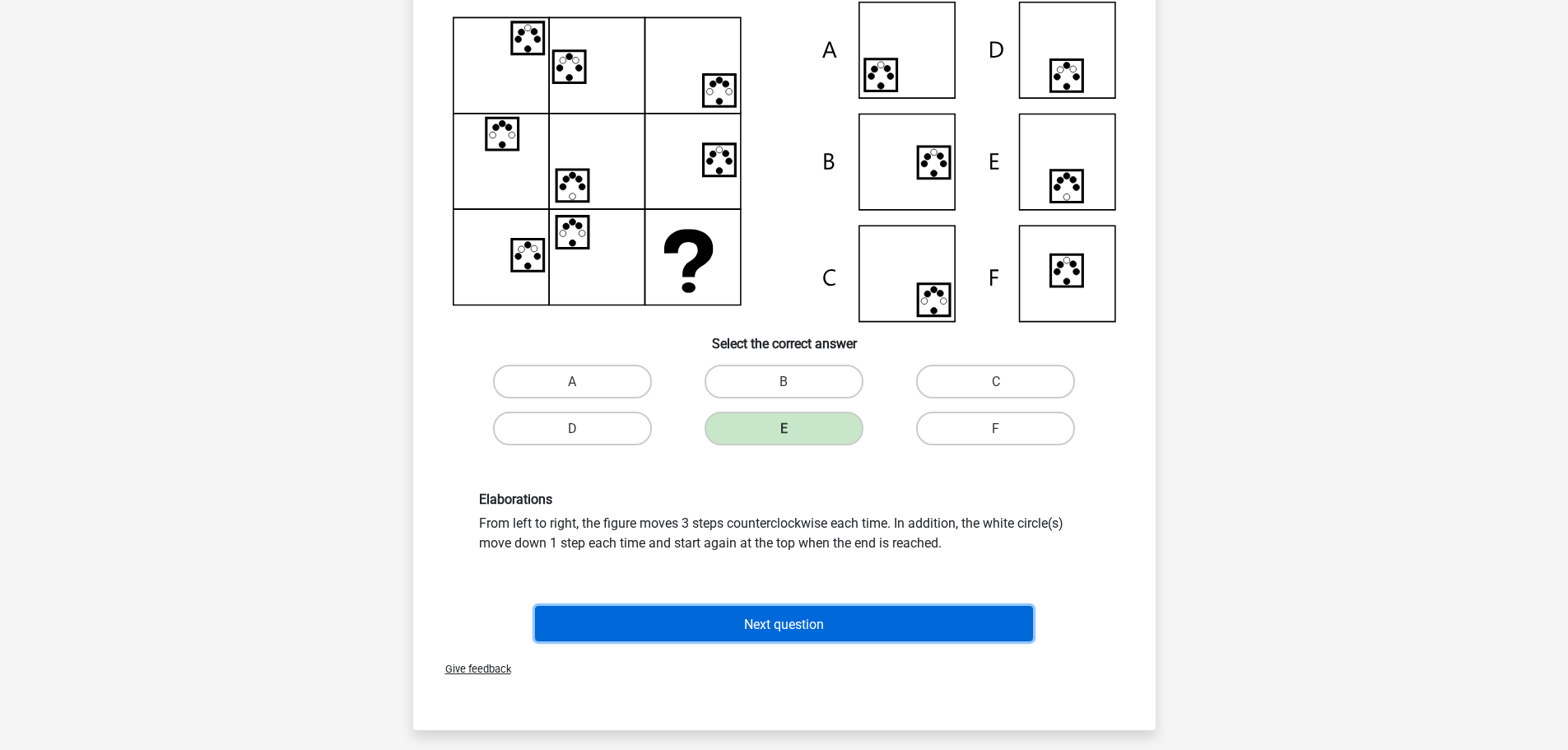
click at [769, 607] on button "Next question" at bounding box center [784, 624] width 498 height 35
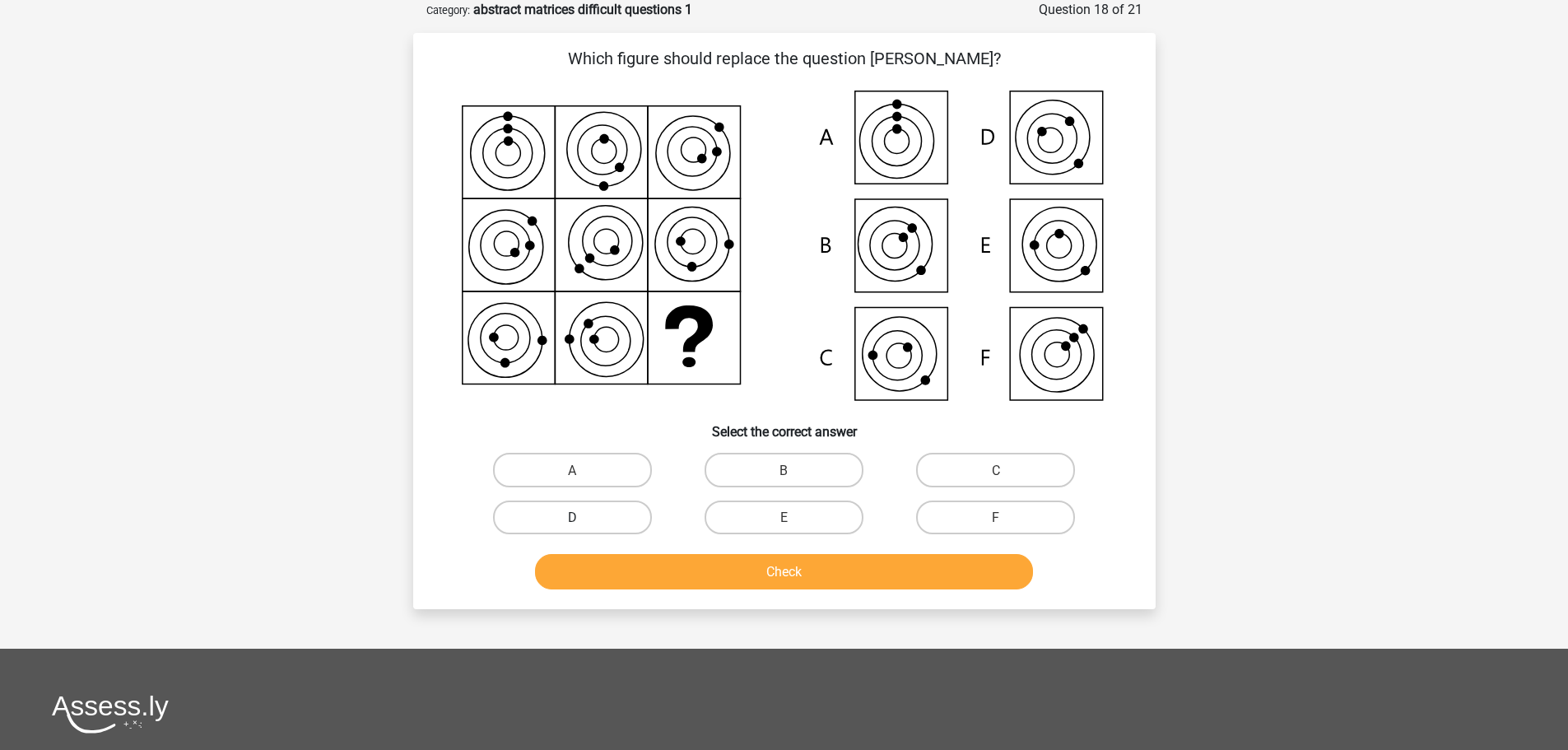
click at [619, 515] on label "D" at bounding box center [573, 517] width 159 height 33
click at [583, 517] on input "D" at bounding box center [577, 522] width 11 height 11
radio input "true"
click at [723, 577] on button "Check" at bounding box center [784, 572] width 498 height 35
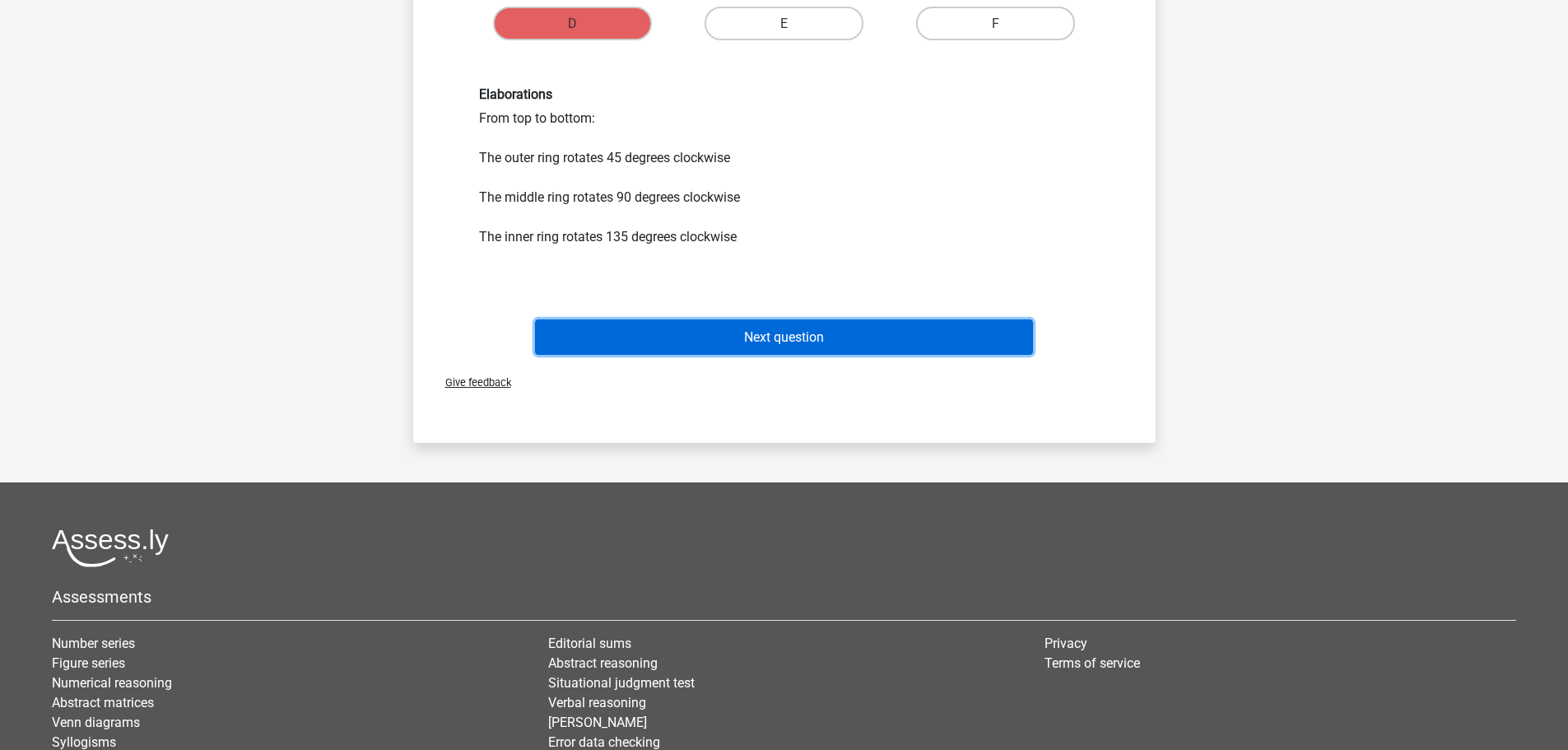
click at [772, 327] on button "Next question" at bounding box center [784, 337] width 498 height 35
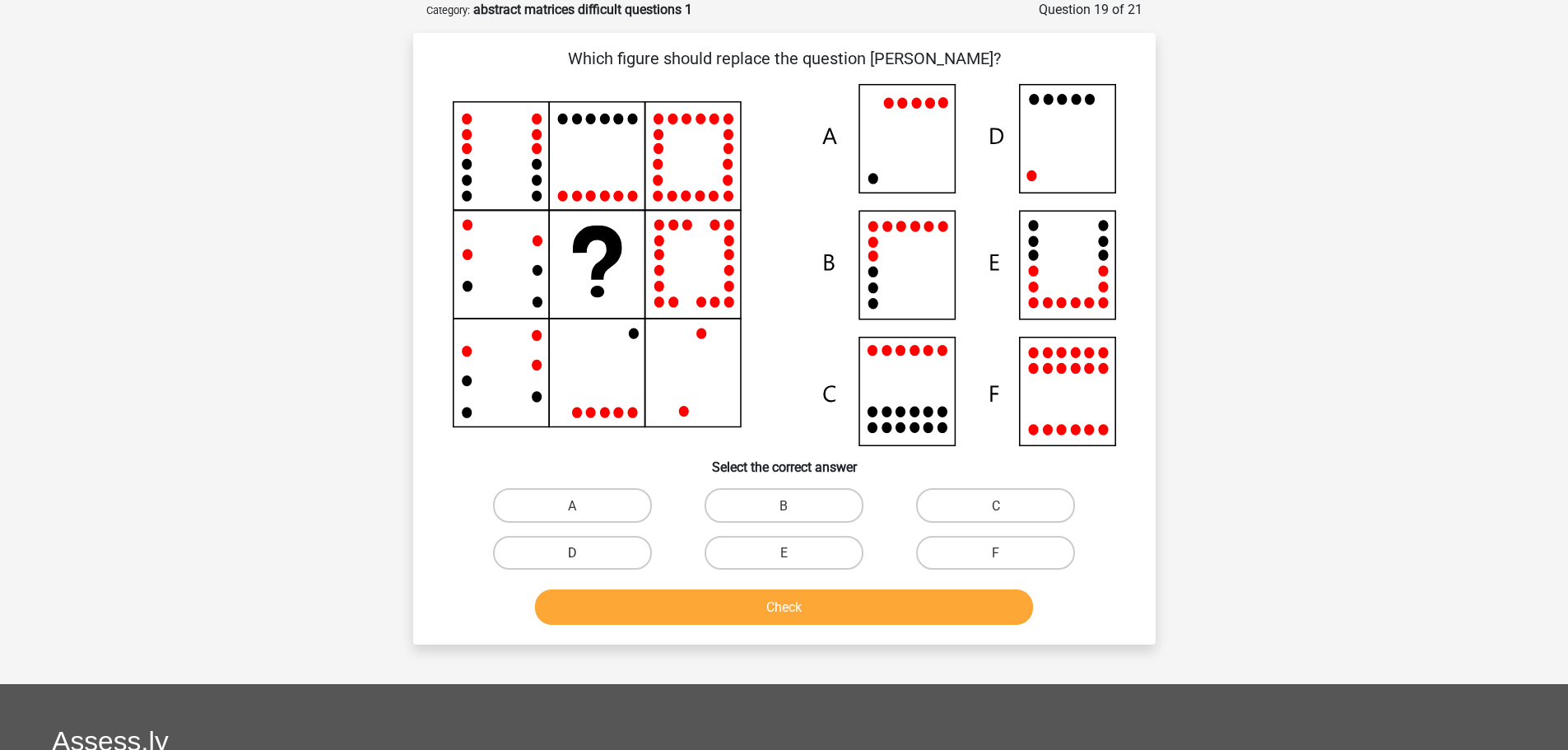
click at [638, 560] on label "D" at bounding box center [573, 552] width 159 height 33
click at [583, 560] on input "D" at bounding box center [577, 557] width 11 height 11
radio input "true"
click at [734, 605] on button "Check" at bounding box center [784, 607] width 498 height 35
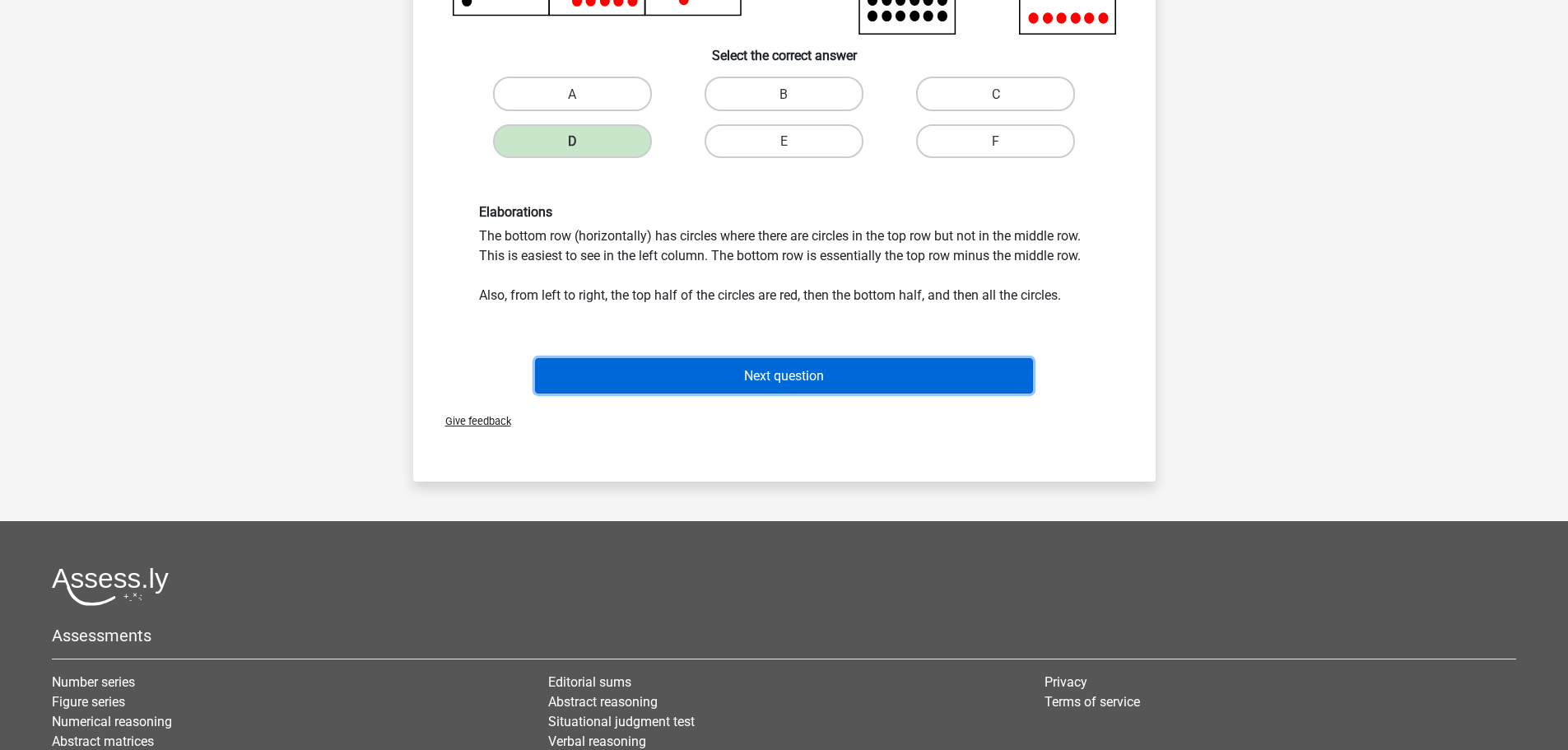
click at [766, 375] on font "Next question" at bounding box center [783, 376] width 80 height 16
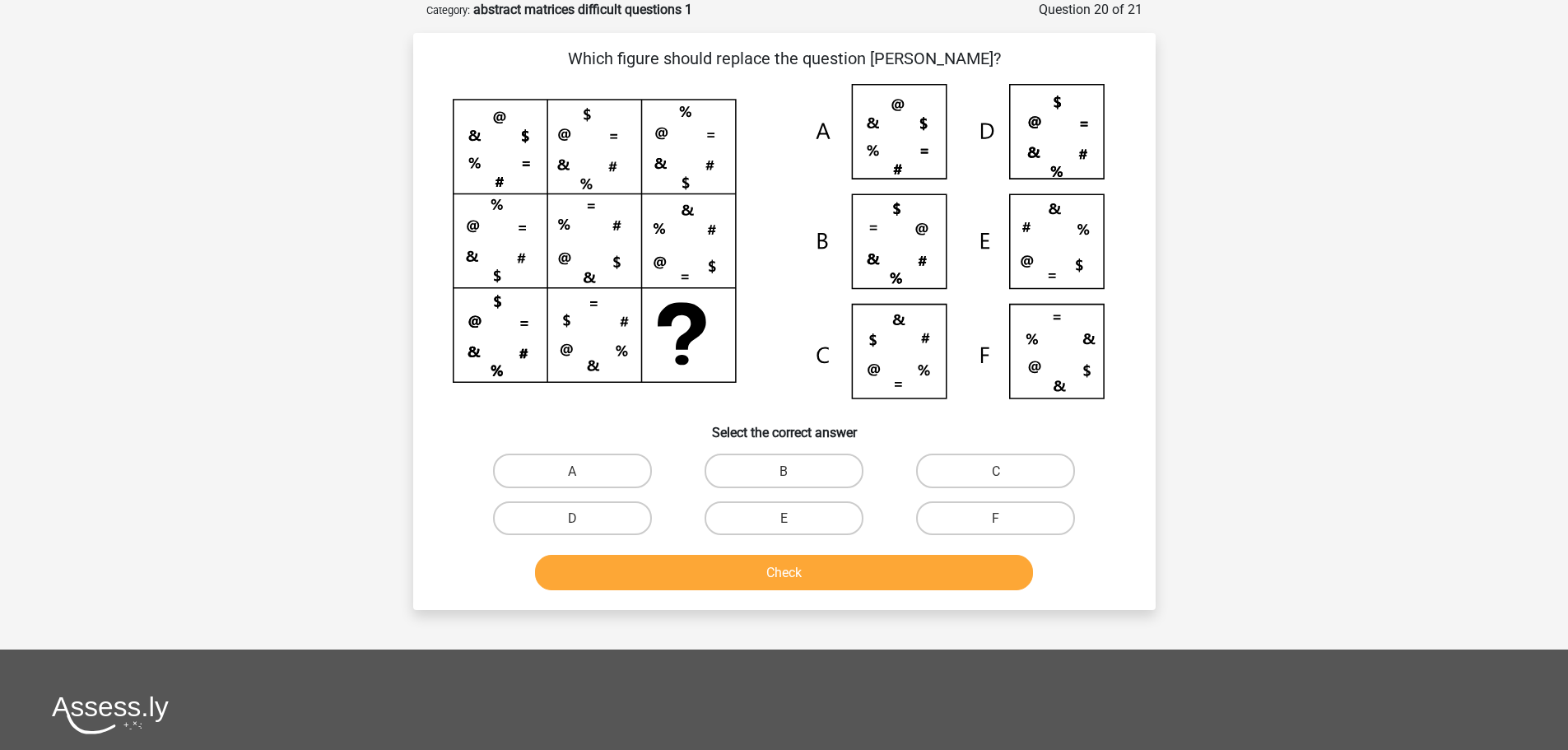
click at [1003, 475] on input "C" at bounding box center [1001, 475] width 11 height 11
radio input "true"
click at [914, 585] on button "Check" at bounding box center [784, 573] width 498 height 35
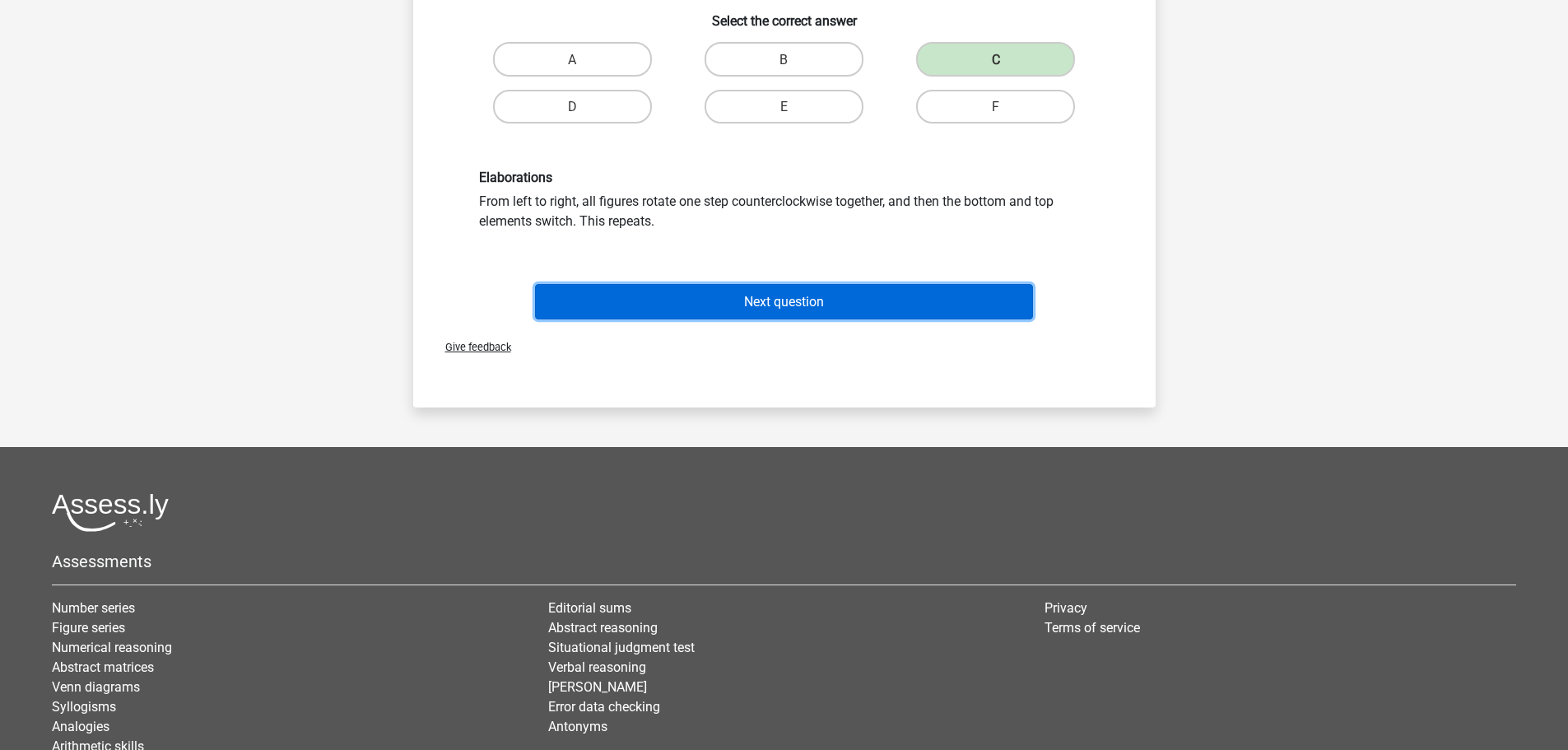
click at [823, 313] on button "Next question" at bounding box center [784, 302] width 498 height 35
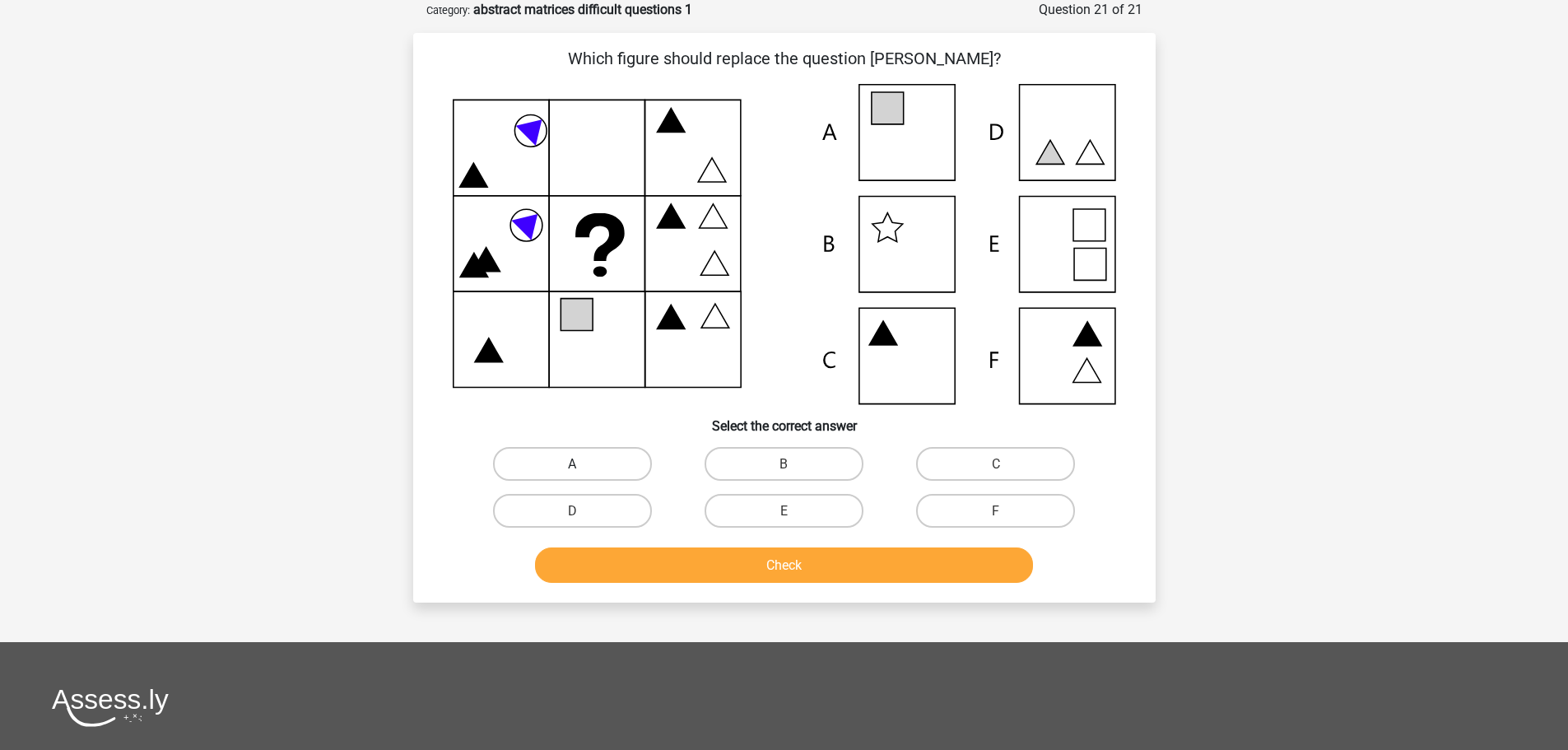
click at [627, 470] on label "A" at bounding box center [573, 464] width 159 height 33
click at [583, 470] on input "A" at bounding box center [577, 469] width 11 height 11
radio input "true"
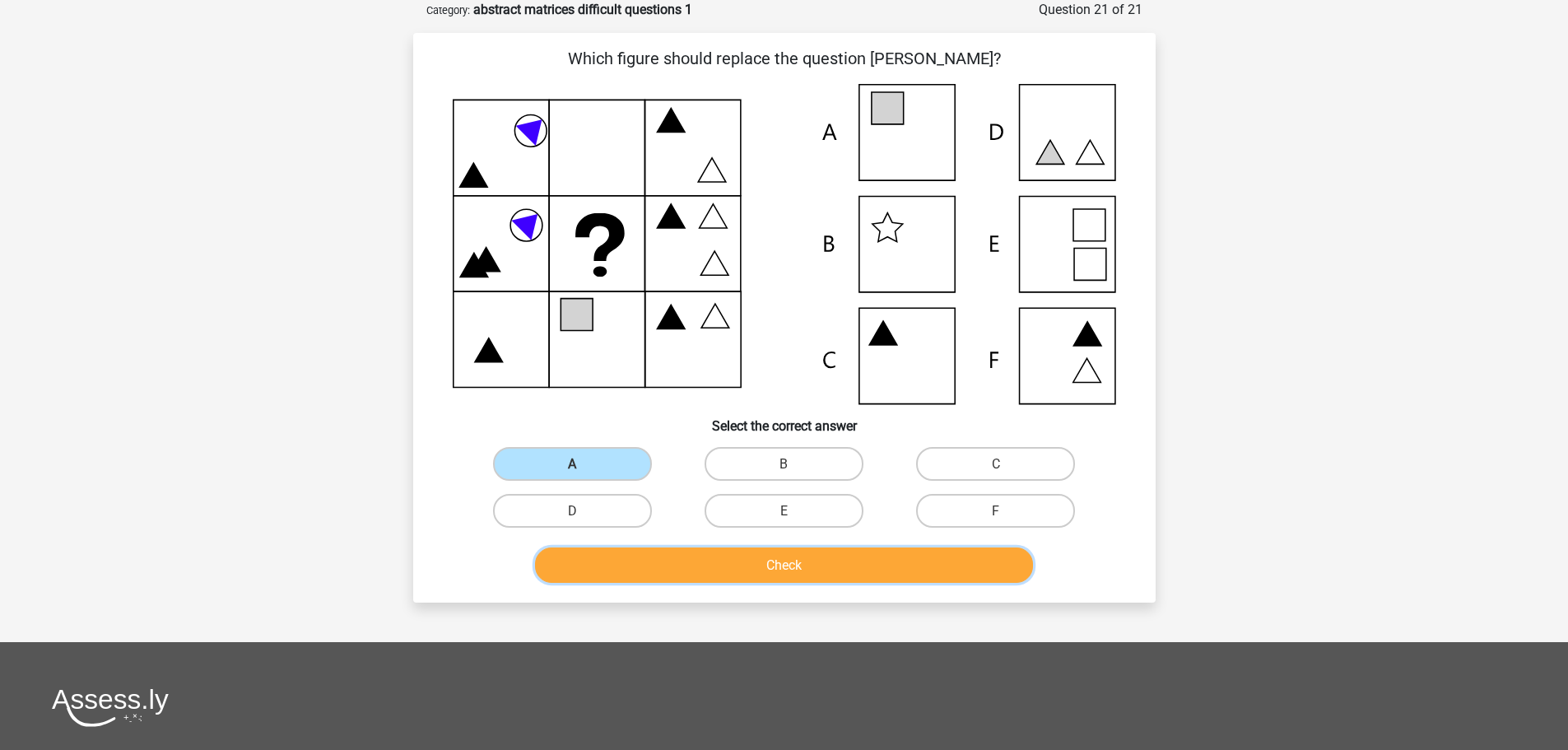
click at [779, 571] on font "Check" at bounding box center [784, 565] width 35 height 16
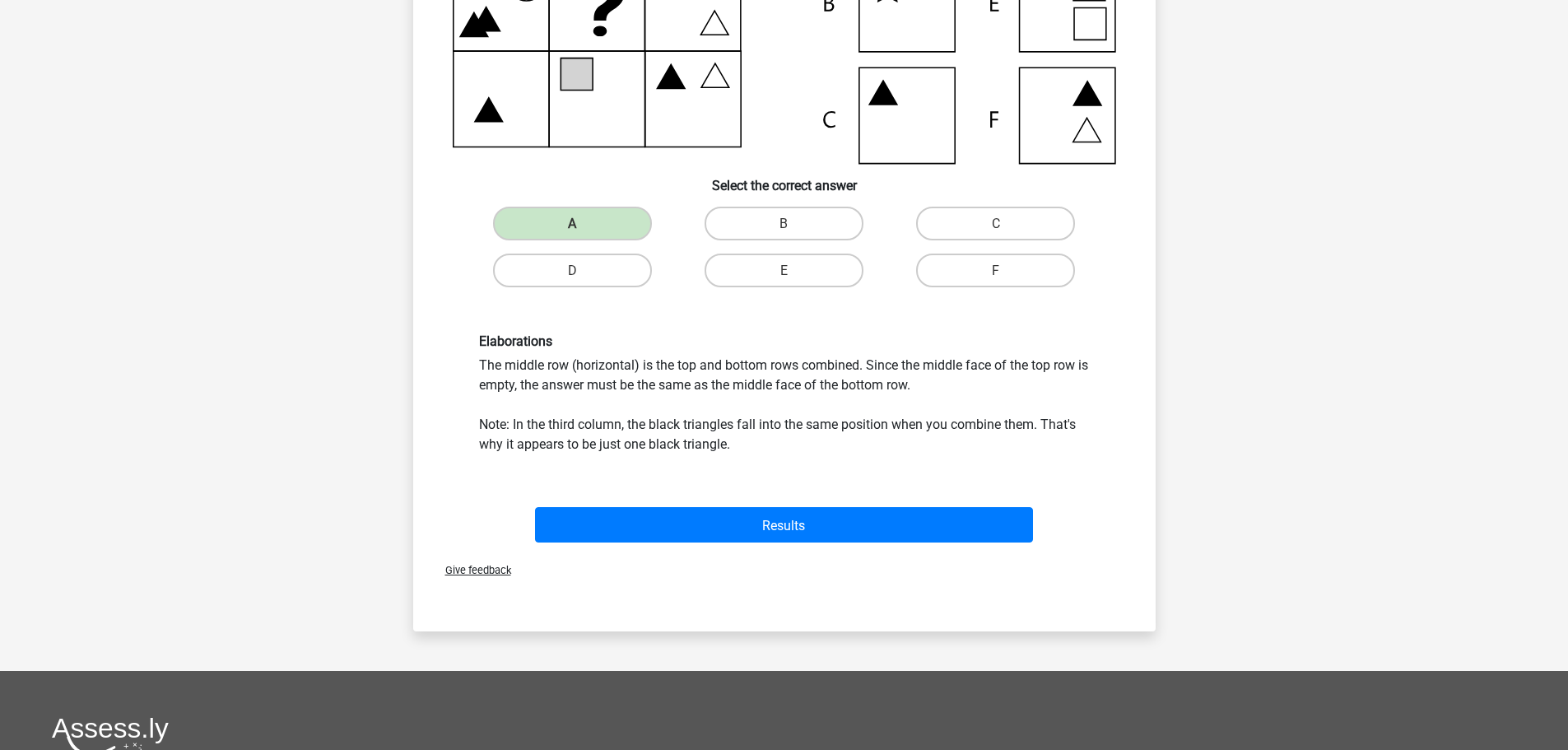
scroll to position [494, 0]
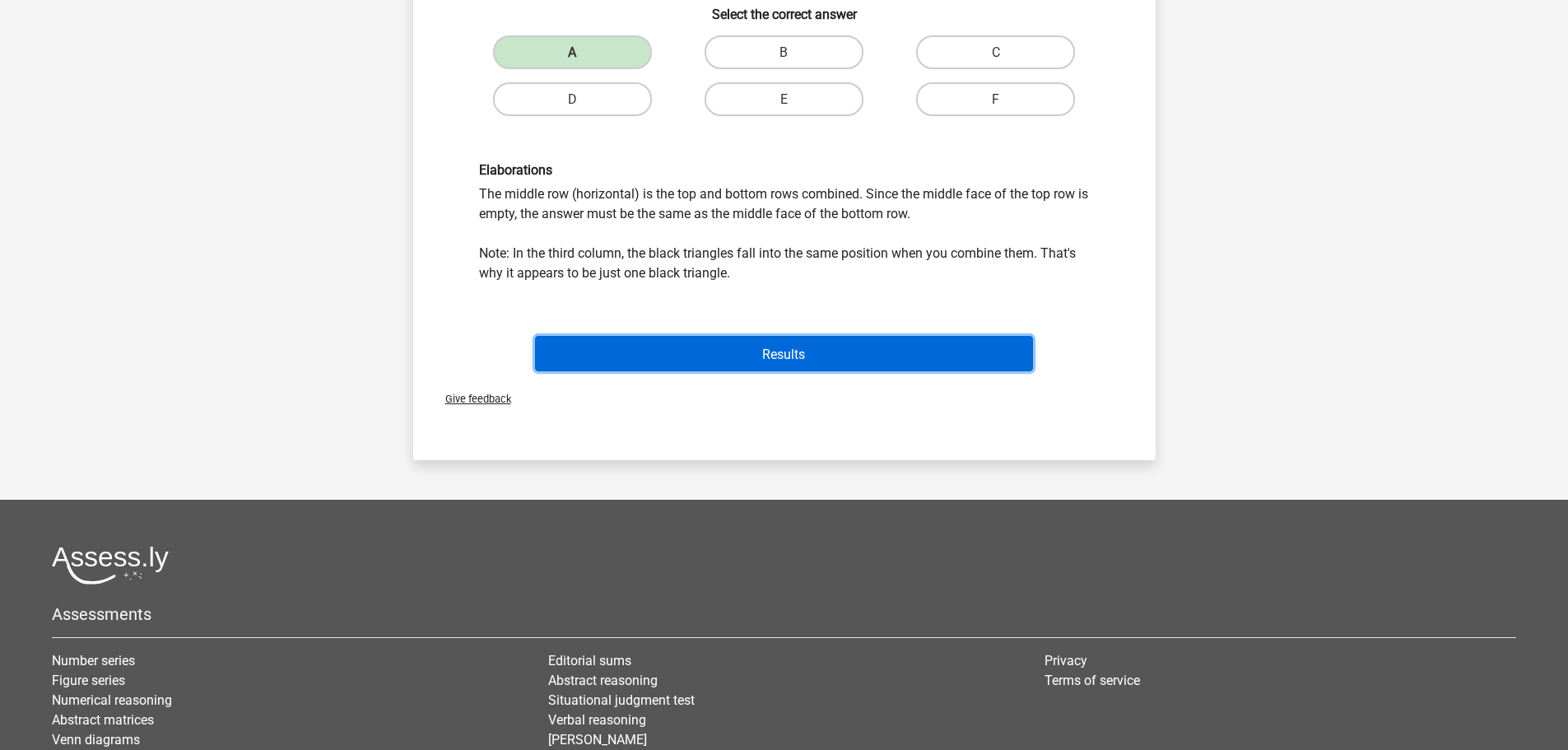
click at [805, 365] on button "Results" at bounding box center [784, 354] width 498 height 35
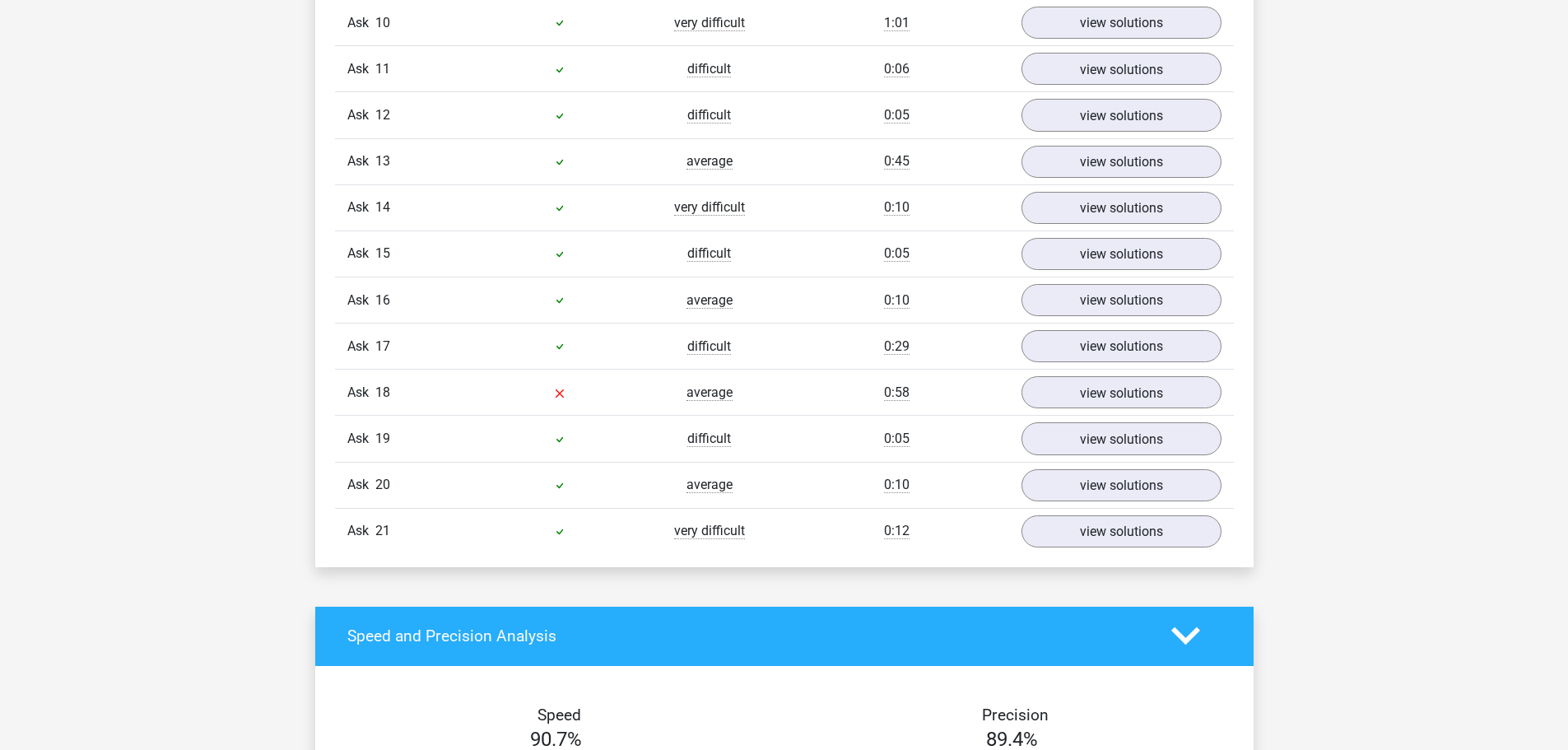
scroll to position [1565, 0]
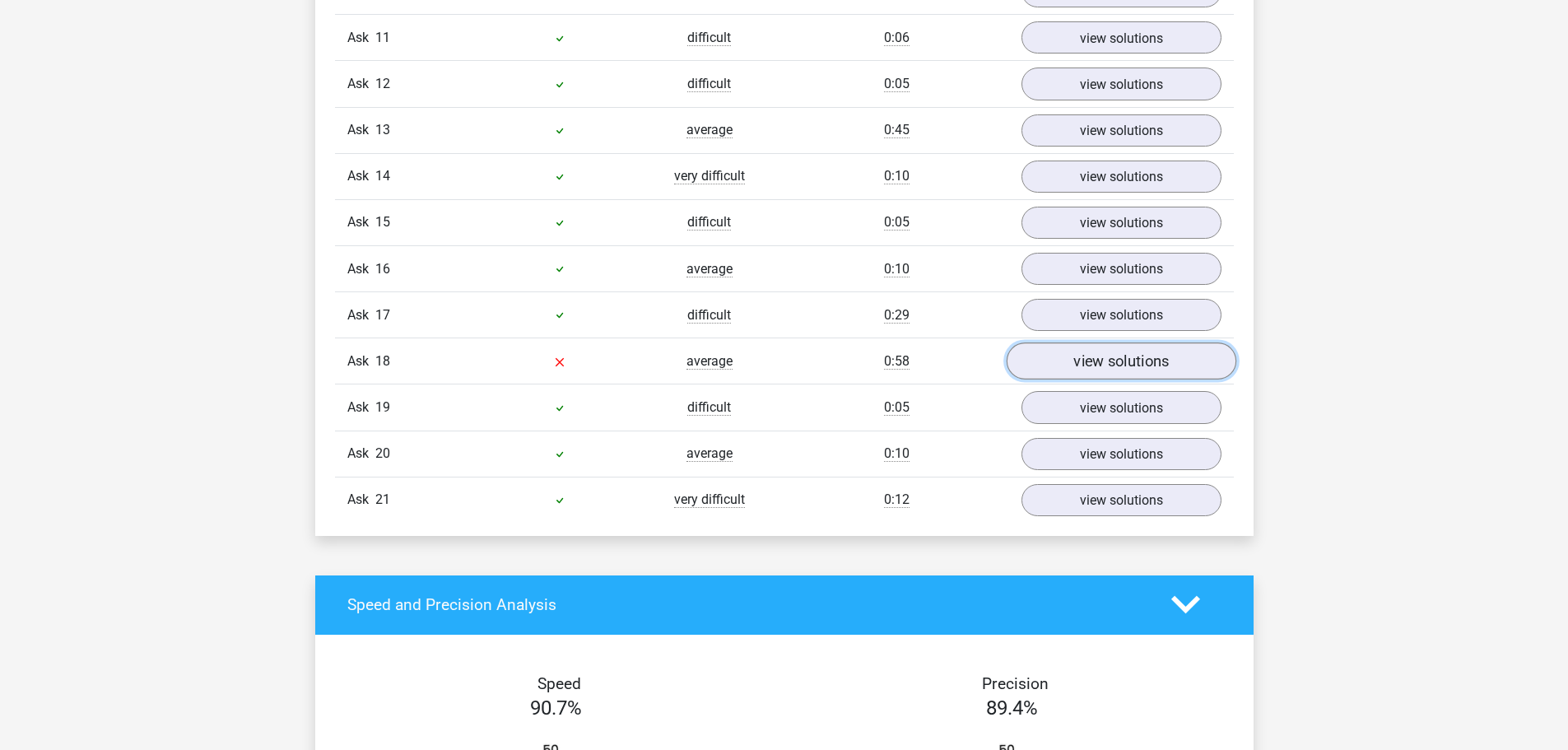
click at [1096, 354] on font "view solutions" at bounding box center [1121, 362] width 95 height 18
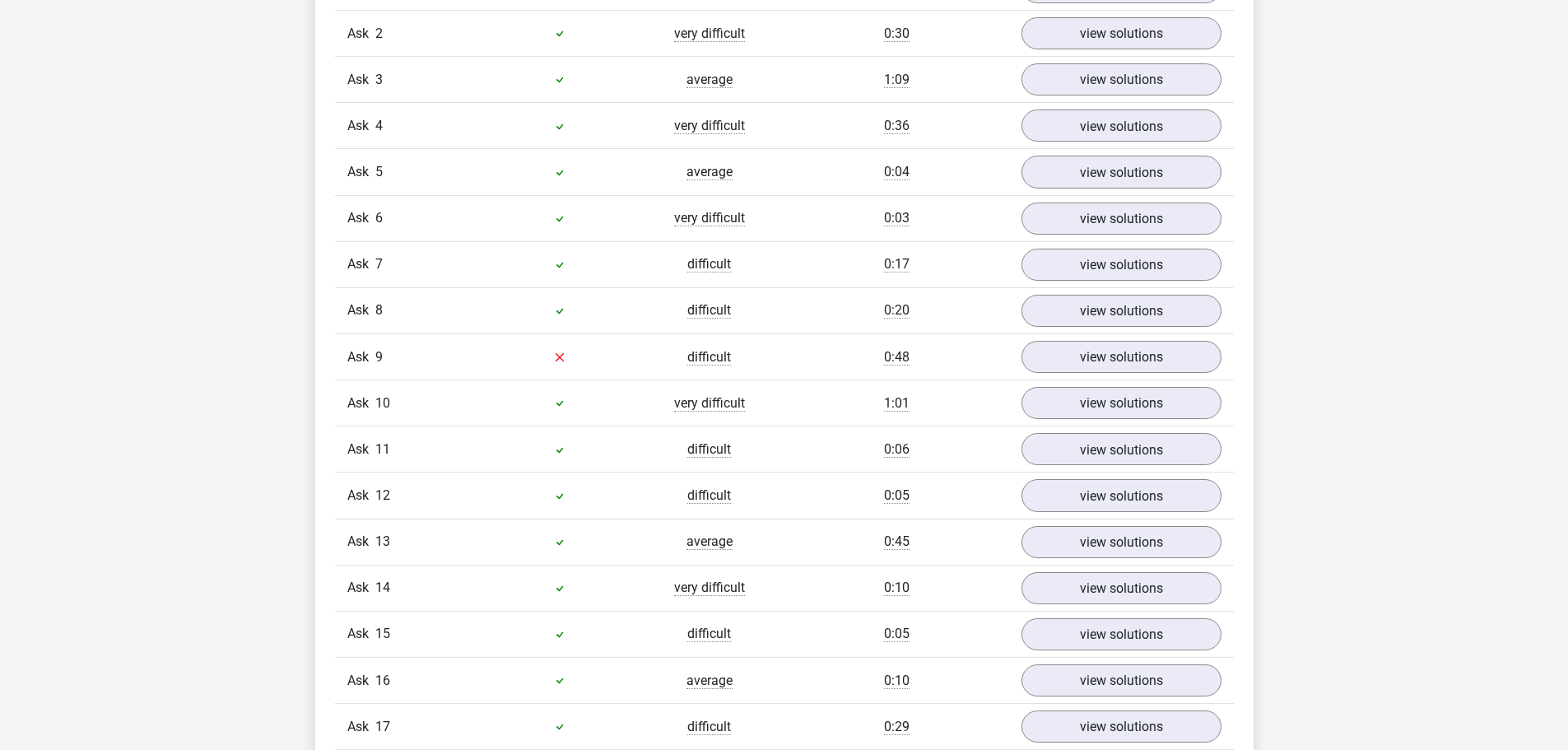
scroll to position [988, 0]
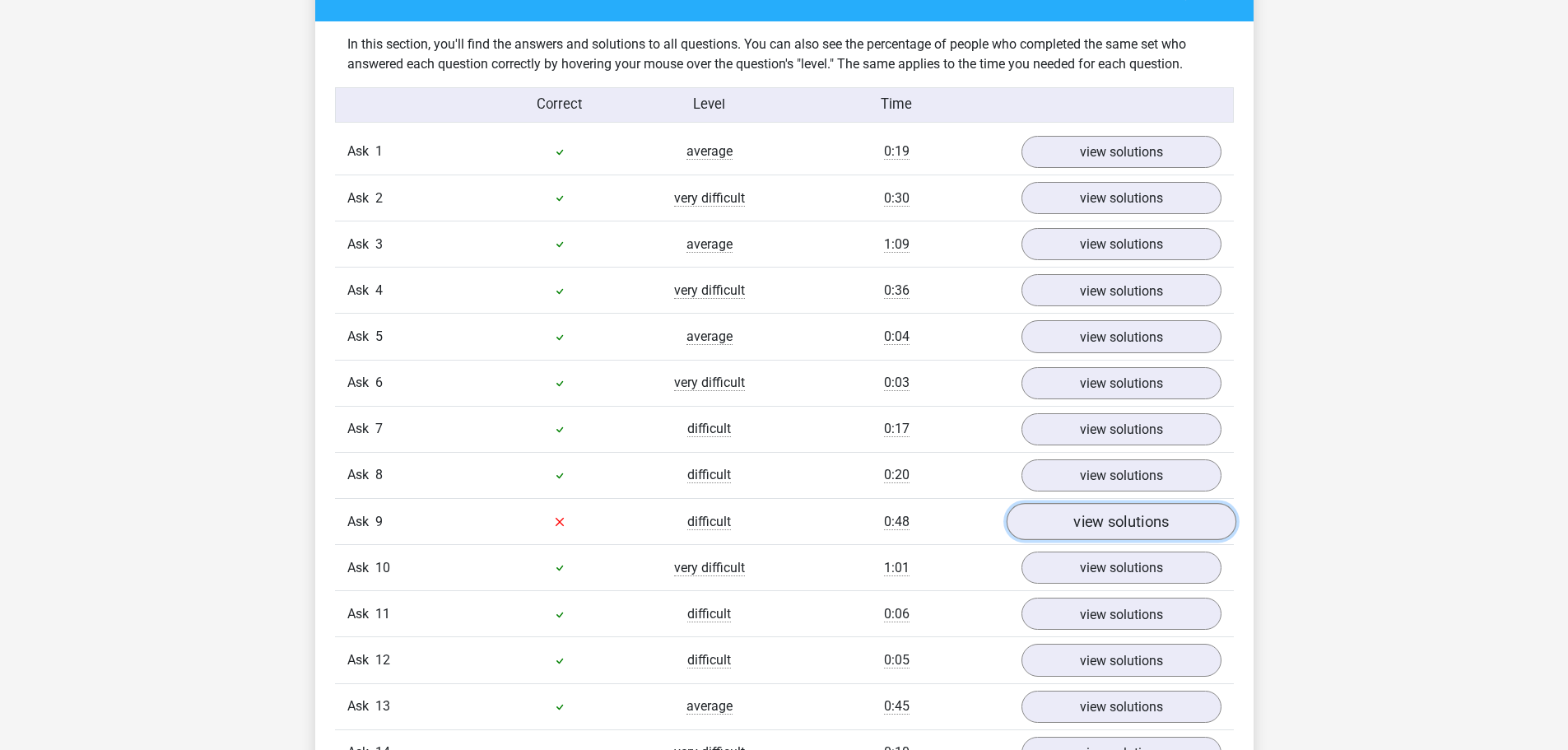
click at [1117, 505] on link "view solutions" at bounding box center [1121, 522] width 230 height 37
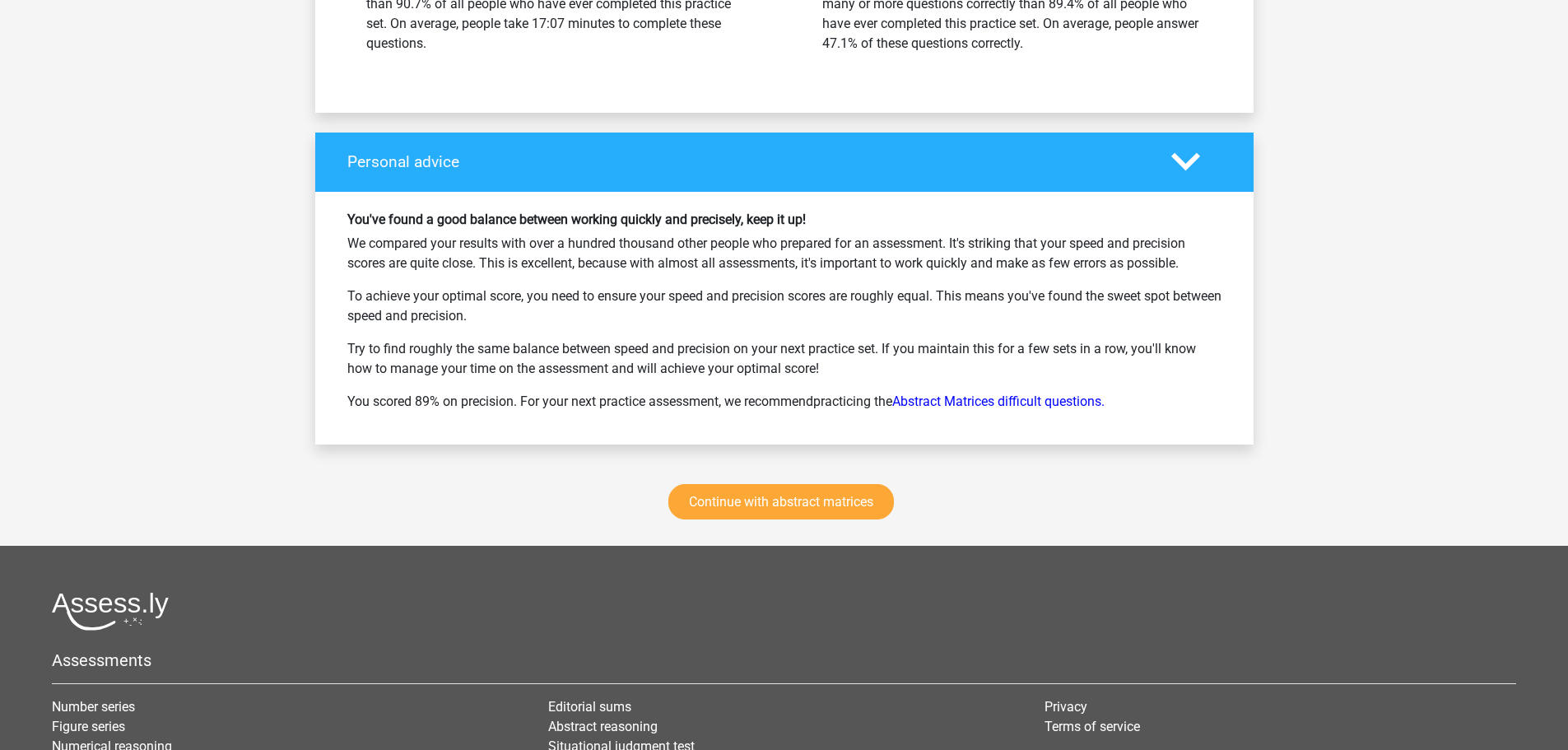
scroll to position [4401, 0]
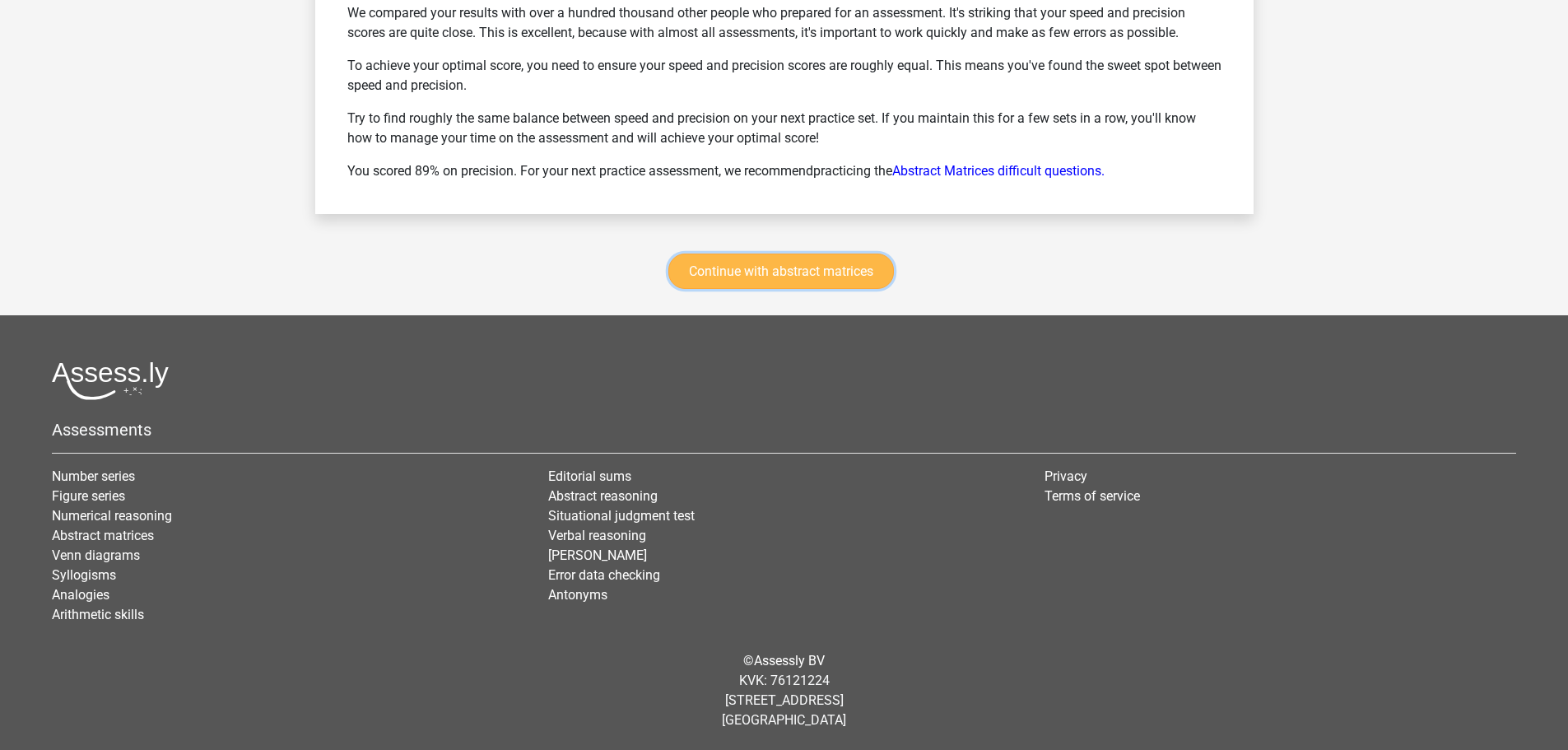
click at [782, 273] on font "Continue with abstract matrices" at bounding box center [781, 271] width 185 height 16
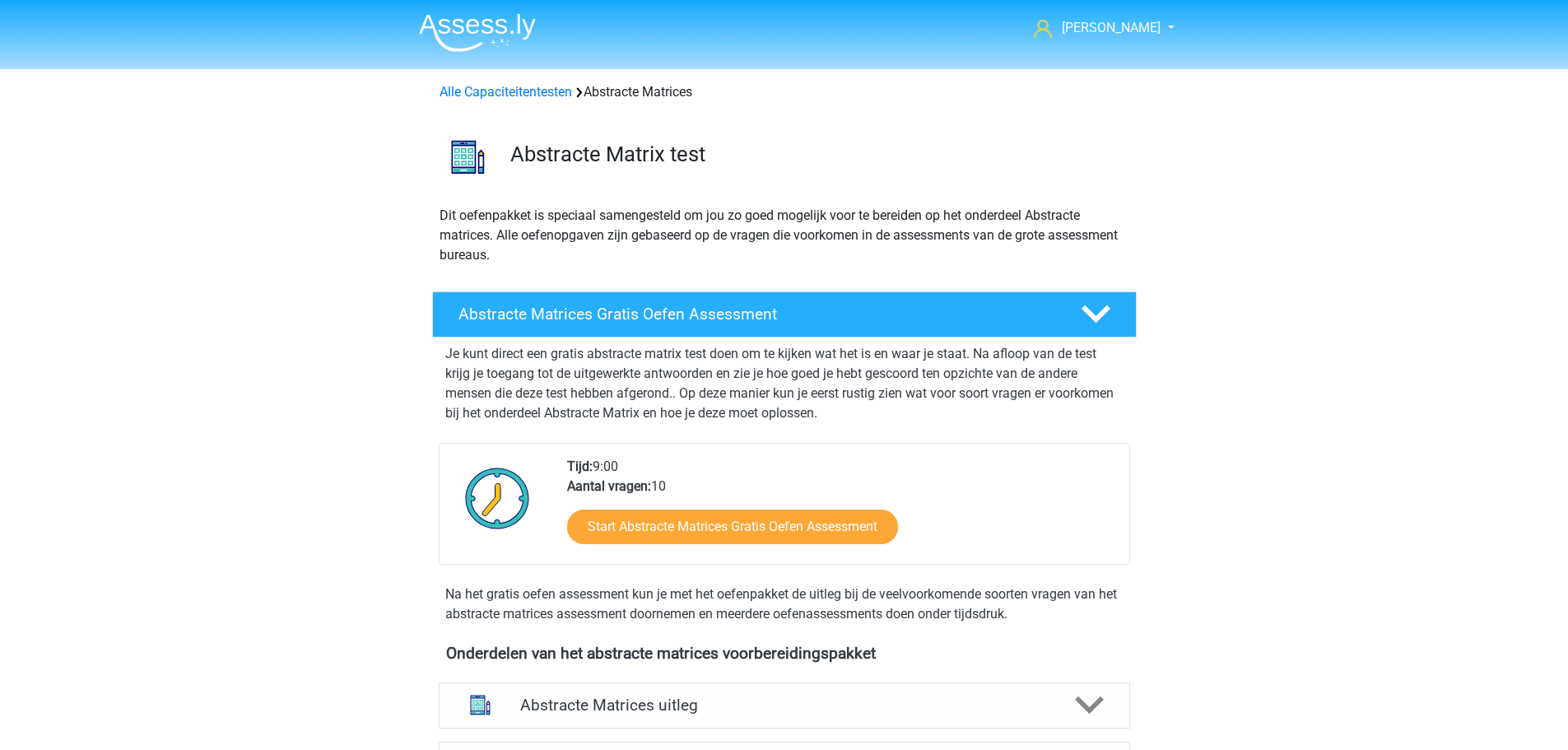
scroll to position [736, 0]
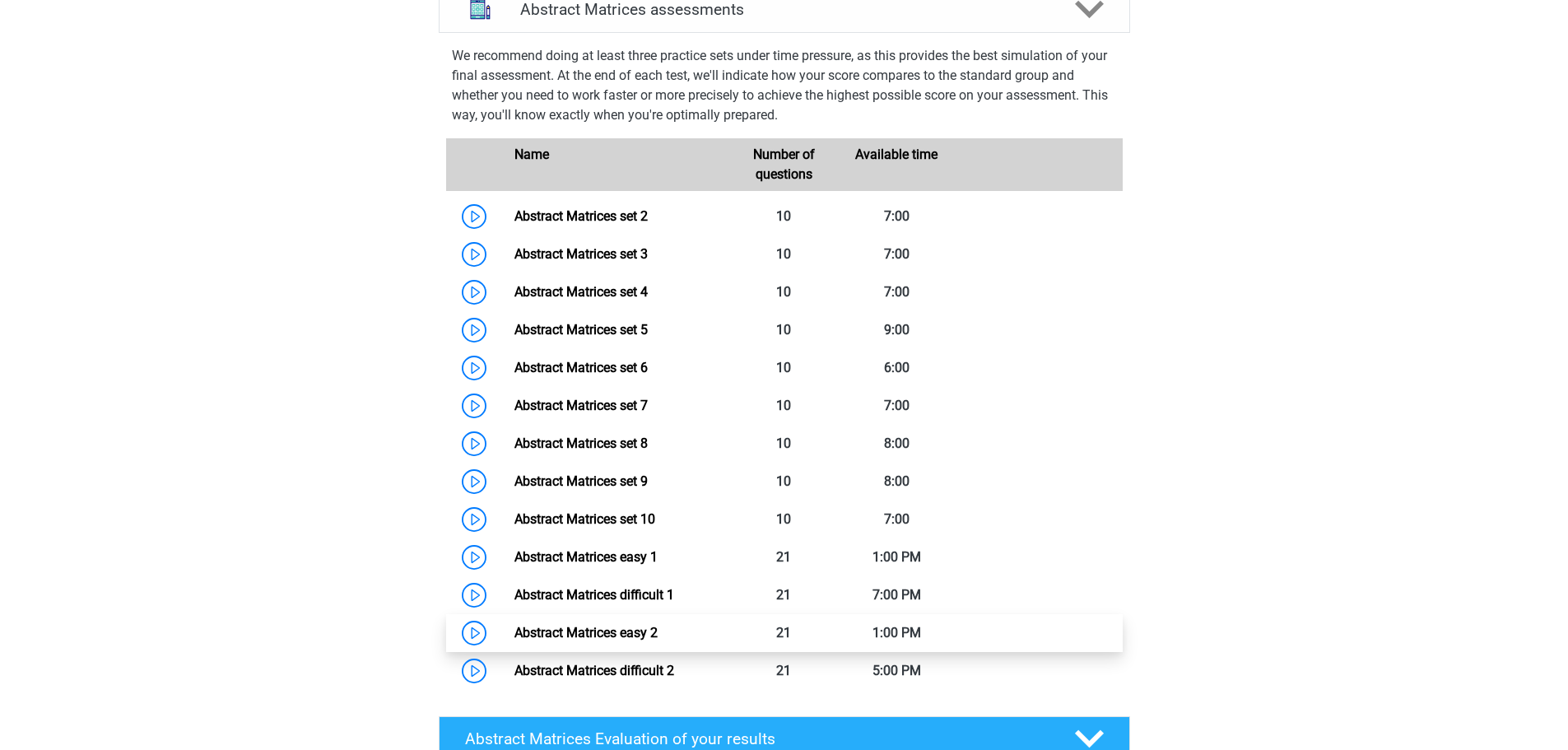
click at [620, 641] on link "Abstract Matrices easy 2" at bounding box center [587, 633] width 143 height 16
